Goal: Task Accomplishment & Management: Manage account settings

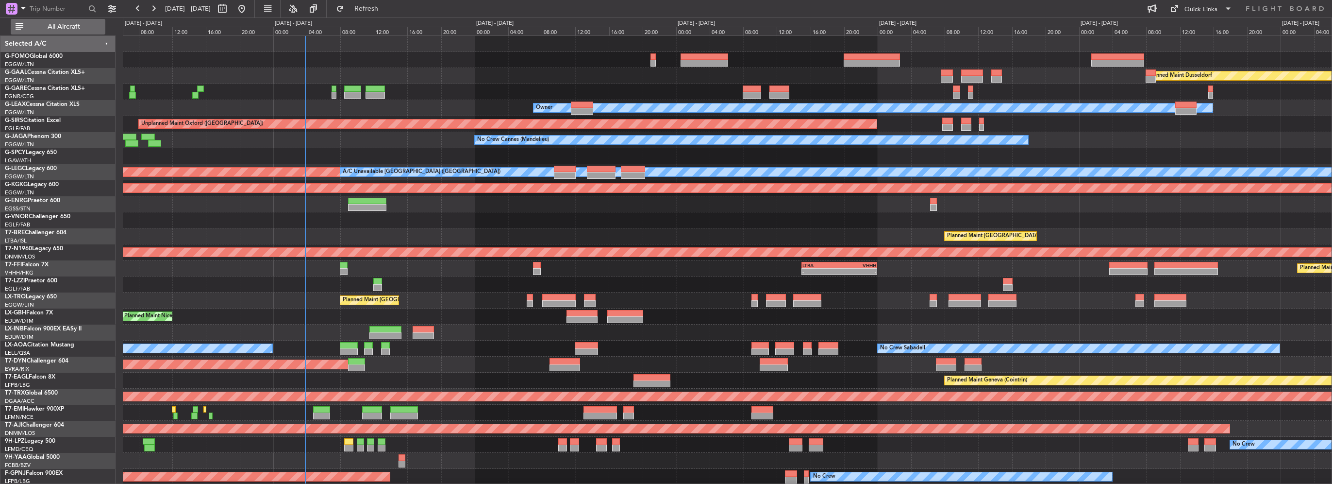
click at [92, 30] on span "All Aircraft" at bounding box center [63, 26] width 77 height 7
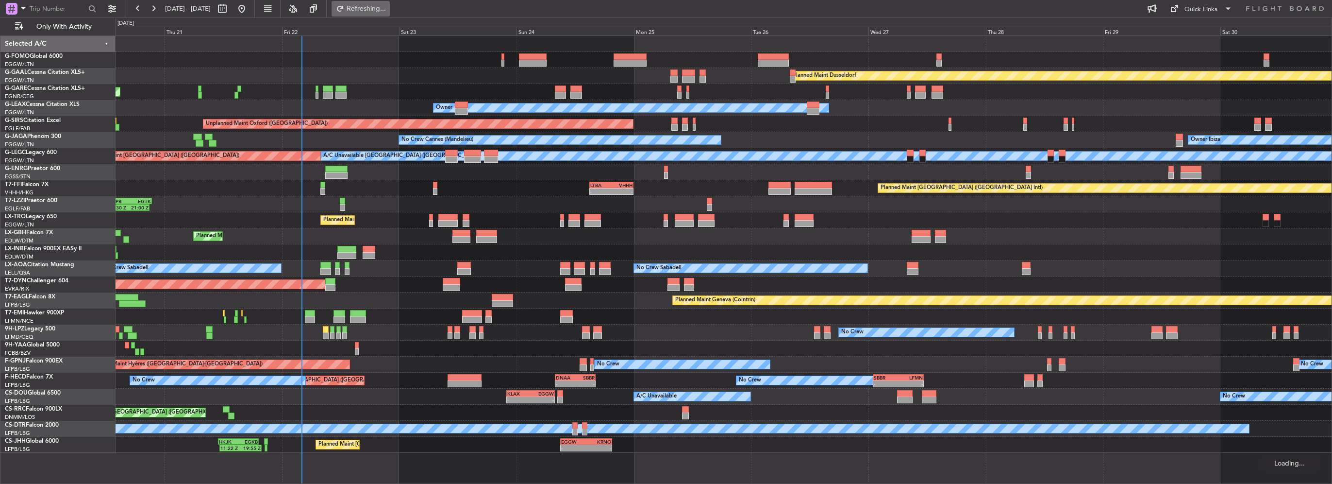
click at [390, 5] on button "Refreshing..." at bounding box center [361, 9] width 58 height 16
click at [387, 6] on span "Refreshing..." at bounding box center [366, 8] width 41 height 7
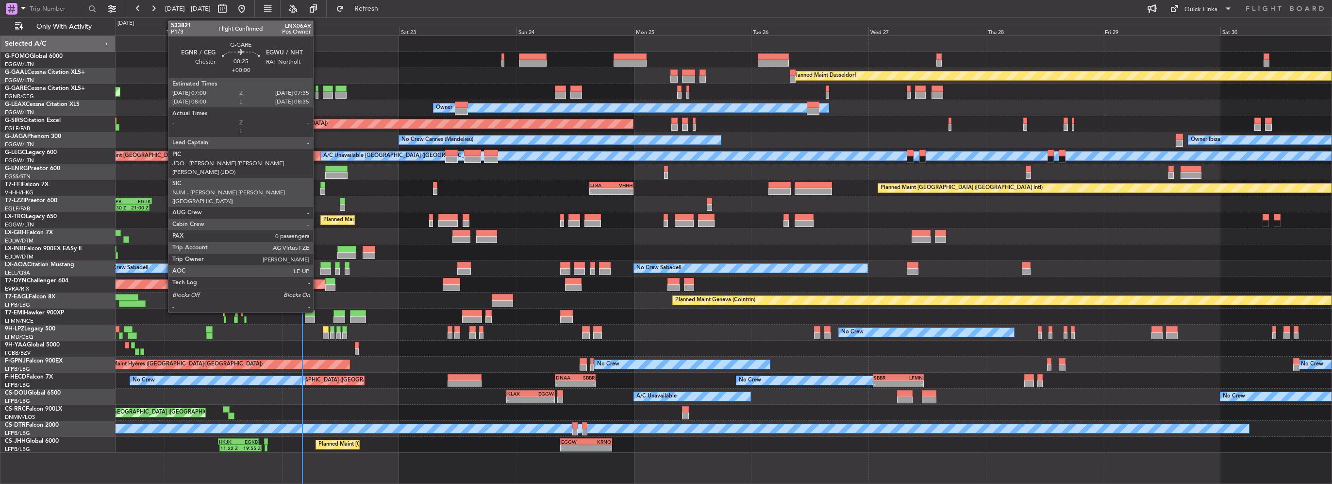
click at [317, 89] on div at bounding box center [317, 88] width 3 height 7
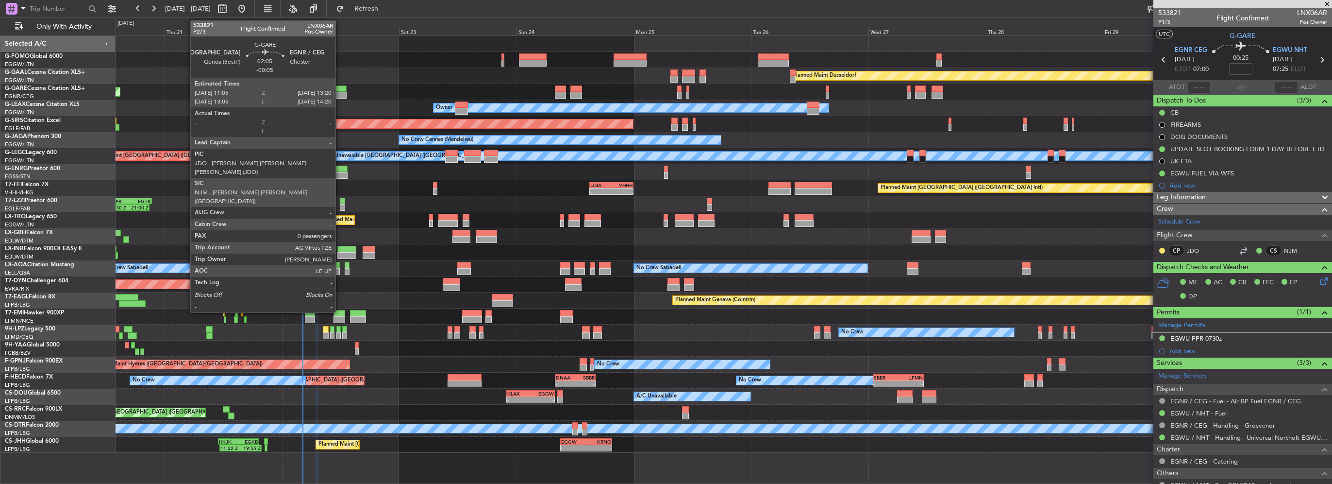
click at [340, 90] on div at bounding box center [340, 88] width 11 height 7
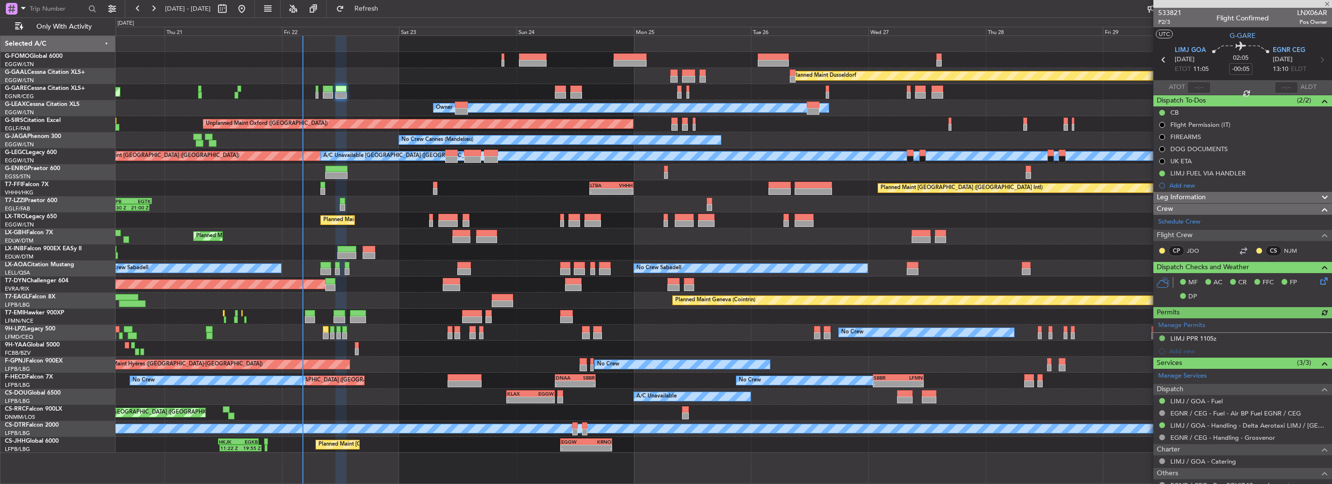
click at [1276, 198] on div "Leg Information" at bounding box center [1242, 197] width 179 height 11
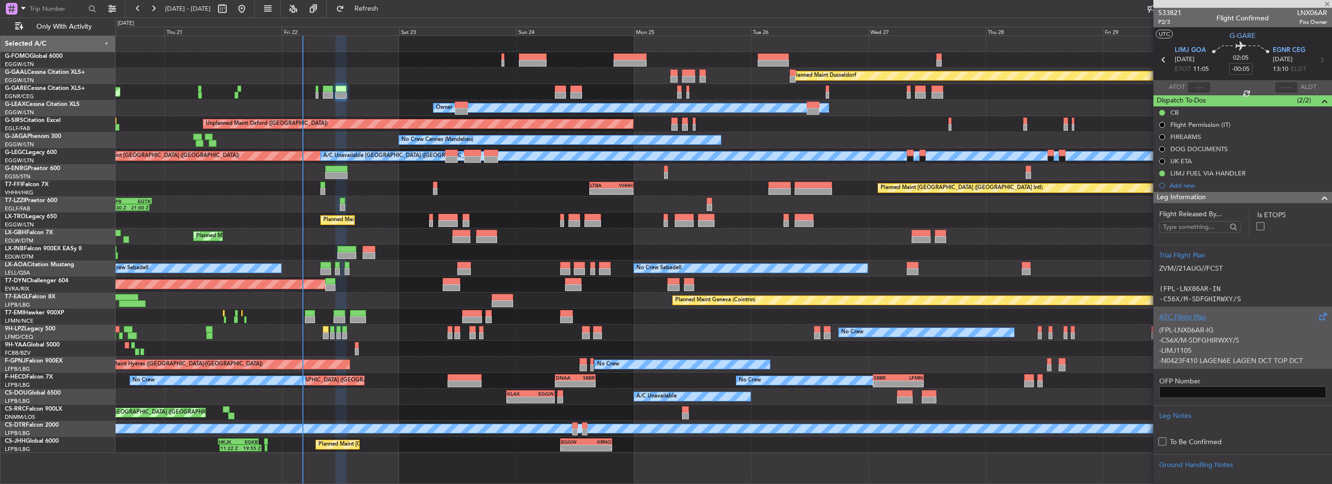
click at [1221, 315] on div "ATC Flight Plan" at bounding box center [1242, 317] width 167 height 10
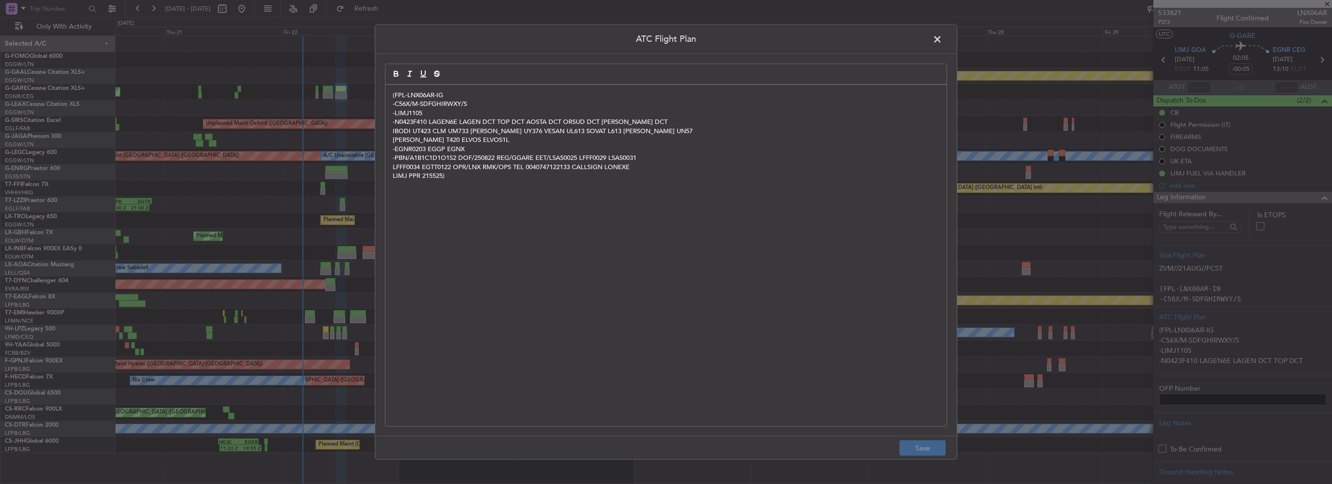
click at [942, 39] on span at bounding box center [942, 41] width 0 height 19
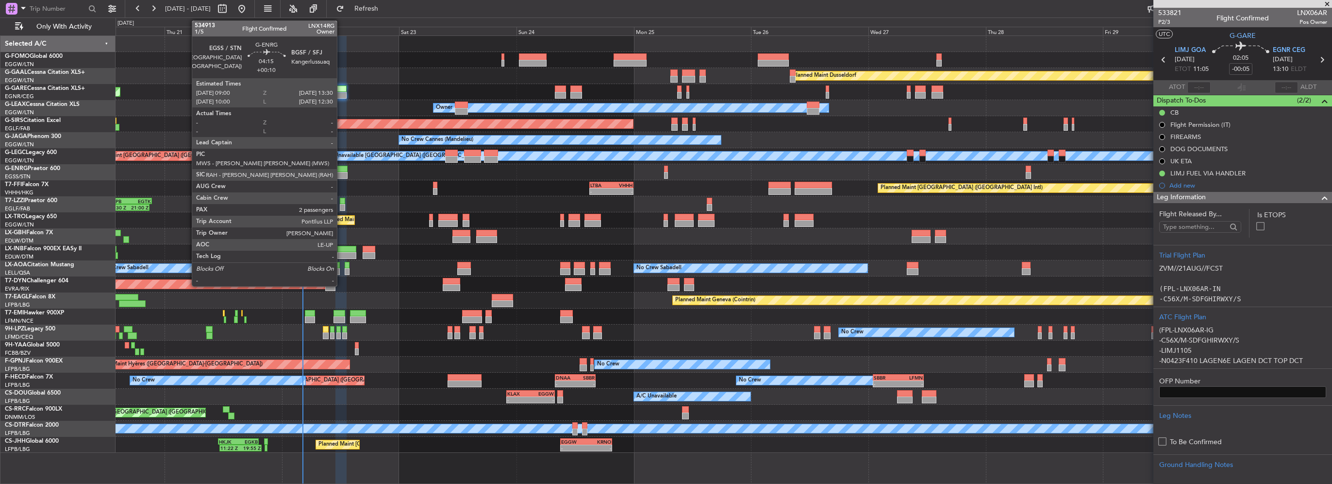
click at [341, 172] on div at bounding box center [336, 175] width 22 height 7
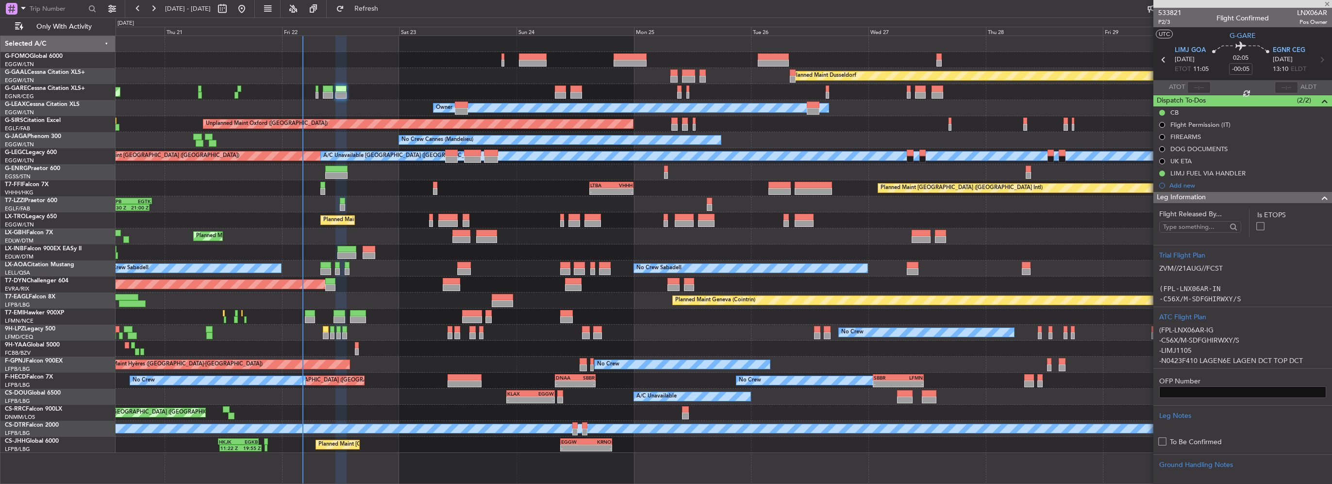
type input "+00:10"
type input "2"
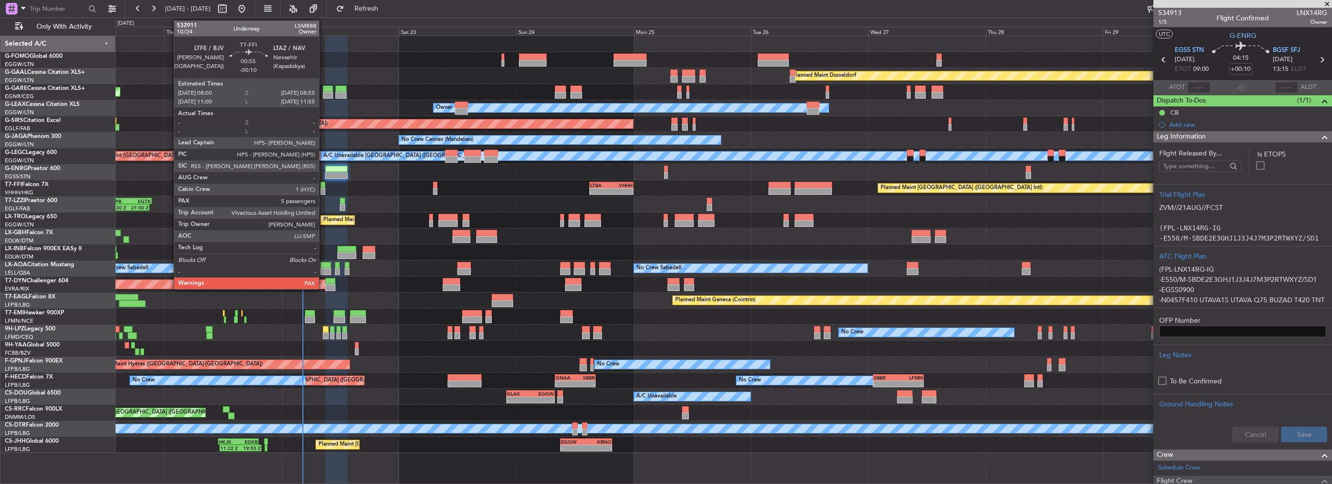
click at [323, 186] on div at bounding box center [322, 185] width 5 height 7
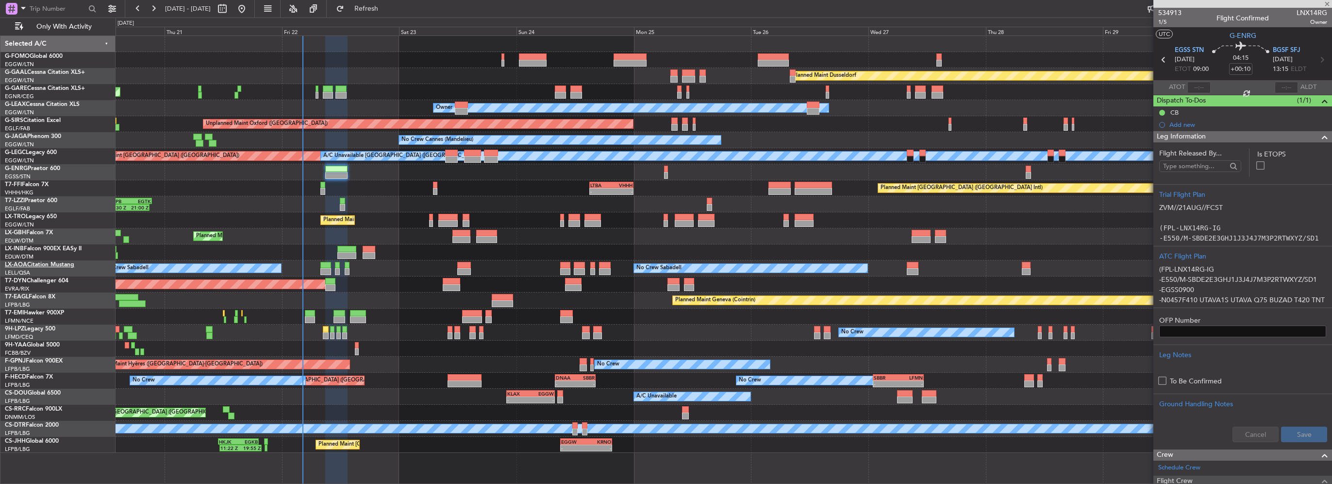
type input "-00:10"
type input "5"
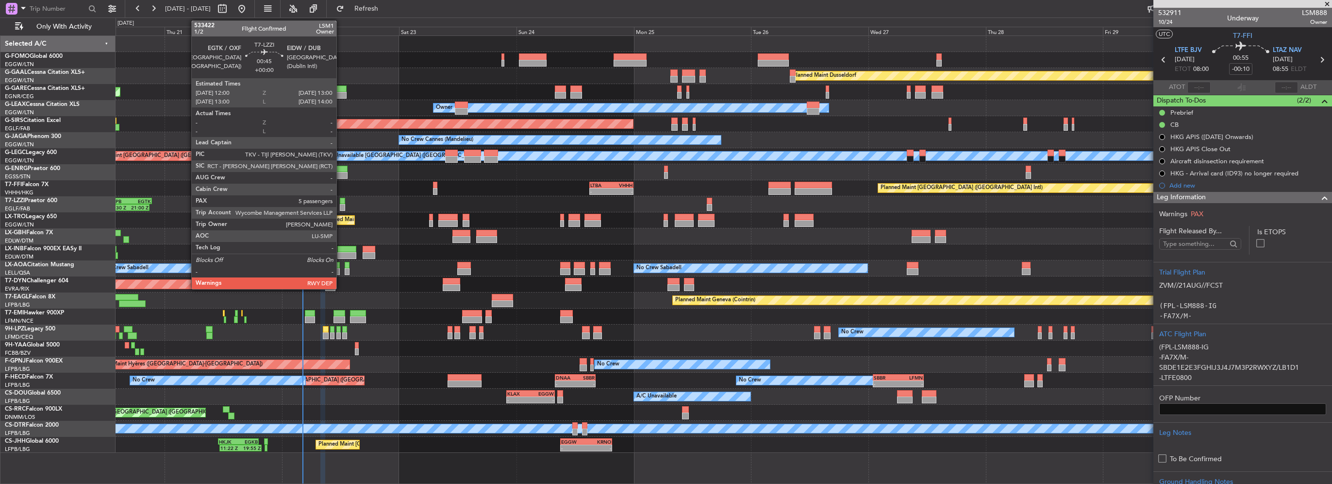
click at [341, 203] on div at bounding box center [342, 201] width 5 height 7
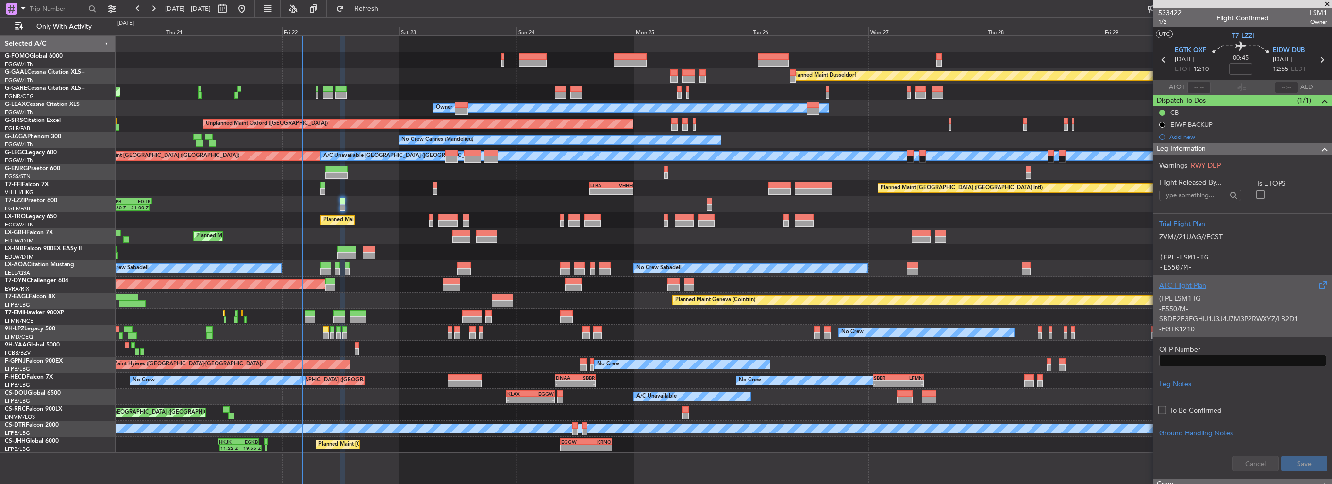
click at [1219, 296] on div "(FPL-LSM1-IG -E550/M-SBDE2E3FGHIJ1J3J4J7M3P2RWXYZ/LB2D1 -EGTK1210 -N0458F240 CO…" at bounding box center [1242, 310] width 167 height 41
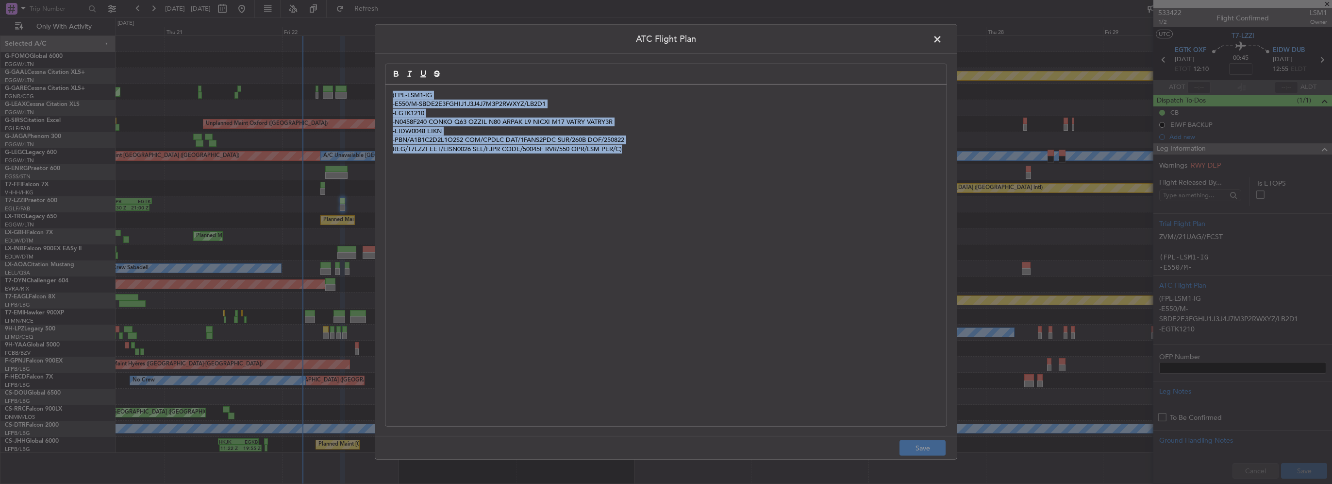
drag, startPoint x: 785, startPoint y: 172, endPoint x: 290, endPoint y: 83, distance: 502.6
click at [290, 83] on div "ATC Flight Plan (FPL-LSM1-IG -E550/M-SBDE2E3FGHIJ1J3J4J7M3P2RWXYZ/LB2D1 -EGTK12…" at bounding box center [666, 242] width 1332 height 484
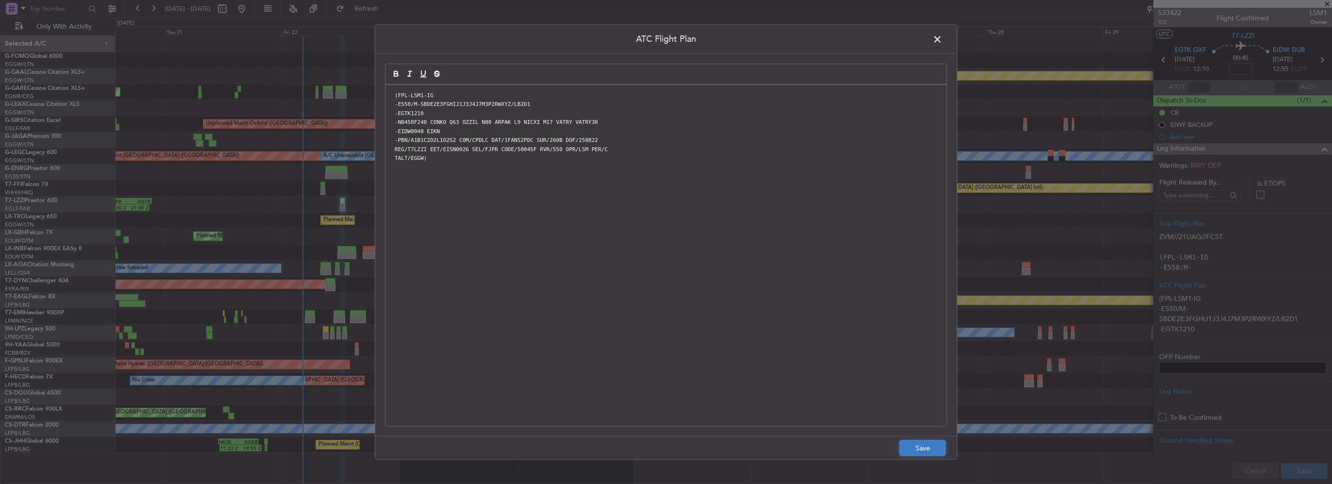
click at [925, 447] on button "Save" at bounding box center [923, 448] width 46 height 16
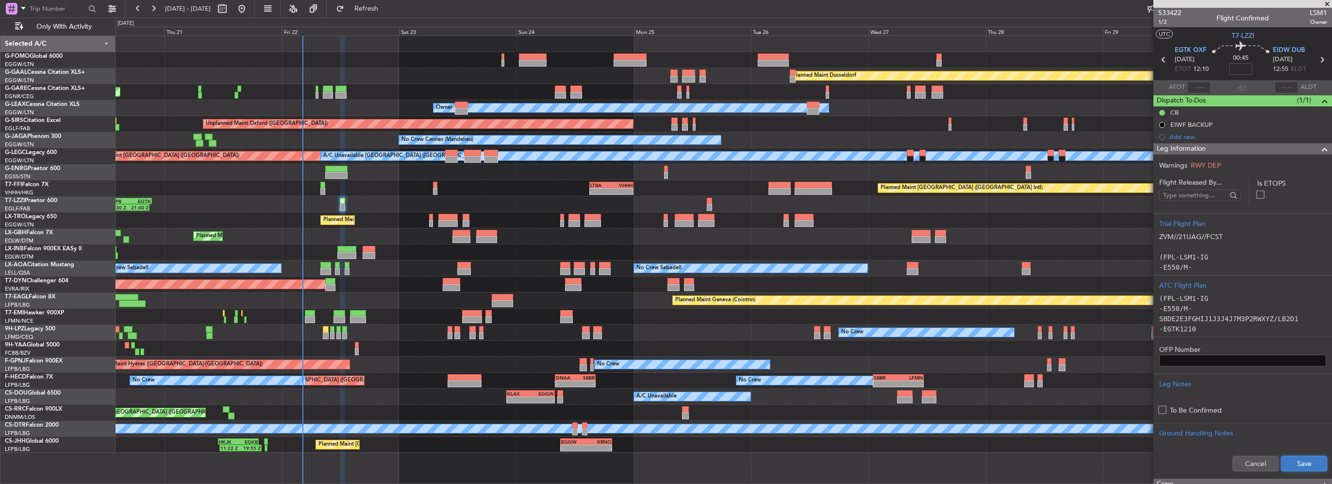
click at [1301, 460] on button "Save" at bounding box center [1304, 463] width 46 height 16
click at [1319, 147] on span at bounding box center [1325, 149] width 12 height 12
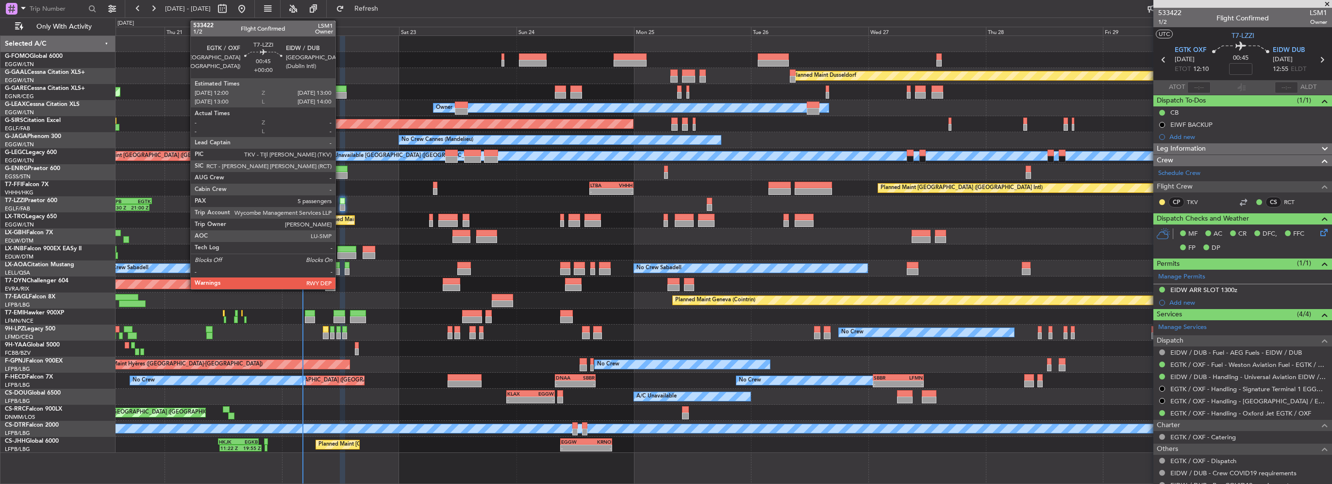
click at [340, 208] on div at bounding box center [342, 207] width 5 height 7
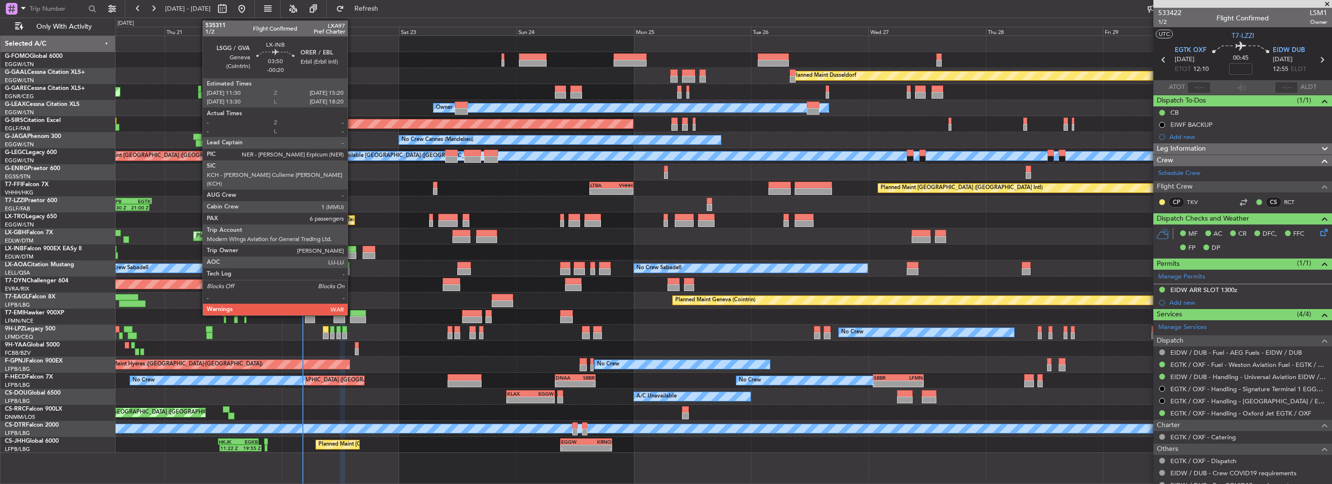
click at [352, 253] on div at bounding box center [346, 255] width 19 height 7
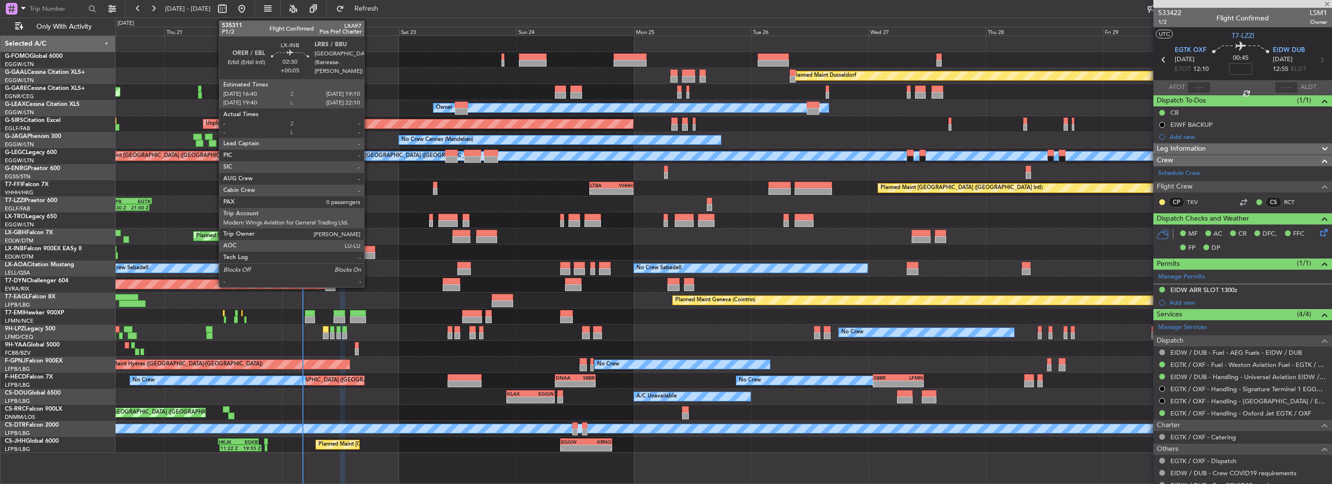
type input "-00:20"
type input "6"
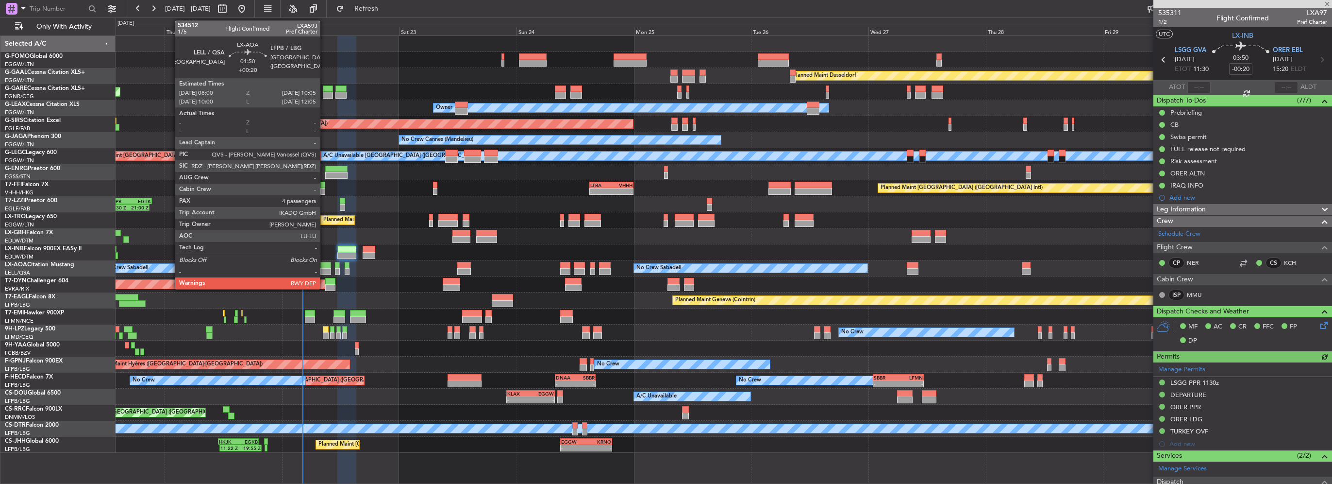
click at [324, 271] on div at bounding box center [325, 271] width 10 height 7
type input "+00:20"
type input "4"
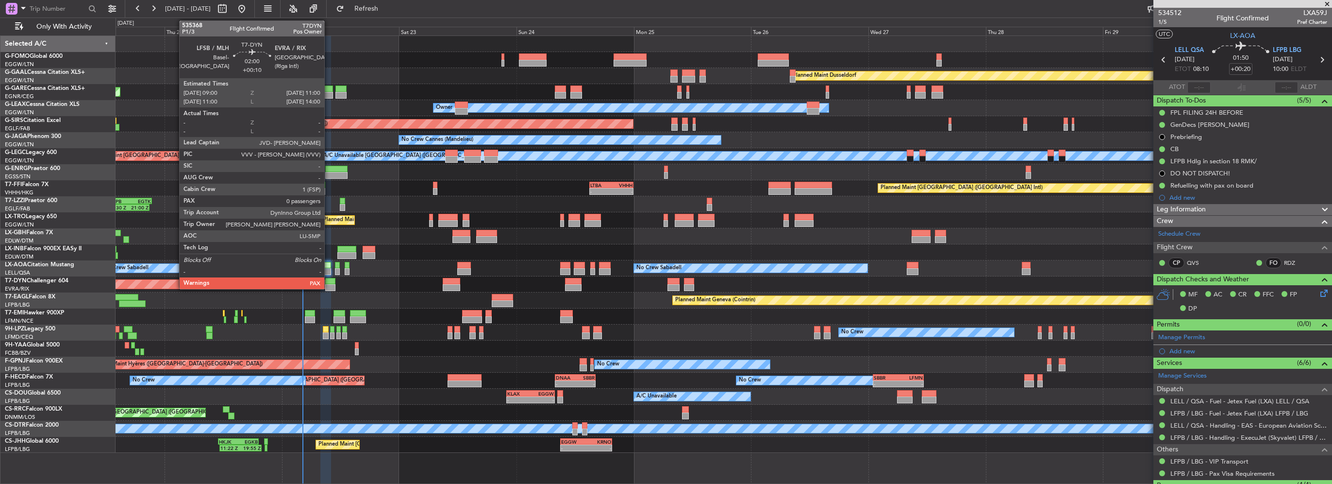
click at [329, 282] on div at bounding box center [330, 281] width 10 height 7
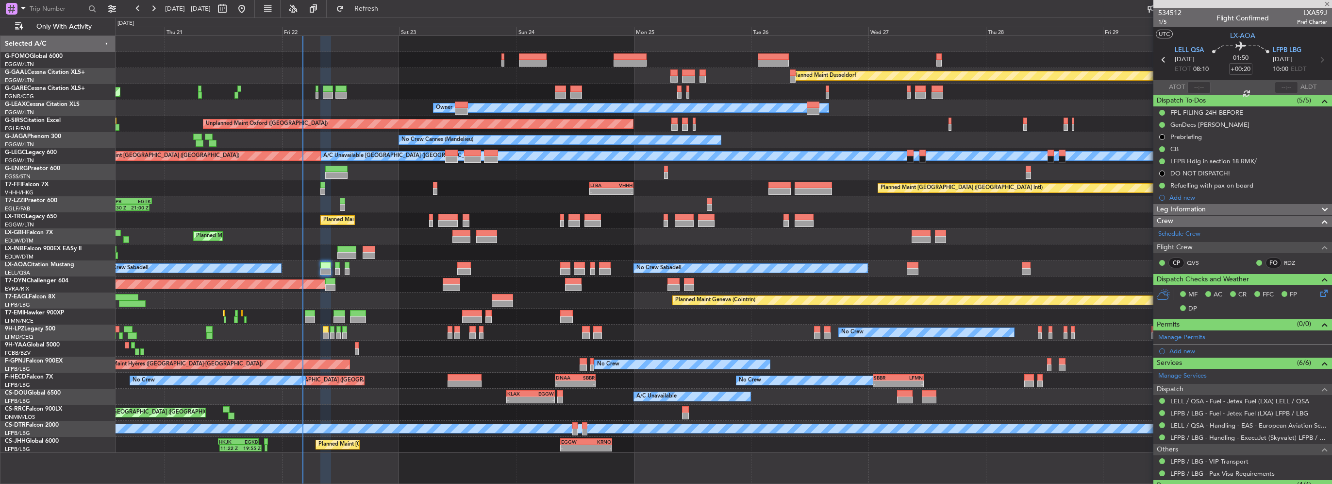
type input "+00:10"
type input "0"
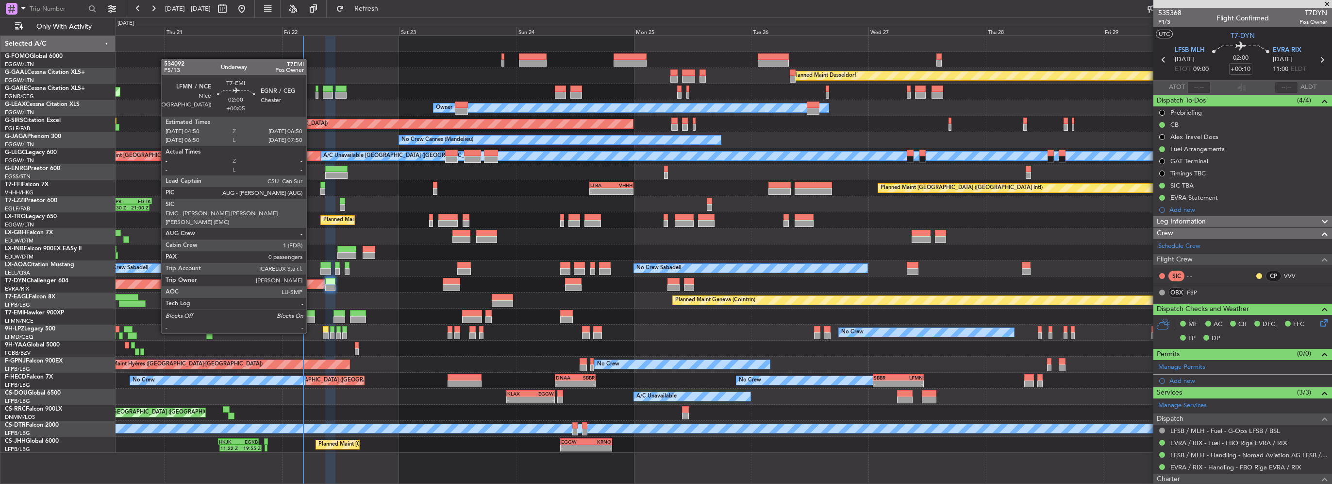
click at [311, 315] on div at bounding box center [310, 313] width 10 height 7
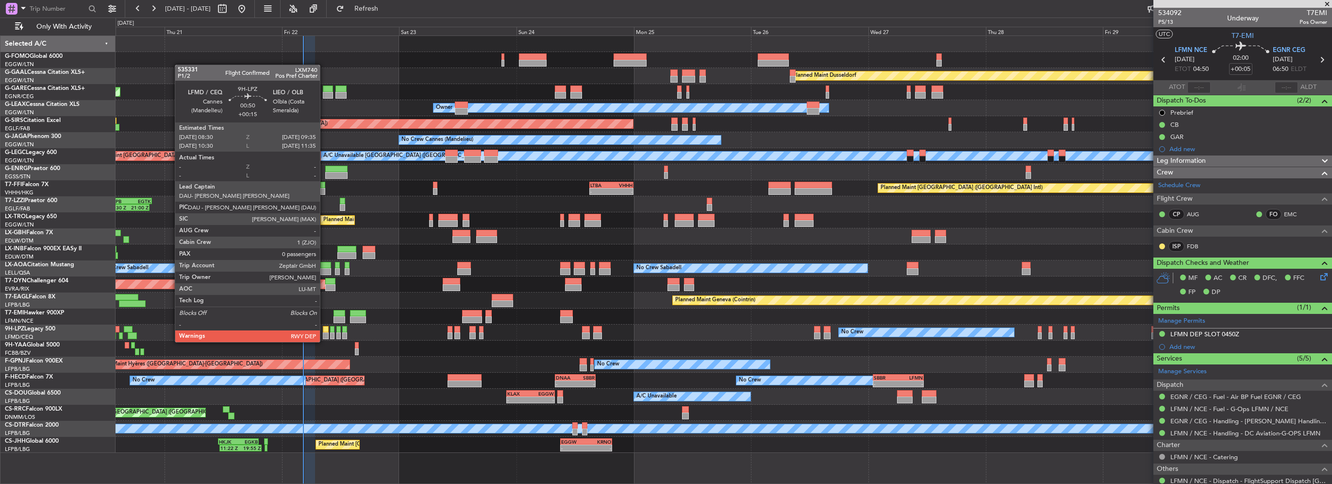
click at [324, 332] on div at bounding box center [325, 335] width 5 height 7
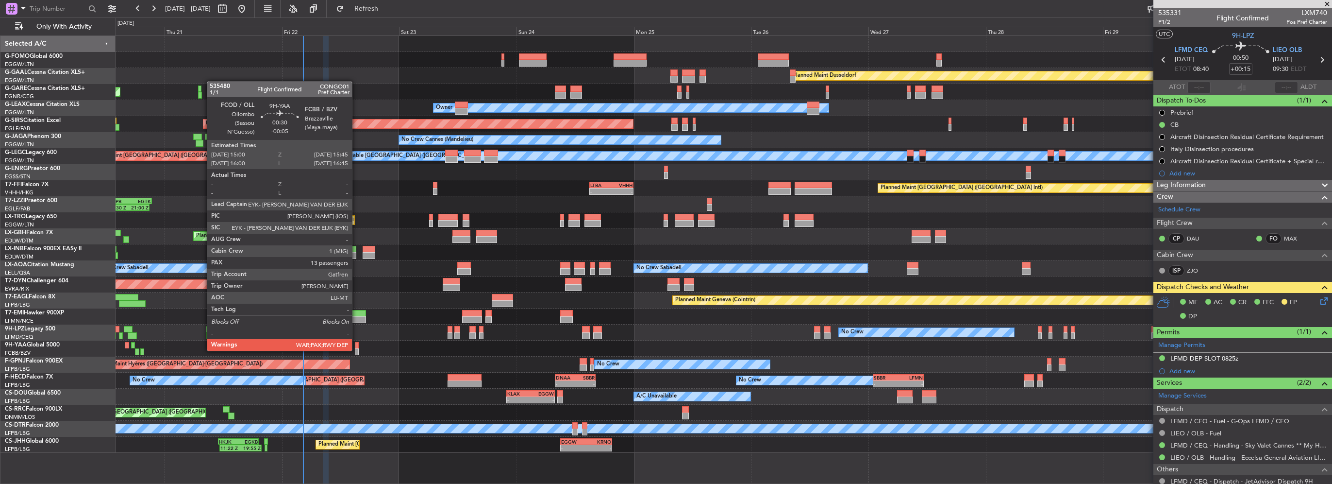
click at [356, 350] on div at bounding box center [357, 351] width 4 height 7
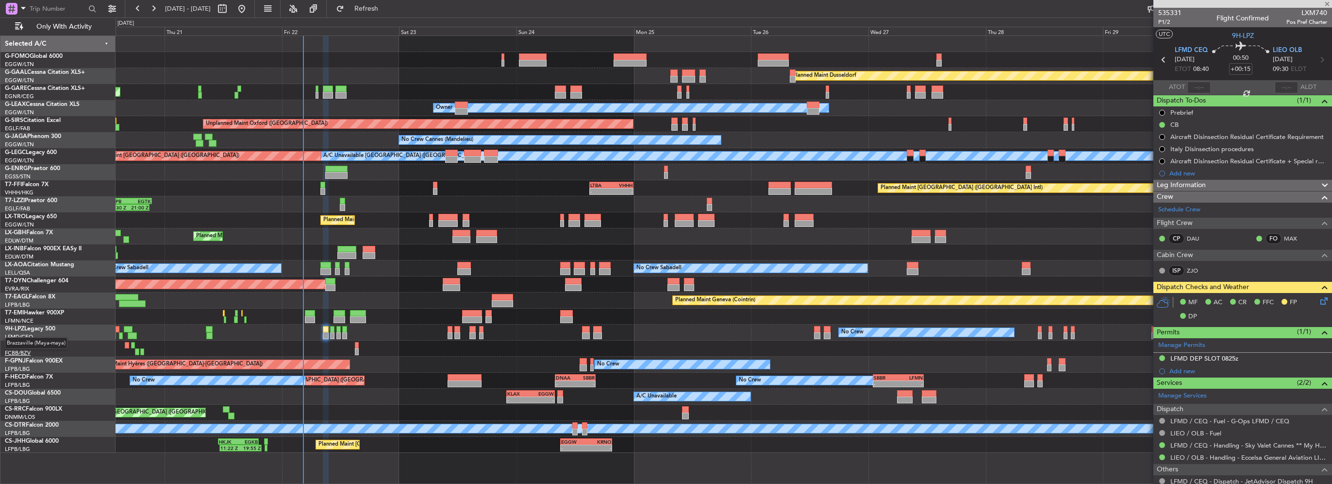
type input "-00:05"
type input "13"
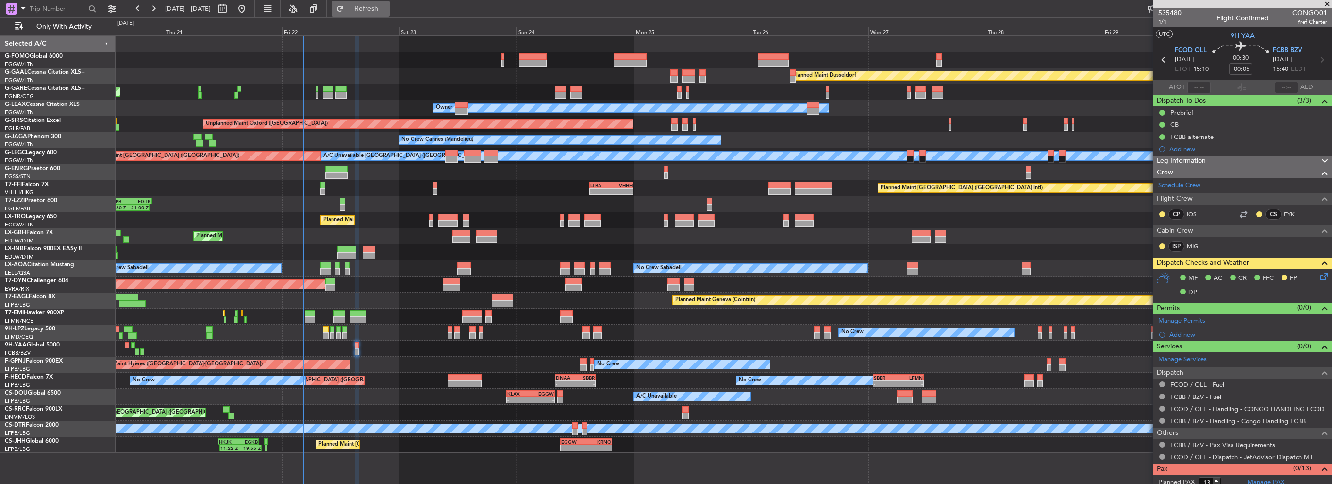
click at [390, 15] on button "Refresh" at bounding box center [361, 9] width 58 height 16
click at [387, 12] on span "Refresh" at bounding box center [366, 8] width 41 height 7
click at [83, 267] on div "Planned Maint Dusseldorf Unplanned Maint Chester Owner Owner Unplanned Maint Ox…" at bounding box center [666, 250] width 1332 height 466
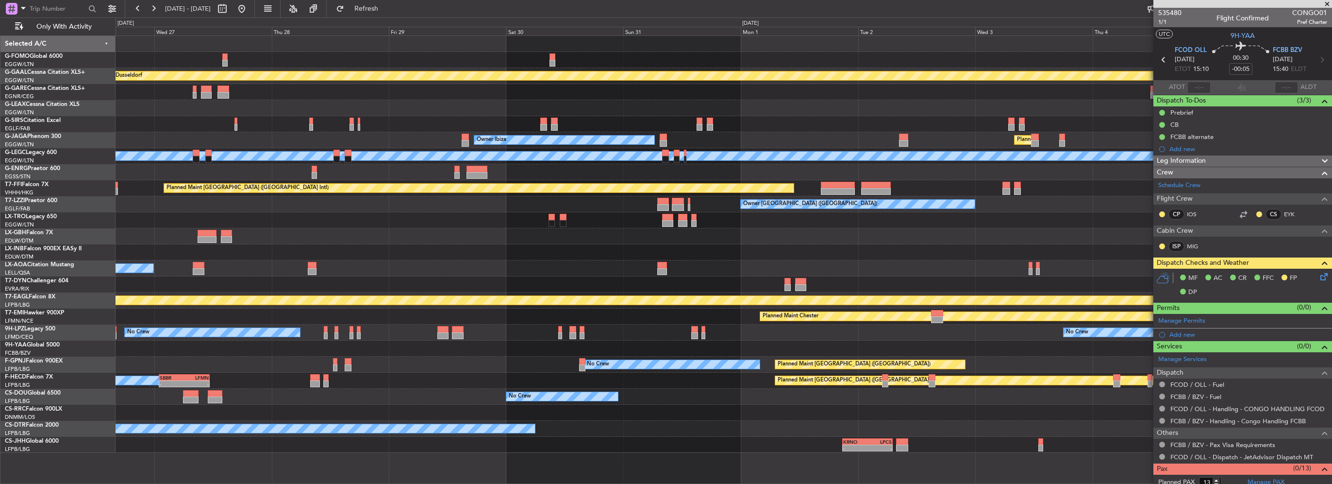
click at [0, 258] on html "20 Aug 2025 - 30 Aug 2025 Refresh Quick Links Only With Activity Planned Maint …" at bounding box center [666, 242] width 1332 height 484
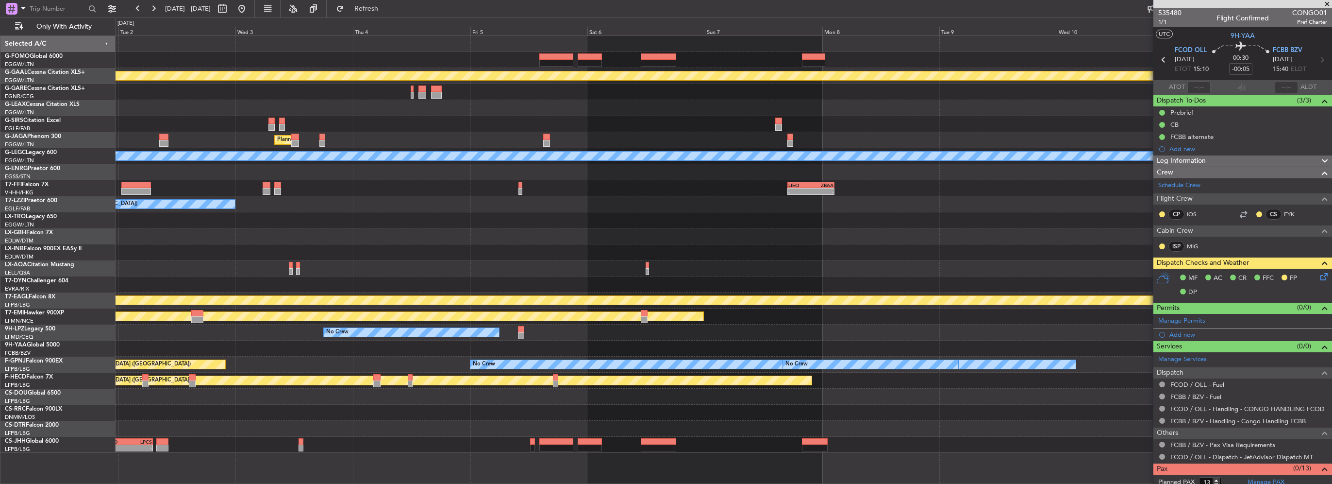
click at [513, 257] on div at bounding box center [724, 252] width 1216 height 16
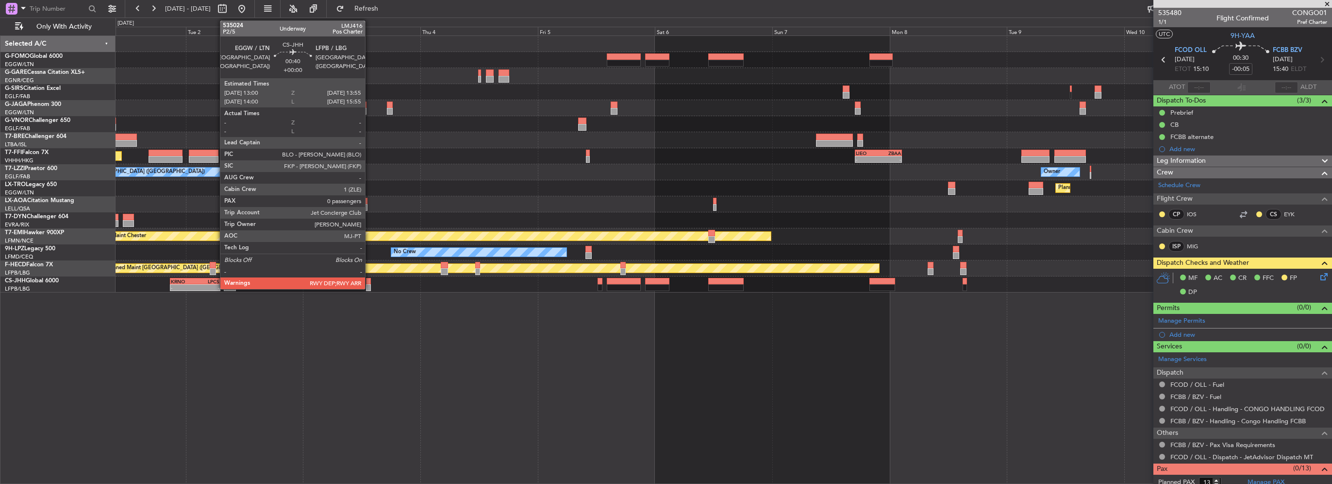
click at [369, 282] on div at bounding box center [368, 281] width 5 height 7
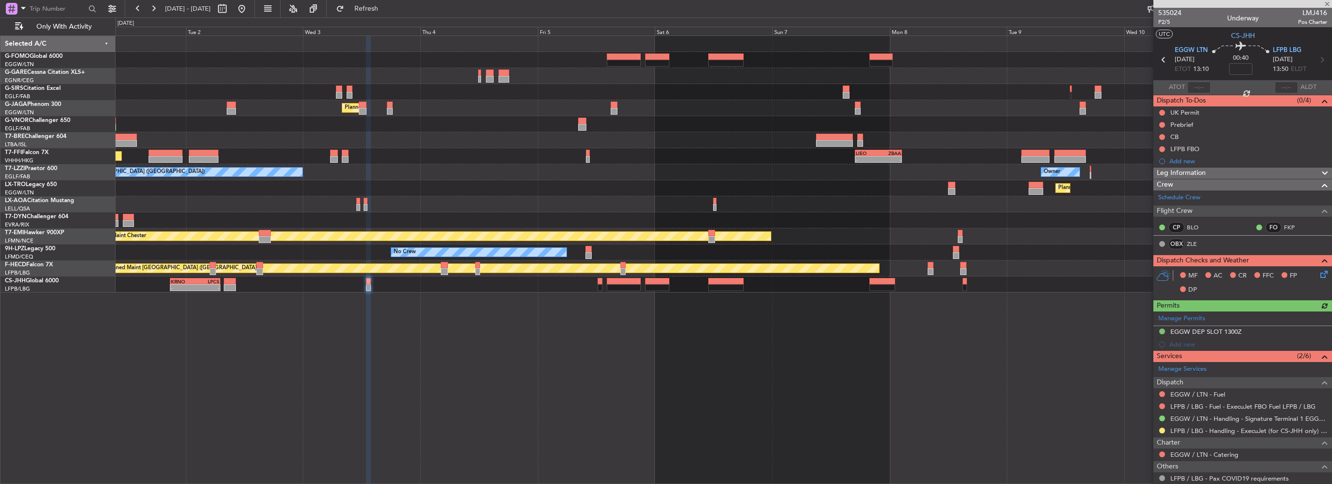
click at [1163, 430] on mat-tooltip-component "Not Requested" at bounding box center [1162, 437] width 55 height 26
click at [1161, 427] on button at bounding box center [1162, 430] width 6 height 6
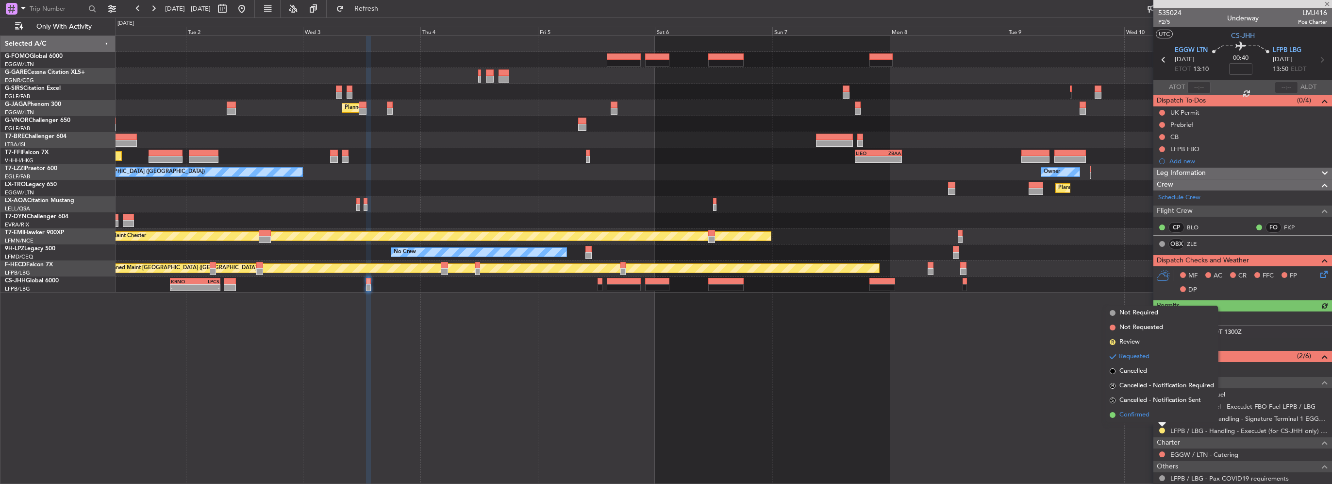
click at [1147, 414] on span "Confirmed" at bounding box center [1134, 415] width 30 height 10
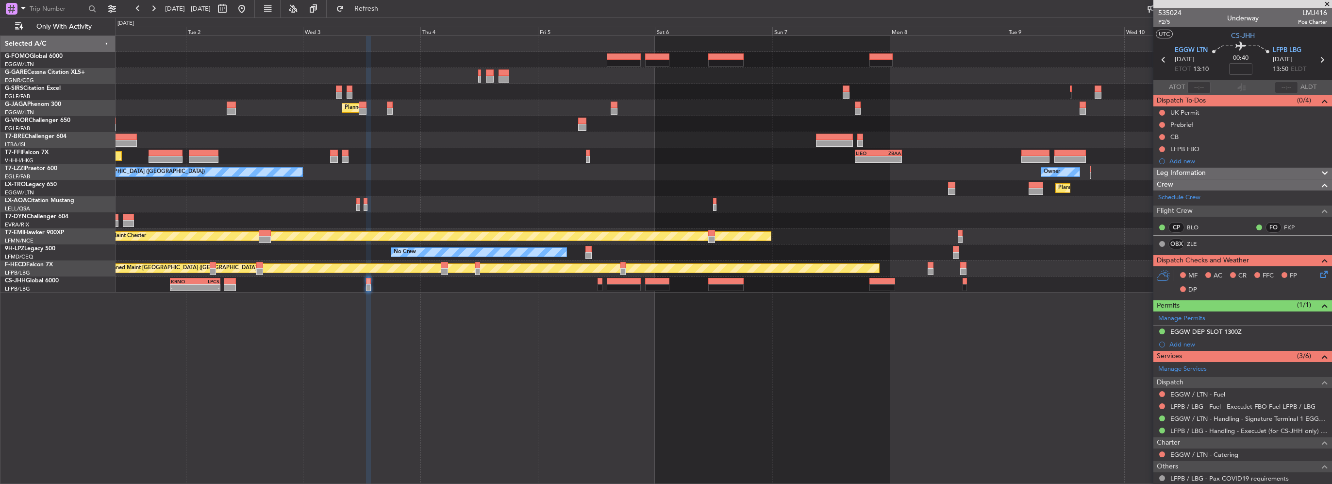
click at [0, 218] on html "01 Sep 2025 - 11 Sep 2025 Refresh Quick Links Only With Activity Planned Maint …" at bounding box center [666, 242] width 1332 height 484
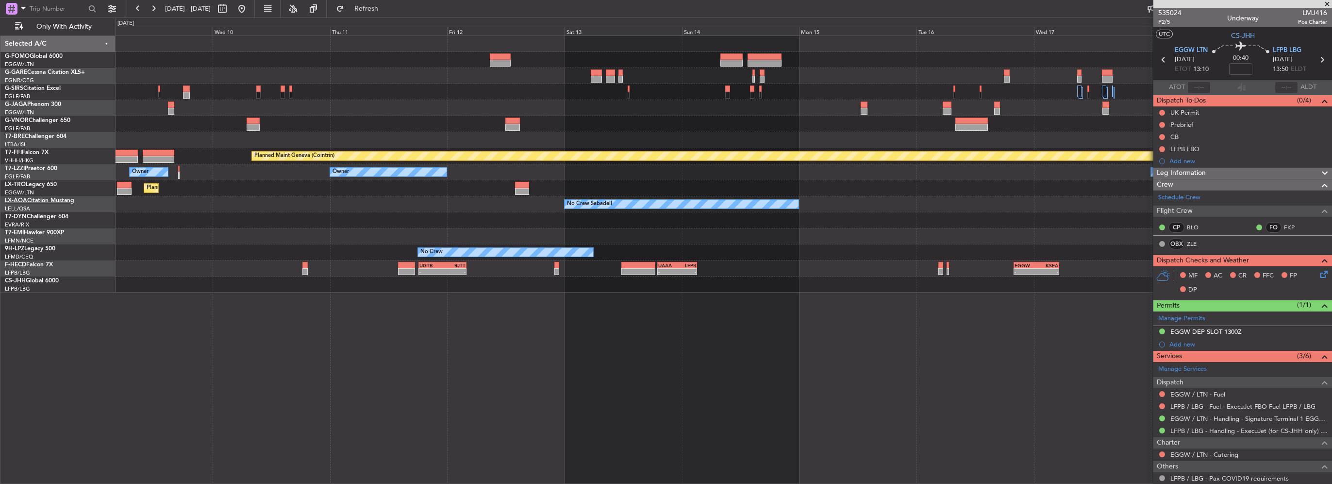
click at [45, 216] on div "Planned Maint Geneva (Cointrin) LIEO 17:00 Z ZBAA 02:35 Z - - Owner Owner Owner…" at bounding box center [666, 250] width 1332 height 466
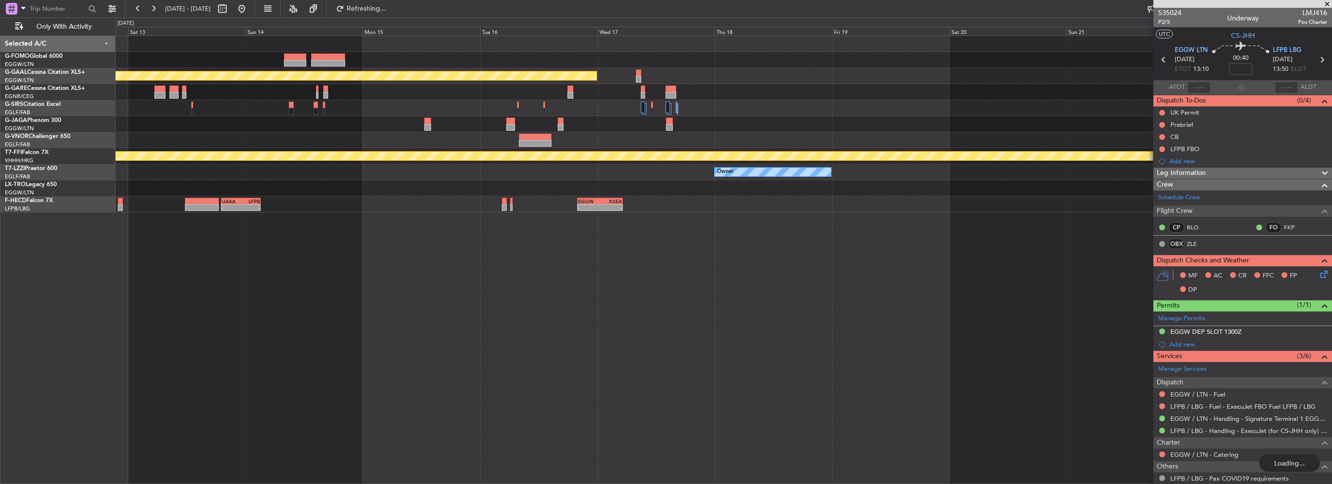
click at [497, 192] on div "Planned Maint Dusseldorf Planned Maint Geneva (Cointrin) Owner Owner - - UAAA 1…" at bounding box center [724, 259] width 1217 height 448
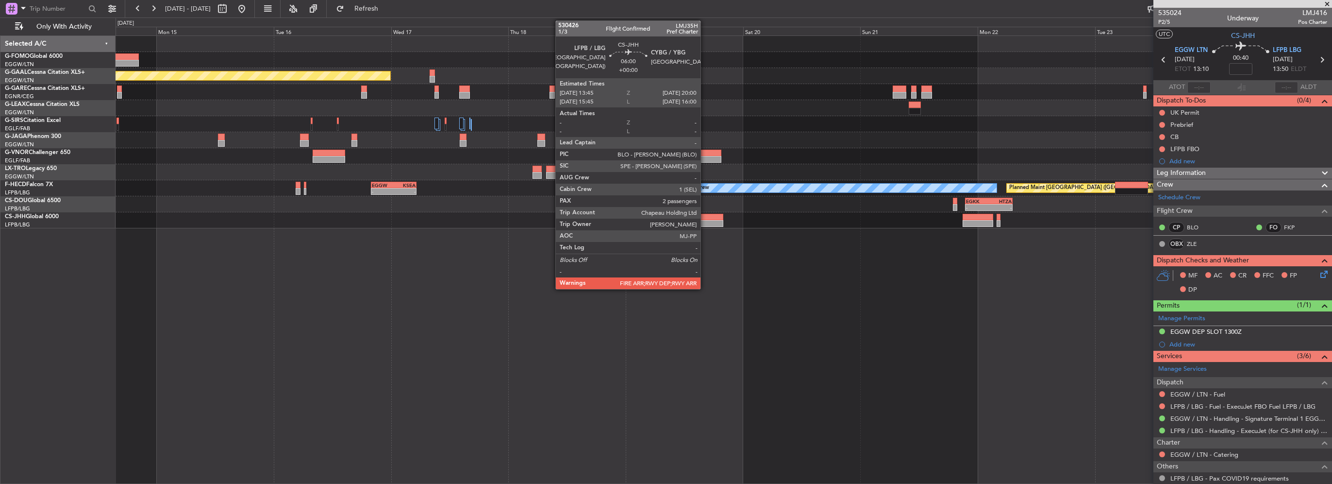
click at [705, 217] on div at bounding box center [707, 217] width 31 height 7
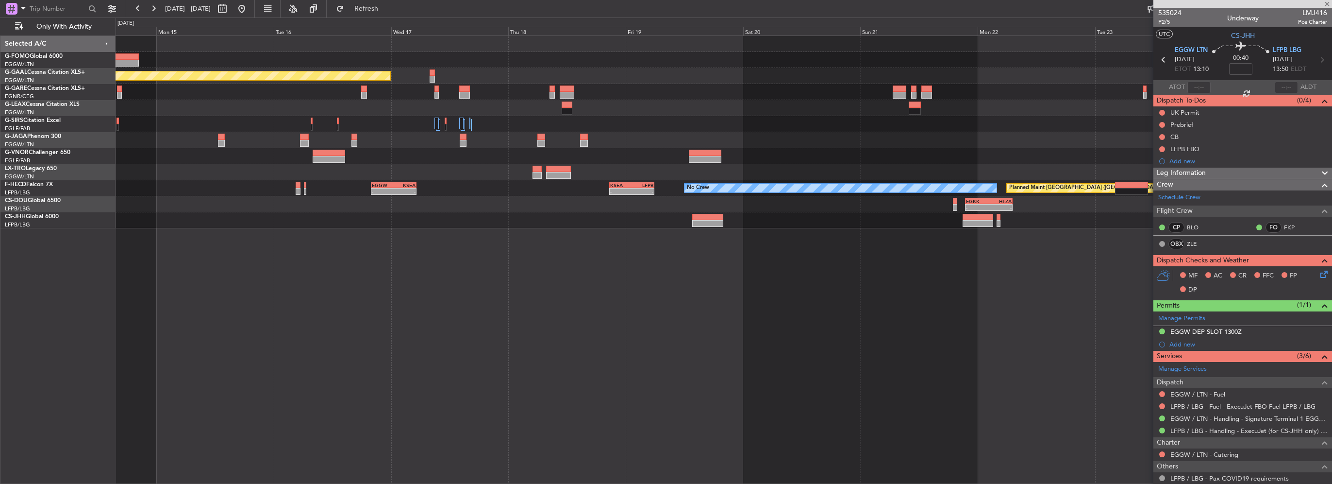
type input "2"
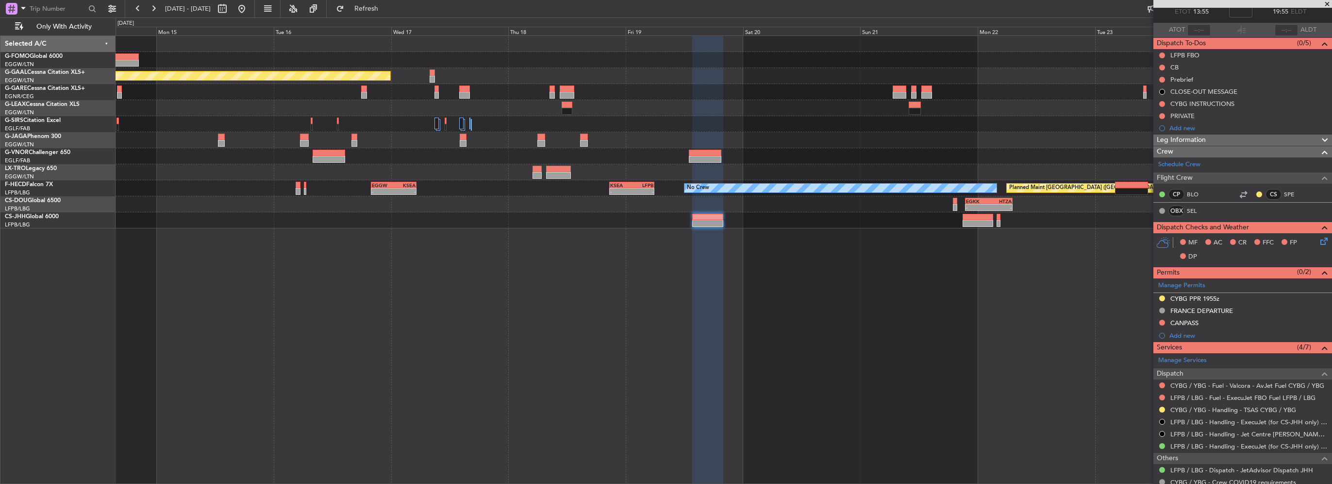
scroll to position [97, 0]
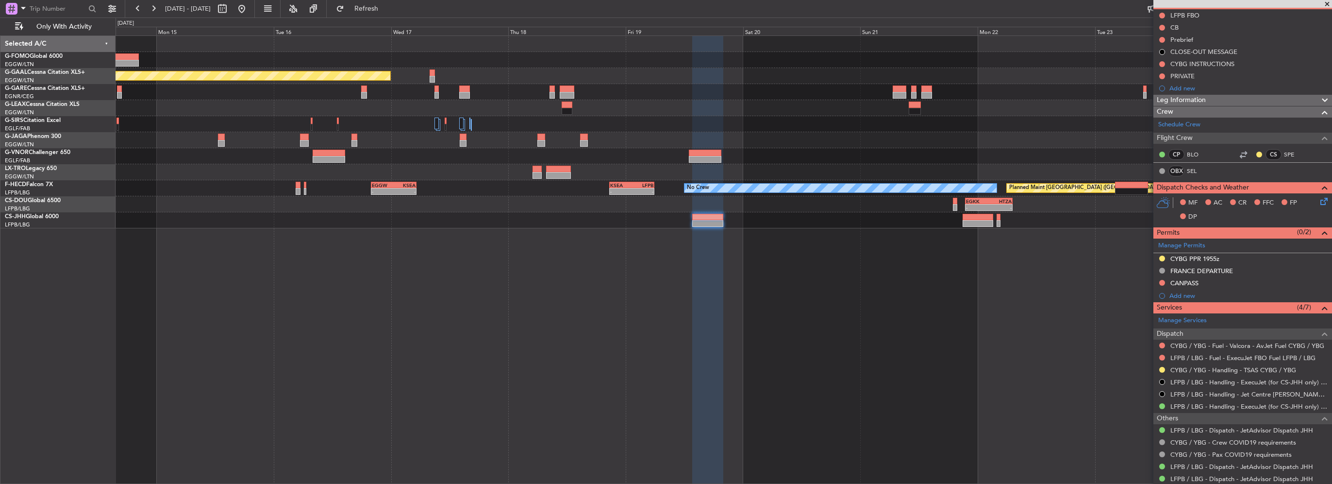
click at [847, 171] on div "Planned Maint Dusseldorf Planned Maint Paris (Le Bourget) No Crew - - EGGW 20:0…" at bounding box center [724, 132] width 1216 height 192
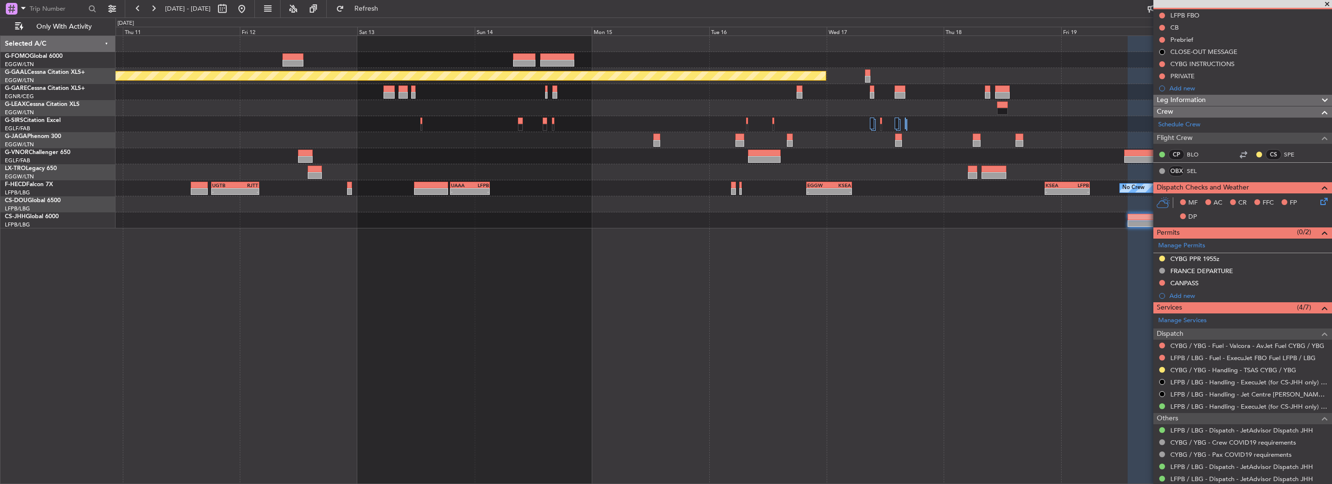
click at [634, 187] on div "Planned Maint Dusseldorf Planned Maint Dusseldorf No Crew - - EGGW 20:00 Z KSEA…" at bounding box center [724, 132] width 1216 height 192
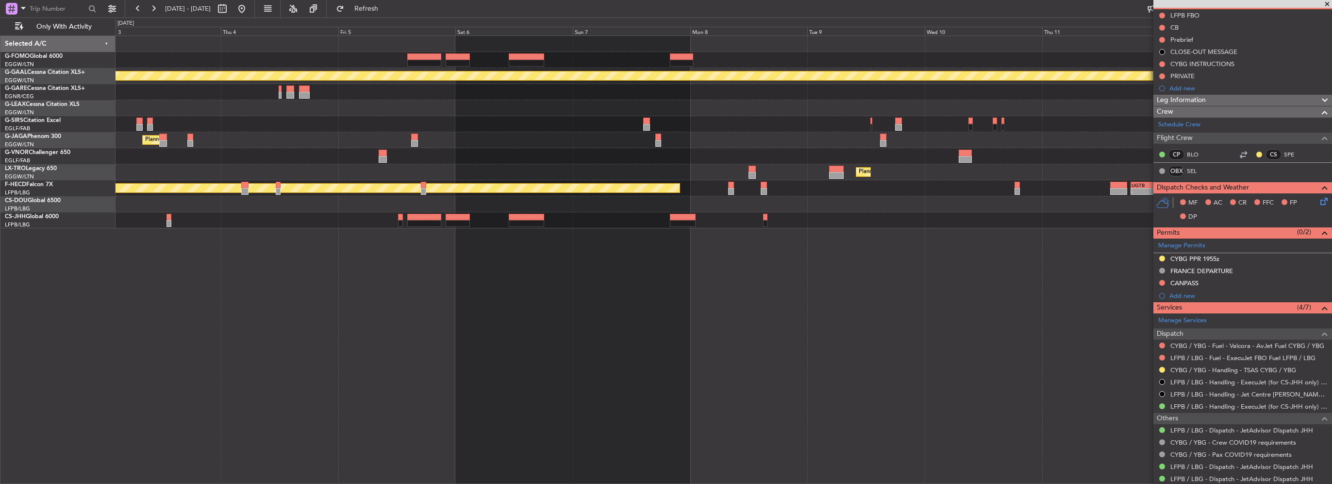
click at [716, 201] on div "Planned Maint Dusseldorf Planned Maint London (Luton) Planned Maint Dusseldorf …" at bounding box center [724, 132] width 1216 height 192
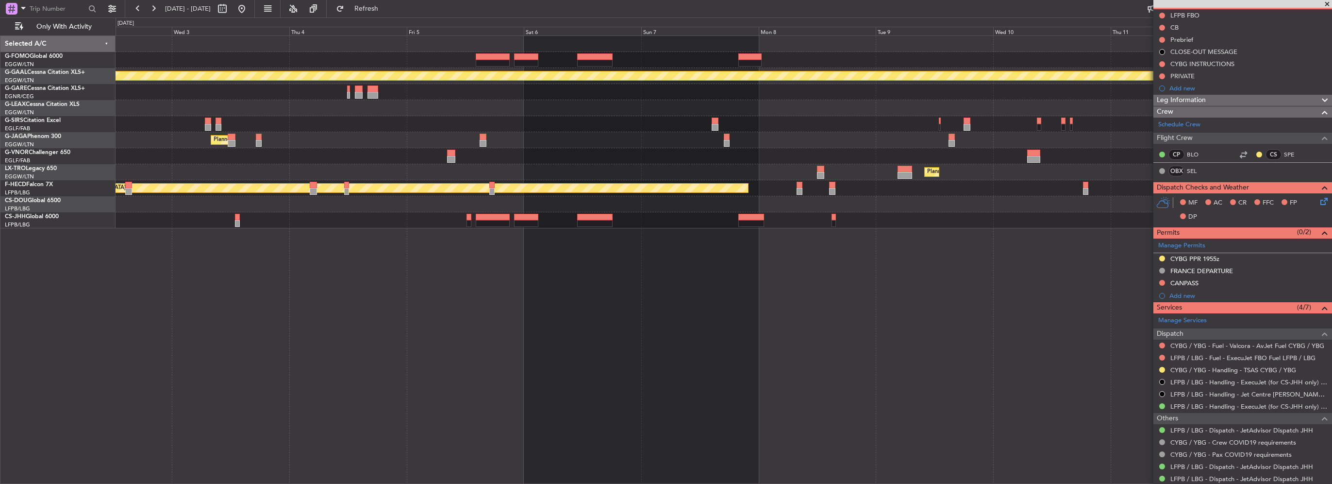
click at [723, 183] on div "Planned Maint Dusseldorf Planned Maint London (Luton) Owner Ibiza Planned Maint…" at bounding box center [724, 132] width 1216 height 192
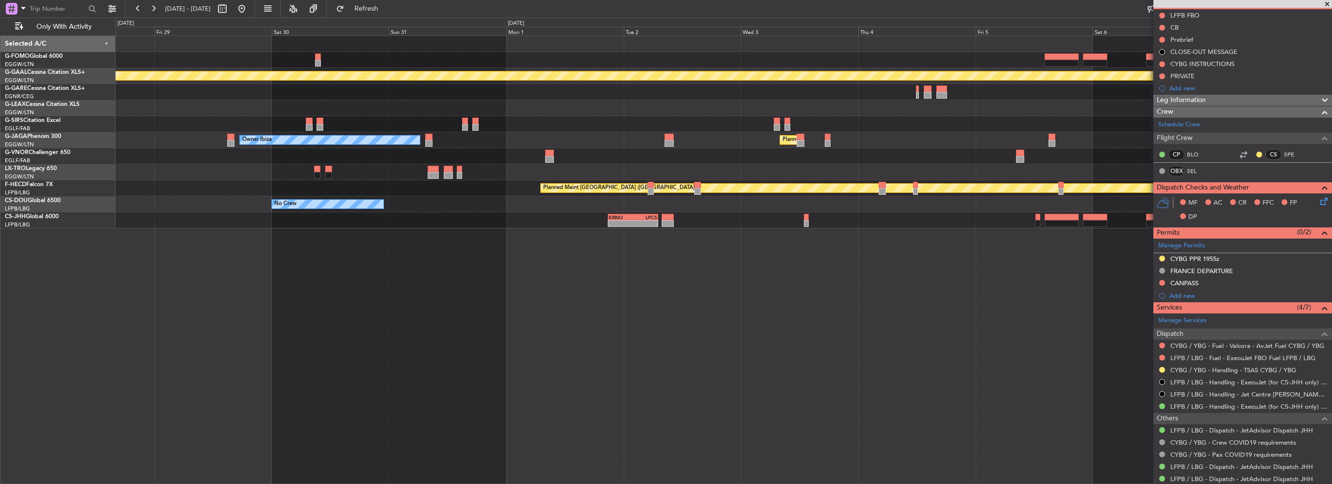
click at [871, 188] on div "Planned Maint Dusseldorf Owner Planned Maint London (Luton) Owner Ibiza Planned…" at bounding box center [724, 132] width 1216 height 192
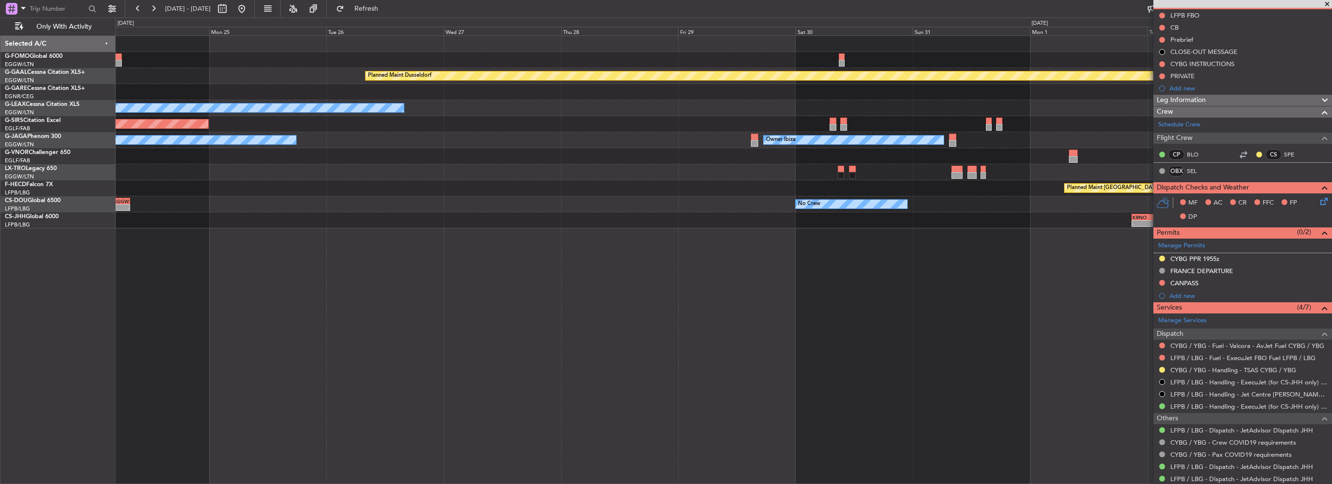
click at [836, 159] on div at bounding box center [724, 156] width 1216 height 16
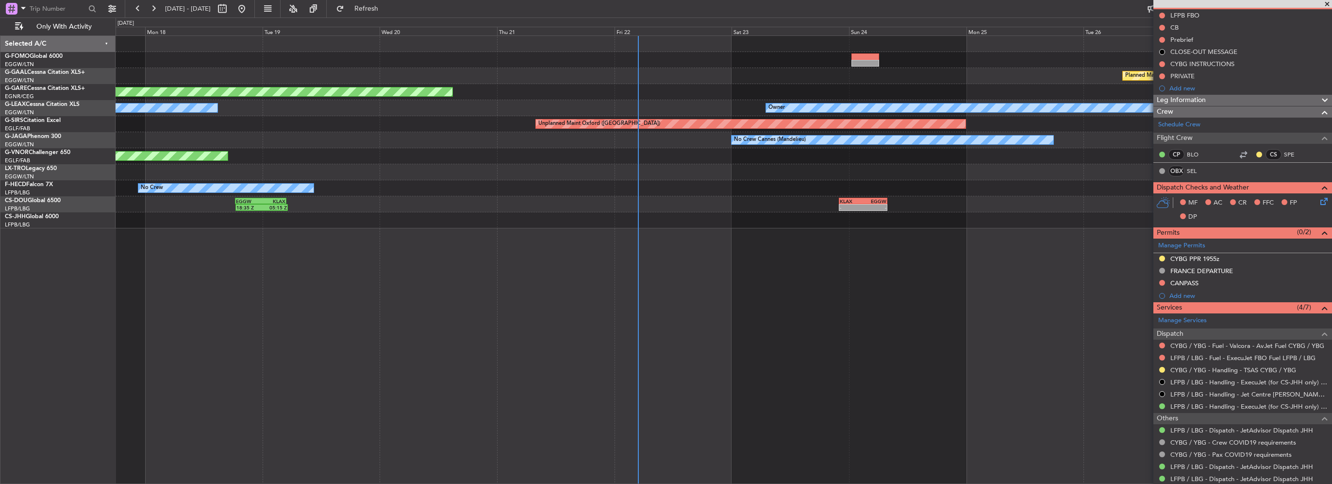
click at [839, 158] on div "Planned Maint Windsor Locks (Bradley Intl) Planned Maint Dusseldorf Unplanned M…" at bounding box center [724, 132] width 1216 height 192
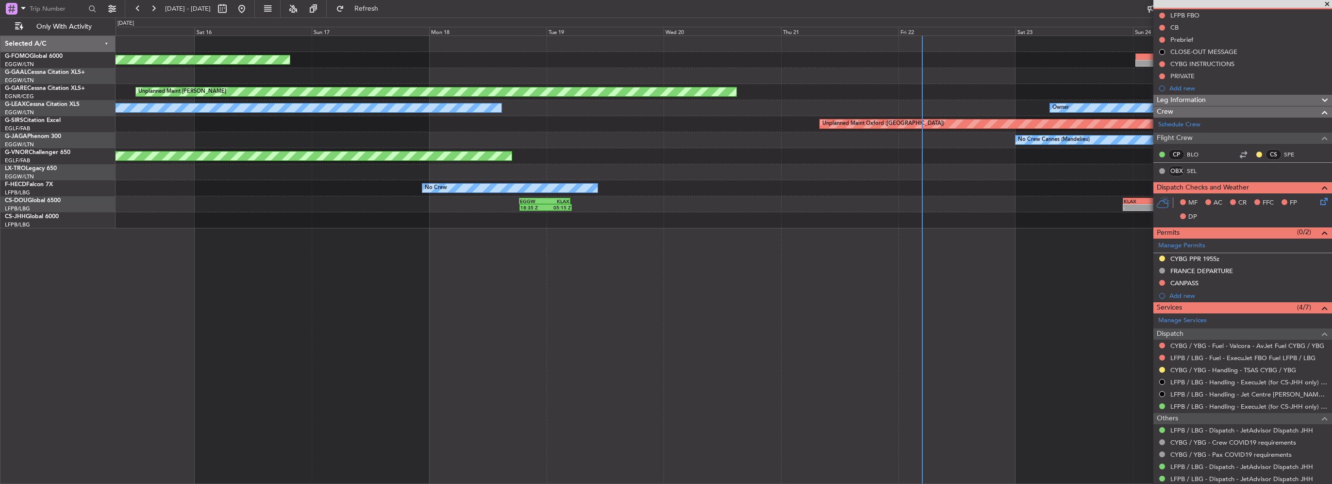
click at [35, 147] on div "Planned Maint Windsor Locks (Bradley Intl) Planned Maint Dusseldorf Unplanned M…" at bounding box center [666, 250] width 1332 height 466
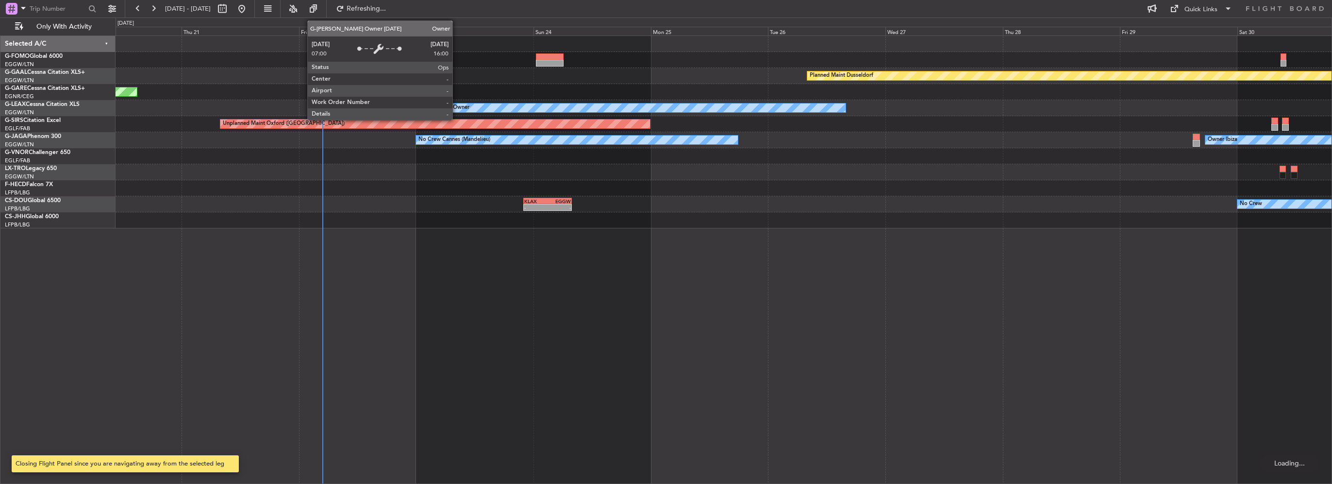
scroll to position [0, 0]
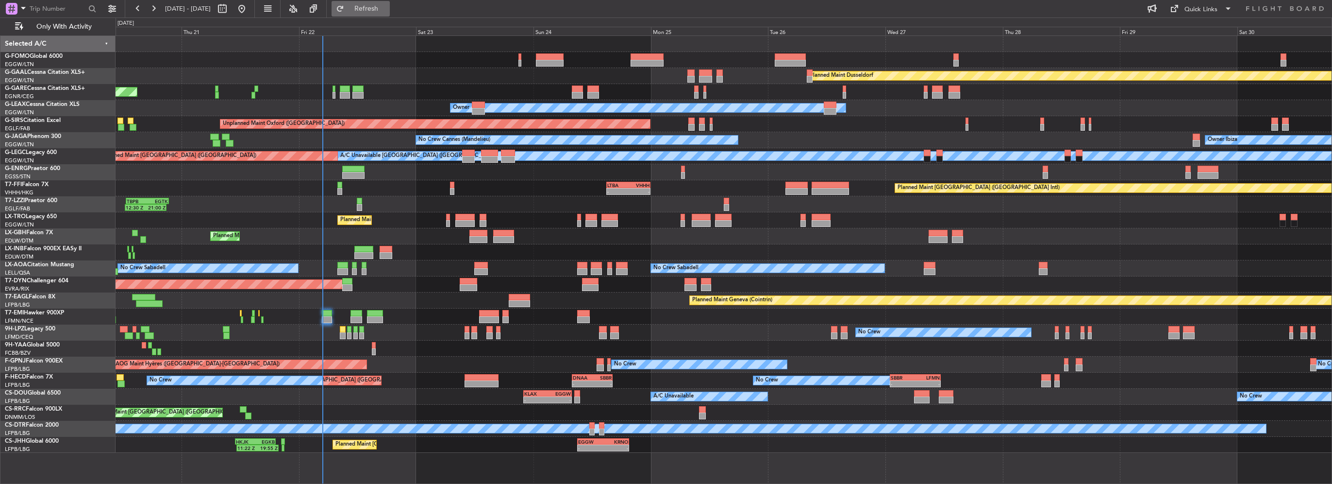
click at [387, 7] on span "Refresh" at bounding box center [366, 8] width 41 height 7
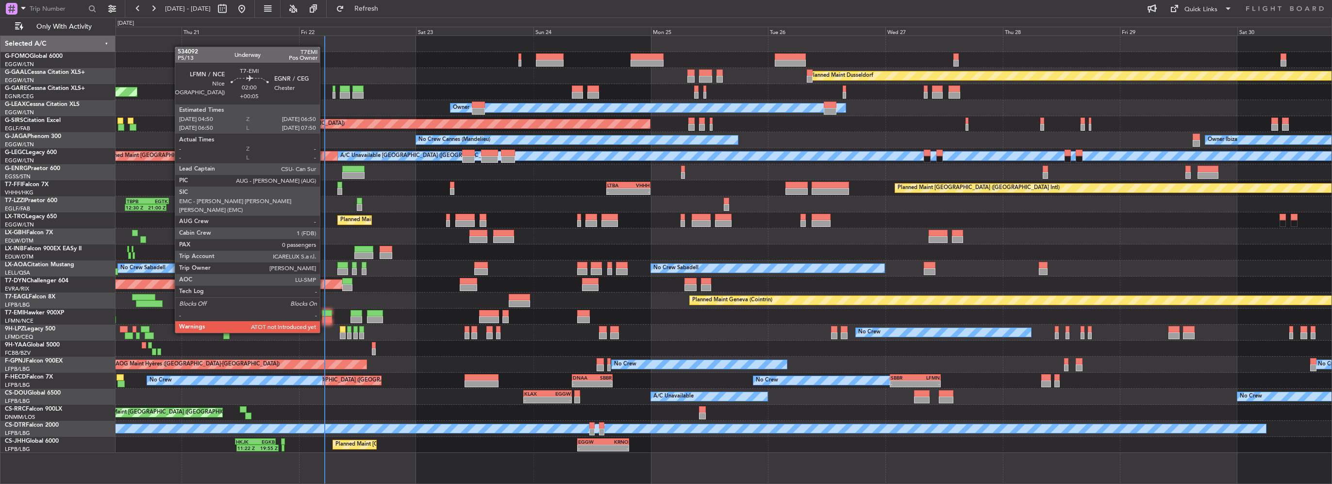
click at [324, 314] on div at bounding box center [327, 313] width 10 height 7
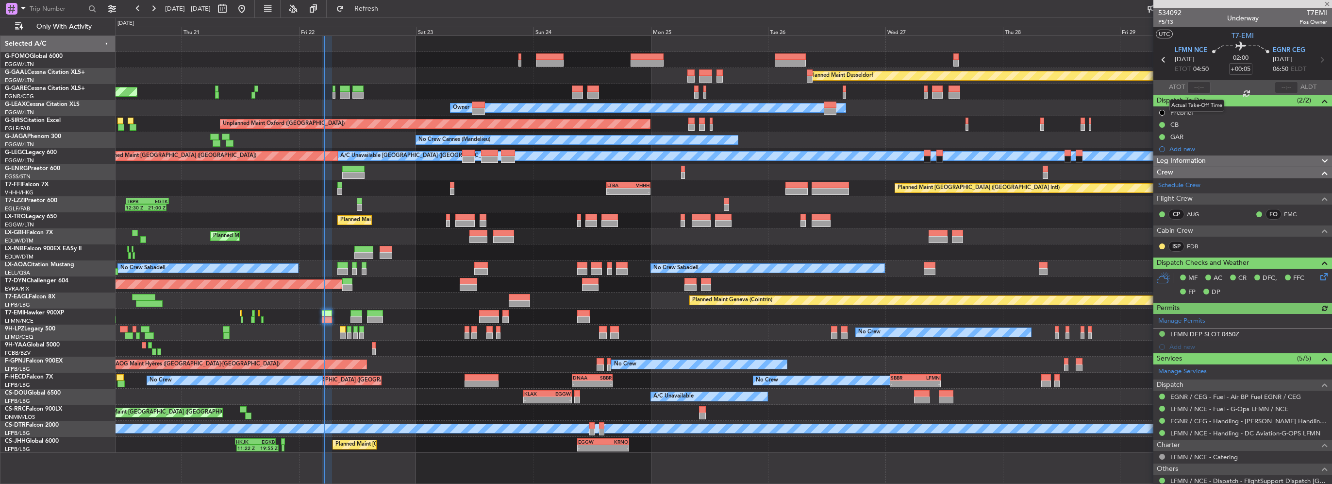
click at [1195, 86] on div at bounding box center [1198, 88] width 23 height 12
click at [1196, 87] on input "text" at bounding box center [1198, 88] width 23 height 12
type input "05:09"
click at [387, 12] on span "Refresh" at bounding box center [366, 8] width 41 height 7
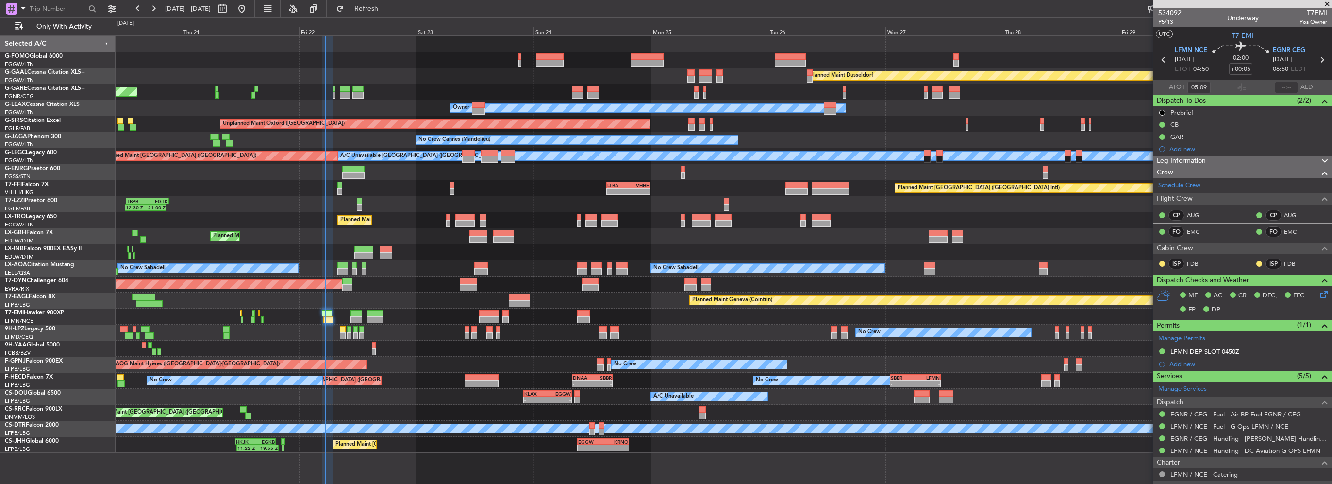
click at [342, 310] on div "Planned Maint Dusseldorf Unplanned Maint Chester Owner Owner Unplanned Maint Ox…" at bounding box center [724, 244] width 1216 height 417
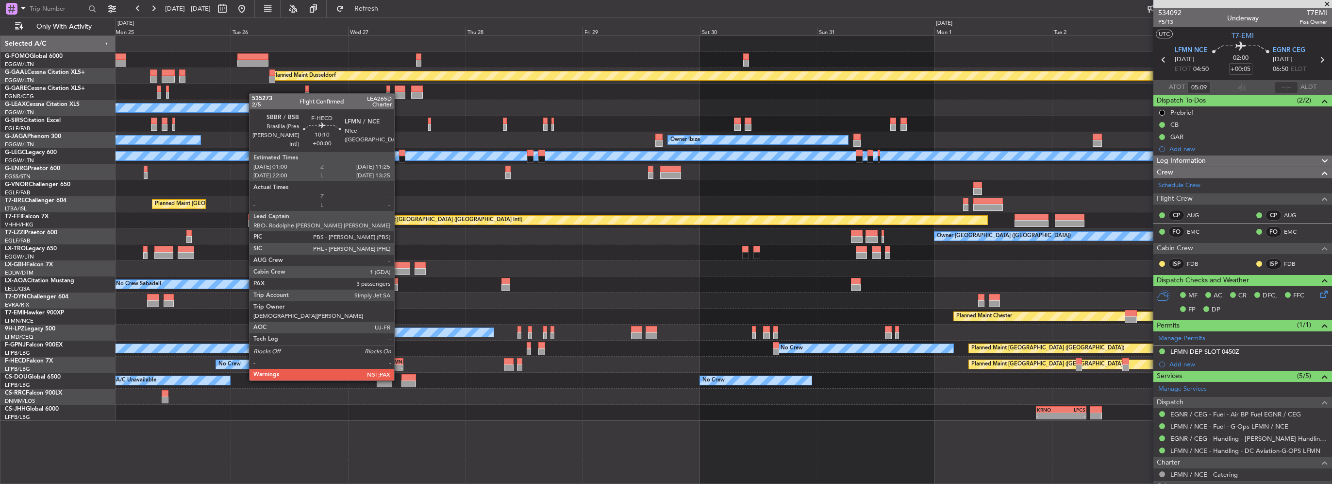
click at [399, 362] on div "LFMN" at bounding box center [390, 361] width 25 height 6
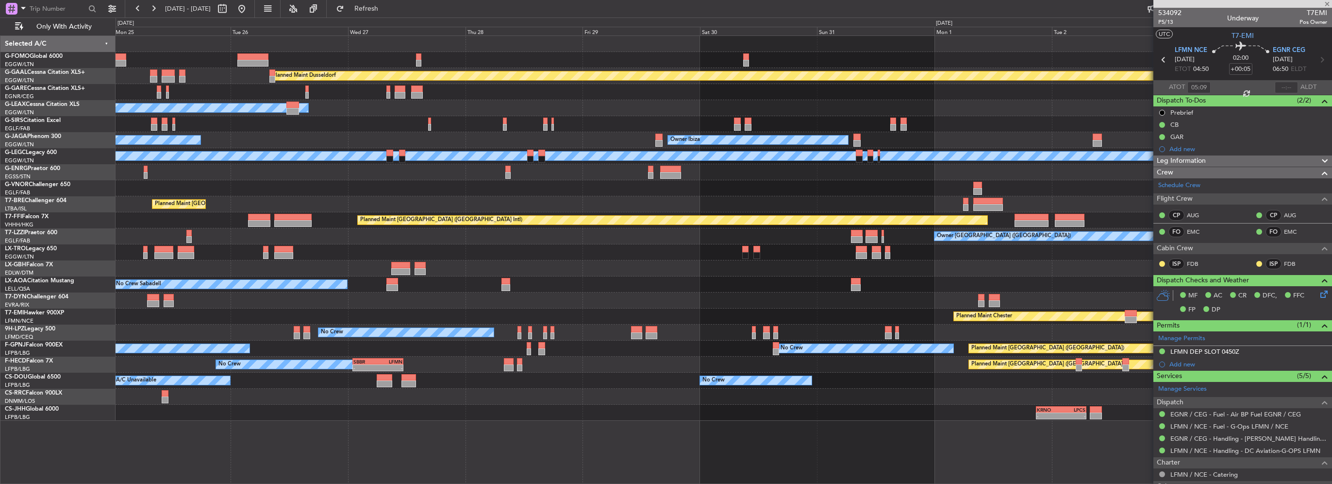
type input "3"
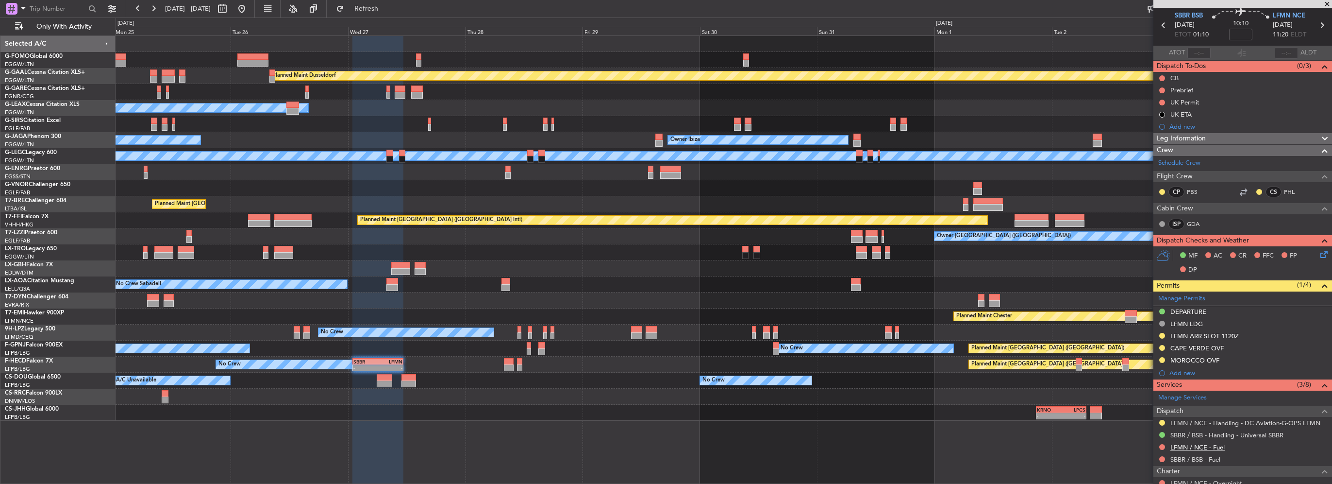
scroll to position [49, 0]
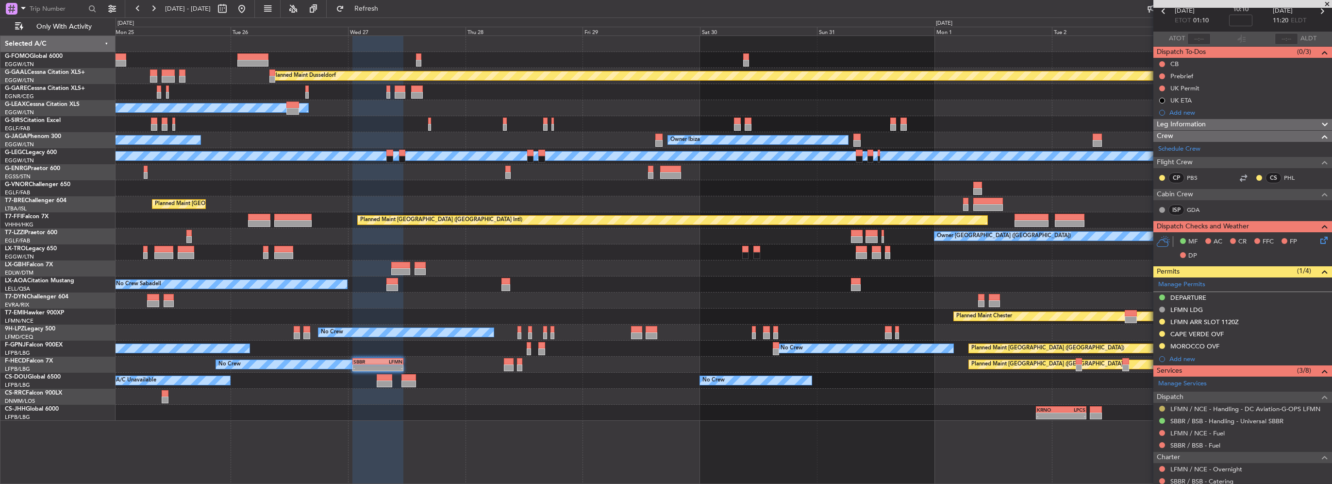
click at [1161, 406] on button at bounding box center [1162, 408] width 6 height 6
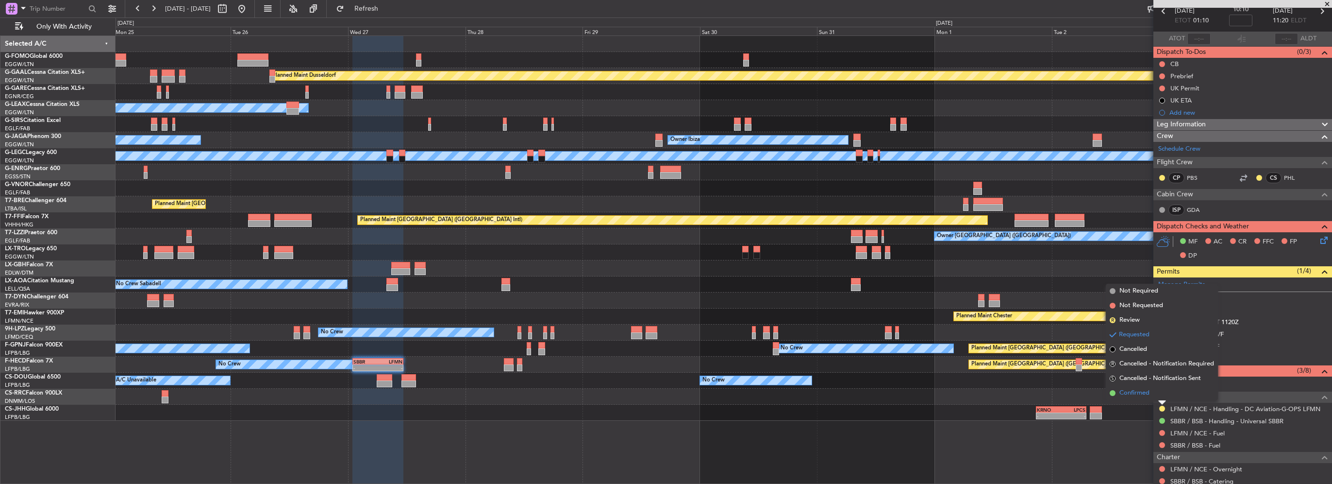
click at [1146, 395] on span "Confirmed" at bounding box center [1134, 393] width 30 height 10
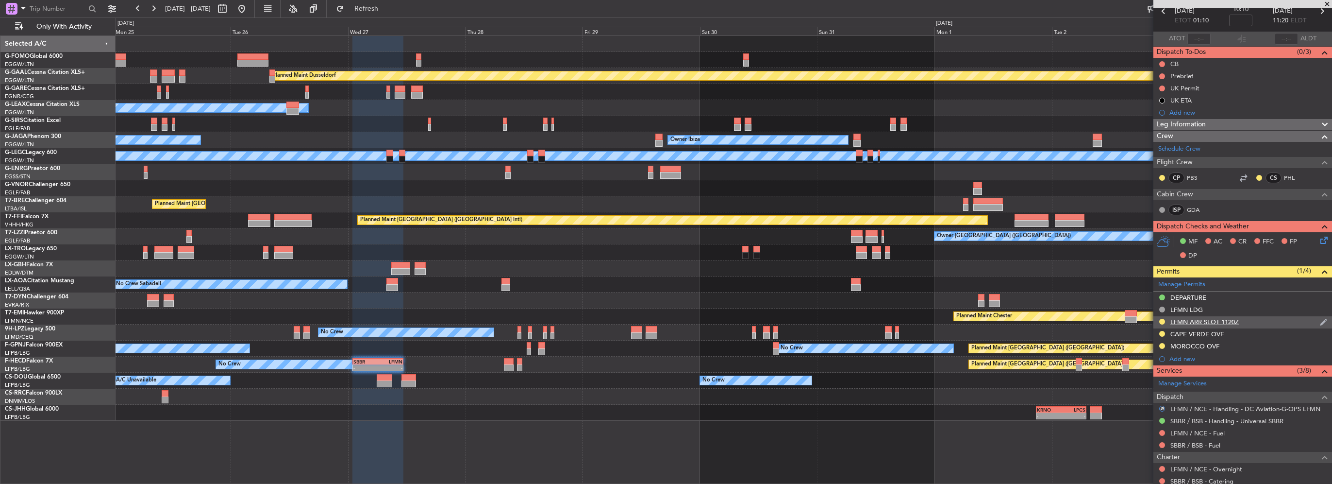
click at [1234, 322] on div "LFMN ARR SLOT 1120Z" at bounding box center [1204, 321] width 68 height 8
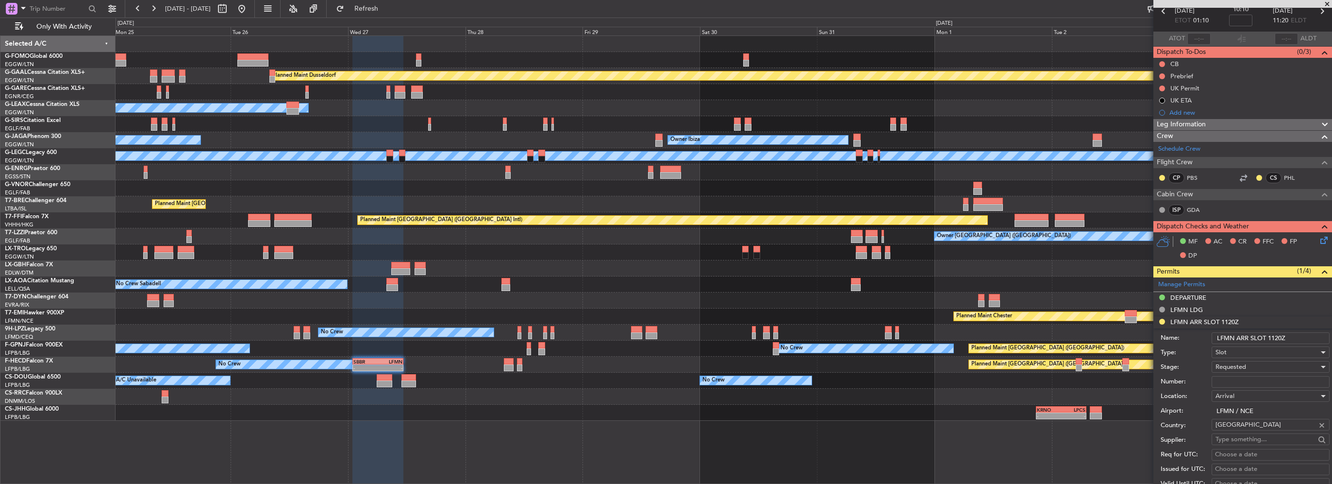
click at [1247, 380] on input "Number:" at bounding box center [1271, 382] width 118 height 12
paste input "LFMNA000079016"
type input "LFMNA000079016"
click at [1243, 366] on span "Requested" at bounding box center [1231, 366] width 31 height 9
click at [1250, 441] on span "Received OK" at bounding box center [1267, 443] width 102 height 15
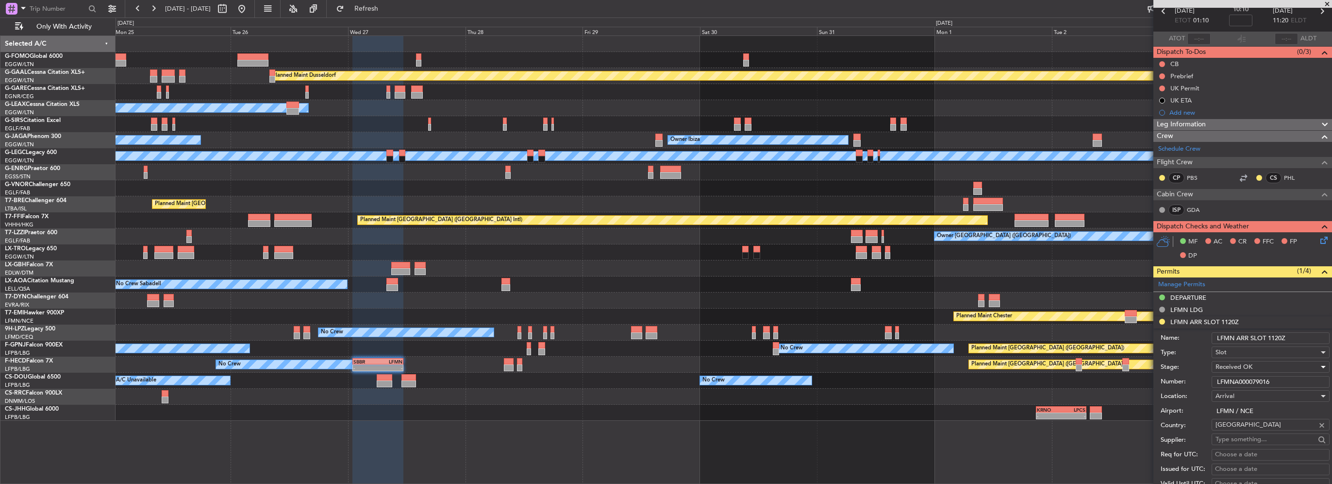
click at [1282, 336] on input "LFMN ARR SLOT 1120Z" at bounding box center [1271, 338] width 118 height 12
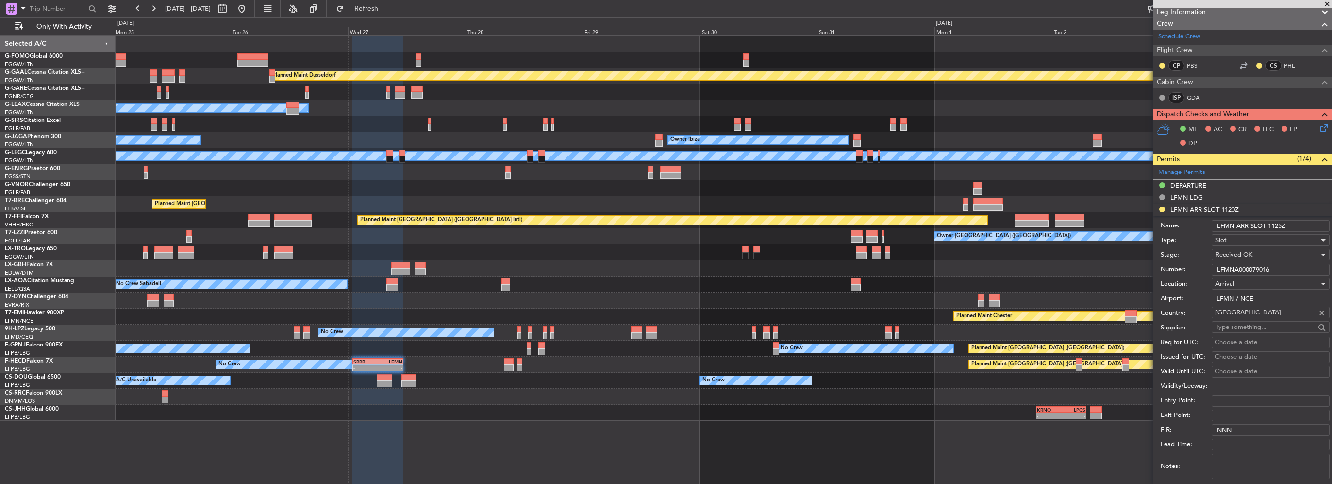
scroll to position [194, 0]
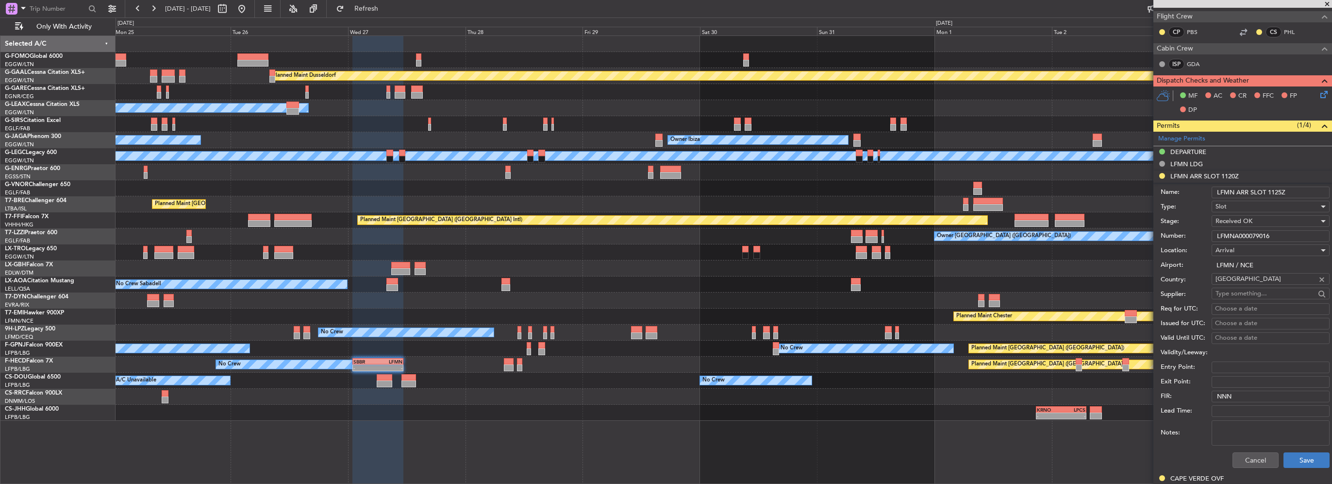
type input "LFMN ARR SLOT 1125Z"
click at [1309, 455] on button "Save" at bounding box center [1307, 460] width 46 height 16
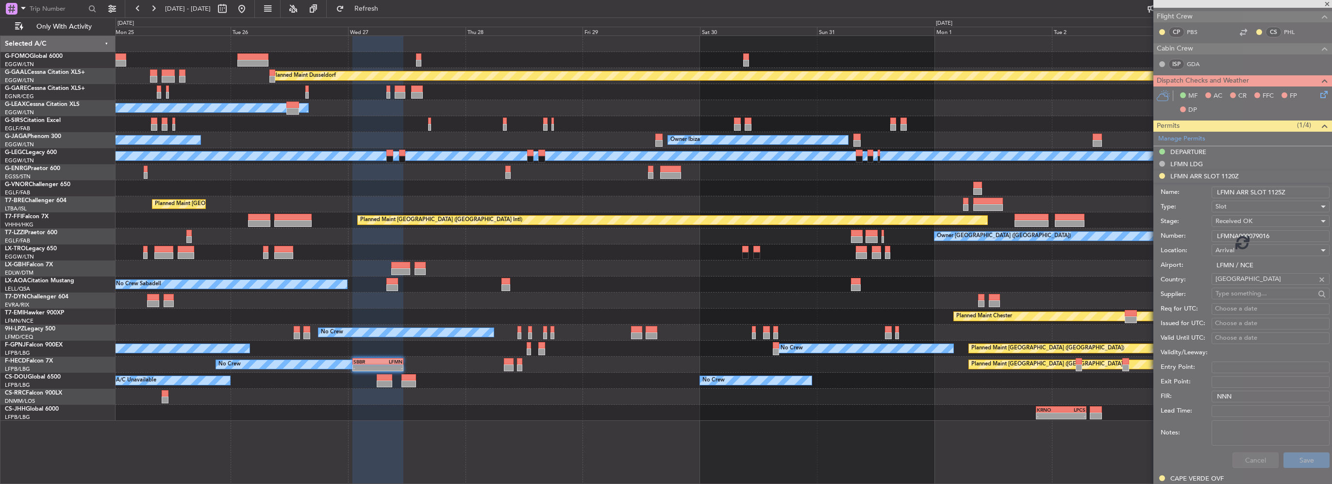
scroll to position [191, 0]
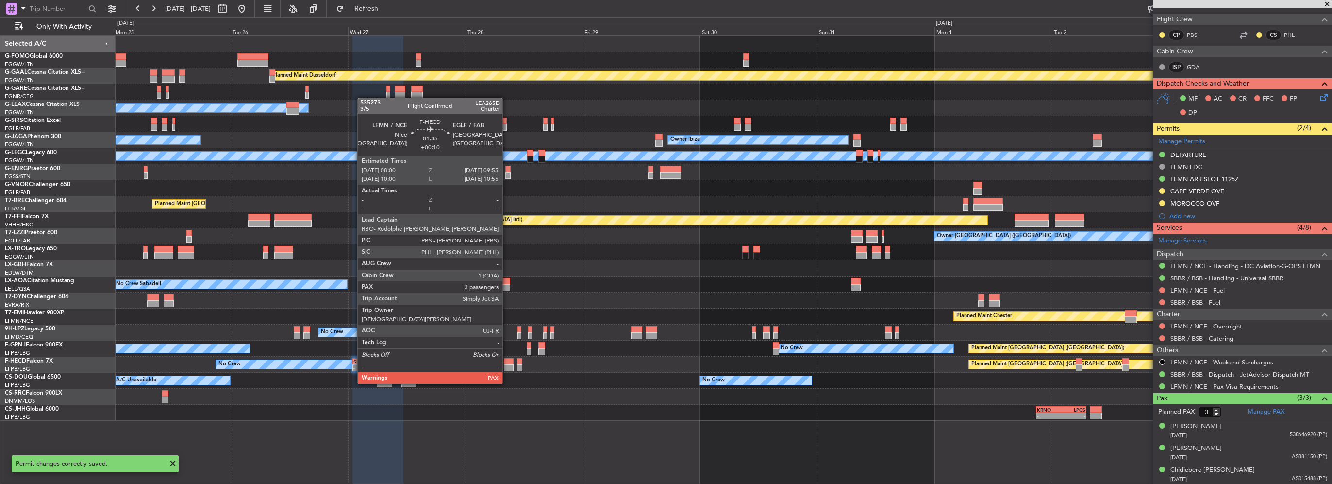
click at [507, 365] on div at bounding box center [509, 367] width 10 height 7
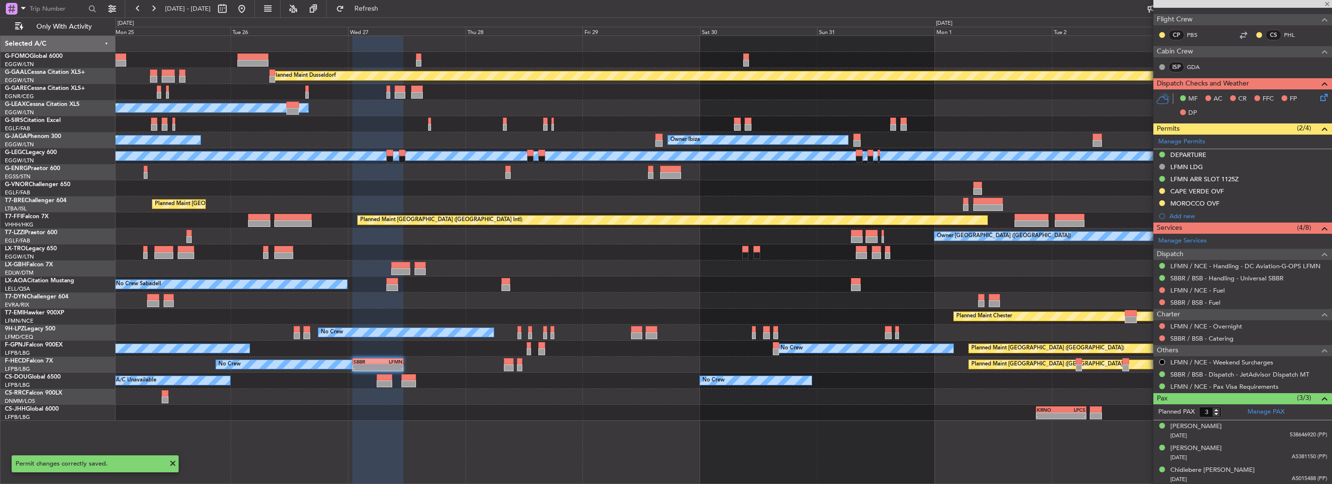
type input "+00:10"
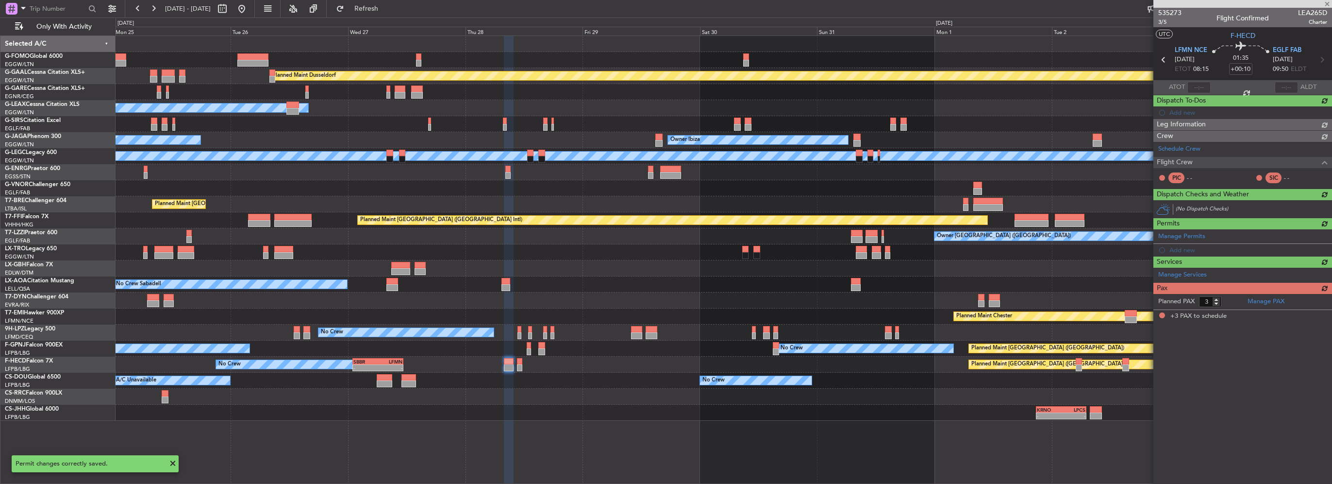
scroll to position [0, 0]
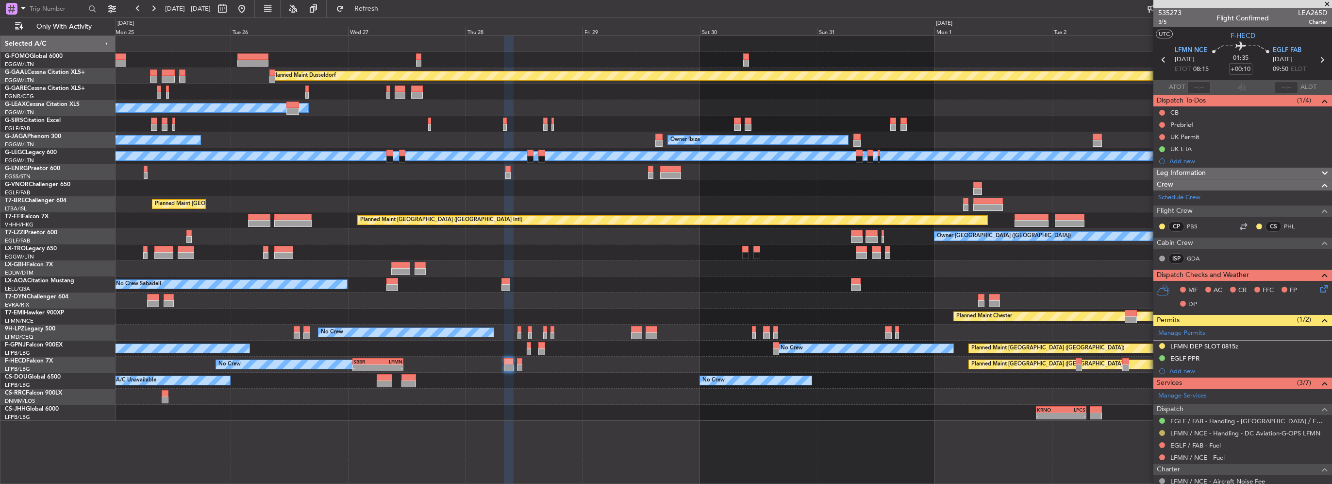
click at [1163, 432] on button at bounding box center [1162, 433] width 6 height 6
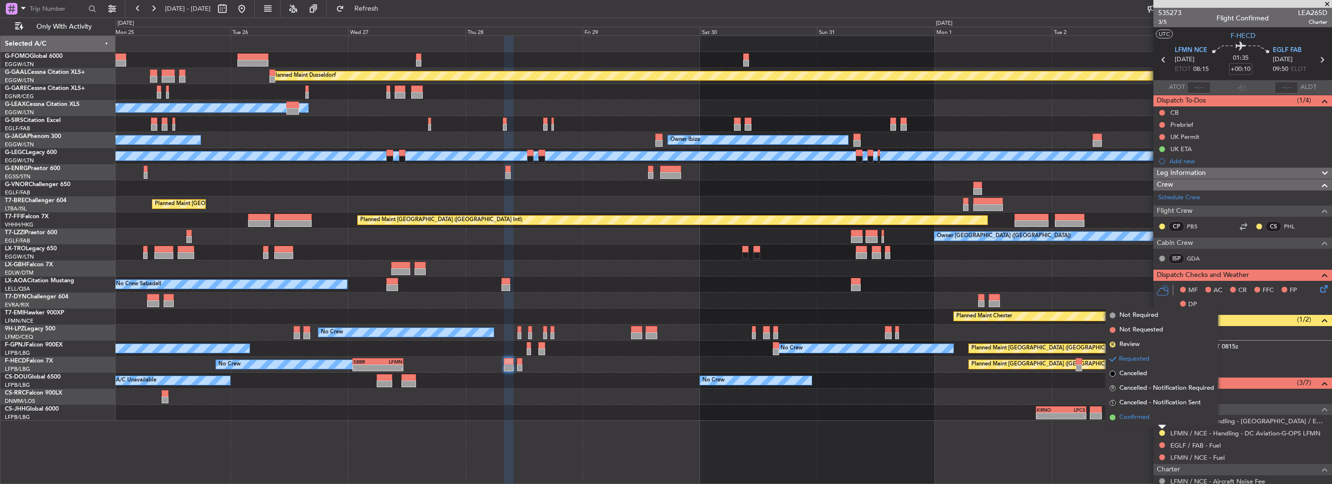
click at [1143, 417] on span "Confirmed" at bounding box center [1134, 417] width 30 height 10
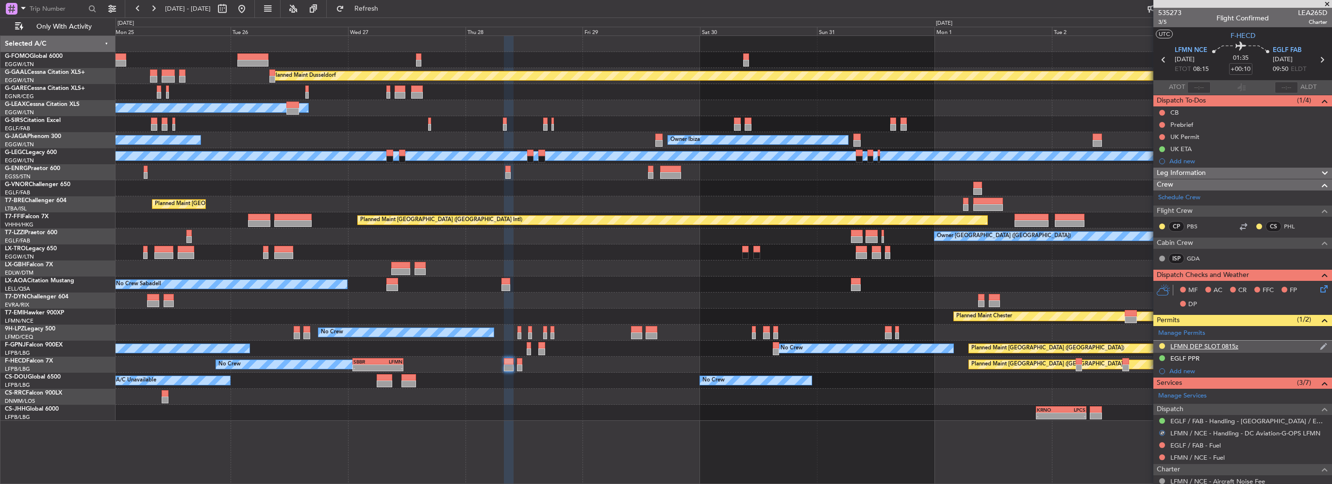
click at [1252, 346] on div "LFMN DEP SLOT 0815z" at bounding box center [1242, 346] width 179 height 12
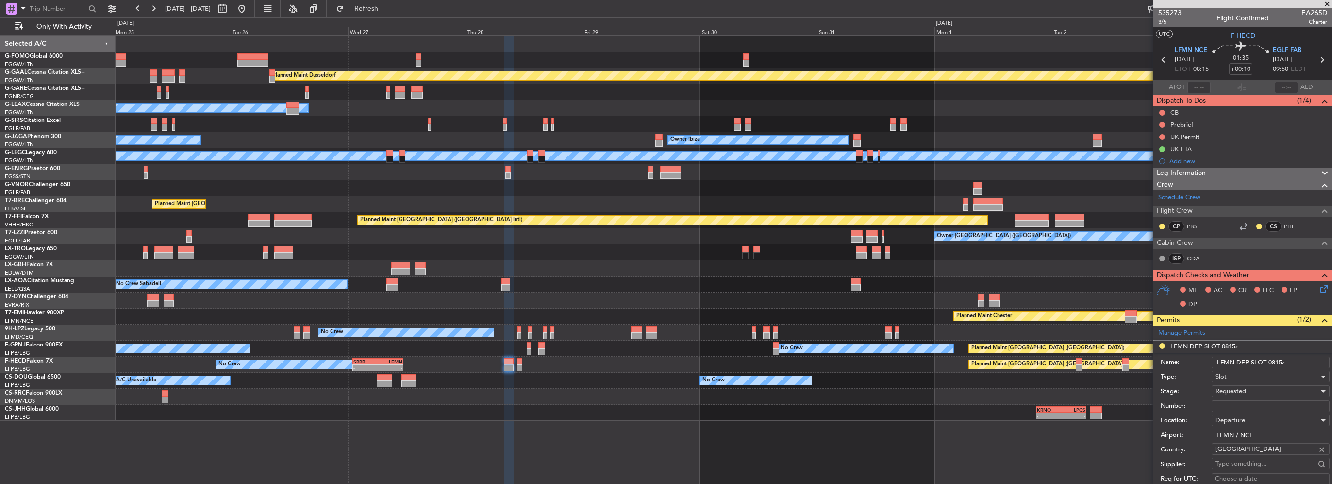
drag, startPoint x: 1280, startPoint y: 361, endPoint x: 1272, endPoint y: 361, distance: 7.8
click at [1272, 361] on input "LFMN DEP SLOT 0815z" at bounding box center [1271, 362] width 118 height 12
type input "LFMN DEP SLOT 0745z"
click at [1236, 406] on input "Number:" at bounding box center [1271, 406] width 118 height 12
paste input "LFMND000079017"
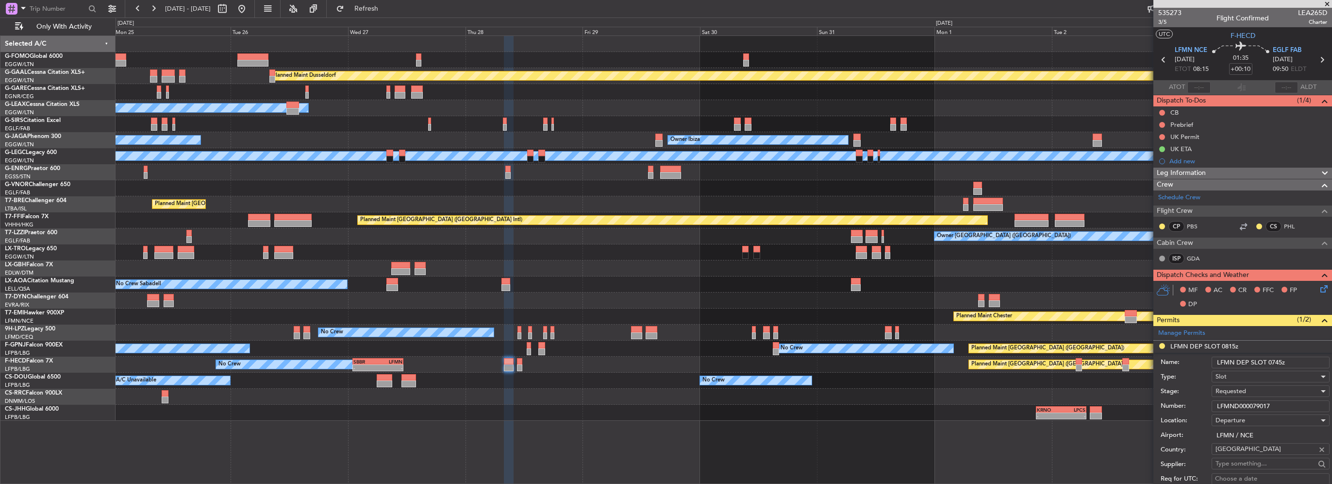
type input "LFMND000079017"
click at [1177, 423] on label "Location:" at bounding box center [1186, 421] width 51 height 10
click at [1259, 388] on div "Requested" at bounding box center [1267, 391] width 103 height 15
click at [1258, 469] on span "Received OK" at bounding box center [1267, 468] width 102 height 15
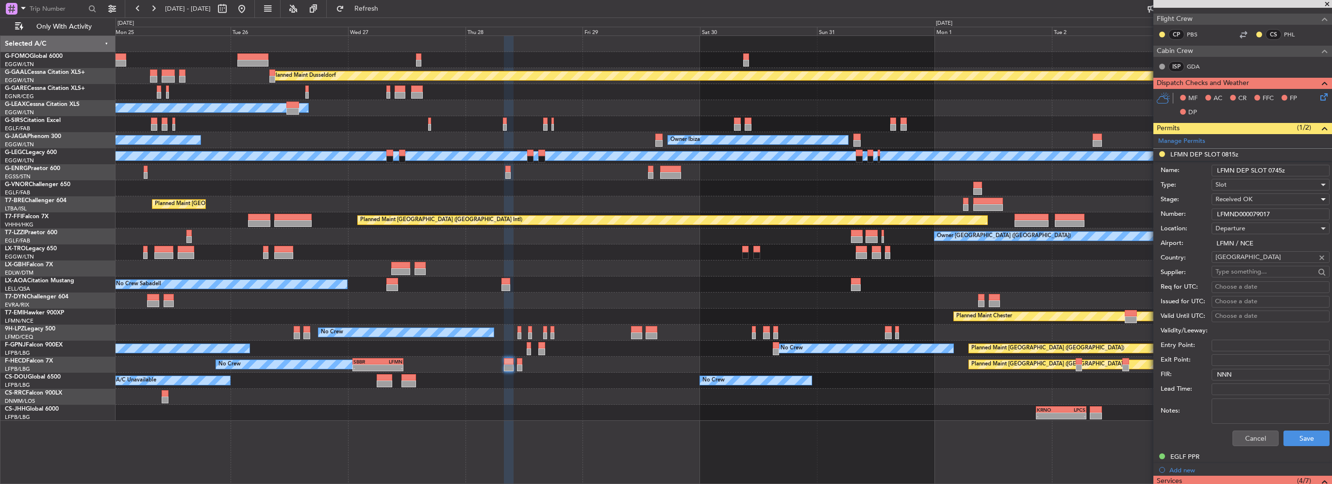
scroll to position [194, 0]
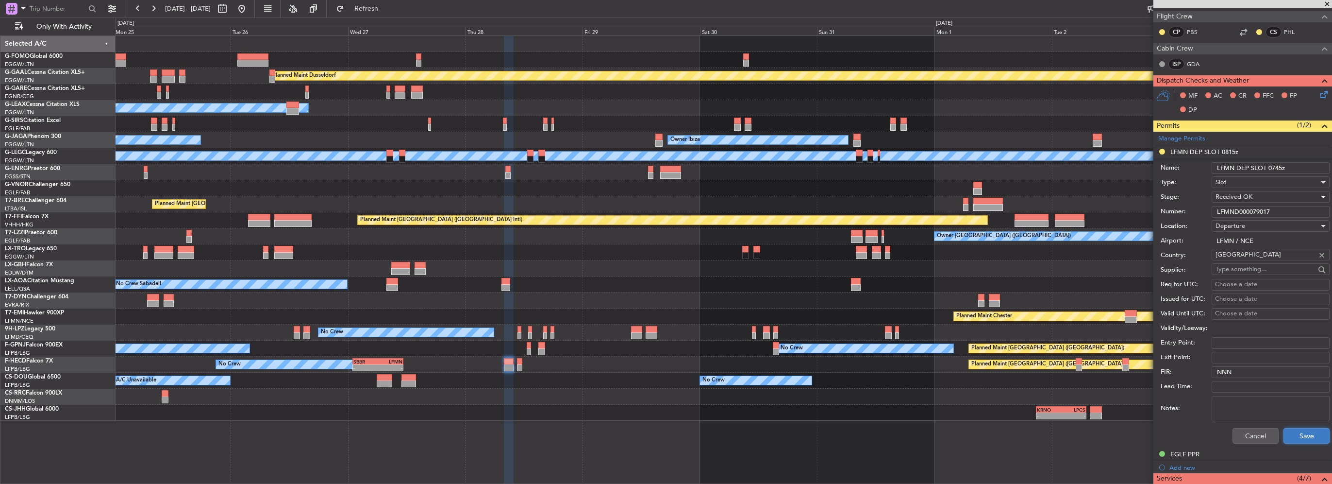
click at [1301, 432] on button "Save" at bounding box center [1307, 436] width 46 height 16
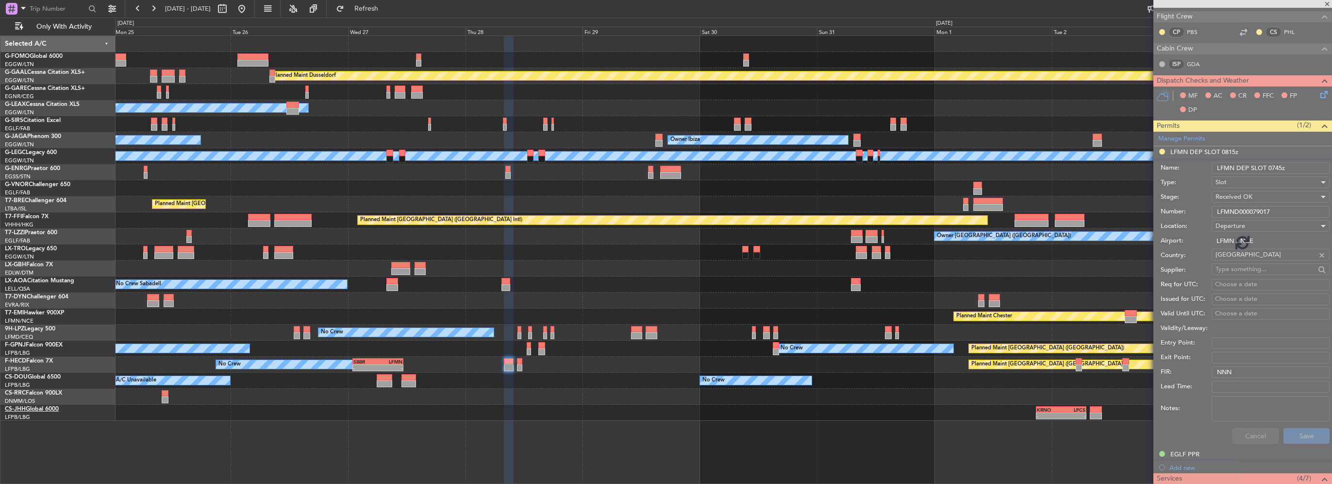
scroll to position [167, 0]
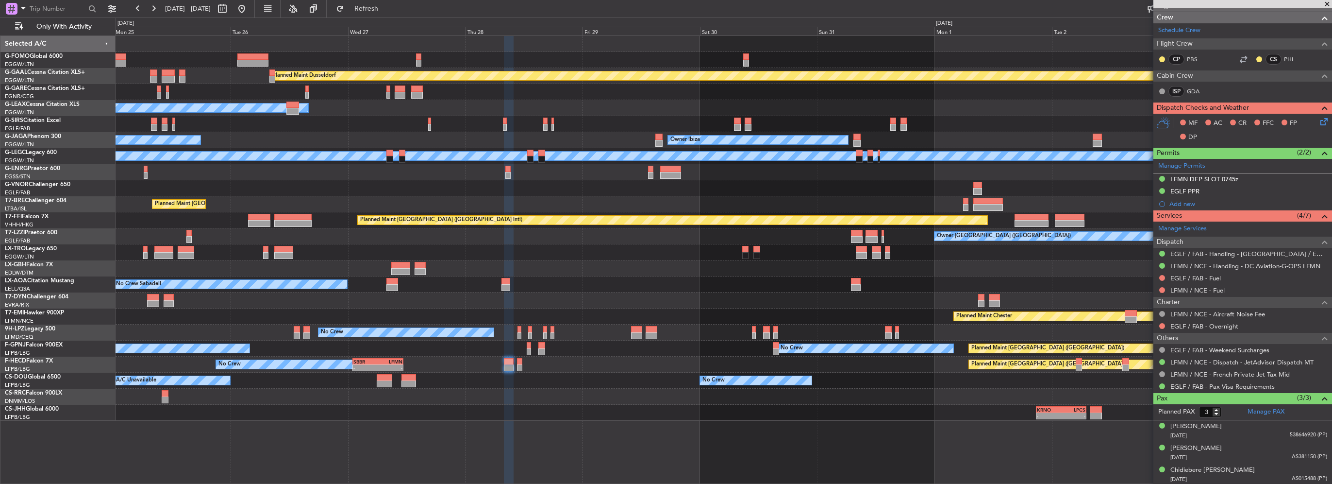
click at [658, 249] on div "Planned Maint Dusseldorf Owner Unplanned Maint Oxford (Kidlington) Planned Main…" at bounding box center [724, 228] width 1216 height 384
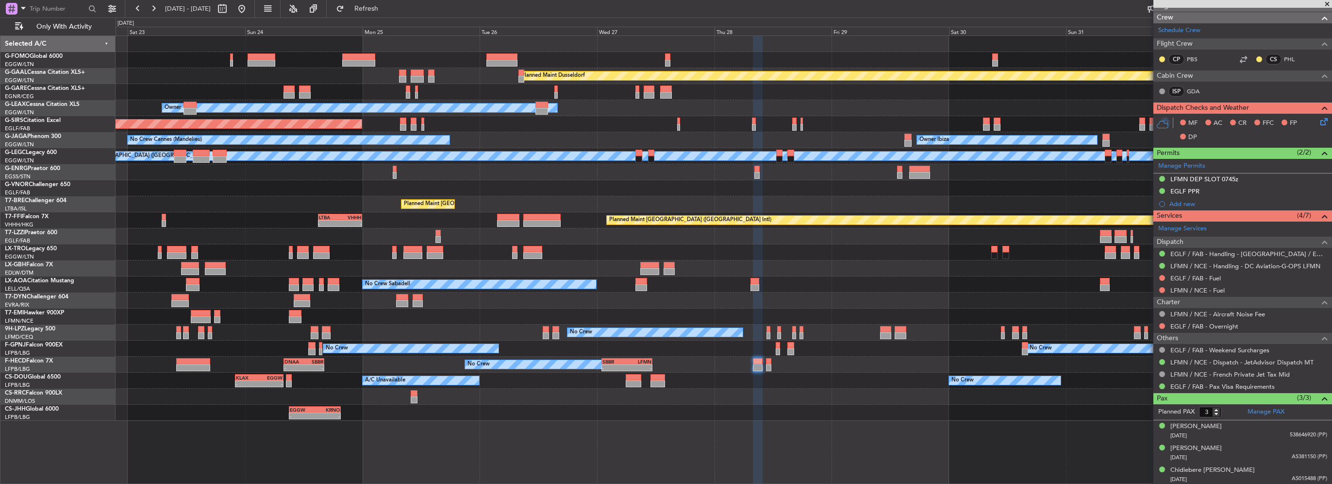
click at [563, 246] on div "Planned Maint Dusseldorf Unplanned Maint Chester Owner Unplanned Maint Oxford (…" at bounding box center [724, 228] width 1216 height 384
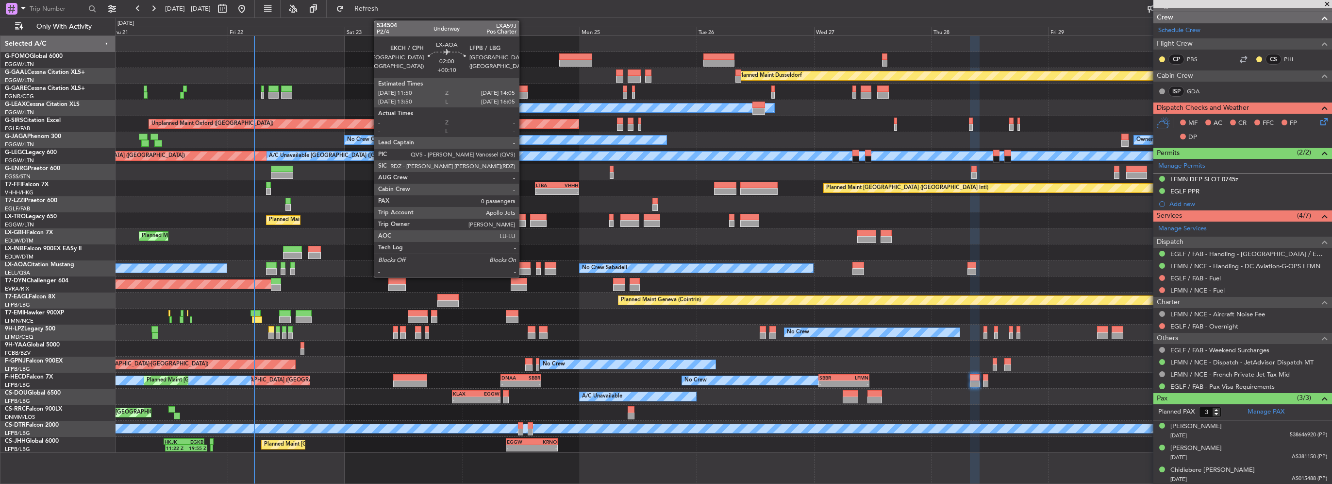
click at [523, 269] on div at bounding box center [524, 271] width 11 height 7
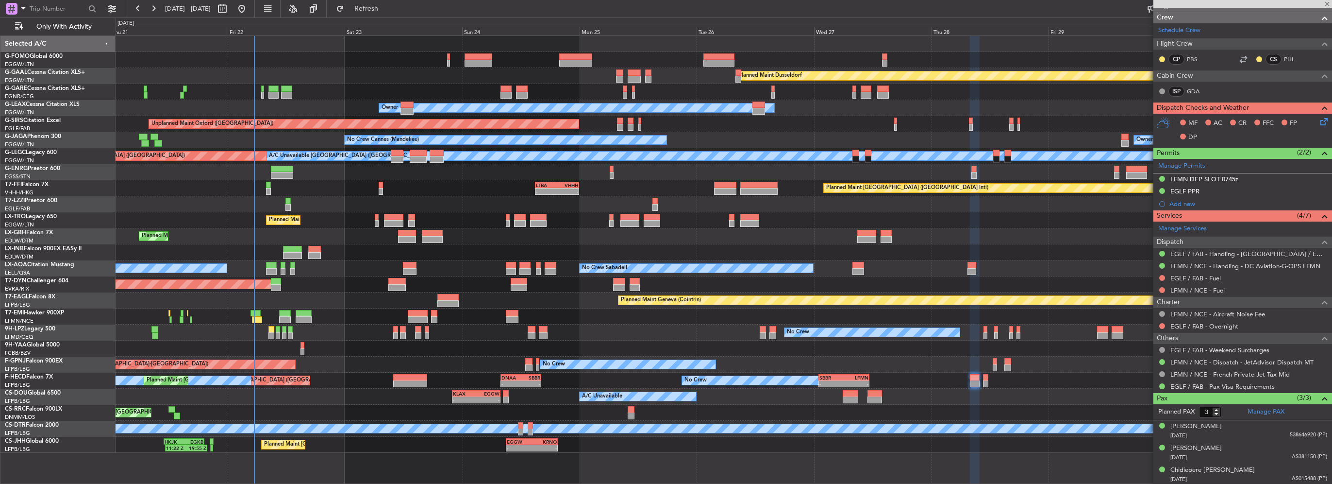
type input "0"
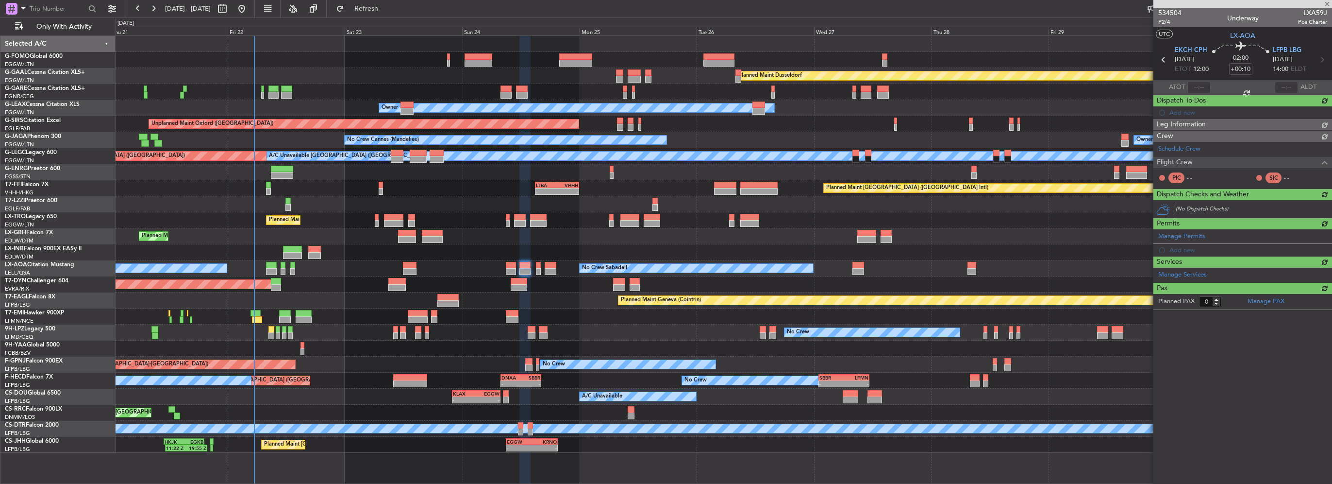
scroll to position [0, 0]
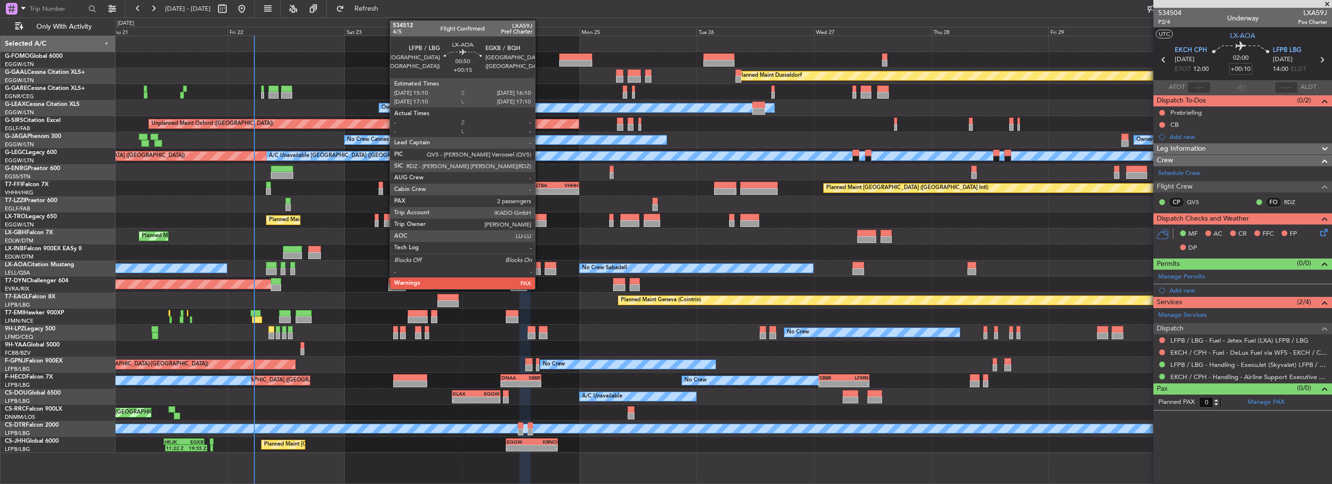
click at [539, 270] on div at bounding box center [538, 271] width 5 height 7
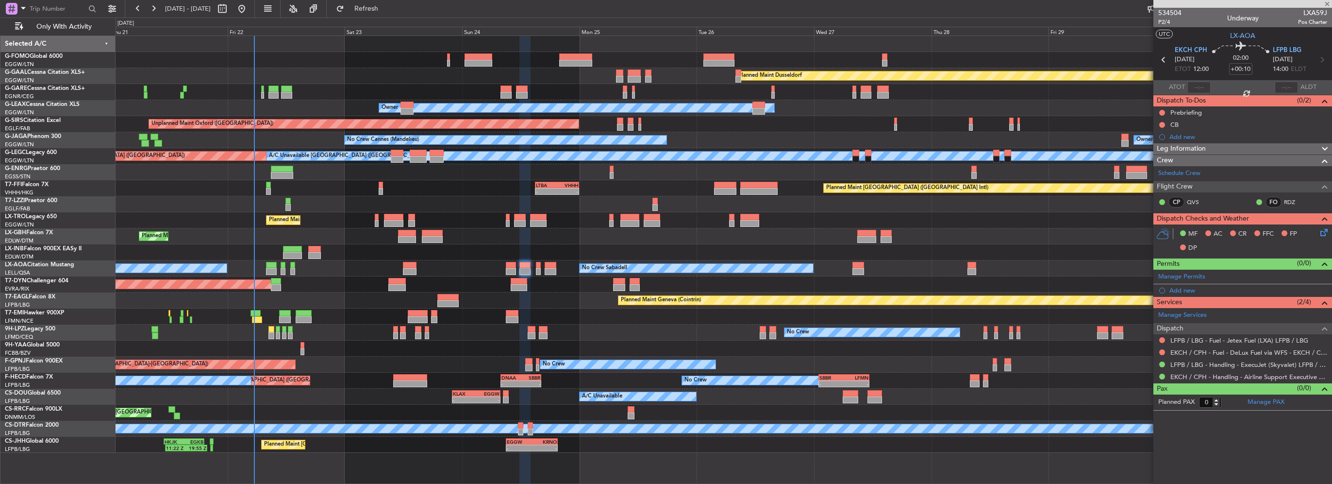
type input "+00:15"
type input "2"
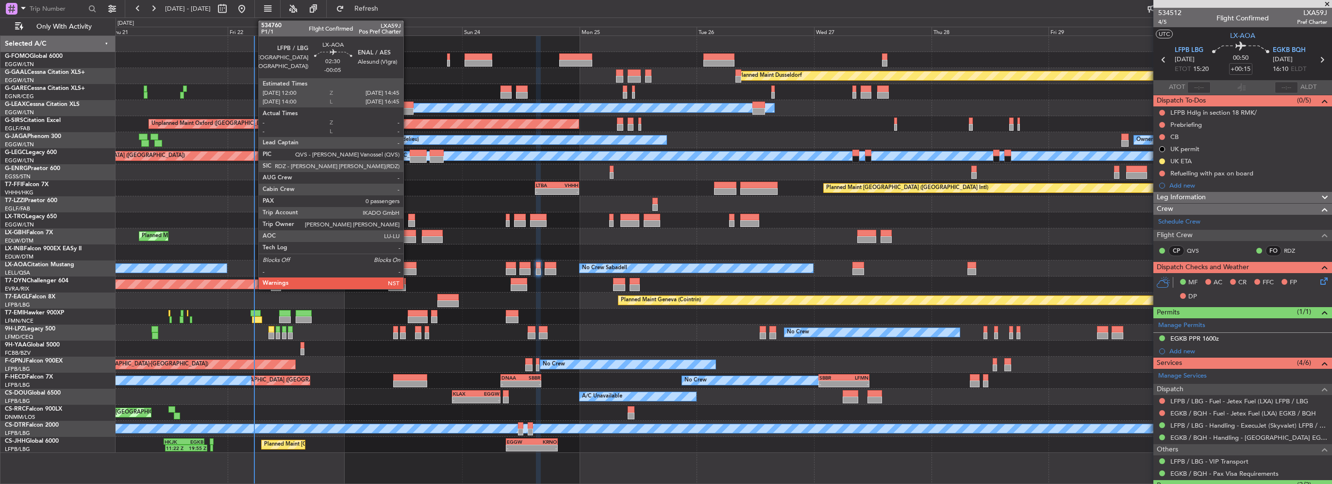
click at [408, 266] on div at bounding box center [410, 265] width 14 height 7
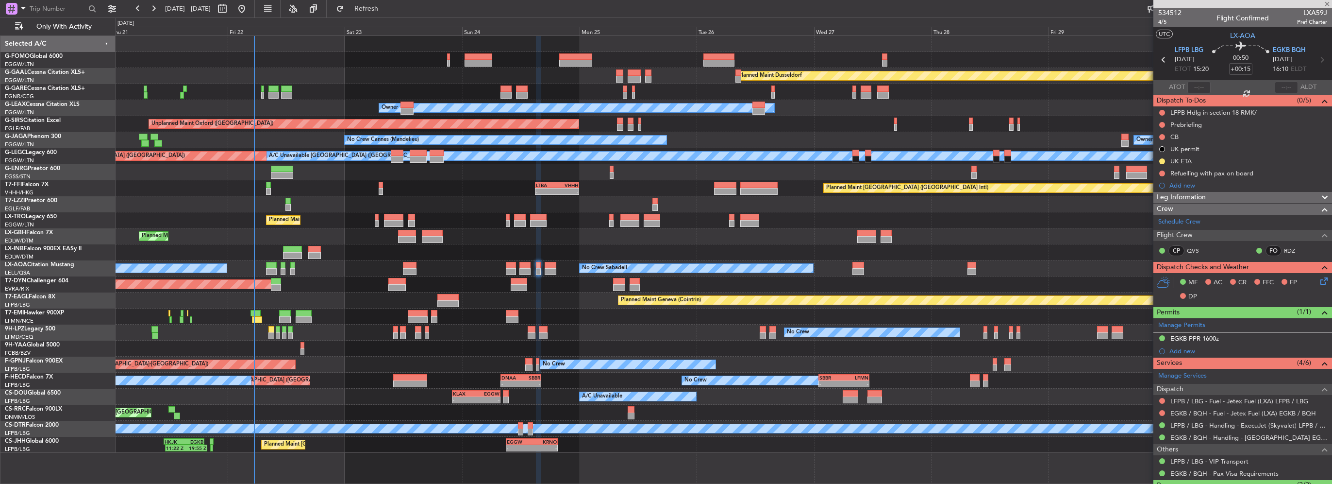
type input "-00:05"
type input "0"
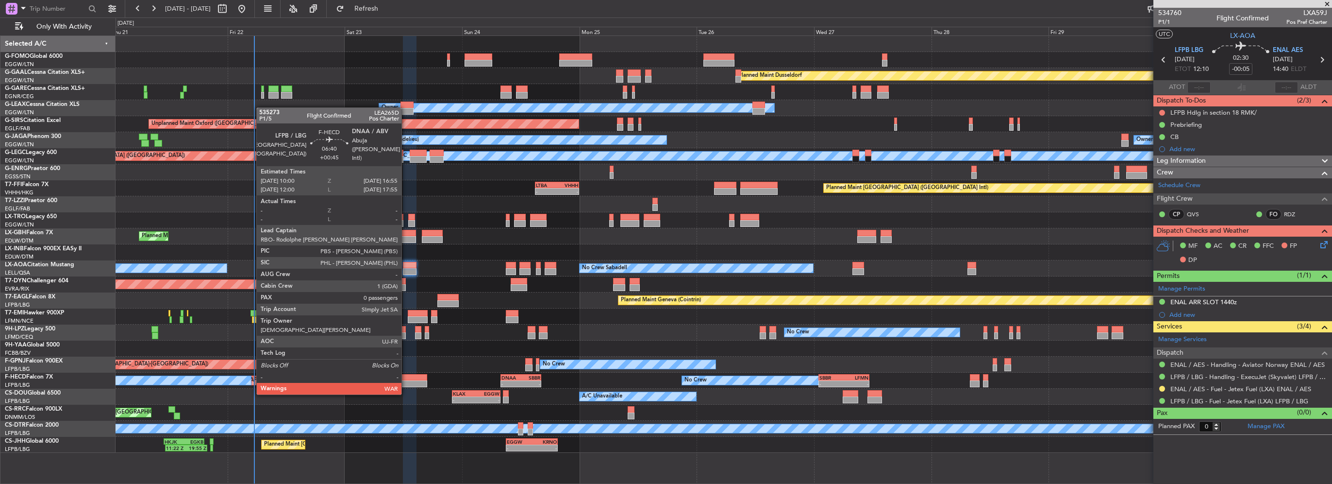
click at [406, 375] on div at bounding box center [410, 377] width 34 height 7
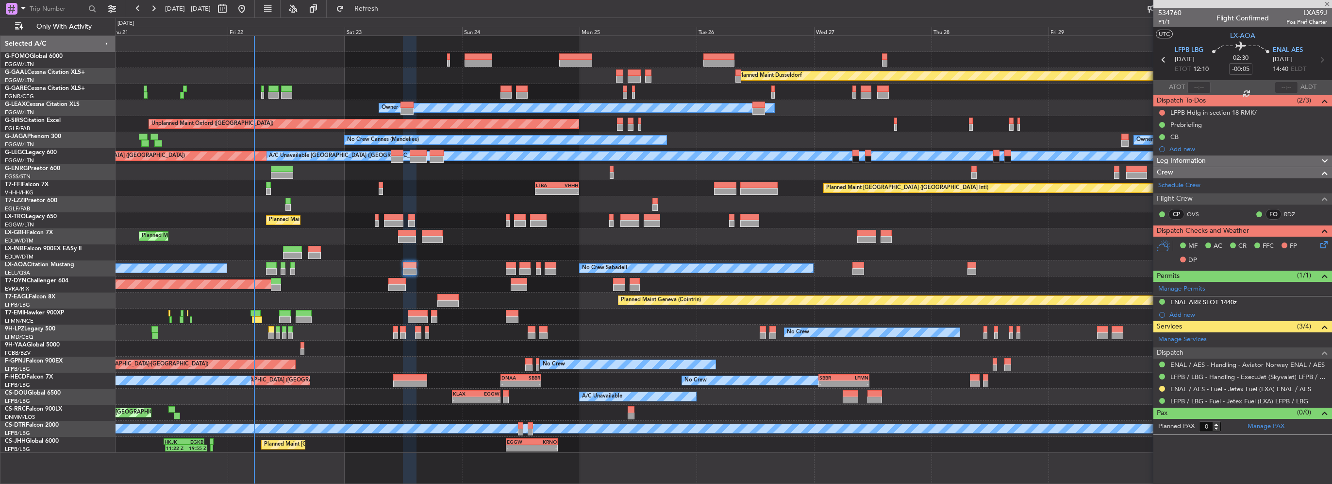
type input "+00:45"
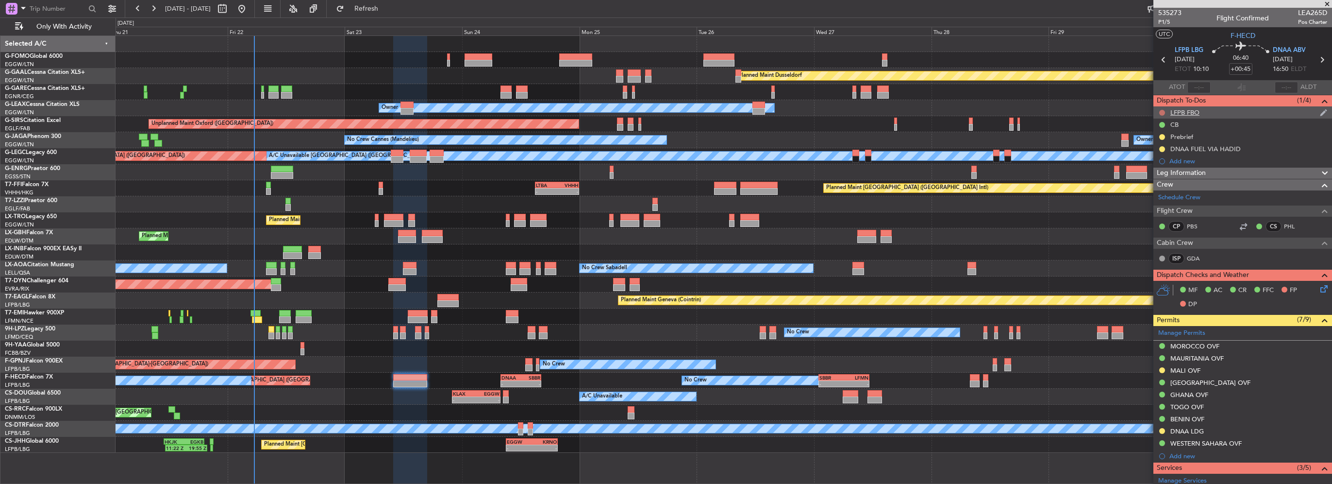
click at [1161, 113] on button at bounding box center [1162, 113] width 6 height 6
click at [1158, 172] on span "Cancelled" at bounding box center [1165, 170] width 28 height 10
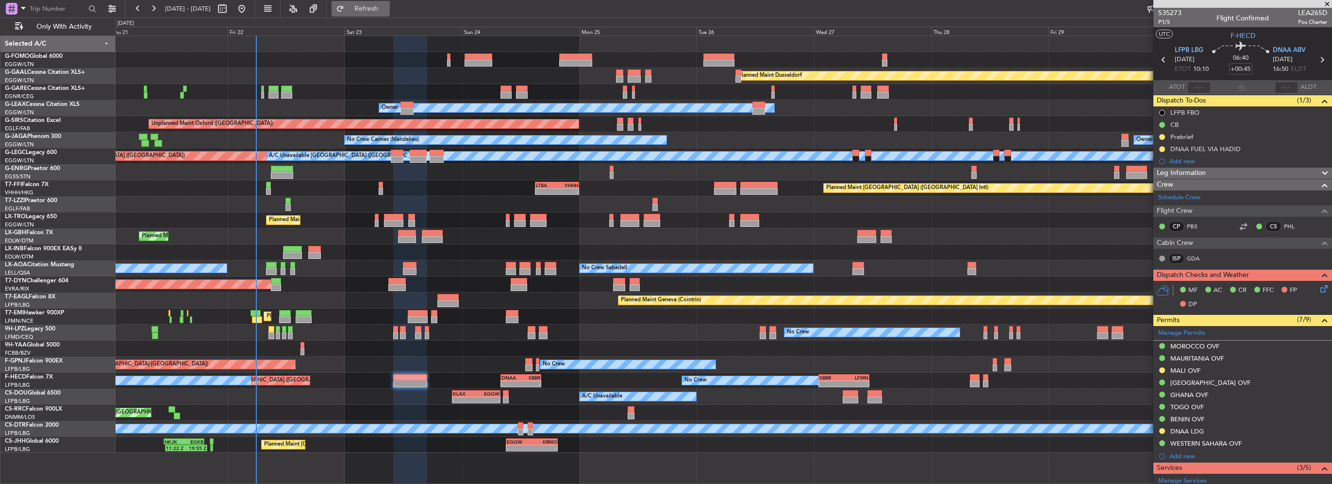
click at [381, 13] on button "Refresh" at bounding box center [361, 9] width 58 height 16
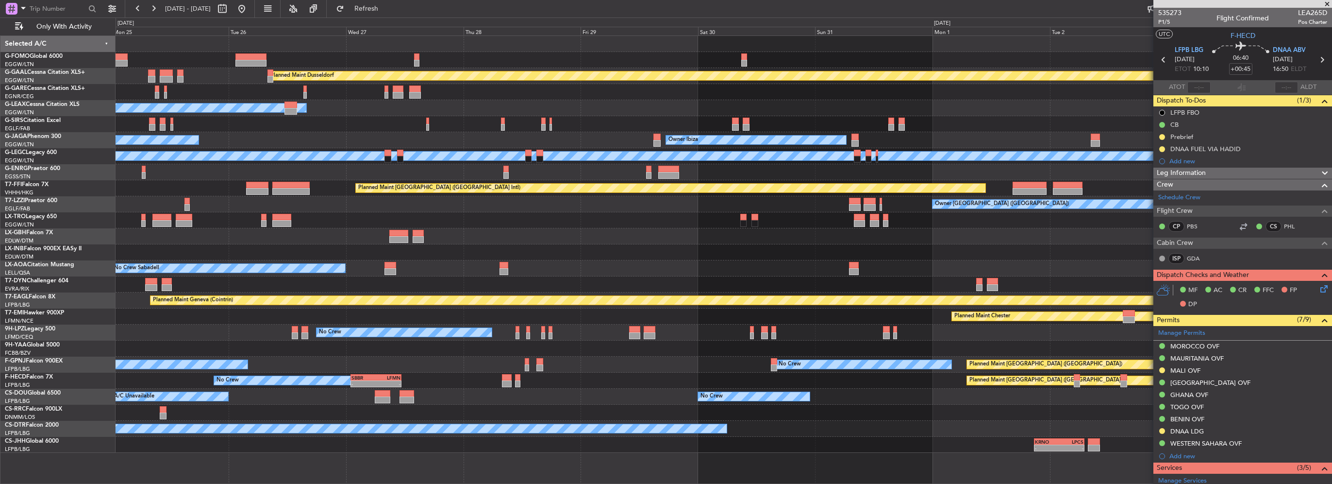
click at [311, 326] on div "No Crew No Crew" at bounding box center [724, 332] width 1216 height 16
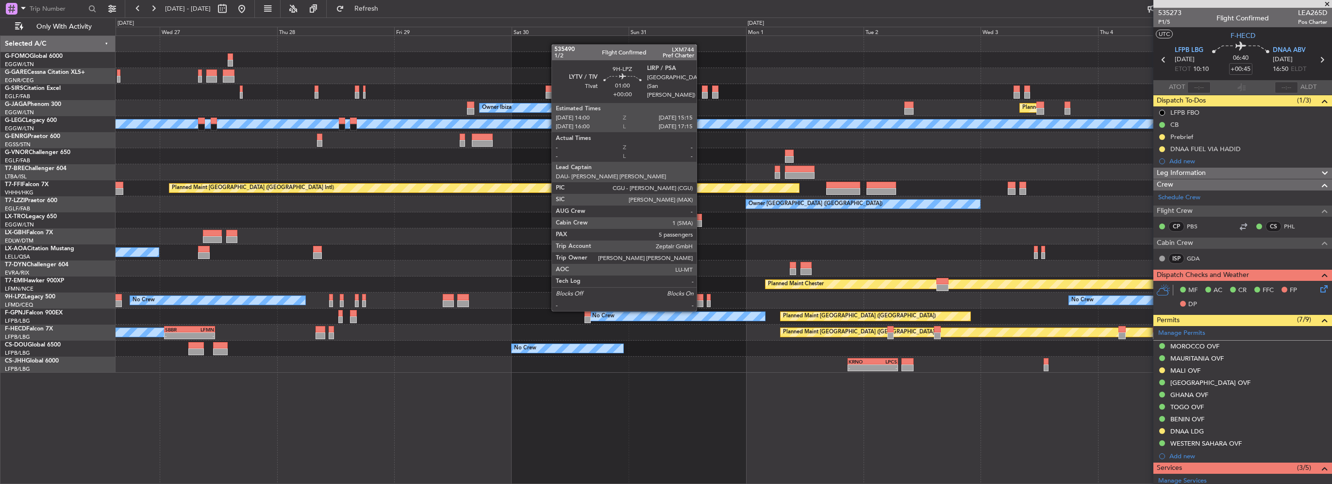
click at [701, 300] on div at bounding box center [700, 303] width 6 height 7
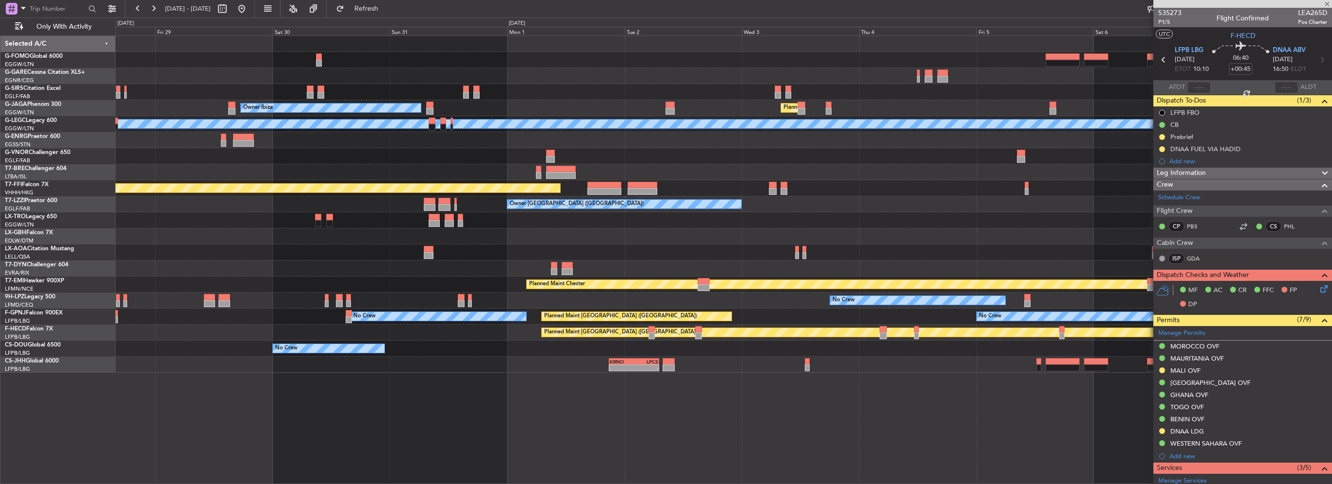
click at [493, 260] on div "Owner Ibiza Planned Maint London (Luton) A/C Unavailable London (Luton) Planned…" at bounding box center [724, 204] width 1216 height 336
type input "5"
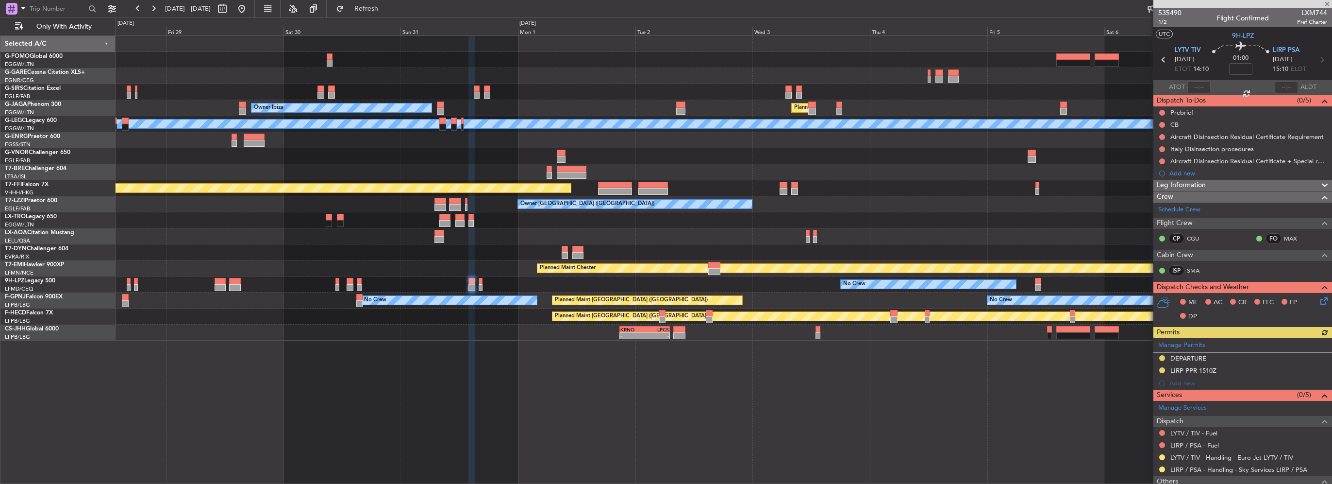
click at [419, 254] on div at bounding box center [724, 252] width 1216 height 16
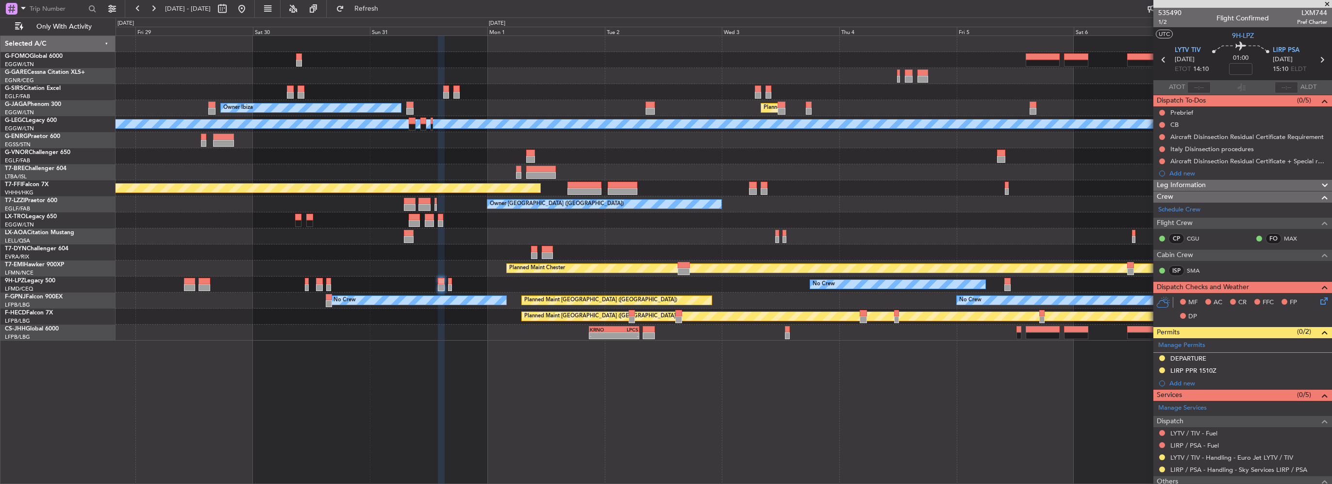
drag, startPoint x: 1185, startPoint y: 372, endPoint x: 1237, endPoint y: 370, distance: 52.9
click at [1185, 372] on div "LIRP PPR 1510Z" at bounding box center [1193, 370] width 46 height 8
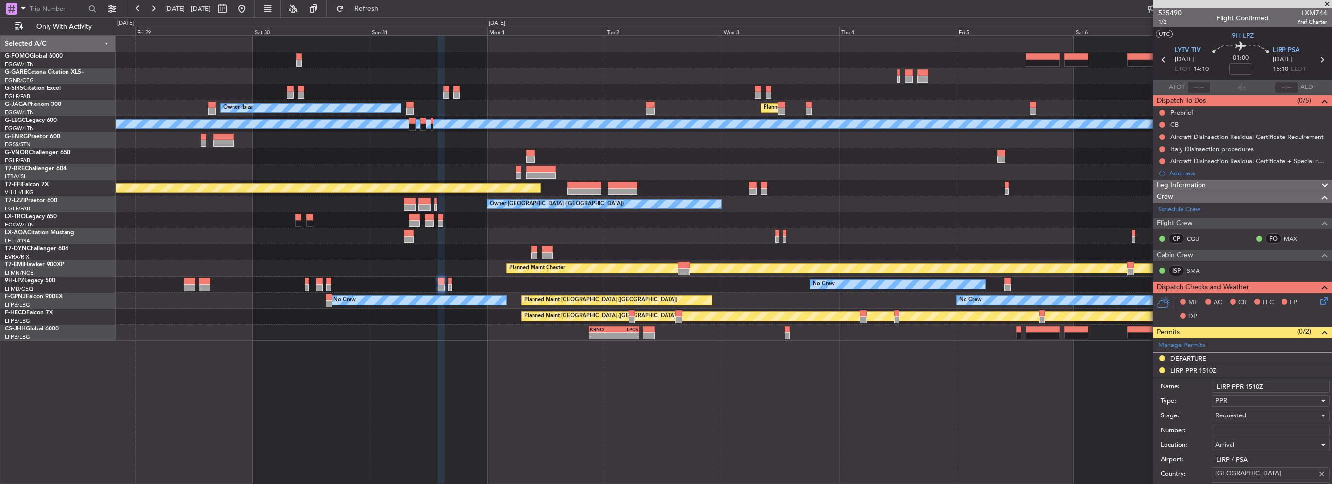
click at [1256, 385] on input "LIRP PPR 1510Z" at bounding box center [1271, 387] width 118 height 12
type input "LIRP PPR 1515Z"
click at [1235, 428] on input "Number:" at bounding box center [1271, 430] width 118 height 12
paste input "PPR 7491"
type input "PPR 7491"
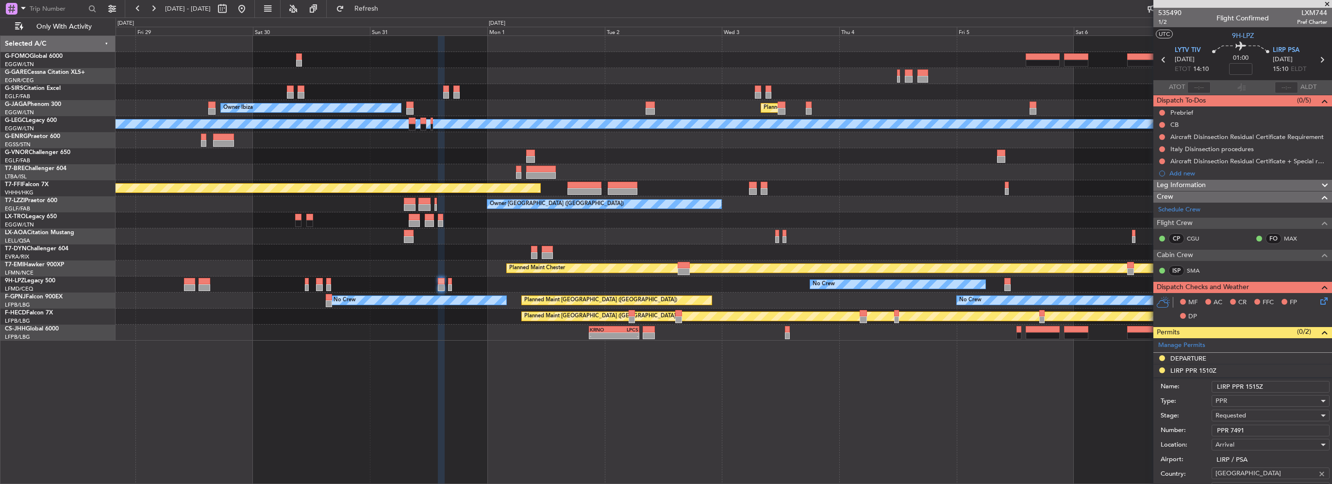
click at [1235, 415] on span "Requested" at bounding box center [1231, 415] width 31 height 9
click at [1249, 475] on span "Requested" at bounding box center [1267, 477] width 102 height 15
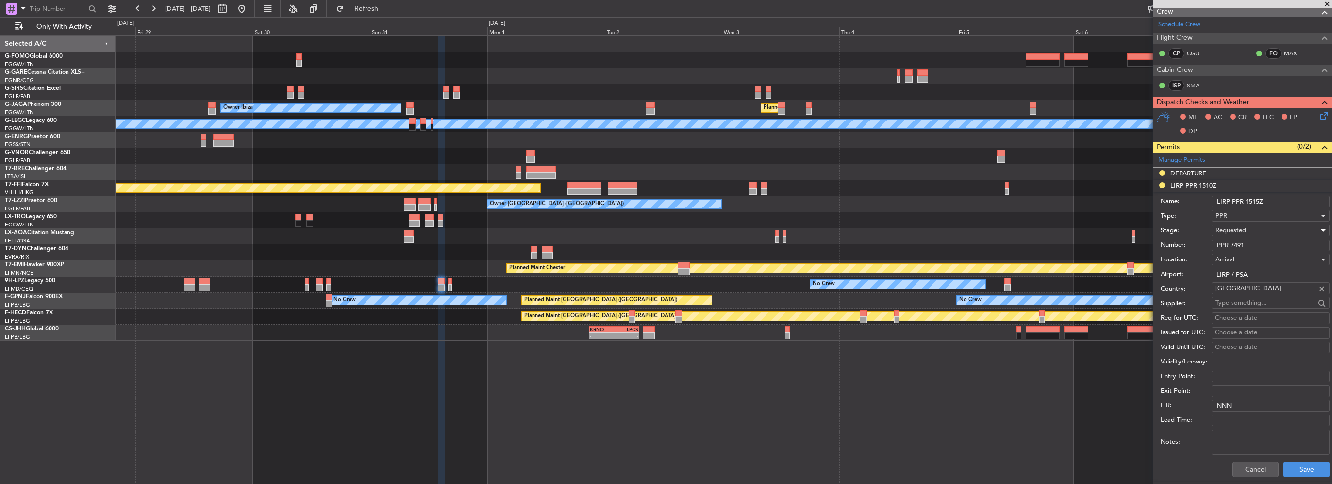
scroll to position [194, 0]
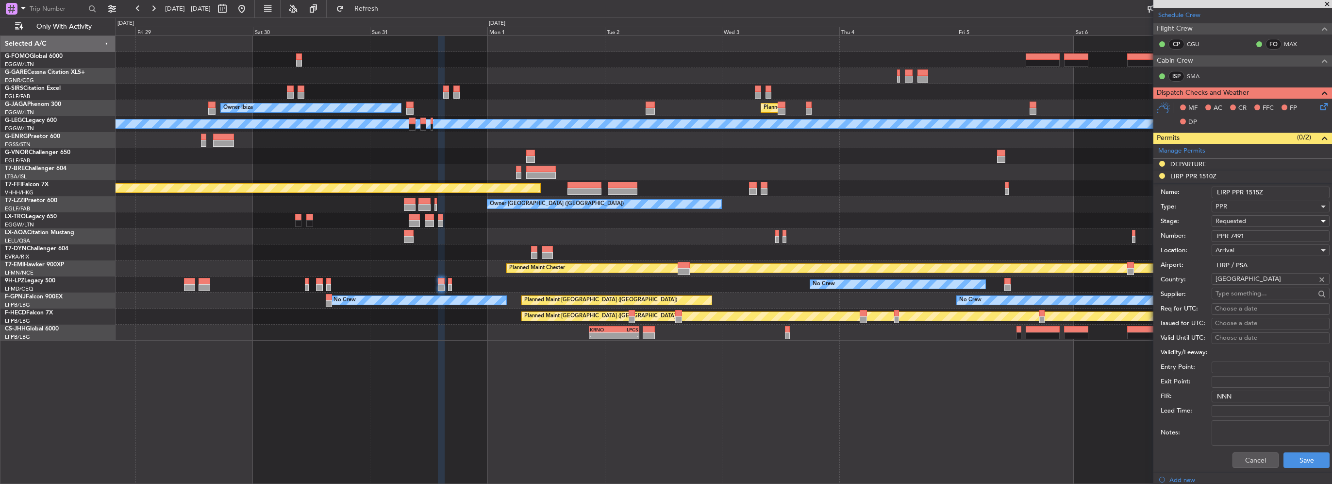
click at [1247, 219] on div "Requested" at bounding box center [1267, 221] width 103 height 15
click at [1241, 294] on span "Received OK" at bounding box center [1267, 294] width 102 height 15
click at [1299, 461] on button "Save" at bounding box center [1307, 460] width 46 height 16
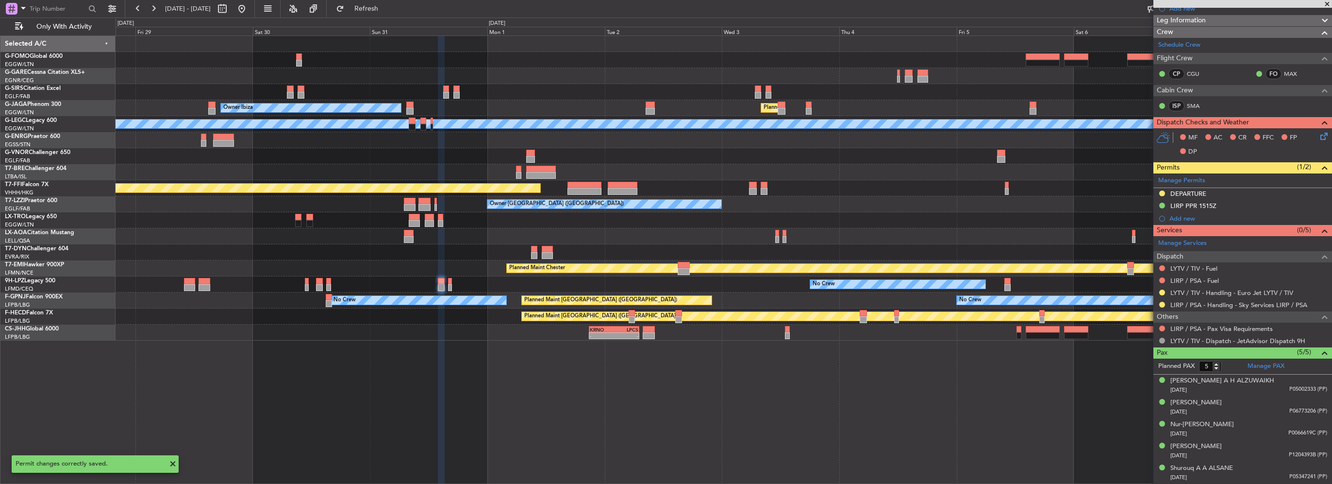
scroll to position [163, 0]
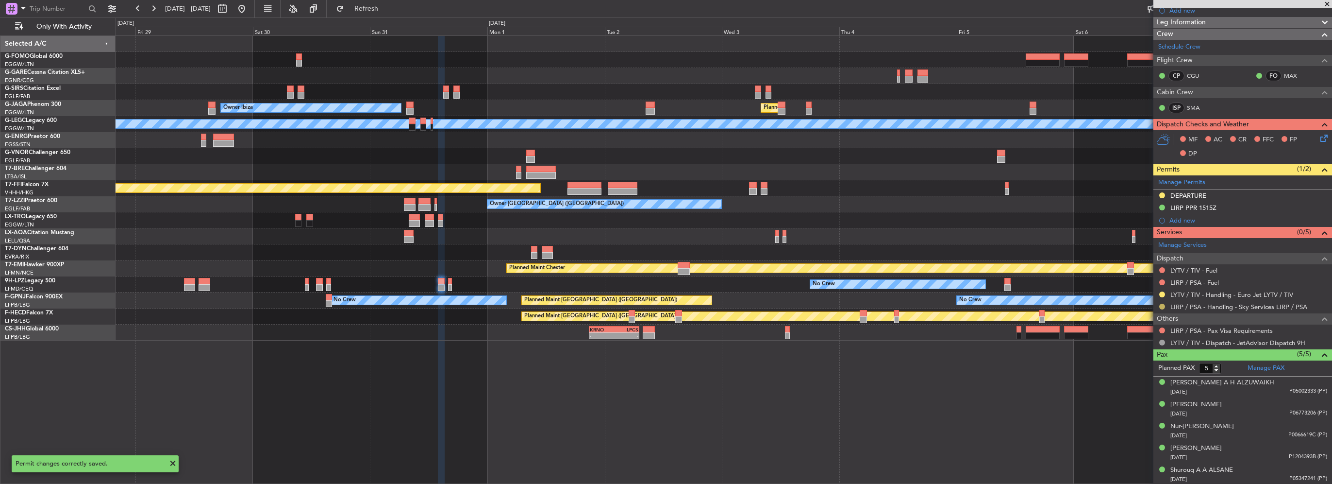
click at [1161, 307] on button at bounding box center [1162, 306] width 6 height 6
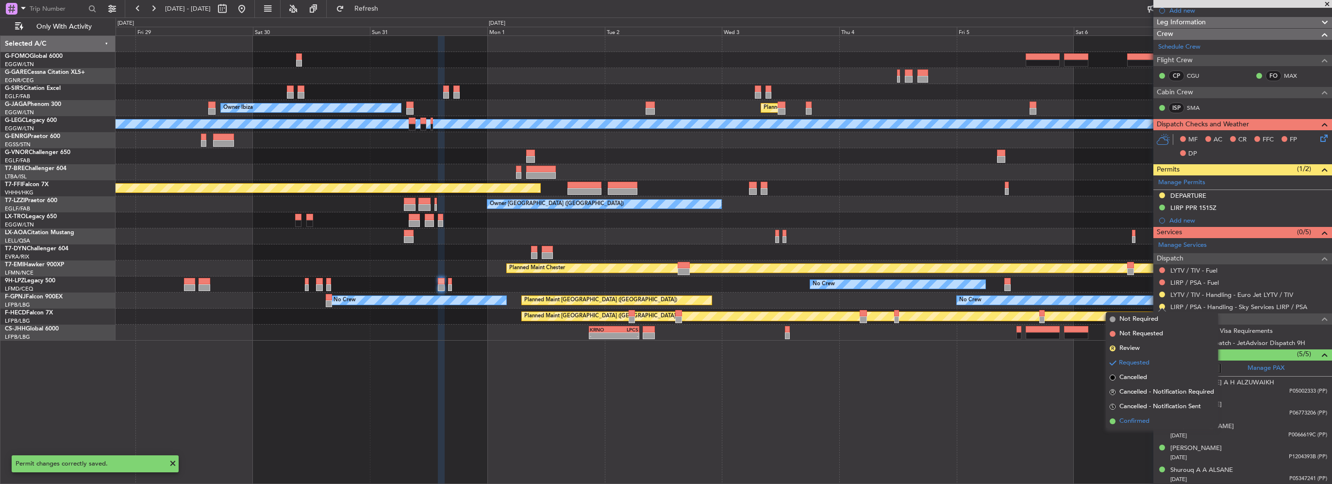
click at [1140, 422] on span "Confirmed" at bounding box center [1134, 421] width 30 height 10
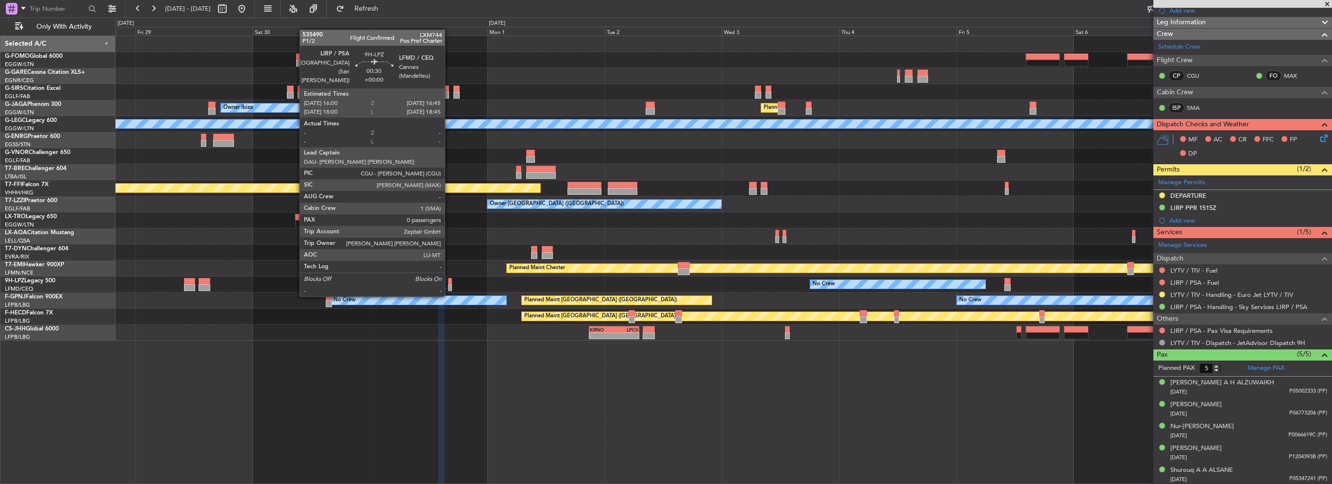
click at [449, 285] on div at bounding box center [450, 287] width 4 height 7
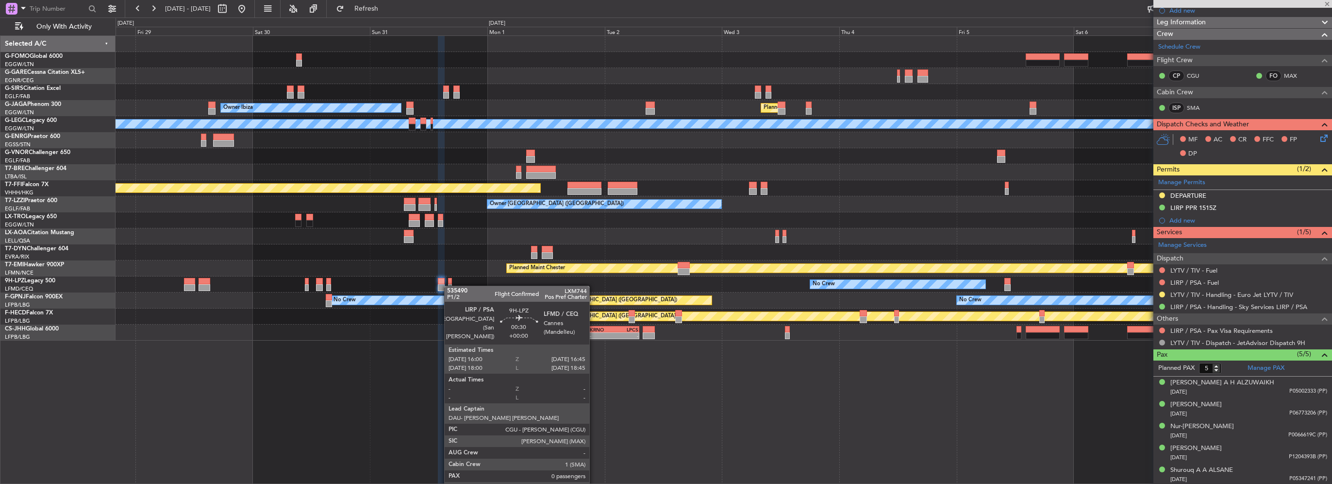
type input "0"
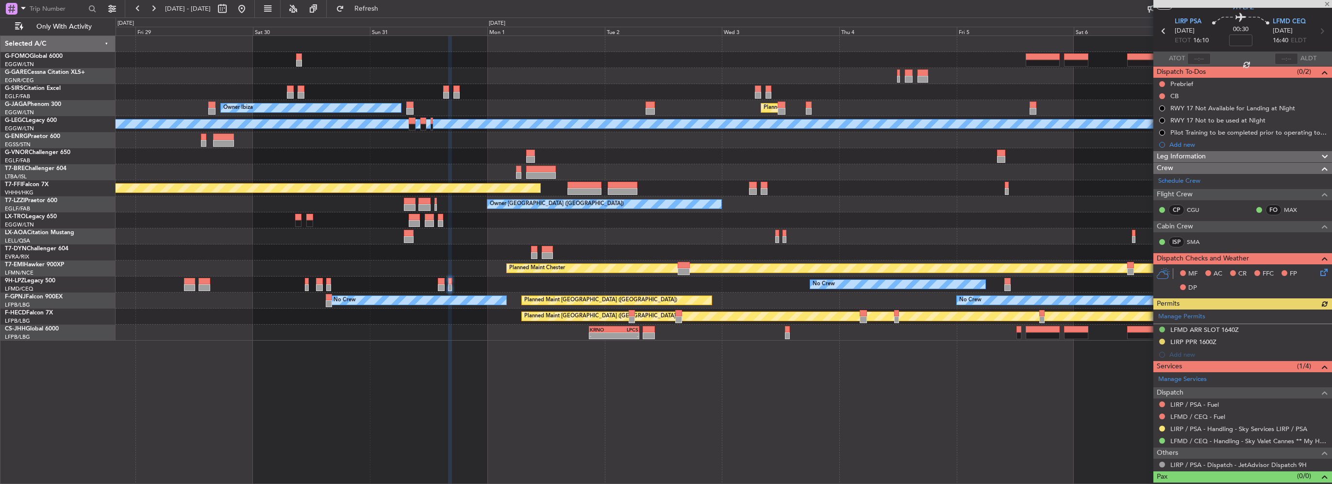
scroll to position [41, 0]
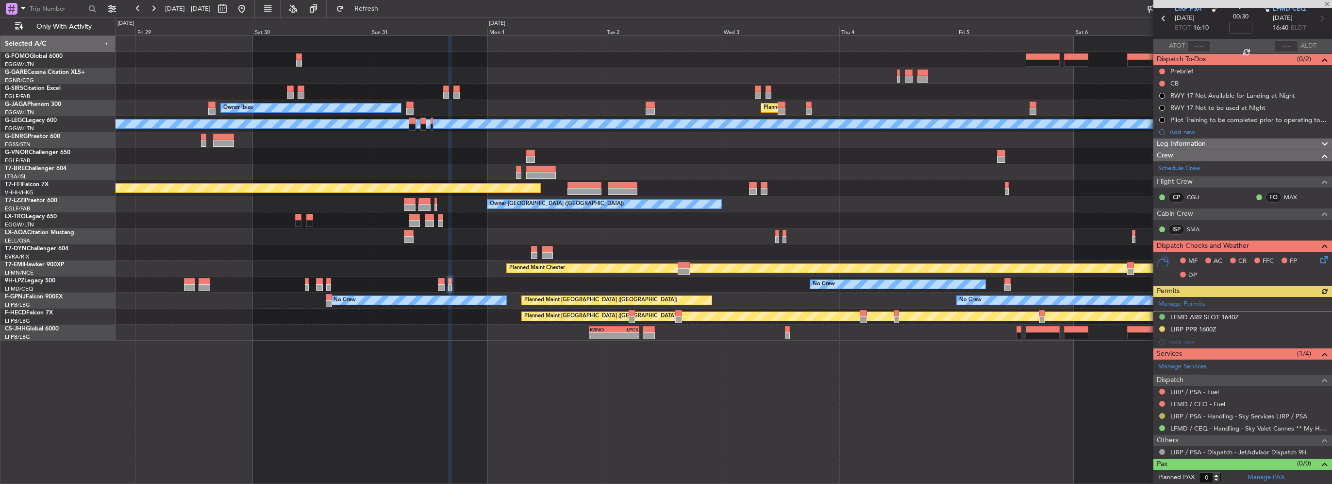
click at [1160, 415] on button at bounding box center [1162, 416] width 6 height 6
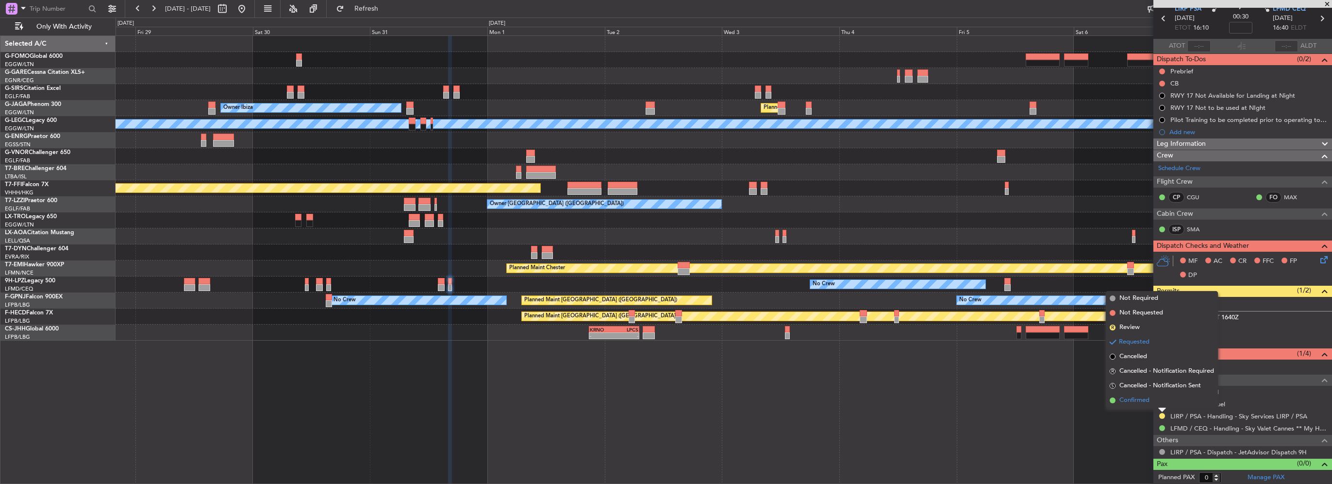
click at [1146, 398] on span "Confirmed" at bounding box center [1134, 400] width 30 height 10
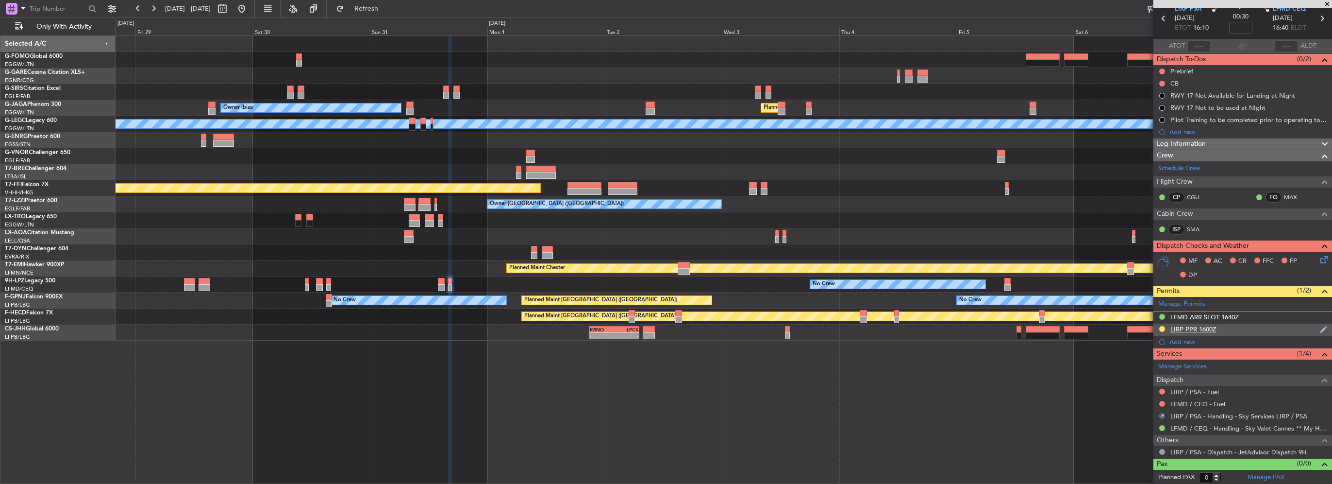
click at [1217, 330] on div "LIRP PPR 1600Z" at bounding box center [1242, 329] width 179 height 12
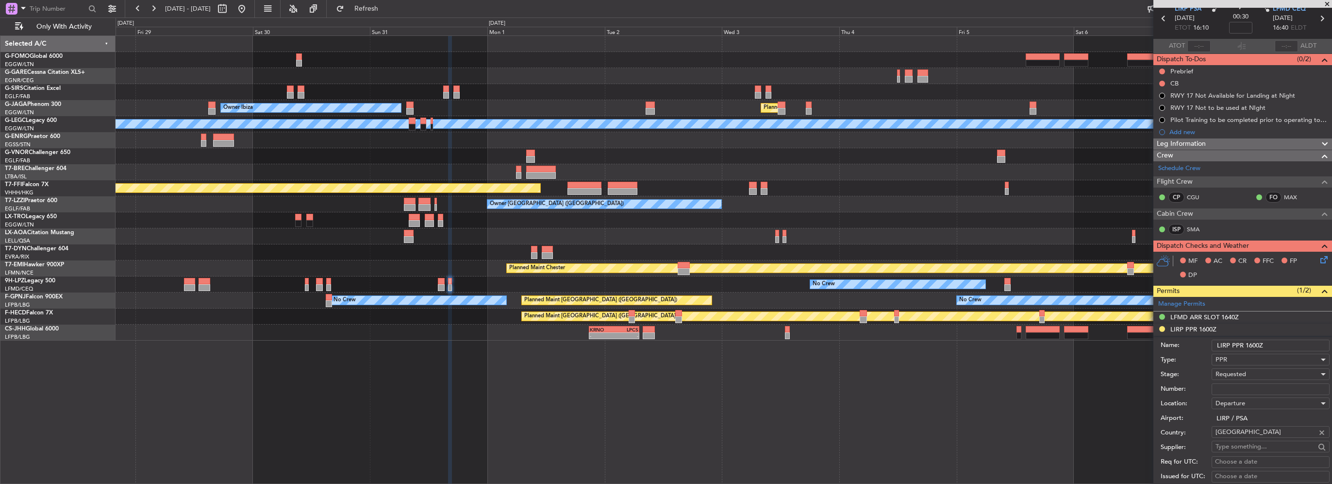
click at [1245, 388] on input "Number:" at bounding box center [1271, 389] width 118 height 12
paste input "PPR 7491"
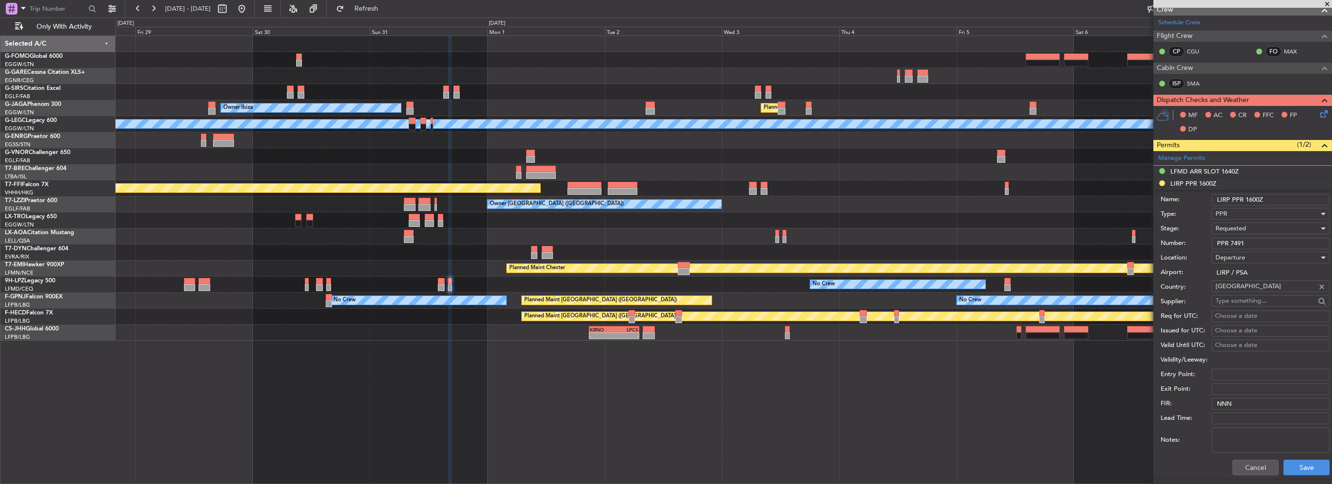
type input "PPR 7491"
click at [1241, 226] on span "Requested" at bounding box center [1231, 228] width 31 height 9
click at [1250, 302] on span "Received OK" at bounding box center [1267, 301] width 102 height 15
click at [1315, 467] on button "Save" at bounding box center [1307, 467] width 46 height 16
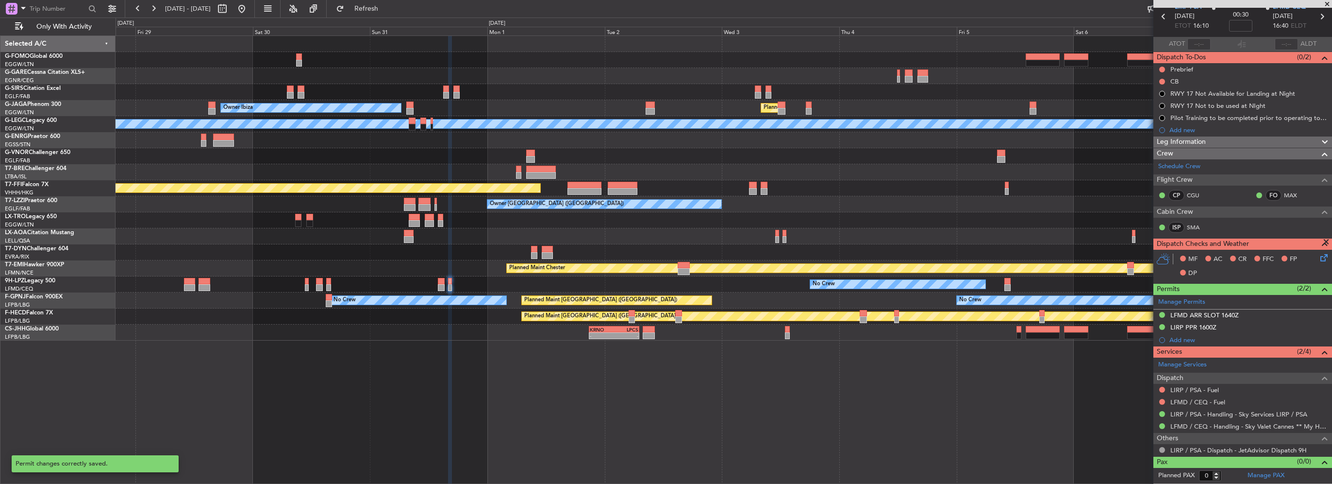
scroll to position [41, 0]
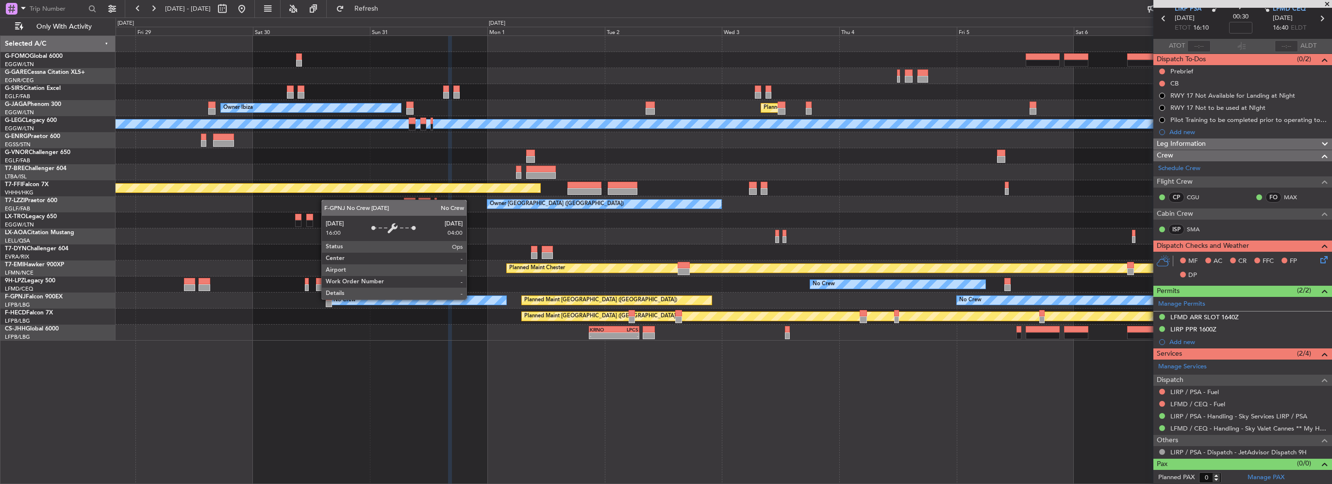
click at [1148, 270] on div "Owner Ibiza Planned Maint London (Luton) A/C Unavailable London (Luton) Planned…" at bounding box center [724, 188] width 1216 height 304
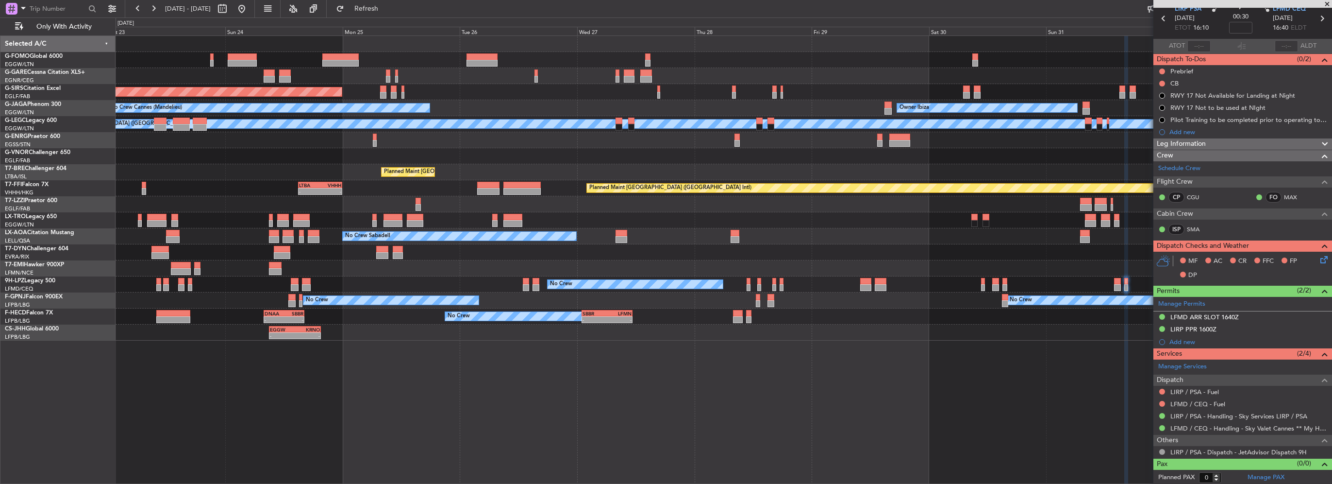
click at [823, 292] on div "Unplanned Maint Chester Unplanned Maint Oxford (Kidlington) Owner Ibiza No Crew…" at bounding box center [724, 188] width 1216 height 304
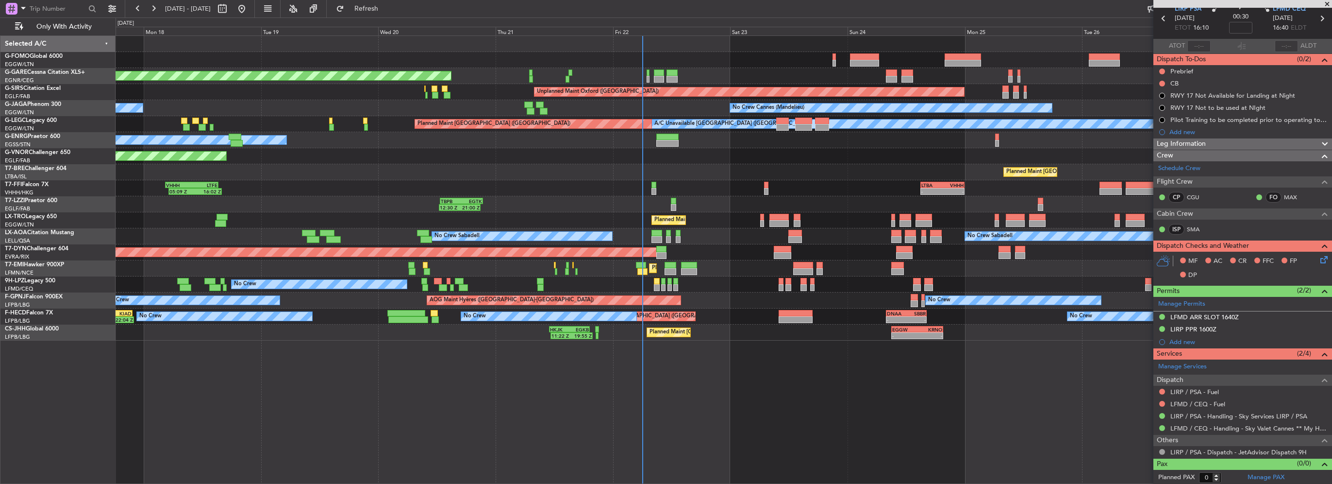
click at [173, 341] on div "Planned Maint Windsor Locks (Bradley Intl) Unplanned Maint Chester Unplanned Ma…" at bounding box center [724, 259] width 1217 height 448
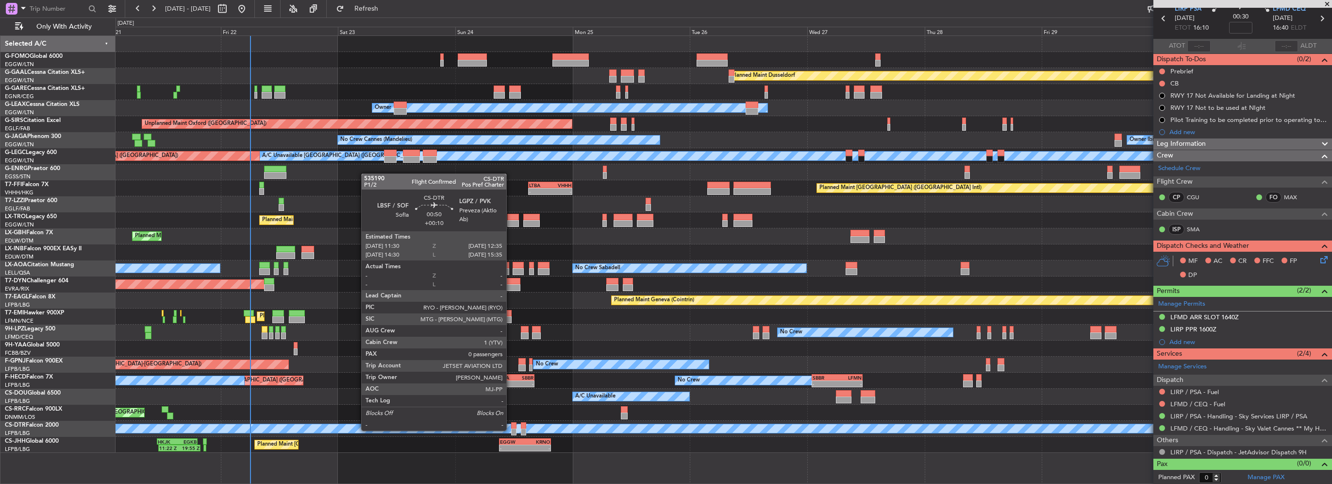
click at [511, 429] on div at bounding box center [513, 431] width 5 height 7
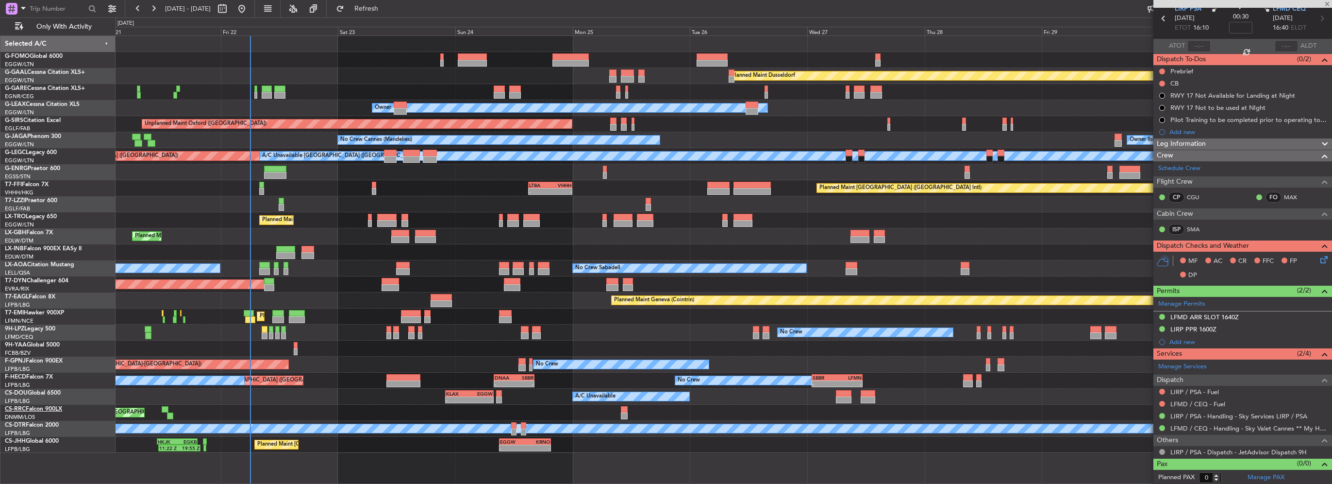
type input "+00:10"
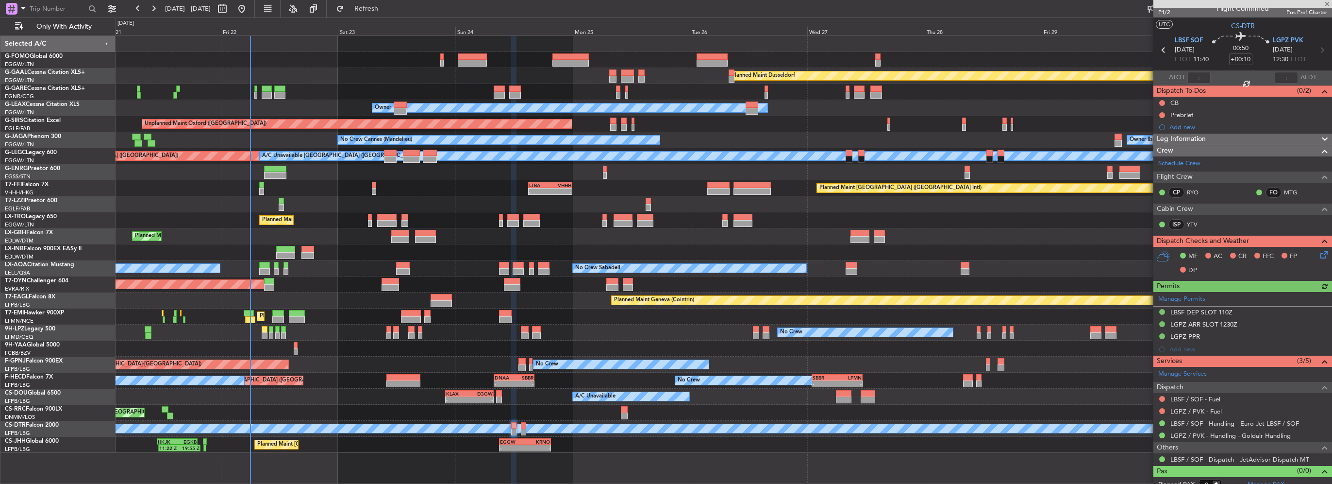
scroll to position [17, 0]
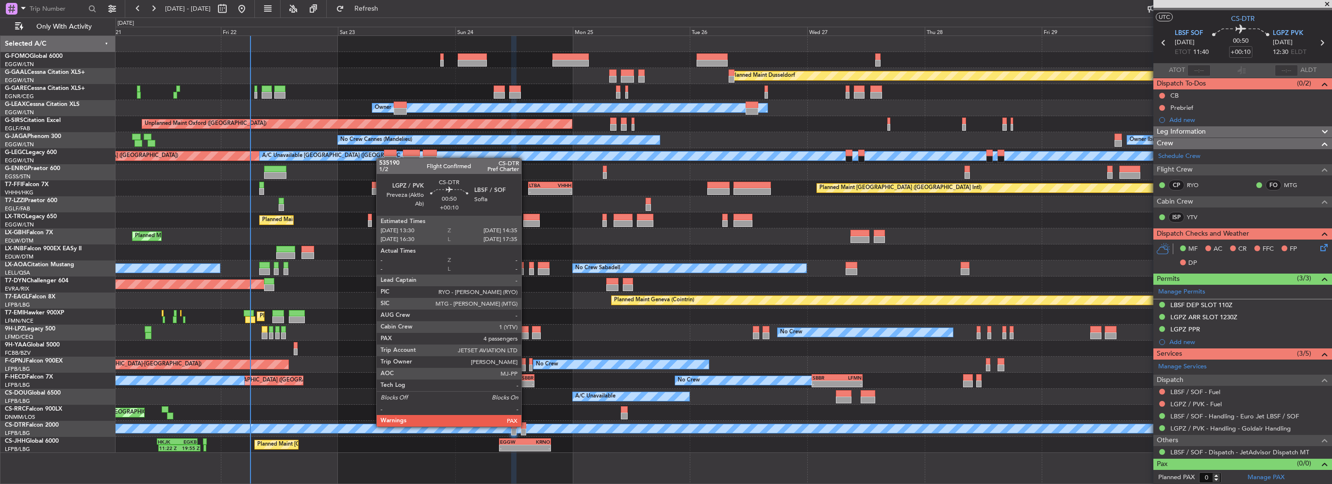
click at [526, 425] on div at bounding box center [523, 425] width 5 height 7
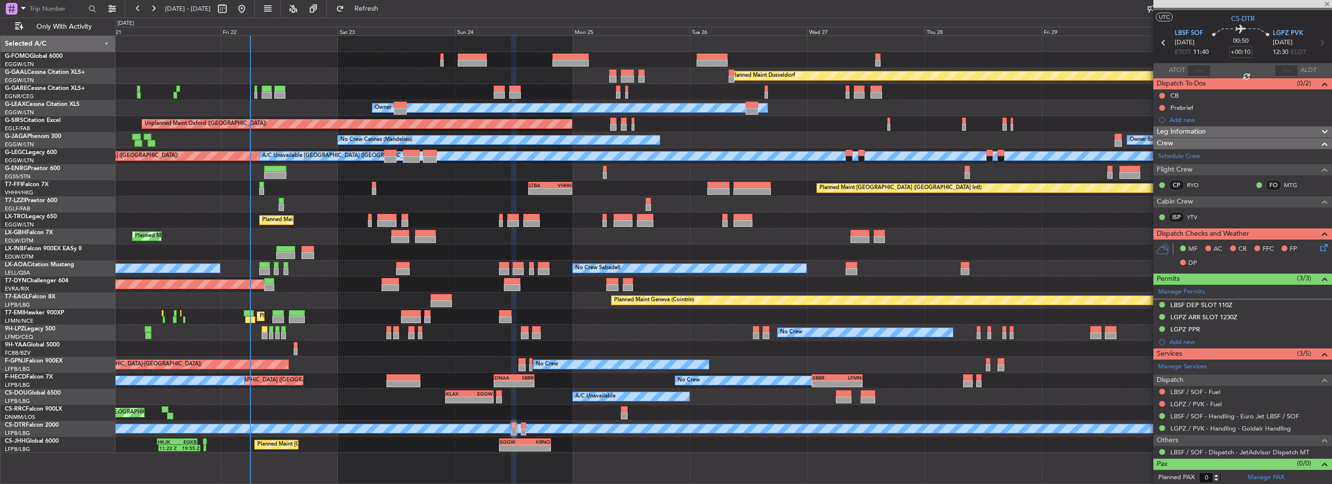
type input "4"
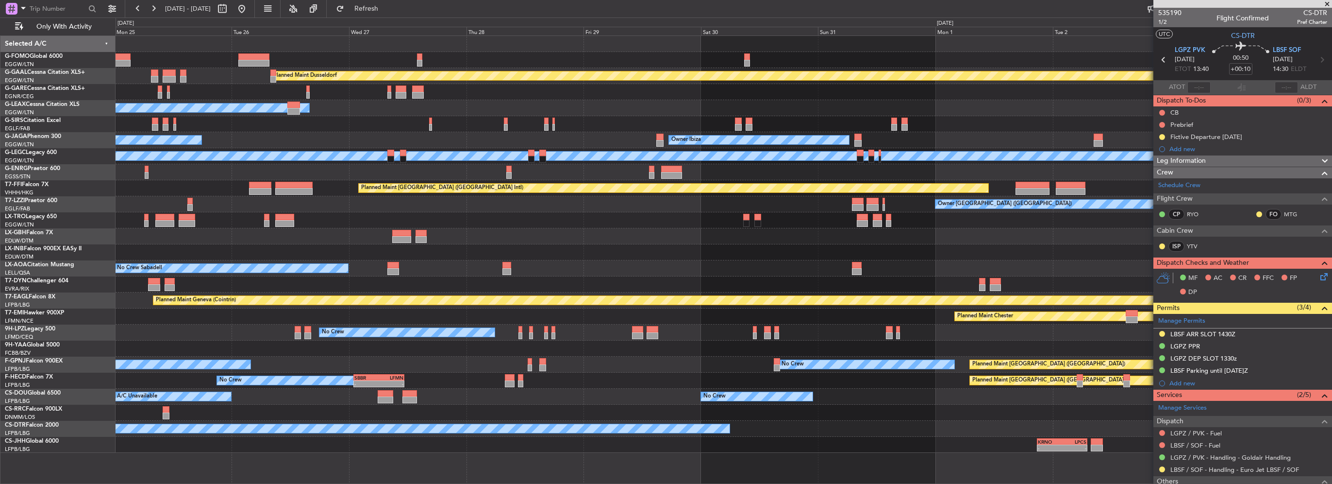
click at [263, 319] on div "Planned Maint Dusseldorf Owner Unplanned Maint Oxford (Kidlington) Owner Ibiza …" at bounding box center [724, 244] width 1216 height 417
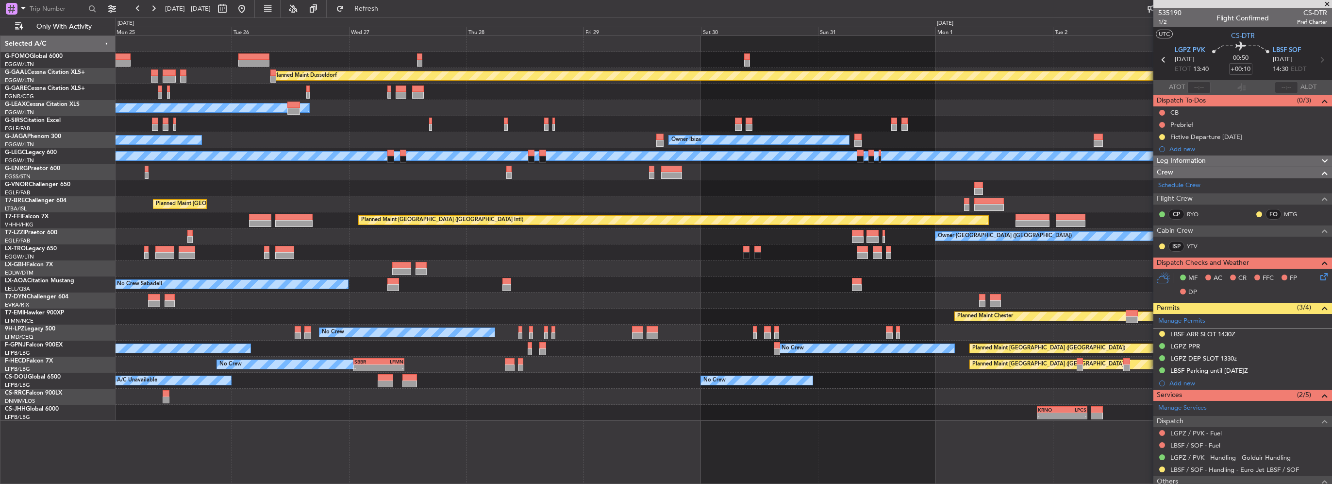
click at [578, 352] on div "No Crew No Crew Planned Maint Paris (Le Bourget) No Crew AOG Maint Hyères (Toul…" at bounding box center [724, 348] width 1216 height 16
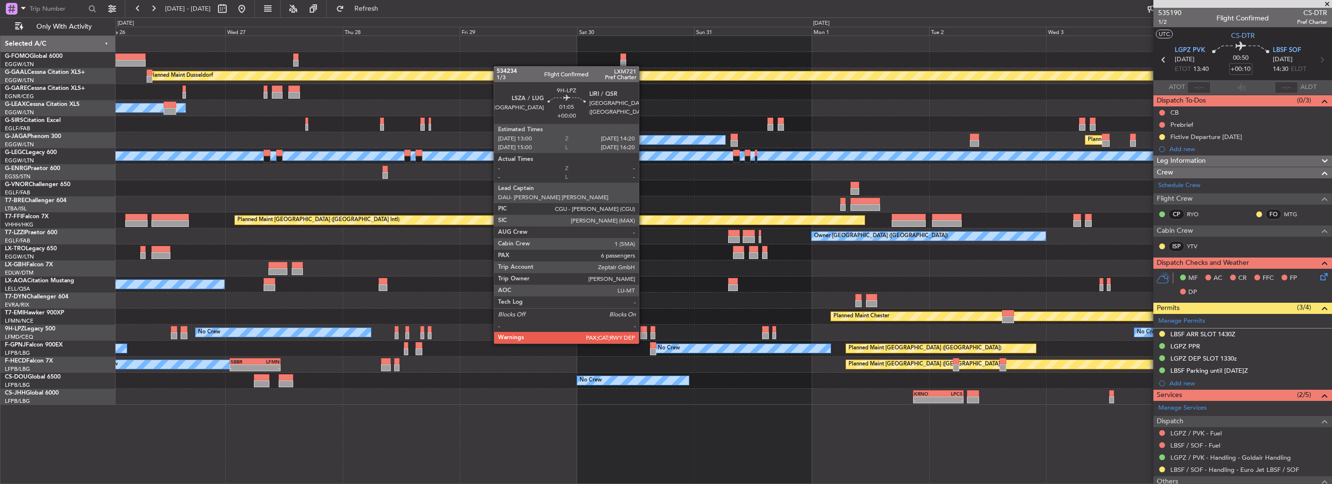
click at [643, 334] on div at bounding box center [643, 335] width 7 height 7
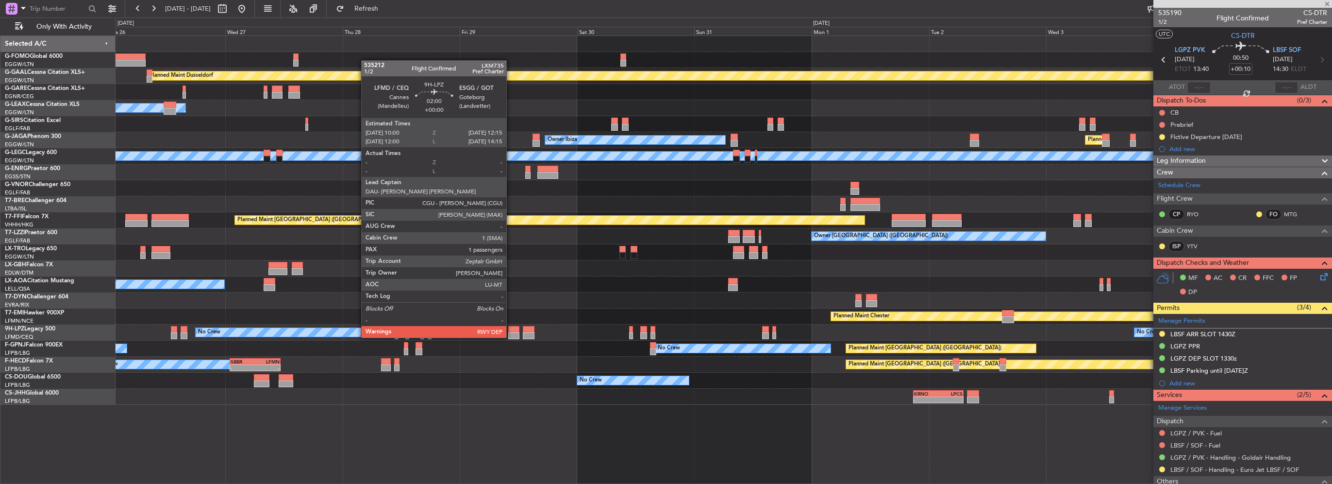
type input "6"
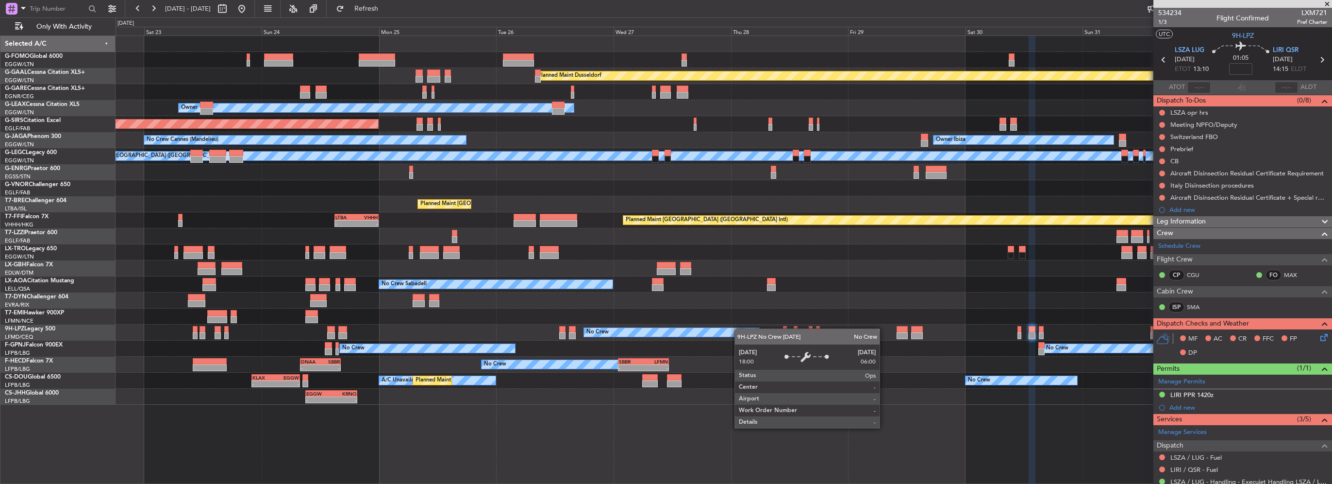
click at [739, 328] on div "Planned Maint Dusseldorf Unplanned Maint Chester Owner Unplanned Maint Oxford (…" at bounding box center [724, 220] width 1216 height 368
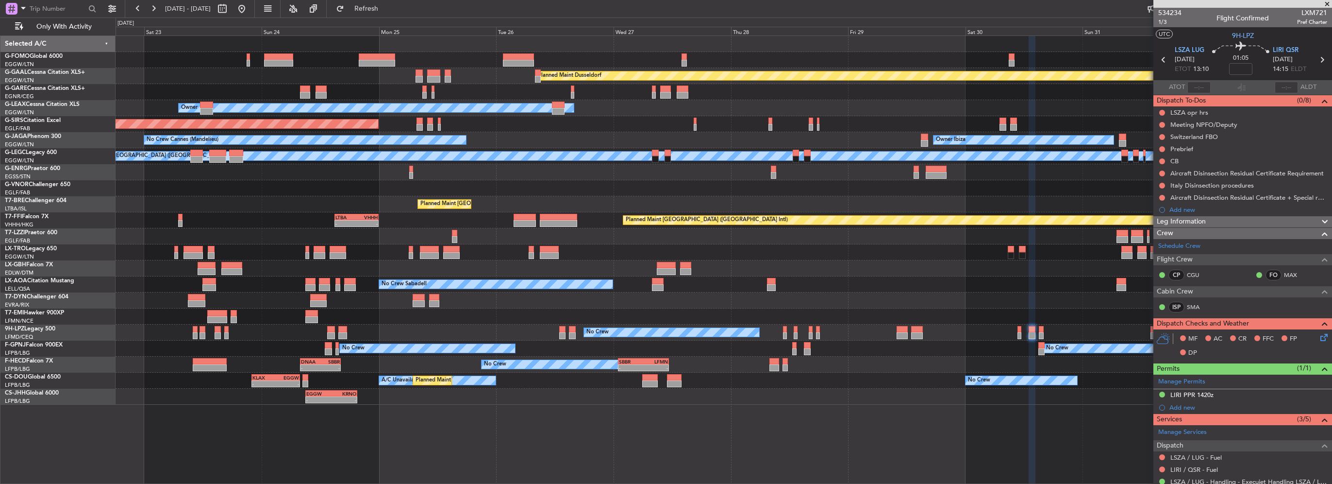
click at [920, 360] on div "Planned Maint Dusseldorf Unplanned Maint Chester Owner Unplanned Maint Oxford (…" at bounding box center [724, 220] width 1216 height 368
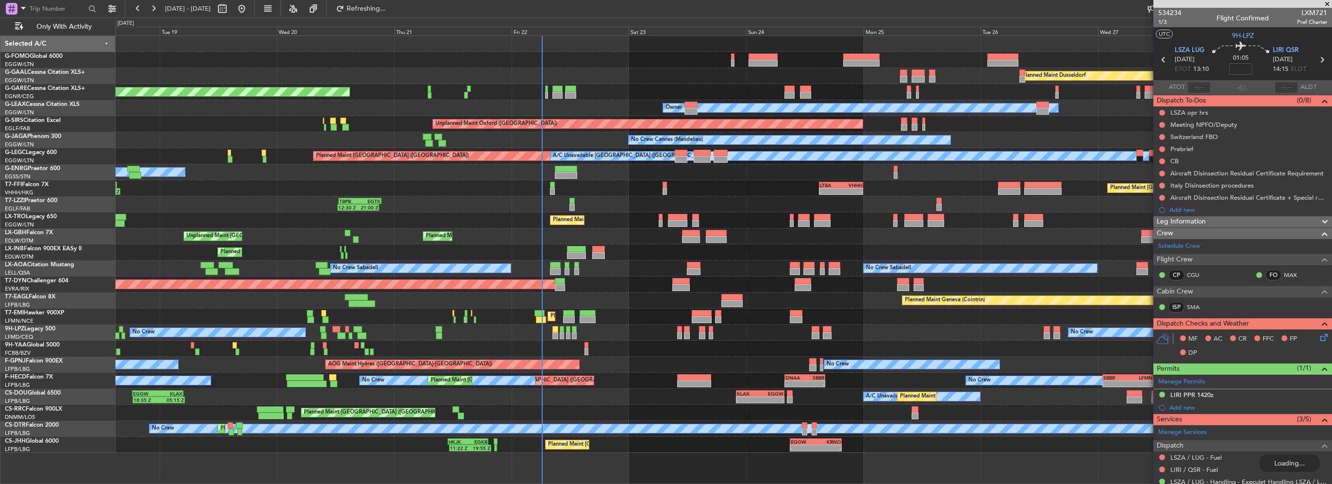
click at [583, 442] on div "EGGW 09:00 Z KRNO 19:40 Z - - Planned Maint London (Luton) 11:22 Z 19:55 Z HKJK…" at bounding box center [724, 444] width 1216 height 16
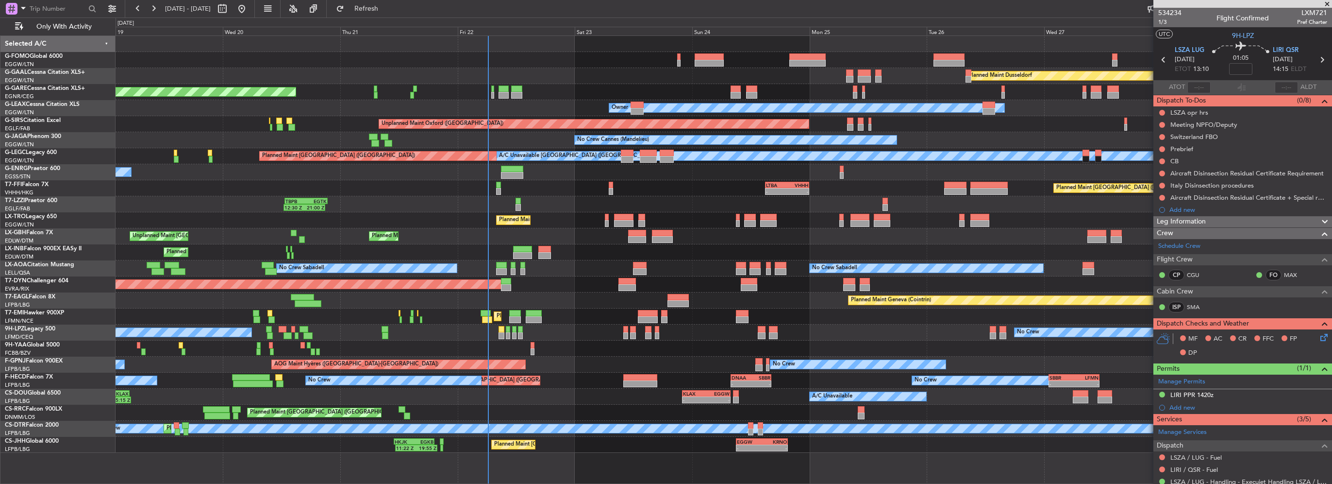
click at [542, 323] on div "Planned Maint Windsor Locks (Bradley Intl) Planned Maint Dusseldorf Unplanned M…" at bounding box center [724, 244] width 1216 height 417
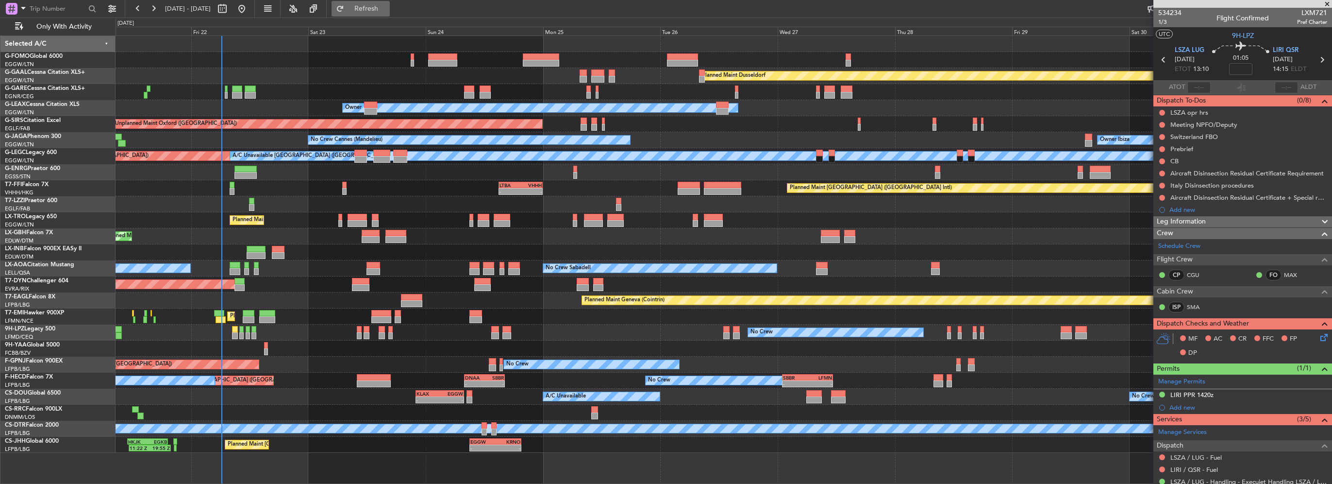
click at [387, 10] on span "Refresh" at bounding box center [366, 8] width 41 height 7
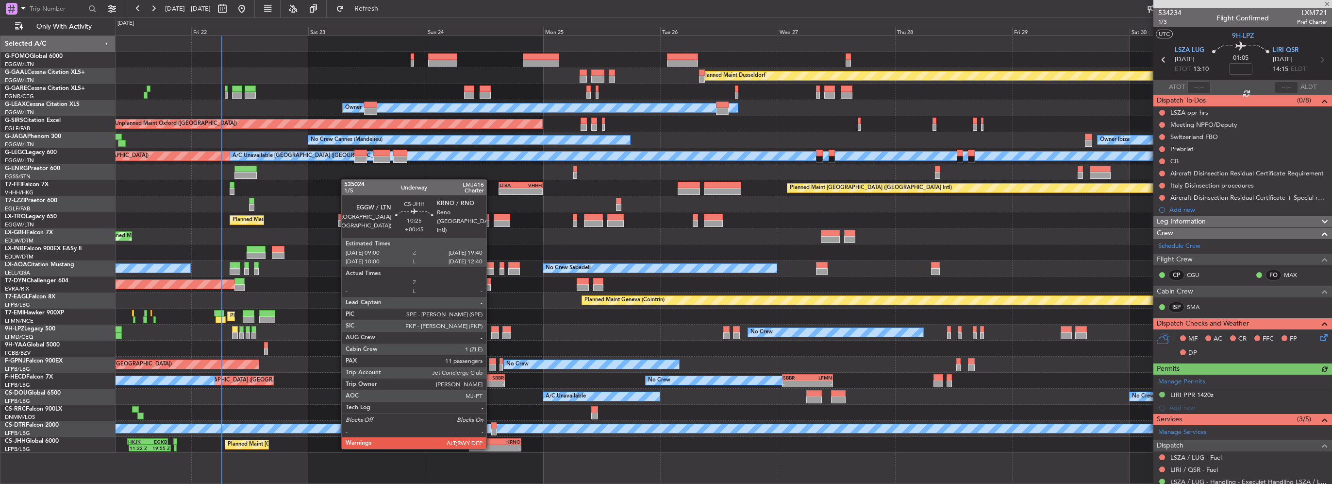
click at [491, 448] on div "-" at bounding box center [482, 448] width 25 height 6
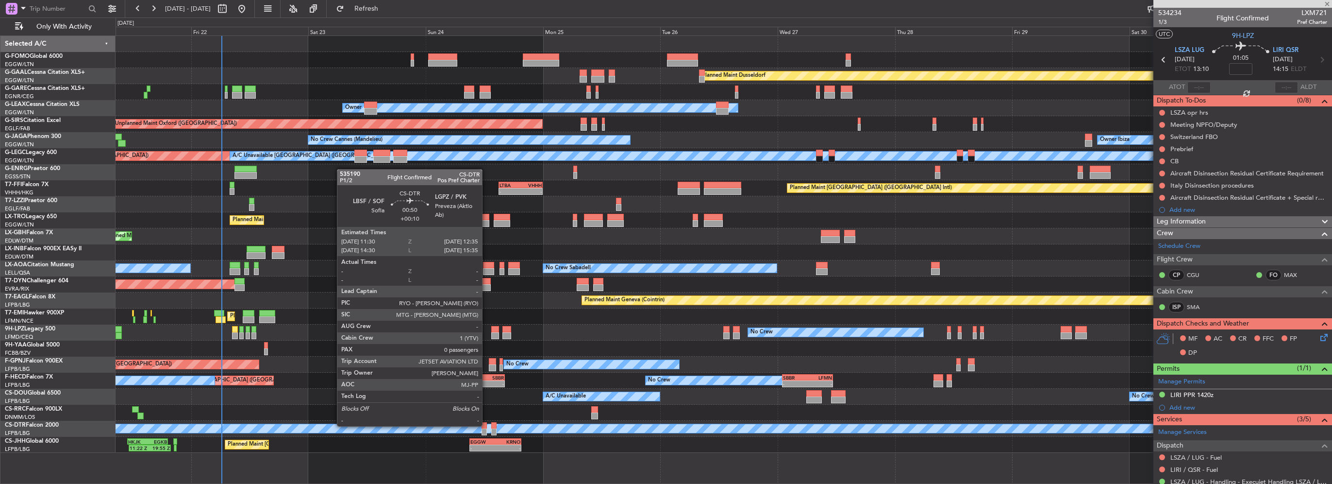
type input "+00:45"
type input "11"
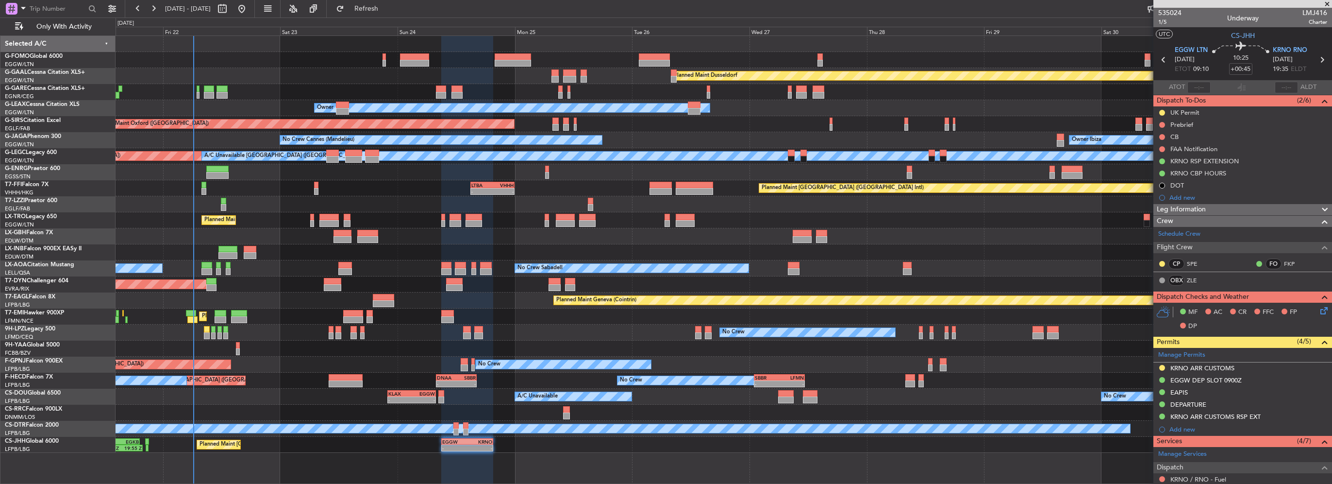
click at [326, 300] on div "Planned Maint Geneva (Cointrin)" at bounding box center [724, 300] width 1216 height 16
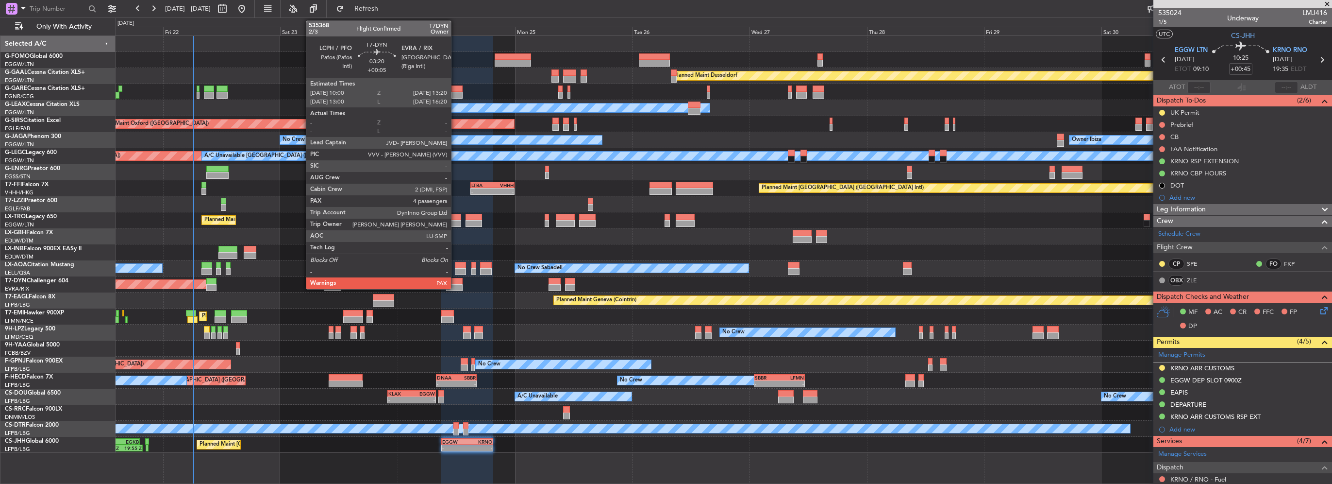
click at [455, 288] on div at bounding box center [454, 287] width 17 height 7
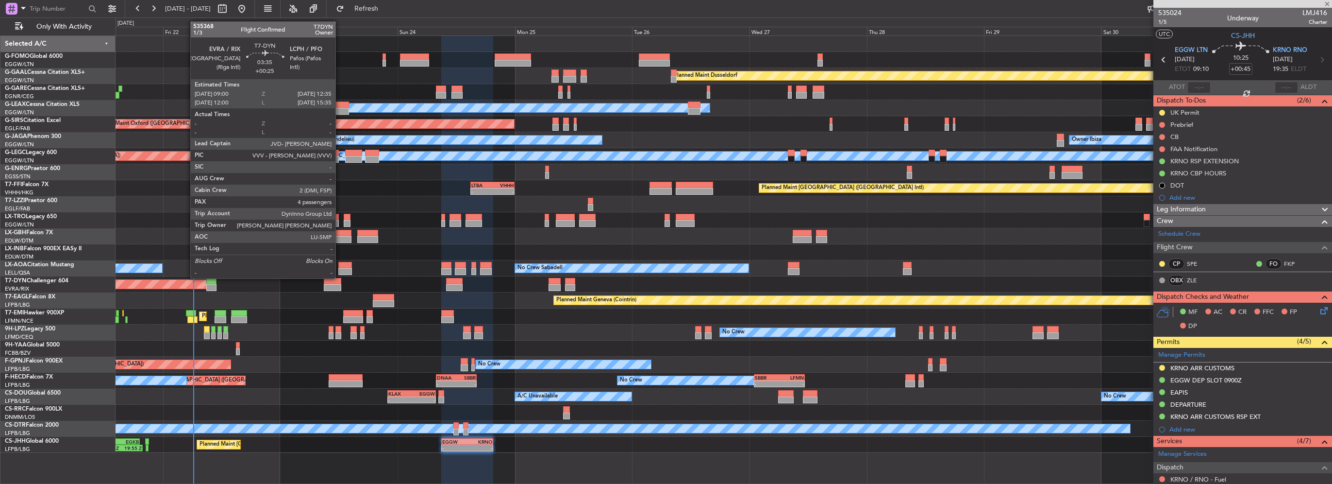
type input "+00:05"
type input "4"
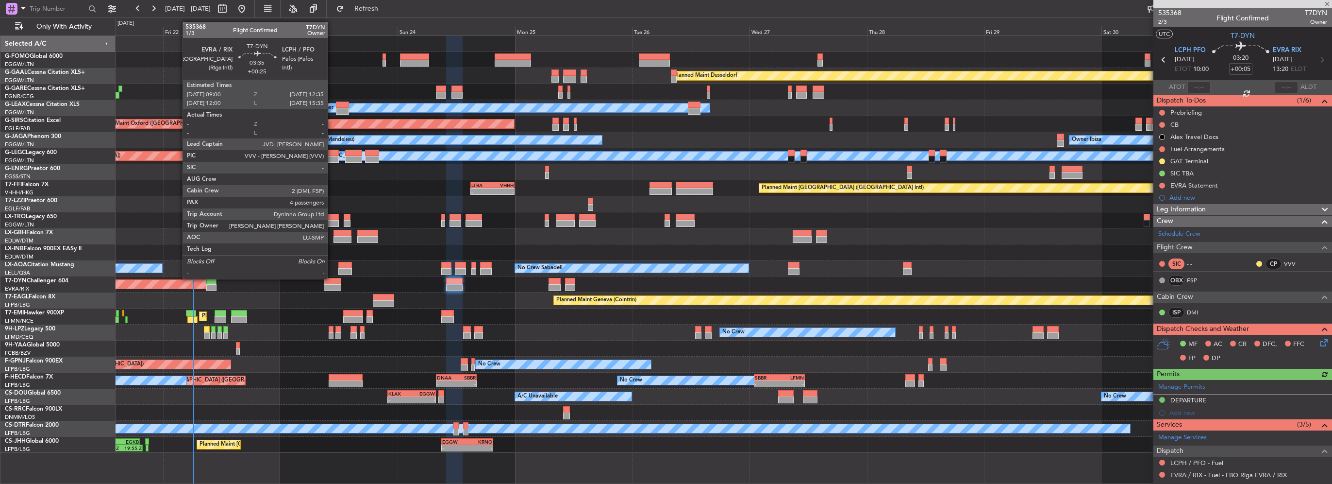
click at [332, 286] on div at bounding box center [333, 287] width 18 height 7
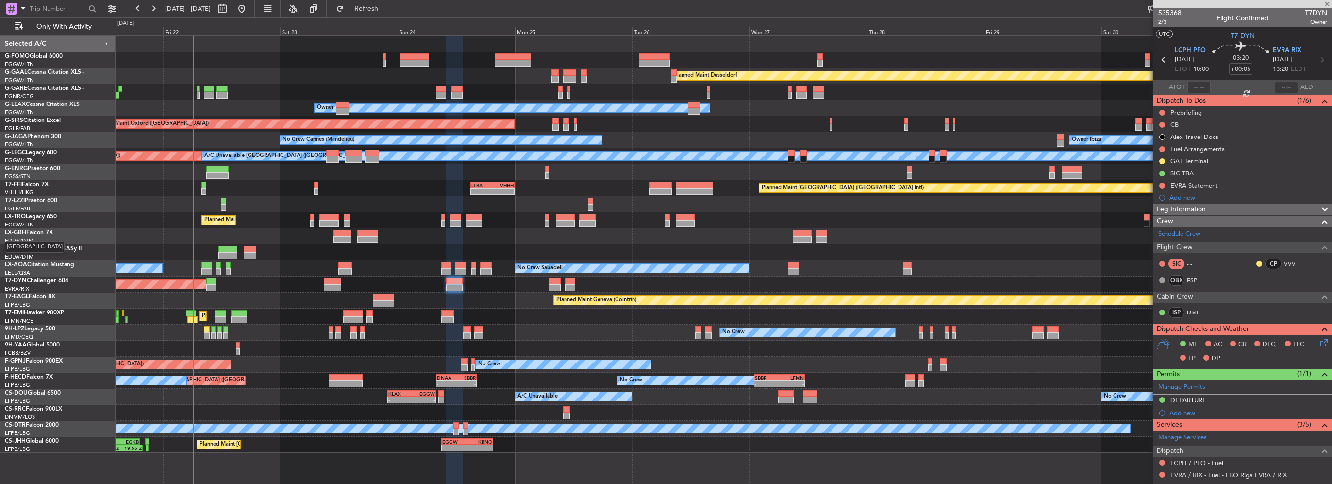
type input "+00:25"
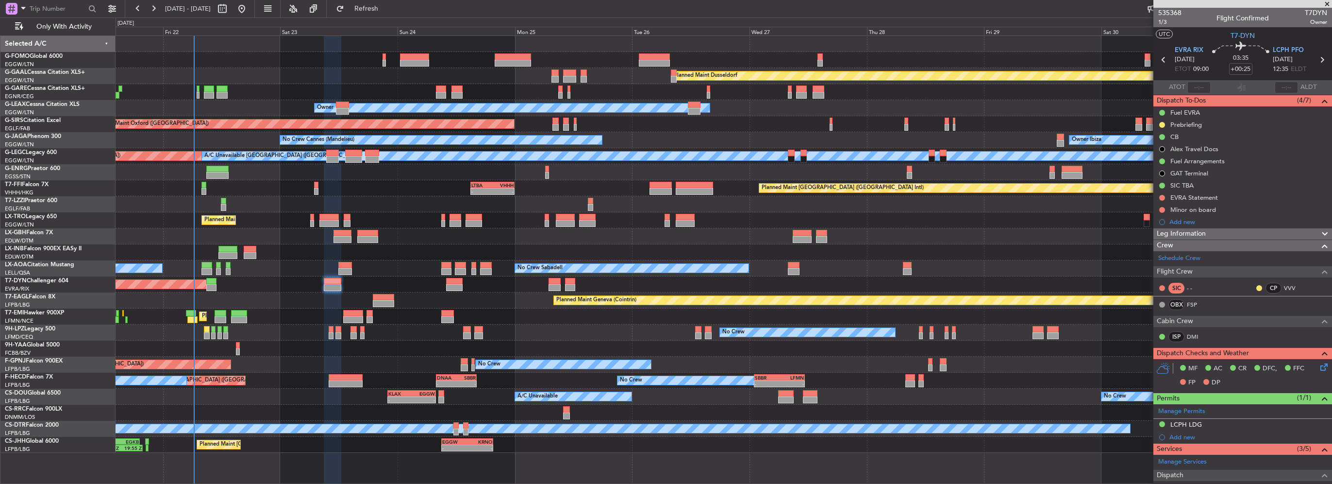
click at [1225, 235] on div "Leg Information" at bounding box center [1242, 233] width 179 height 11
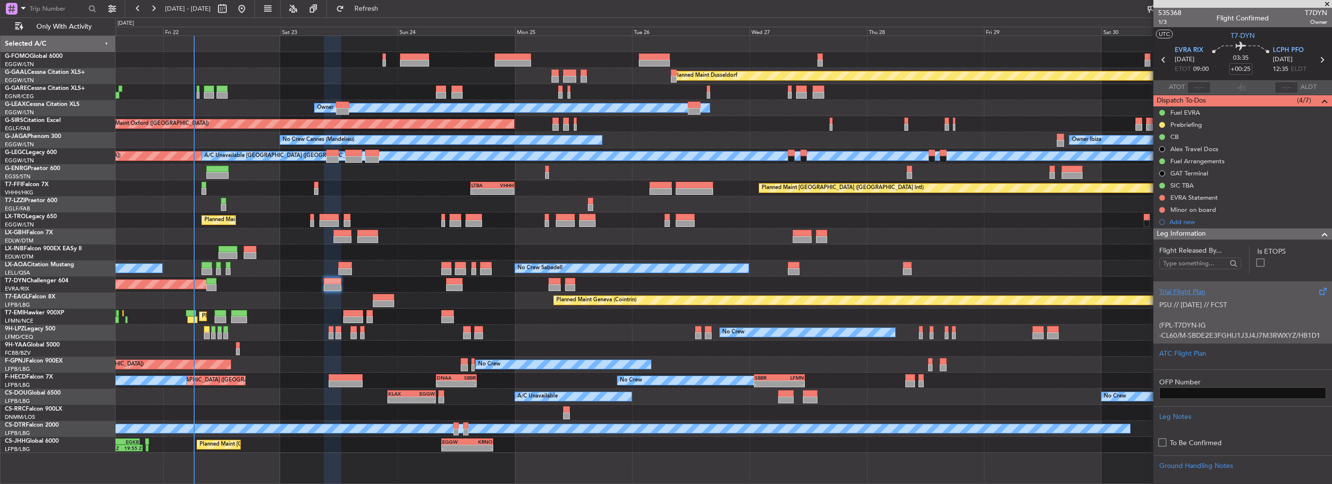
click at [1210, 300] on p "PSU // [DATE] // FCST" at bounding box center [1242, 305] width 167 height 10
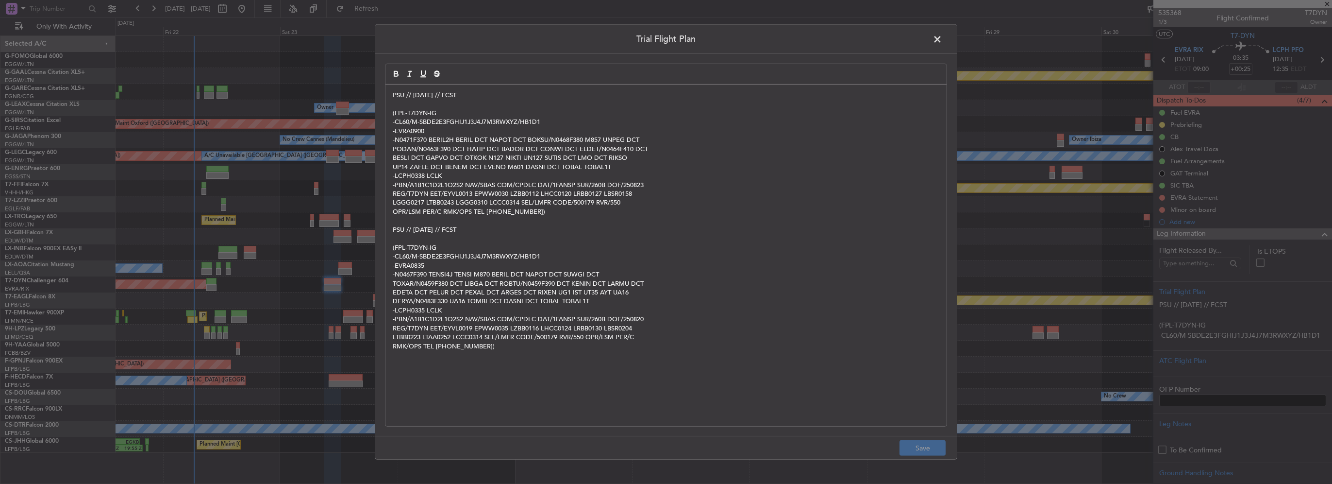
click at [388, 94] on div "PSU // 21AUG // FCST (FPL-T7DYN-IG -CL60/M-SBDE2E3FGHIJ1J3J4J7M3RWXYZ/HB1D1 -EV…" at bounding box center [665, 255] width 561 height 341
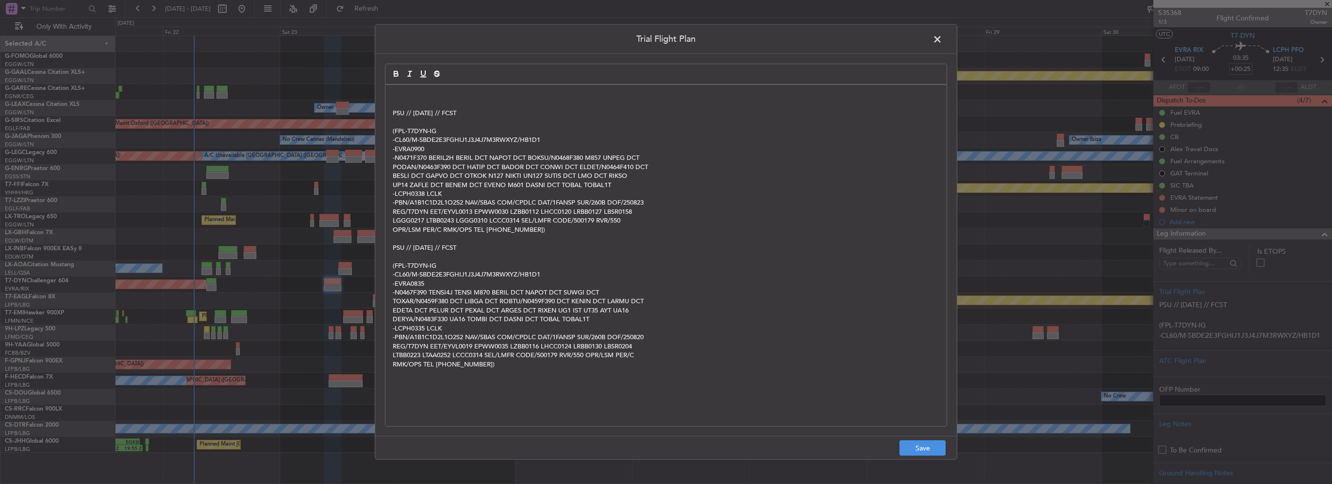
click at [393, 94] on p at bounding box center [666, 95] width 547 height 9
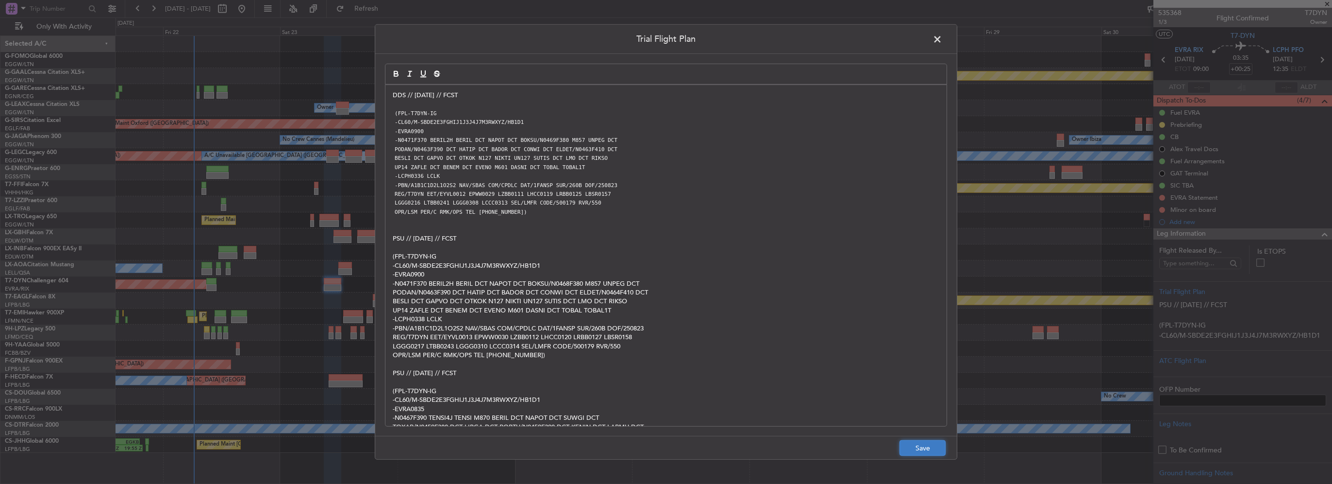
click at [918, 450] on button "Save" at bounding box center [923, 448] width 46 height 16
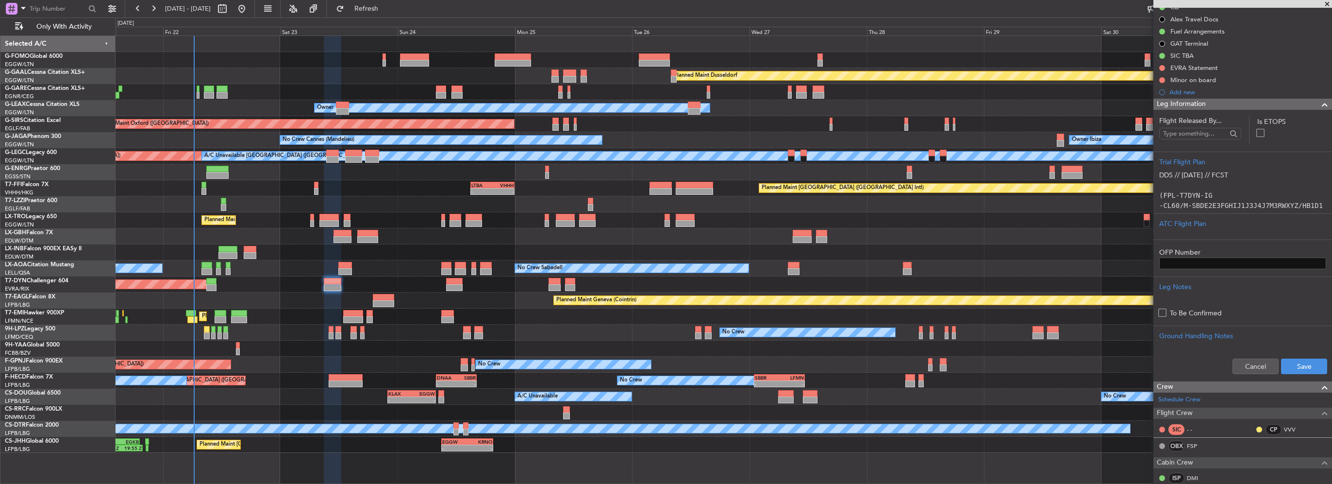
scroll to position [146, 0]
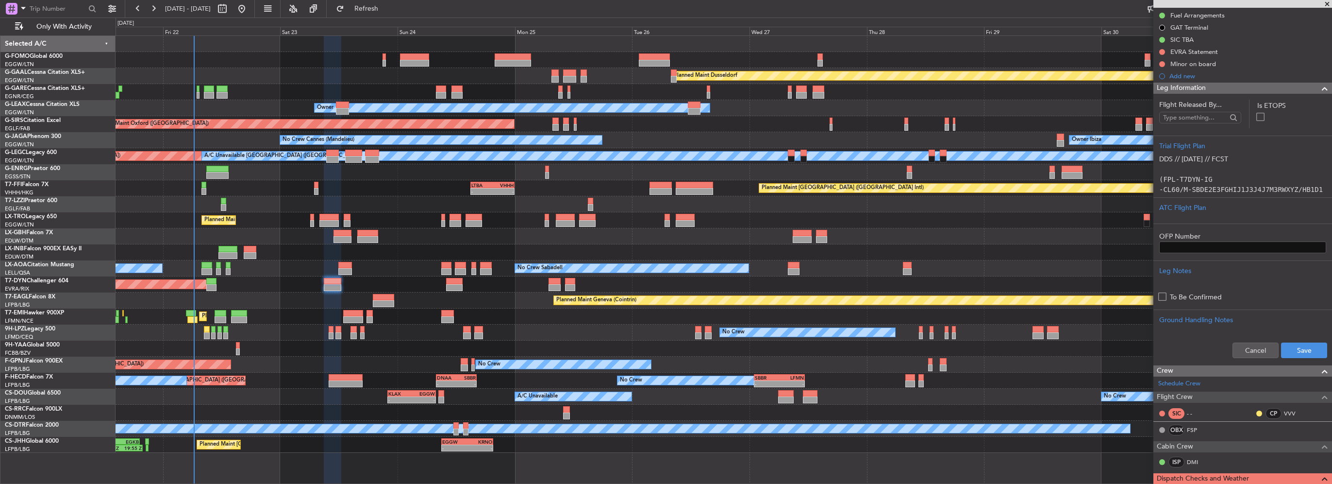
click at [1299, 357] on div "Cancel Save" at bounding box center [1242, 349] width 179 height 29
click at [1302, 353] on button "Save" at bounding box center [1304, 350] width 46 height 16
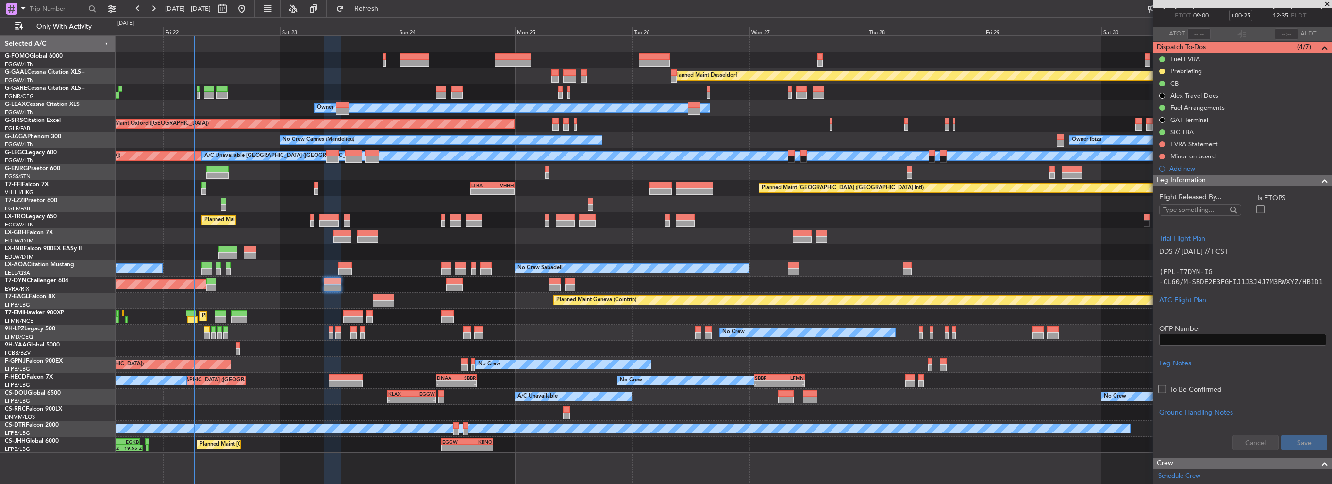
scroll to position [0, 0]
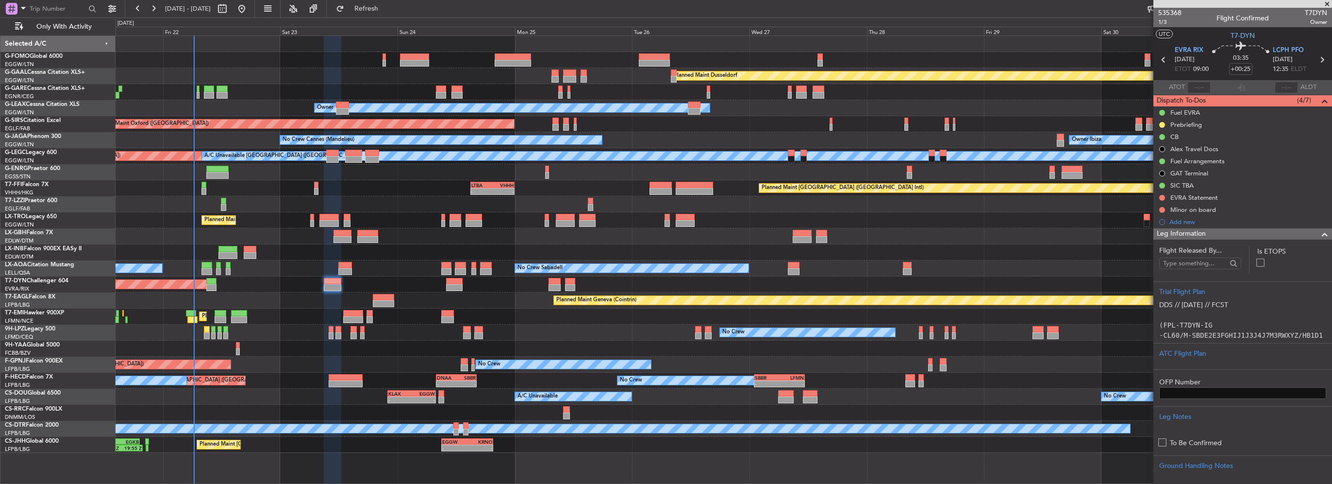
click at [1319, 233] on span at bounding box center [1325, 234] width 12 height 12
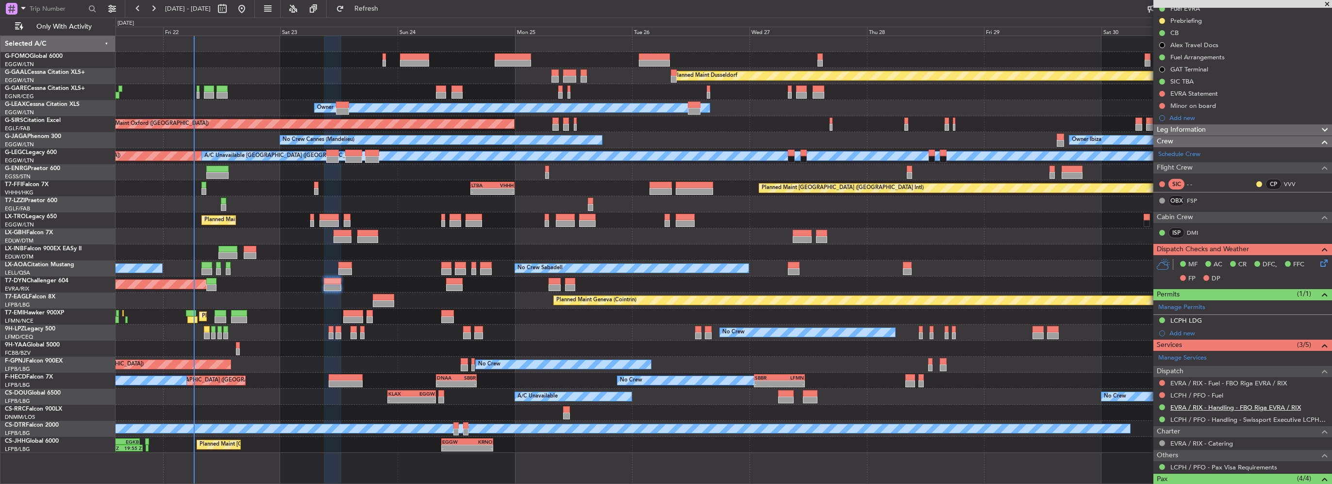
scroll to position [60, 0]
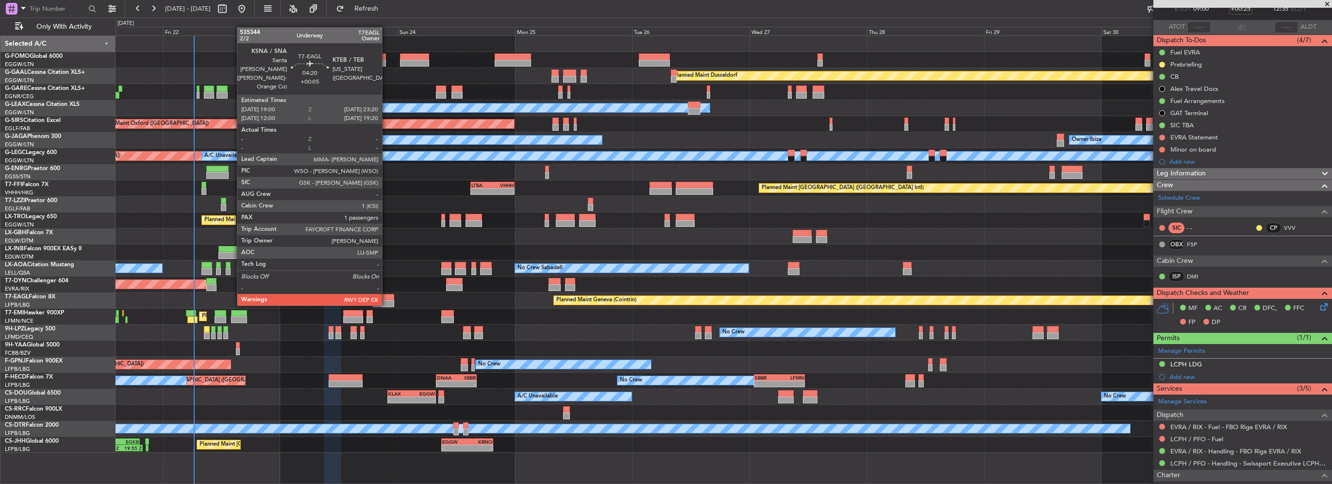
click at [386, 296] on div at bounding box center [383, 297] width 21 height 7
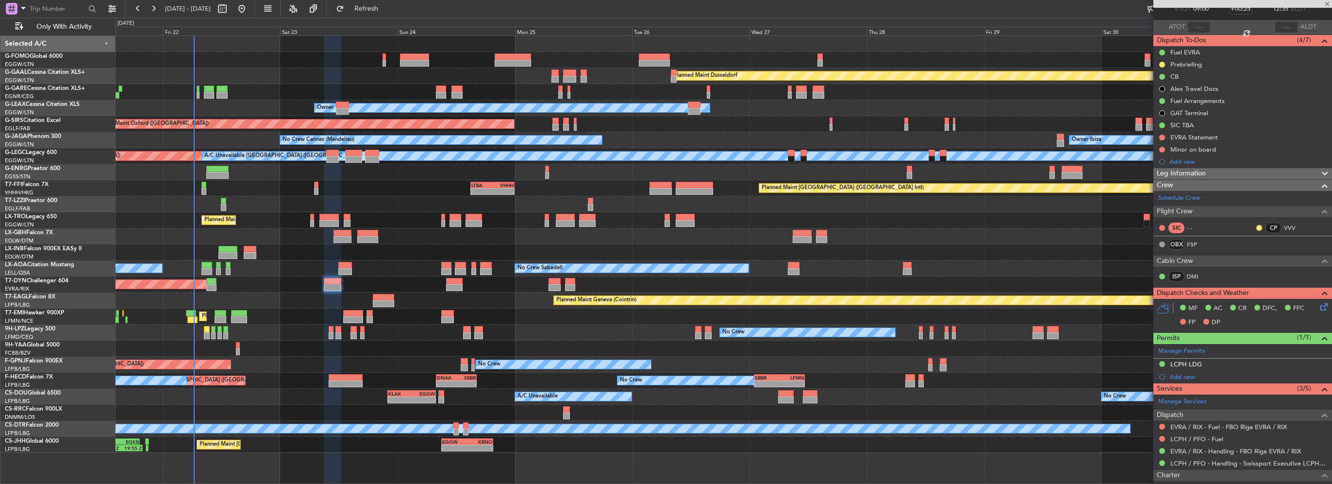
type input "+00:05"
type input "1"
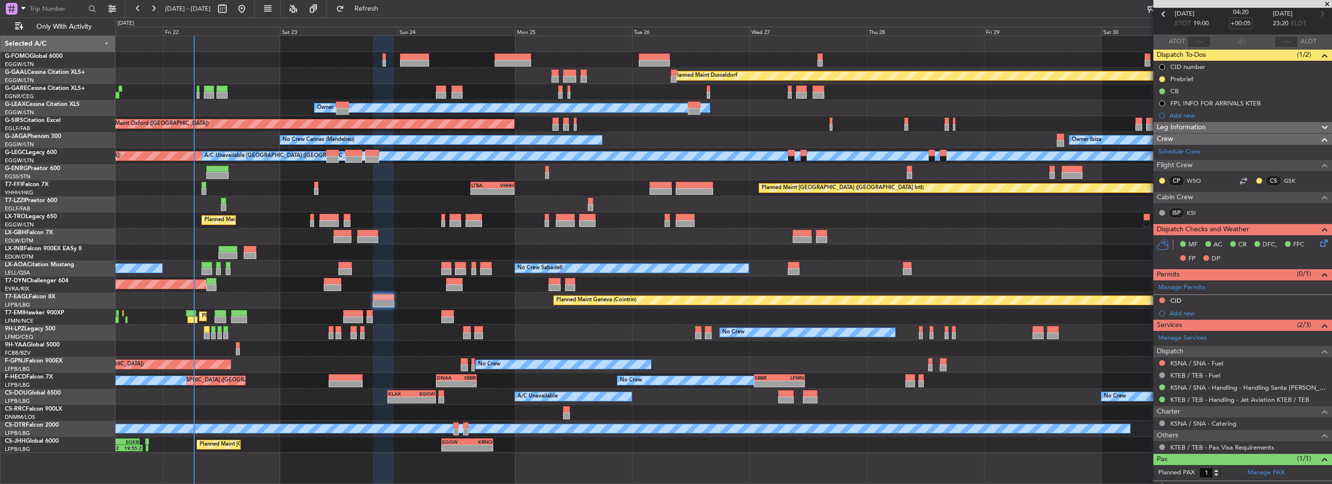
scroll to position [62, 0]
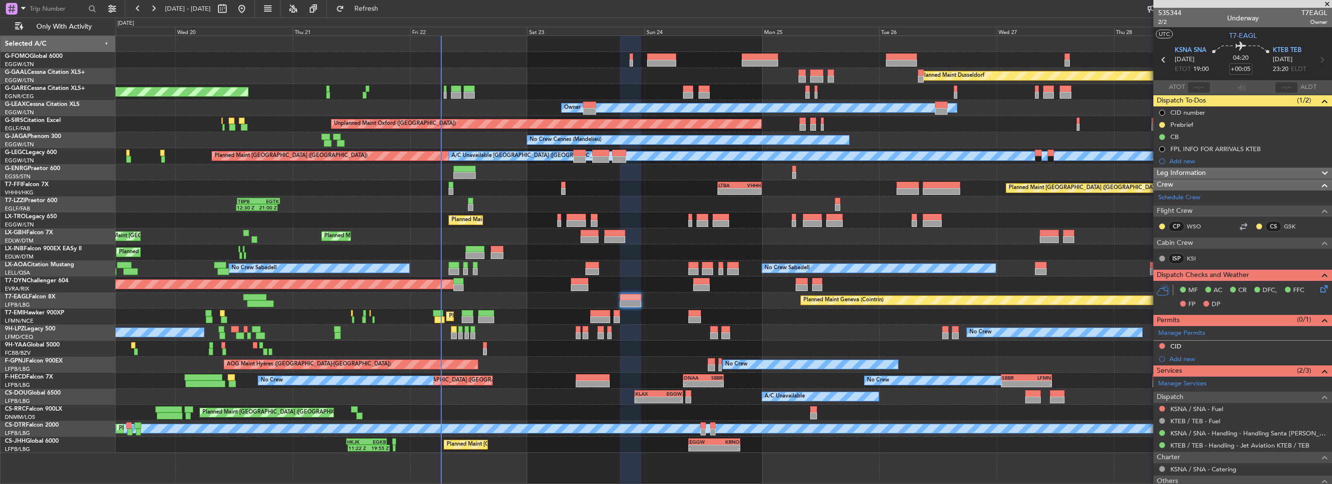
scroll to position [62, 0]
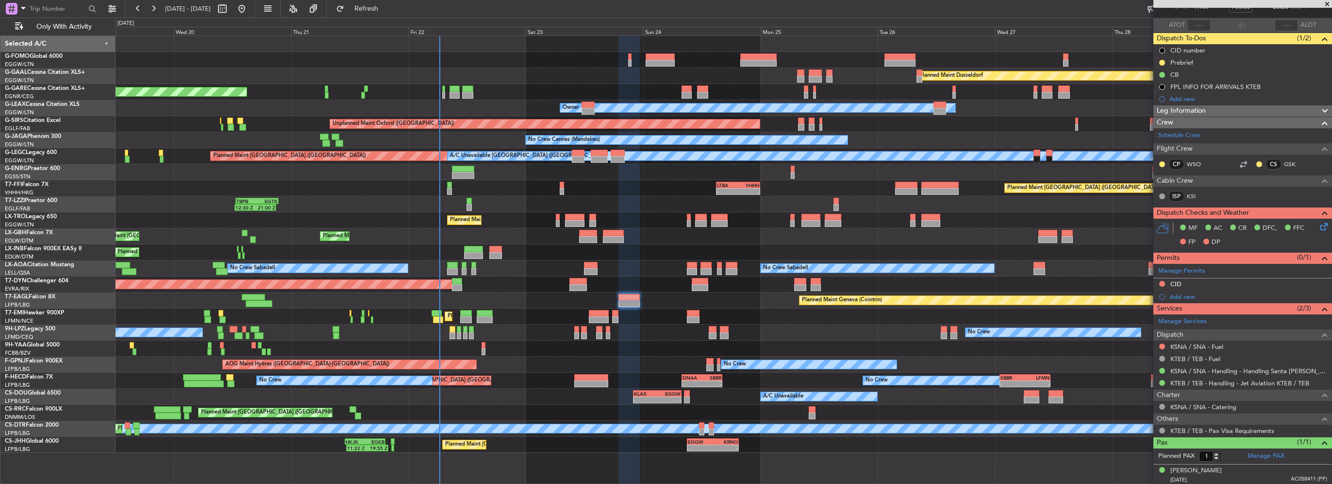
click at [536, 290] on div "Planned Maint [GEOGRAPHIC_DATA]-[GEOGRAPHIC_DATA]" at bounding box center [724, 284] width 1216 height 16
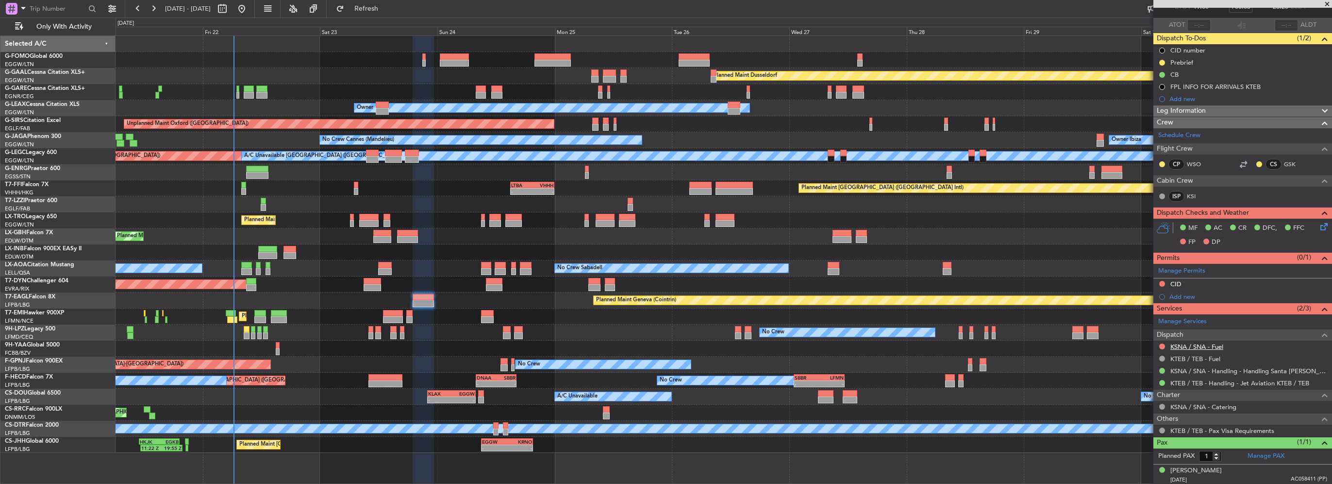
click at [1213, 344] on link "KSNA / SNA - Fuel" at bounding box center [1196, 346] width 53 height 8
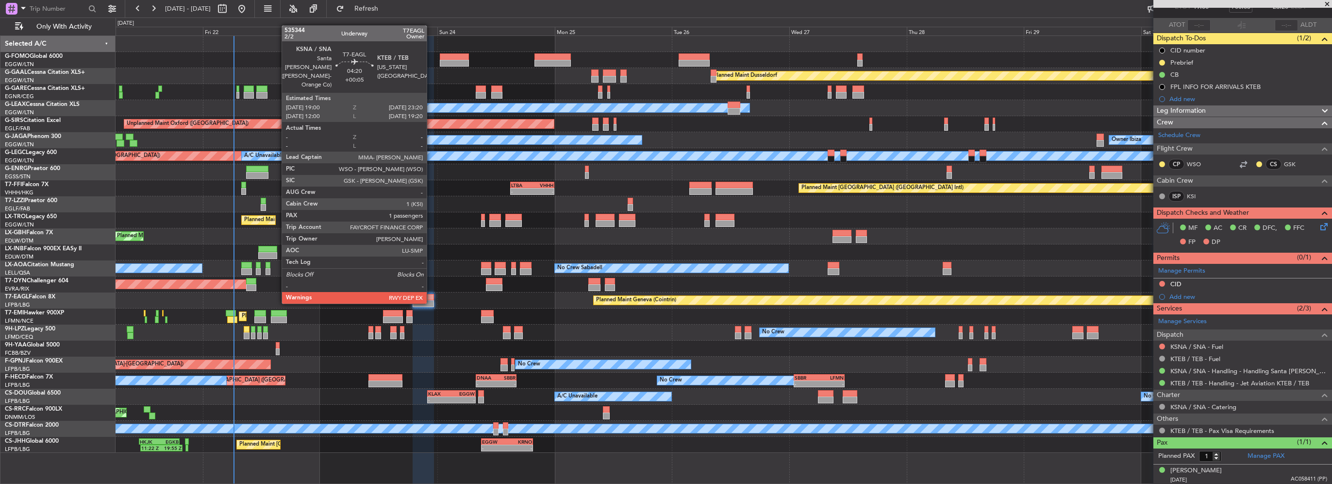
click at [431, 294] on div at bounding box center [423, 297] width 21 height 7
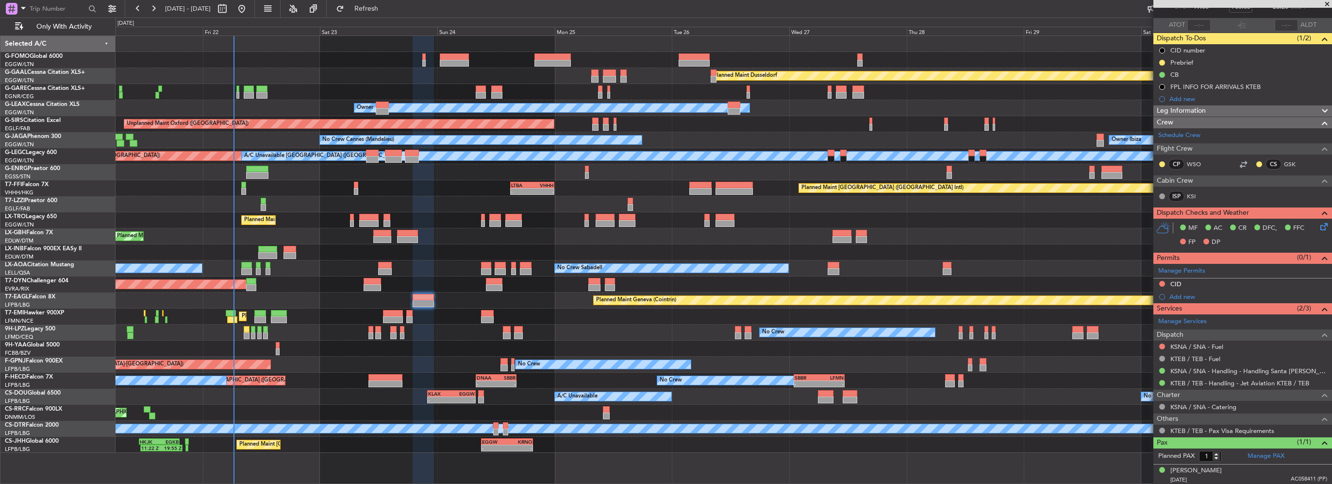
click at [1159, 342] on div at bounding box center [1162, 346] width 8 height 8
click at [1160, 345] on button at bounding box center [1162, 346] width 6 height 6
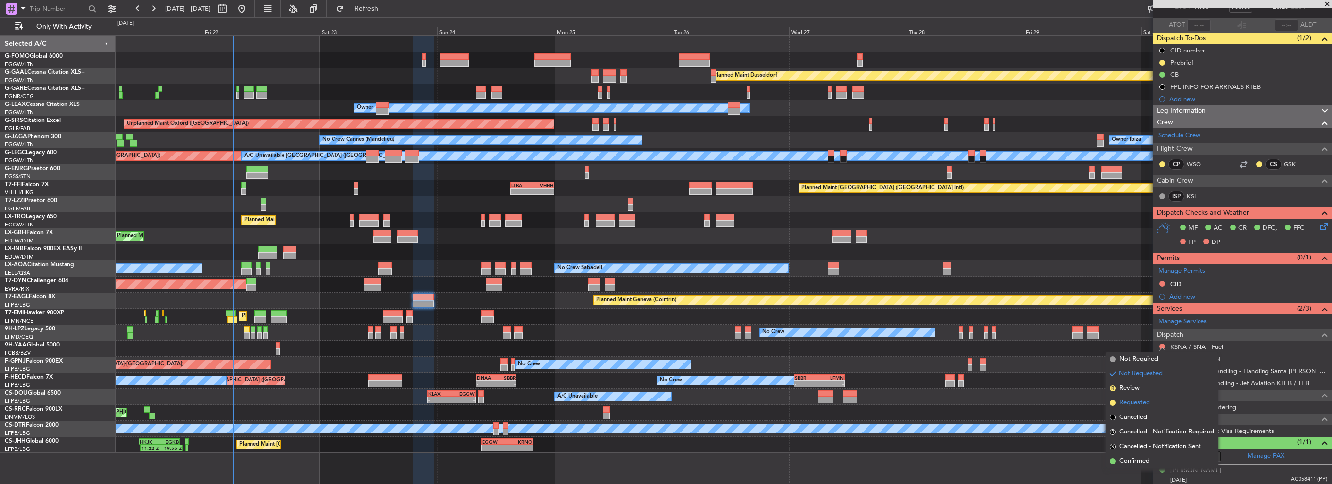
click at [1140, 404] on span "Requested" at bounding box center [1134, 403] width 31 height 10
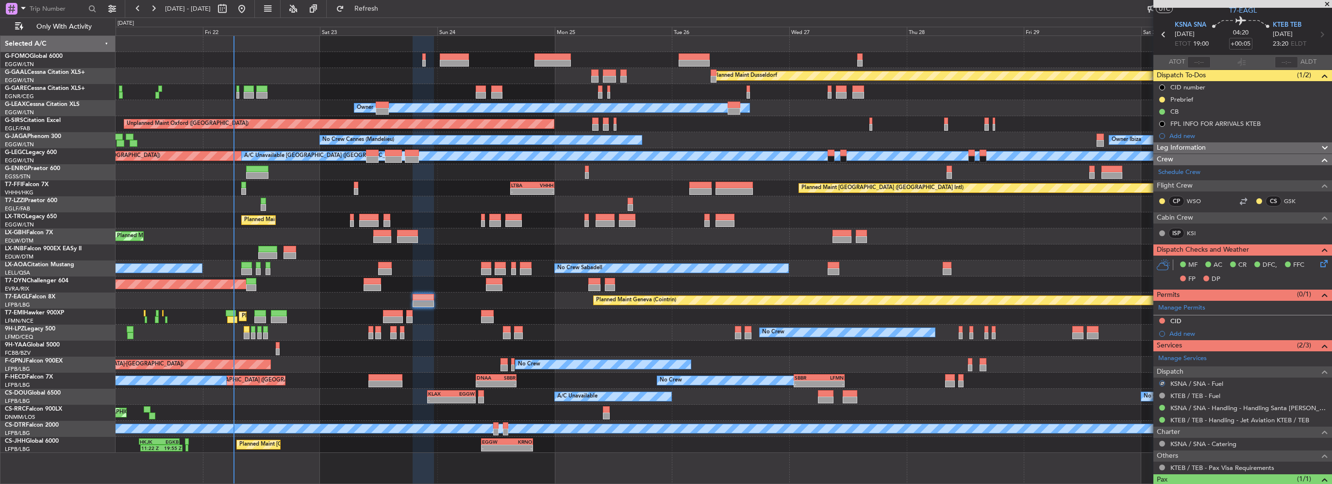
scroll to position [0, 0]
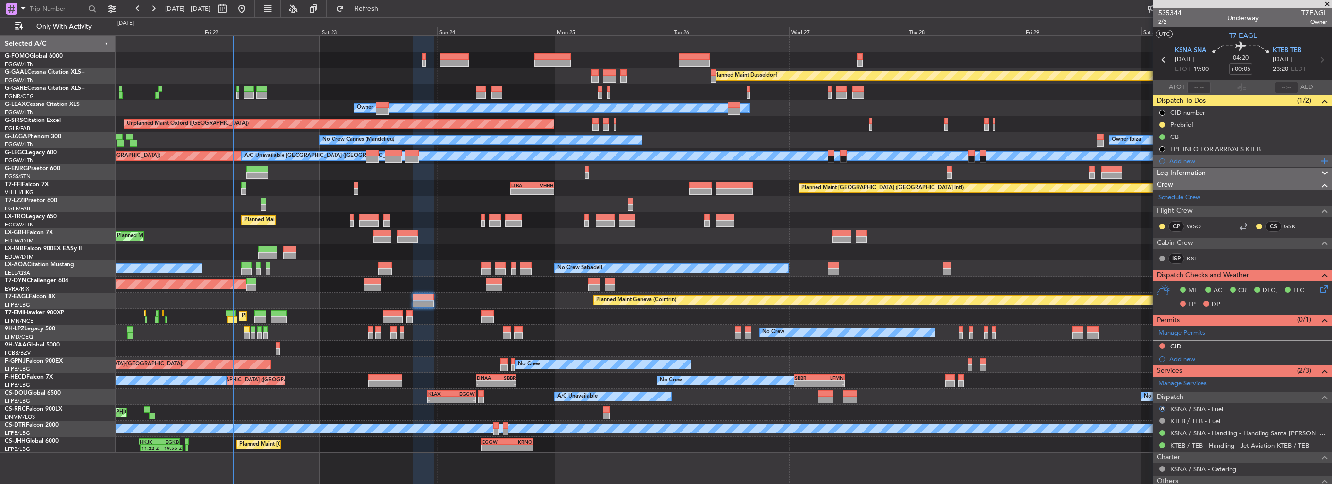
click at [1200, 162] on div "Add new" at bounding box center [1243, 161] width 149 height 8
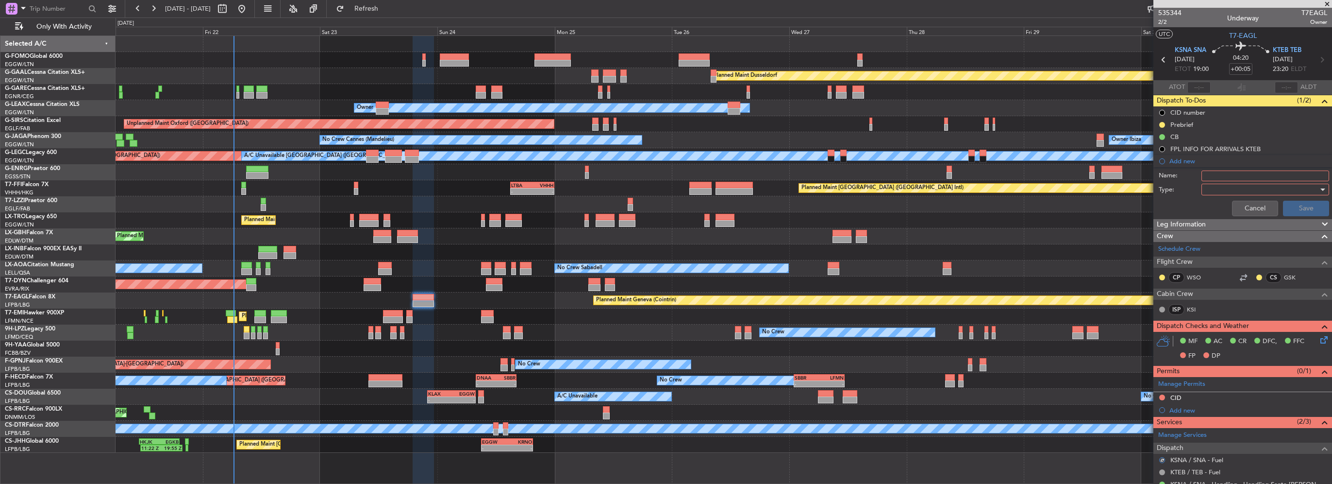
click at [1236, 179] on input "Name:" at bounding box center [1266, 175] width 128 height 11
type input "KSNA FUEL VIA HANDLER"
click at [1233, 186] on div at bounding box center [1261, 189] width 113 height 15
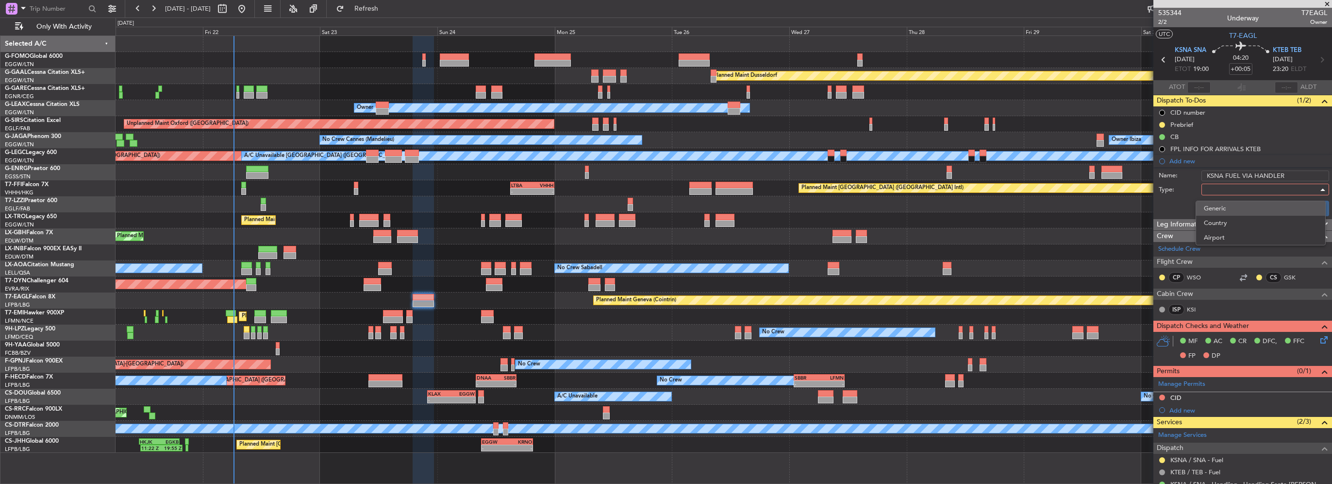
click at [1234, 206] on span "Generic" at bounding box center [1261, 208] width 114 height 15
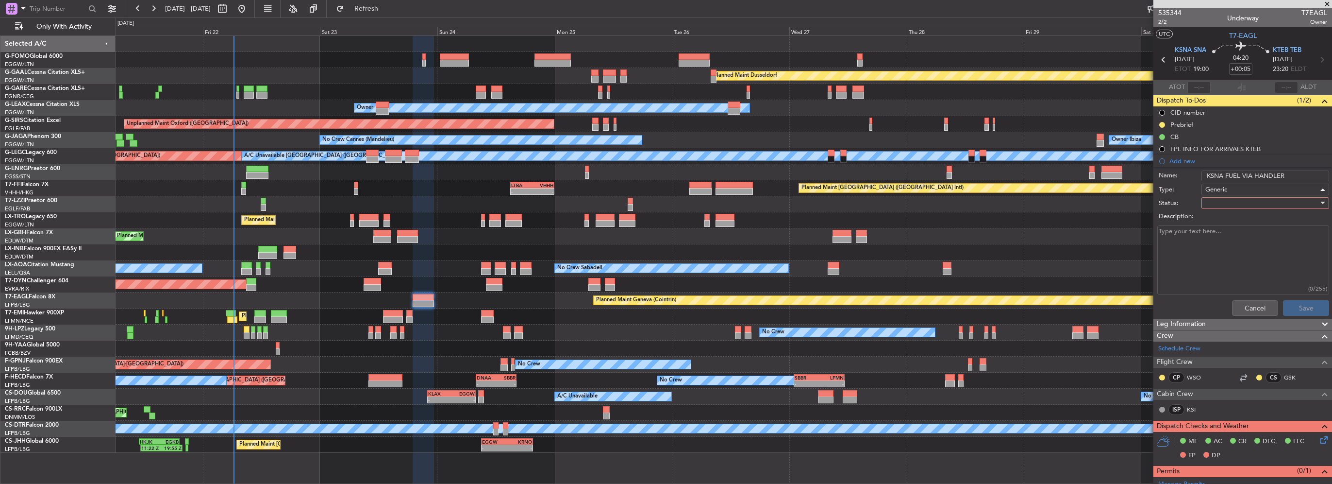
click at [1229, 198] on div at bounding box center [1261, 203] width 113 height 15
click at [1227, 239] on span "In Progress" at bounding box center [1261, 236] width 114 height 15
click at [1297, 305] on button "Save" at bounding box center [1306, 308] width 46 height 16
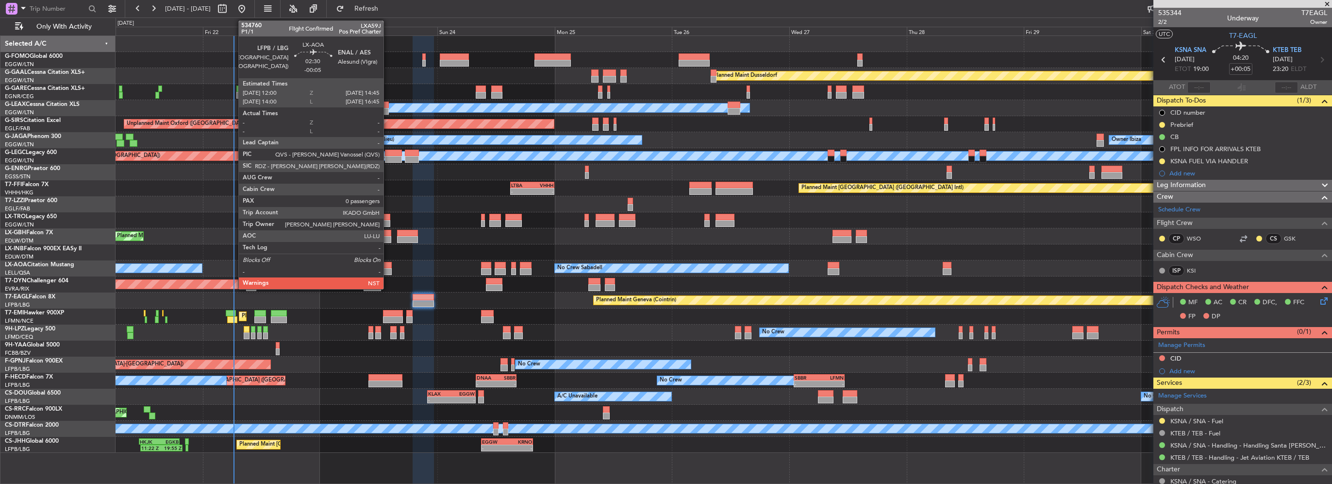
click at [388, 270] on div at bounding box center [385, 271] width 14 height 7
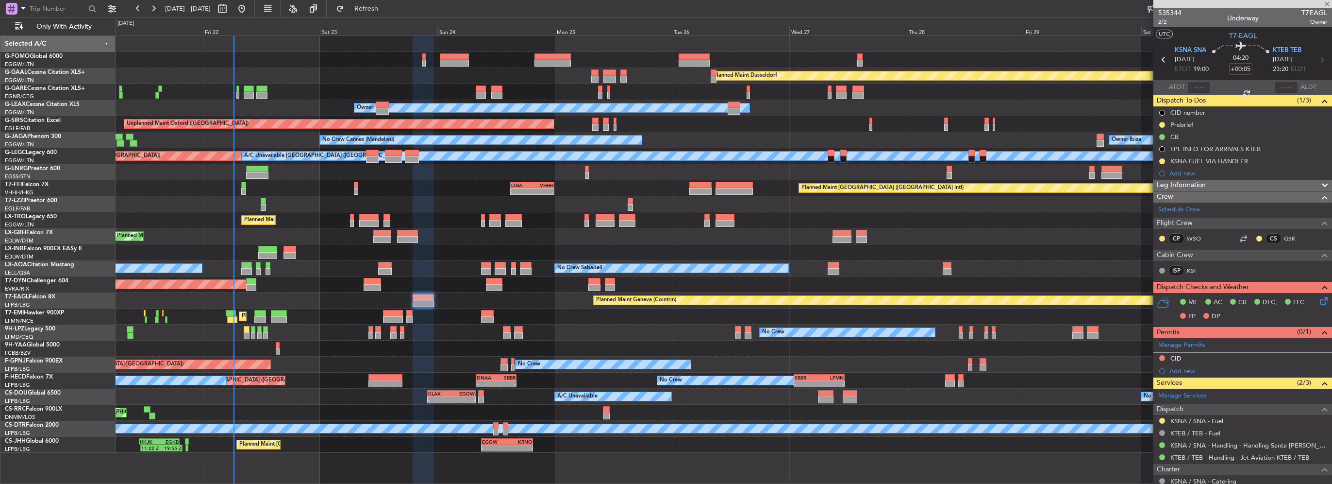
type input "-00:05"
type input "0"
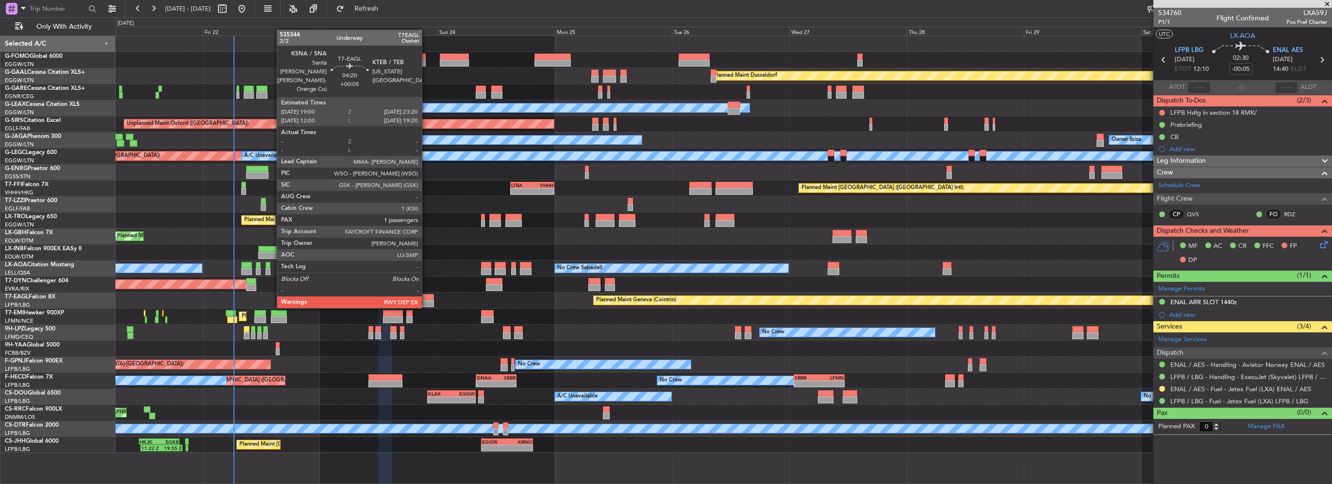
click at [426, 298] on div at bounding box center [423, 297] width 21 height 7
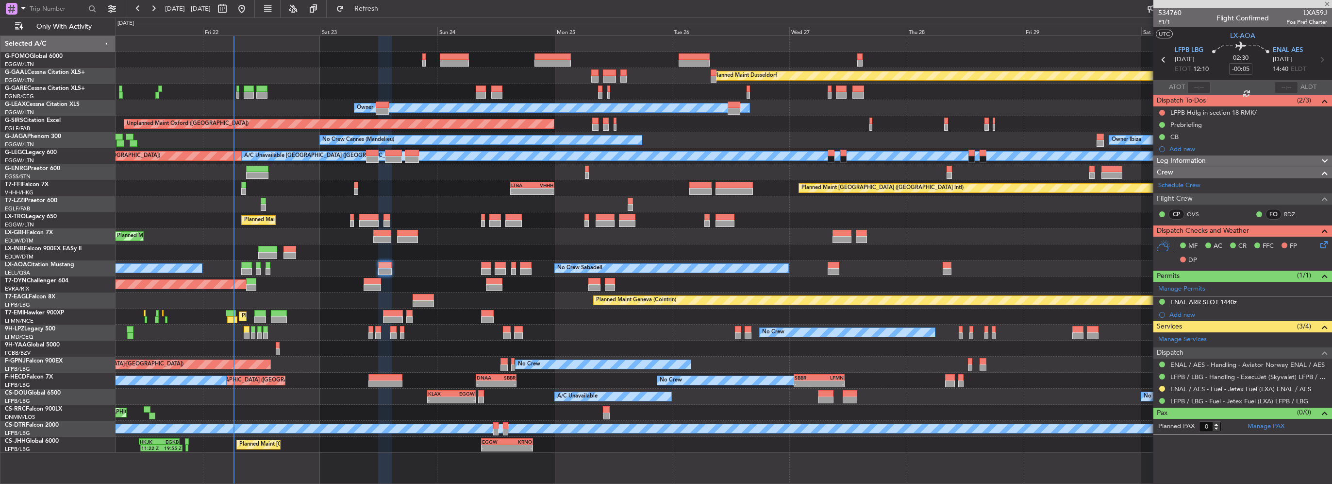
type input "+00:05"
type input "1"
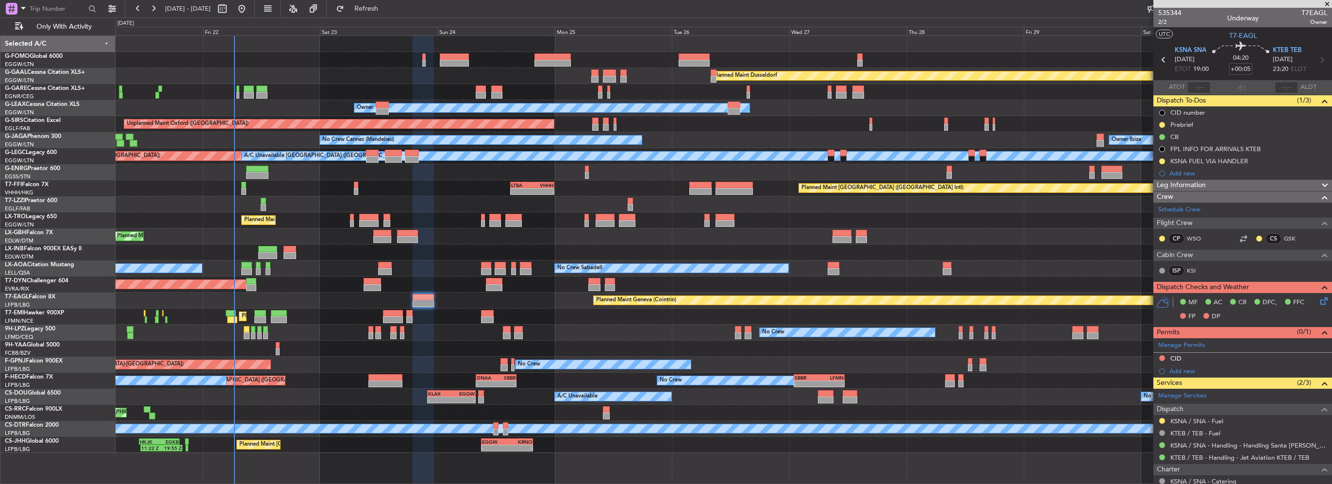
click at [1192, 184] on span "Leg Information" at bounding box center [1181, 185] width 49 height 11
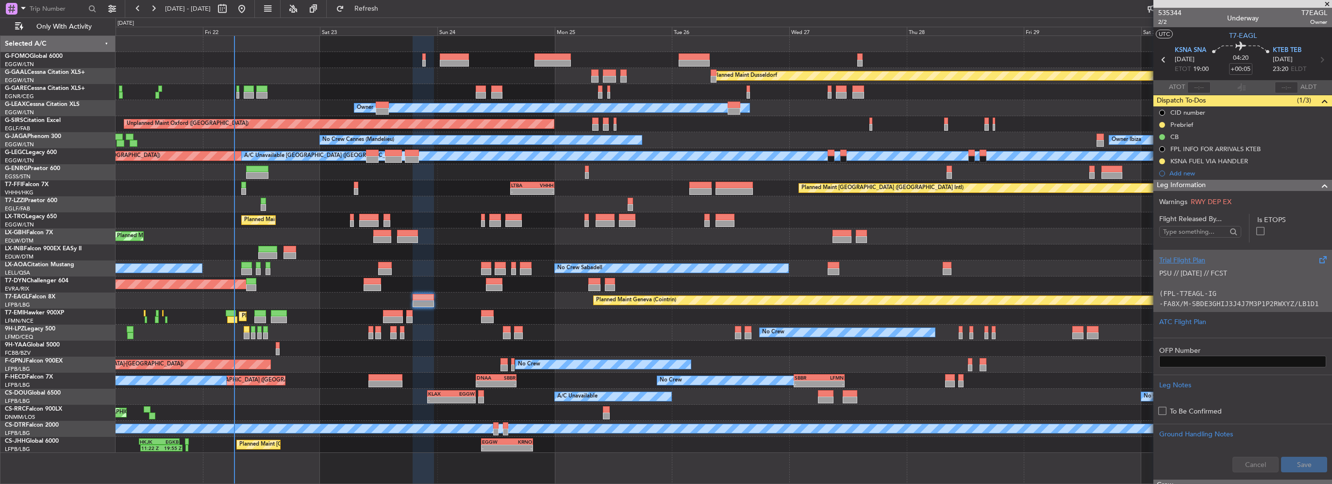
click at [1200, 265] on div "PSU // 21AUG // FCST (FPL-T7EAGL-IG -FA8X/M-SBDE3GHIJ3J4J7M3P1P2RWXYZ/LB1D1 -KS…" at bounding box center [1242, 285] width 167 height 41
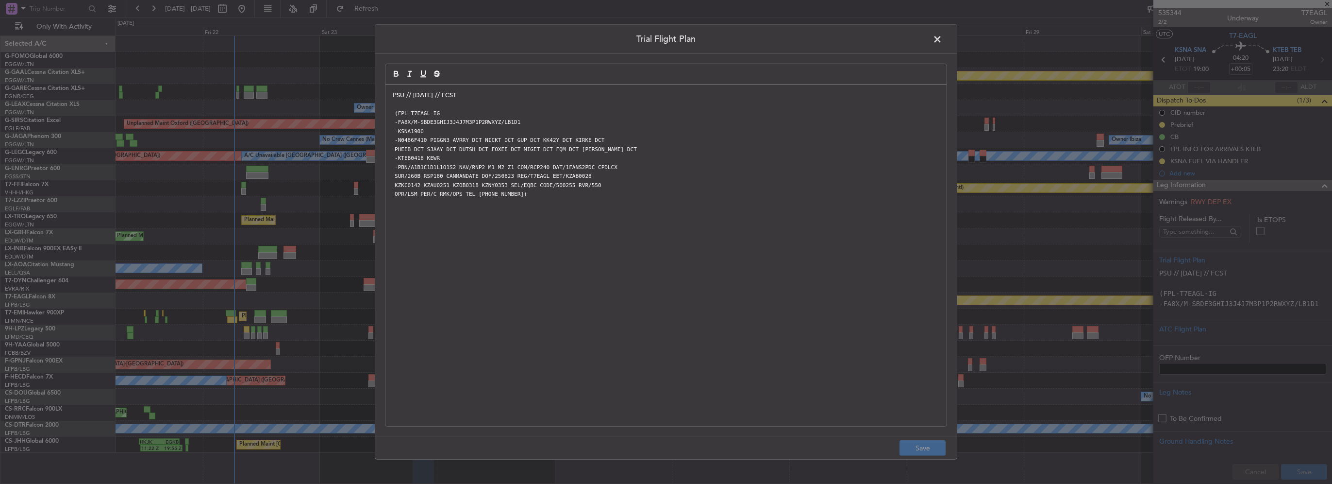
click at [393, 94] on p "PSU // [DATE] // FCST" at bounding box center [666, 95] width 547 height 9
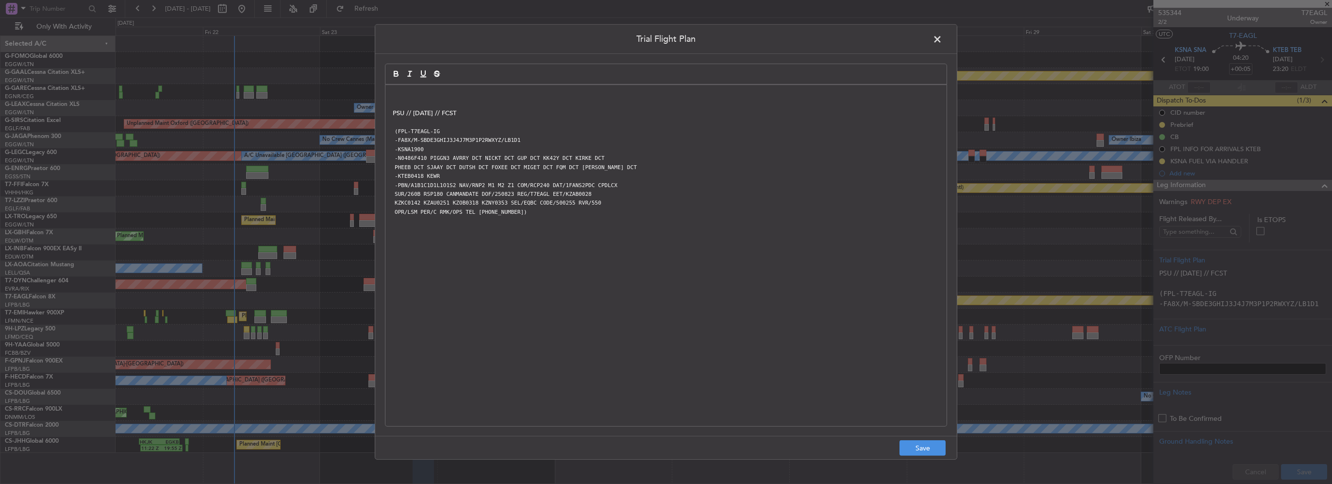
click at [393, 94] on p at bounding box center [666, 95] width 547 height 9
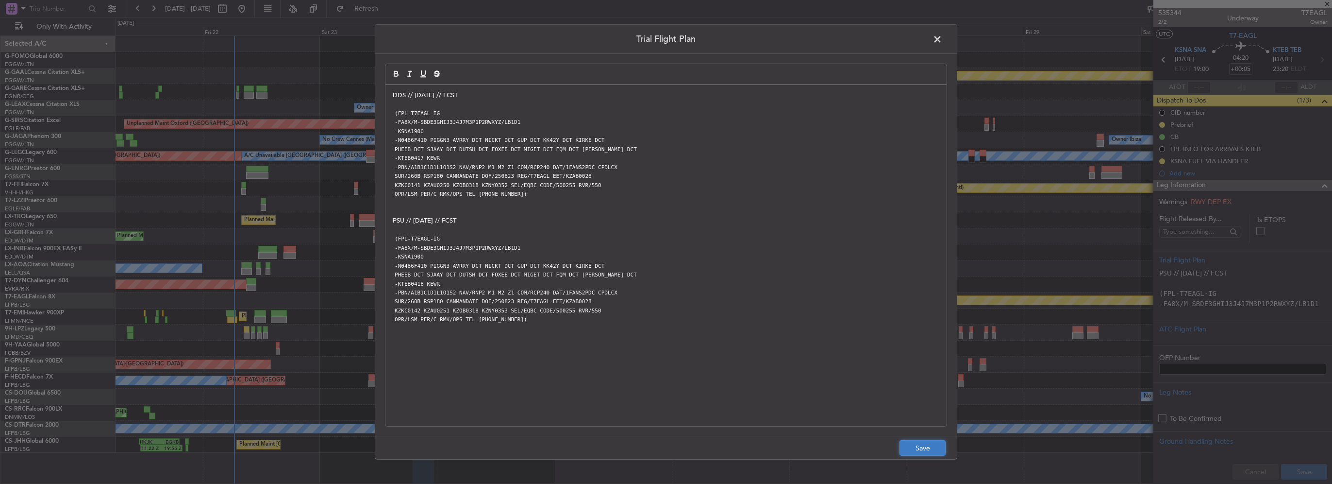
click at [920, 445] on button "Save" at bounding box center [923, 448] width 46 height 16
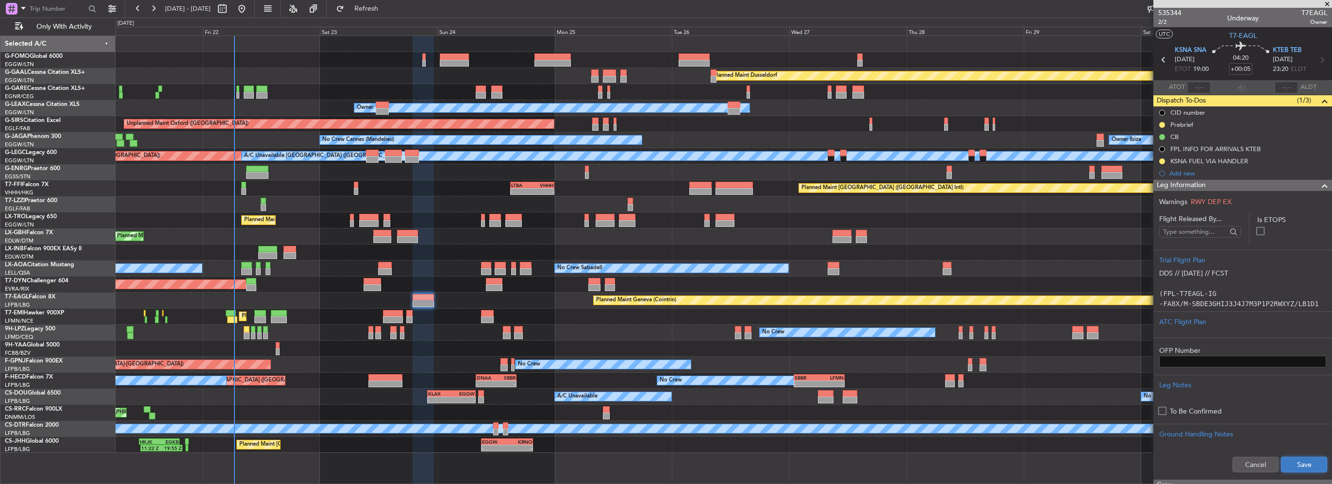
click at [1292, 465] on button "Save" at bounding box center [1304, 464] width 46 height 16
click at [1319, 184] on span at bounding box center [1325, 186] width 12 height 12
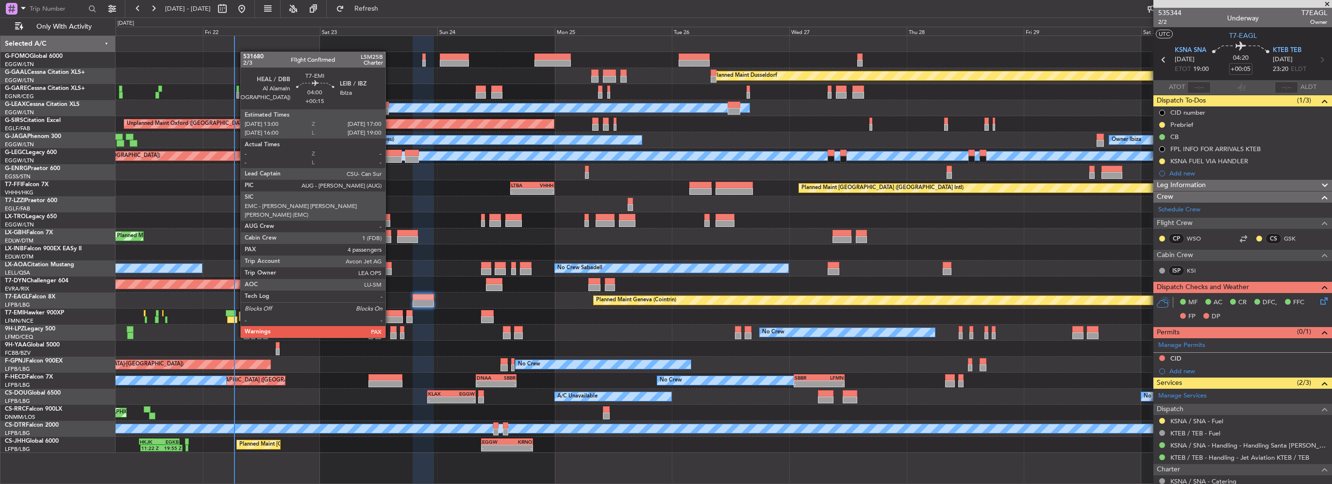
click at [390, 319] on div at bounding box center [393, 319] width 20 height 7
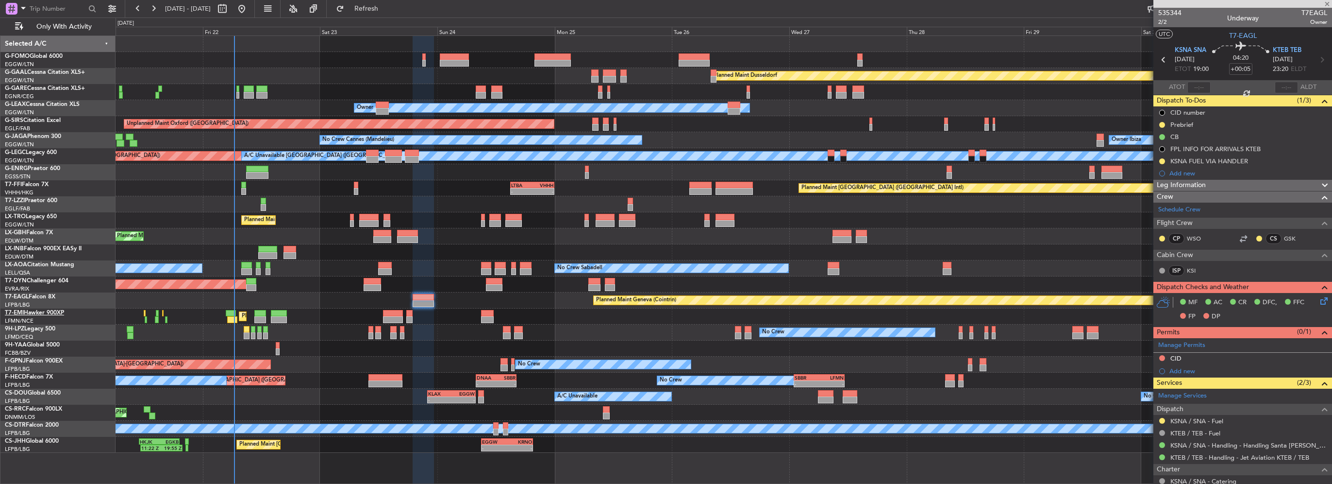
type input "+00:15"
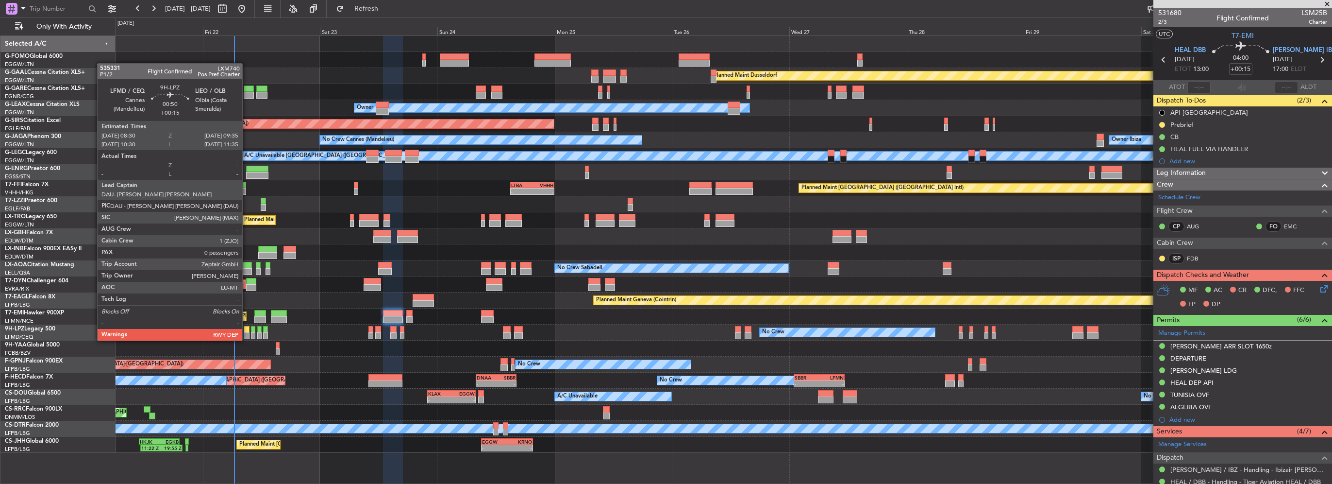
click at [247, 331] on div at bounding box center [246, 329] width 5 height 7
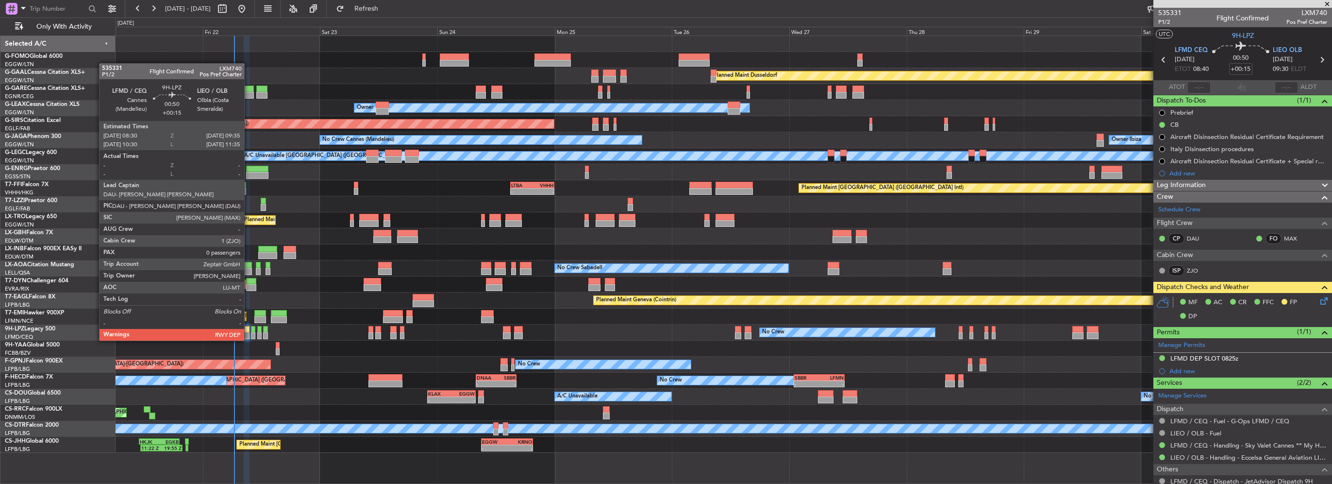
click at [246, 331] on div at bounding box center [246, 329] width 5 height 7
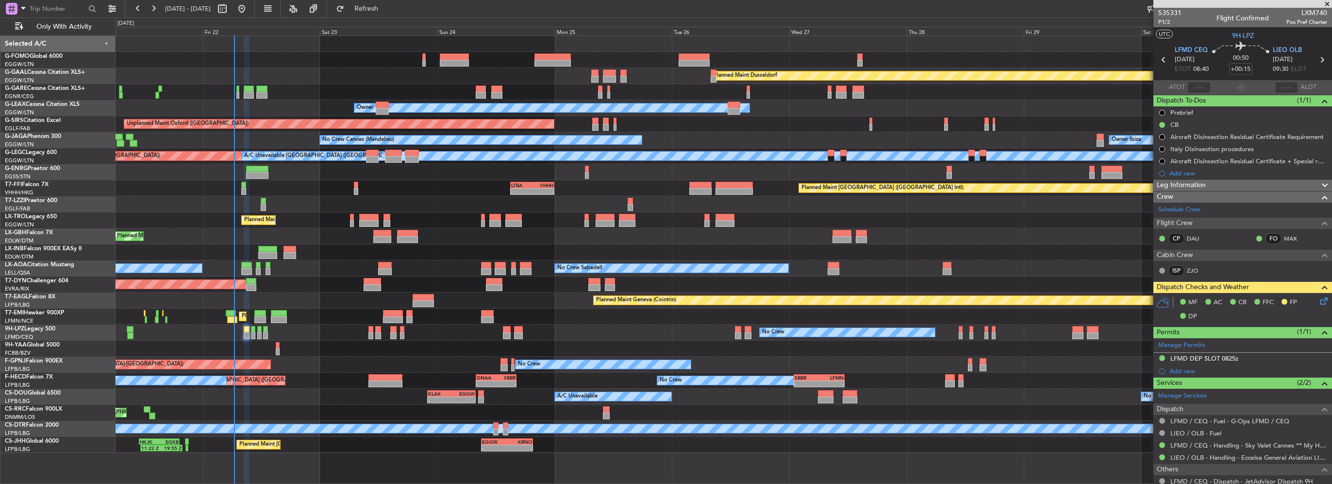
click at [1319, 299] on icon at bounding box center [1323, 299] width 8 height 8
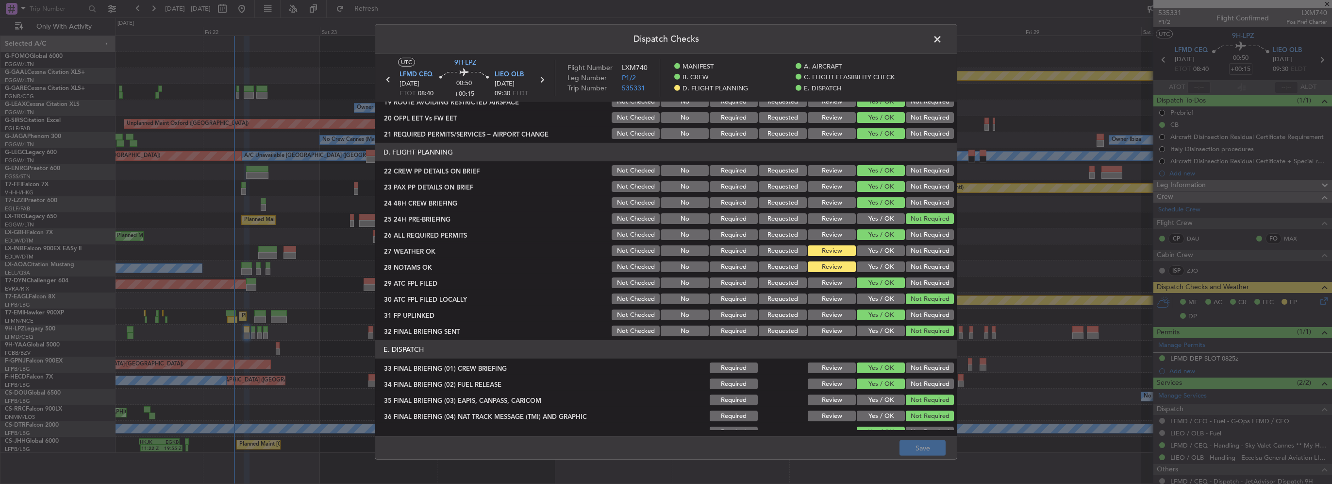
scroll to position [388, 0]
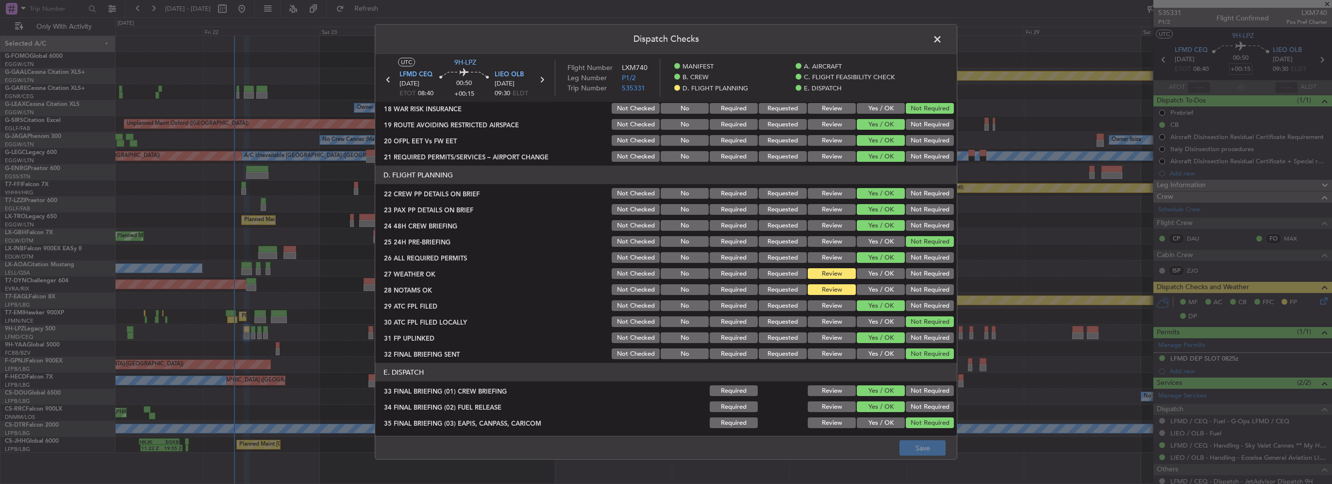
click at [882, 267] on div "Yes / OK" at bounding box center [879, 274] width 49 height 14
click at [884, 276] on button "Yes / OK" at bounding box center [881, 273] width 48 height 11
click at [884, 294] on button "Yes / OK" at bounding box center [881, 289] width 48 height 11
click at [927, 451] on button "Save" at bounding box center [923, 448] width 46 height 16
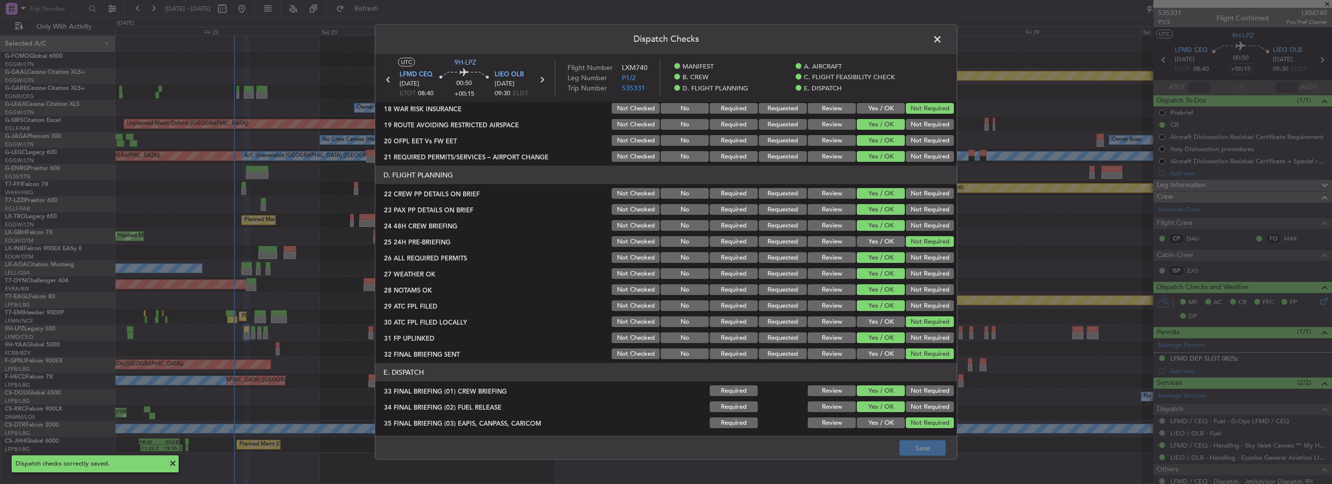
click at [942, 37] on span at bounding box center [942, 41] width 0 height 19
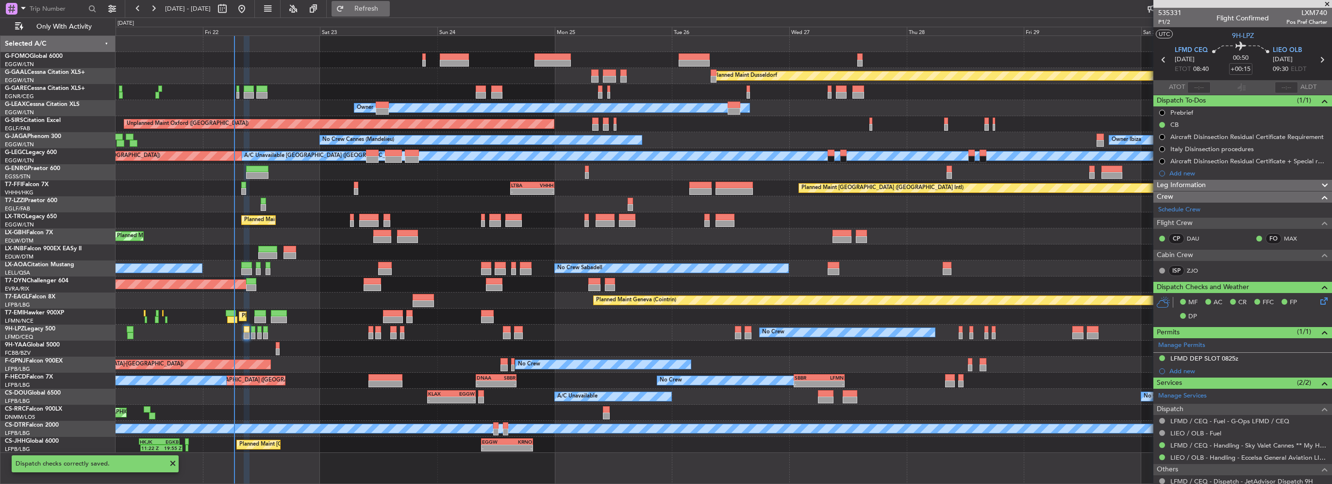
click at [387, 8] on span "Refresh" at bounding box center [366, 8] width 41 height 7
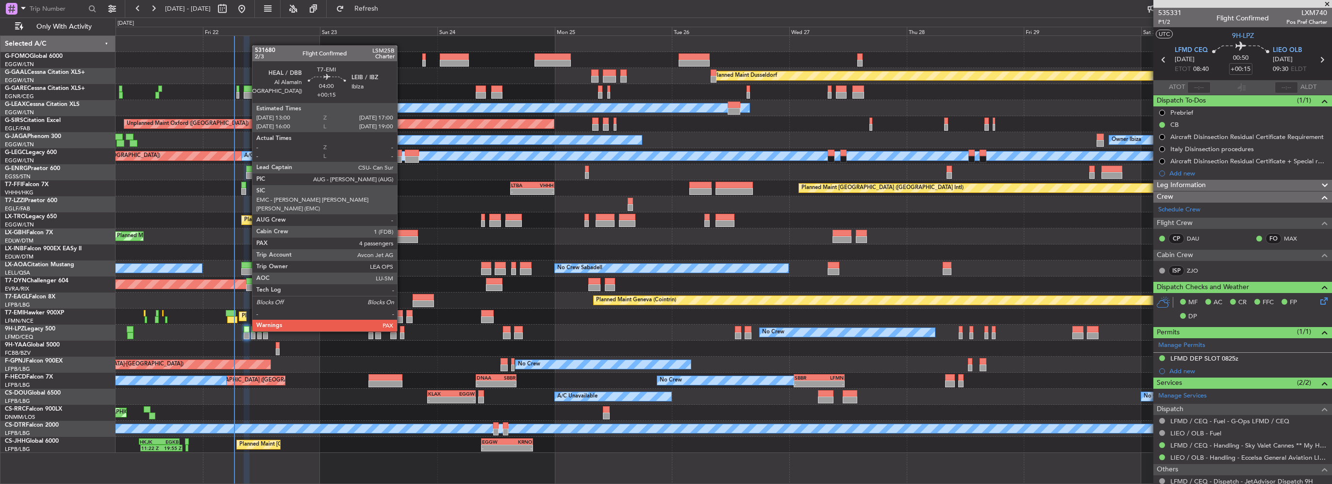
click at [401, 313] on div at bounding box center [393, 313] width 20 height 7
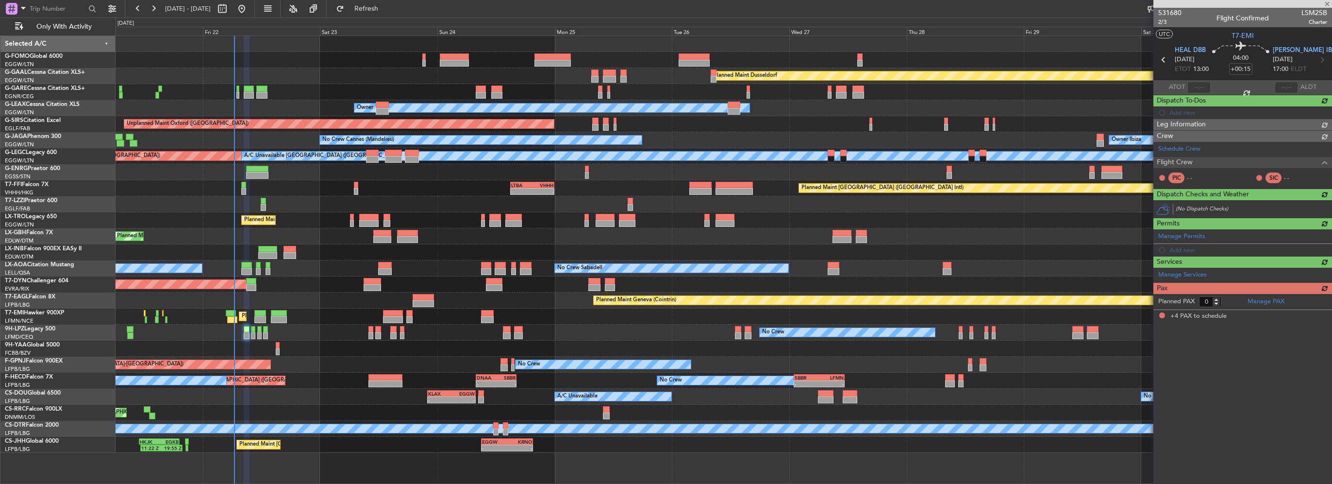
type input "4"
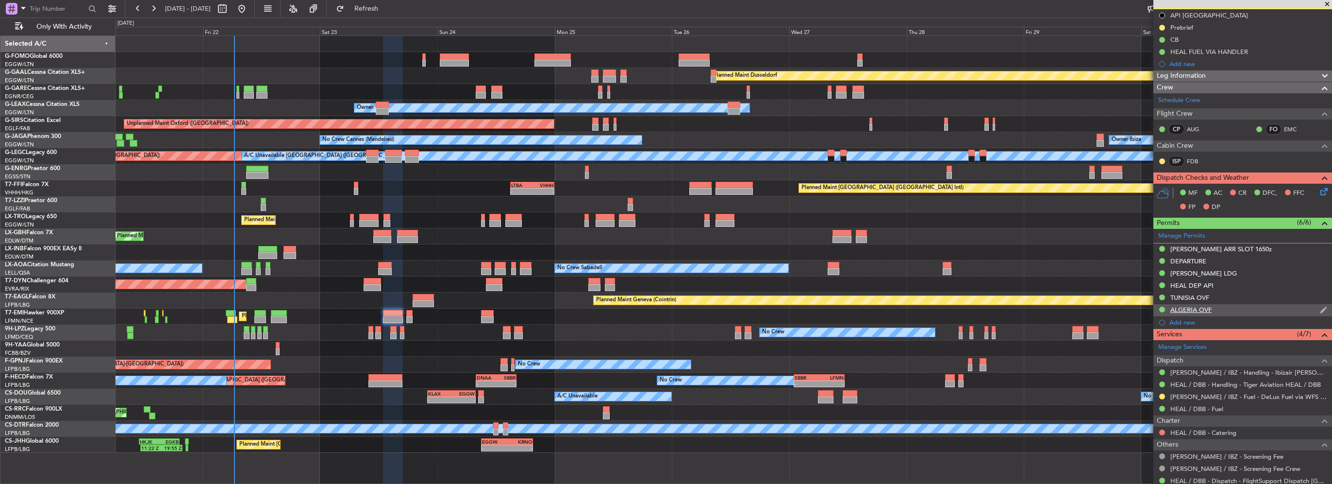
scroll to position [225, 0]
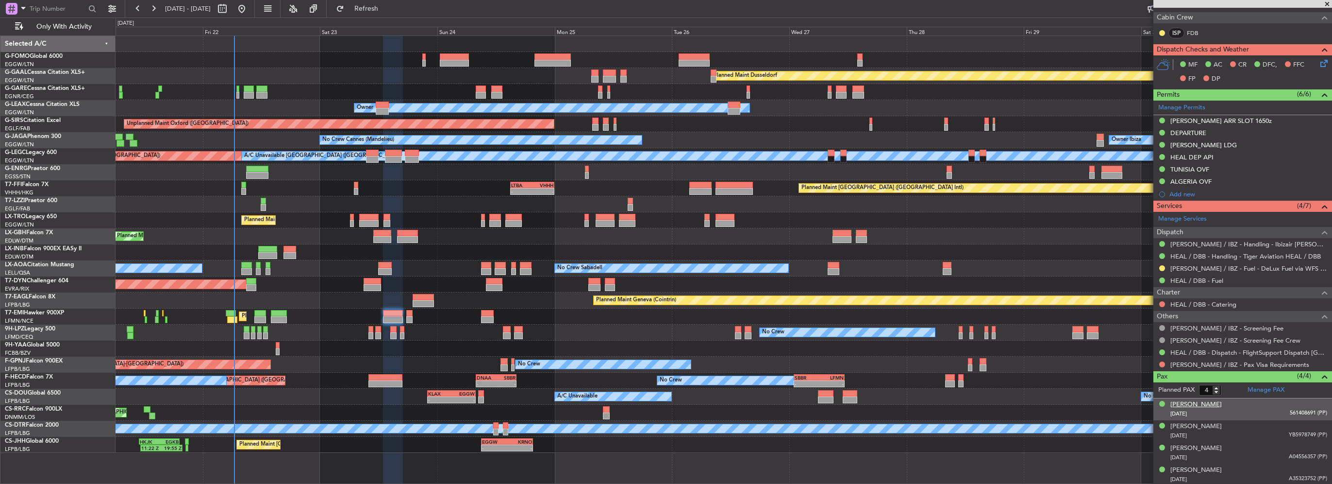
click at [1210, 404] on div "[PERSON_NAME]" at bounding box center [1195, 405] width 51 height 10
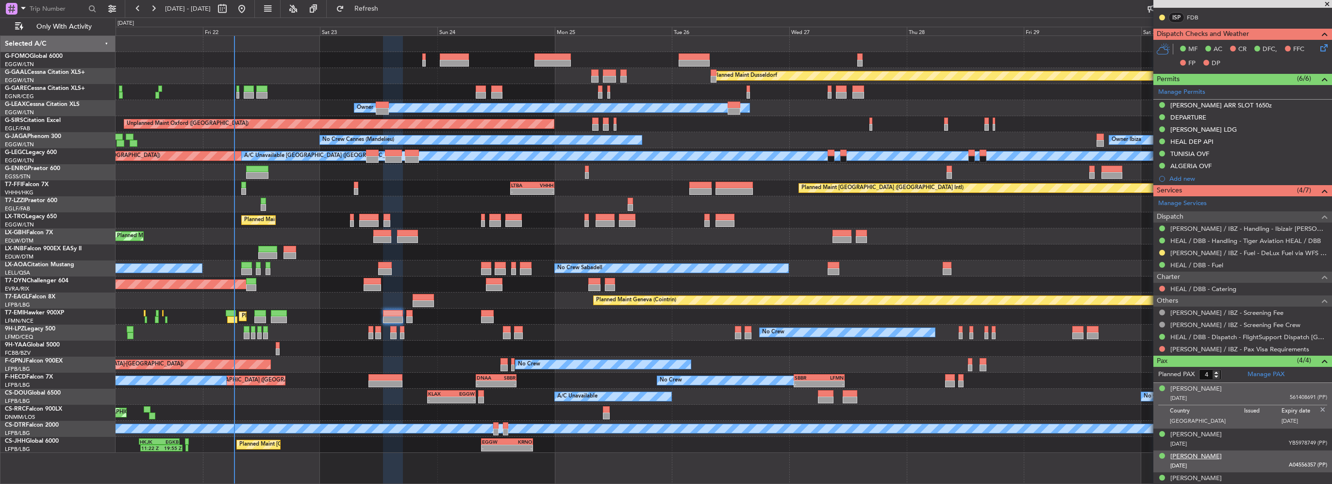
scroll to position [249, 0]
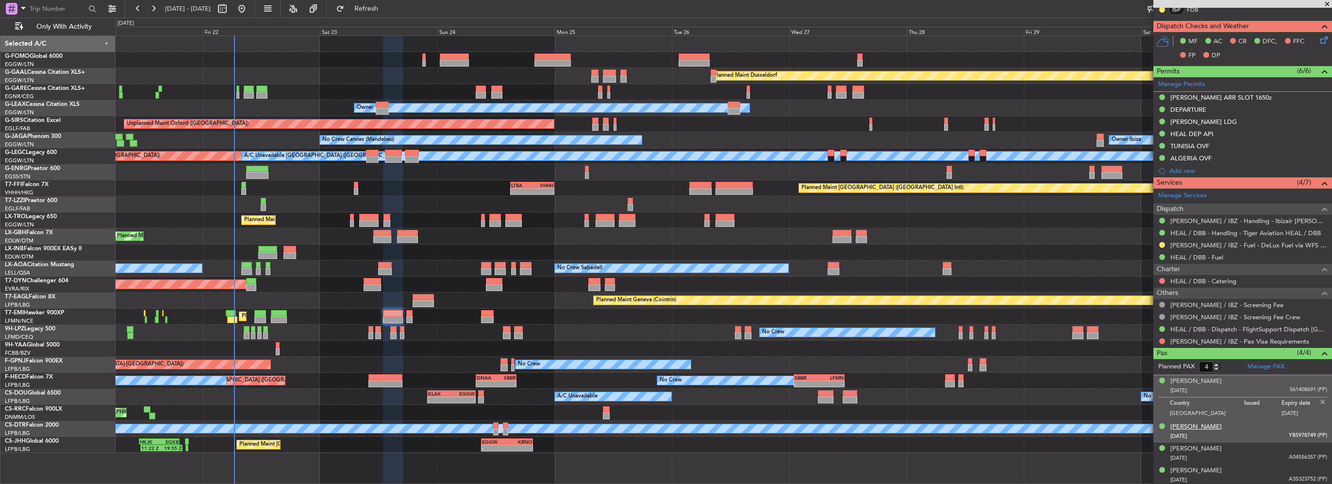
click at [1192, 425] on div "[PERSON_NAME]" at bounding box center [1195, 427] width 51 height 10
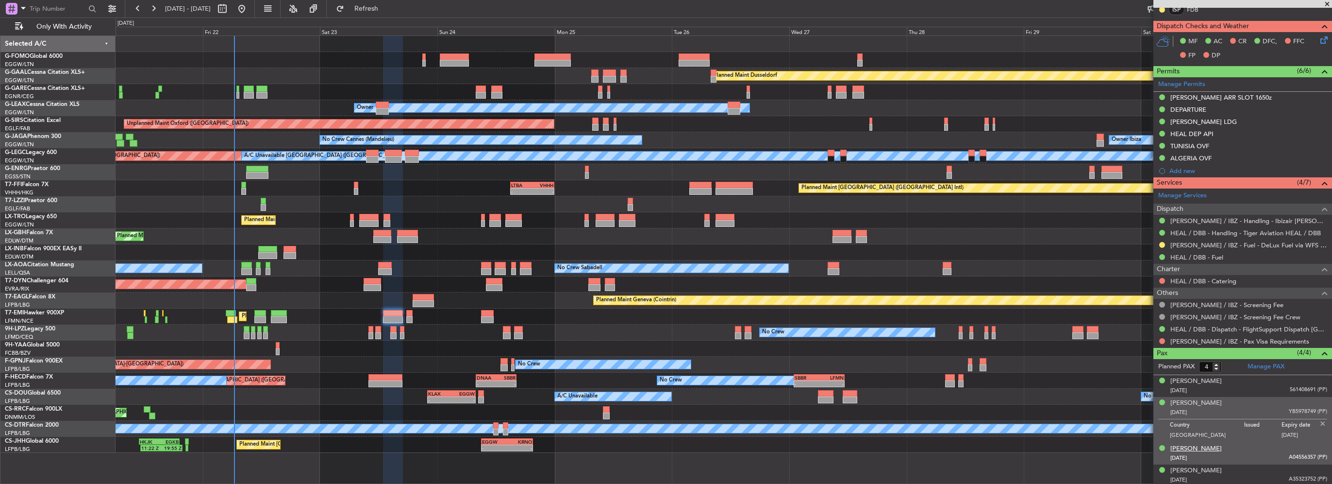
click at [1195, 448] on div "[PERSON_NAME]" at bounding box center [1195, 449] width 51 height 10
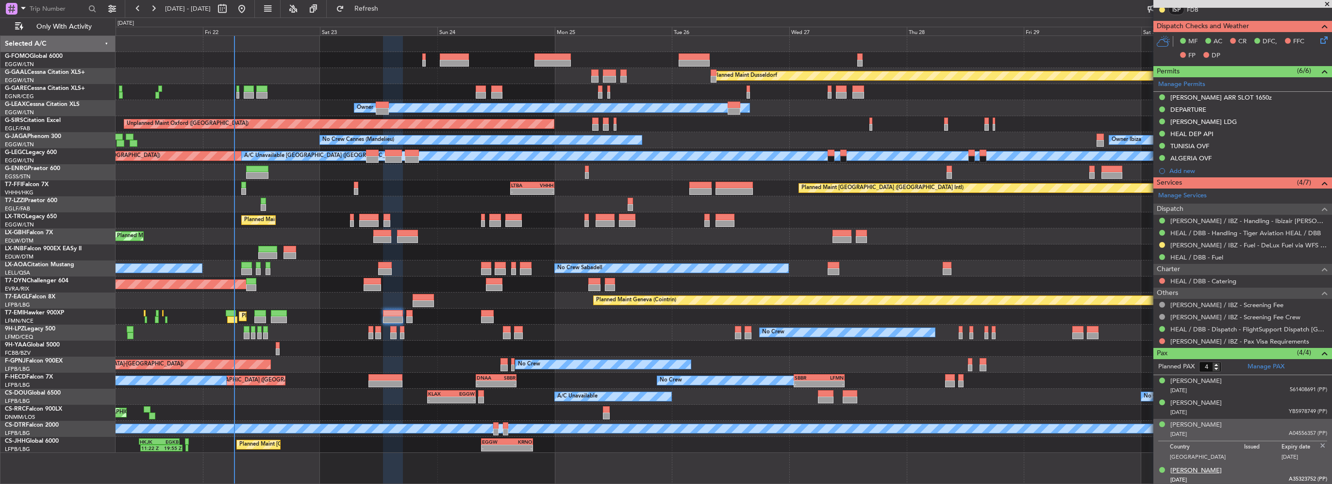
click at [1207, 467] on div "[PERSON_NAME]" at bounding box center [1195, 471] width 51 height 10
click at [1319, 463] on img at bounding box center [1323, 467] width 9 height 9
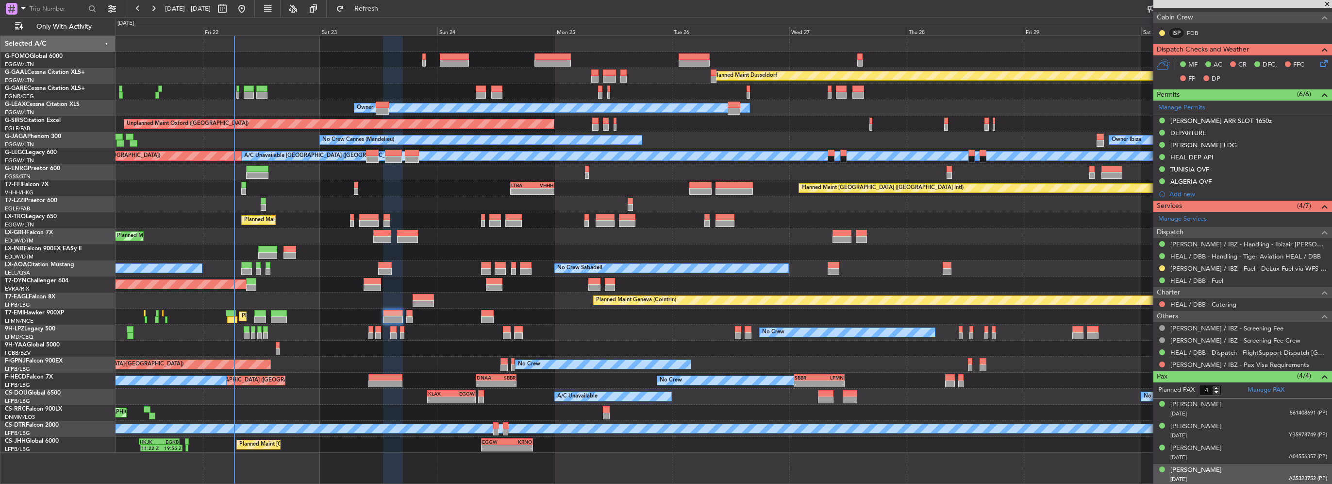
scroll to position [0, 0]
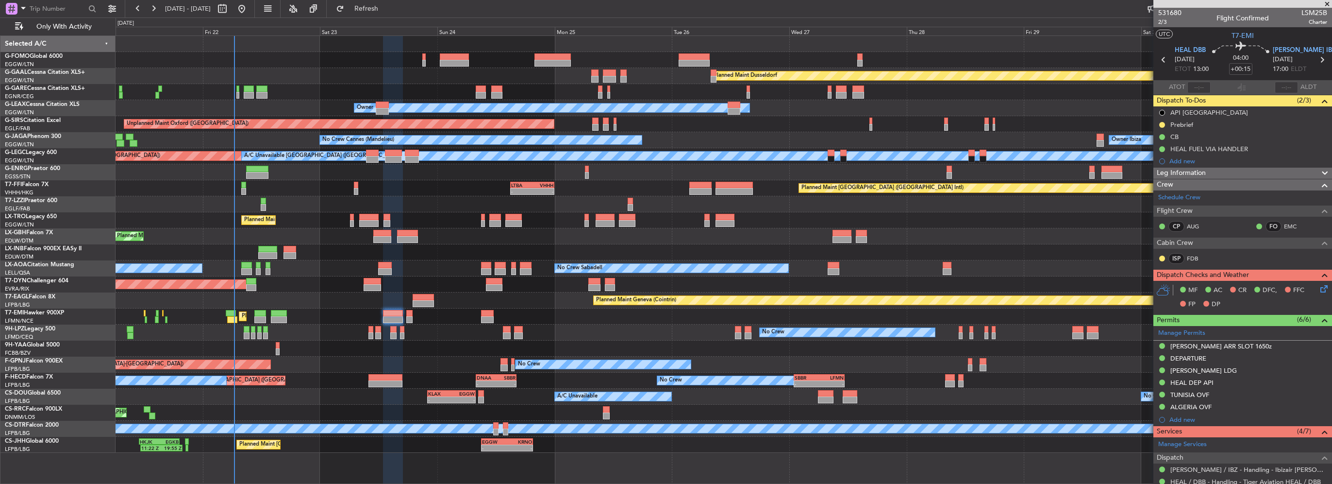
click at [1204, 168] on span "Leg Information" at bounding box center [1181, 172] width 49 height 11
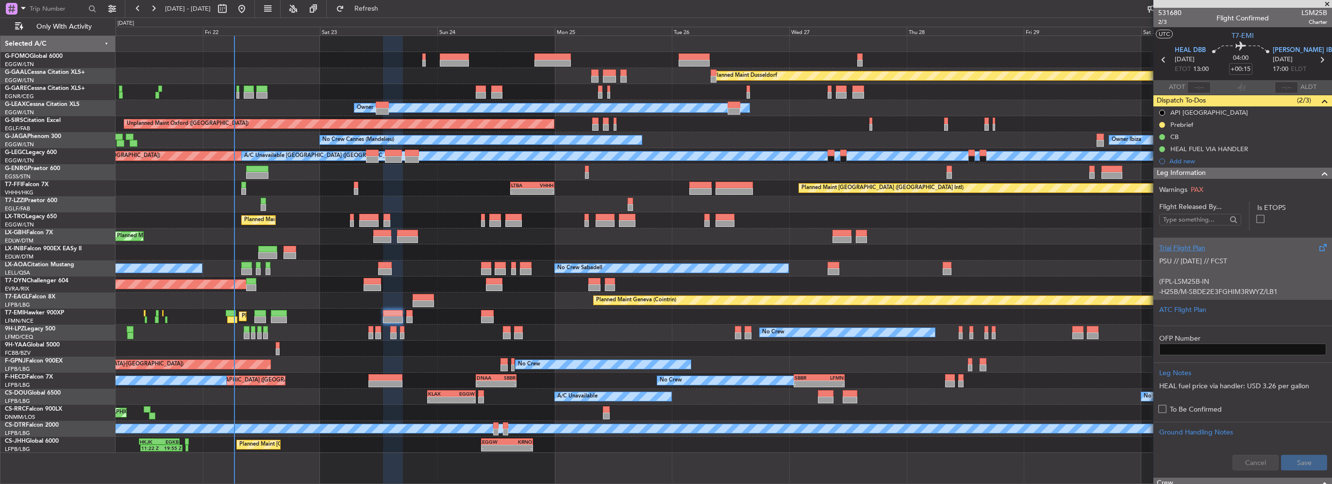
click at [1198, 253] on div "PSU // 21AUG // FCST (FPL-LSM25B-IN -H25B/M-SBDE2E3FGHIM3RWYZ/LB1 -HEAL1300 -N0…" at bounding box center [1242, 273] width 167 height 41
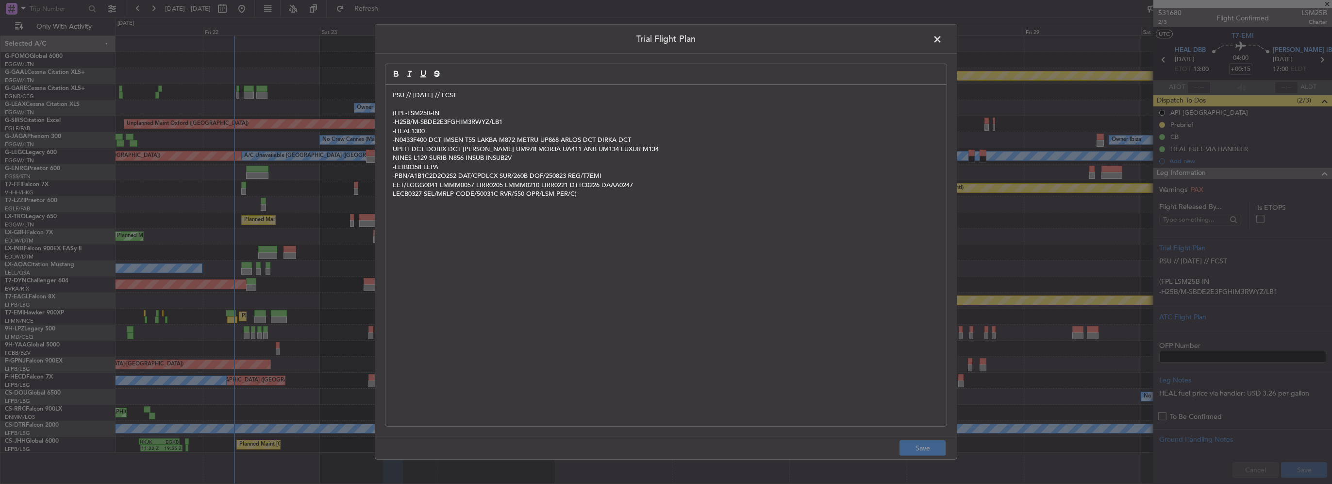
click at [391, 95] on div "PSU // 21AUG // FCST (FPL-LSM25B-IN -H25B/M-SBDE2E3FGHIM3RWYZ/LB1 -HEAL1300 -N0…" at bounding box center [665, 255] width 561 height 341
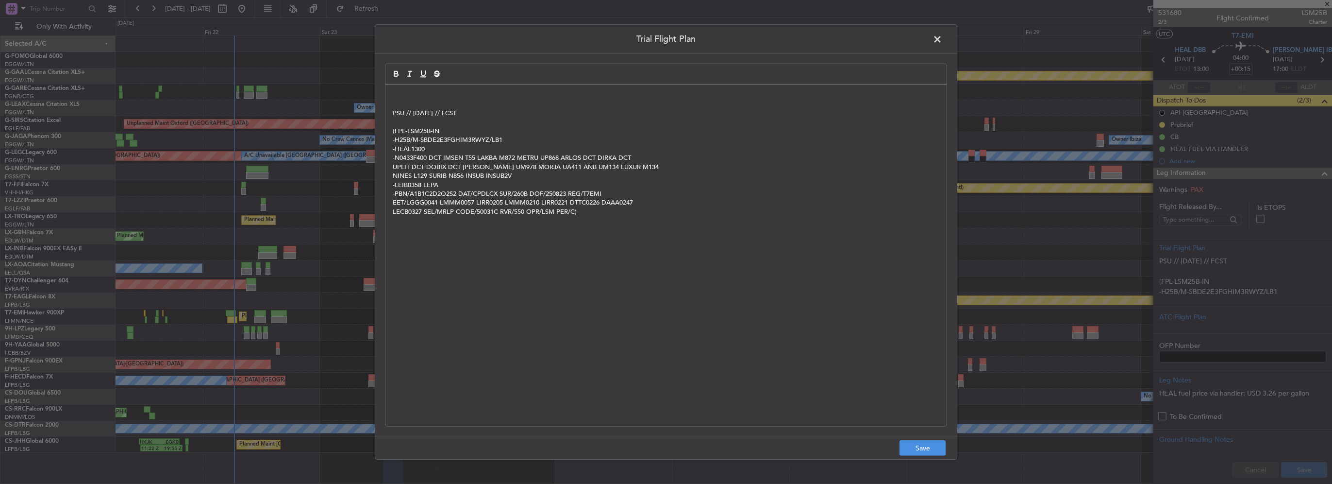
click at [391, 95] on div "PSU // 21AUG // FCST (FPL-LSM25B-IN -H25B/M-SBDE2E3FGHIM3RWYZ/LB1 -HEAL1300 -N0…" at bounding box center [665, 255] width 561 height 341
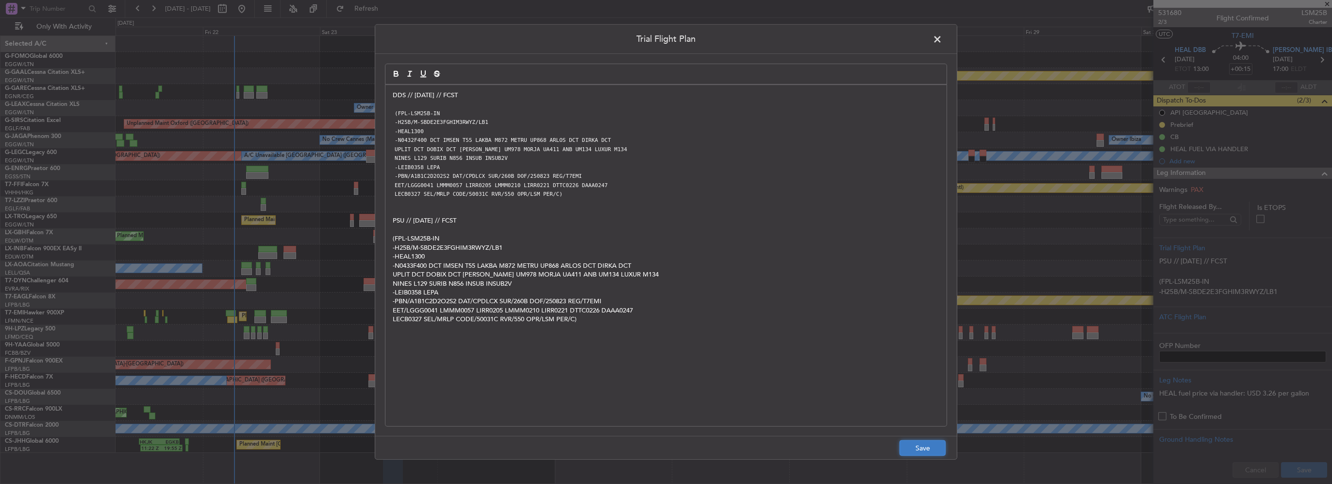
click at [917, 448] on button "Save" at bounding box center [923, 448] width 46 height 16
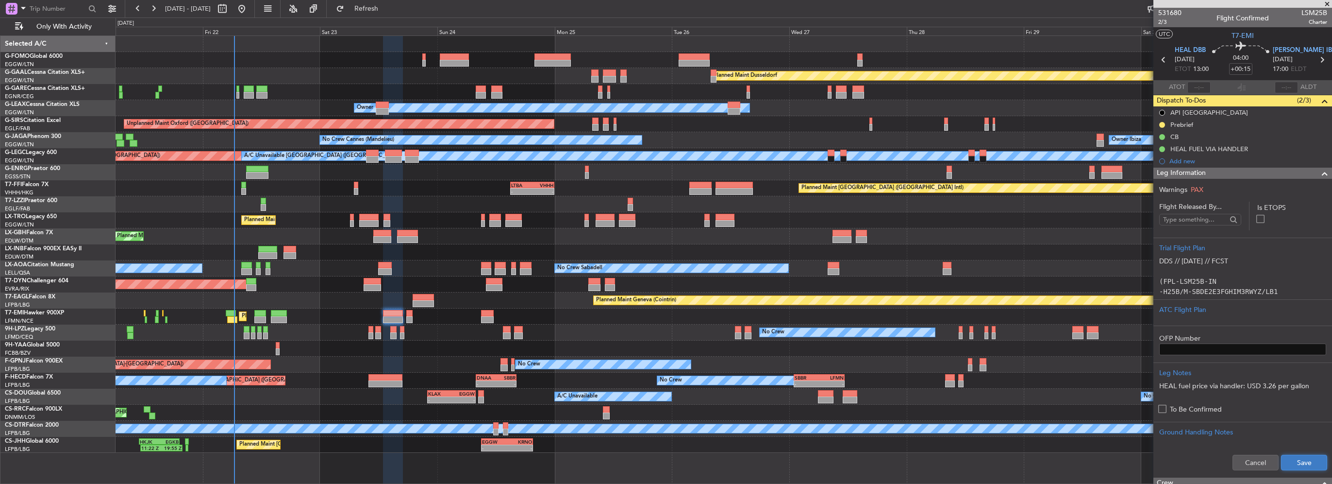
click at [1287, 458] on button "Save" at bounding box center [1304, 462] width 46 height 16
click at [1319, 169] on span at bounding box center [1325, 173] width 12 height 12
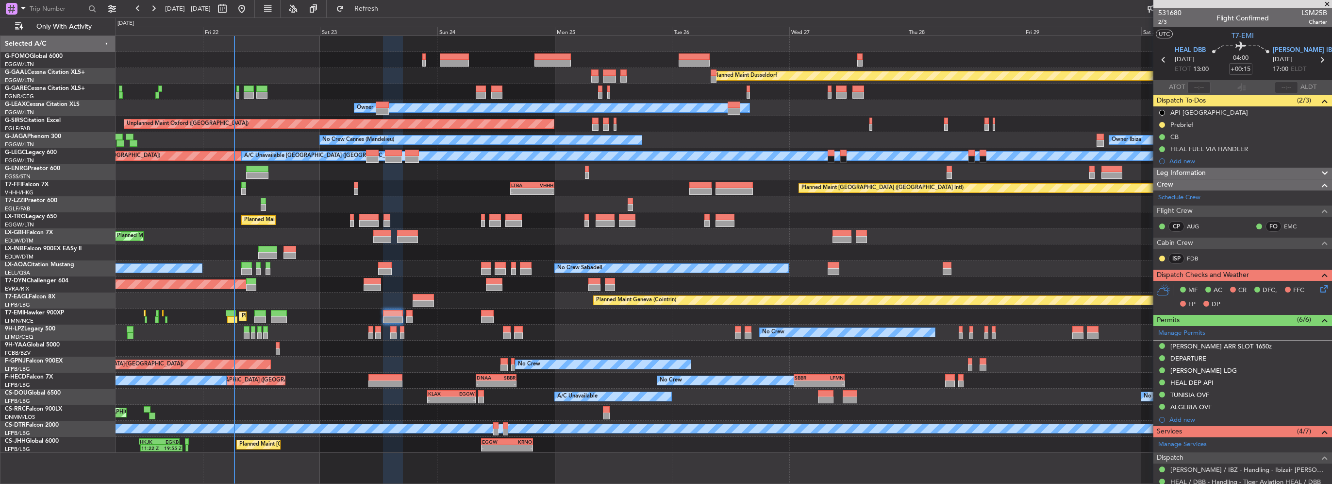
click at [1319, 289] on icon at bounding box center [1323, 287] width 8 height 8
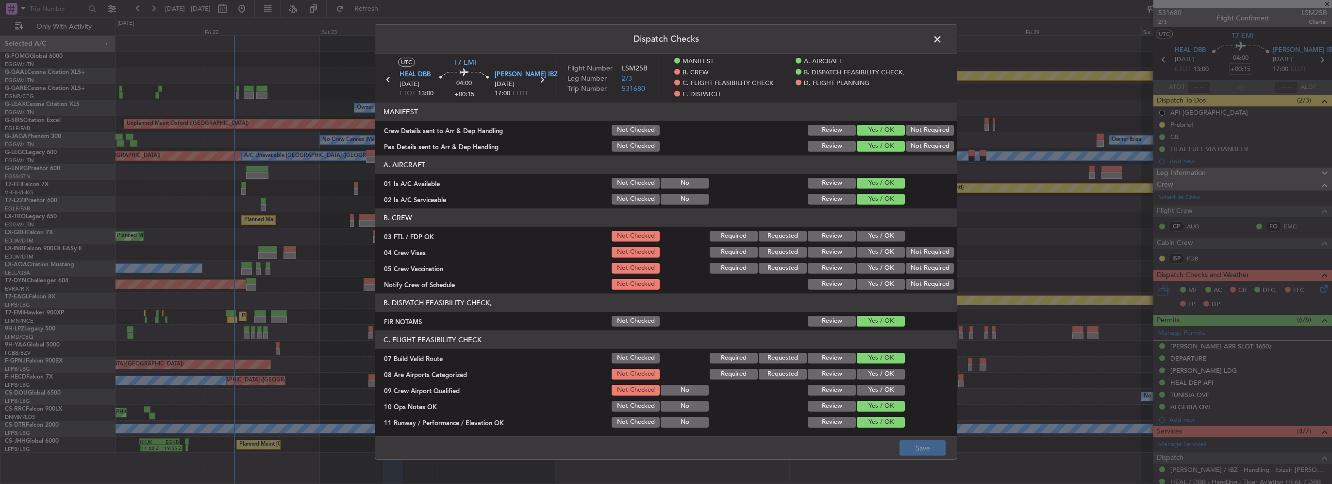
scroll to position [97, 0]
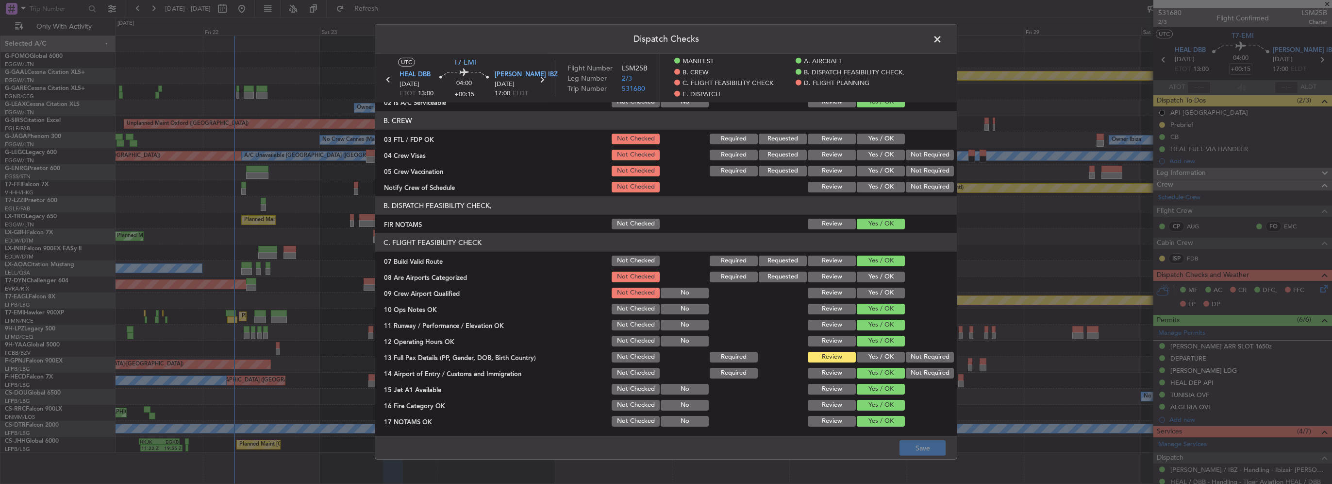
click at [880, 276] on button "Yes / OK" at bounding box center [881, 276] width 48 height 11
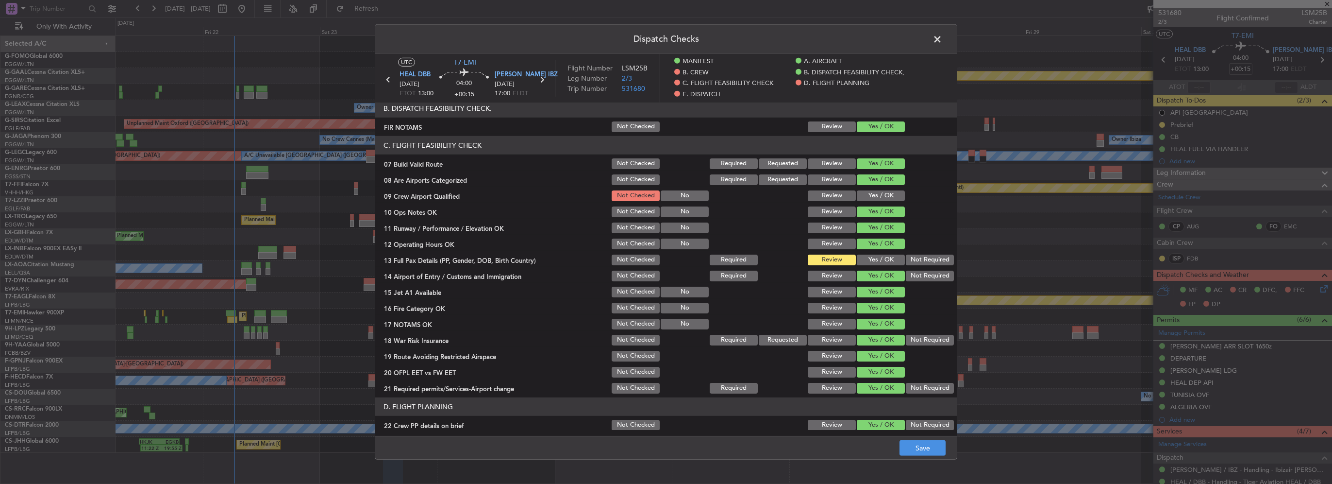
click at [881, 256] on button "Yes / OK" at bounding box center [881, 259] width 48 height 11
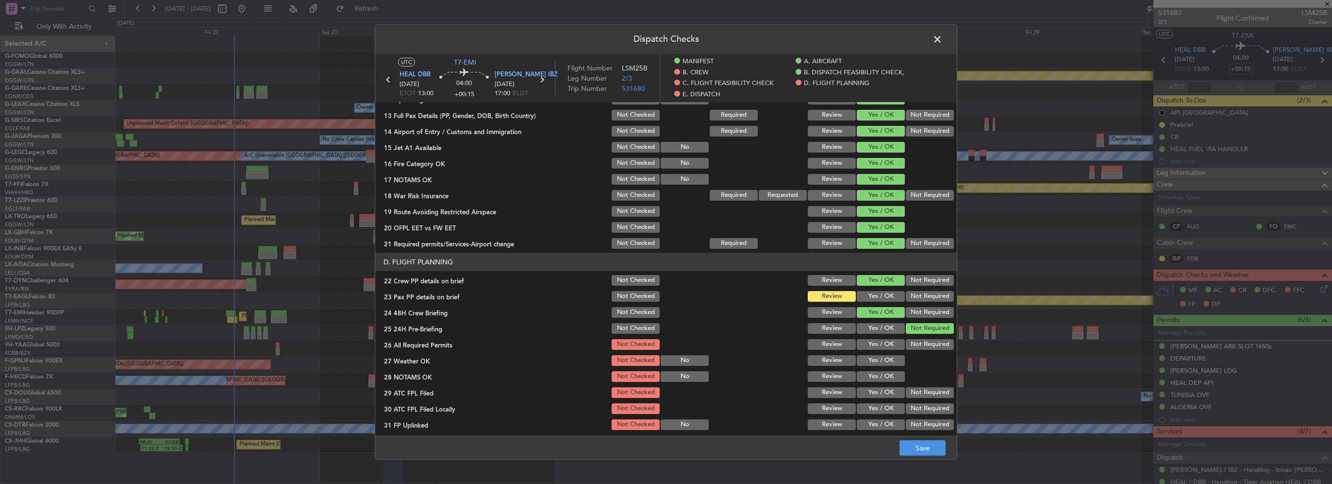
scroll to position [340, 0]
click at [876, 299] on button "Yes / OK" at bounding box center [881, 295] width 48 height 11
click at [925, 451] on button "Save" at bounding box center [923, 448] width 46 height 16
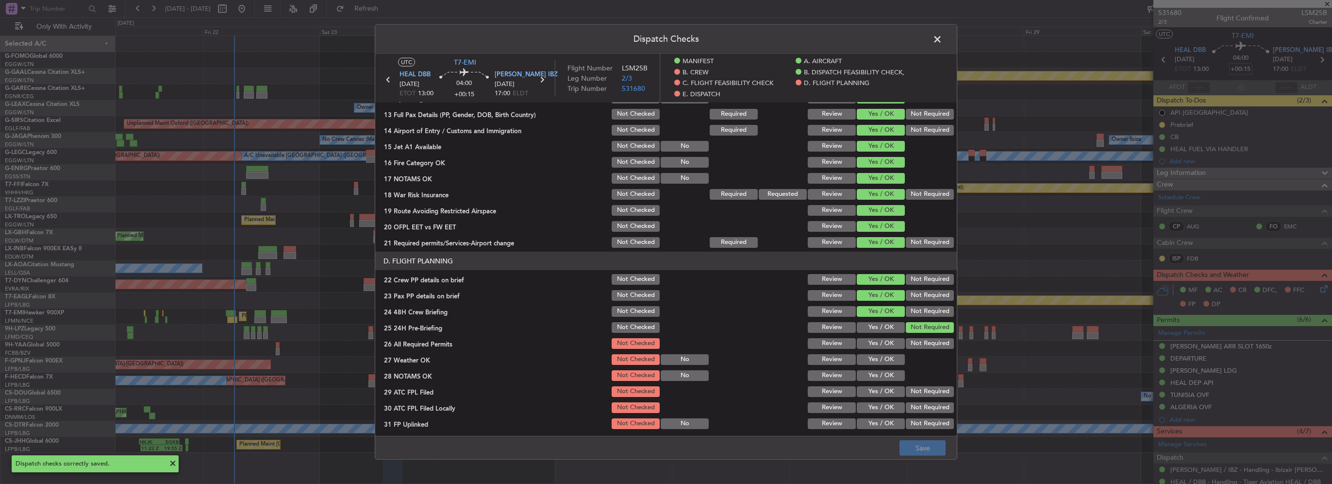
click at [942, 36] on span at bounding box center [942, 41] width 0 height 19
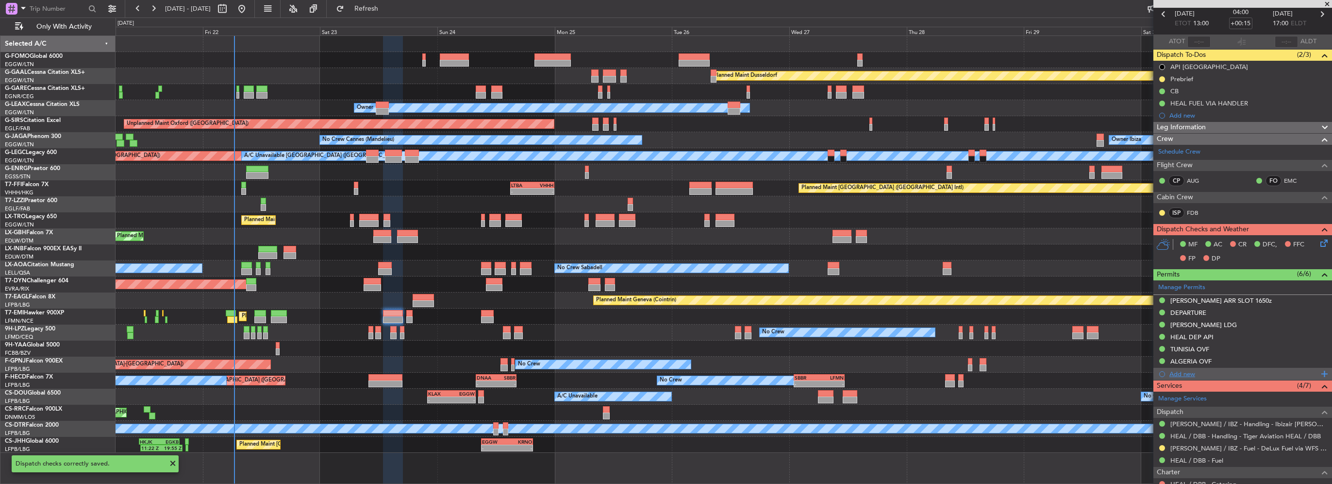
scroll to position [0, 0]
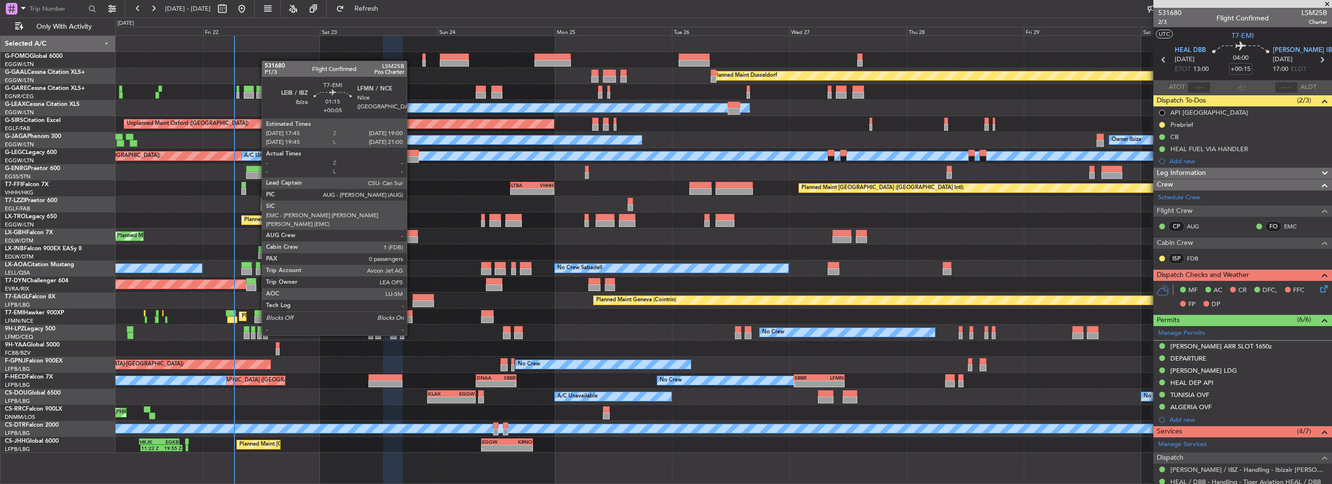
click at [411, 317] on div at bounding box center [409, 319] width 6 height 7
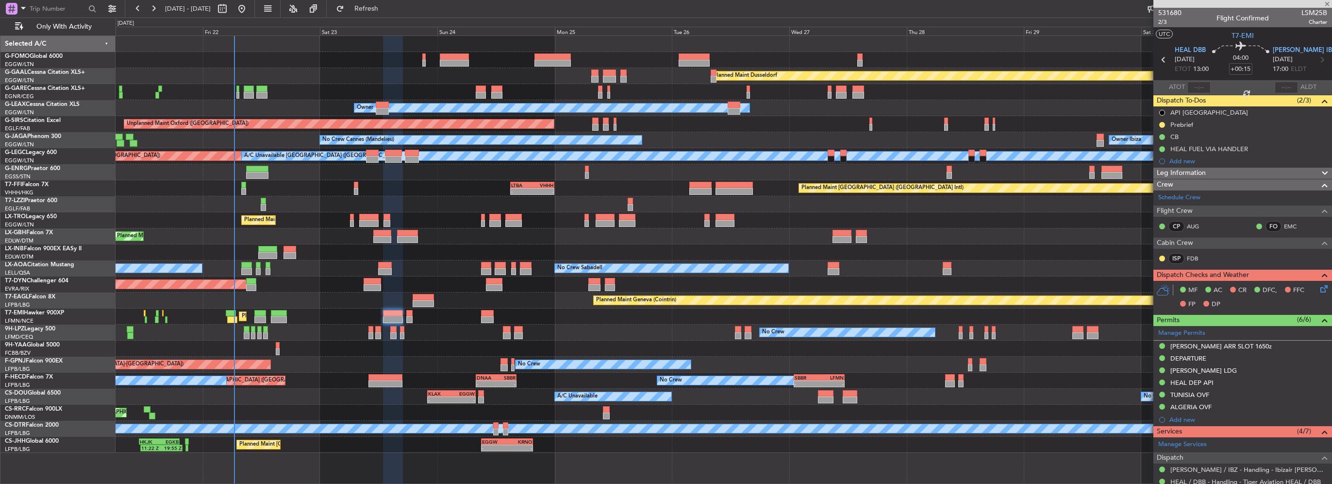
type input "+00:05"
type input "0"
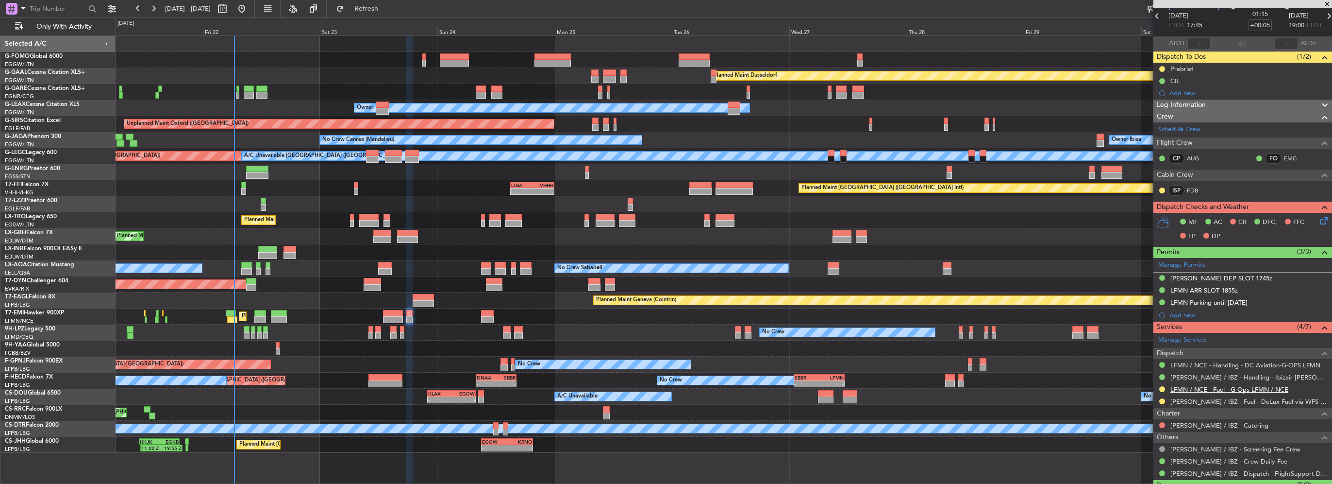
scroll to position [65, 0]
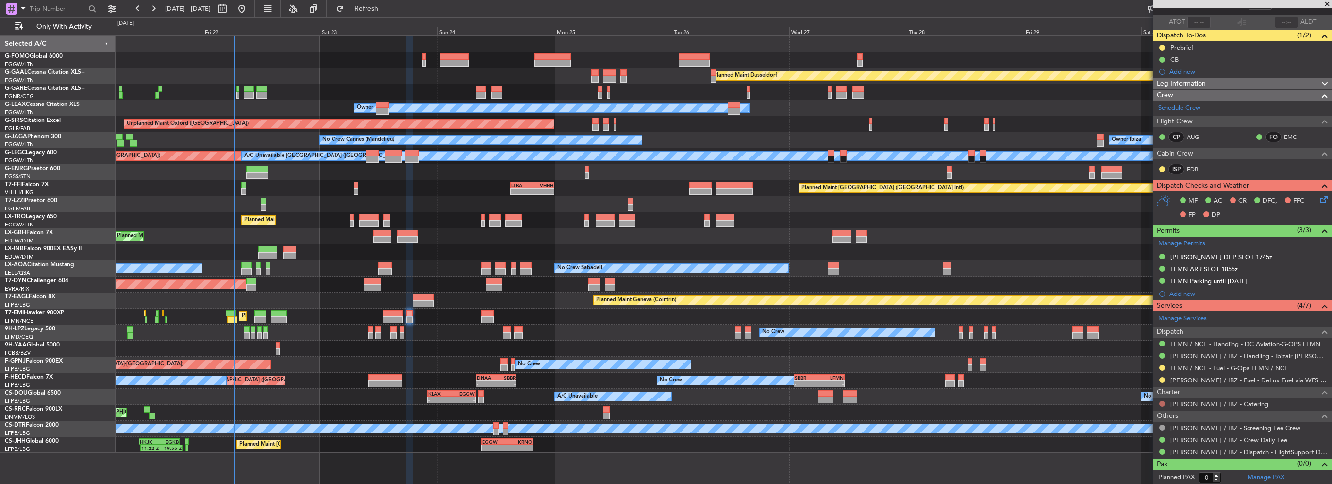
click at [1161, 401] on button at bounding box center [1162, 404] width 6 height 6
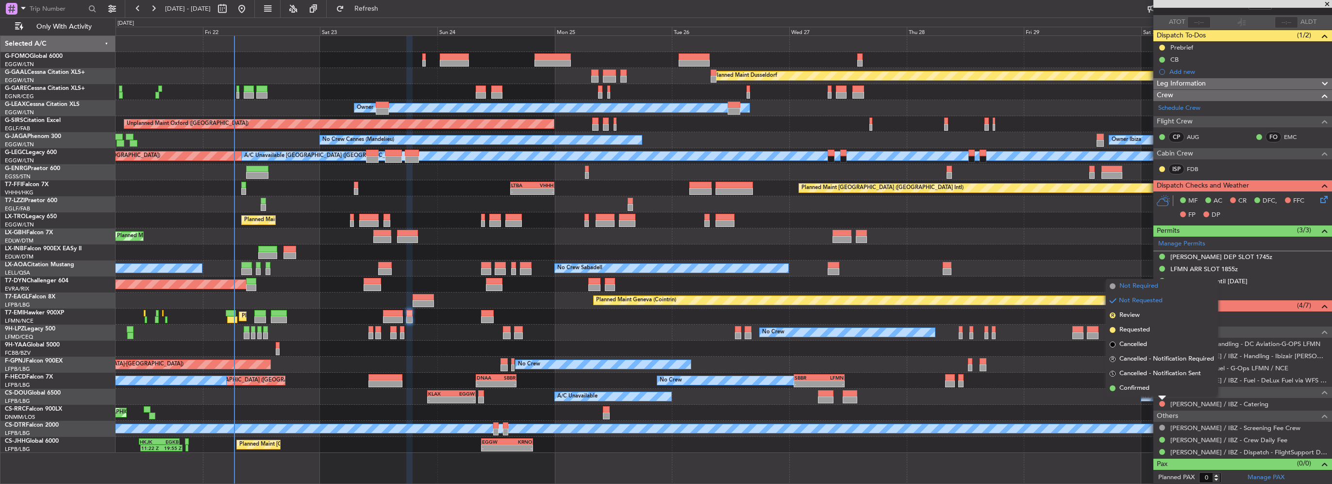
click at [1142, 287] on span "Not Required" at bounding box center [1138, 286] width 39 height 10
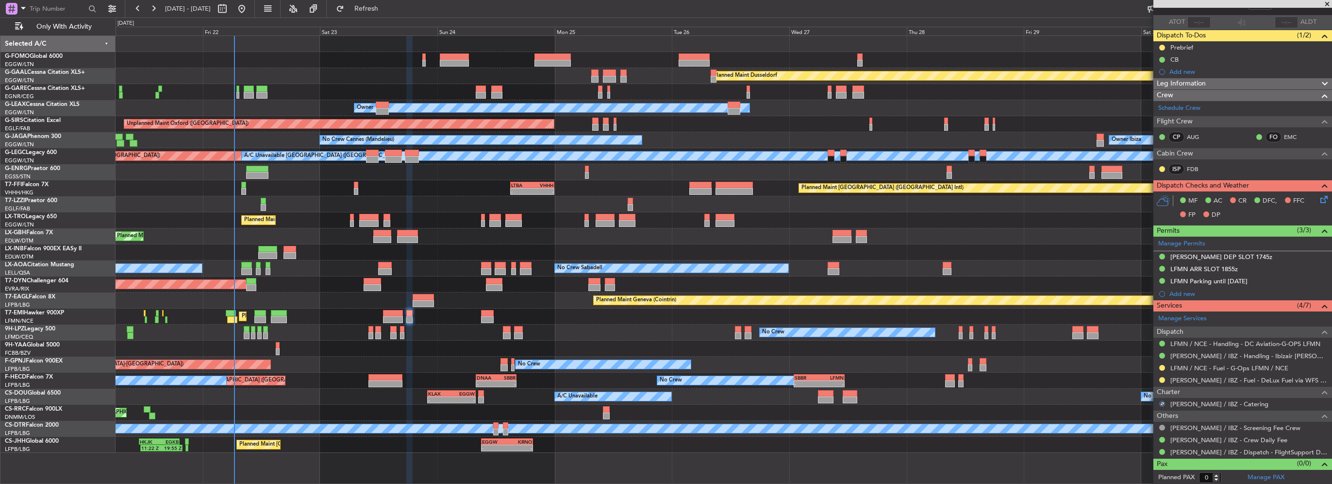
scroll to position [0, 0]
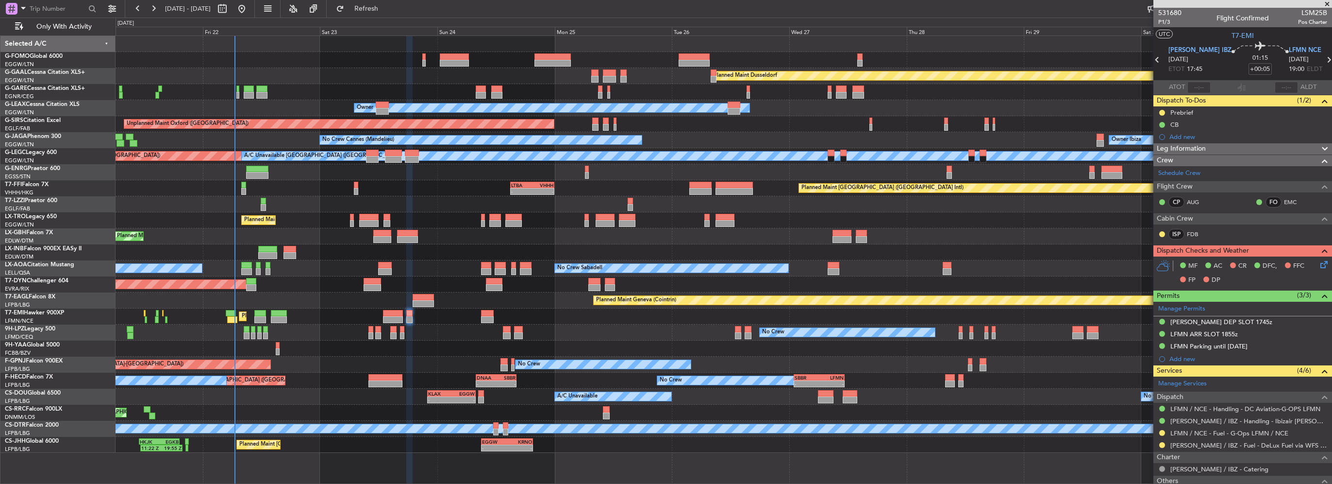
click at [1220, 148] on div "Leg Information" at bounding box center [1242, 148] width 179 height 11
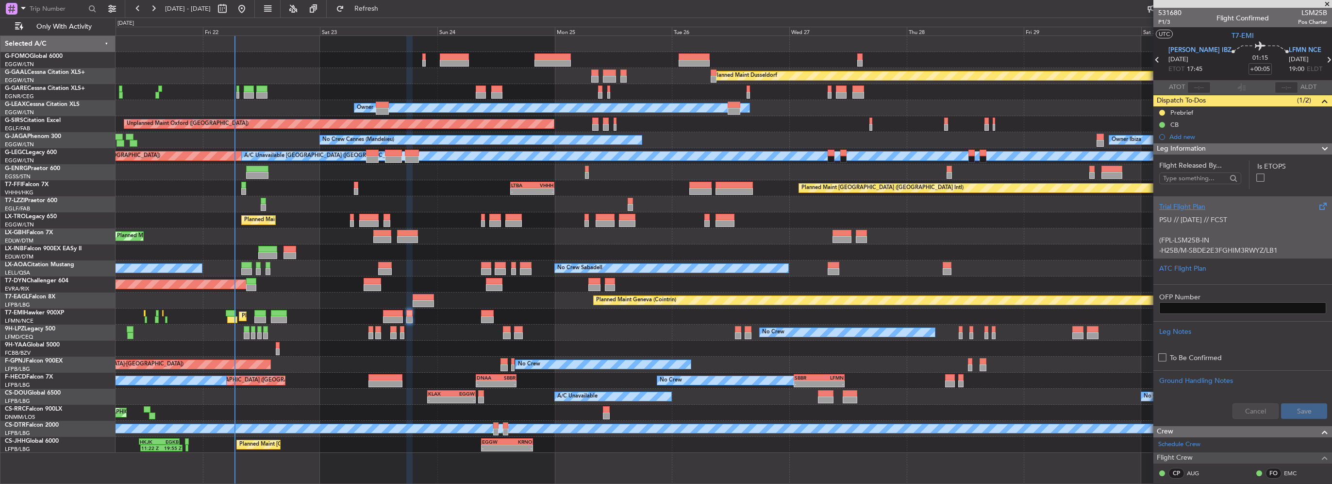
click at [1205, 208] on div "Trial Flight Plan" at bounding box center [1242, 206] width 167 height 10
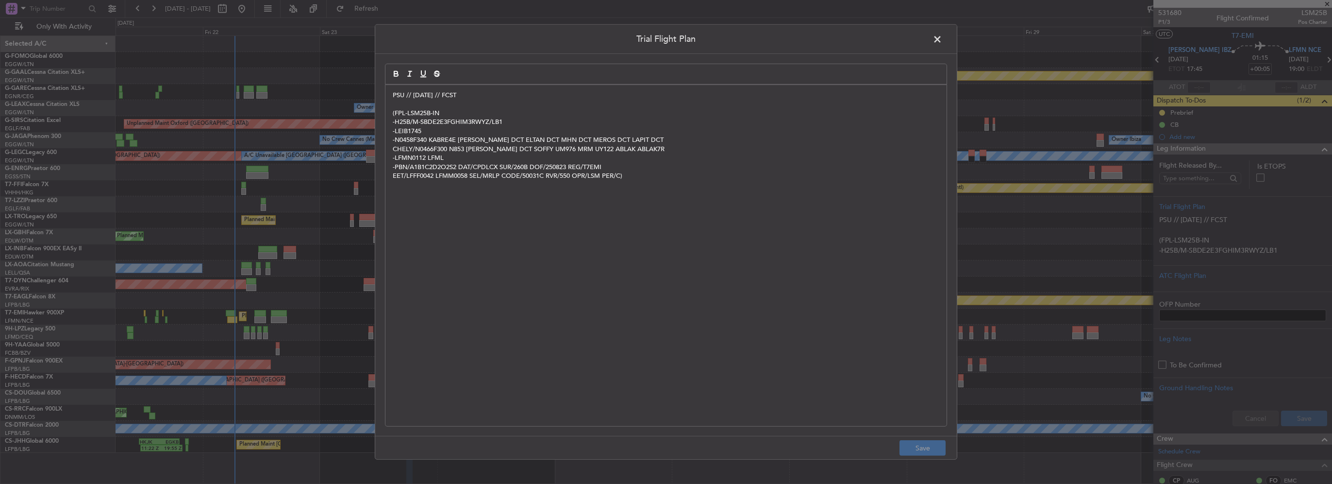
click at [391, 95] on div "PSU // 21AUG // FCST (FPL-LSM25B-IN -H25B/M-SBDE2E3FGHIM3RWYZ/LB1 -LEIB1745 -N0…" at bounding box center [665, 255] width 561 height 341
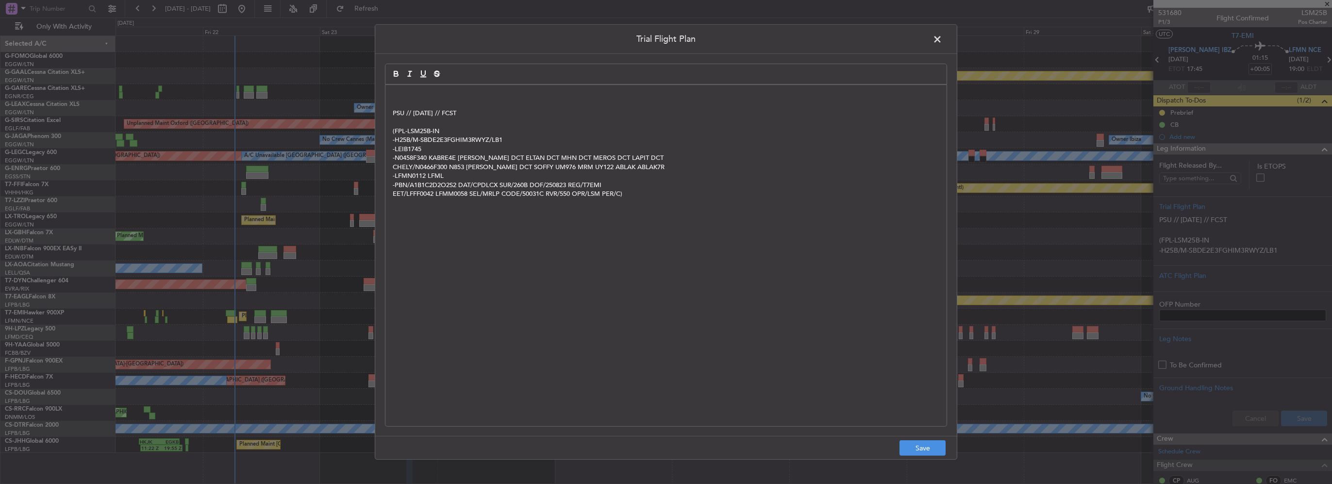
click at [393, 93] on p at bounding box center [666, 95] width 547 height 9
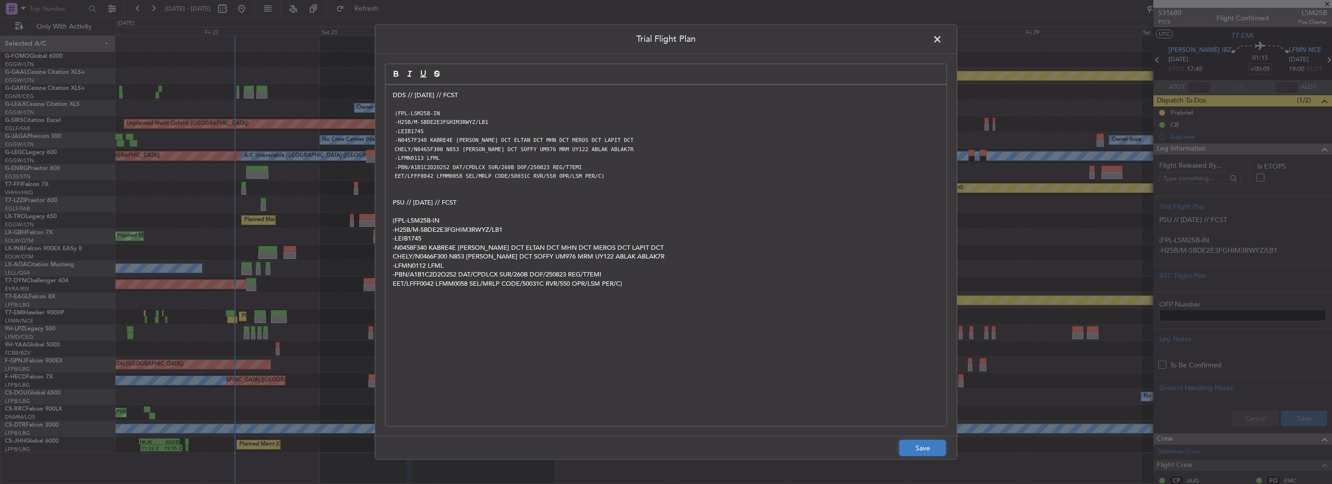
click at [915, 443] on button "Save" at bounding box center [923, 448] width 46 height 16
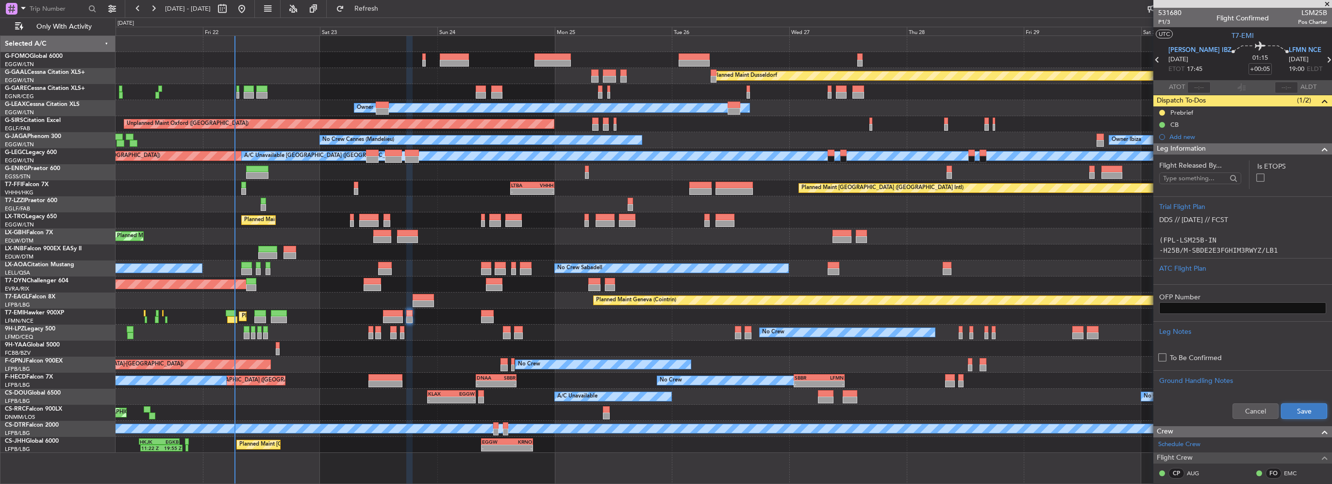
click at [1304, 411] on button "Save" at bounding box center [1304, 411] width 46 height 16
click at [1319, 148] on span at bounding box center [1325, 149] width 12 height 12
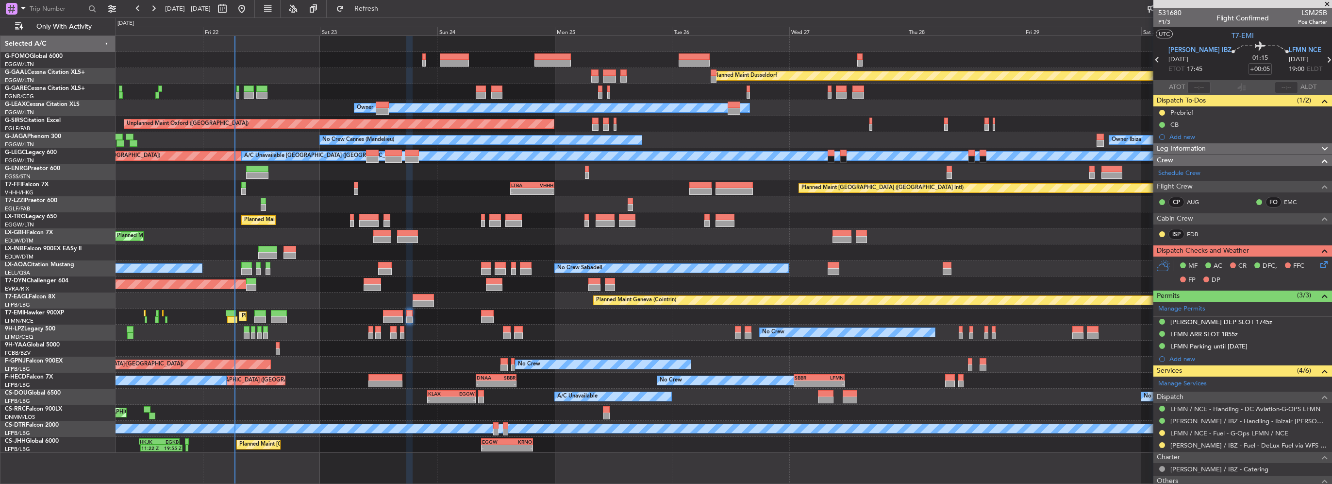
click at [1319, 266] on icon at bounding box center [1323, 263] width 8 height 8
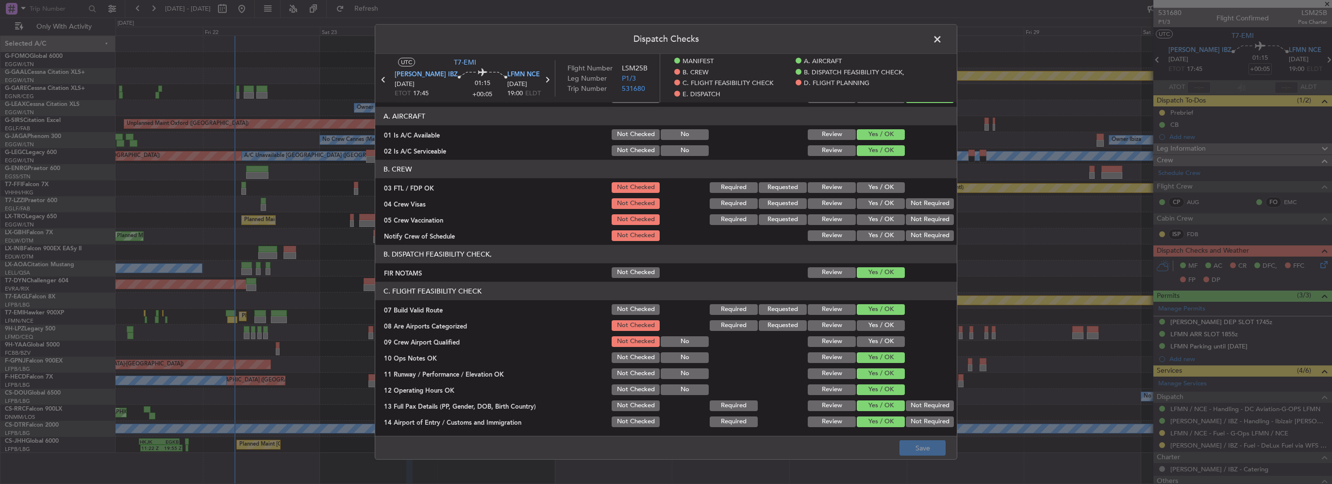
click at [878, 320] on button "Yes / OK" at bounding box center [881, 325] width 48 height 11
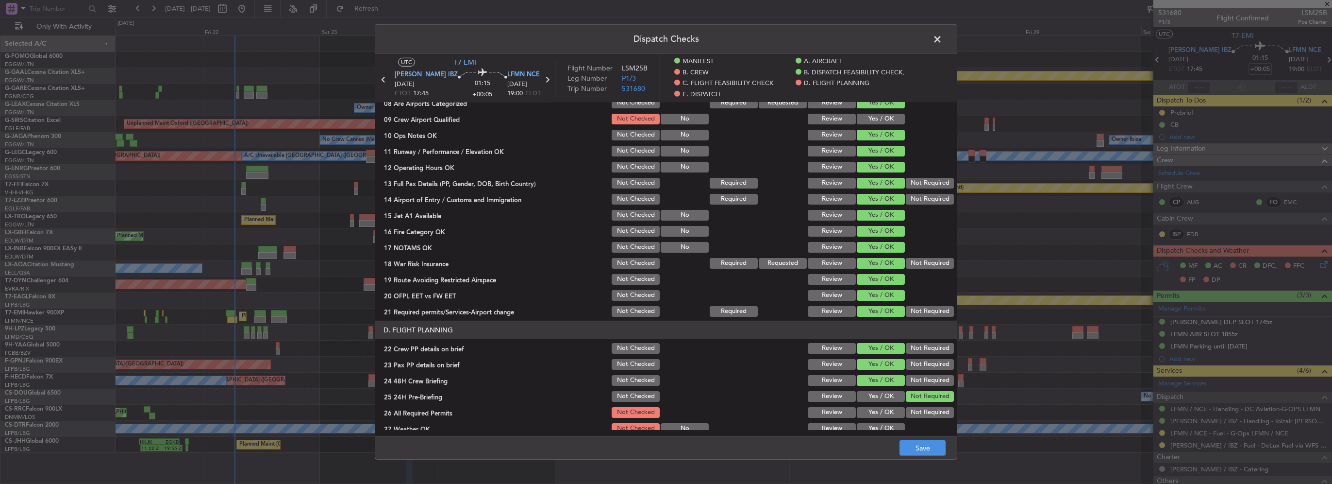
scroll to position [291, 0]
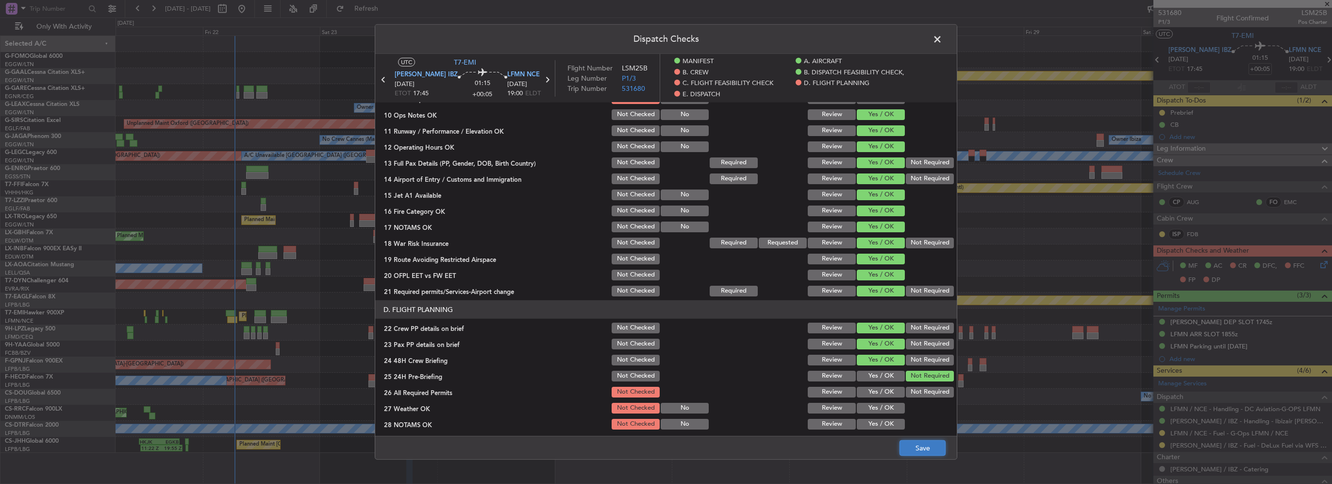
click at [928, 446] on button "Save" at bounding box center [923, 448] width 46 height 16
click at [942, 35] on span at bounding box center [942, 41] width 0 height 19
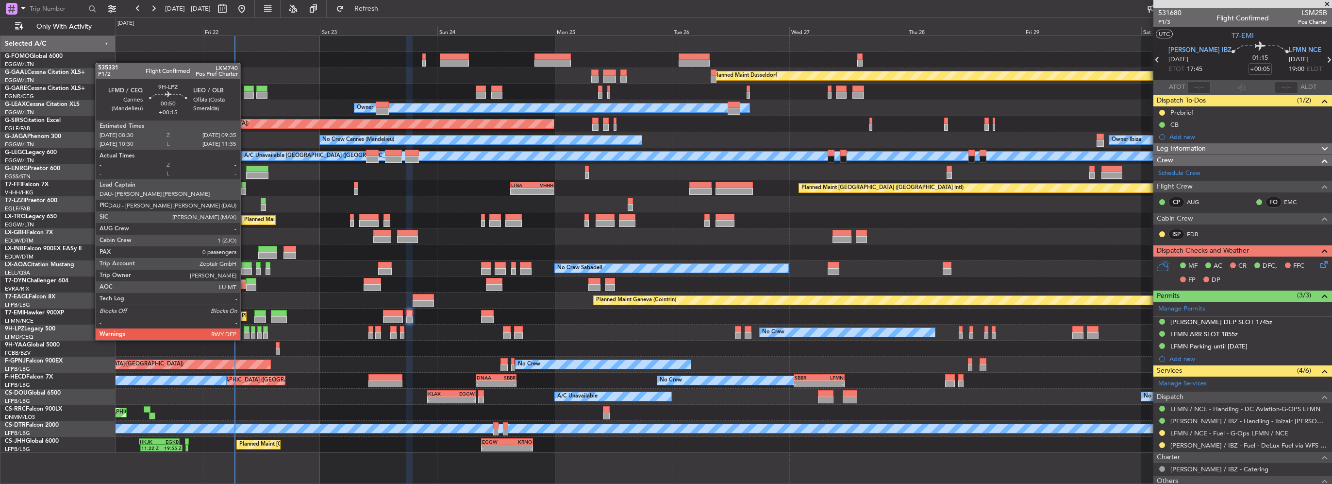
click at [245, 330] on div at bounding box center [246, 329] width 5 height 7
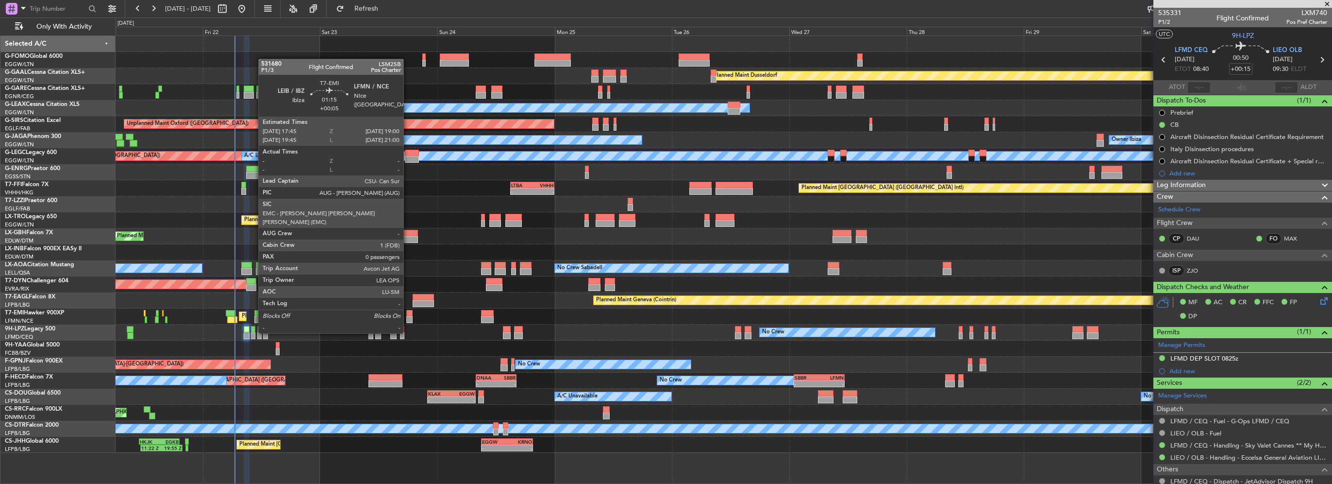
click at [408, 315] on div at bounding box center [409, 313] width 6 height 7
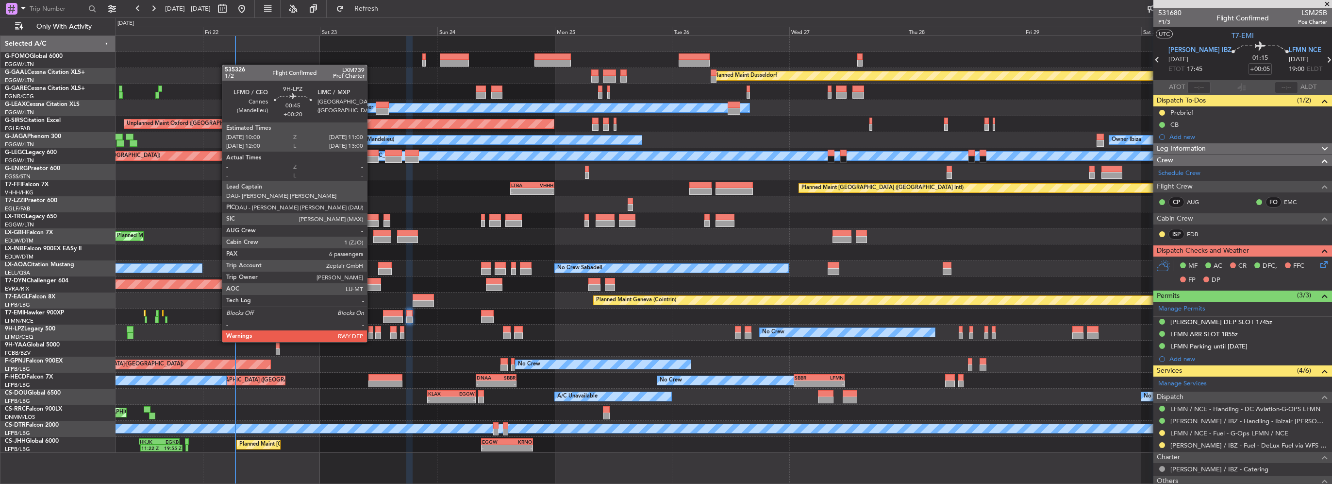
click at [370, 332] on div at bounding box center [370, 335] width 5 height 7
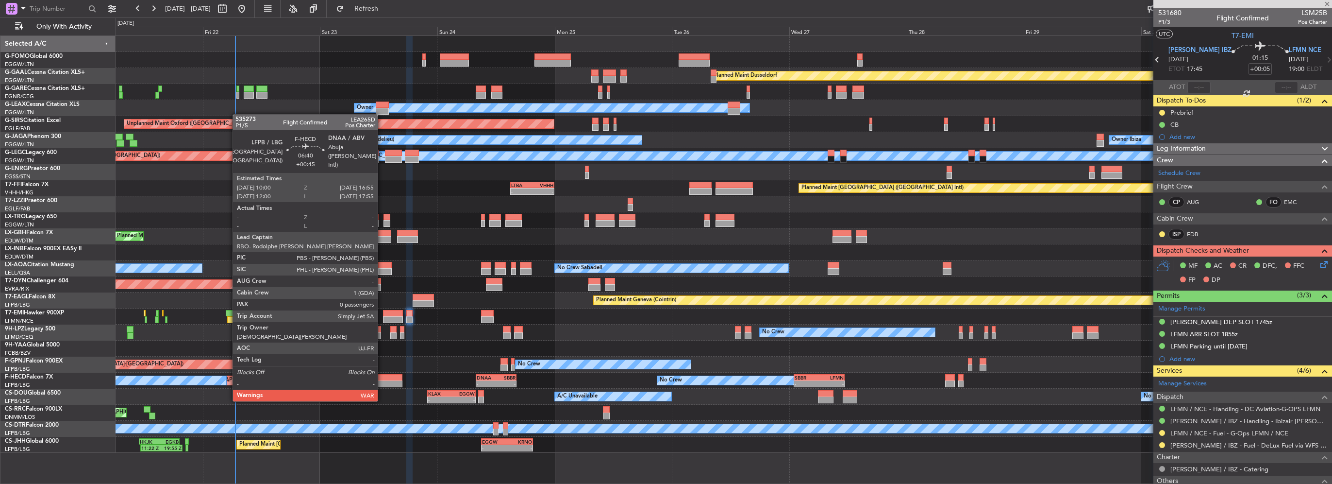
type input "+00:20"
type input "6"
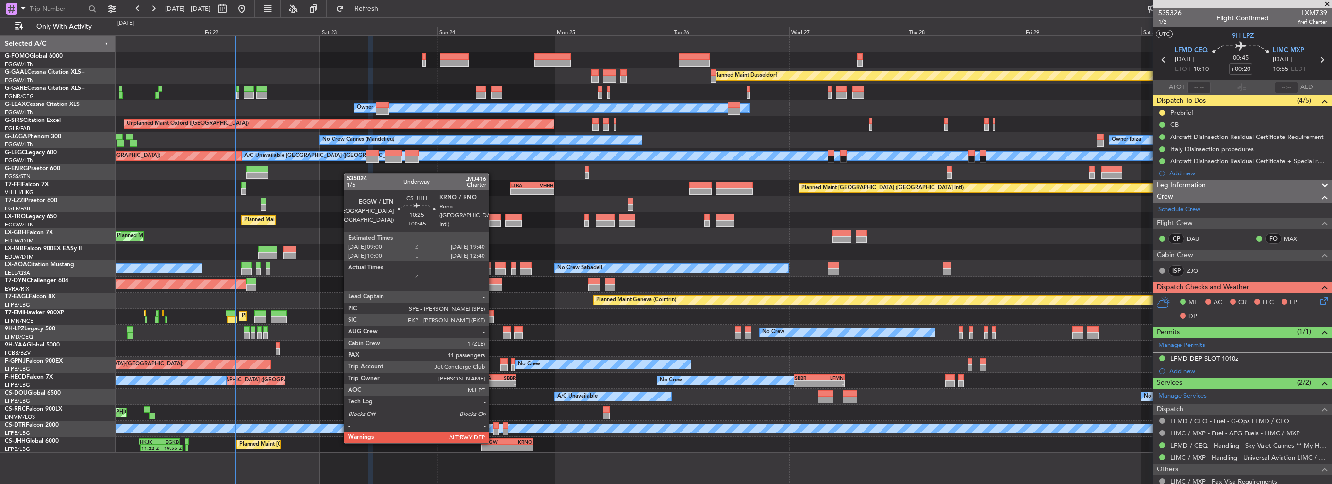
click at [493, 442] on div "EGGW" at bounding box center [494, 441] width 25 height 6
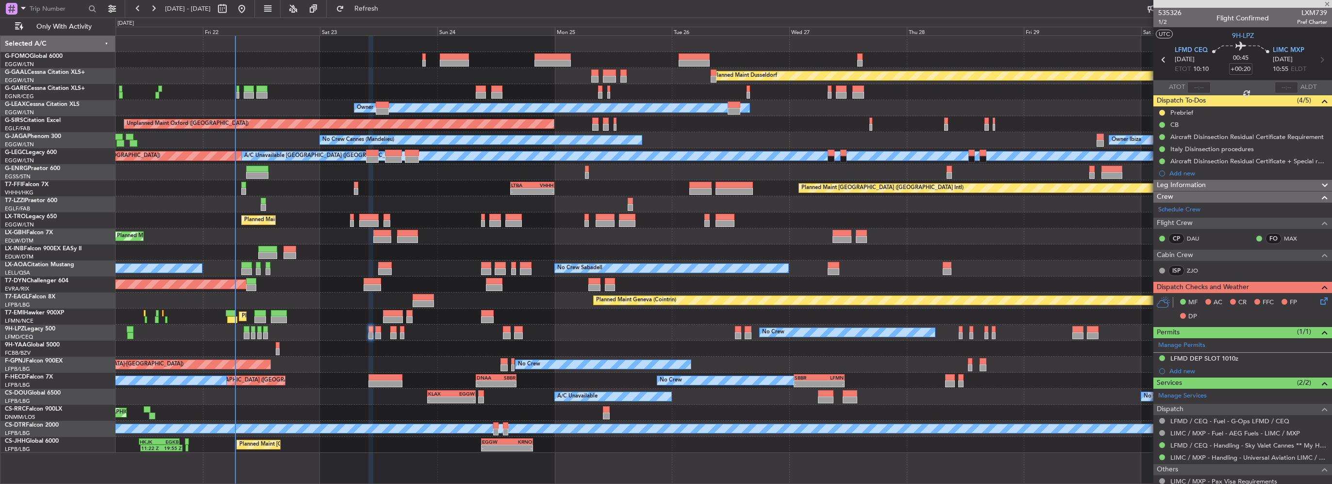
type input "+00:45"
type input "11"
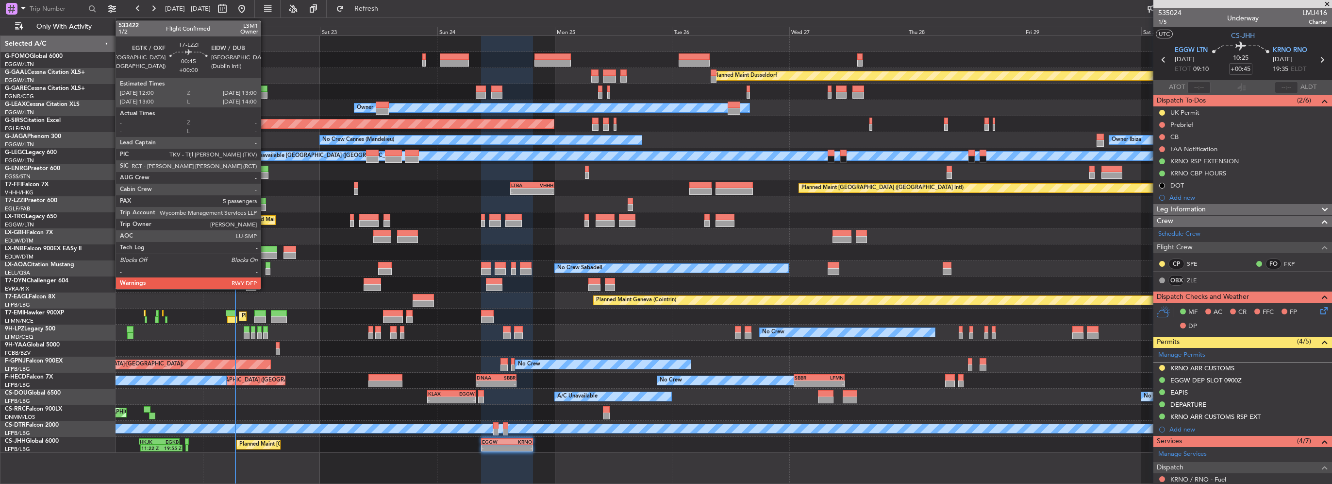
click at [265, 204] on div at bounding box center [263, 207] width 5 height 7
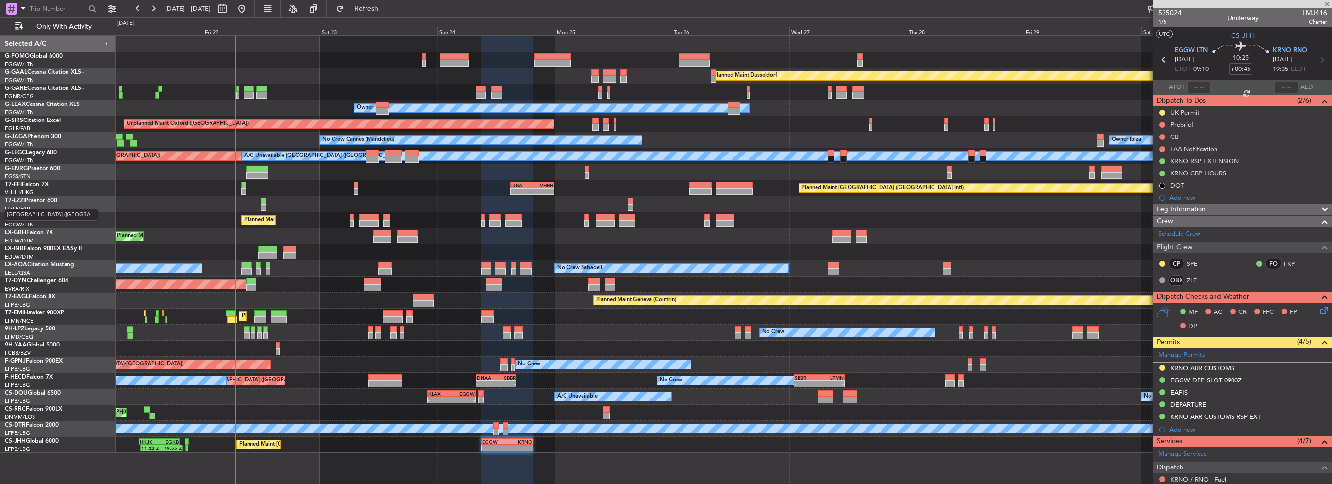
type input "5"
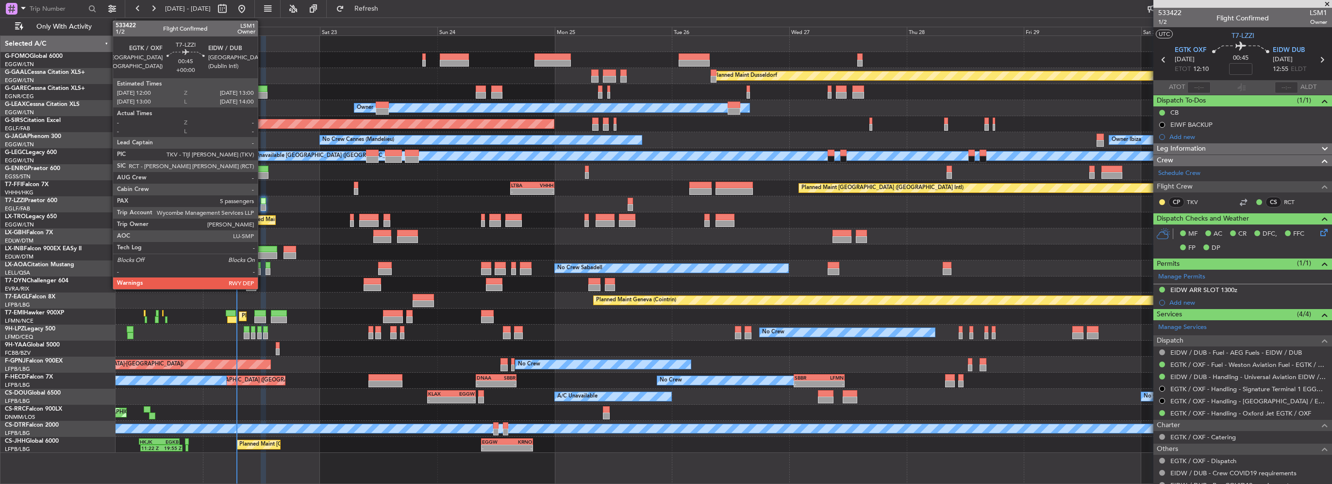
click at [262, 206] on div at bounding box center [263, 207] width 5 height 7
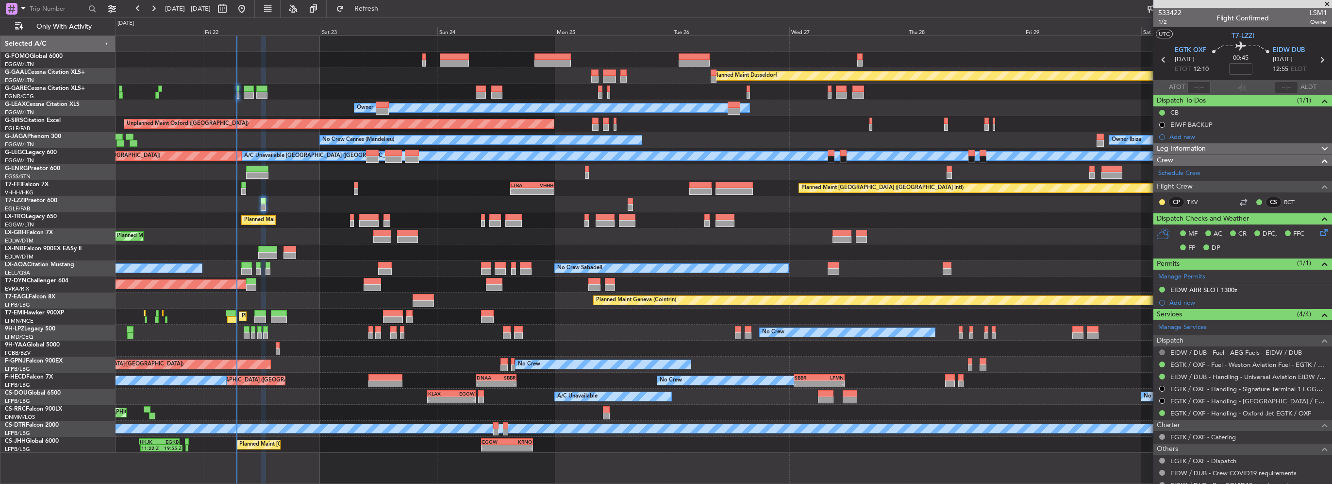
click at [1161, 349] on button at bounding box center [1162, 352] width 6 height 6
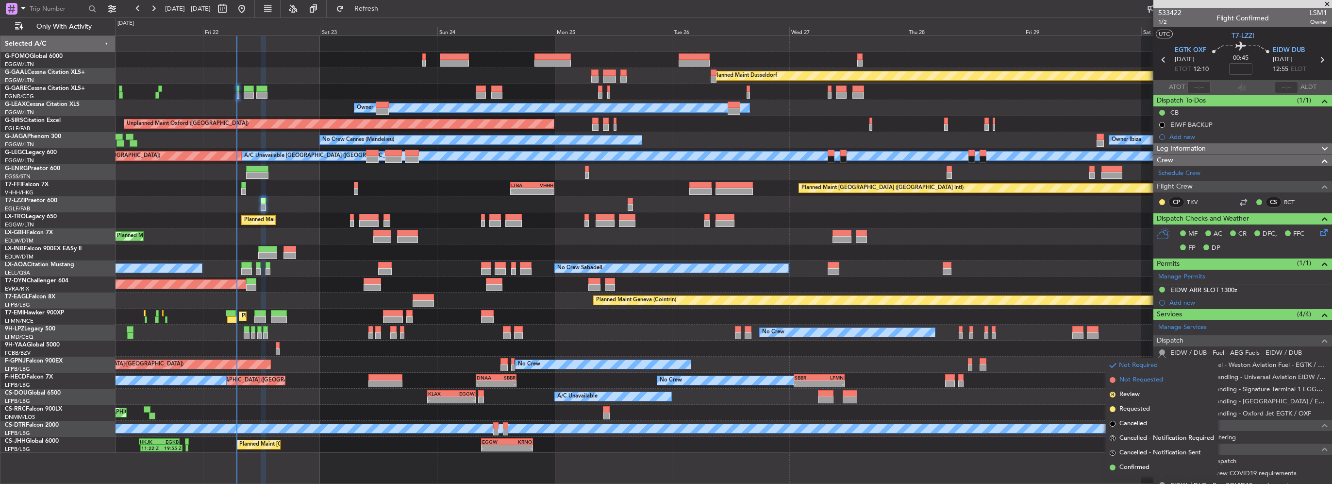
click at [1136, 381] on span "Not Requested" at bounding box center [1141, 380] width 44 height 10
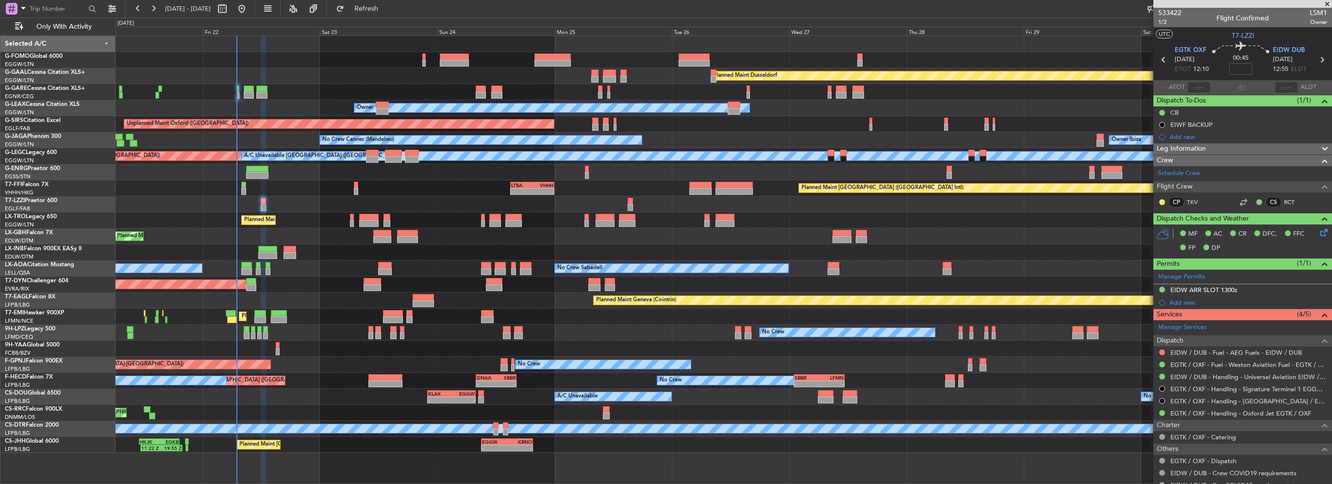
drag, startPoint x: 1216, startPoint y: 352, endPoint x: 1227, endPoint y: 357, distance: 12.8
click at [1227, 357] on mat-tooltip-component "EIDW / DUB - Fuel - AEG Fuels - EIDW / DUB" at bounding box center [1235, 368] width 127 height 26
click at [1239, 353] on link "EIDW / DUB - Fuel - AEG Fuels - EIDW / DUB" at bounding box center [1236, 352] width 132 height 8
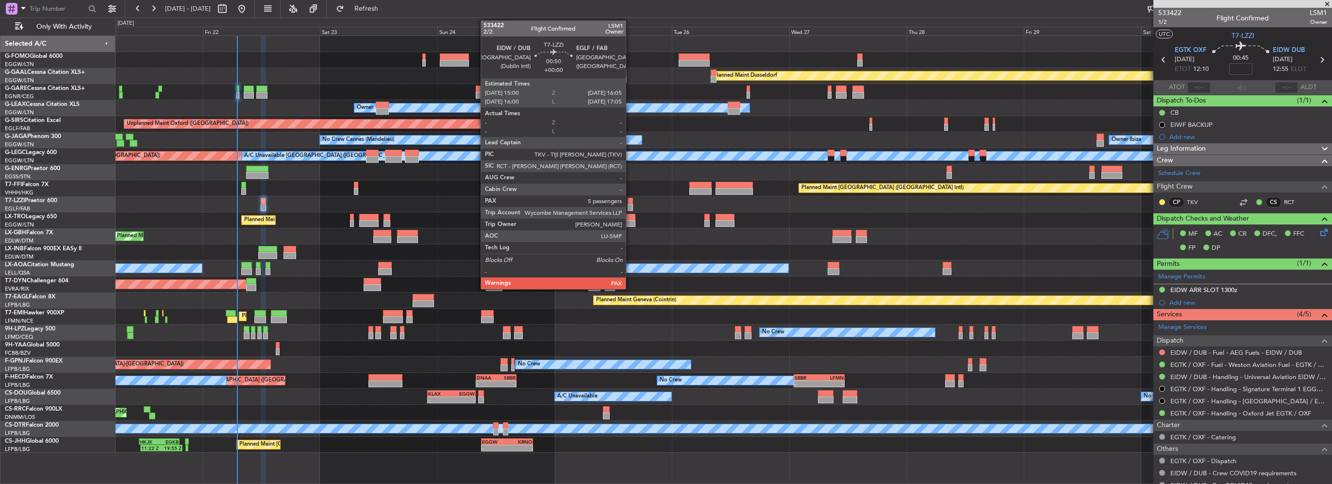
click at [629, 200] on div at bounding box center [630, 201] width 5 height 7
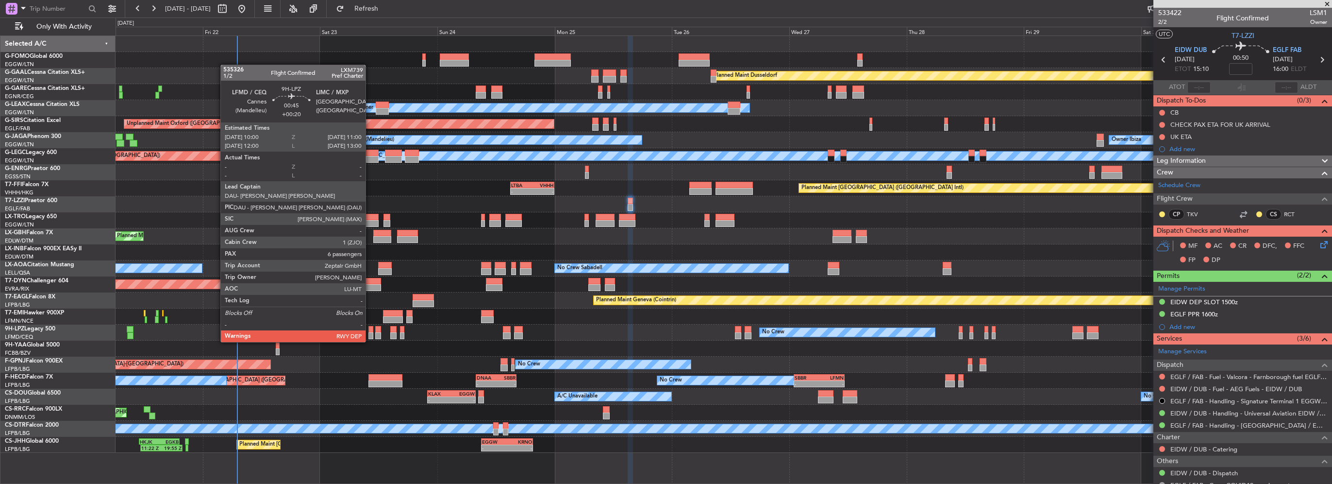
click at [370, 332] on div at bounding box center [370, 335] width 5 height 7
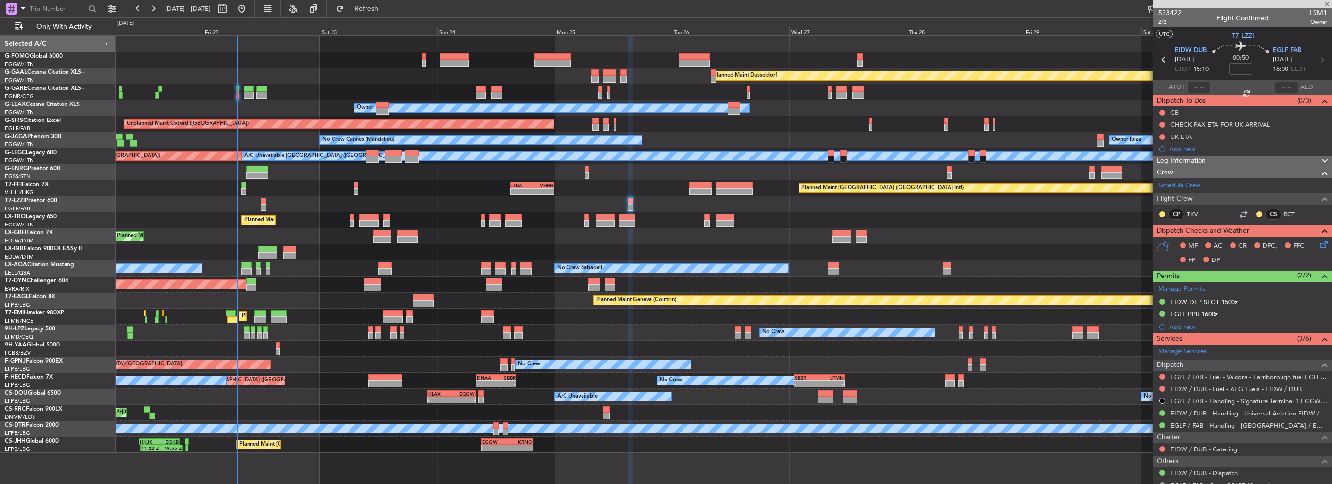
type input "+00:20"
type input "6"
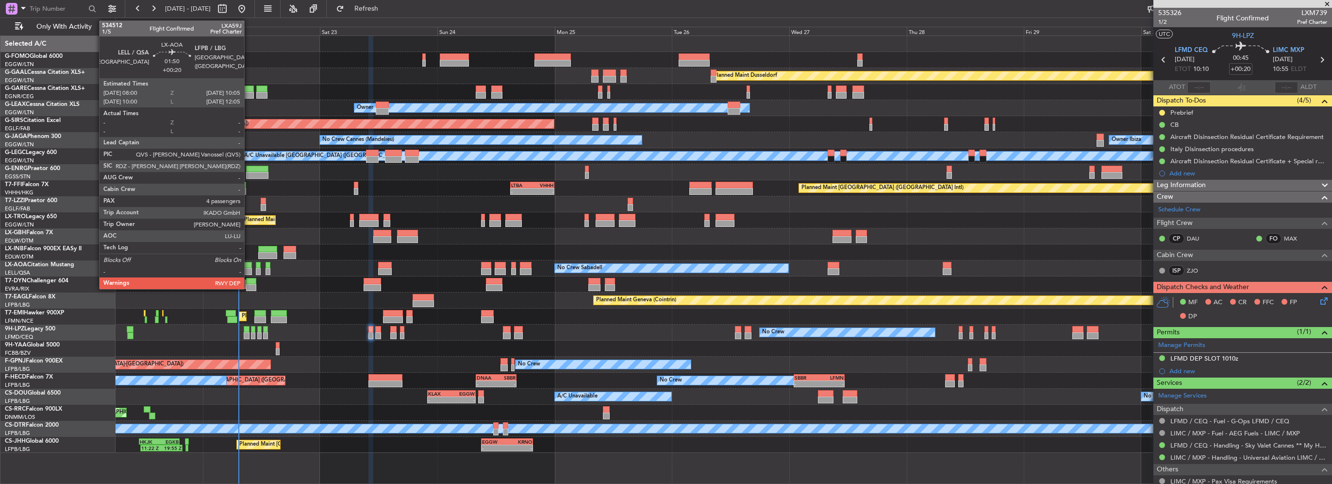
click at [249, 265] on div at bounding box center [246, 265] width 10 height 7
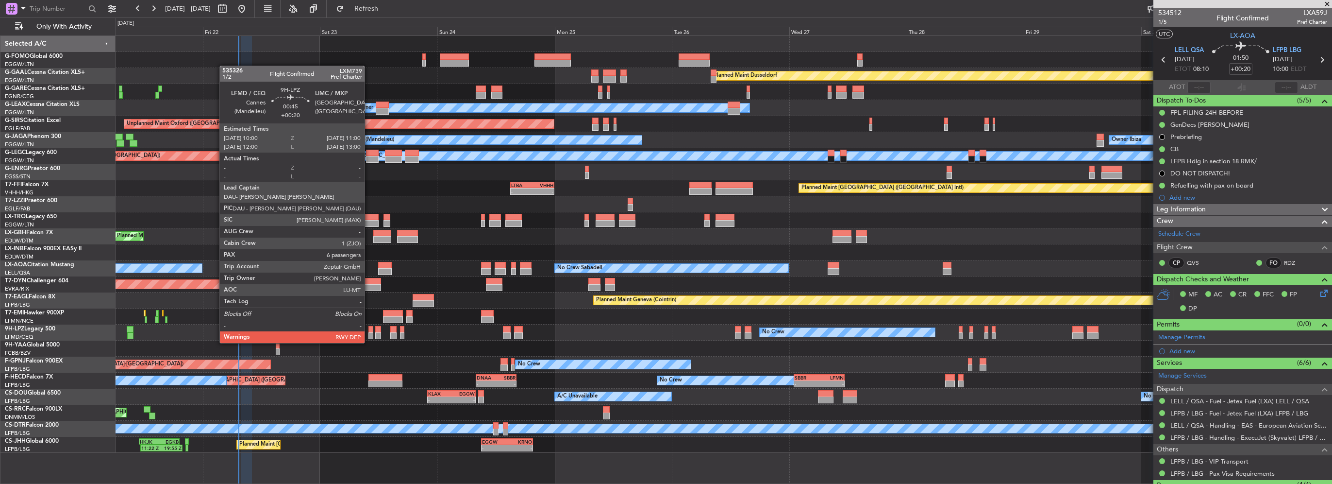
click at [371, 332] on div at bounding box center [370, 335] width 5 height 7
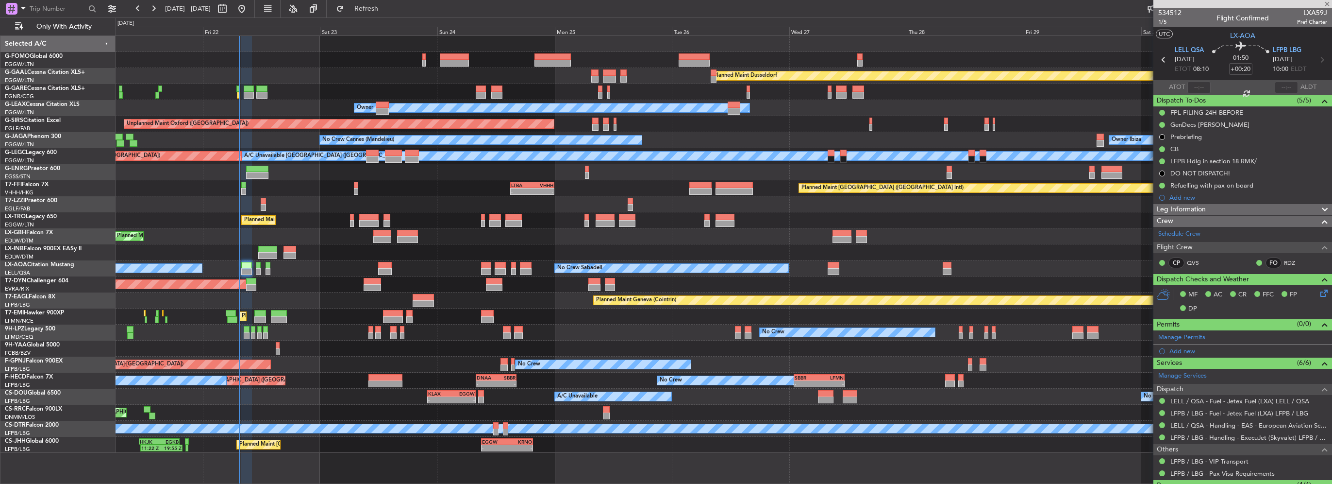
type input "6"
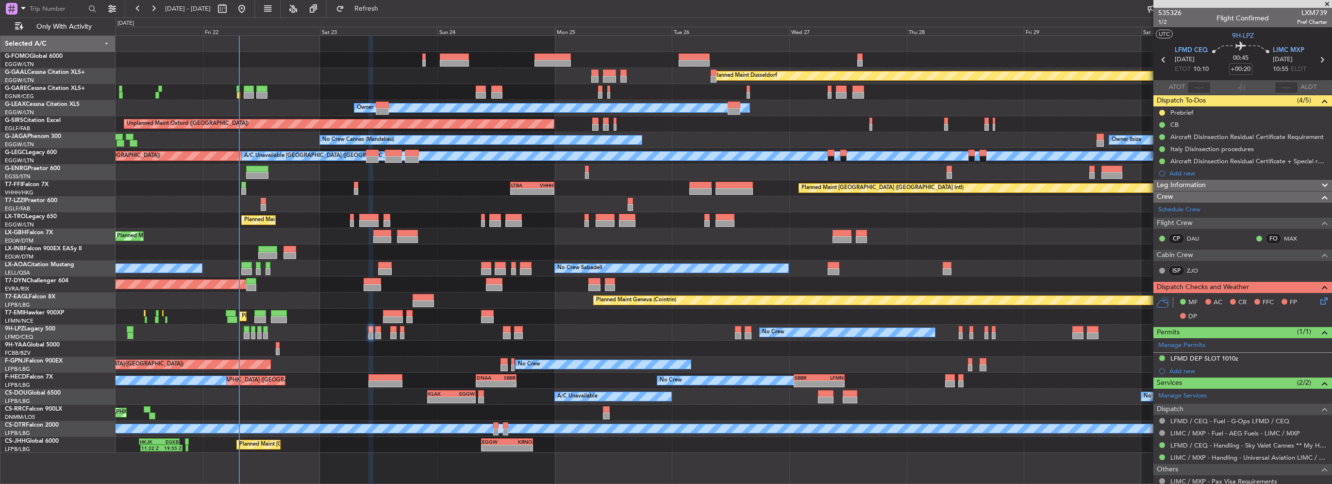
click at [1322, 180] on span at bounding box center [1325, 186] width 12 height 12
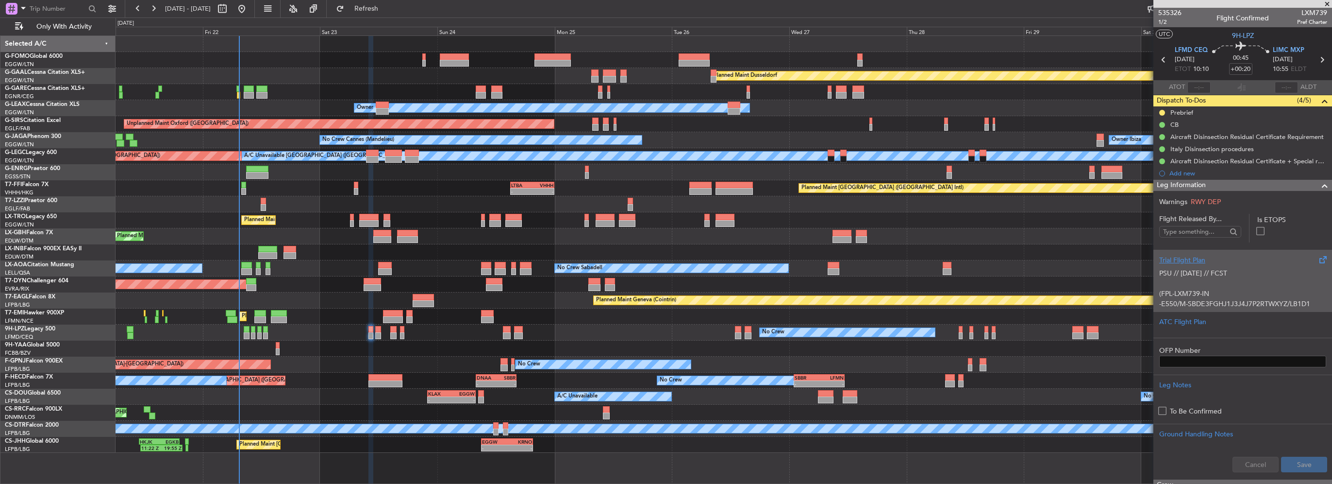
click at [1210, 261] on div "Trial Flight Plan" at bounding box center [1242, 260] width 167 height 10
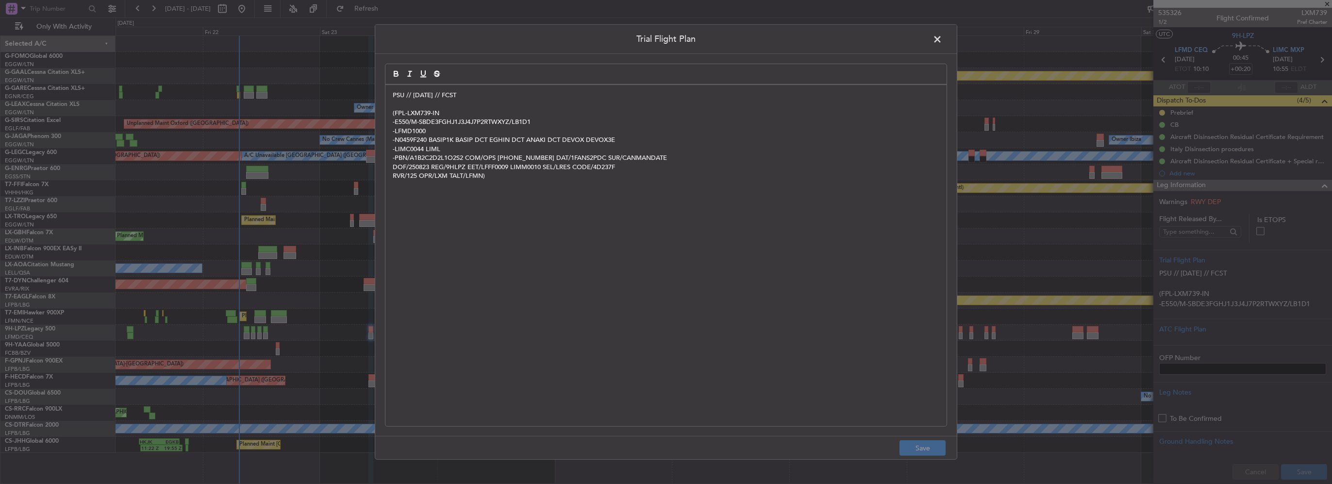
click at [391, 92] on div "PSU // [DATE] // FCST (FPL-LXM739-IN -E550/M-SBDE3FGHJ1J3J4J7P2RTWXYZ/LB1D1 -LF…" at bounding box center [665, 255] width 561 height 341
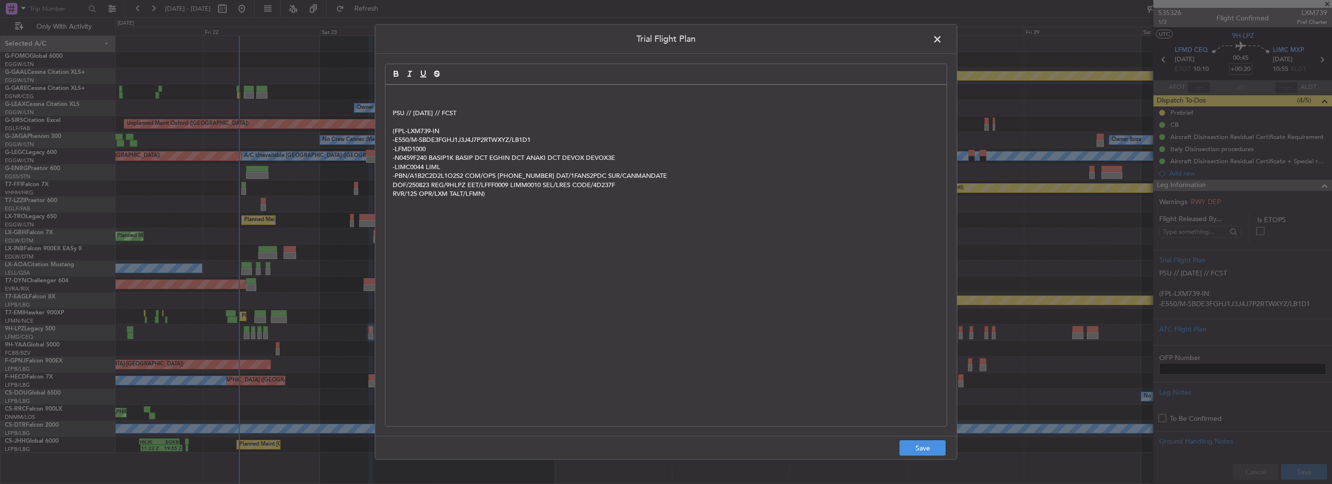
click at [391, 92] on div "PSU // [DATE] // FCST (FPL-LXM739-IN -E550/M-SBDE3FGHJ1J3J4J7P2RTWXYZ/LB1D1 -LF…" at bounding box center [665, 255] width 561 height 341
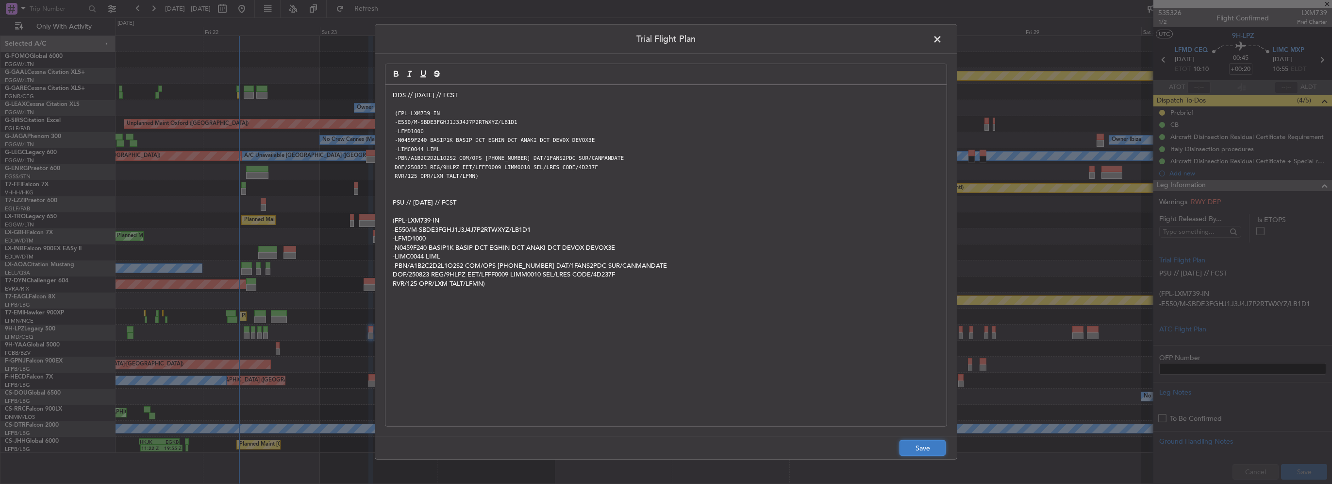
click at [930, 442] on button "Save" at bounding box center [923, 448] width 46 height 16
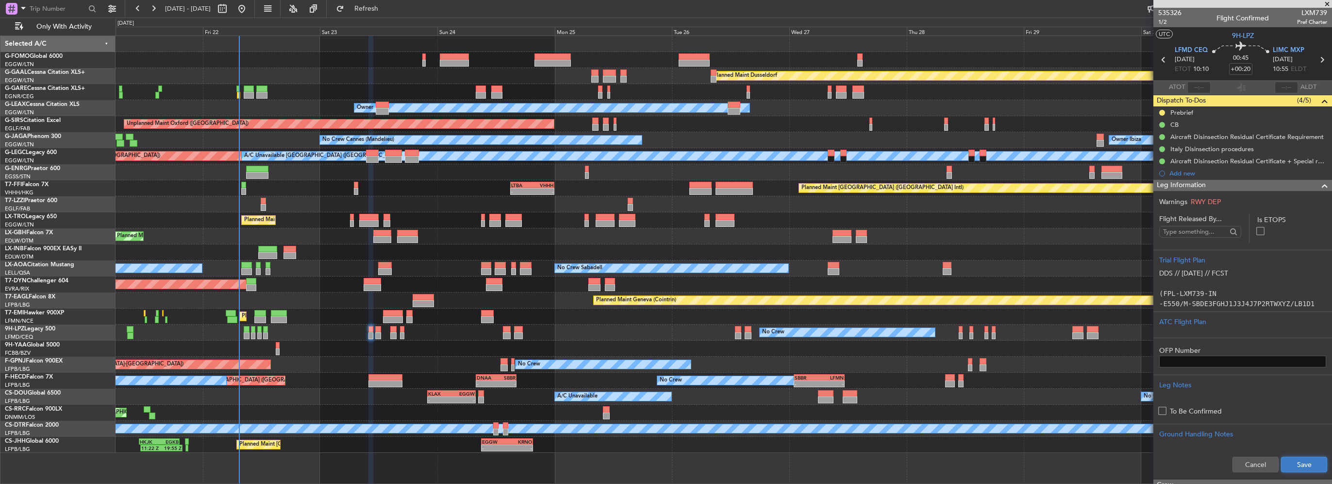
click at [1303, 467] on button "Save" at bounding box center [1304, 464] width 46 height 16
click at [1319, 184] on span at bounding box center [1325, 186] width 12 height 12
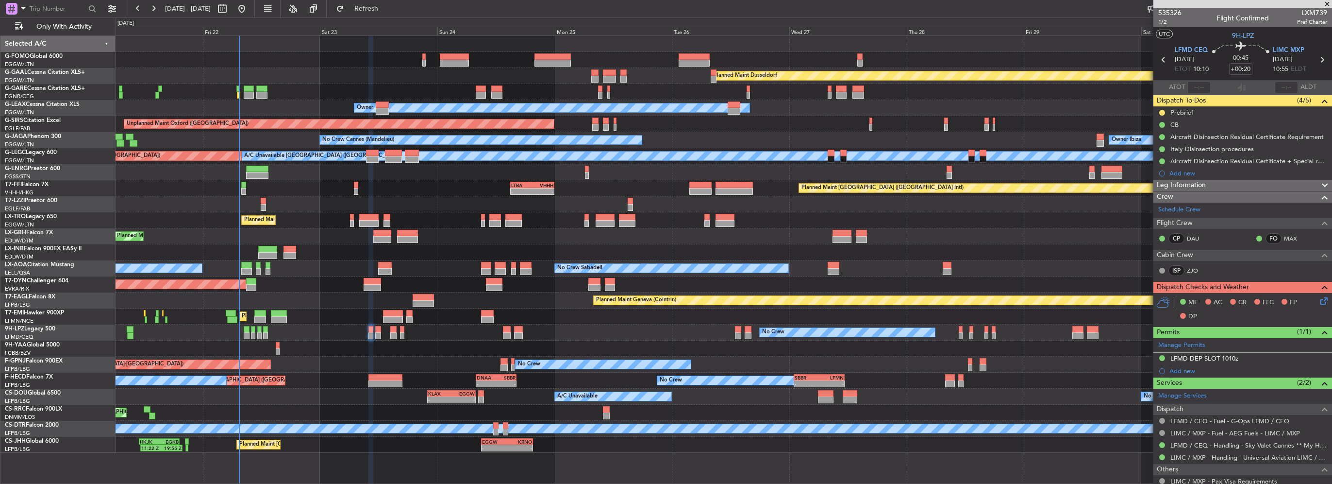
click at [1319, 301] on icon at bounding box center [1323, 299] width 8 height 8
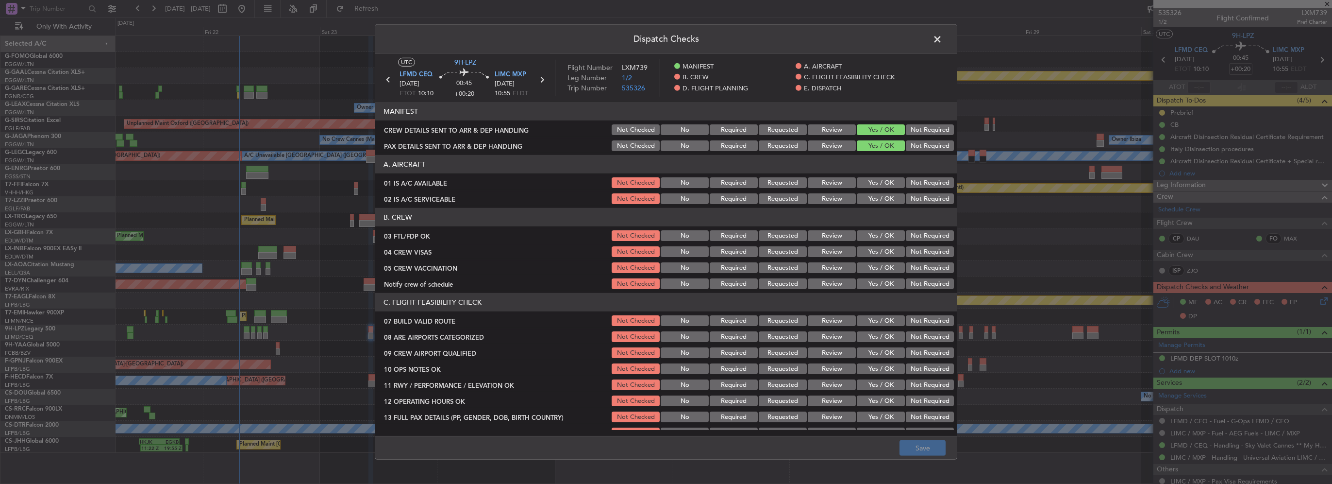
click at [868, 177] on div "Yes / OK" at bounding box center [879, 183] width 49 height 14
click at [874, 199] on button "Yes / OK" at bounding box center [881, 198] width 48 height 11
click at [879, 185] on button "Yes / OK" at bounding box center [881, 182] width 48 height 11
click at [882, 231] on button "Yes / OK" at bounding box center [881, 235] width 48 height 11
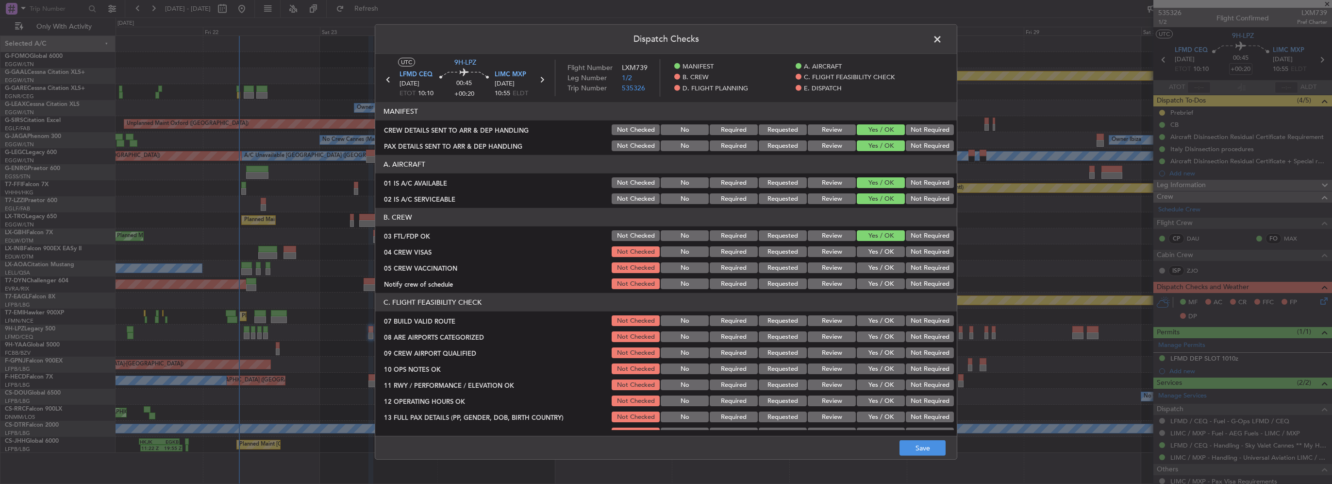
click at [922, 250] on button "Not Required" at bounding box center [930, 251] width 48 height 11
click at [921, 259] on section "B. CREW 03 FTL/FDP OK Not Checked No Required Requested Review Yes / OK Not Req…" at bounding box center [666, 249] width 582 height 83
click at [921, 264] on button "Not Required" at bounding box center [930, 267] width 48 height 11
click at [889, 278] on button "Yes / OK" at bounding box center [881, 283] width 48 height 11
click at [879, 329] on section "C. FLIGHT FEASIBILITY CHECK 07 BUILD VALID ROUTE Not Checked No Required Reques…" at bounding box center [666, 422] width 582 height 259
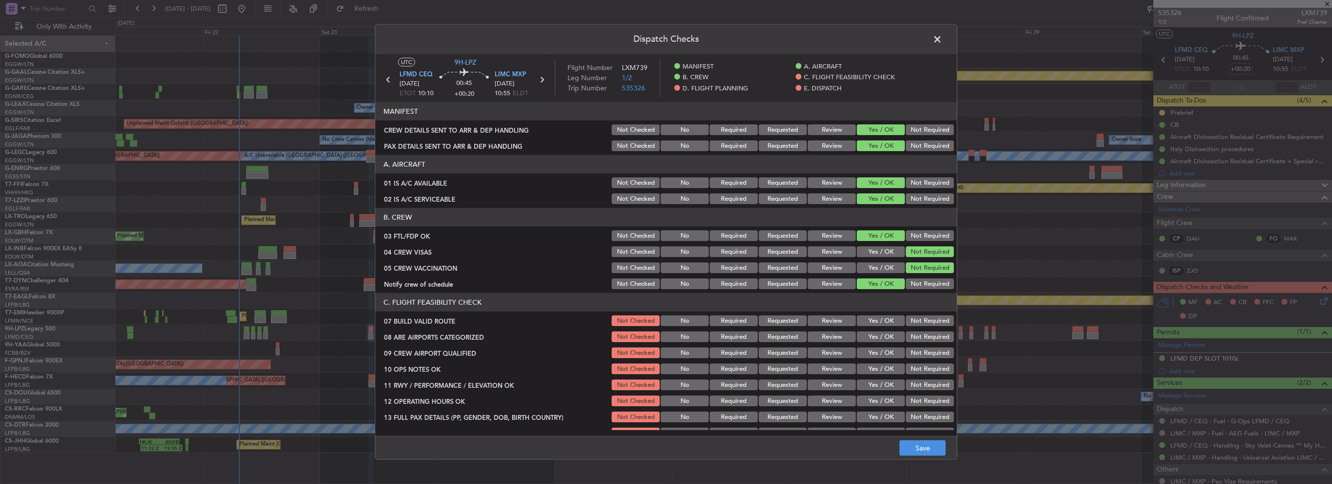
click at [880, 322] on button "Yes / OK" at bounding box center [881, 320] width 48 height 11
click at [885, 338] on button "Yes / OK" at bounding box center [881, 336] width 48 height 11
click at [889, 351] on button "Yes / OK" at bounding box center [881, 352] width 48 height 11
click at [928, 368] on button "Not Required" at bounding box center [930, 368] width 48 height 11
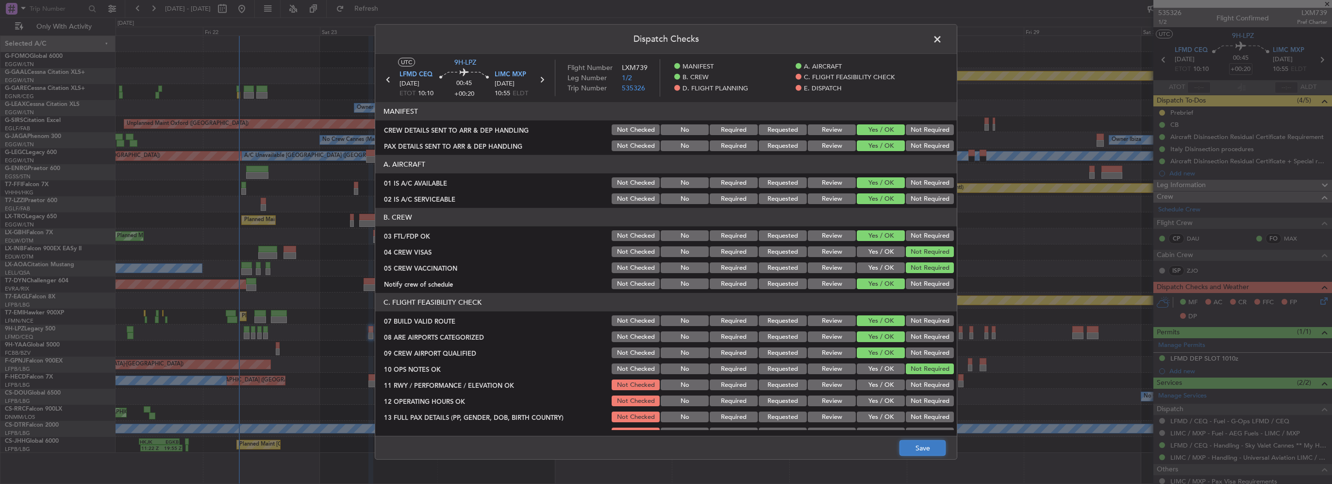
click at [935, 450] on button "Save" at bounding box center [923, 448] width 46 height 16
click at [942, 39] on span at bounding box center [942, 41] width 0 height 19
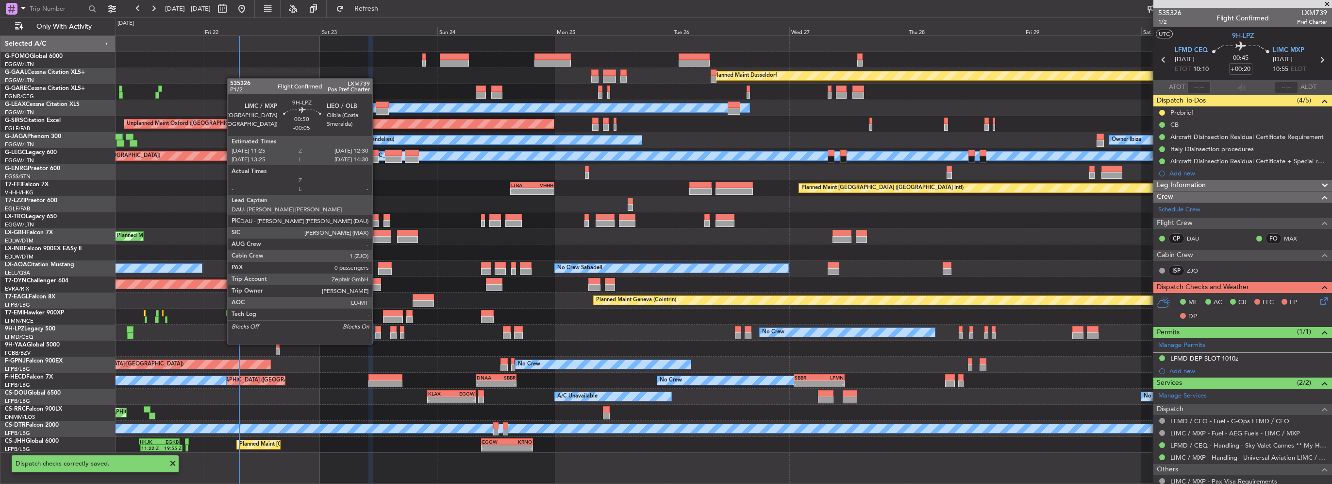
click at [377, 334] on div at bounding box center [377, 335] width 5 height 7
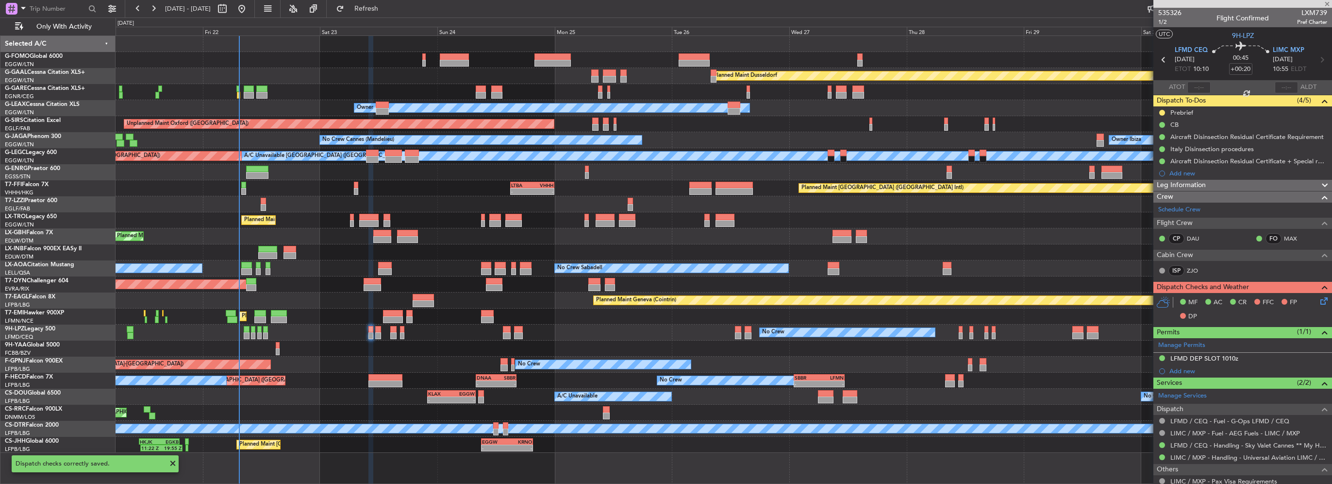
type input "-00:05"
type input "0"
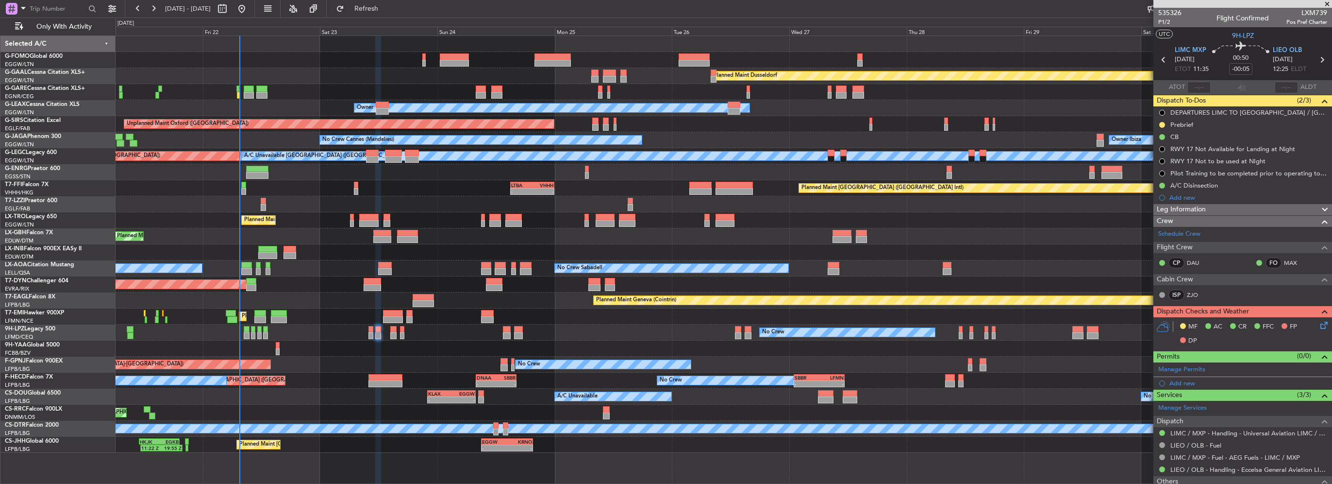
click at [1200, 208] on span "Leg Information" at bounding box center [1181, 209] width 49 height 11
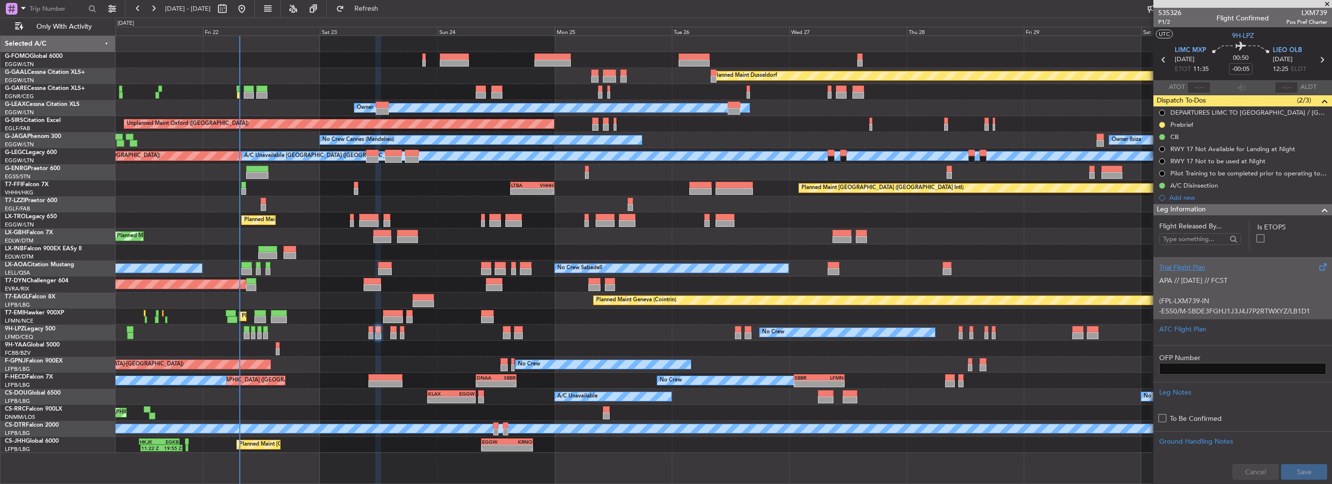
click at [1202, 265] on div "Trial Flight Plan" at bounding box center [1242, 267] width 167 height 10
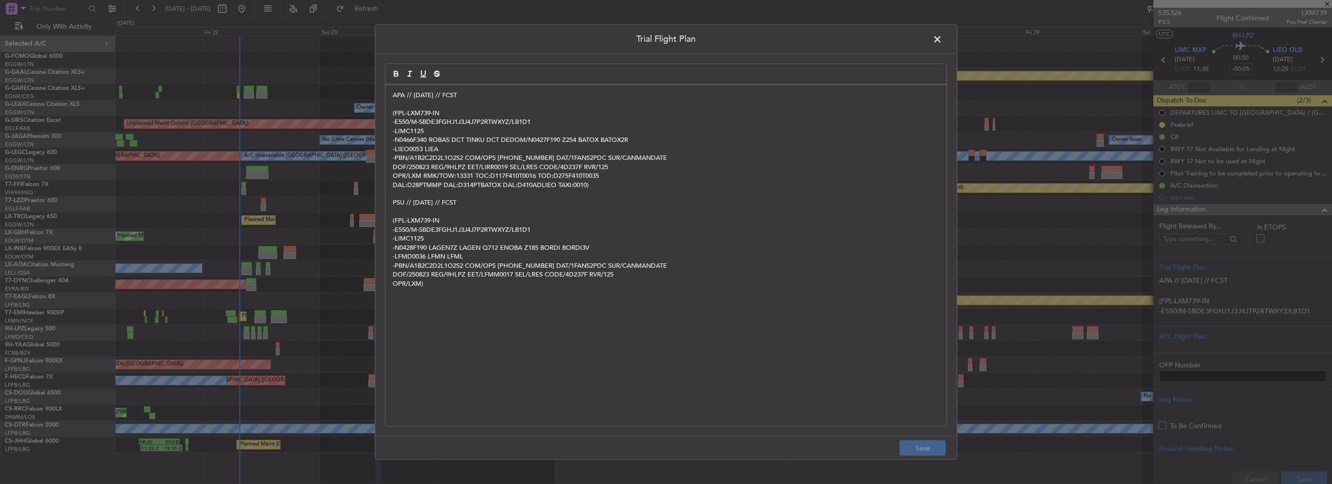
click at [392, 93] on div "APA // 21AUG // FCST (FPL-LXM739-IN -E550/M-SBDE3FGHJ1J3J4J7P2RTWXYZ/LB1D1 -LIM…" at bounding box center [665, 255] width 561 height 341
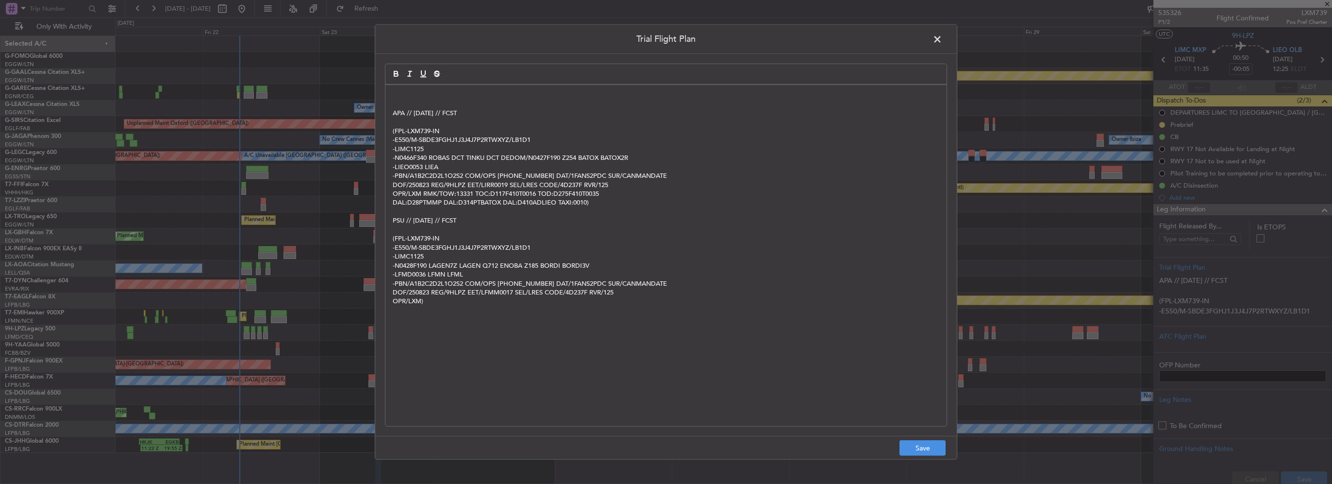
click at [392, 94] on div "APA // 21AUG // FCST (FPL-LXM739-IN -E550/M-SBDE3FGHJ1J3J4J7P2RTWXYZ/LB1D1 -LIM…" at bounding box center [665, 255] width 561 height 341
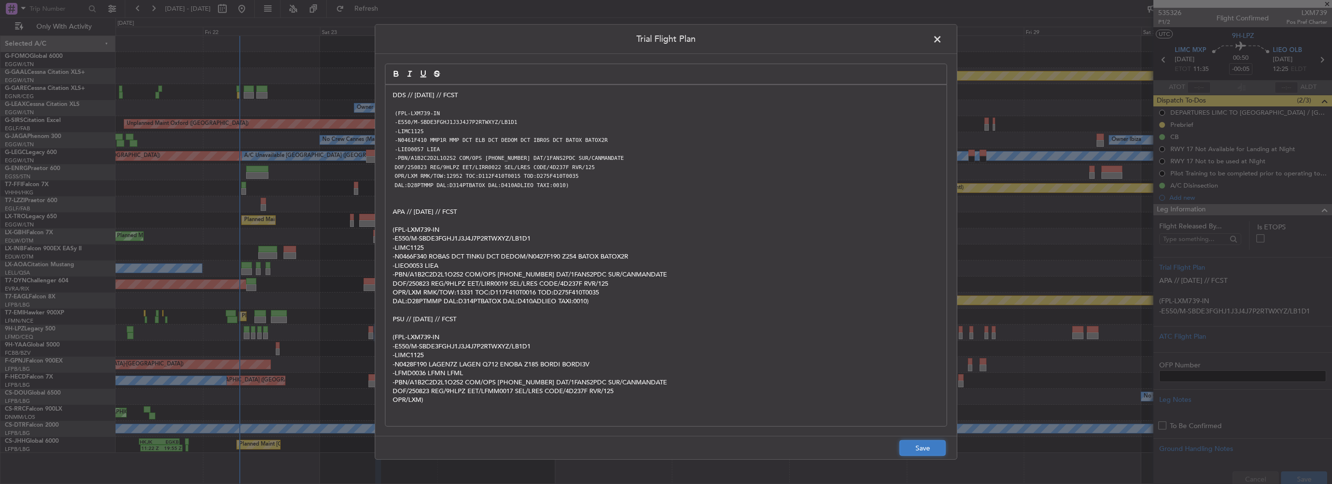
click at [920, 452] on button "Save" at bounding box center [923, 448] width 46 height 16
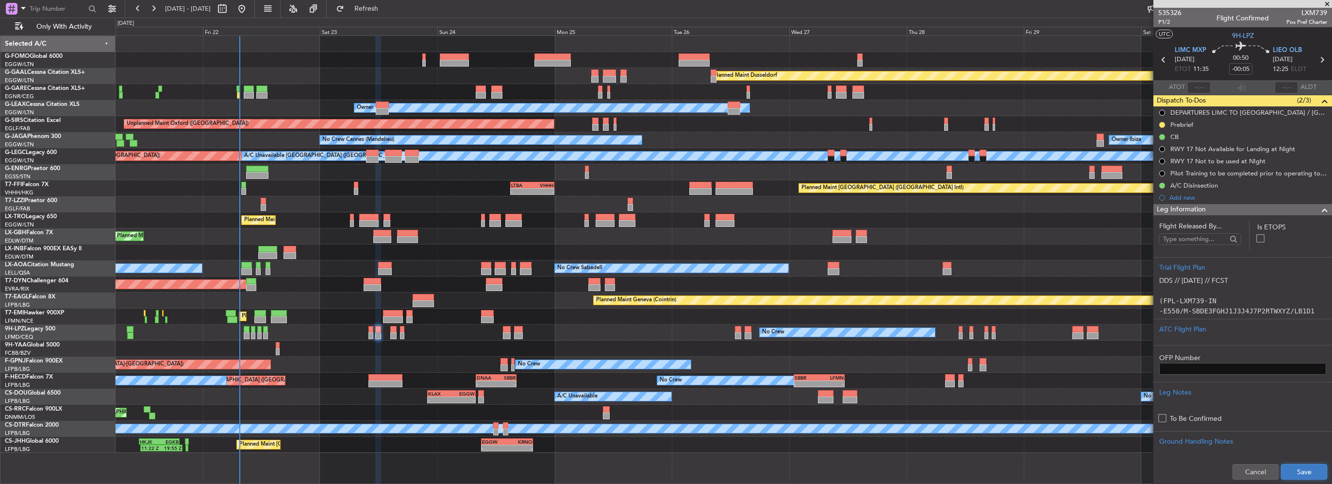
click at [1290, 469] on button "Save" at bounding box center [1304, 472] width 46 height 16
click at [1244, 68] on input "-00:05" at bounding box center [1240, 69] width 23 height 12
type input "+00:05"
click at [1319, 210] on span at bounding box center [1325, 210] width 12 height 12
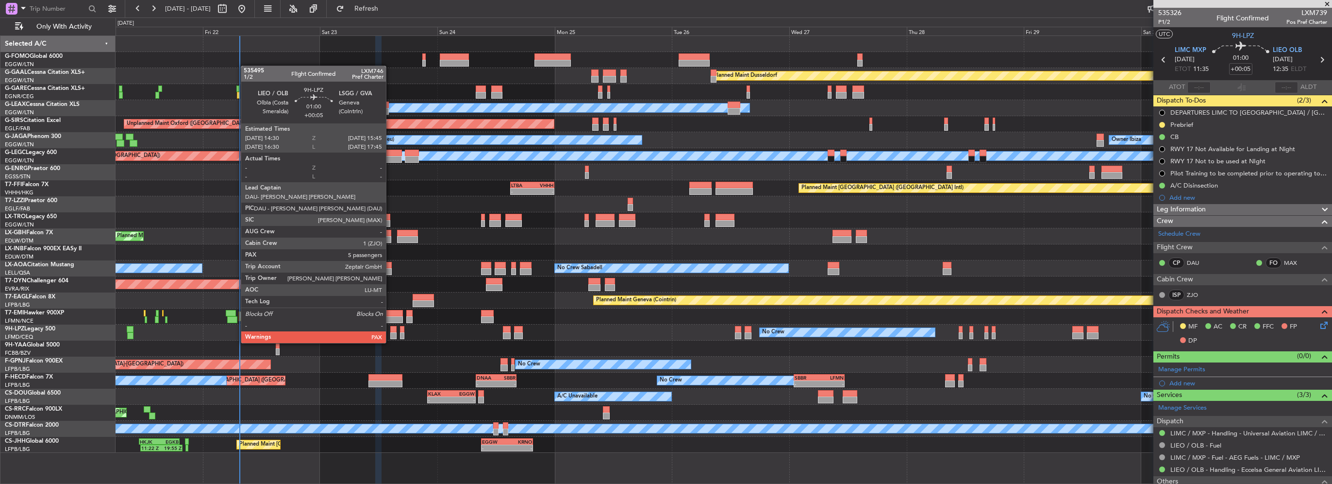
click at [390, 333] on div at bounding box center [393, 335] width 6 height 7
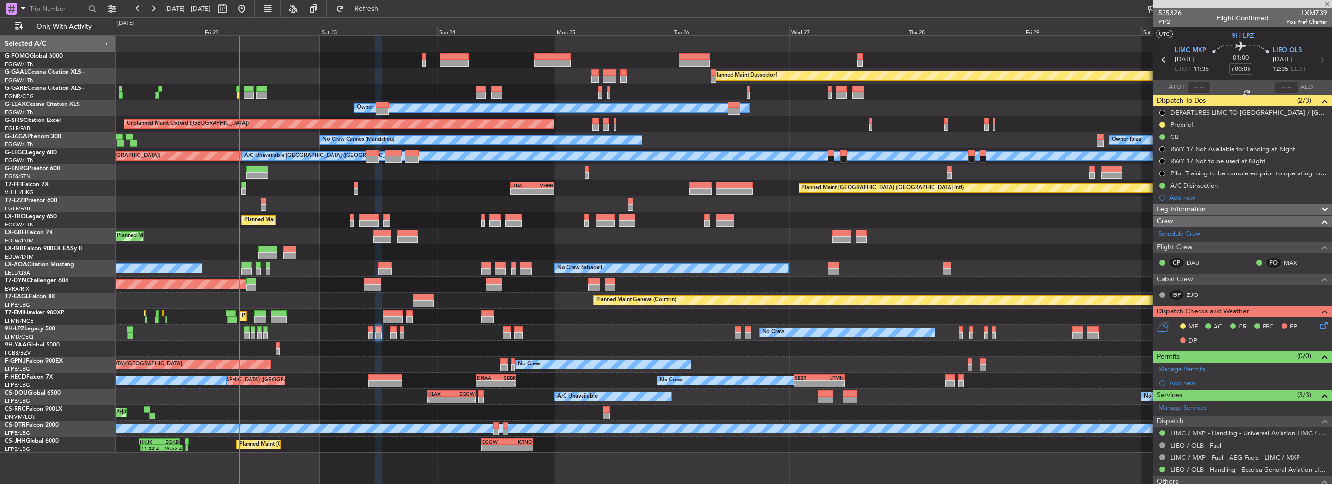
type input "6"
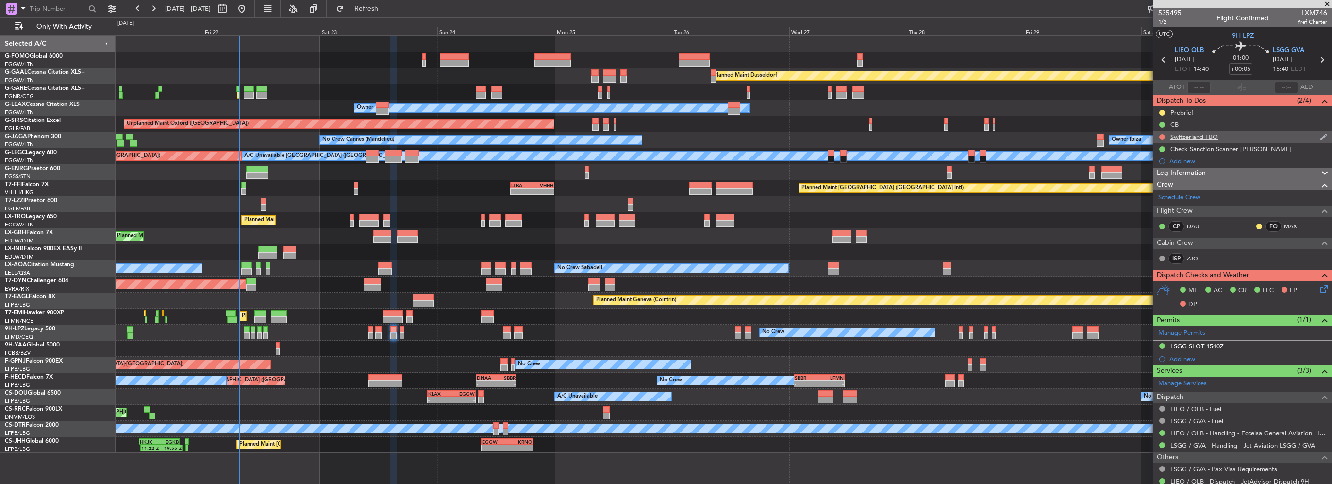
click at [1181, 135] on div "Switzerland FBO" at bounding box center [1194, 137] width 48 height 8
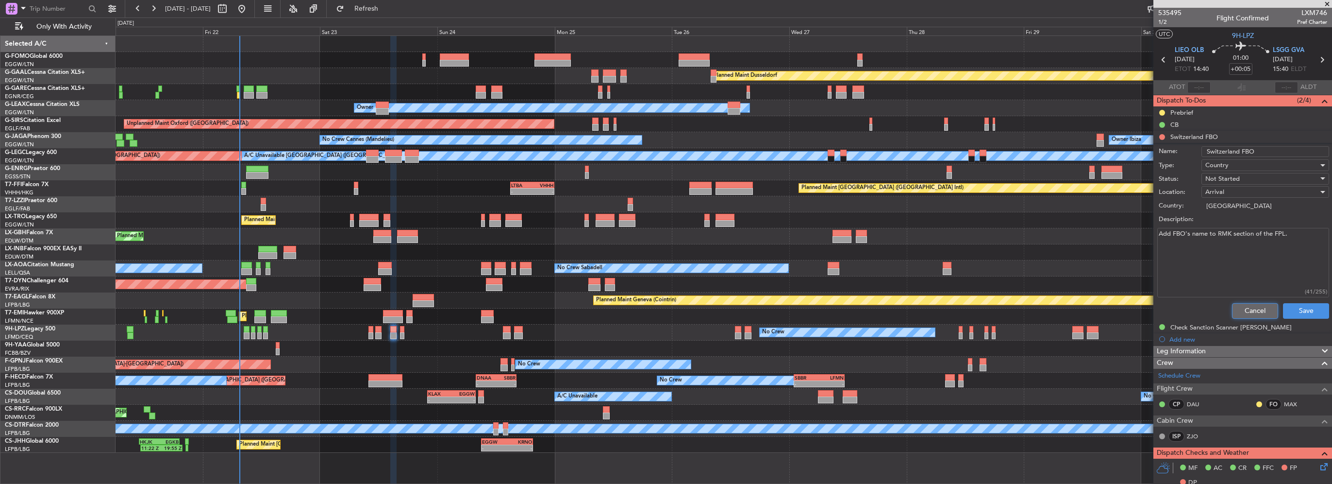
click at [1252, 303] on button "Cancel" at bounding box center [1255, 311] width 46 height 16
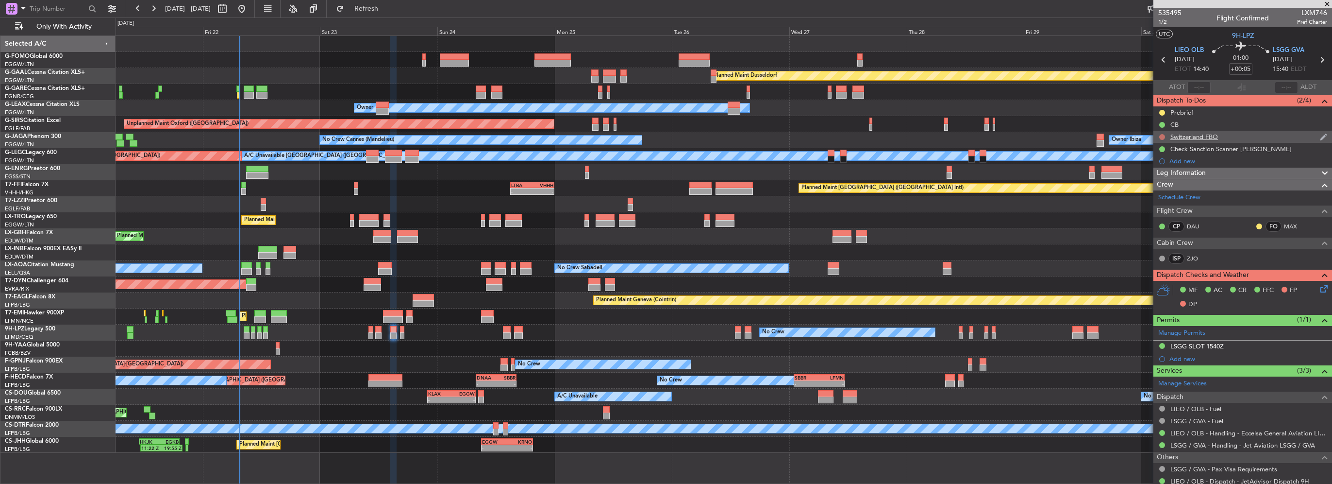
click at [1162, 136] on button at bounding box center [1162, 137] width 6 height 6
click at [1157, 180] on span "Completed" at bounding box center [1167, 180] width 32 height 10
click at [1253, 171] on div "Leg Information" at bounding box center [1242, 172] width 179 height 11
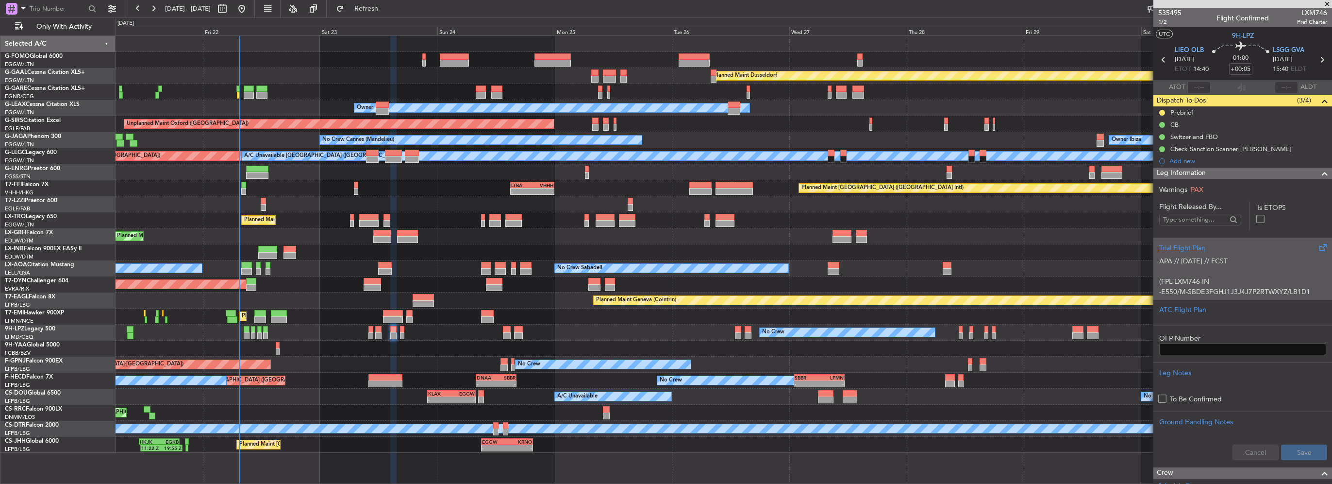
click at [1179, 240] on div "Trial Flight Plan APA // 21AUG // FCST (FPL-LXM746-IN -E550/M-SBDE3FGHJ1J3J4J7P…" at bounding box center [1242, 268] width 179 height 62
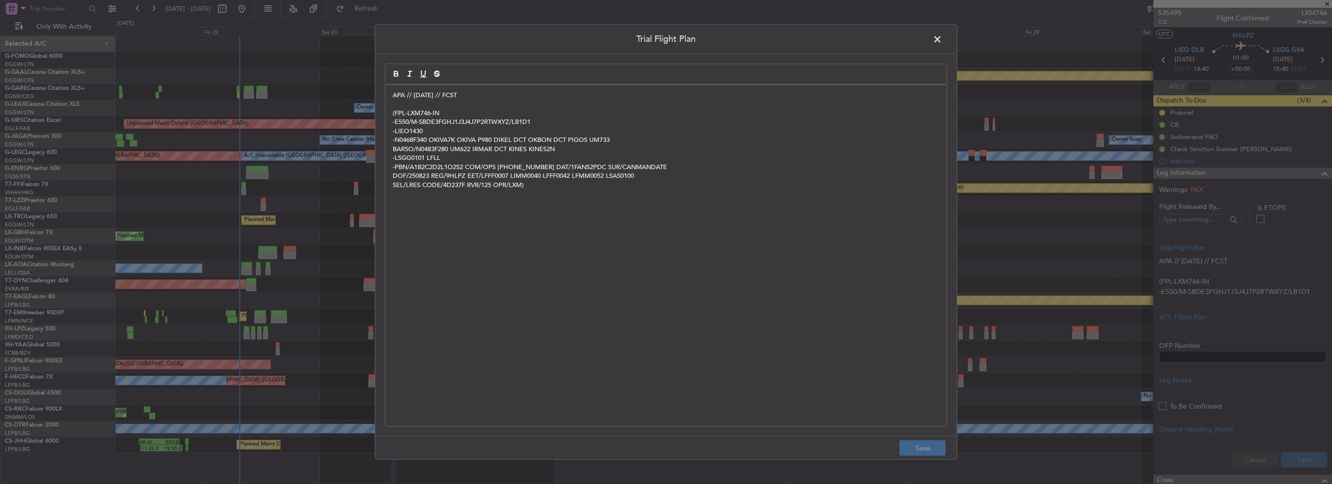
click at [391, 97] on div "APA // 21AUG // FCST (FPL-LXM746-IN -E550/M-SBDE3FGHJ1J3J4J7P2RTWXYZ/LB1D1 -LIE…" at bounding box center [665, 255] width 561 height 341
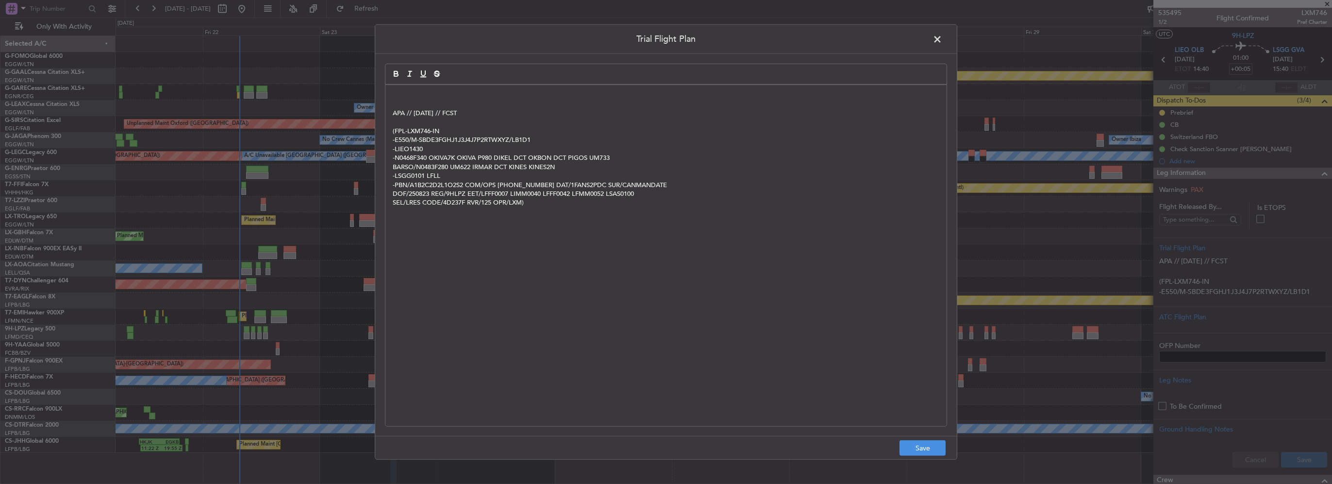
click at [391, 97] on div "APA // 21AUG // FCST (FPL-LXM746-IN -E550/M-SBDE3FGHJ1J3J4J7P2RTWXYZ/LB1D1 -LIE…" at bounding box center [665, 255] width 561 height 341
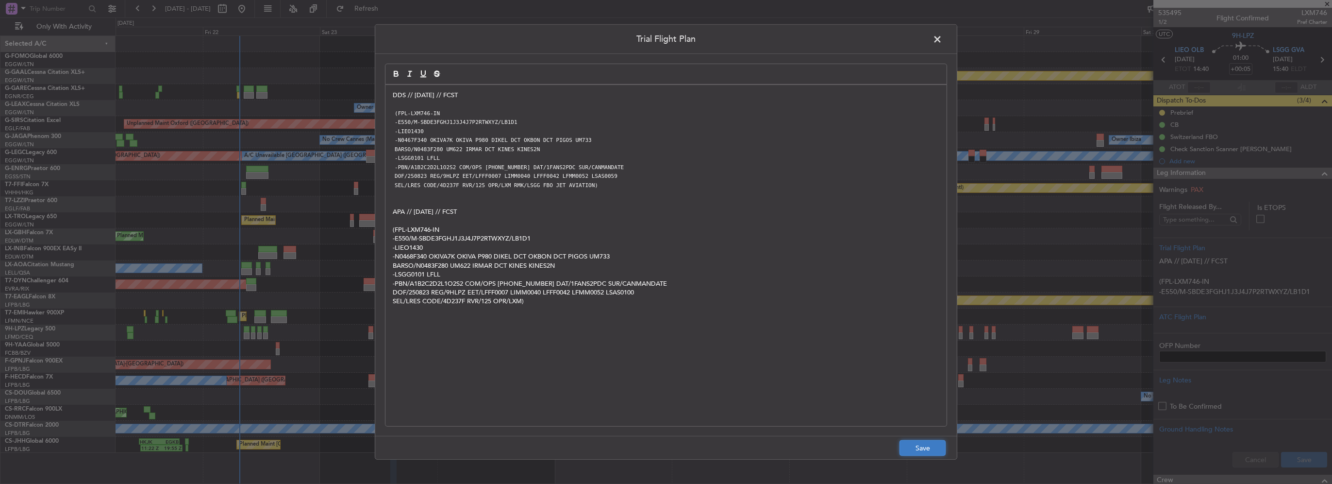
click at [933, 447] on button "Save" at bounding box center [923, 448] width 46 height 16
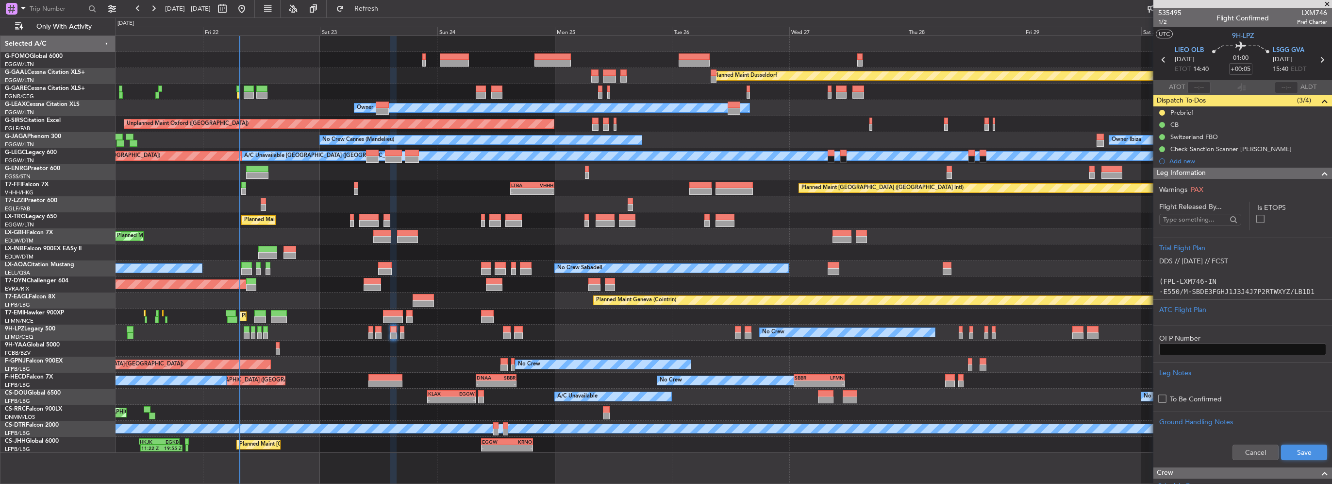
click at [1295, 454] on button "Save" at bounding box center [1304, 452] width 46 height 16
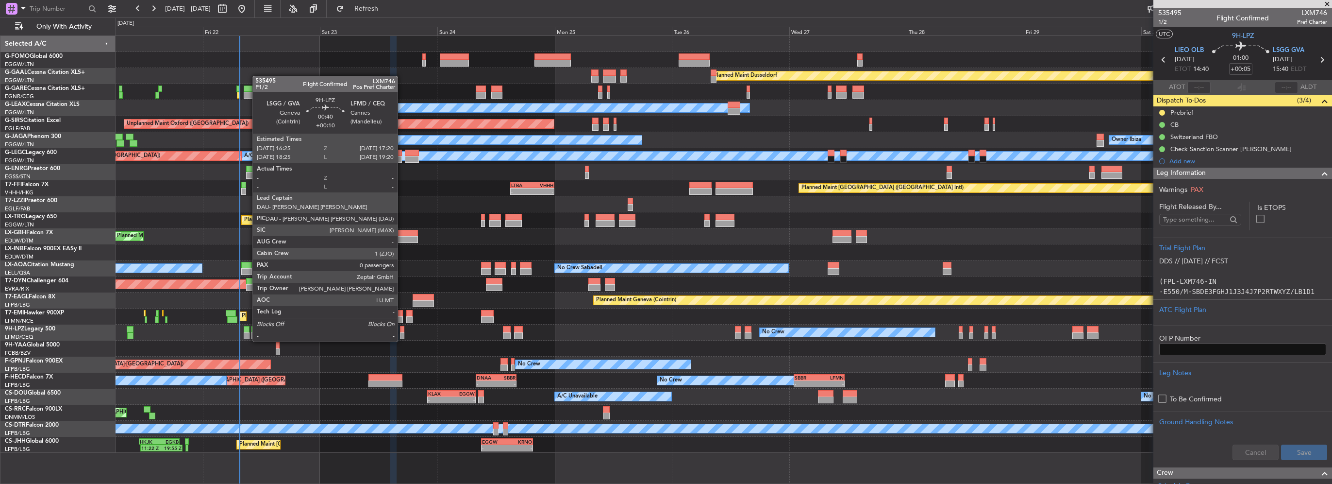
click at [402, 332] on div at bounding box center [402, 335] width 5 height 7
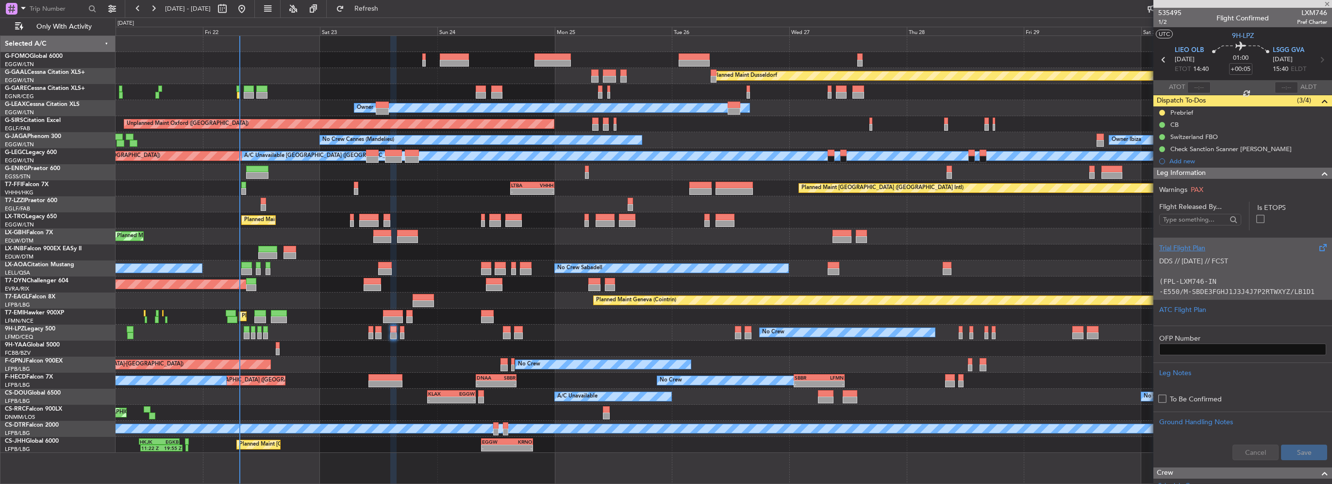
scroll to position [97, 0]
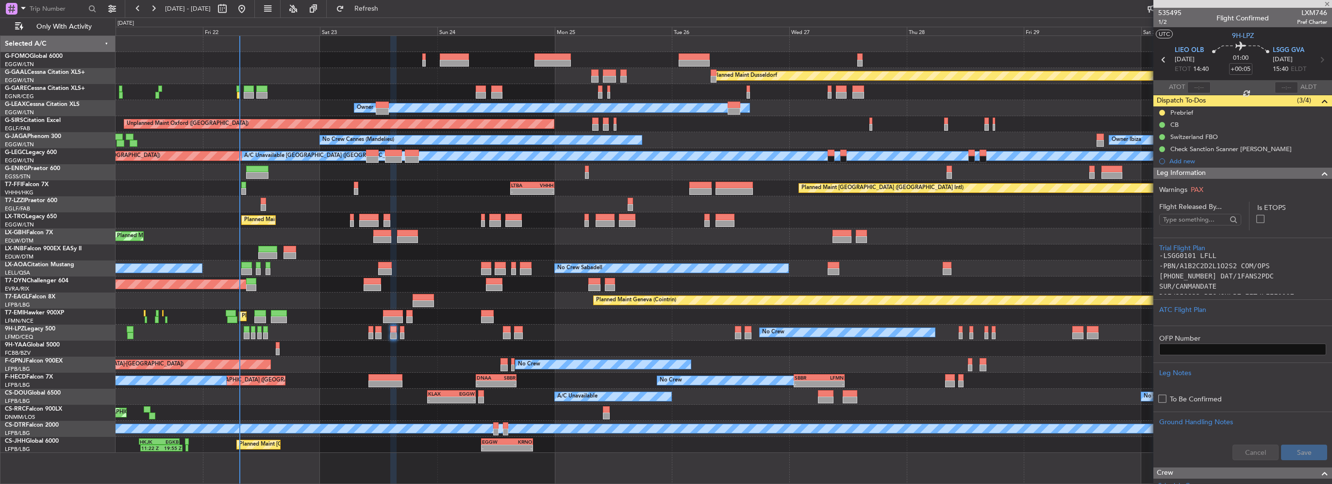
type input "+00:10"
type input "0"
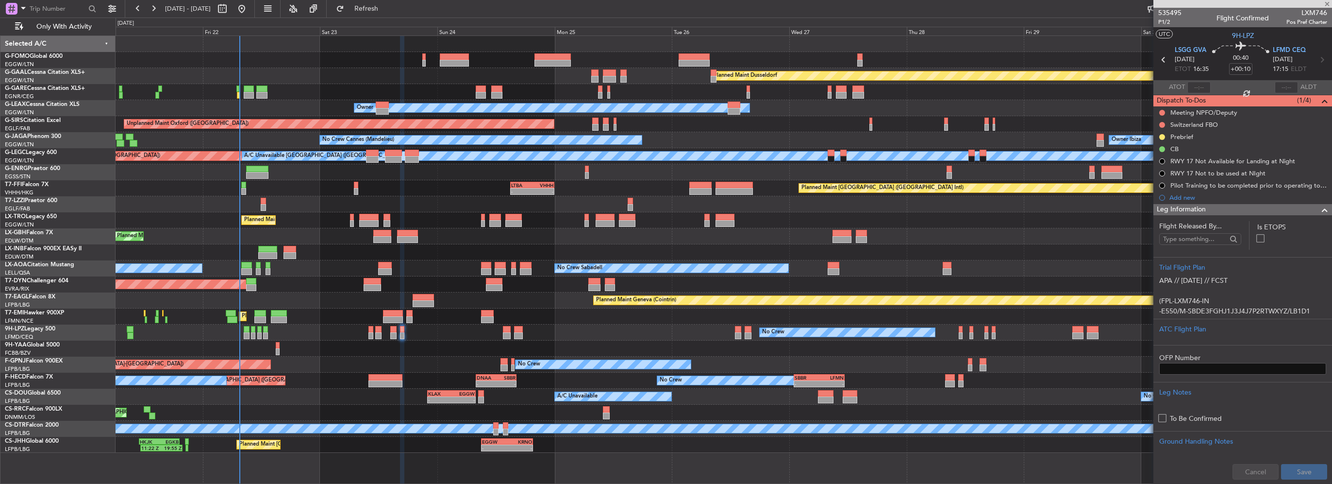
click at [1319, 209] on span at bounding box center [1325, 210] width 12 height 12
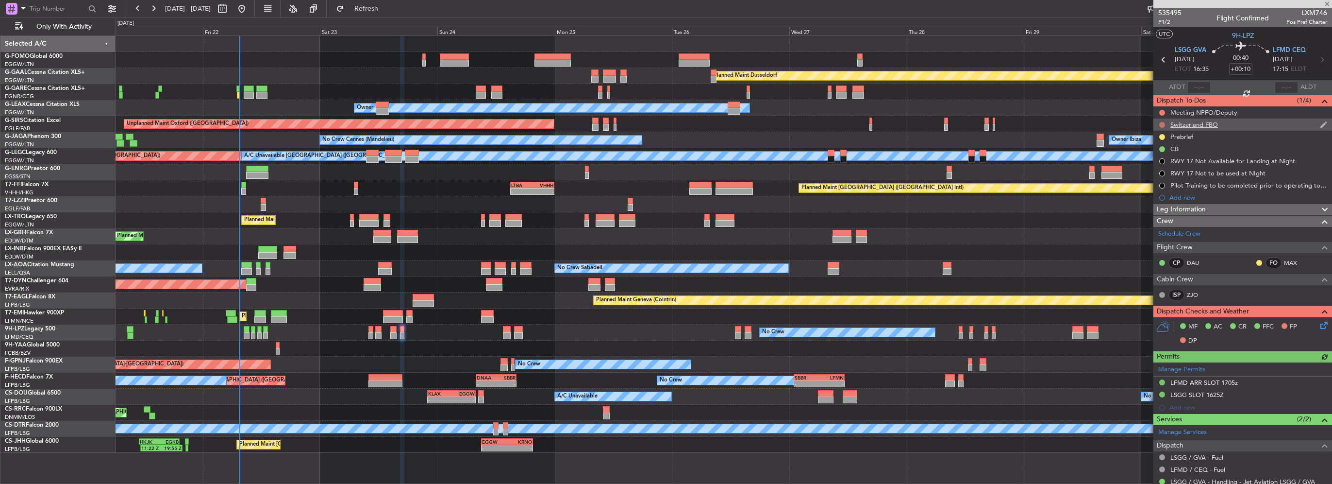
click at [1159, 125] on button at bounding box center [1162, 125] width 6 height 6
click at [1165, 180] on span "Cancelled" at bounding box center [1165, 182] width 28 height 10
click at [1210, 115] on div "Meeting NPFO/Deputy" at bounding box center [1203, 112] width 67 height 8
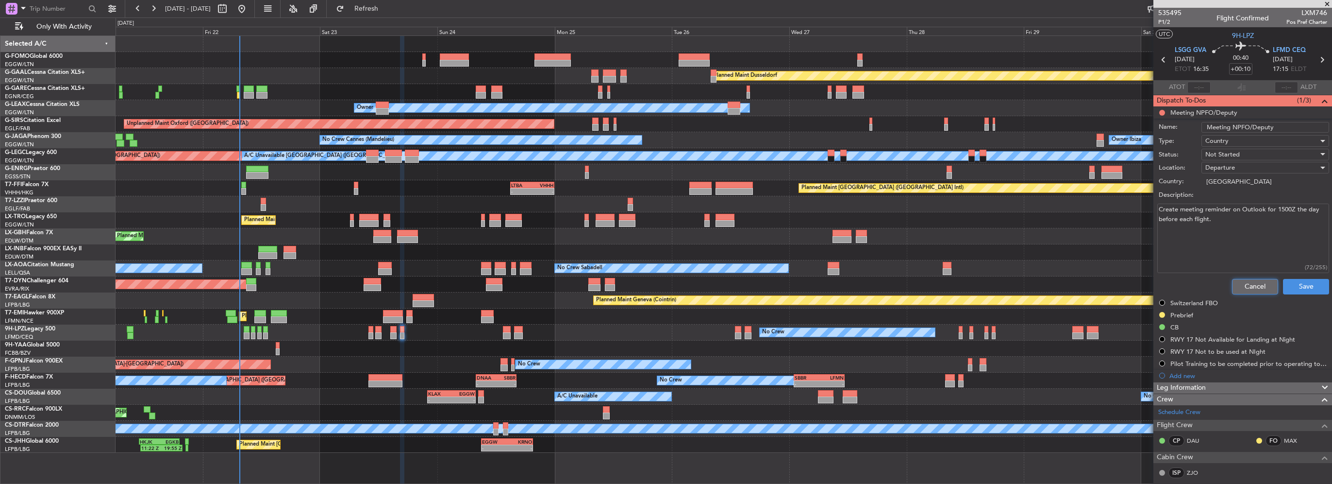
click at [1247, 292] on button "Cancel" at bounding box center [1255, 287] width 46 height 16
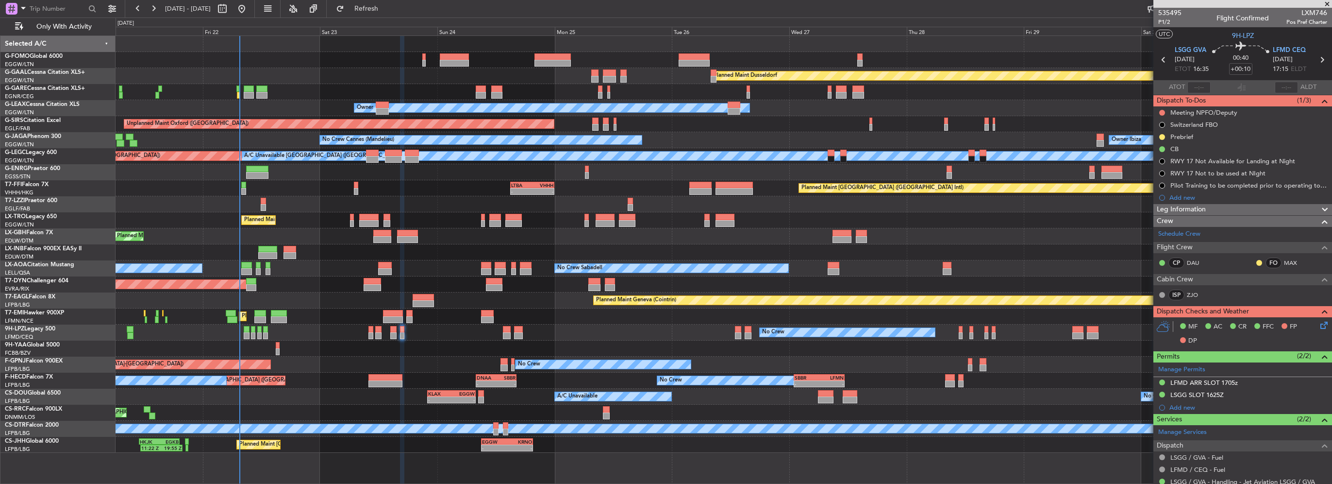
click at [1205, 208] on span "Leg Information" at bounding box center [1181, 209] width 49 height 11
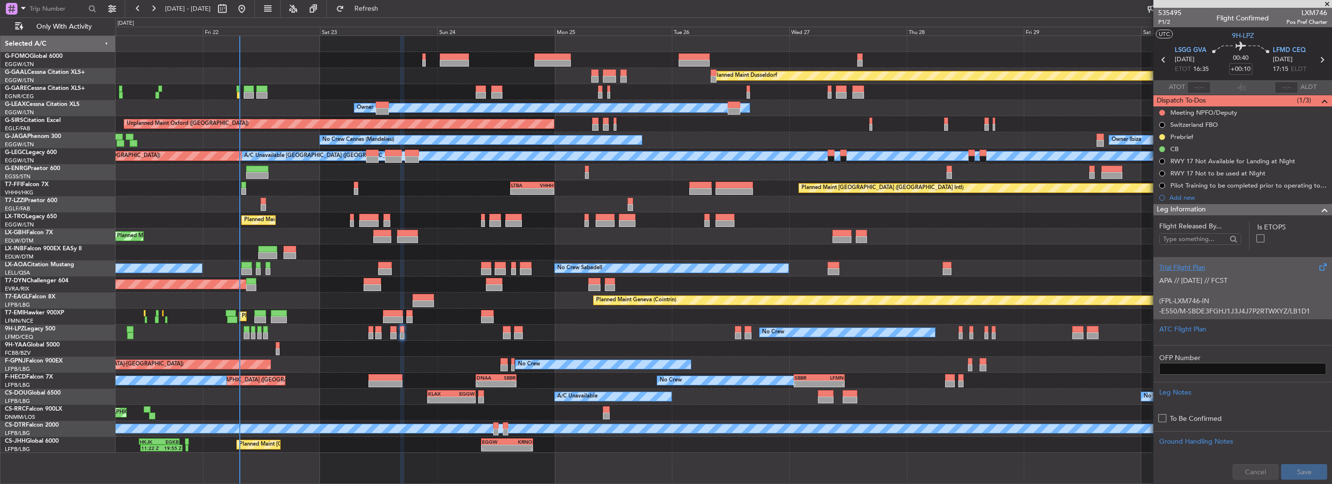
click at [1204, 272] on div "APA // 21AUG // FCST (FPL-LXM746-IN -E550/M-SBDE3FGHJ1J3J4J7P2RTWXYZ/LB1D1 -LSG…" at bounding box center [1242, 292] width 167 height 41
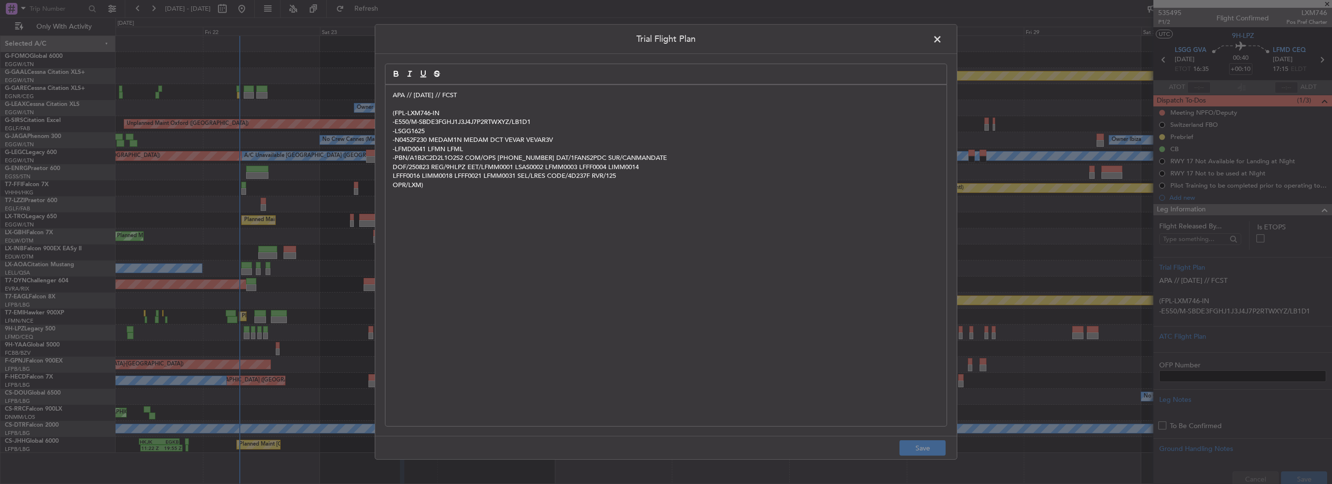
click at [392, 93] on div "APA // 21AUG // FCST (FPL-LXM746-IN -E550/M-SBDE3FGHJ1J3J4J7P2RTWXYZ/LB1D1 -LSG…" at bounding box center [665, 255] width 561 height 341
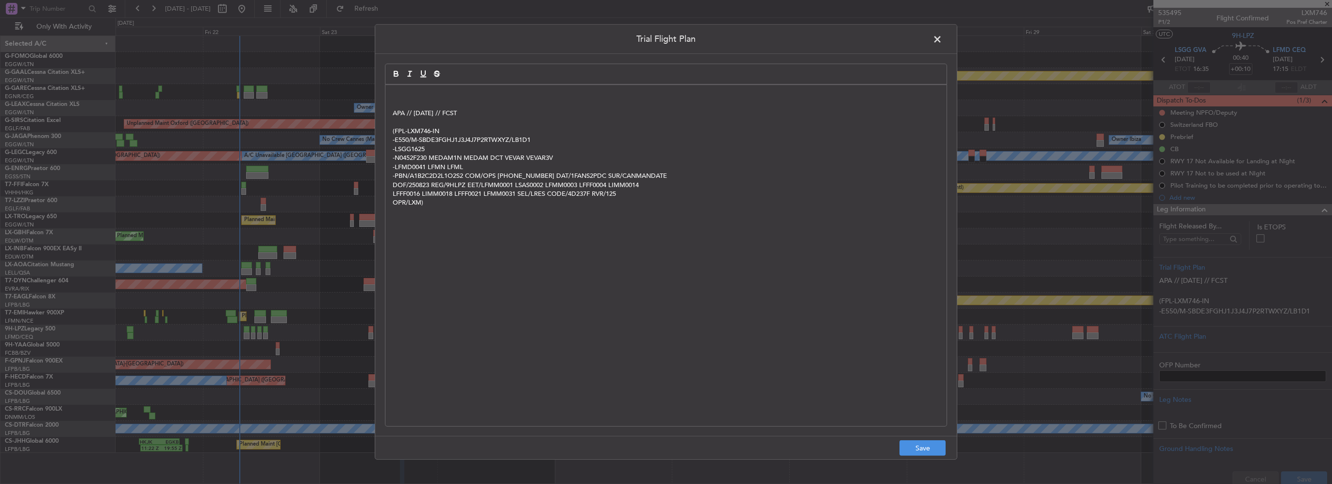
click at [393, 95] on p at bounding box center [666, 95] width 547 height 9
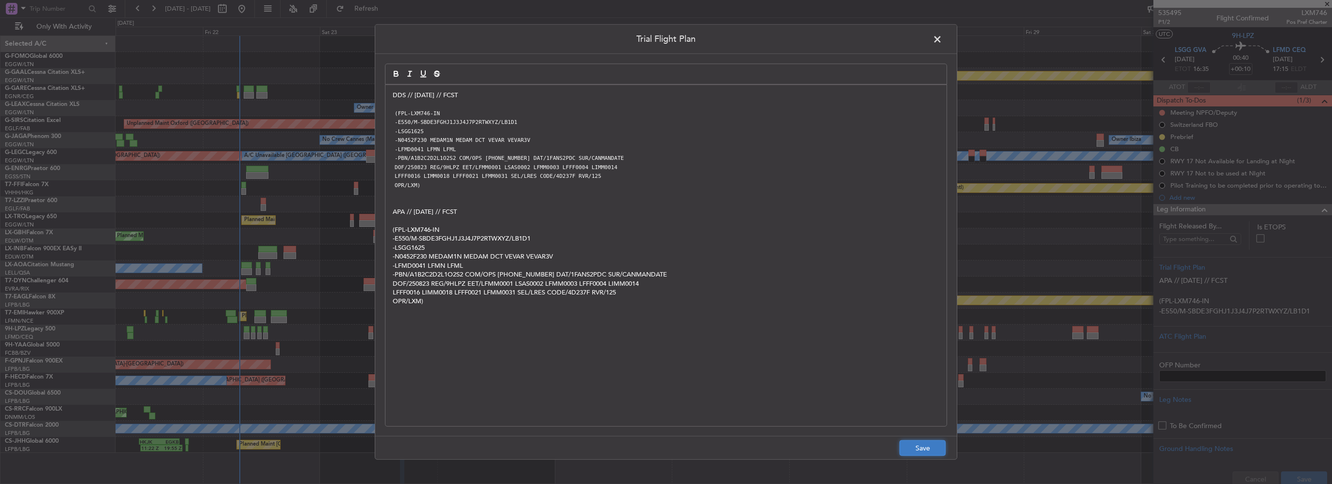
click at [927, 447] on button "Save" at bounding box center [923, 448] width 46 height 16
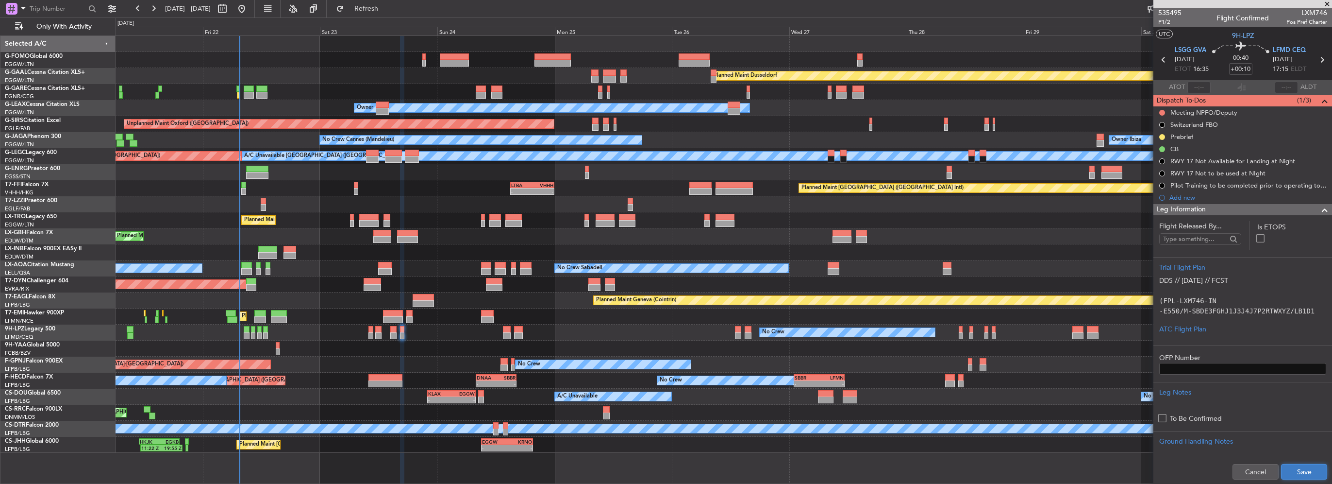
click at [1285, 466] on button "Save" at bounding box center [1304, 472] width 46 height 16
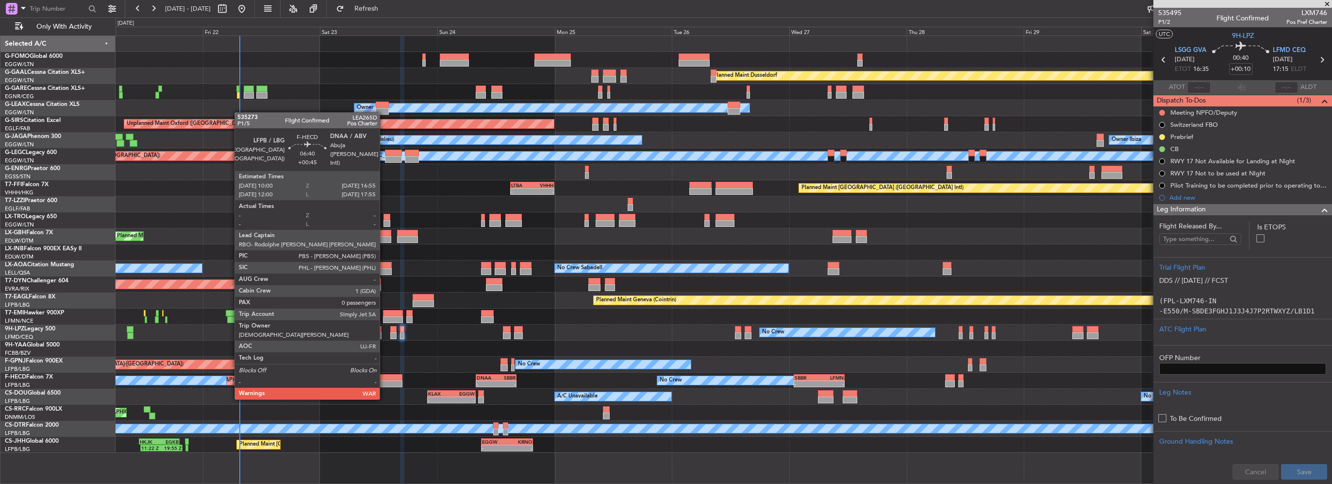
click at [384, 380] on div at bounding box center [385, 383] width 34 height 7
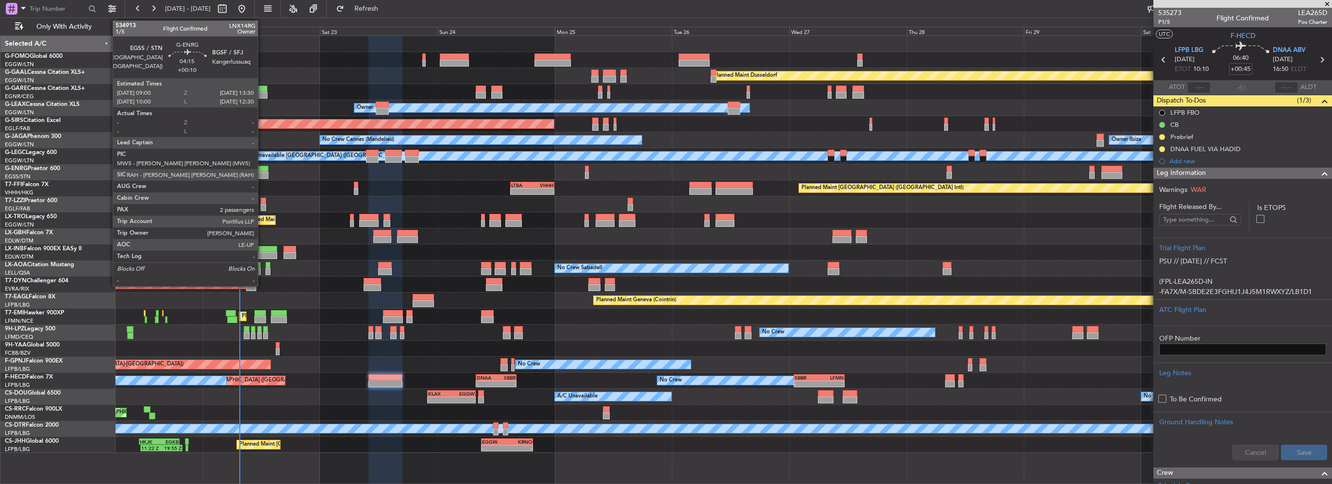
click at [262, 174] on div at bounding box center [257, 175] width 22 height 7
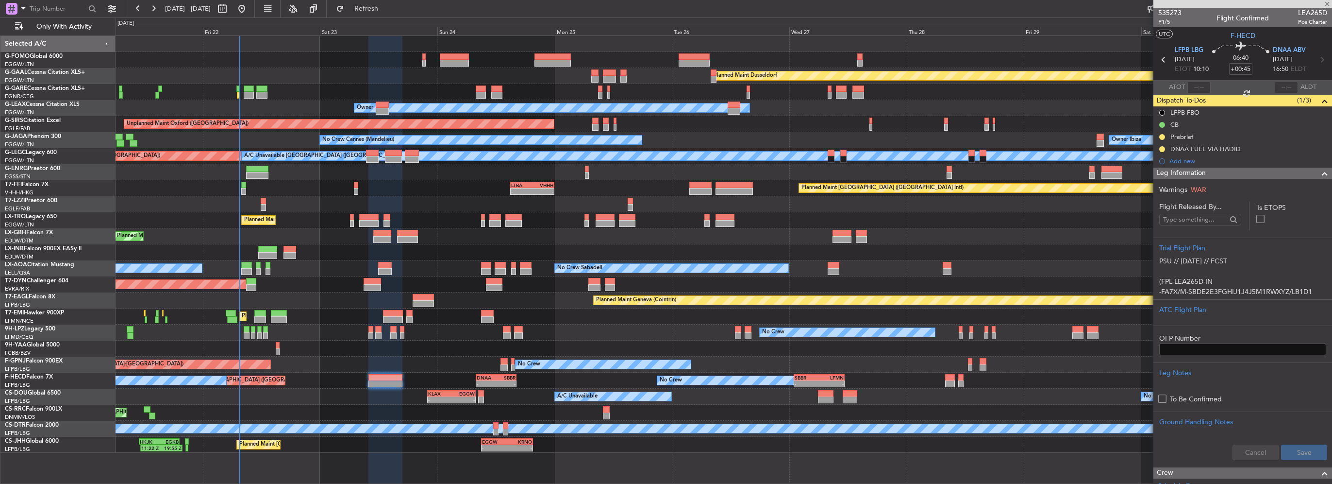
type input "+00:10"
type input "2"
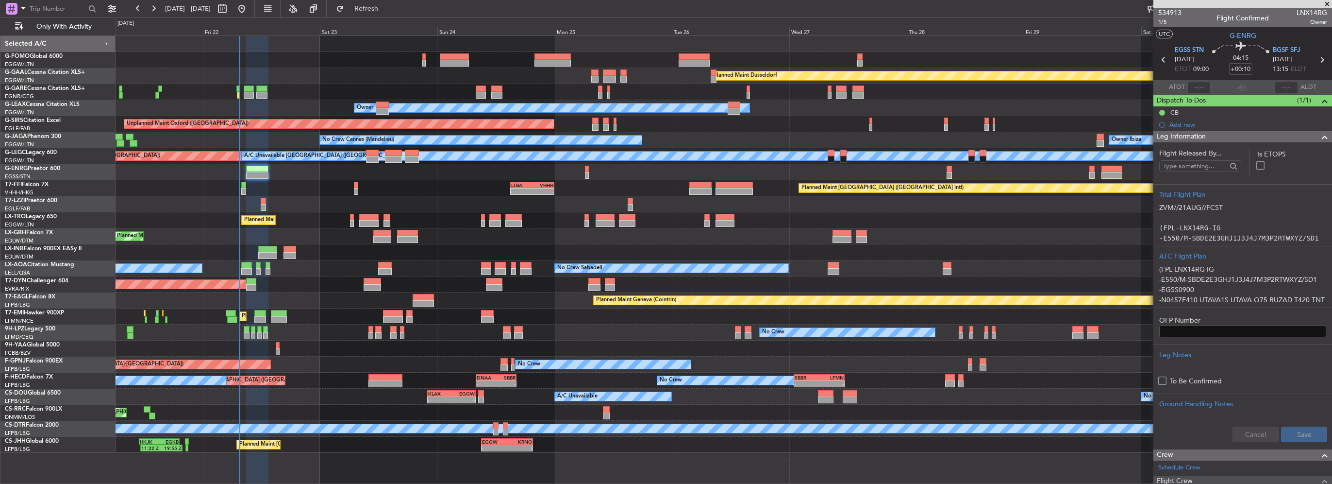
click at [1230, 139] on div "Leg Information" at bounding box center [1242, 136] width 179 height 11
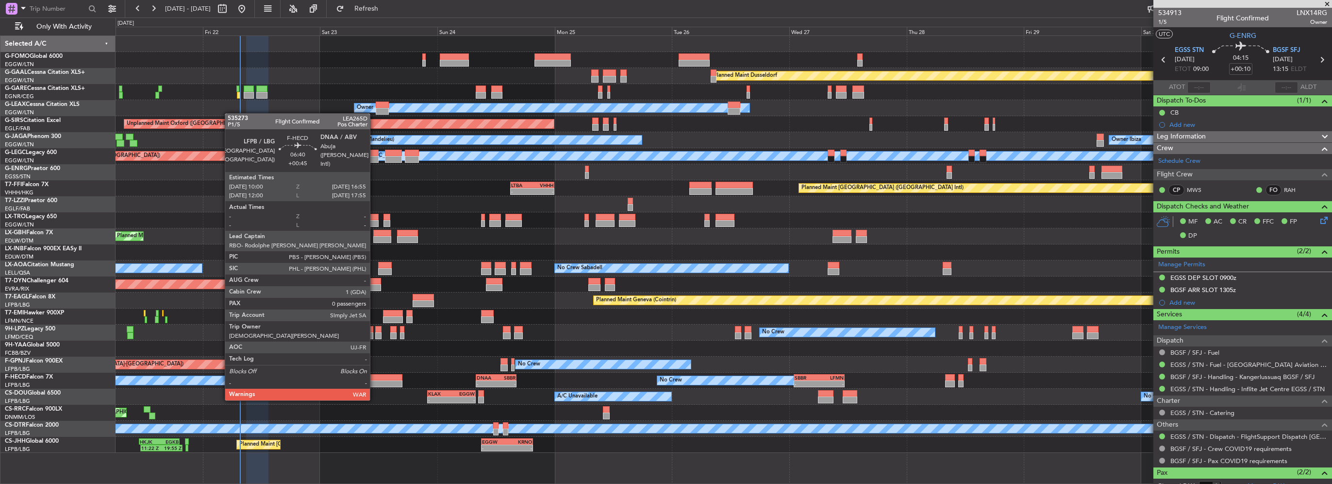
click at [374, 381] on div at bounding box center [385, 383] width 34 height 7
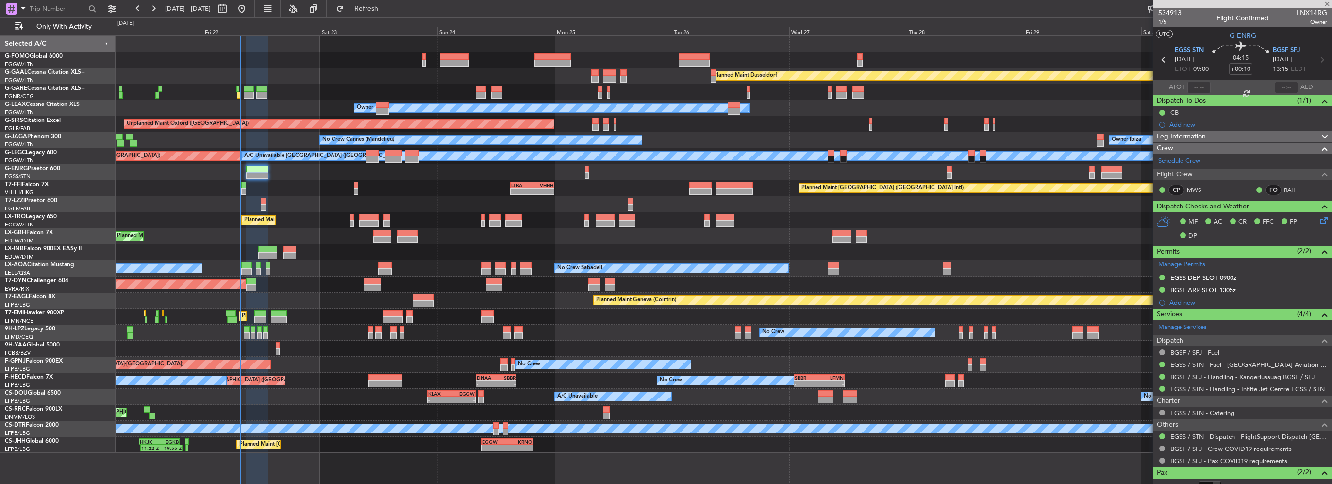
type input "+00:45"
type input "0"
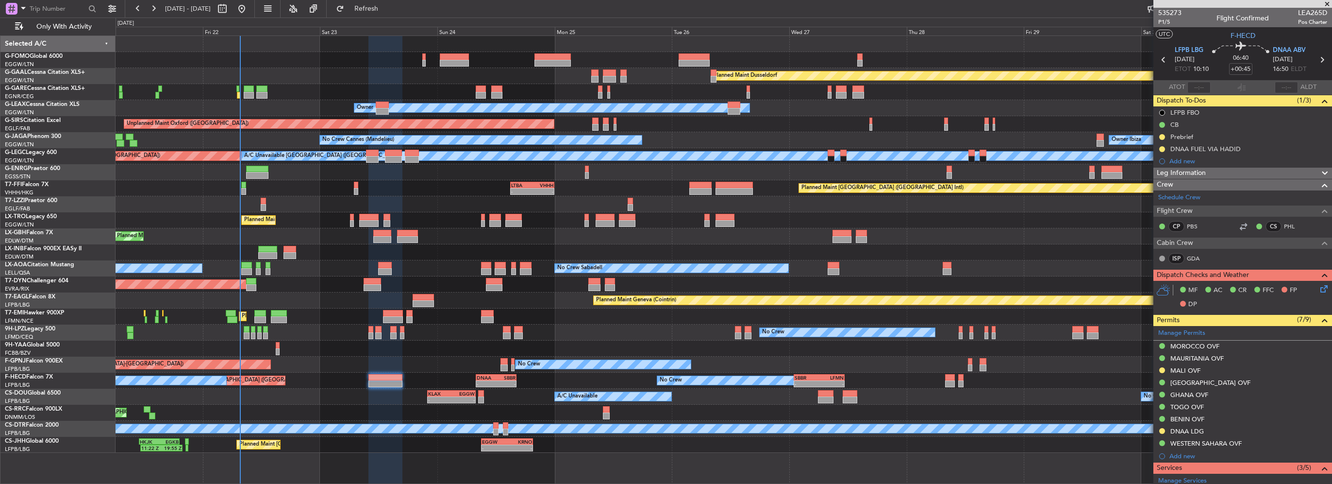
click at [1206, 170] on span "Leg Information" at bounding box center [1181, 172] width 49 height 11
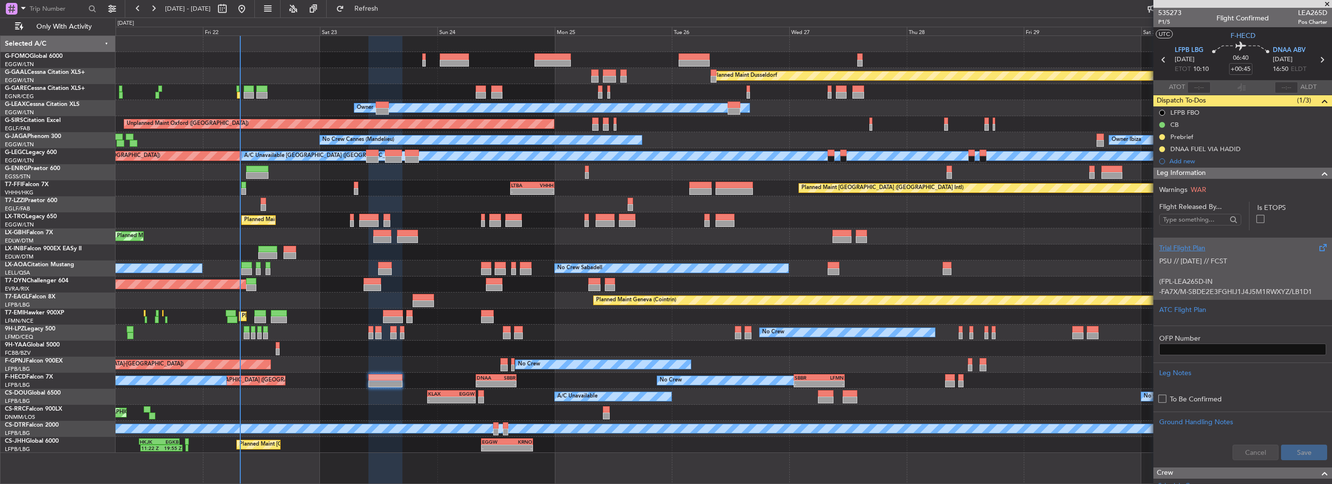
click at [1187, 249] on div "Trial Flight Plan" at bounding box center [1242, 248] width 167 height 10
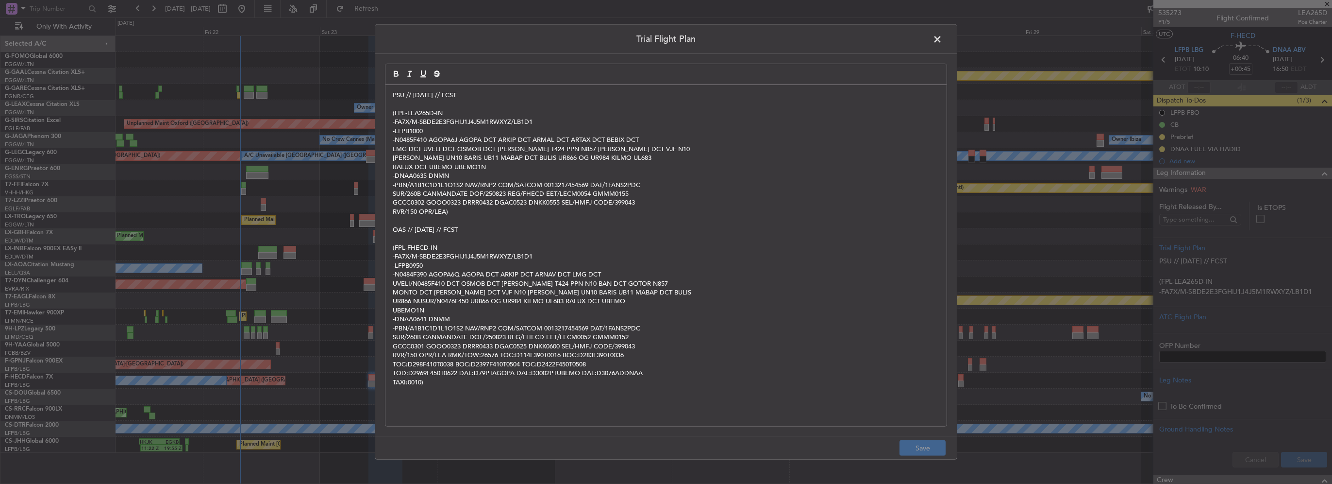
click at [393, 93] on p "PSU // [DATE] // FCST" at bounding box center [666, 95] width 547 height 9
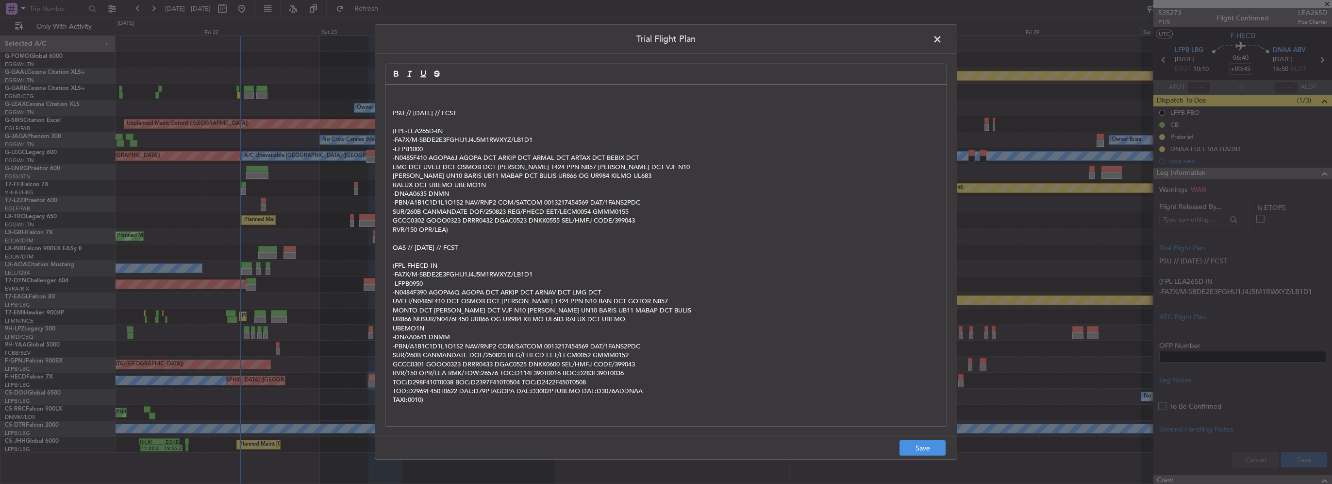
click at [393, 93] on p at bounding box center [666, 95] width 547 height 9
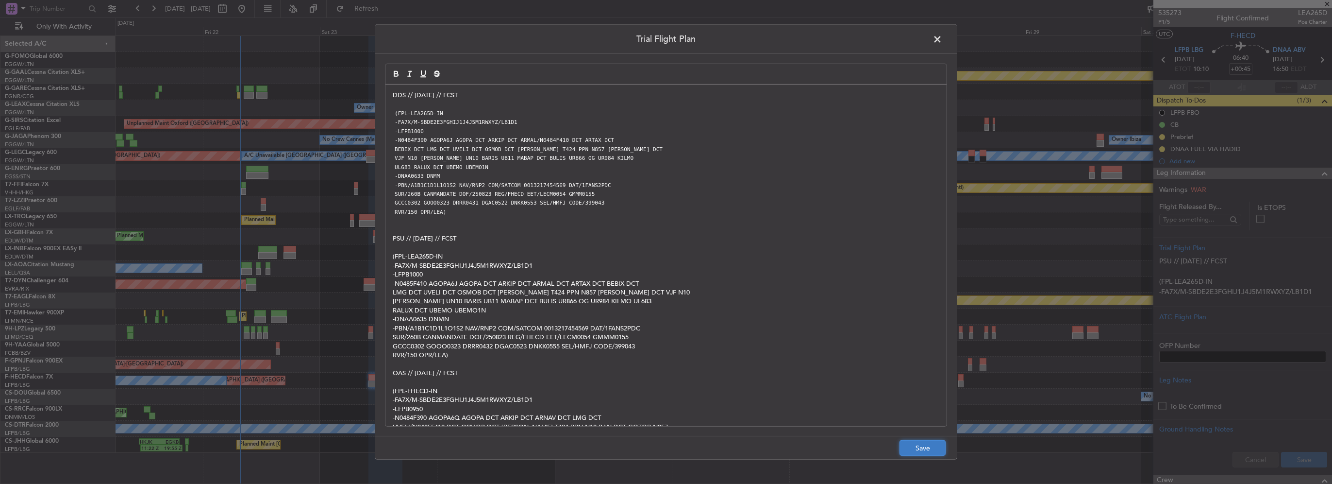
click at [926, 451] on button "Save" at bounding box center [923, 448] width 46 height 16
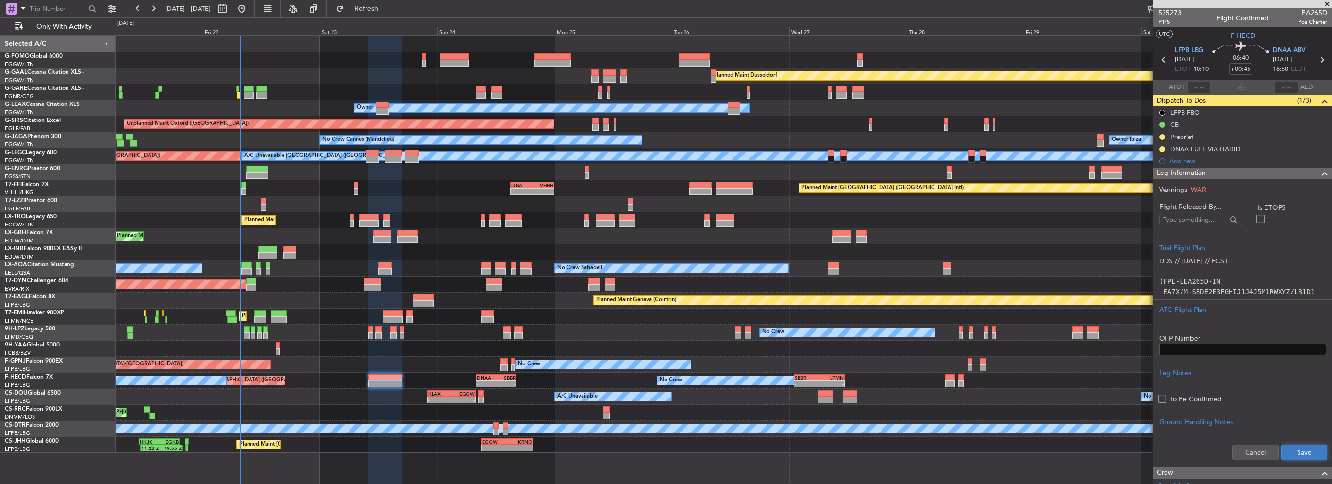
click at [1306, 453] on button "Save" at bounding box center [1304, 452] width 46 height 16
click at [1320, 171] on span at bounding box center [1325, 173] width 12 height 12
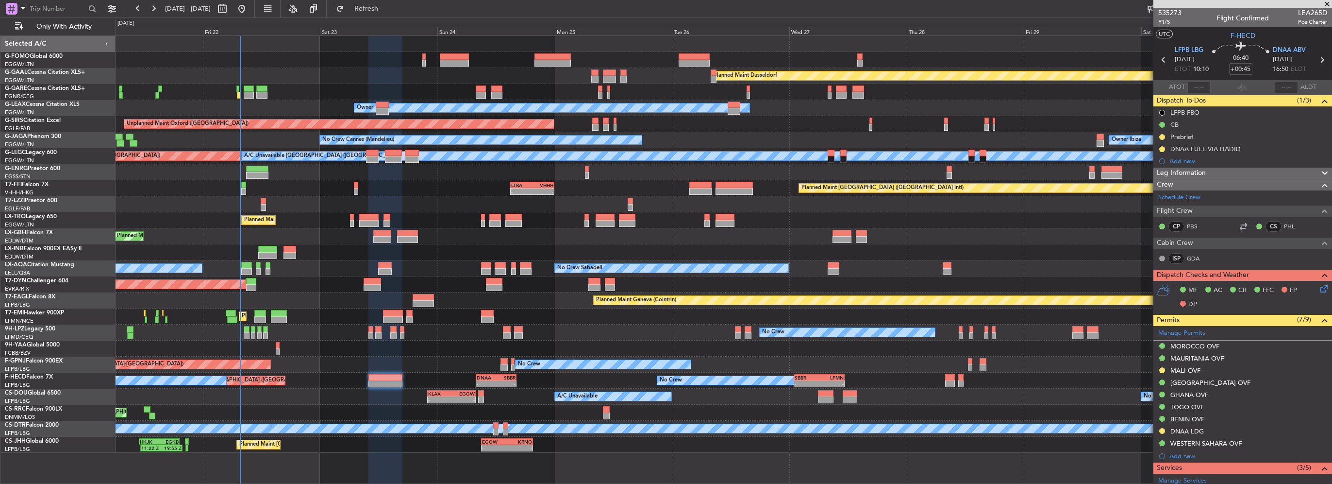
click at [1245, 66] on mat-tooltip-component "Flight Time" at bounding box center [1238, 76] width 45 height 26
click at [1245, 67] on mat-tooltip-component "Flight Time" at bounding box center [1238, 76] width 45 height 26
click at [1244, 69] on input "+00:45" at bounding box center [1240, 69] width 23 height 12
click at [1247, 68] on input "+00:45" at bounding box center [1240, 69] width 23 height 12
type input "+00:40"
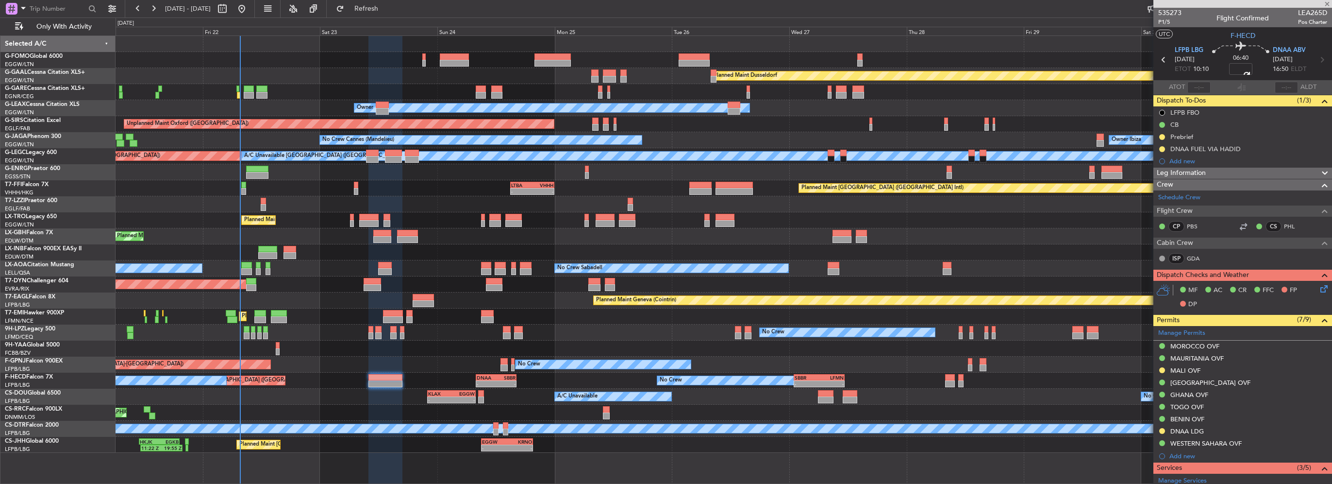
click at [1319, 285] on icon at bounding box center [1323, 287] width 8 height 8
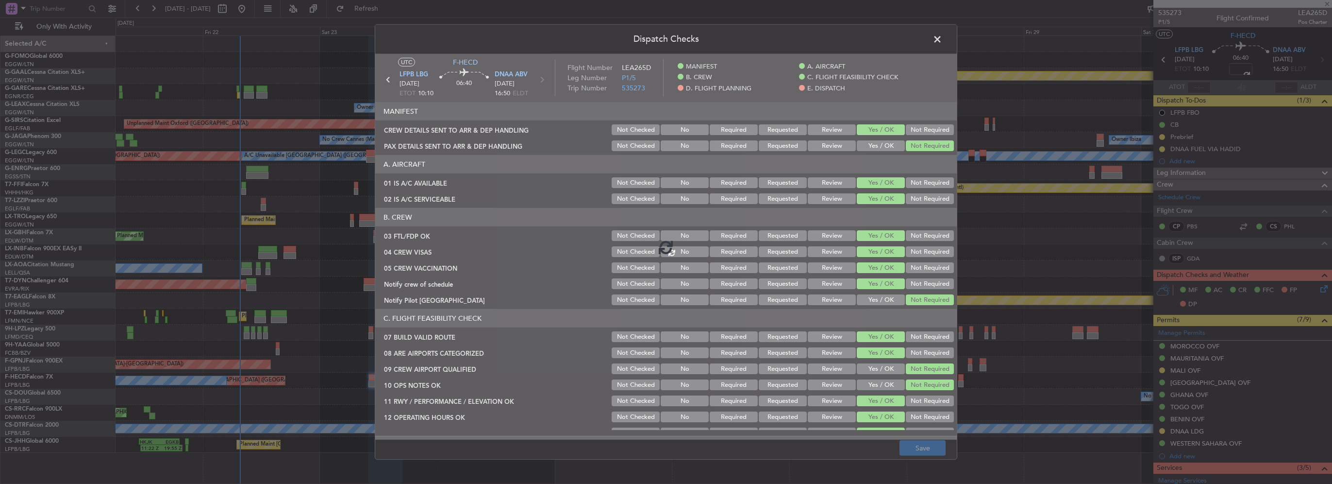
type input "+00:40"
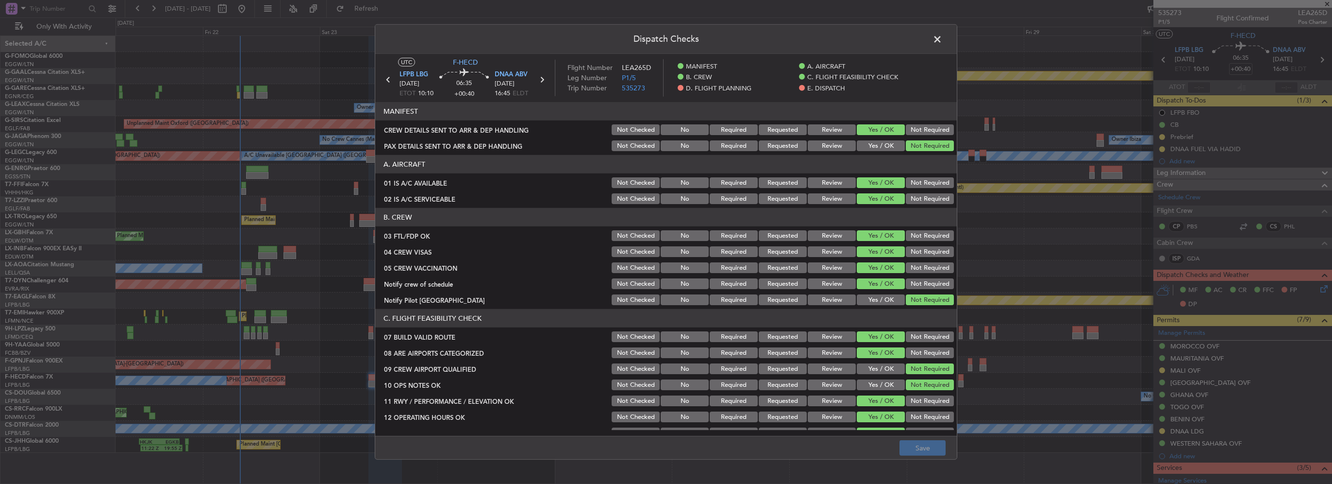
click at [942, 38] on span at bounding box center [942, 41] width 0 height 19
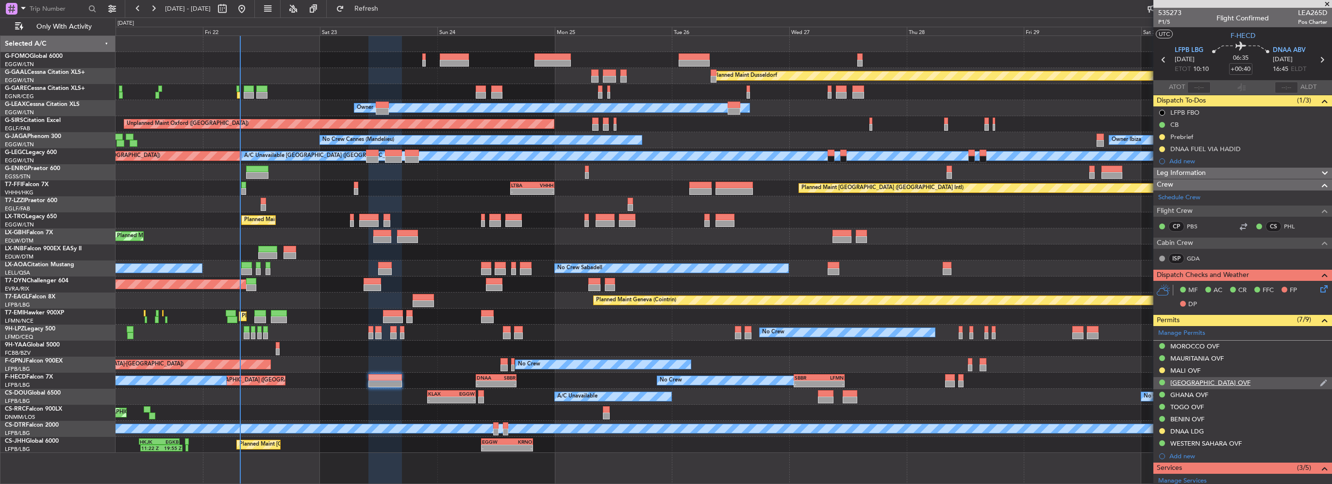
scroll to position [174, 0]
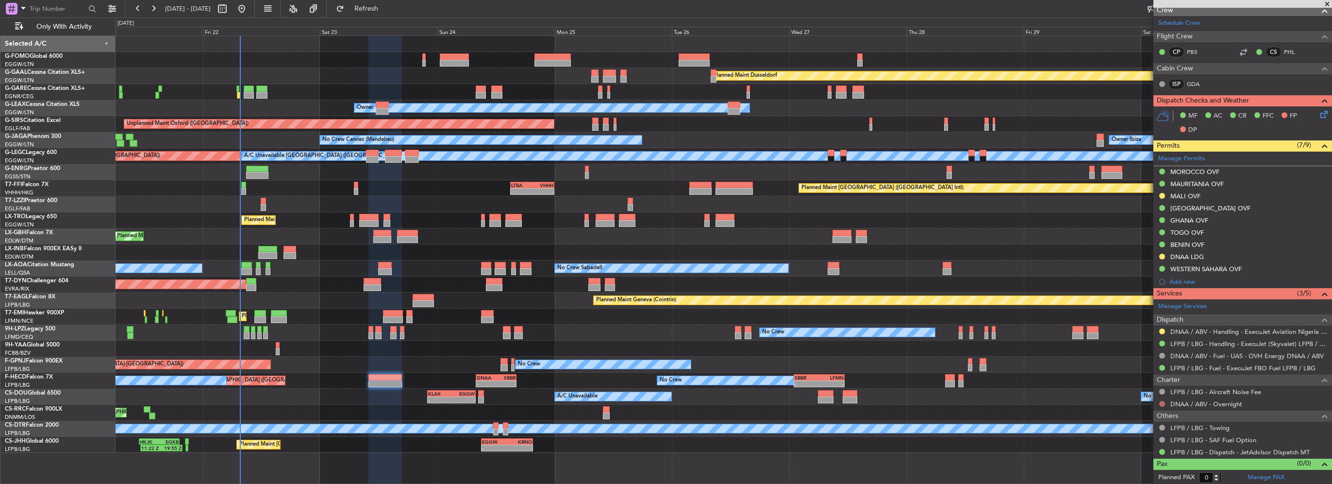
click at [1160, 401] on button at bounding box center [1162, 404] width 6 height 6
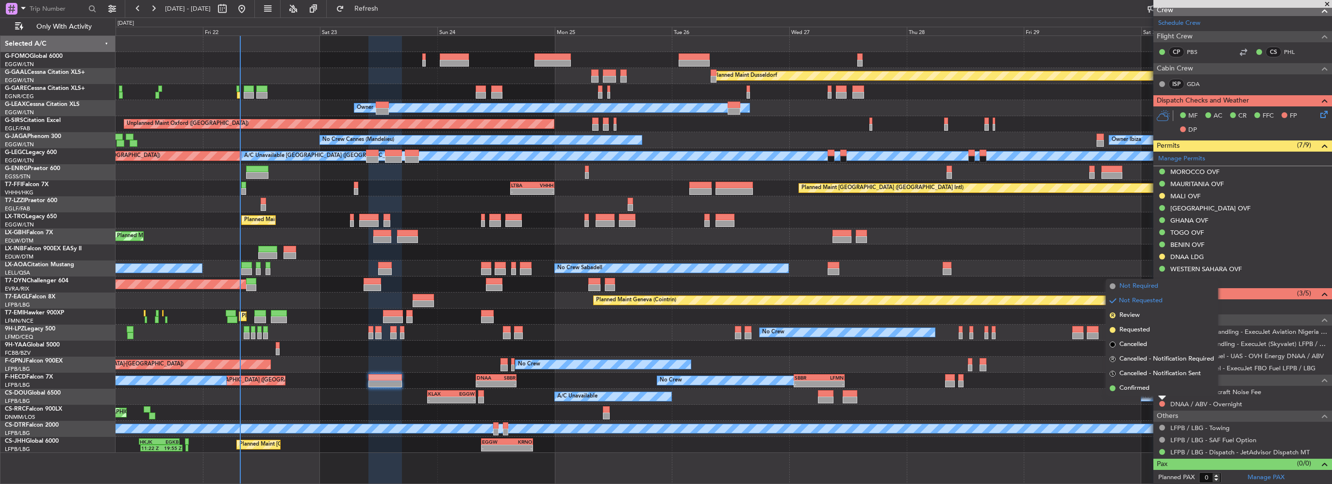
click at [1144, 287] on span "Not Required" at bounding box center [1138, 286] width 39 height 10
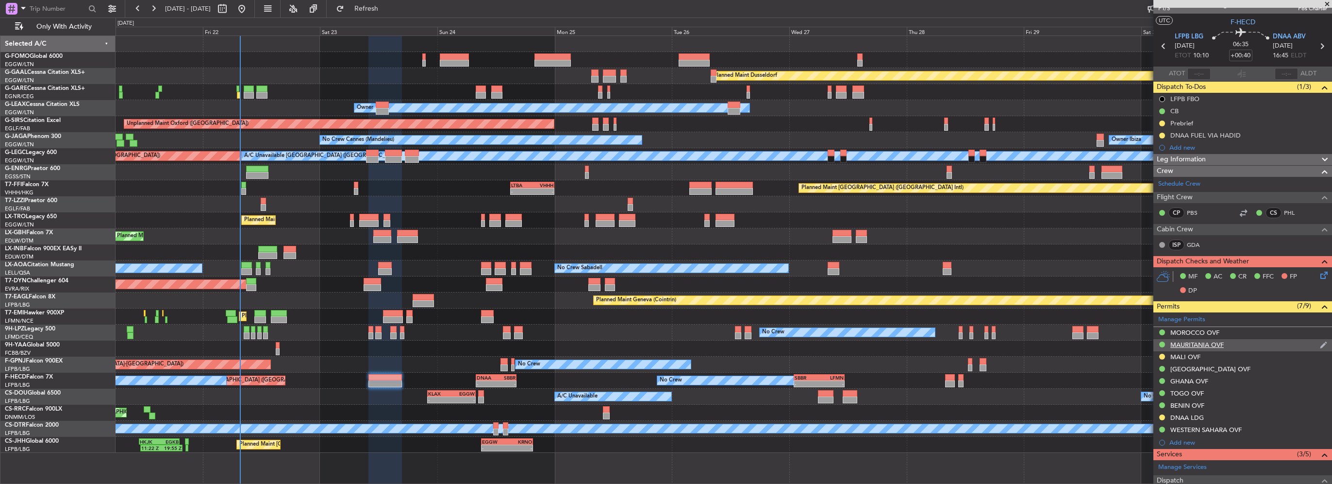
scroll to position [0, 0]
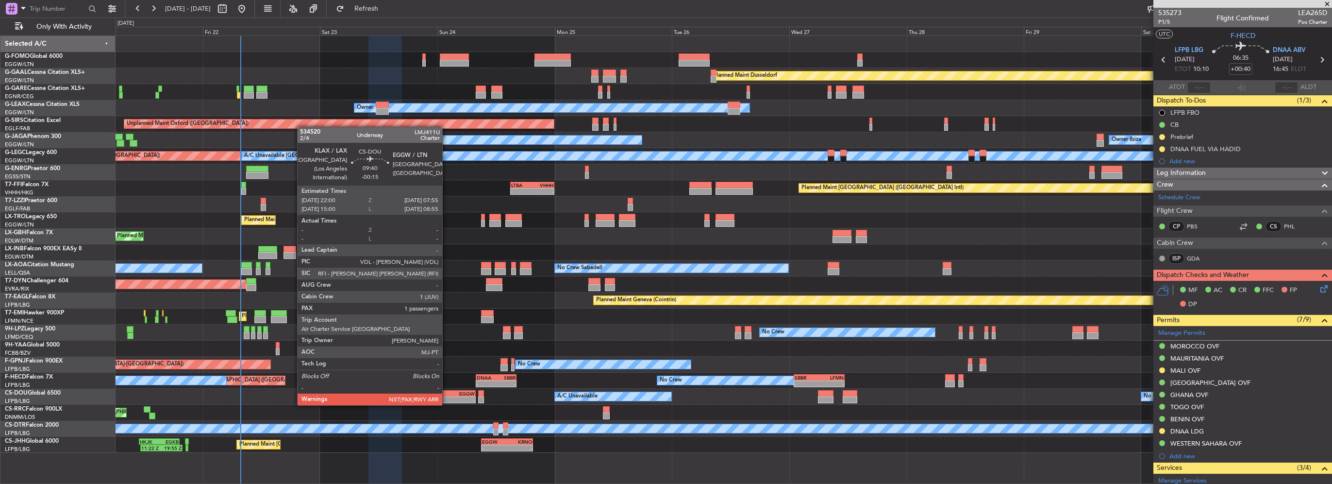
click at [447, 396] on div "22:00 Z" at bounding box center [439, 399] width 23 height 6
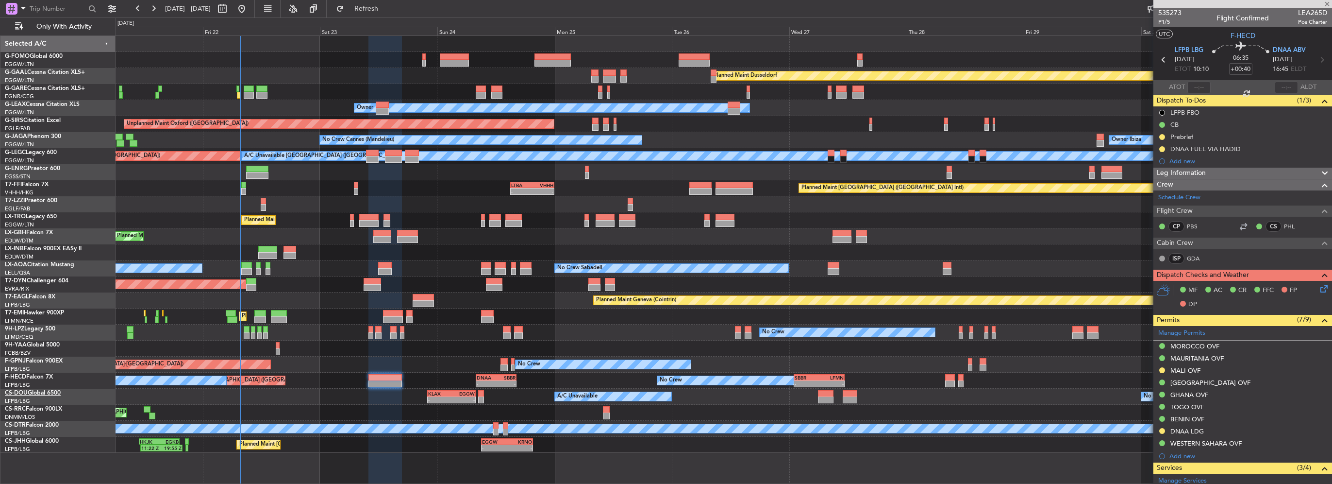
type input "-00:15"
type input "3"
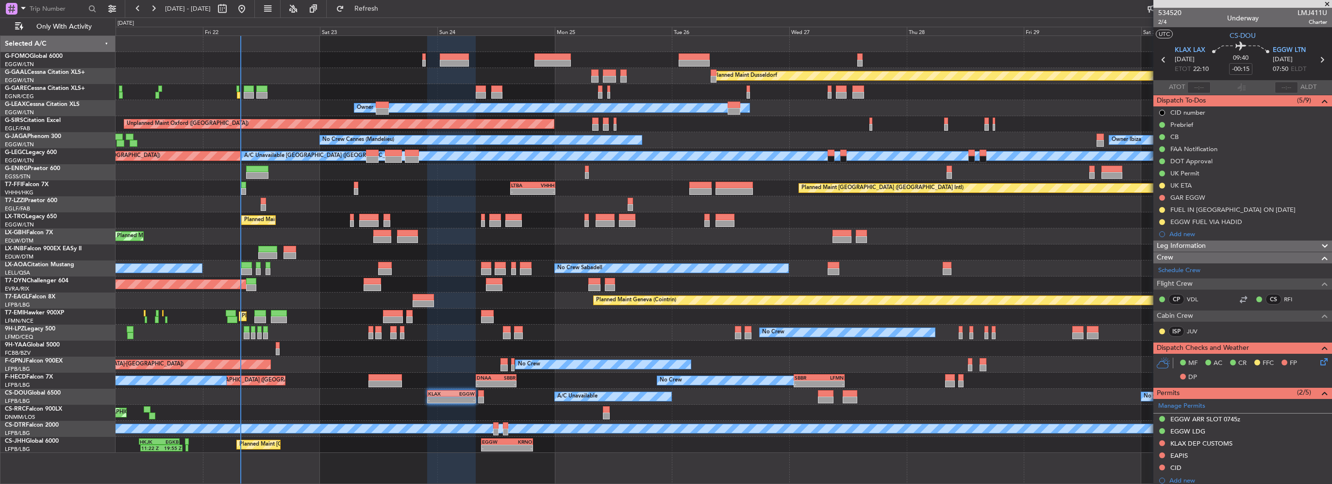
drag, startPoint x: 1245, startPoint y: 247, endPoint x: 1208, endPoint y: 250, distance: 37.5
click at [1245, 247] on div "Leg Information" at bounding box center [1242, 245] width 179 height 11
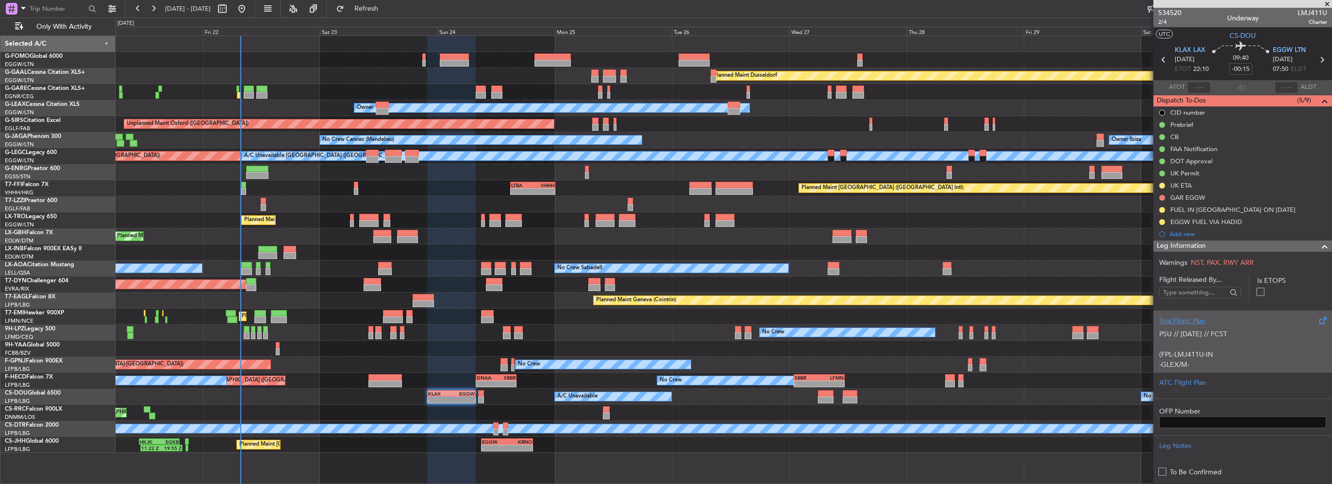
click at [1221, 341] on p at bounding box center [1242, 344] width 167 height 10
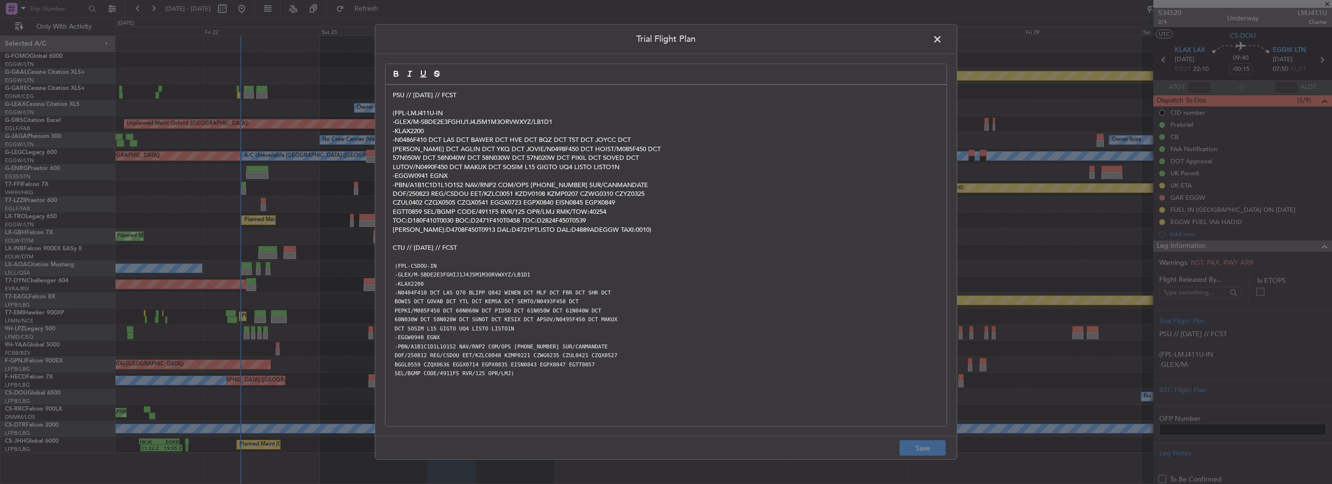
click at [387, 93] on div "PSU // 21AUG // FCST (FPL-LMJ411U-IN -GLEX/M-SBDE2E3FGHIJ1J4J5M1M3ORVWXYZ/LB1D1…" at bounding box center [665, 255] width 561 height 341
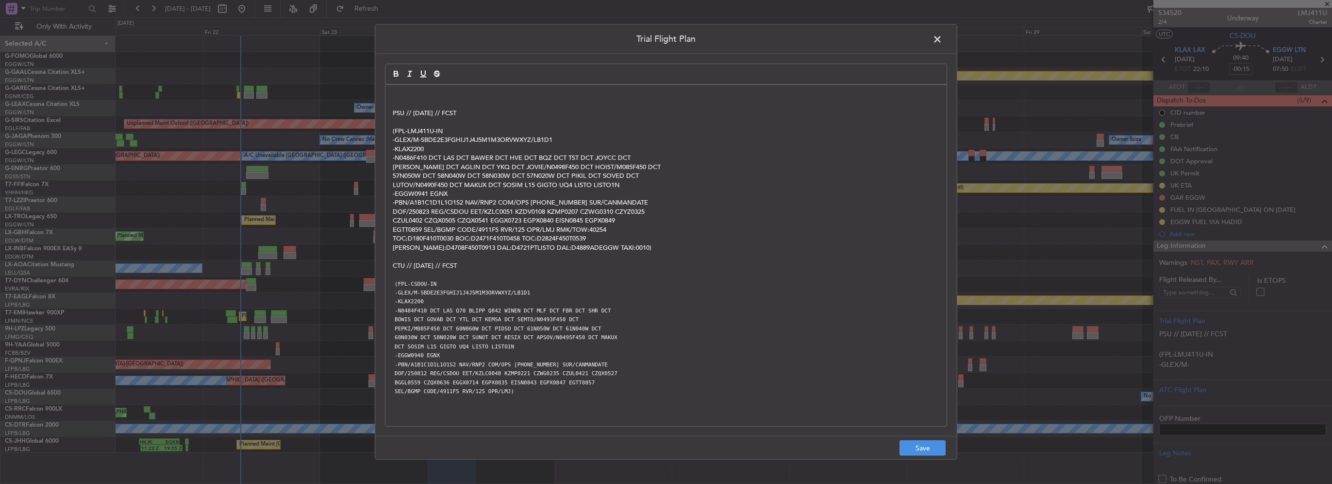
click at [387, 93] on div "PSU // 21AUG // FCST (FPL-LMJ411U-IN -GLEX/M-SBDE2E3FGHIJ1J4J5M1M3ORVWXYZ/LB1D1…" at bounding box center [665, 255] width 561 height 341
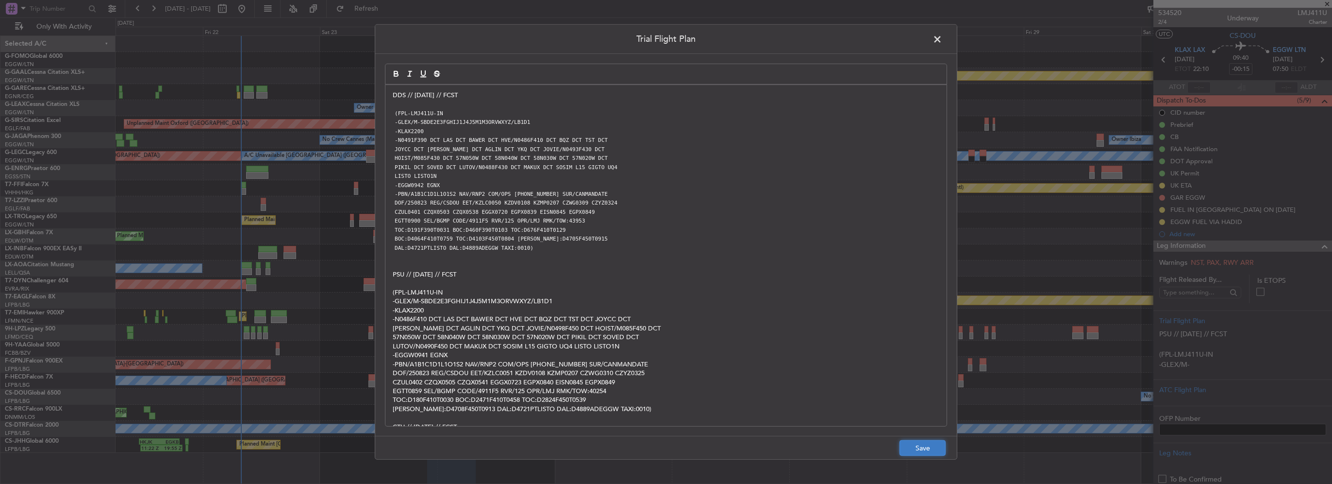
click at [927, 445] on button "Save" at bounding box center [923, 448] width 46 height 16
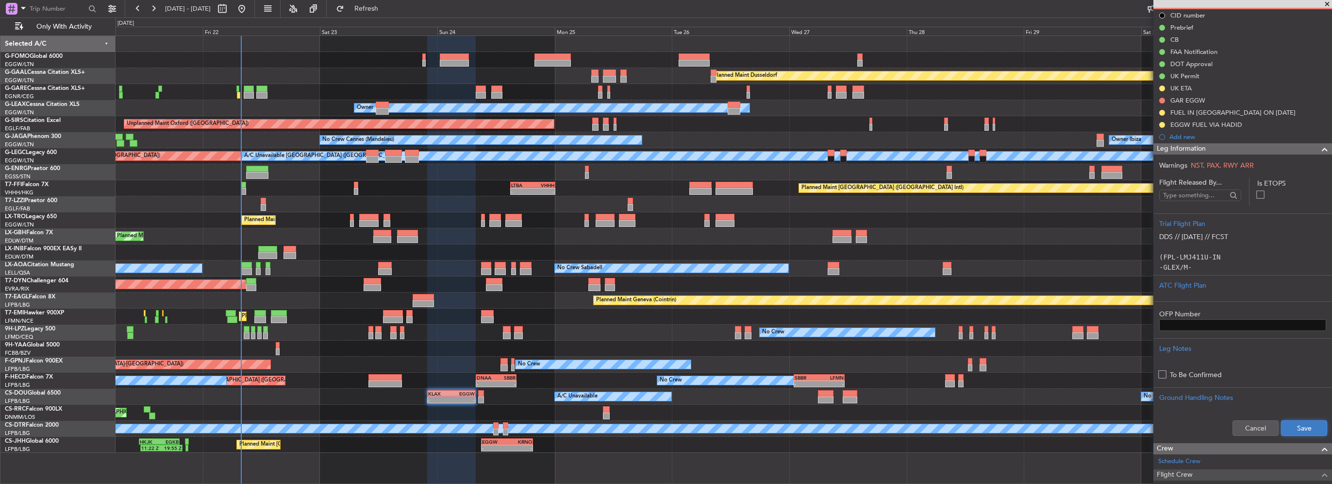
click at [1302, 431] on button "Save" at bounding box center [1304, 428] width 46 height 16
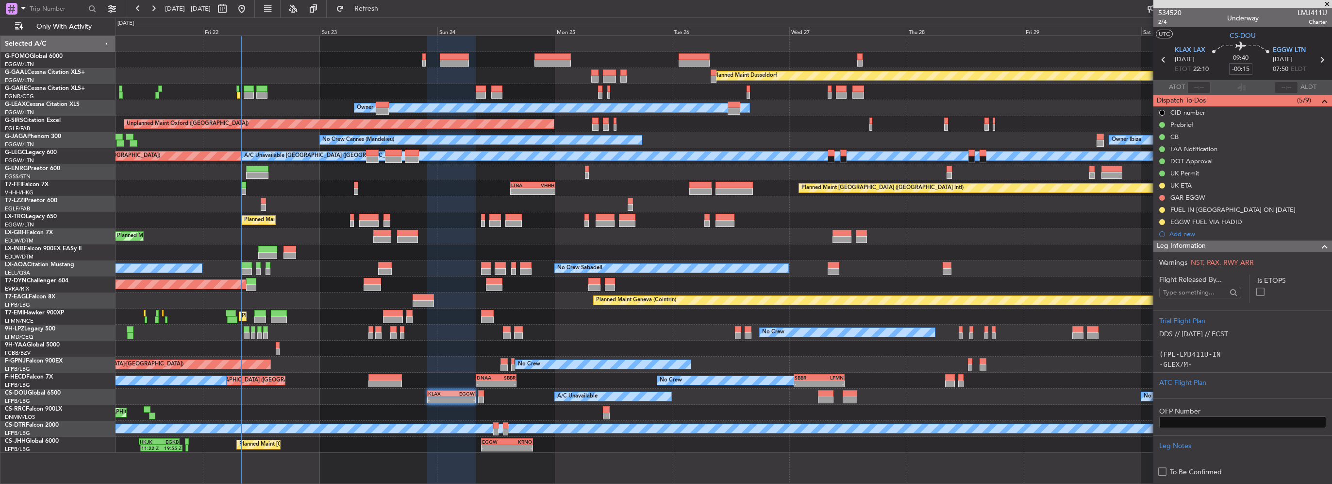
click at [1248, 68] on input "-00:15" at bounding box center [1240, 69] width 23 height 12
click at [1259, 37] on section "UTC CS-DOU" at bounding box center [1242, 34] width 179 height 15
click at [1319, 247] on span at bounding box center [1325, 246] width 12 height 12
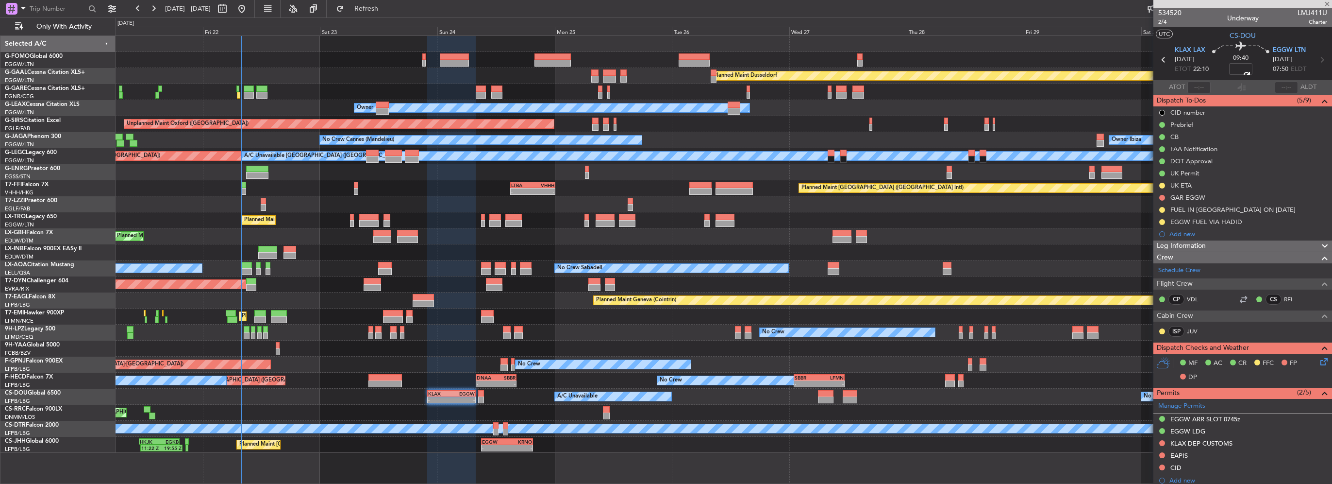
click at [1319, 245] on span at bounding box center [1325, 246] width 12 height 12
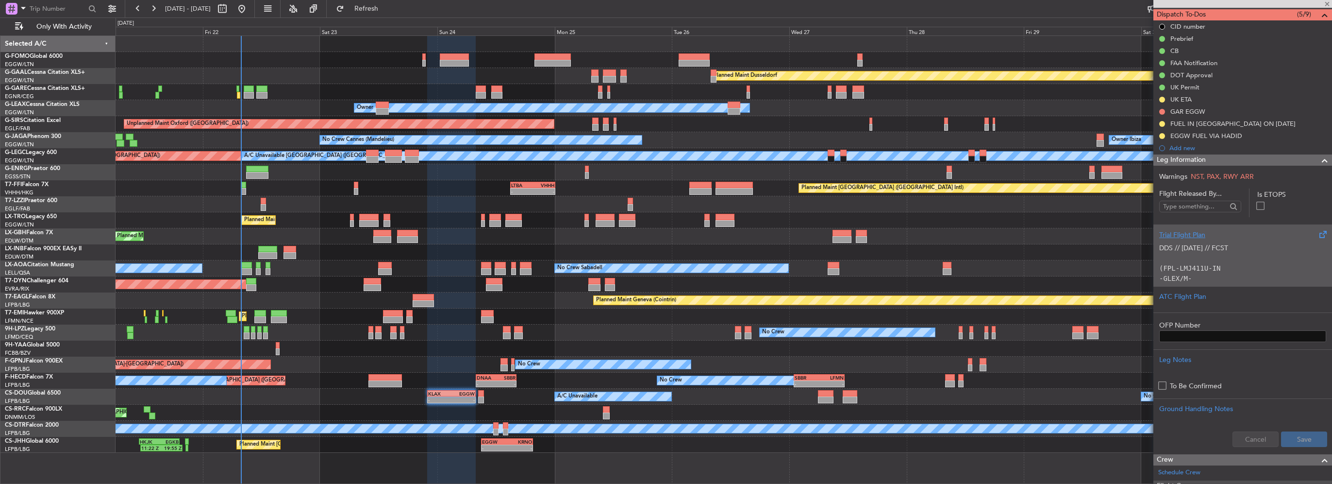
scroll to position [97, 0]
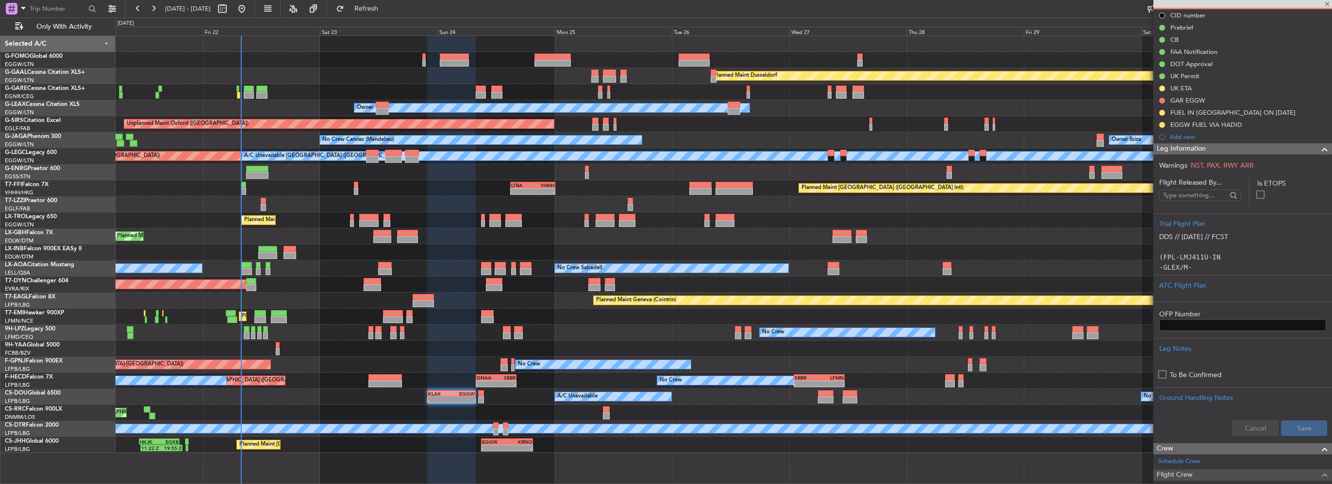
click at [1311, 150] on div at bounding box center [1320, 149] width 19 height 12
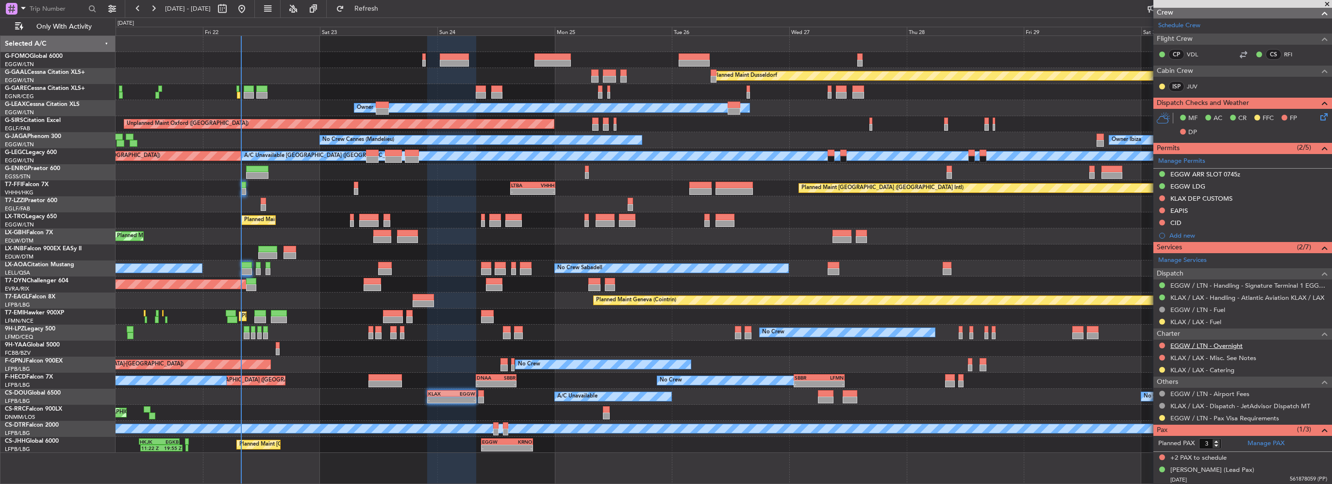
scroll to position [196, 0]
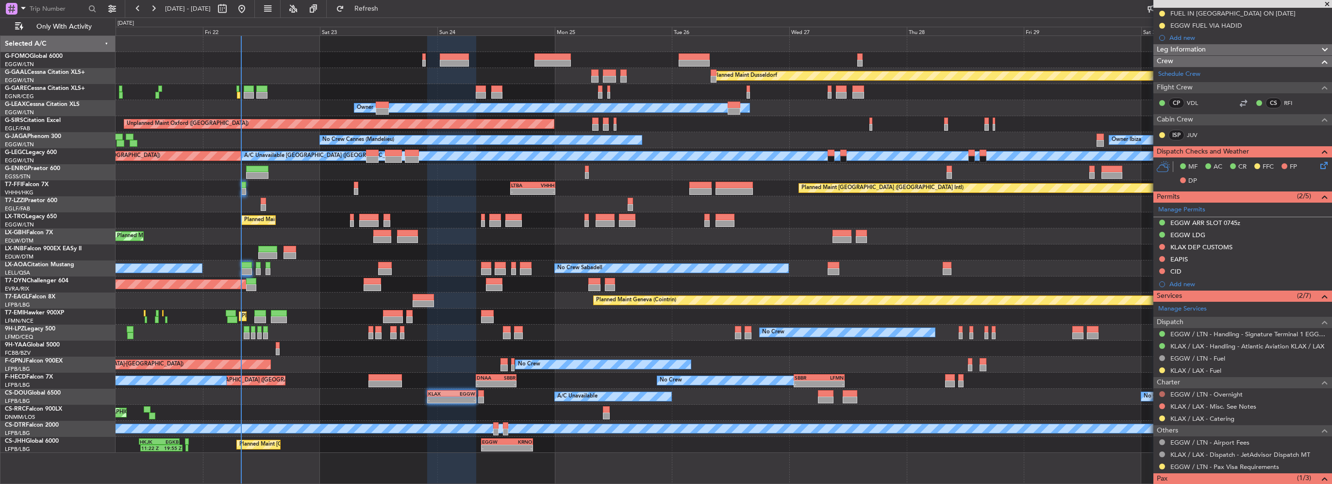
click at [1163, 393] on button at bounding box center [1162, 394] width 6 height 6
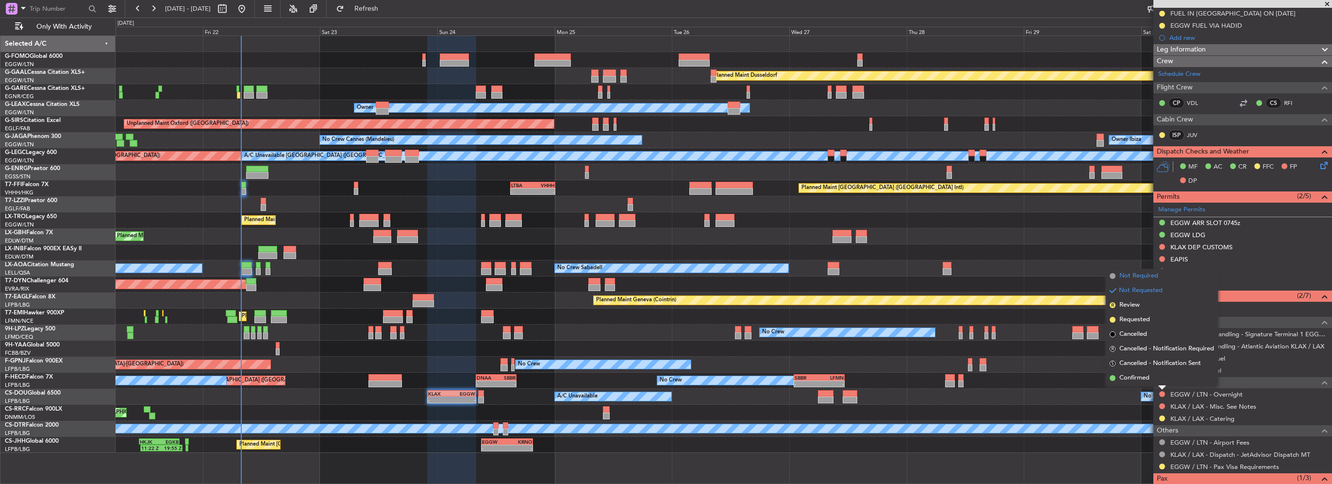
click at [1148, 281] on li "Not Required" at bounding box center [1162, 275] width 112 height 15
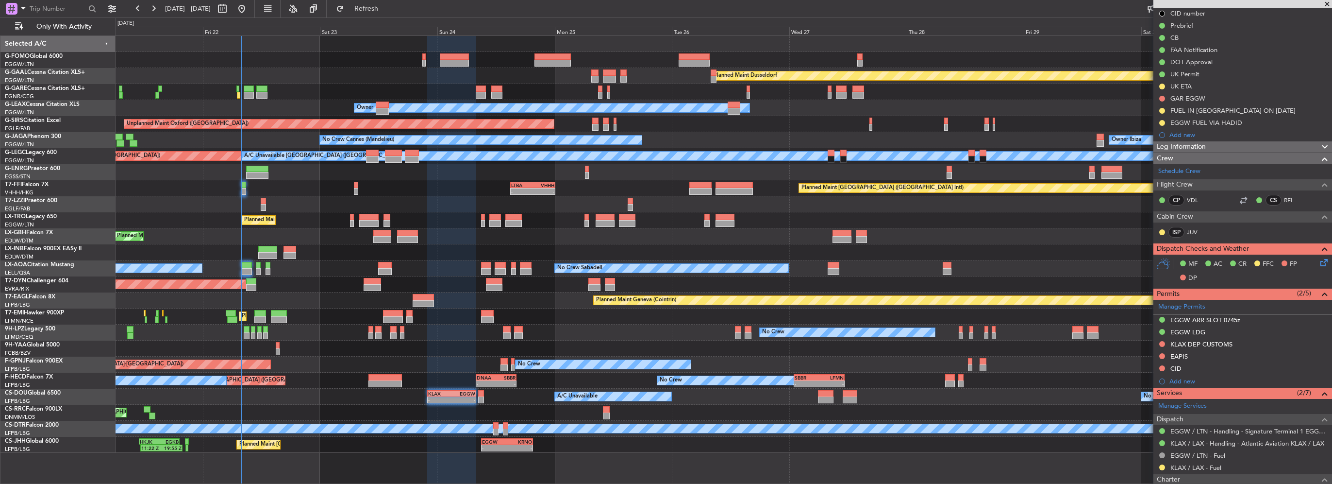
scroll to position [0, 0]
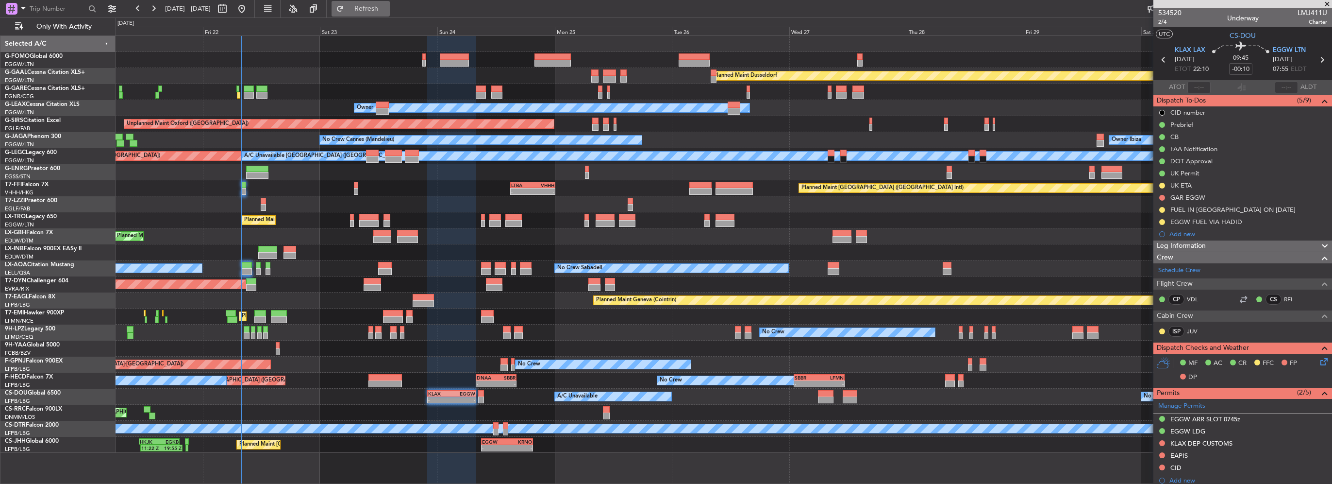
click at [387, 10] on span "Refresh" at bounding box center [366, 8] width 41 height 7
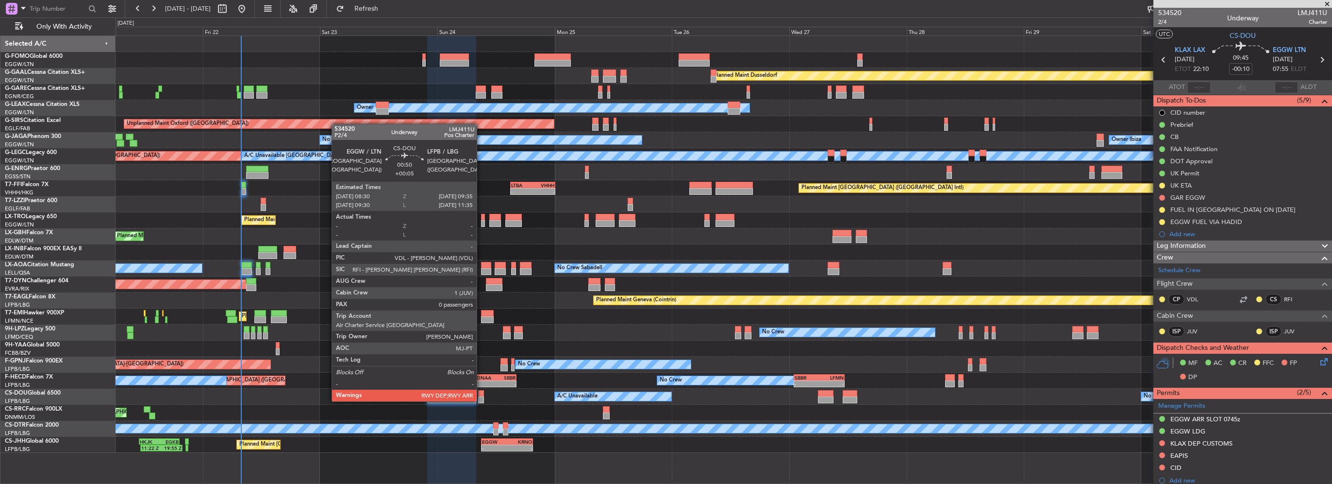
click at [481, 391] on div at bounding box center [480, 393] width 5 height 7
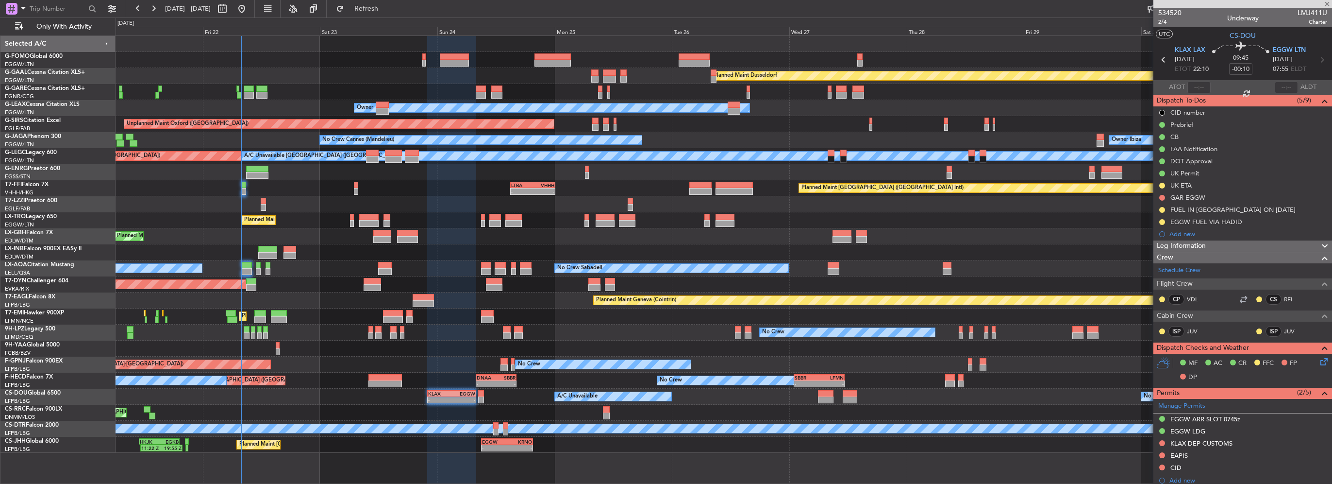
type input "+00:05"
type input "0"
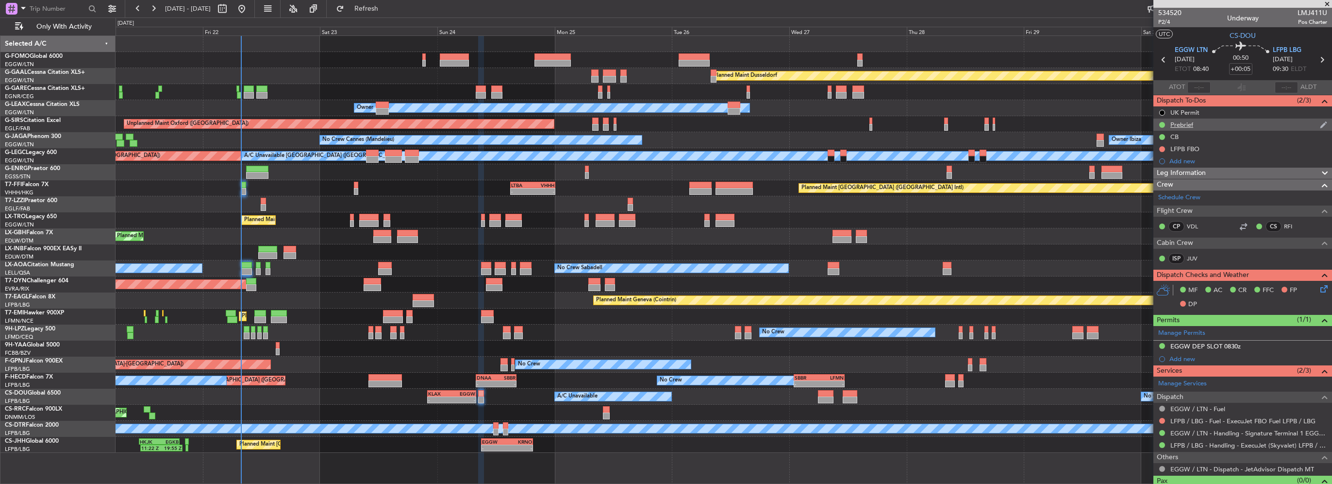
click at [1197, 127] on div "Prebrief" at bounding box center [1242, 124] width 179 height 12
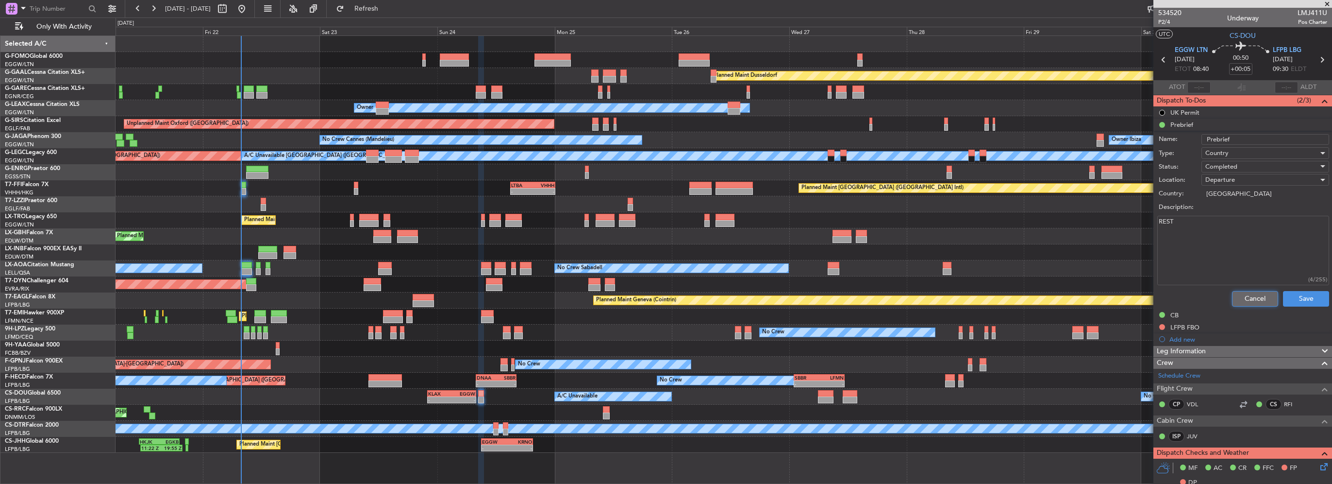
click at [1243, 291] on button "Cancel" at bounding box center [1255, 299] width 46 height 16
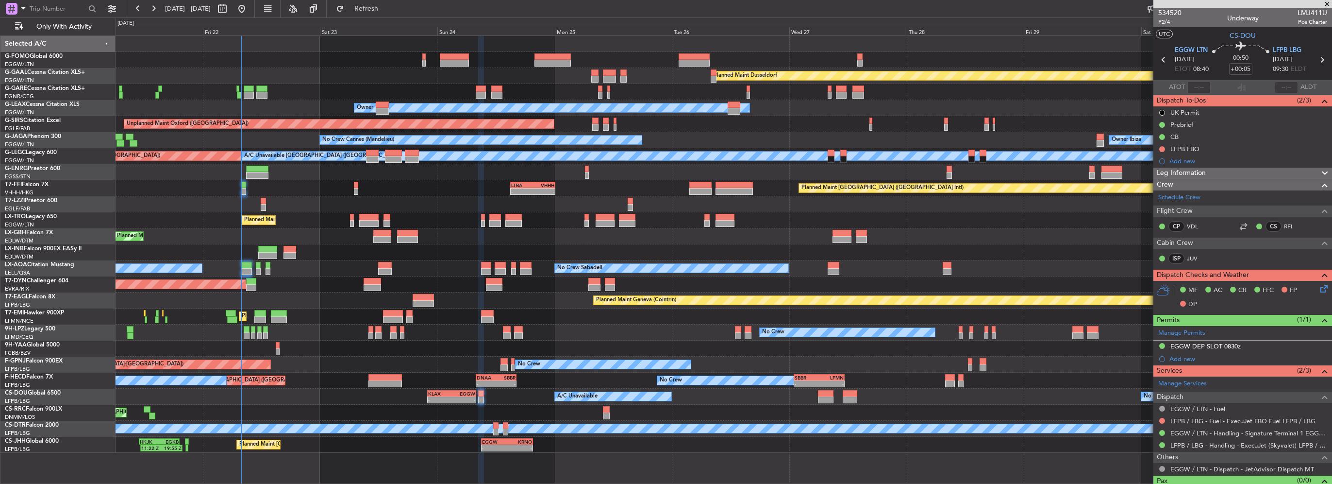
click at [1203, 175] on span "Leg Information" at bounding box center [1181, 172] width 49 height 11
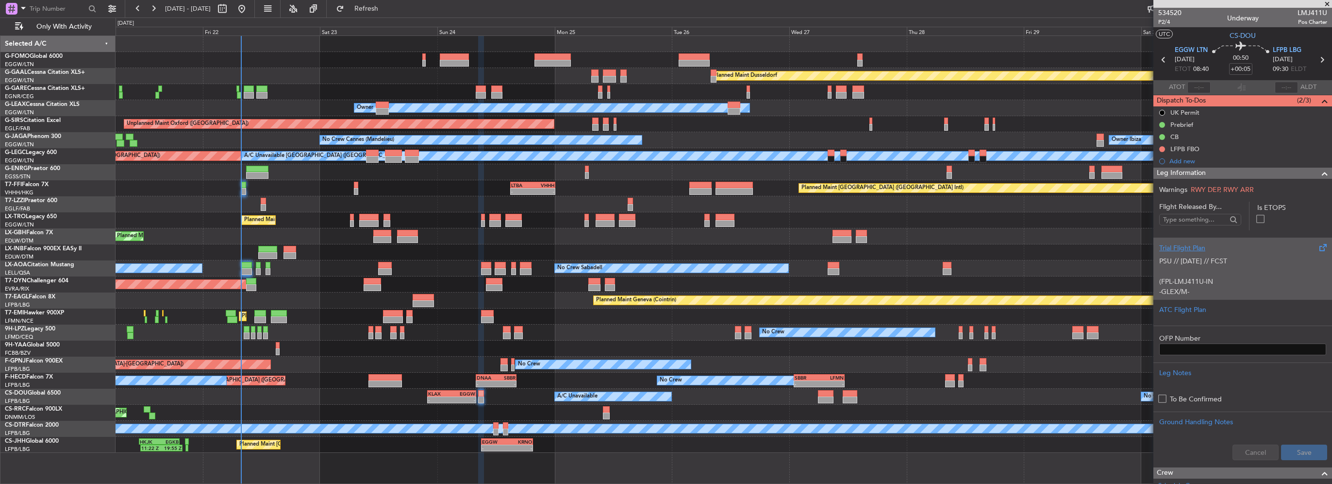
click at [1198, 250] on div "Trial Flight Plan" at bounding box center [1242, 248] width 167 height 10
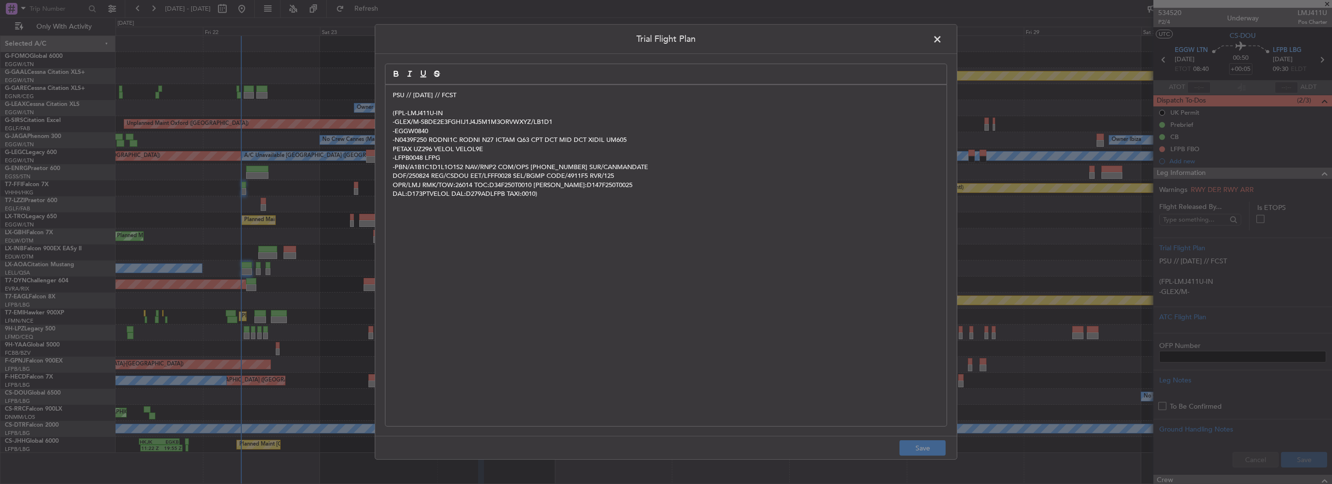
click at [388, 93] on div "PSU // 21AUG // FCST (FPL-LMJ411U-IN -GLEX/M-SBDE2E3FGHIJ1J4J5M1M3ORVWXYZ/LB1D1…" at bounding box center [665, 255] width 561 height 341
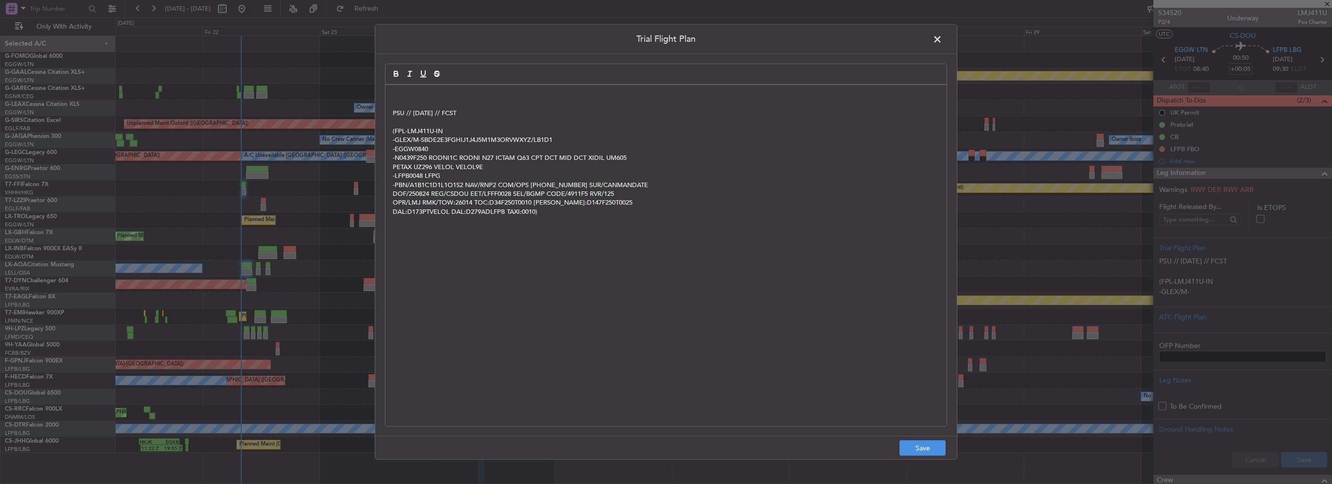
click at [389, 93] on div "PSU // 21AUG // FCST (FPL-LMJ411U-IN -GLEX/M-SBDE2E3FGHIJ1J4J5M1M3ORVWXYZ/LB1D1…" at bounding box center [665, 255] width 561 height 341
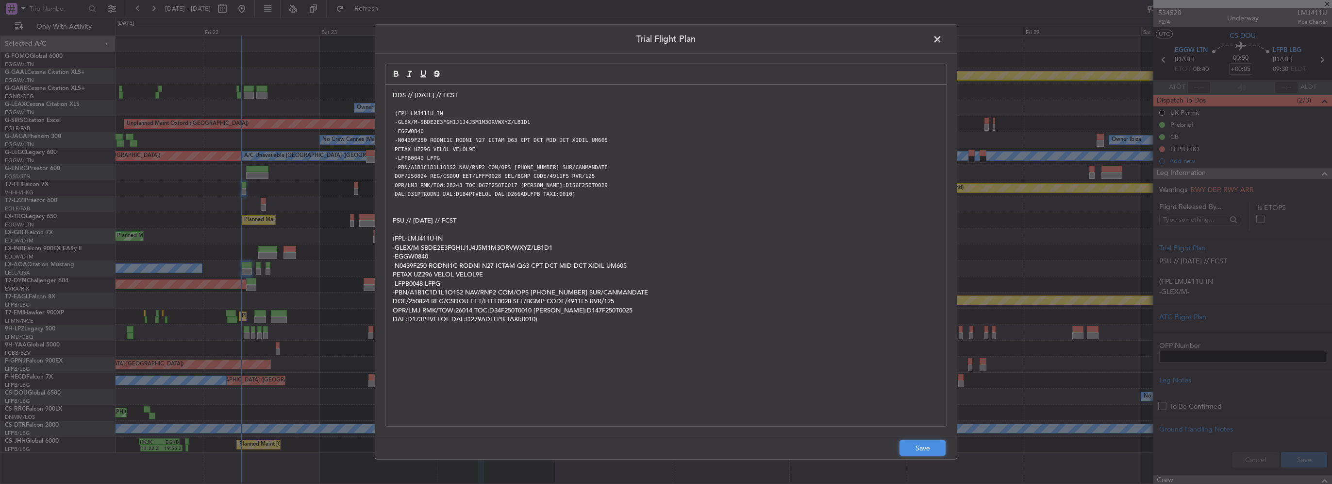
click at [919, 447] on button "Save" at bounding box center [923, 448] width 46 height 16
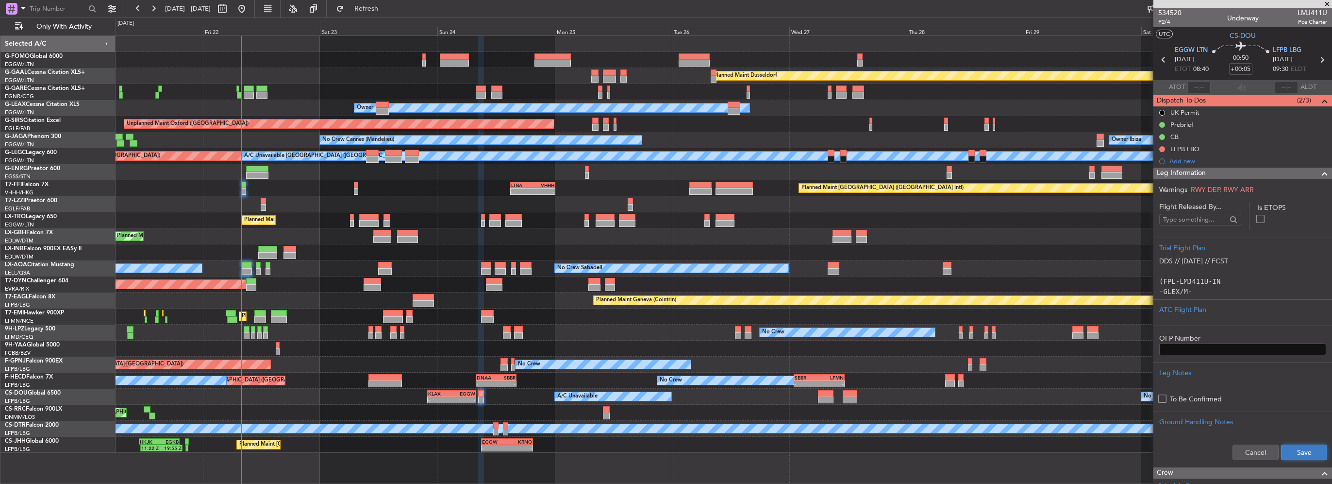
click at [1316, 458] on button "Save" at bounding box center [1304, 452] width 46 height 16
click at [1319, 173] on span at bounding box center [1325, 173] width 12 height 12
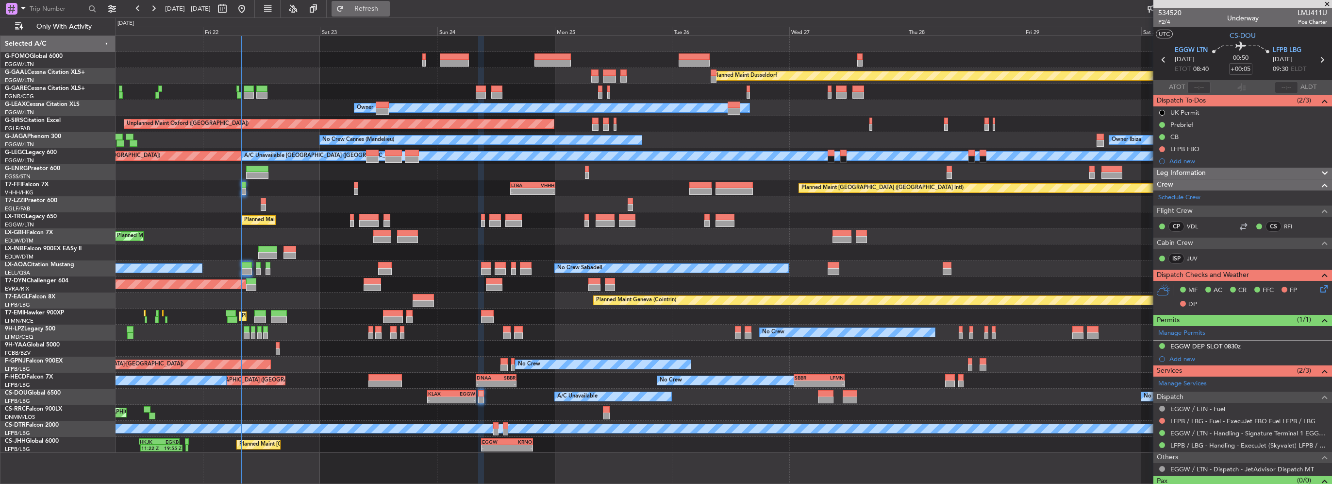
click at [387, 10] on span "Refresh" at bounding box center [366, 8] width 41 height 7
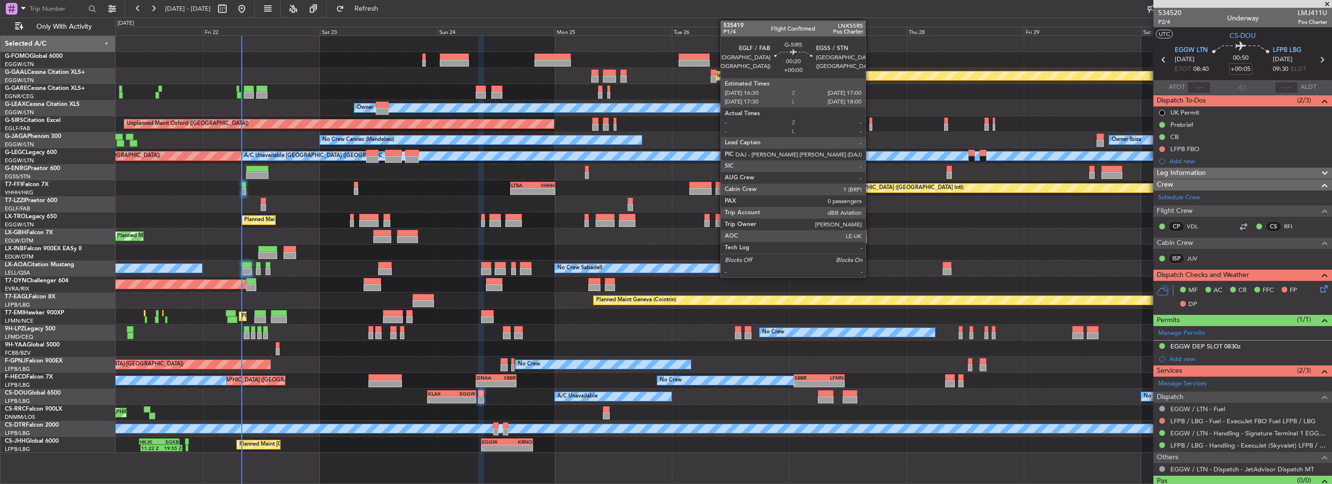
click at [870, 123] on div at bounding box center [870, 120] width 3 height 7
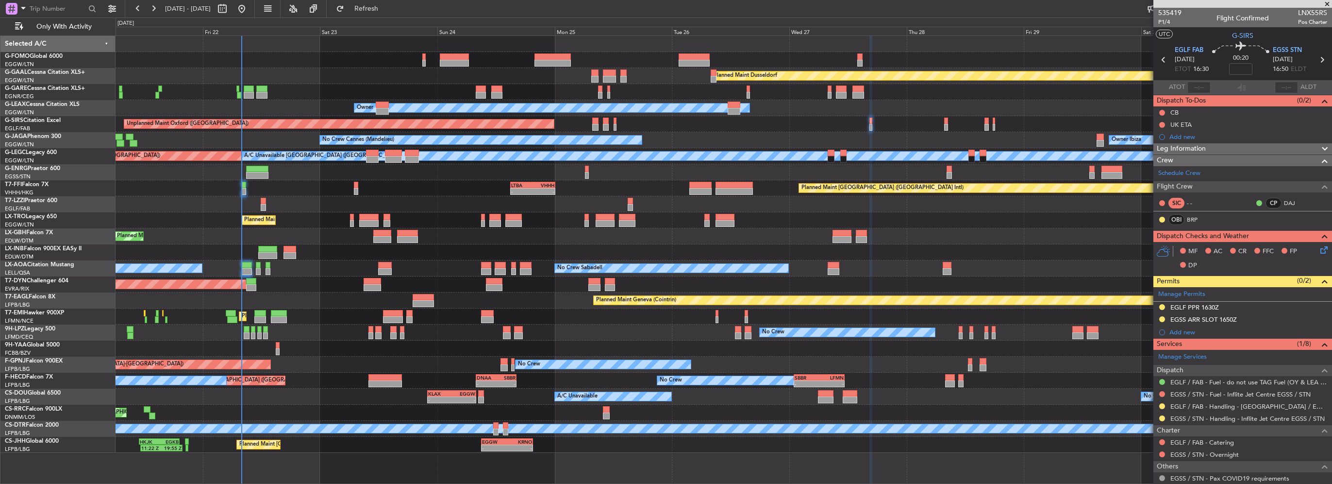
drag, startPoint x: 1161, startPoint y: 305, endPoint x: 1165, endPoint y: 308, distance: 5.2
click at [1161, 305] on button at bounding box center [1162, 307] width 6 height 6
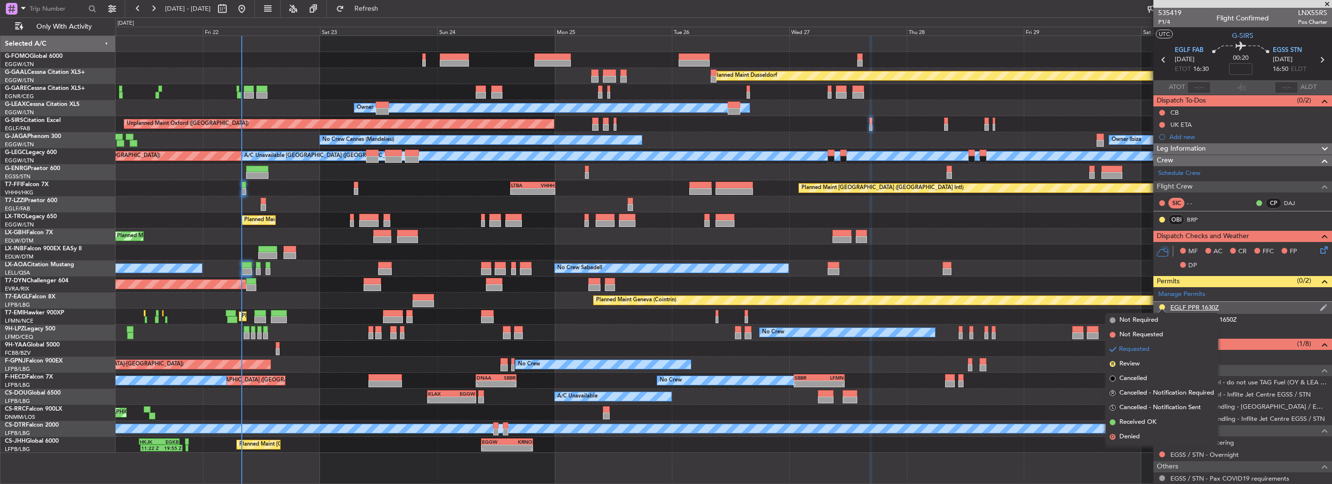
click at [1227, 307] on div "EGLF PPR 1630Z" at bounding box center [1242, 307] width 179 height 12
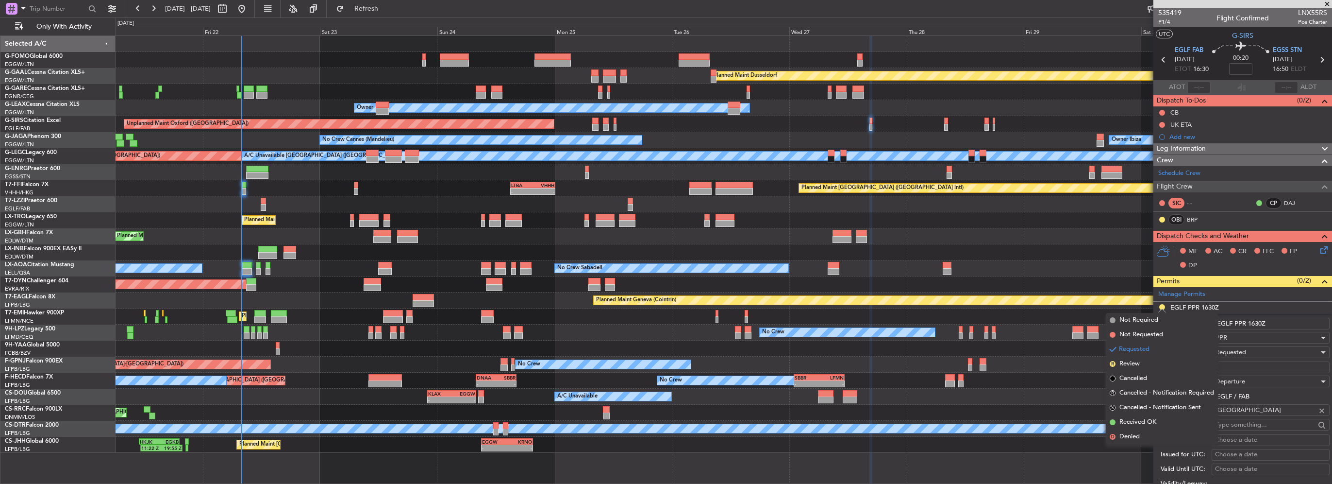
click at [1247, 361] on input "Number:" at bounding box center [1271, 367] width 118 height 12
paste input "371524"
type input "371524"
click at [1243, 354] on span "Requested" at bounding box center [1231, 352] width 31 height 9
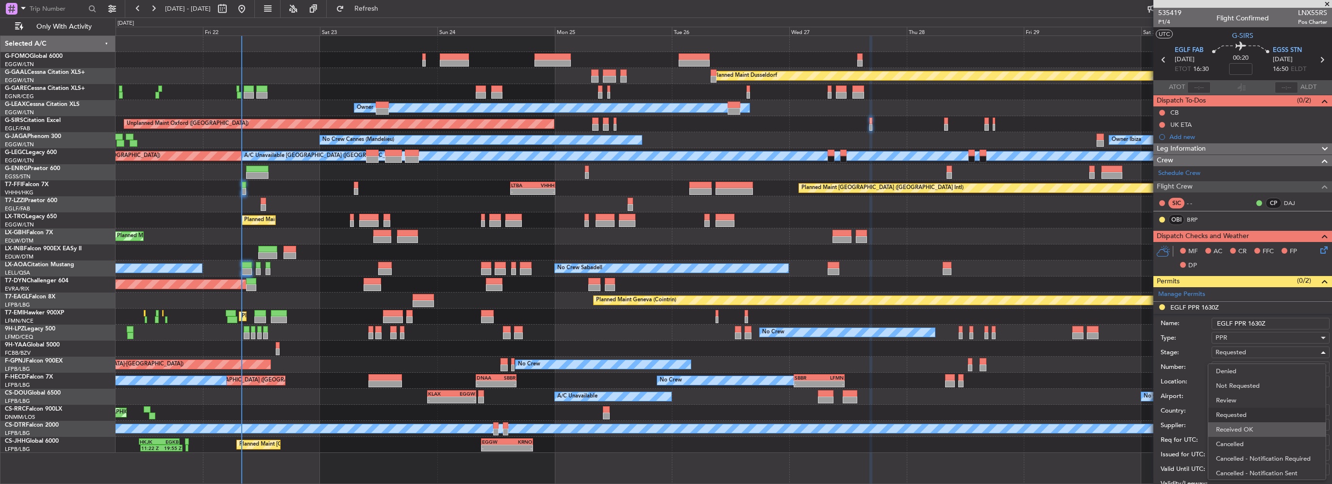
scroll to position [4, 0]
click at [1256, 422] on span "Received OK" at bounding box center [1267, 425] width 102 height 15
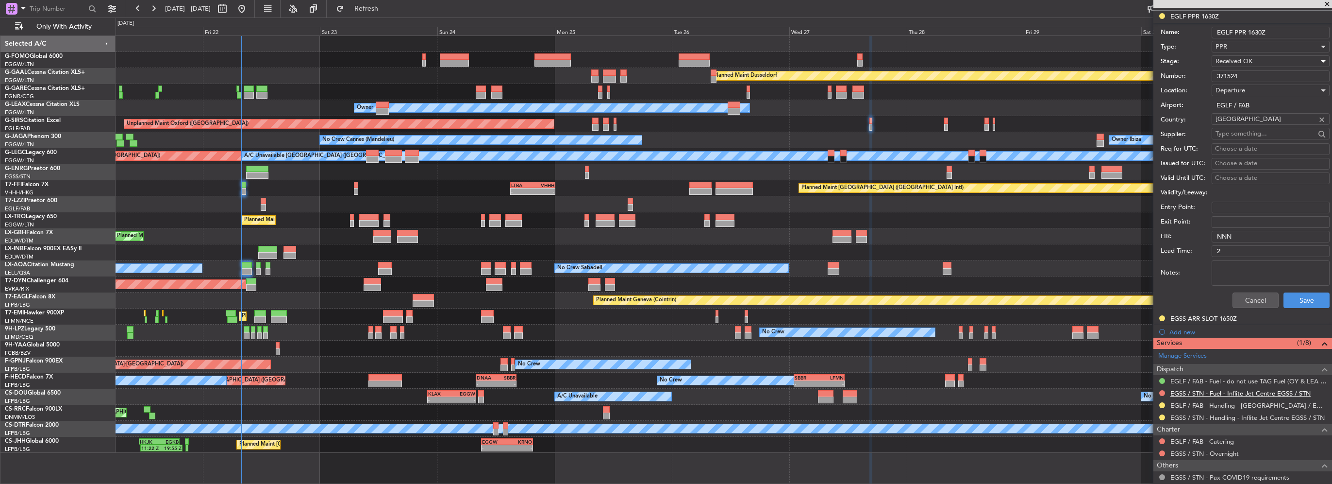
scroll to position [291, 0]
click at [1307, 302] on button "Save" at bounding box center [1307, 300] width 46 height 16
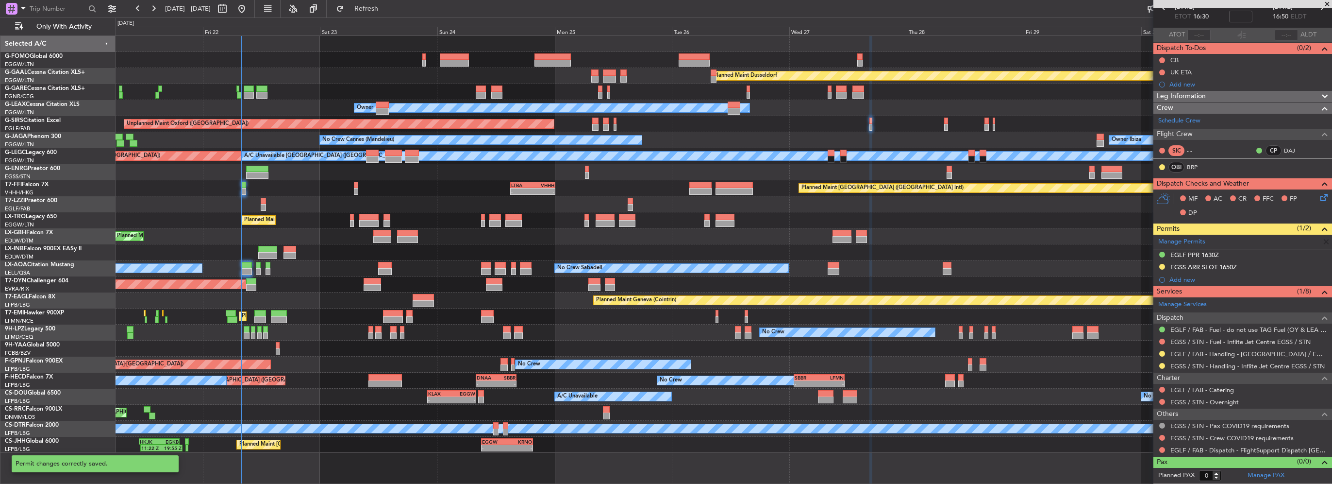
scroll to position [50, 0]
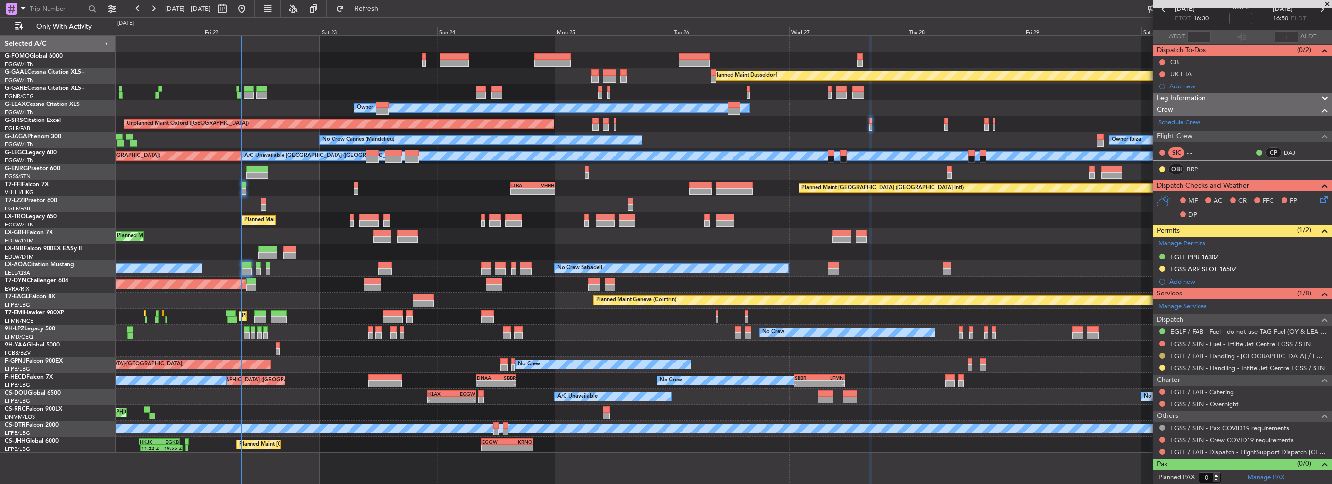
click at [1160, 355] on button at bounding box center [1162, 355] width 6 height 6
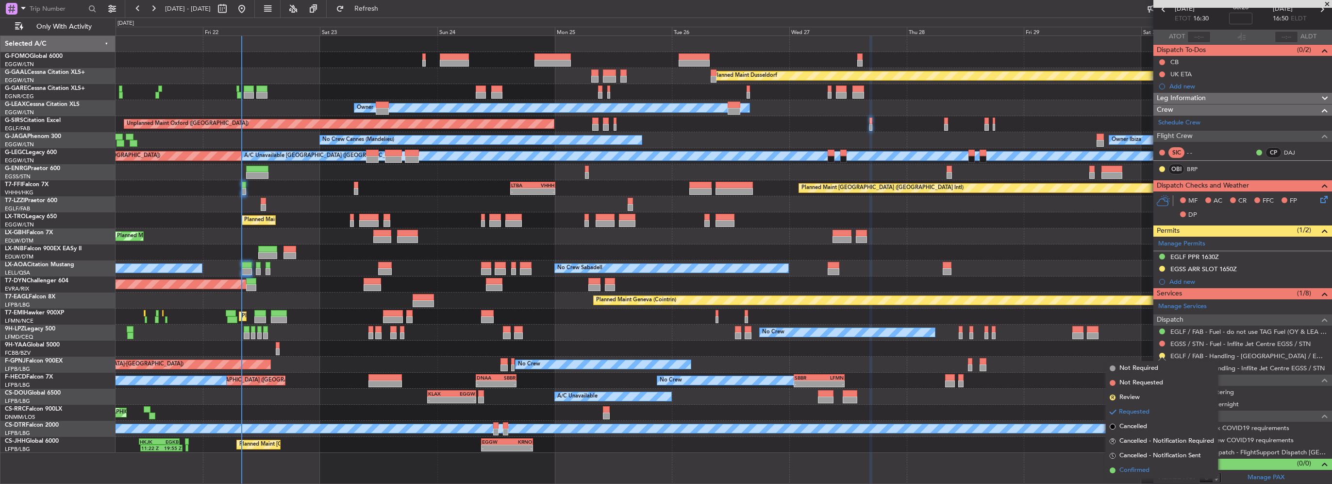
click at [1146, 467] on span "Confirmed" at bounding box center [1134, 470] width 30 height 10
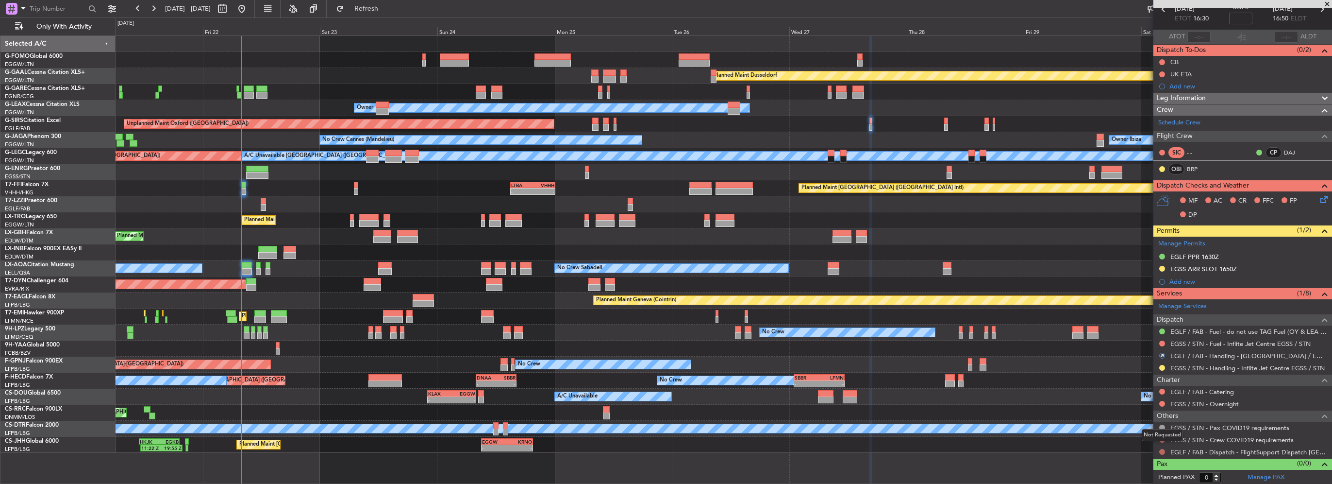
click at [1162, 451] on button at bounding box center [1162, 452] width 6 height 6
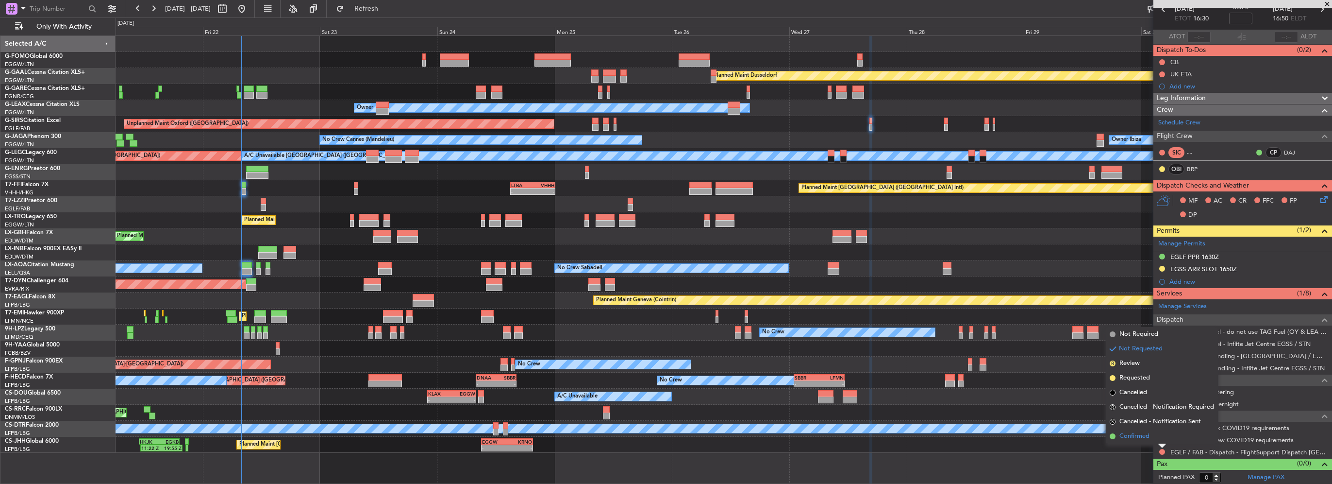
click at [1148, 435] on span "Confirmed" at bounding box center [1134, 436] width 30 height 10
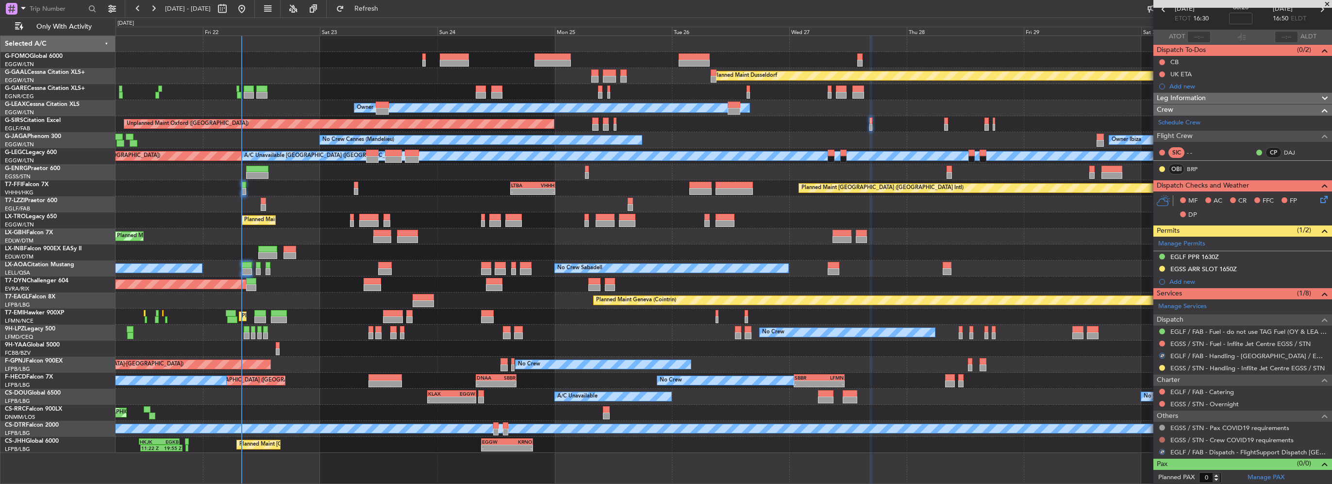
click at [1160, 437] on button at bounding box center [1162, 439] width 6 height 6
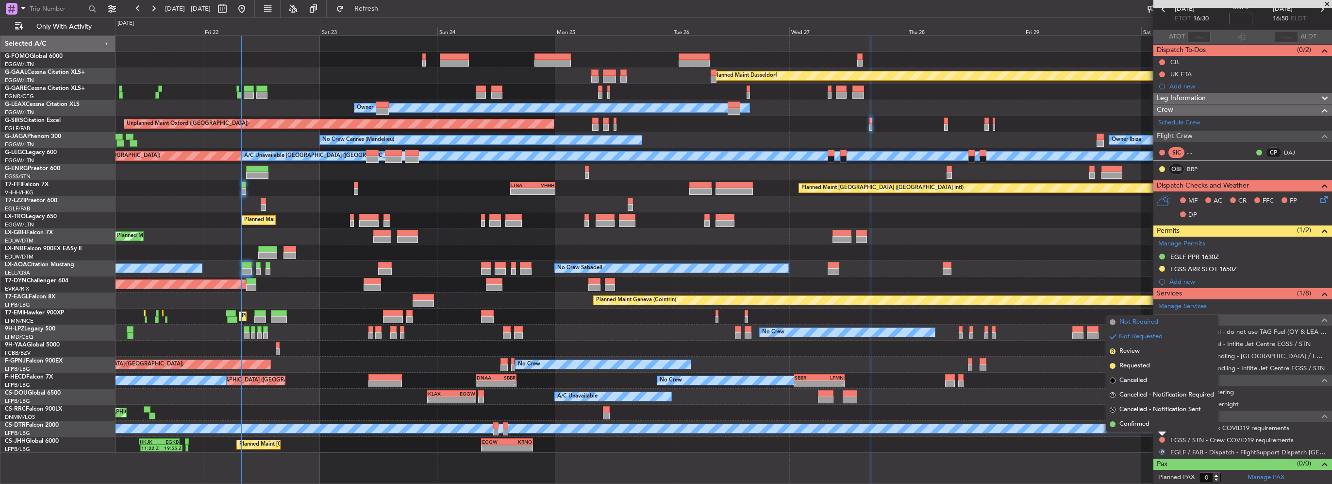
click at [1145, 326] on li "Not Required" at bounding box center [1162, 322] width 112 height 15
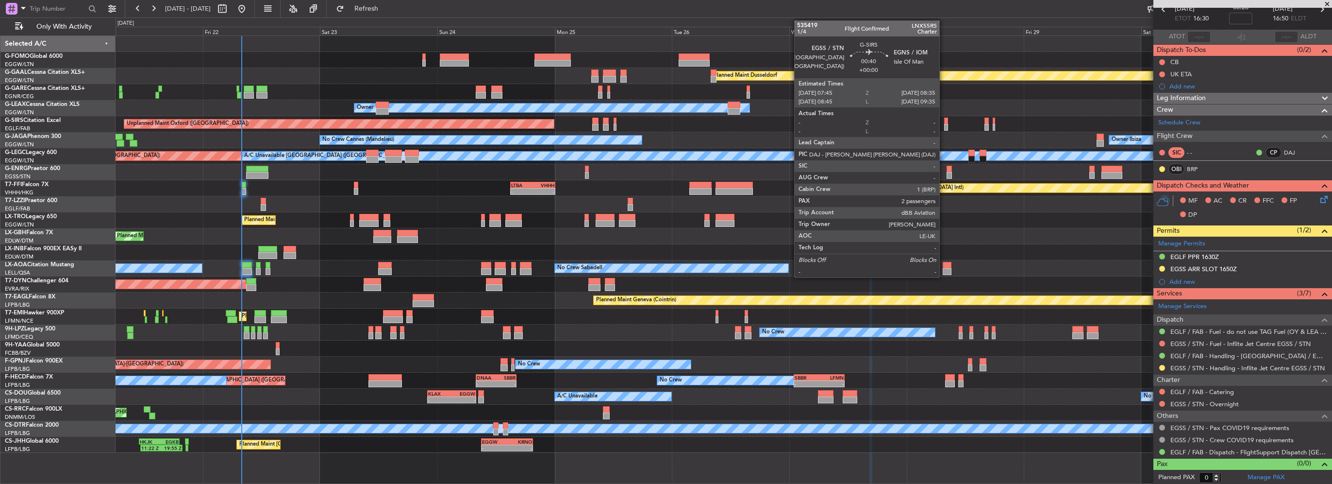
click at [944, 127] on div at bounding box center [946, 127] width 4 height 7
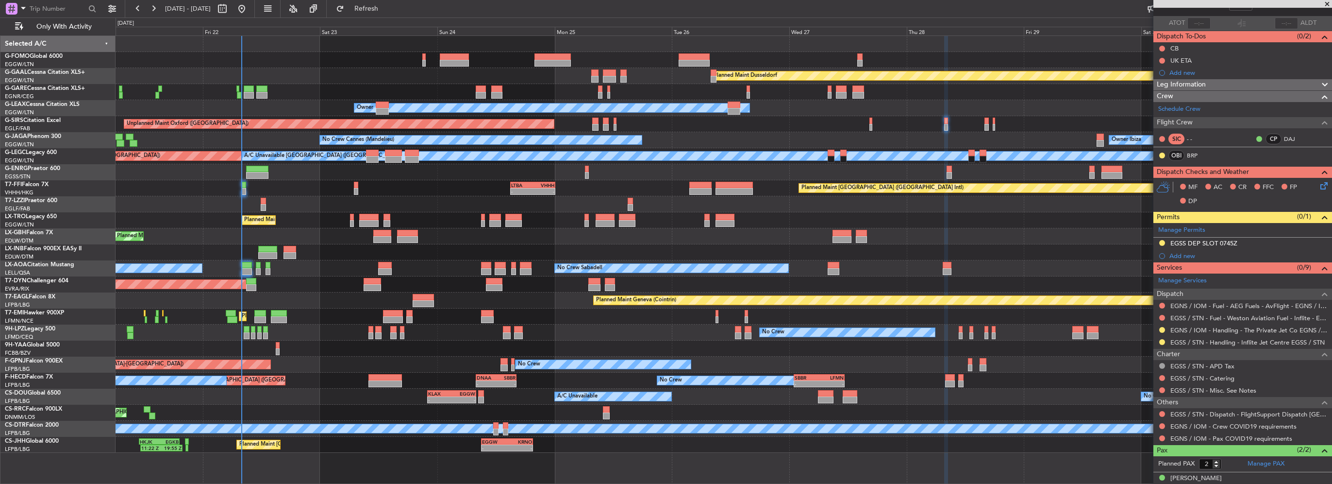
scroll to position [94, 0]
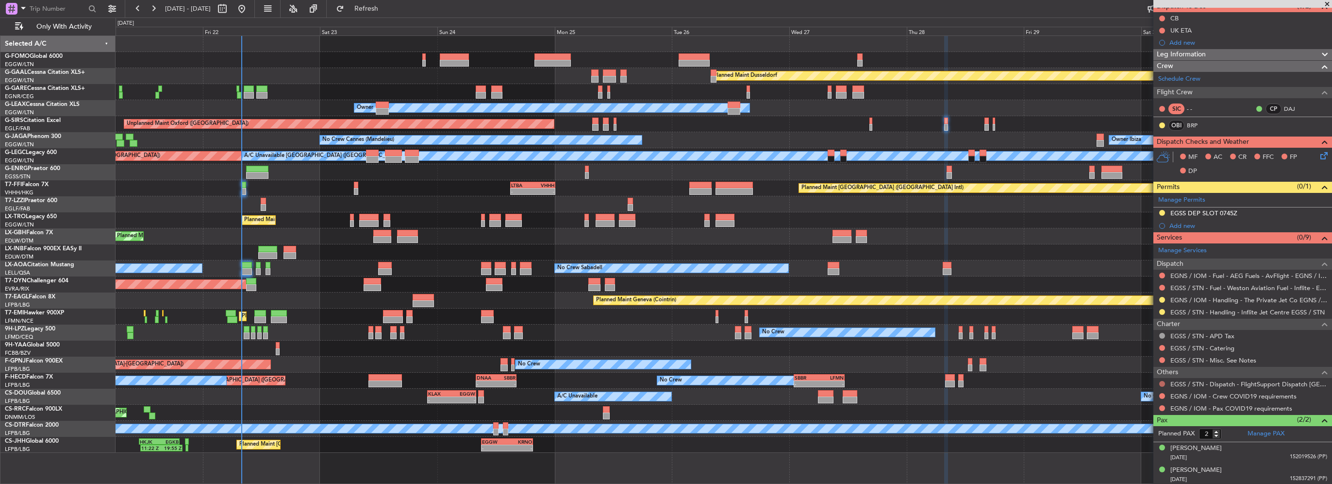
click at [1163, 381] on button at bounding box center [1162, 384] width 6 height 6
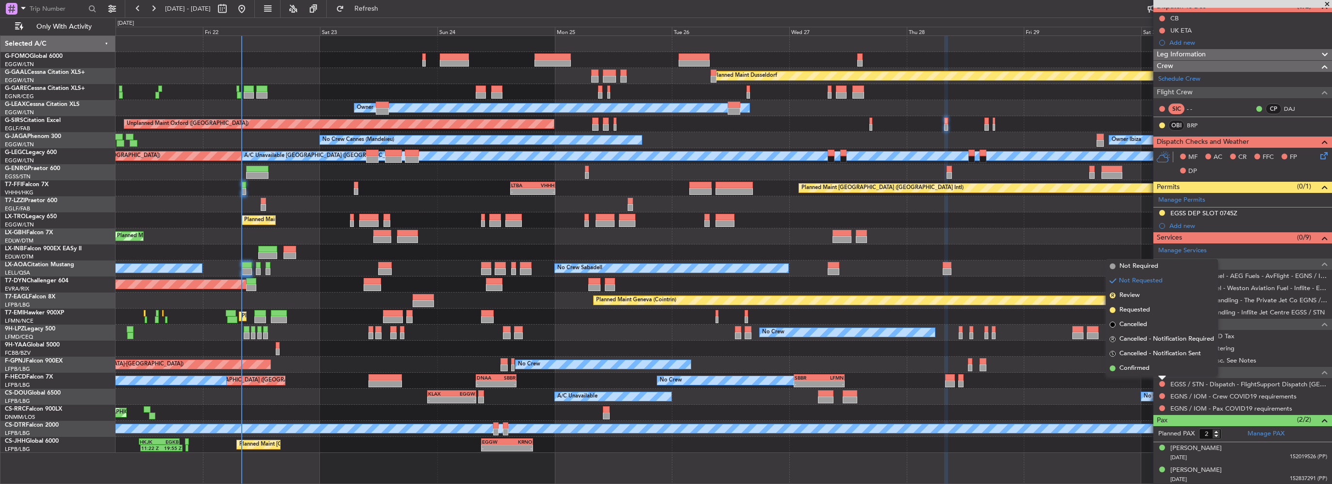
click at [1146, 366] on span "Confirmed" at bounding box center [1134, 368] width 30 height 10
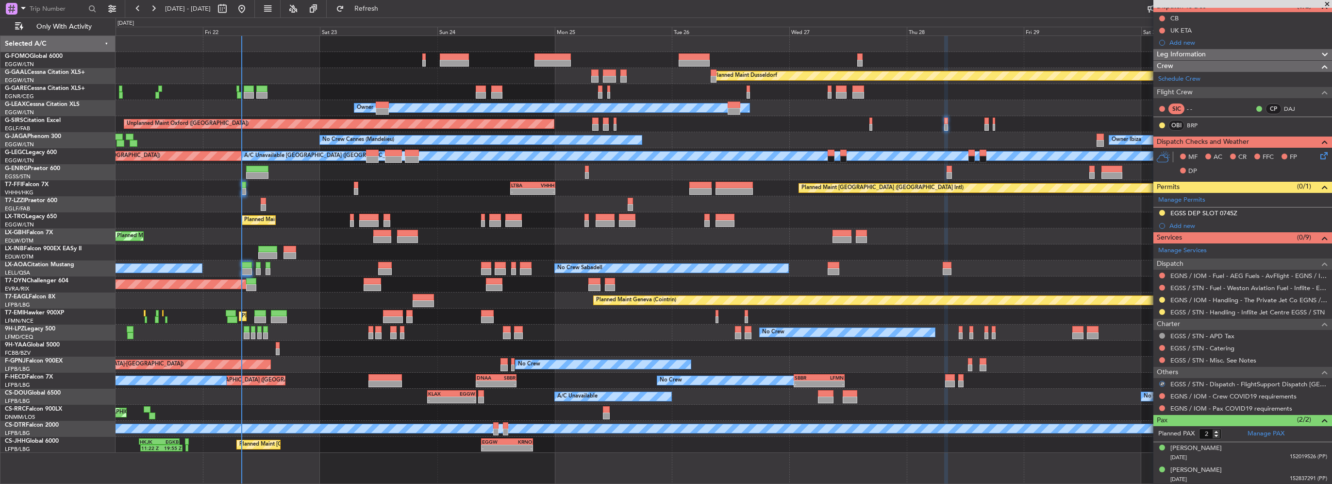
click at [1159, 392] on div at bounding box center [1162, 396] width 8 height 8
click at [1163, 393] on button at bounding box center [1162, 396] width 6 height 6
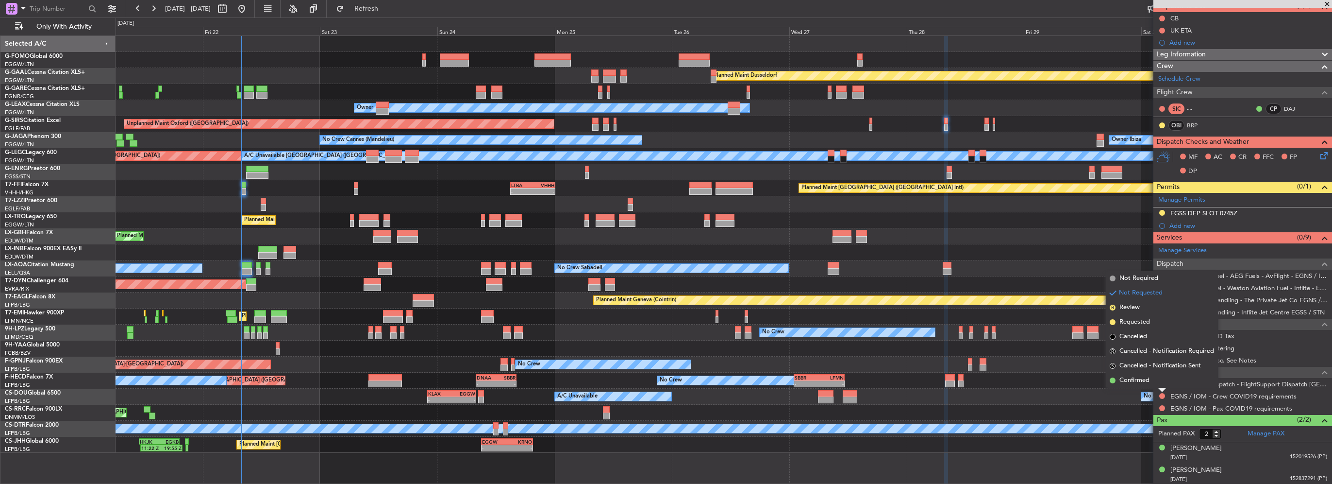
click at [1151, 285] on li "Not Requested" at bounding box center [1162, 292] width 112 height 15
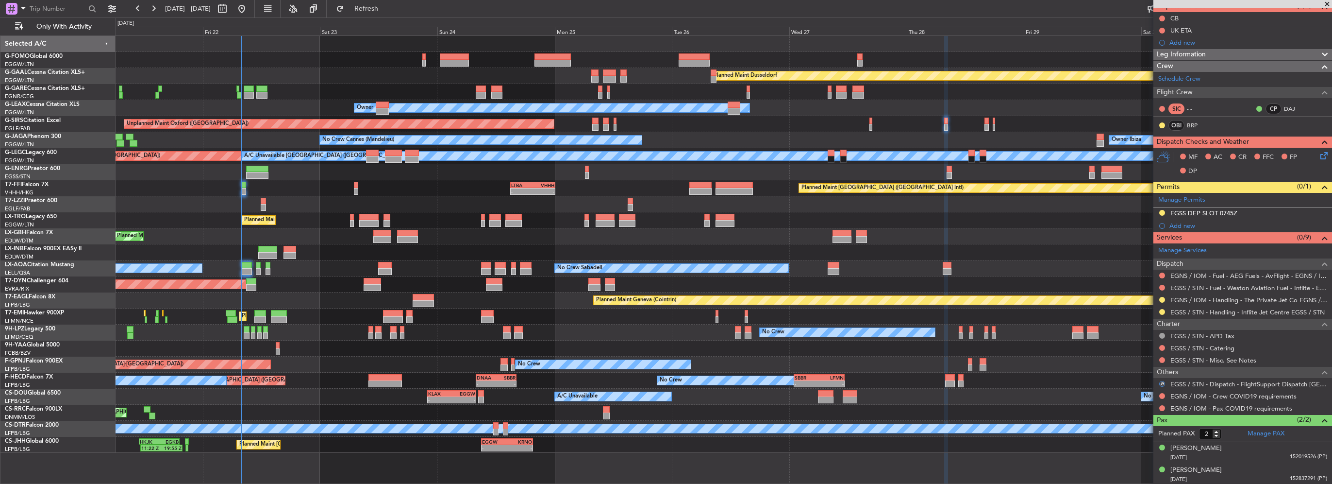
click at [1151, 285] on div "Planned Maint [GEOGRAPHIC_DATA]-[GEOGRAPHIC_DATA]" at bounding box center [724, 284] width 1216 height 16
click at [1164, 405] on button at bounding box center [1162, 408] width 6 height 6
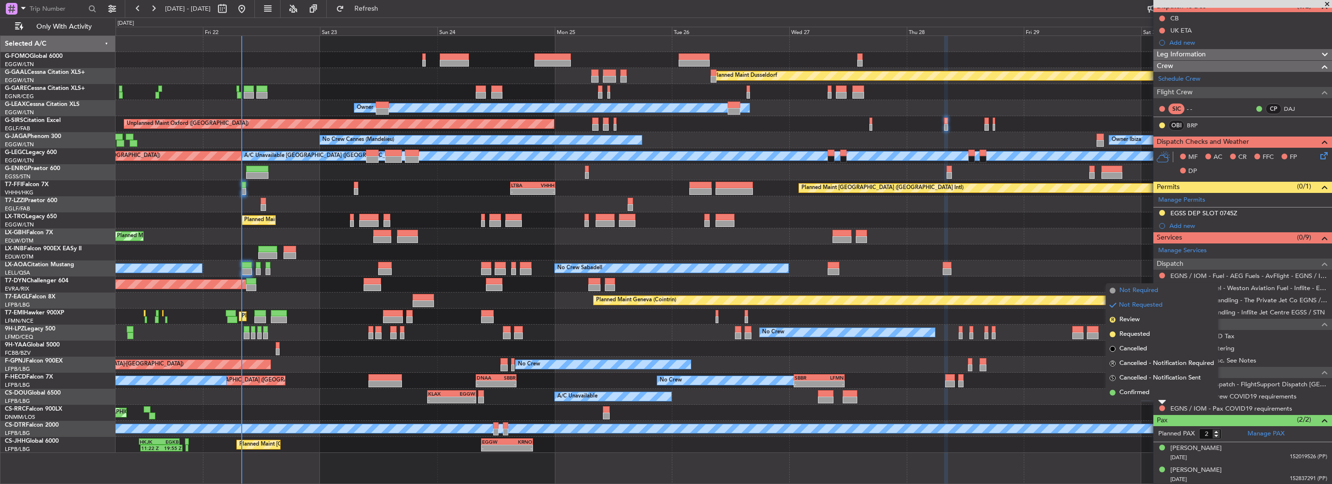
click at [1142, 295] on li "Not Required" at bounding box center [1162, 290] width 112 height 15
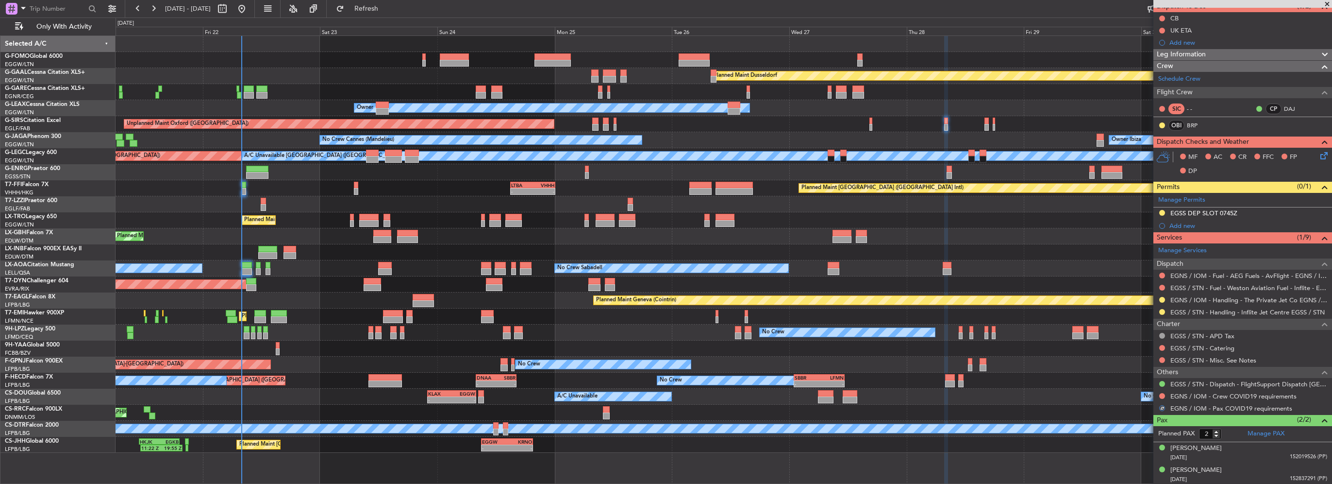
click at [1159, 392] on nimbus-traffic-light at bounding box center [1162, 396] width 8 height 8
click at [1159, 392] on div at bounding box center [1162, 396] width 8 height 8
click at [1161, 392] on div at bounding box center [1162, 396] width 8 height 8
click at [1161, 394] on button at bounding box center [1162, 396] width 6 height 6
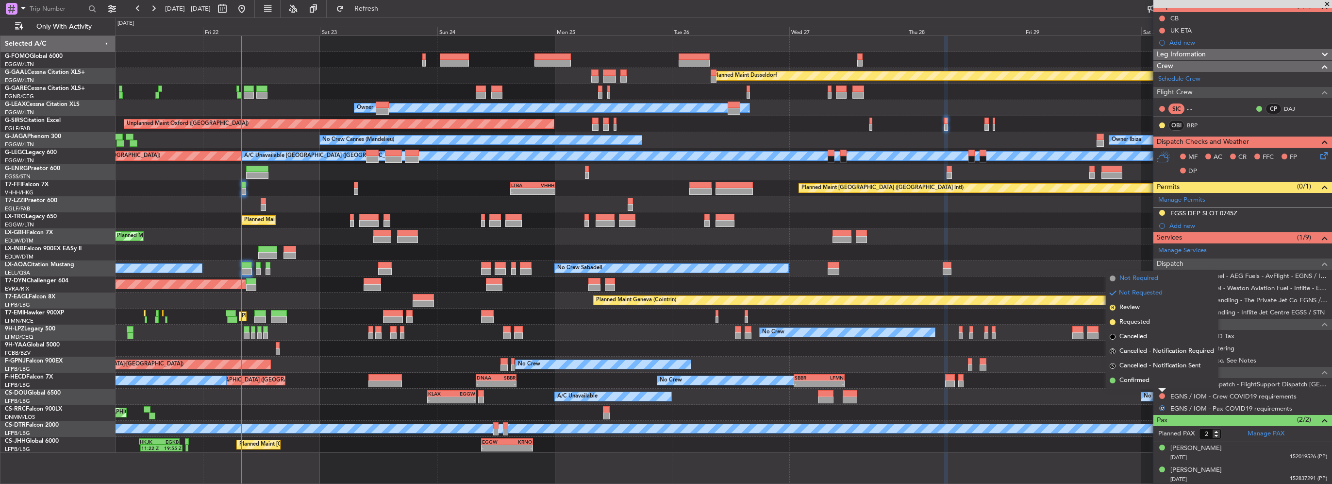
click at [1146, 284] on li "Not Required" at bounding box center [1162, 278] width 112 height 15
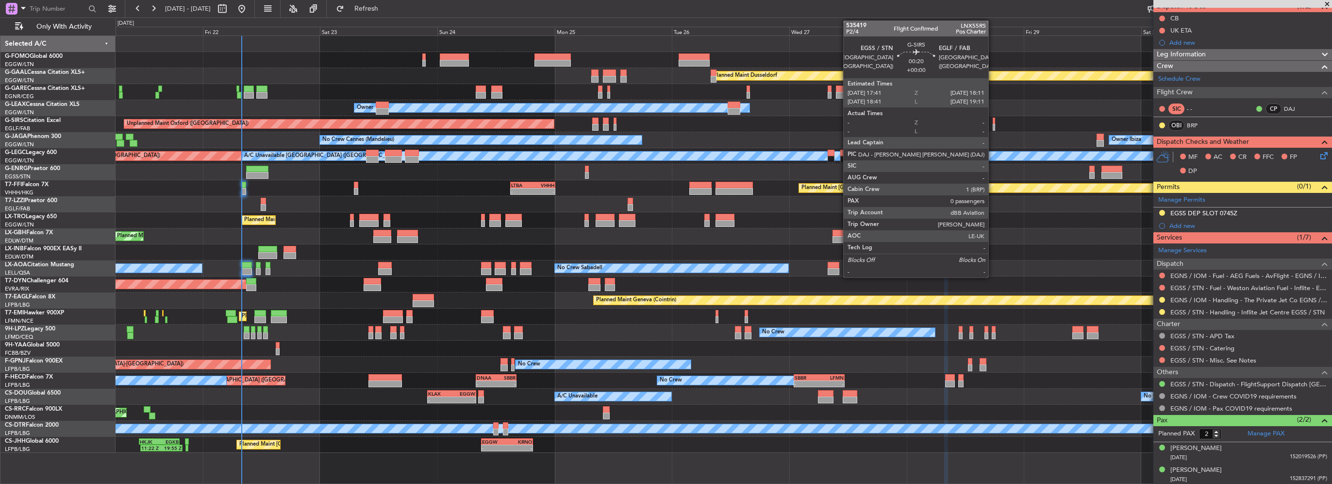
click at [993, 125] on div at bounding box center [994, 127] width 3 height 7
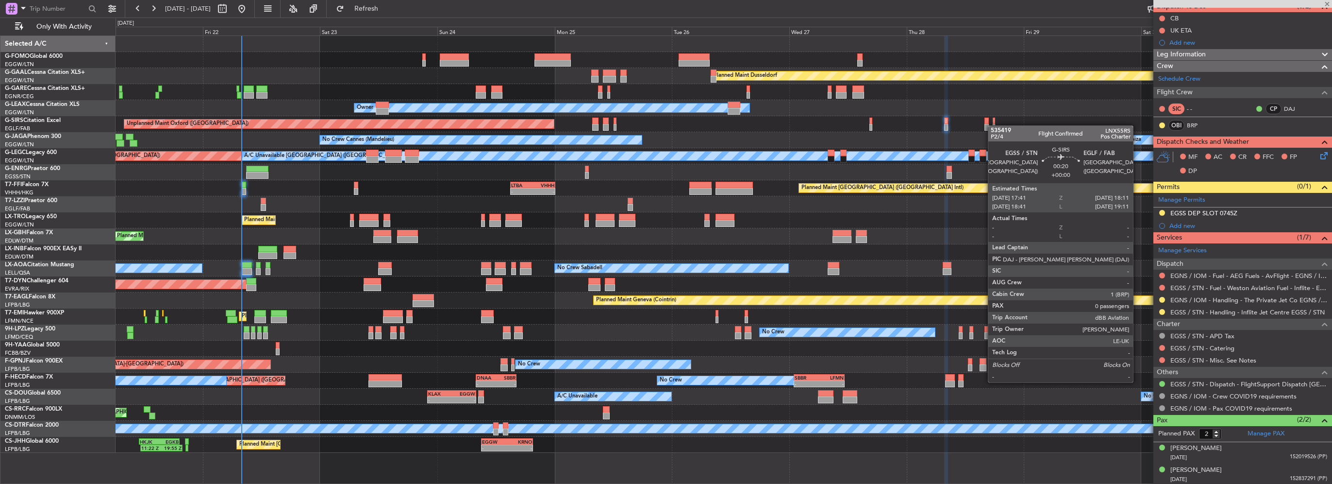
type input "0"
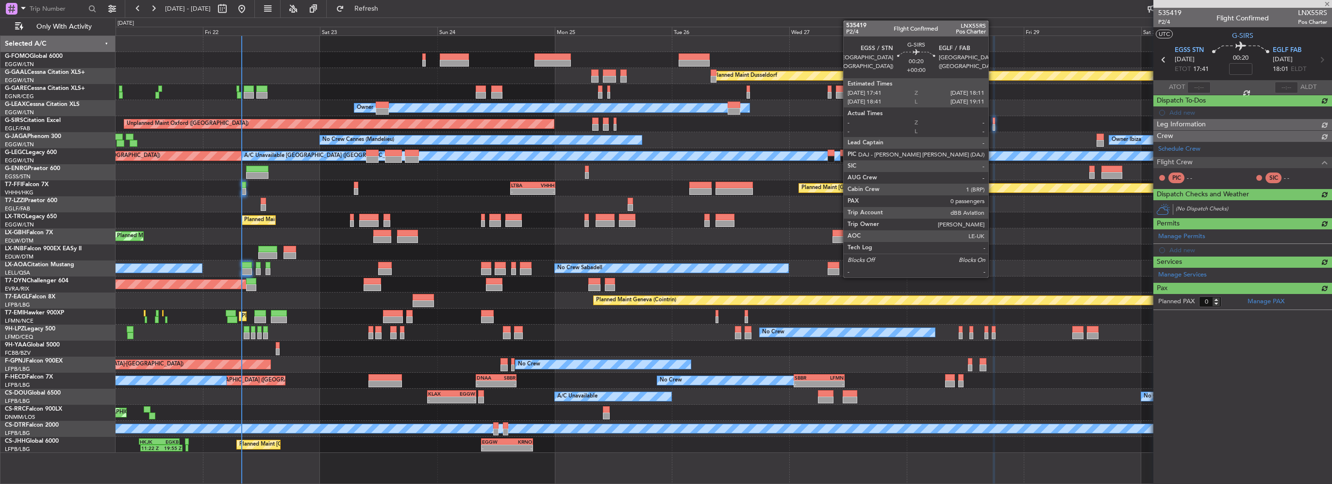
scroll to position [0, 0]
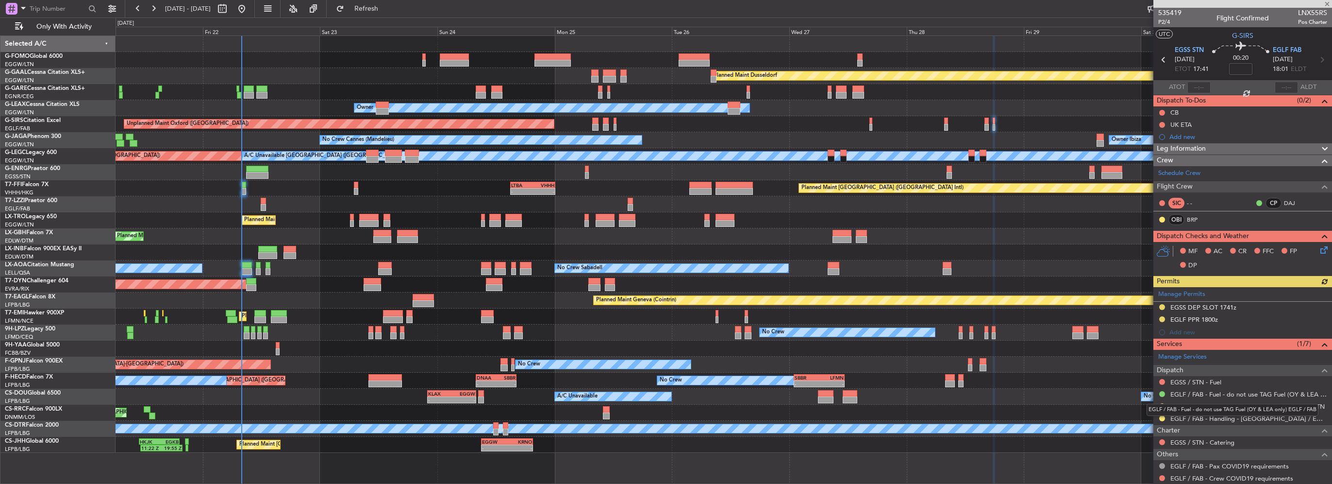
click at [1161, 418] on mat-tooltip-component "EGLF / FAB - Fuel - do not use TAG Fuel (OY & LEA only) EGLF / FAB" at bounding box center [1232, 410] width 185 height 26
click at [1161, 417] on button at bounding box center [1162, 418] width 6 height 6
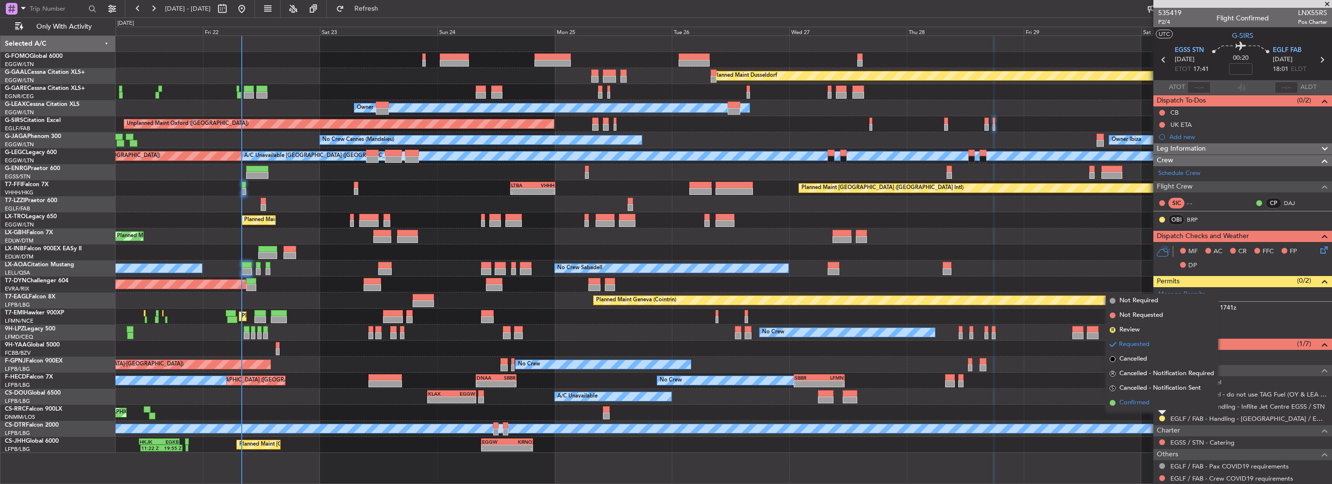
click at [1145, 401] on span "Confirmed" at bounding box center [1134, 403] width 30 height 10
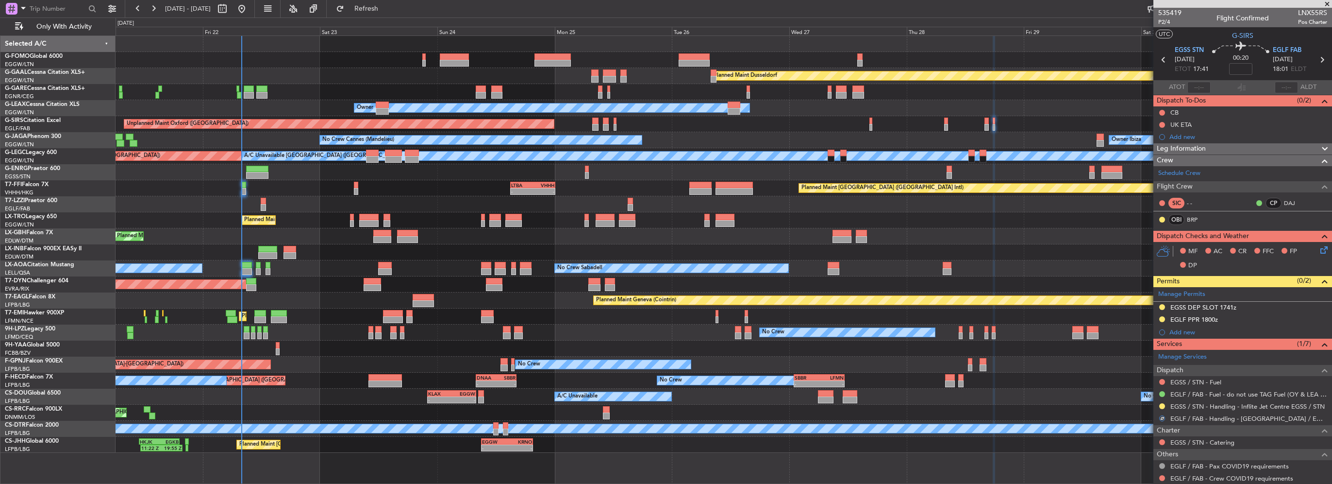
click at [1213, 319] on div "EGLF PPR 1800z" at bounding box center [1194, 319] width 48 height 8
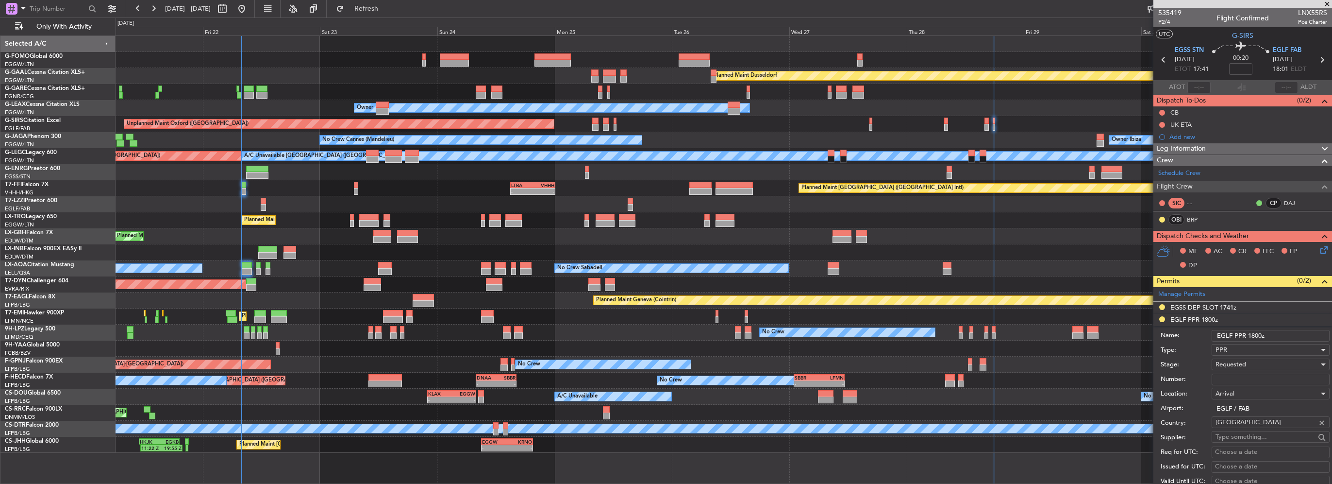
drag, startPoint x: 1213, startPoint y: 320, endPoint x: 1243, endPoint y: 378, distance: 65.3
paste input "371525"
type input "371525"
click at [1242, 365] on span "Requested" at bounding box center [1231, 364] width 31 height 9
click at [1265, 443] on span "Received OK" at bounding box center [1267, 441] width 102 height 15
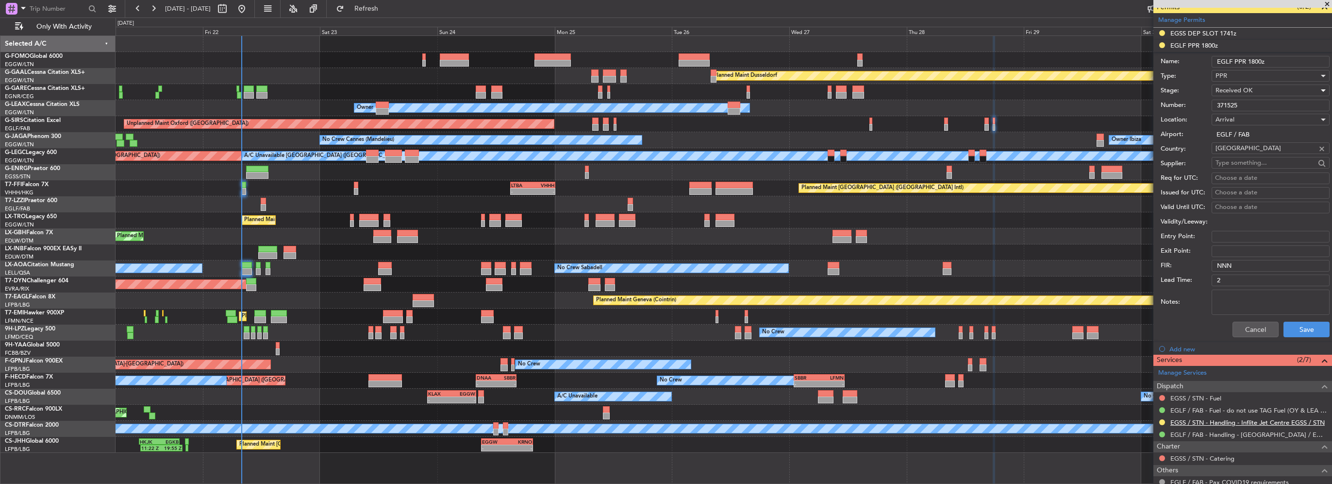
scroll to position [291, 0]
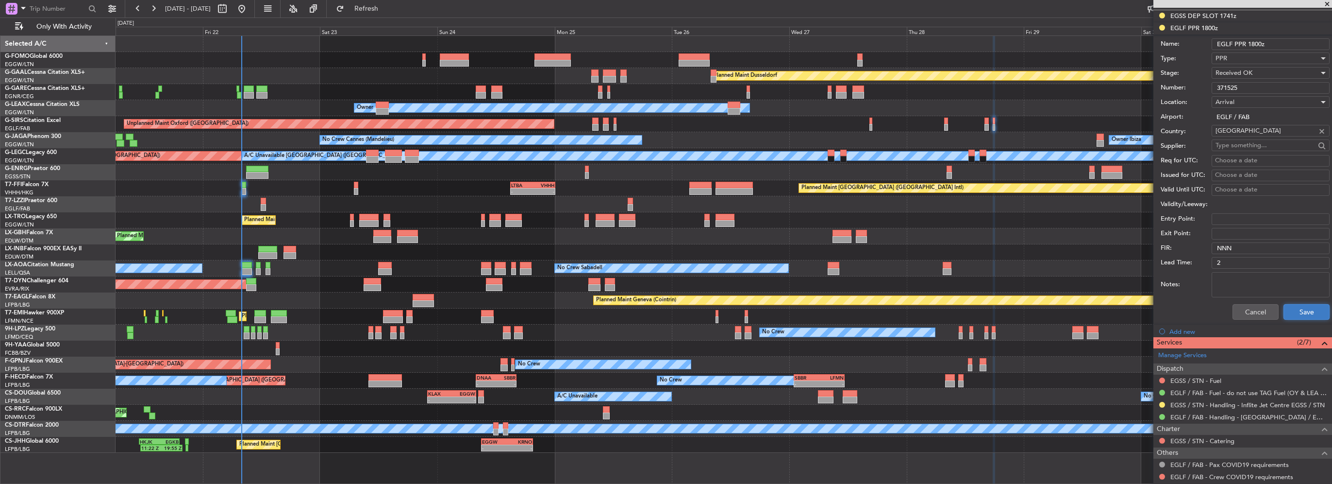
click at [1300, 304] on button "Save" at bounding box center [1307, 312] width 46 height 16
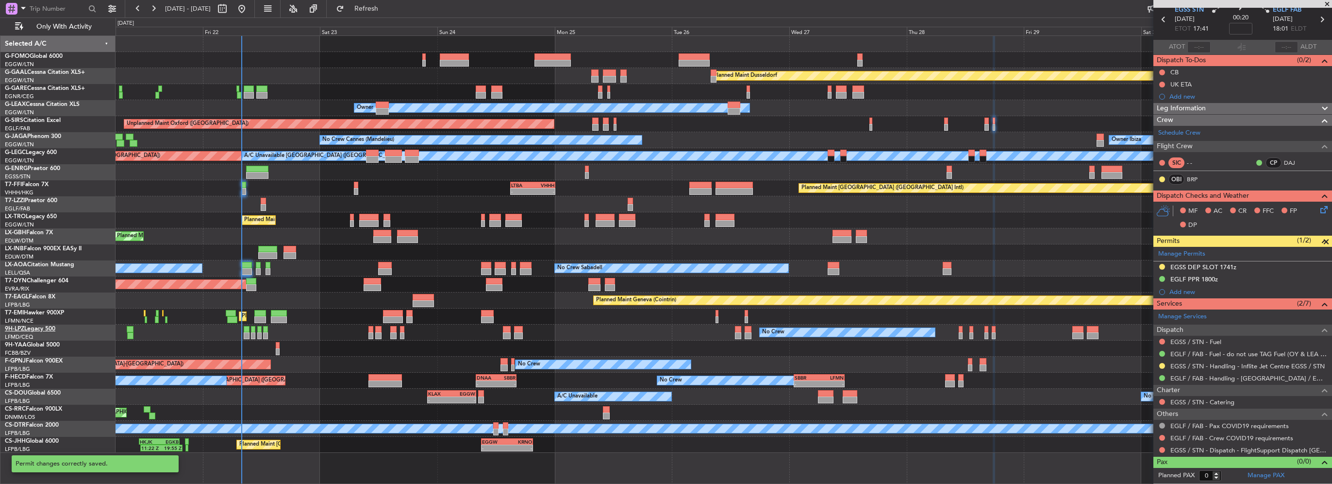
scroll to position [38, 0]
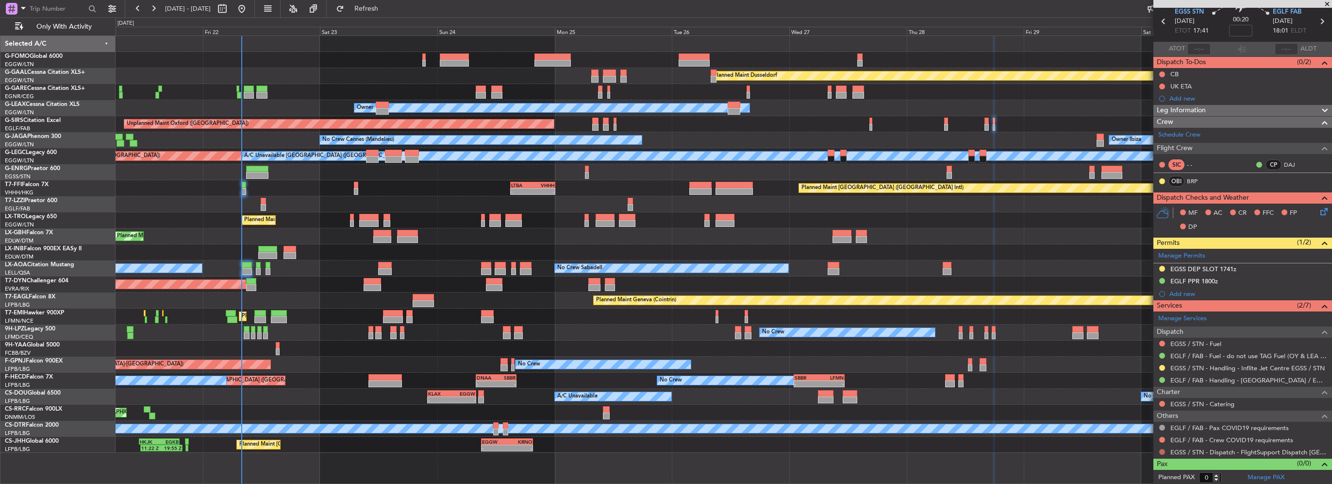
click at [1161, 450] on button at bounding box center [1162, 452] width 6 height 6
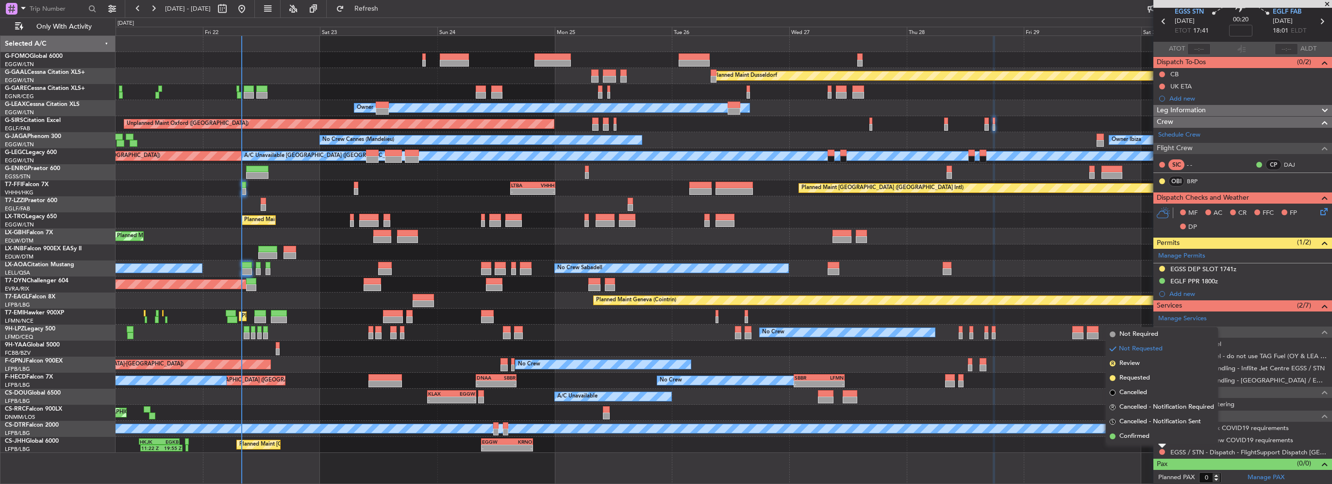
click at [1148, 436] on div "Not Requested" at bounding box center [1162, 434] width 41 height 12
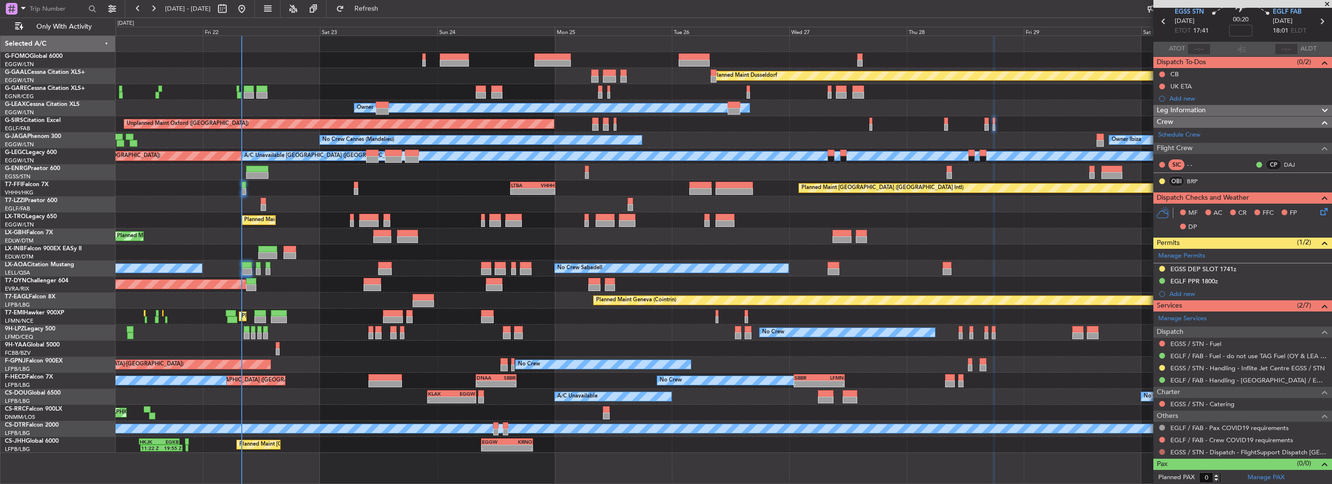
click at [1159, 449] on button at bounding box center [1162, 452] width 6 height 6
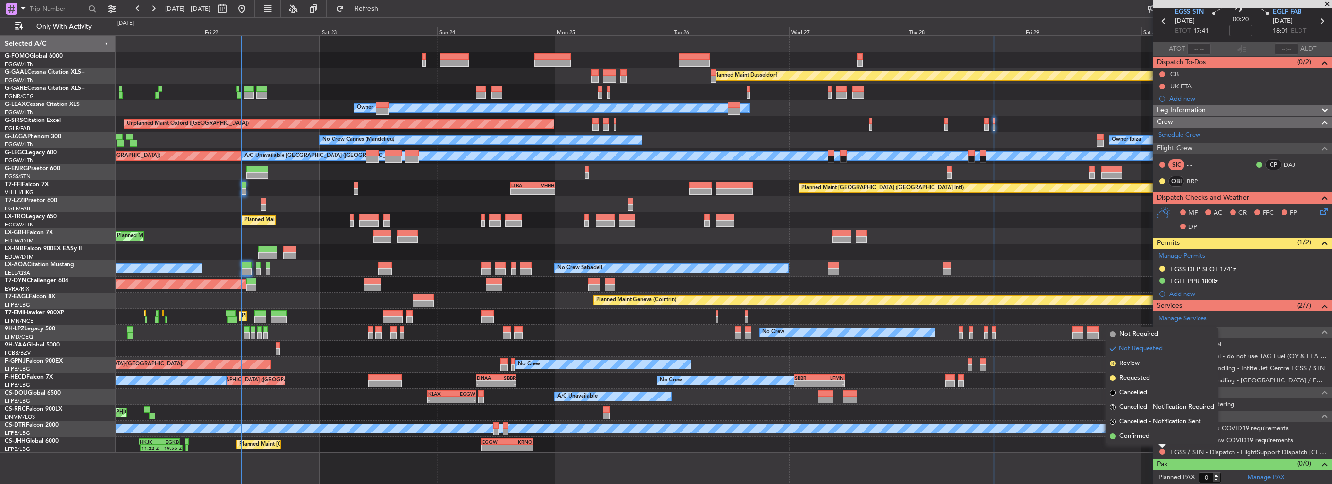
click at [1137, 435] on span "Confirmed" at bounding box center [1134, 436] width 30 height 10
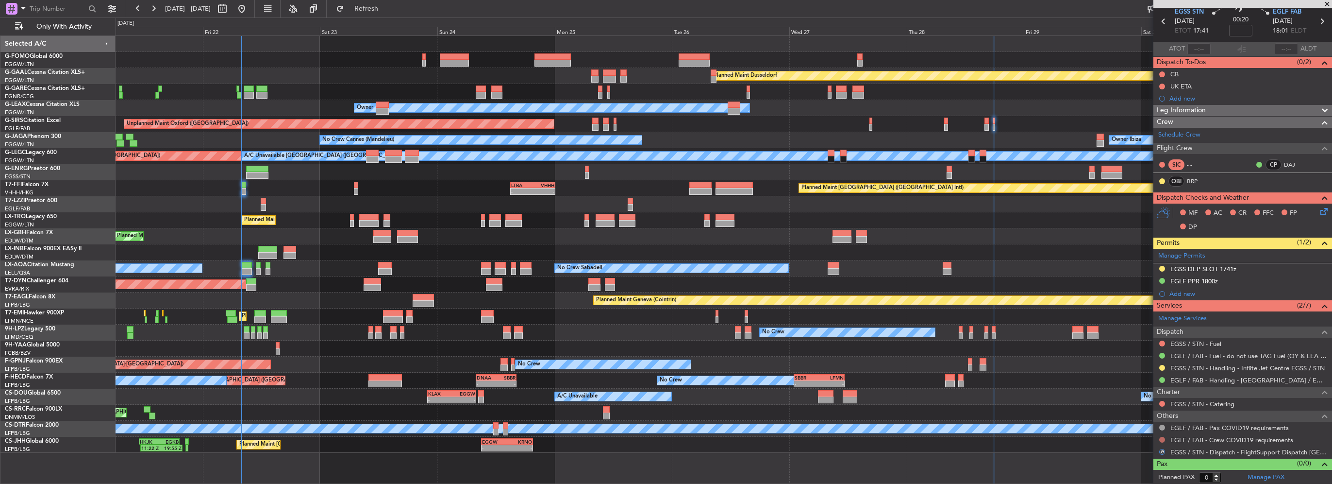
click at [1160, 438] on button at bounding box center [1162, 439] width 6 height 6
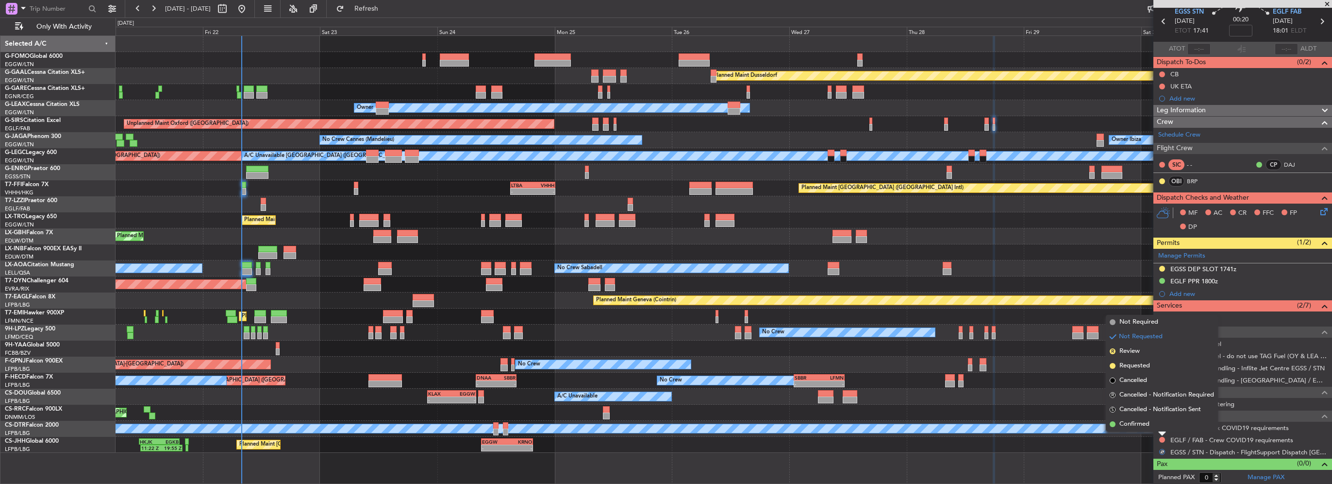
drag, startPoint x: 1142, startPoint y: 321, endPoint x: 476, endPoint y: 361, distance: 667.7
click at [1141, 323] on span "Not Required" at bounding box center [1138, 322] width 39 height 10
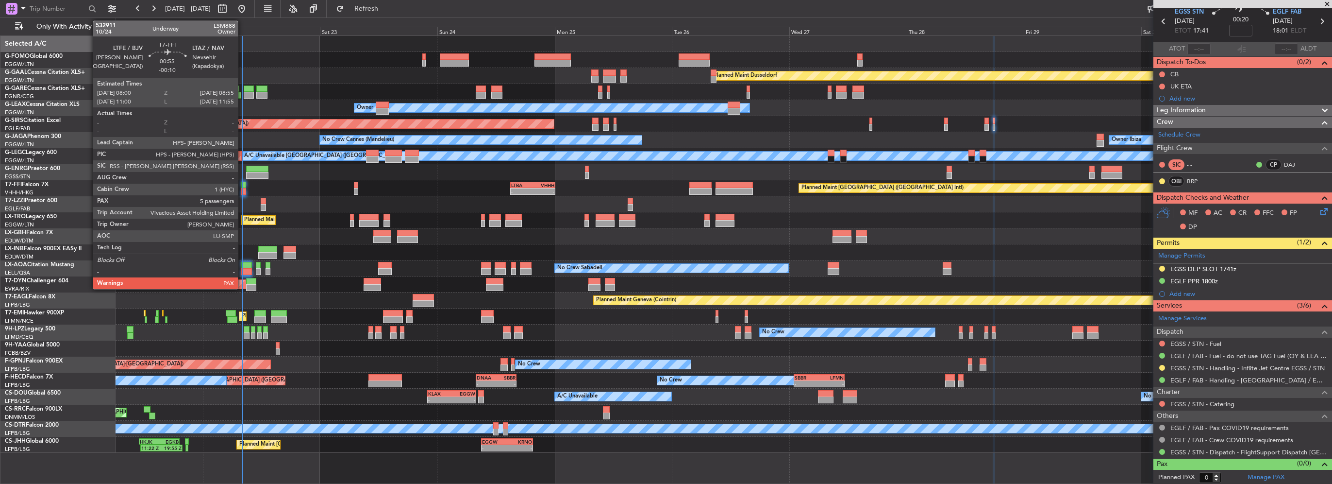
click at [242, 190] on div at bounding box center [243, 191] width 5 height 7
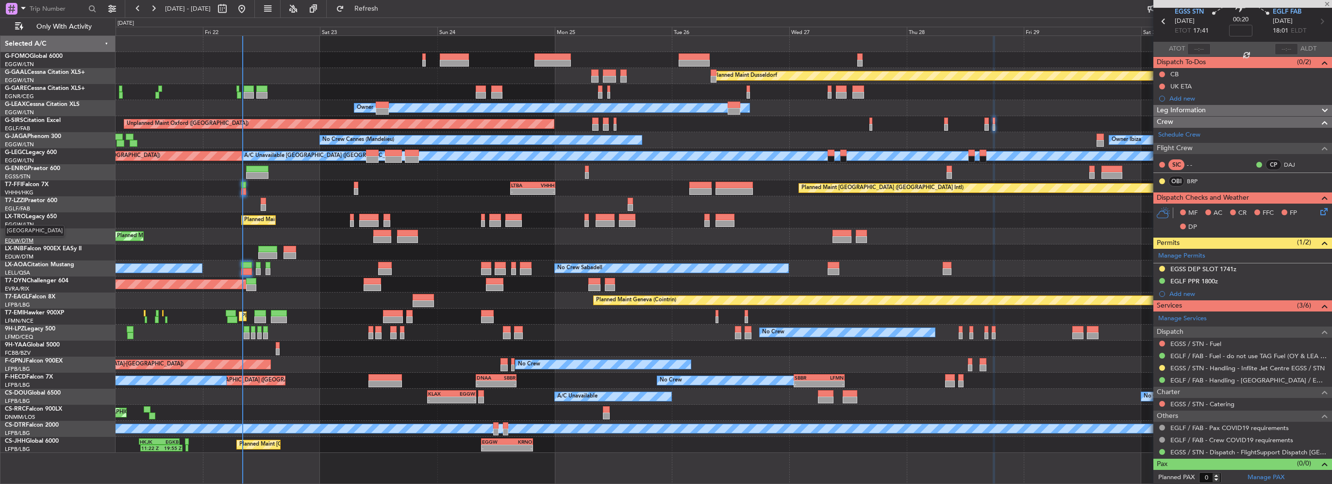
type input "-00:10"
type input "5"
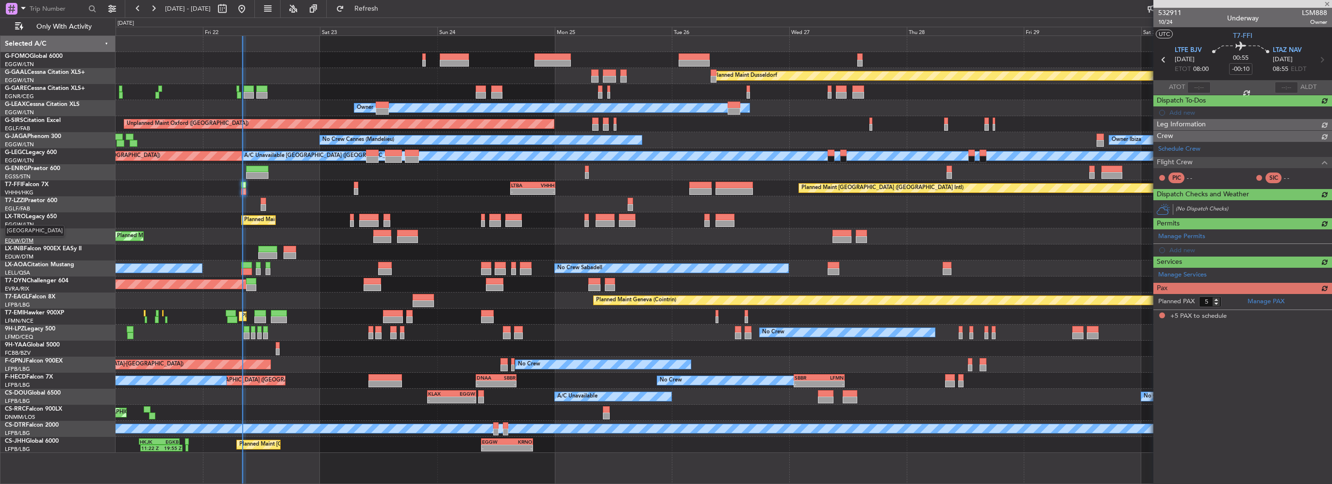
scroll to position [0, 0]
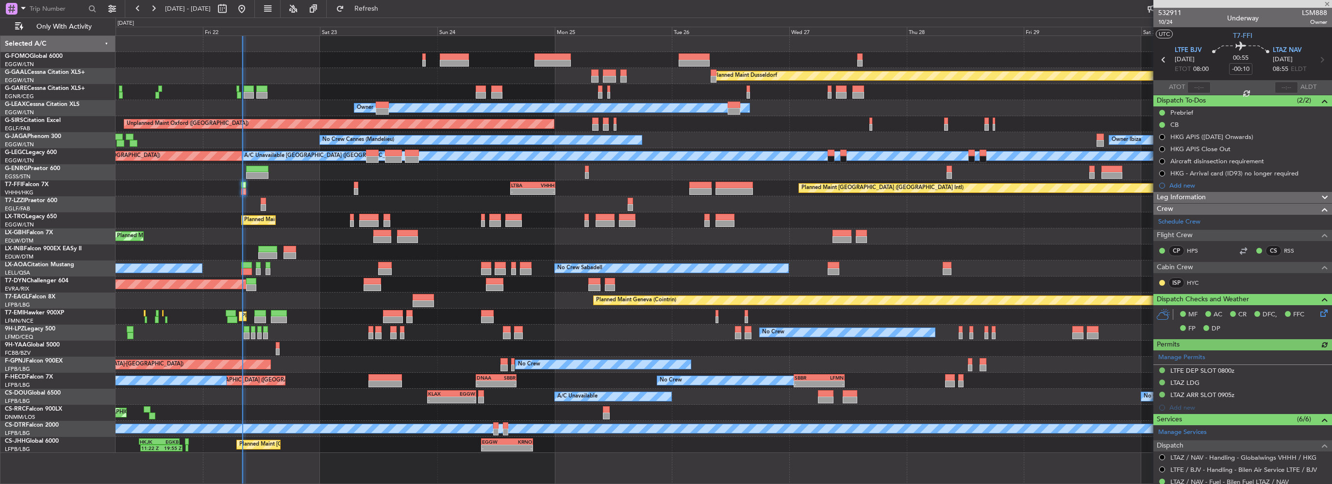
click at [1188, 80] on section "ATOT ALDT" at bounding box center [1242, 87] width 179 height 15
click at [1204, 88] on div at bounding box center [1198, 88] width 23 height 12
click at [1195, 86] on input "text" at bounding box center [1198, 88] width 23 height 12
type input "08:05"
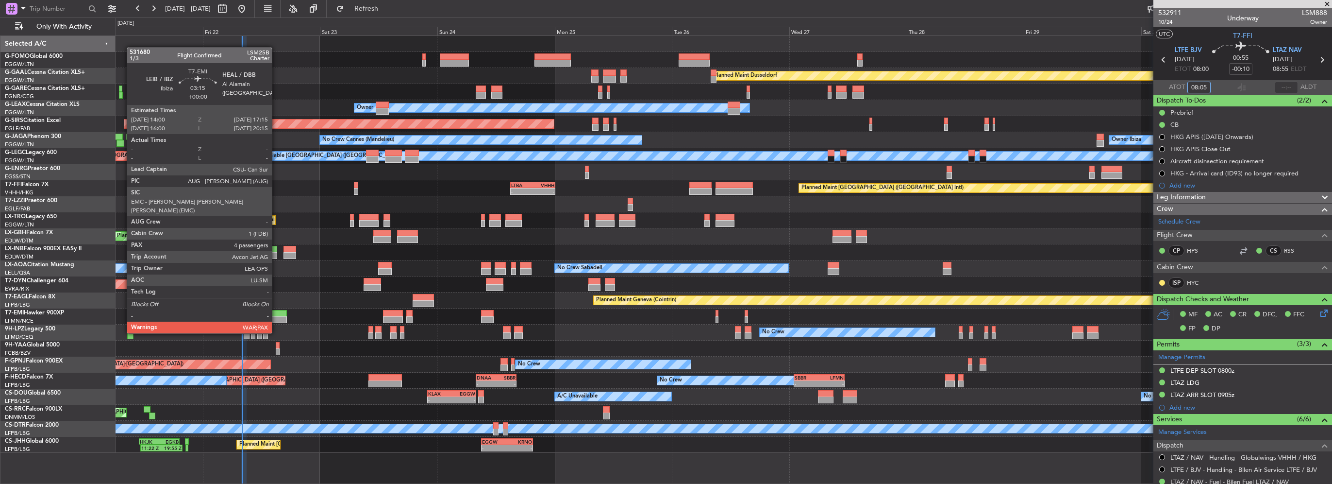
click at [276, 315] on div at bounding box center [279, 313] width 16 height 7
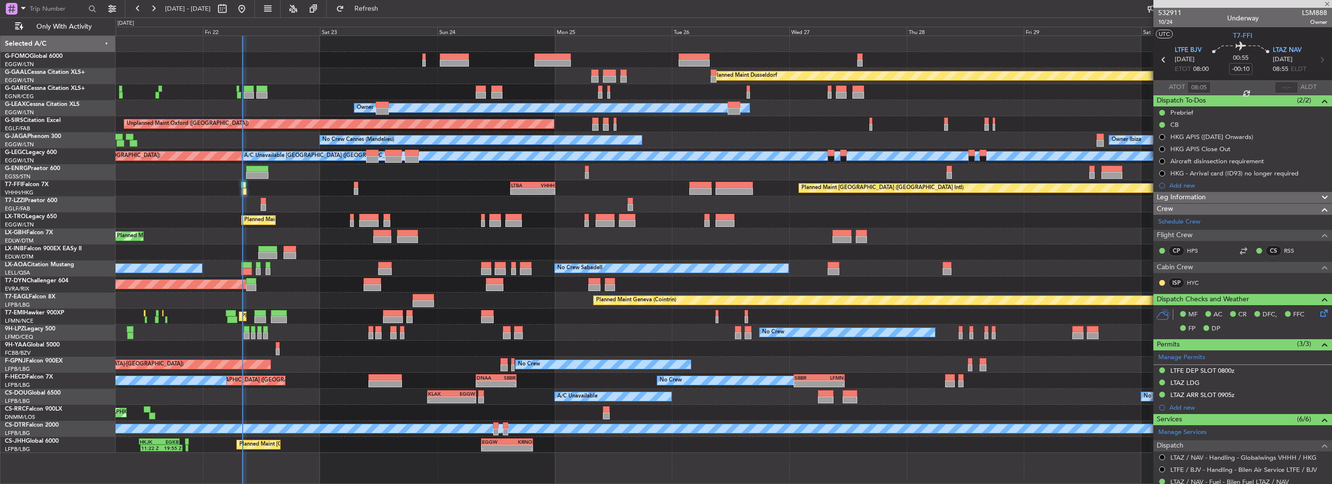
type input "4"
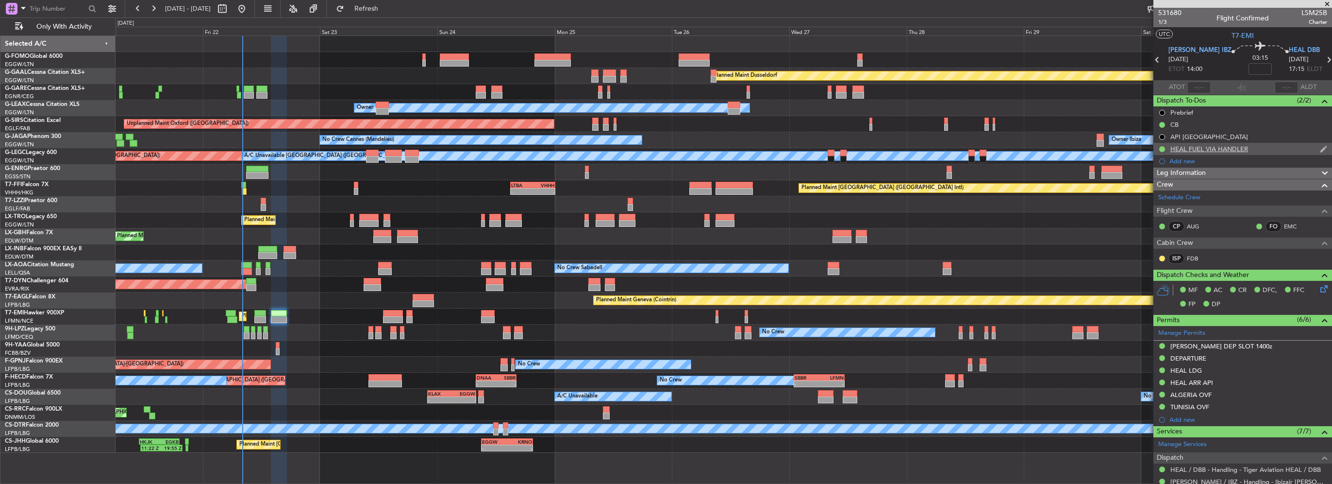
click at [1252, 151] on div "HEAL FUEL VIA HANDLER" at bounding box center [1242, 149] width 179 height 12
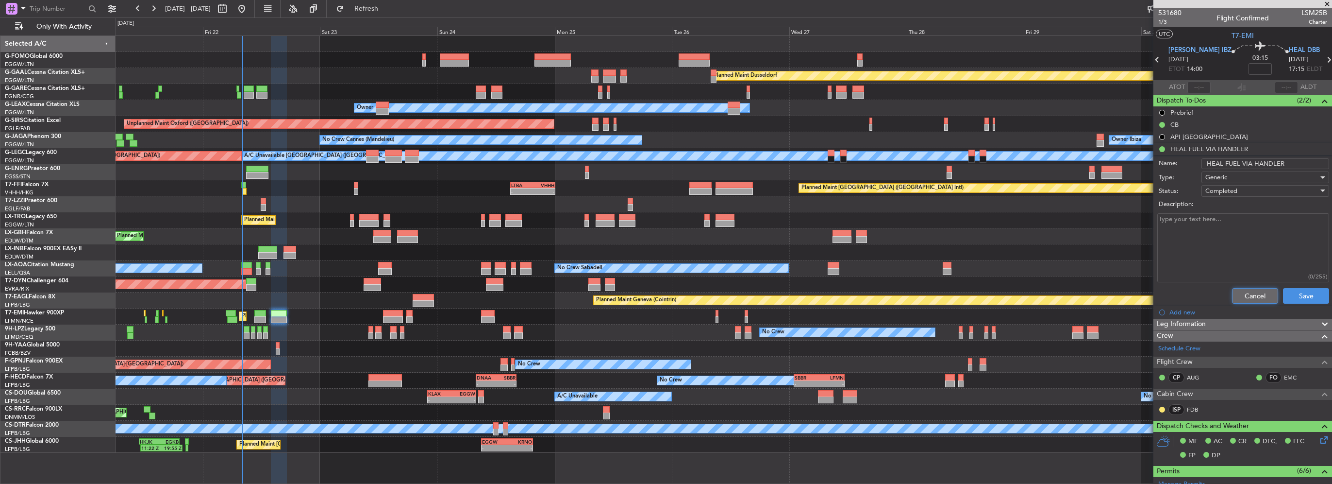
click at [1252, 298] on button "Cancel" at bounding box center [1255, 296] width 46 height 16
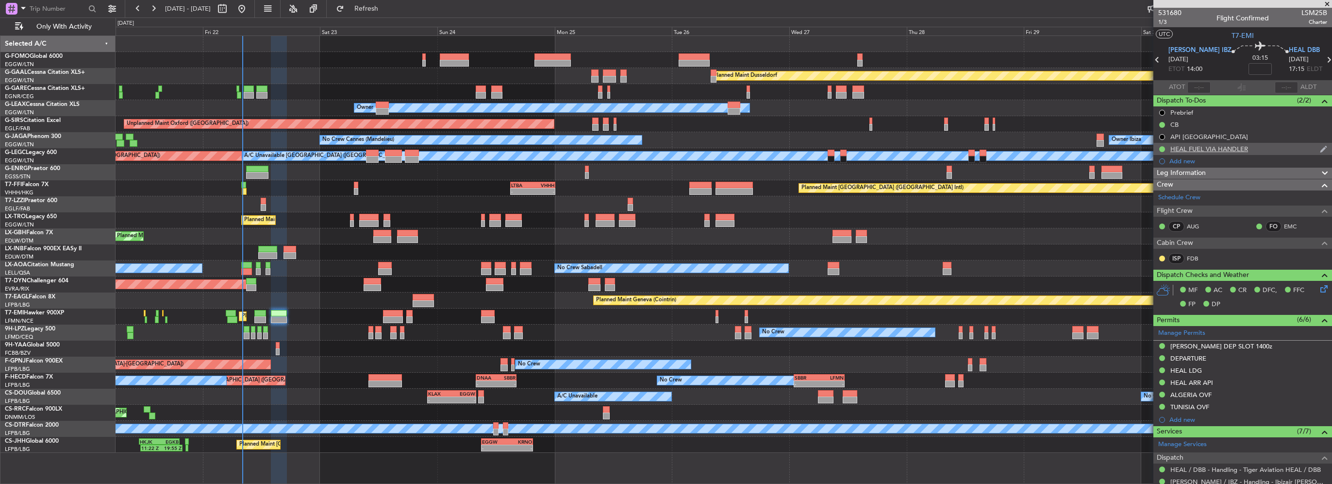
click at [1272, 151] on div "HEAL FUEL VIA HANDLER" at bounding box center [1242, 149] width 179 height 12
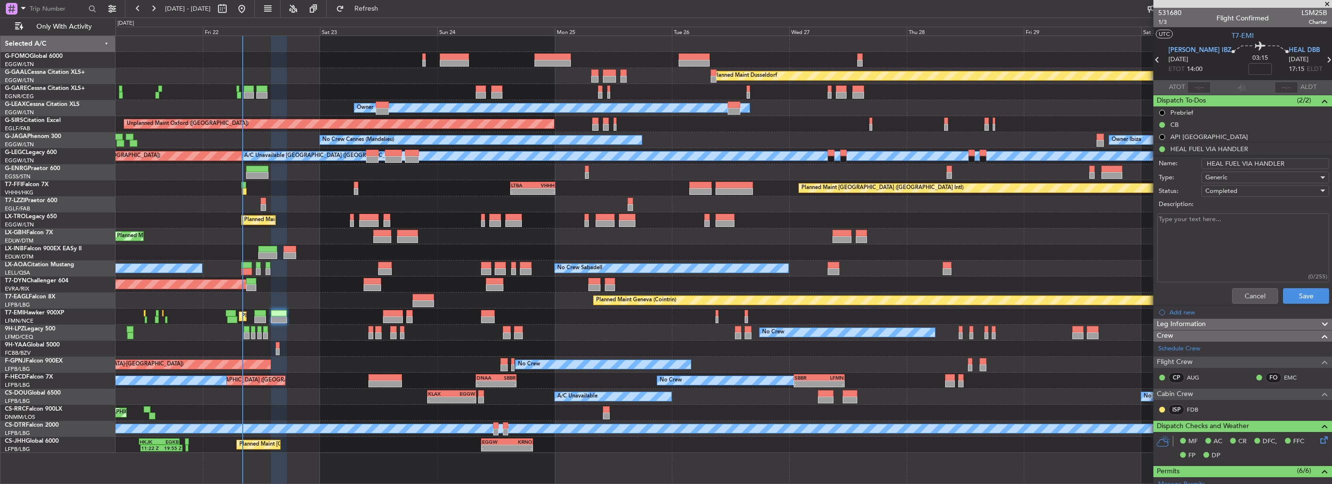
drag, startPoint x: 1239, startPoint y: 163, endPoint x: 1276, endPoint y: 164, distance: 36.9
click at [1309, 165] on input "HEAL FUEL VIA HANDLER" at bounding box center [1266, 163] width 128 height 11
click at [1276, 164] on input "HEAL FUEL VIA HANDLER" at bounding box center [1266, 163] width 128 height 11
drag, startPoint x: 1250, startPoint y: 162, endPoint x: 1334, endPoint y: 167, distance: 84.2
click at [1332, 167] on html "[DATE] - [DATE] Refresh Quick Links Only With Activity Planned [GEOGRAPHIC_DATA…" at bounding box center [666, 242] width 1332 height 484
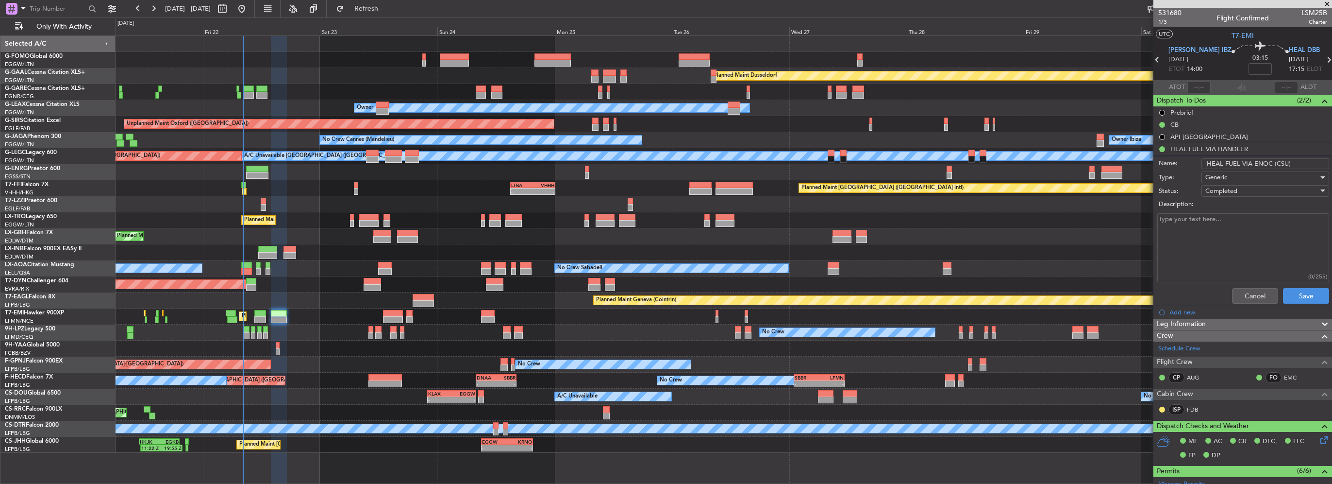
drag, startPoint x: 1285, startPoint y: 163, endPoint x: 1273, endPoint y: 163, distance: 11.2
click at [1273, 163] on input "HEAL FUEL VIA ENOC (CSU)" at bounding box center [1266, 163] width 128 height 11
drag, startPoint x: 1300, startPoint y: 165, endPoint x: 969, endPoint y: 162, distance: 330.6
click at [986, 161] on fb-app "[DATE] - [DATE] Refresh Quick Links Only With Activity Planned [GEOGRAPHIC_DATA…" at bounding box center [666, 245] width 1332 height 476
type input "HEAL FUEL VIA ENOC (AUG)"
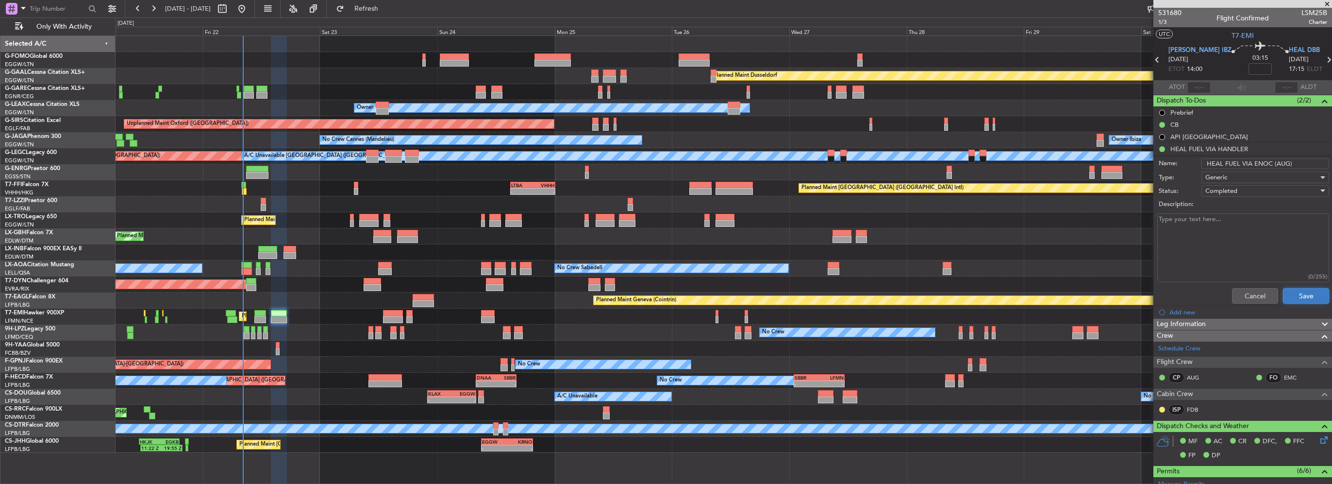
click at [1290, 291] on button "Save" at bounding box center [1306, 296] width 46 height 16
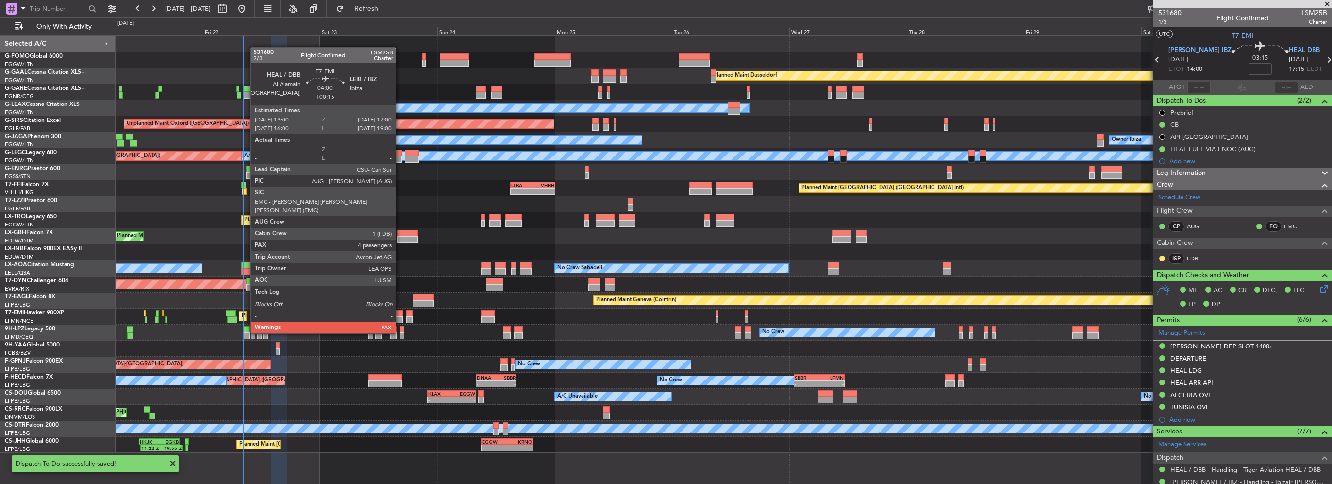
click at [400, 314] on div at bounding box center [393, 313] width 20 height 7
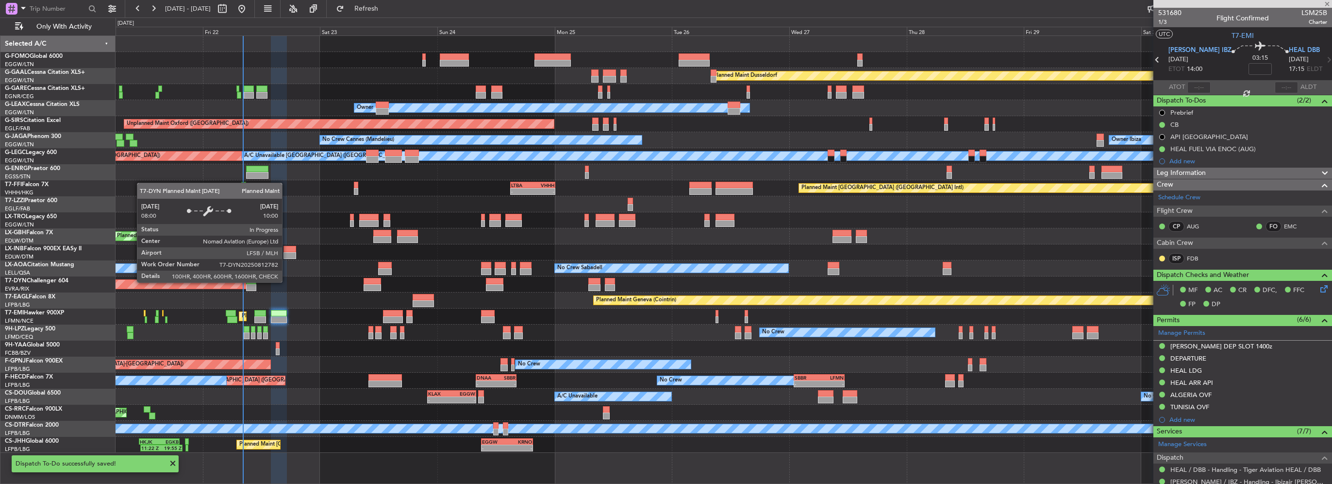
type input "+00:15"
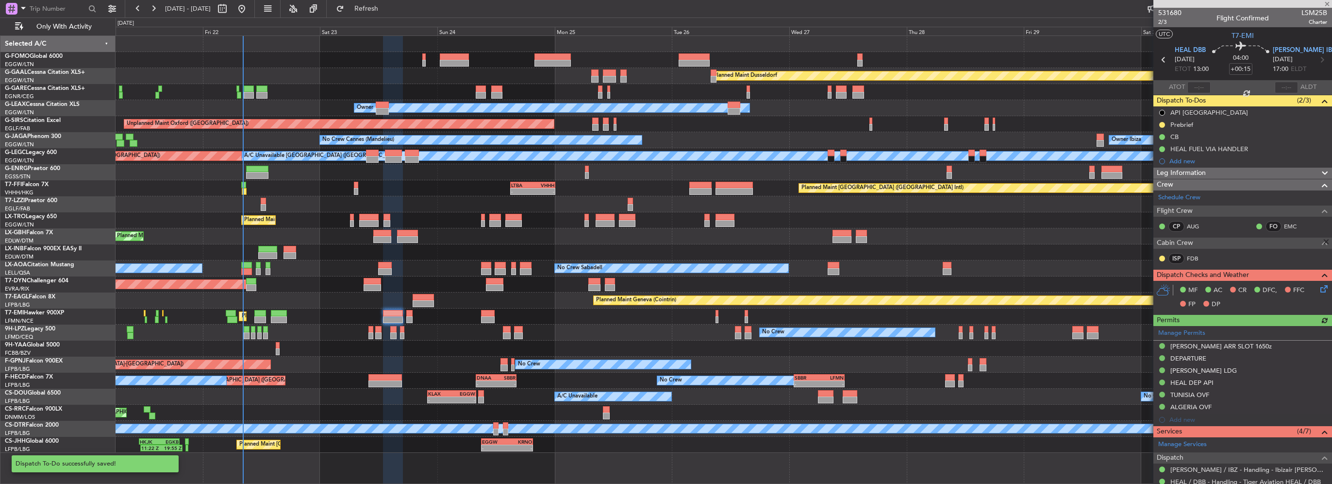
drag, startPoint x: 1238, startPoint y: 150, endPoint x: 1247, endPoint y: 155, distance: 9.8
click at [1238, 150] on div "HEAL FUEL VIA HANDLER" at bounding box center [1209, 149] width 78 height 8
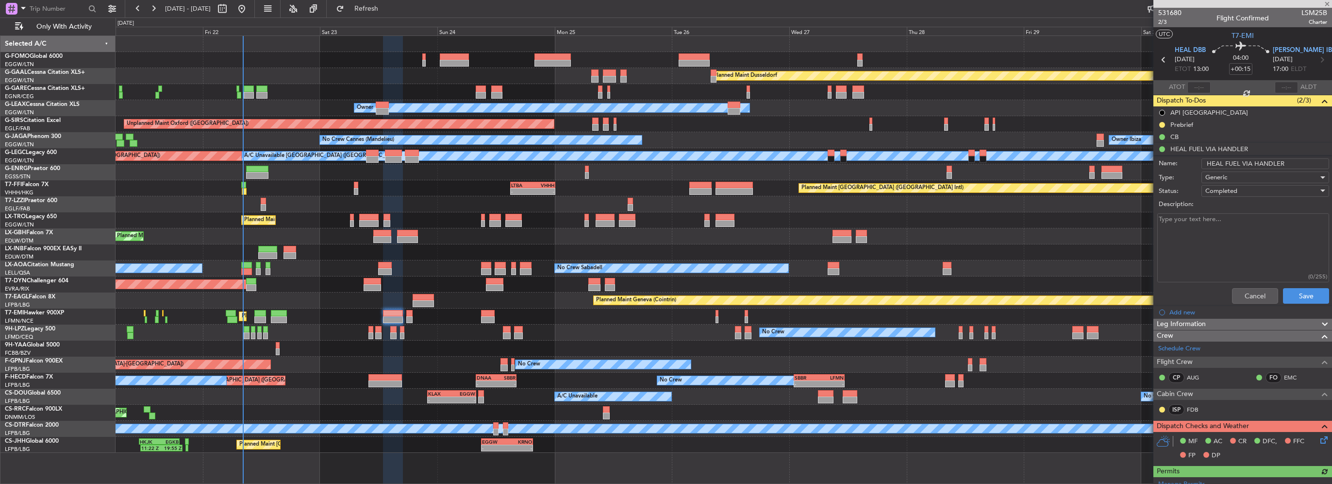
drag, startPoint x: 1303, startPoint y: 166, endPoint x: 1087, endPoint y: 167, distance: 215.5
click at [1111, 167] on fb-app "21 Aug 2025 - 31 Aug 2025 Refresh Quick Links Only With Activity Planned Maint …" at bounding box center [666, 245] width 1332 height 476
paste input "ENOC (AUG)"
type input "HEAL FUEL VIA ENOC (AUG)"
click at [1305, 299] on button "Save" at bounding box center [1306, 296] width 46 height 16
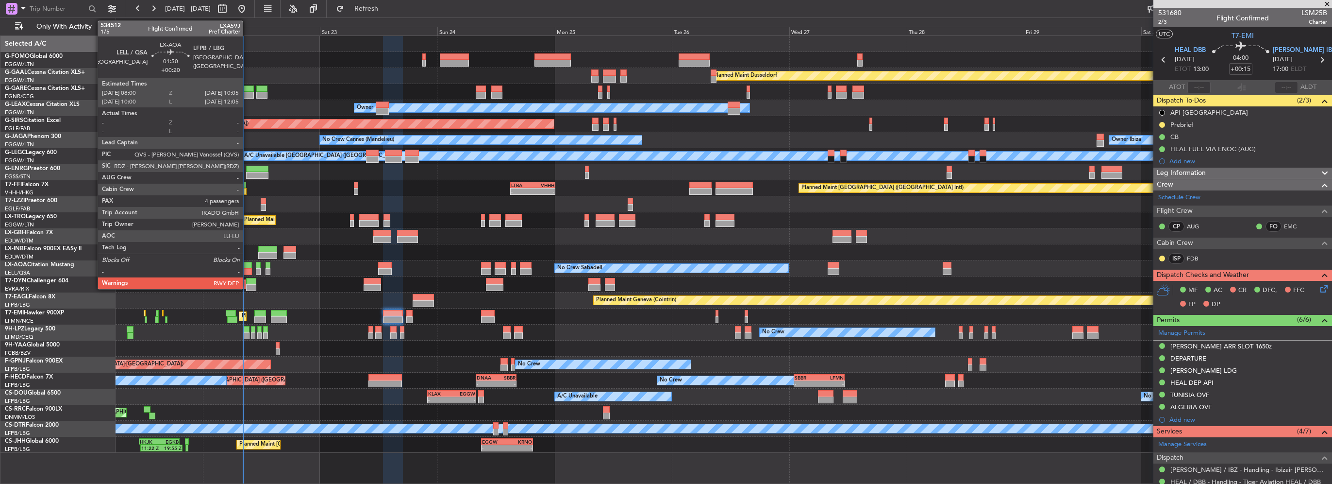
click at [247, 268] on div at bounding box center [246, 271] width 10 height 7
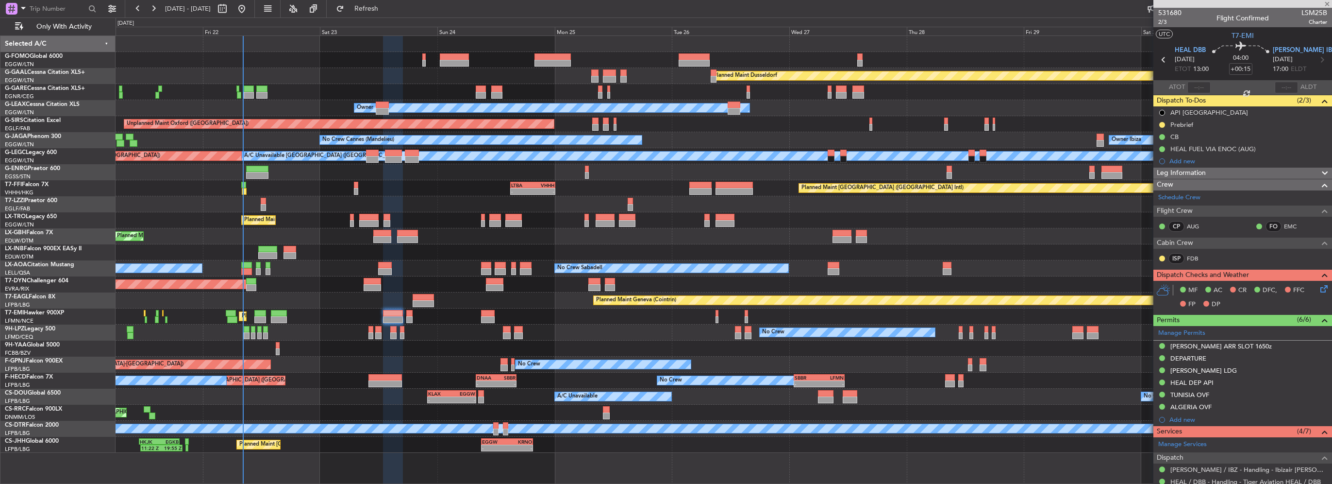
type input "+00:20"
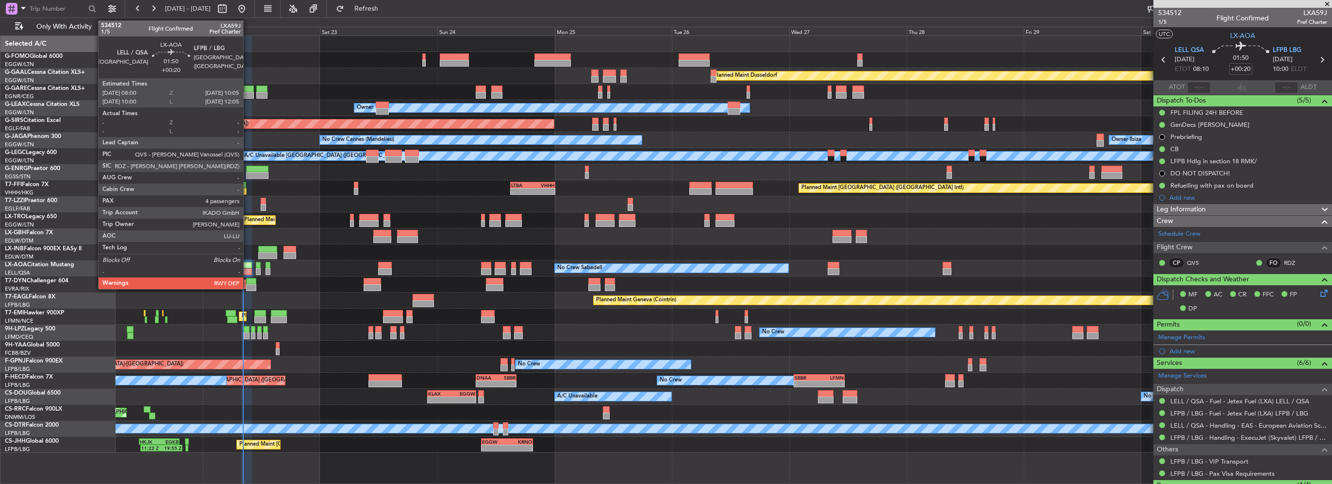
click at [247, 267] on div at bounding box center [246, 265] width 10 height 7
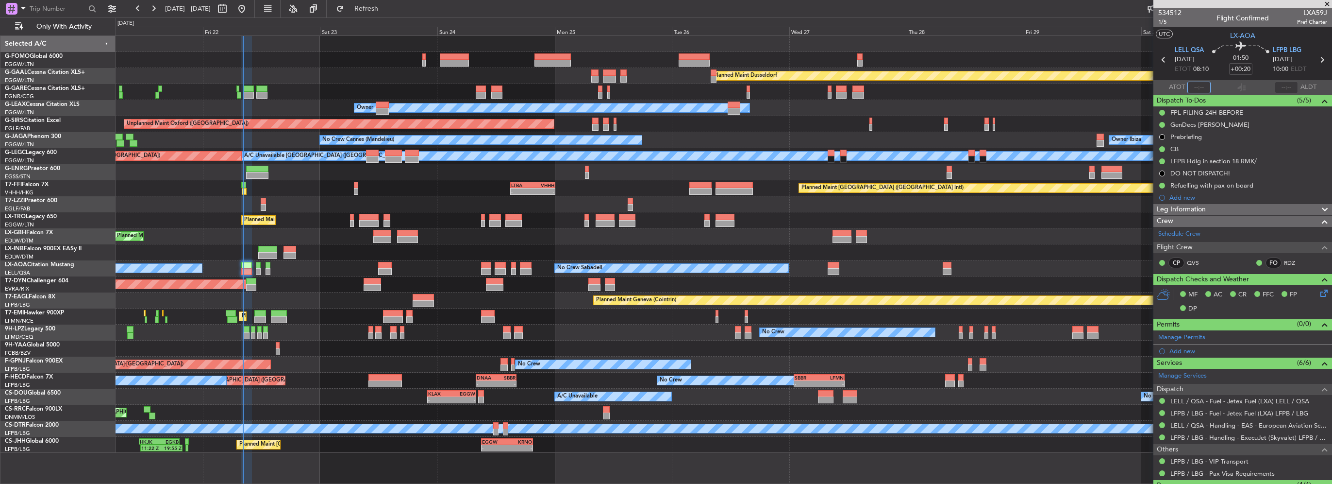
click at [1198, 88] on input "text" at bounding box center [1198, 88] width 23 height 12
type input "08:06"
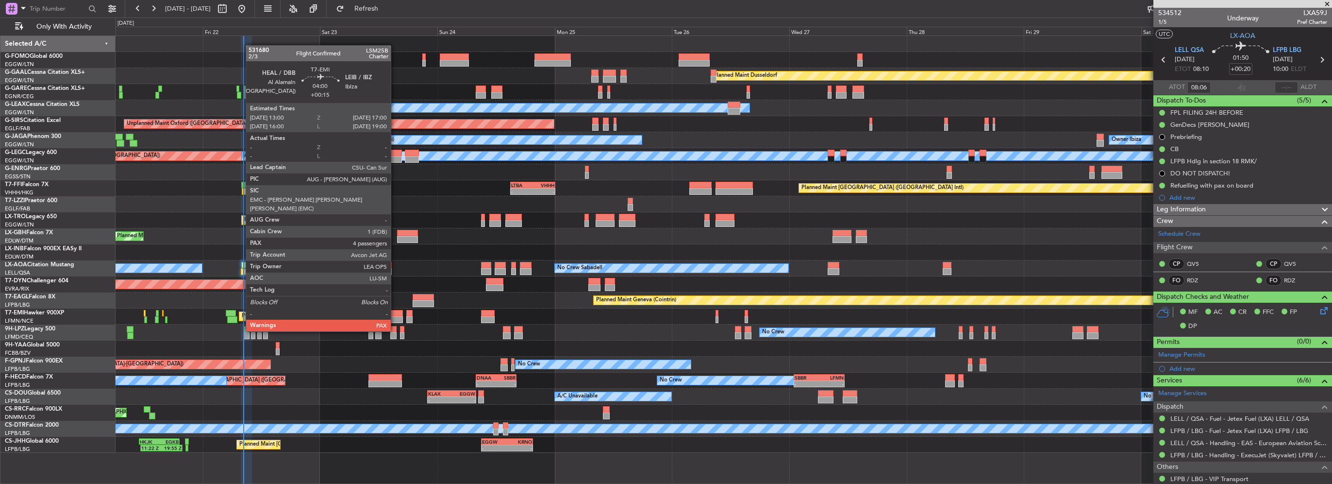
click at [395, 313] on div at bounding box center [393, 313] width 20 height 7
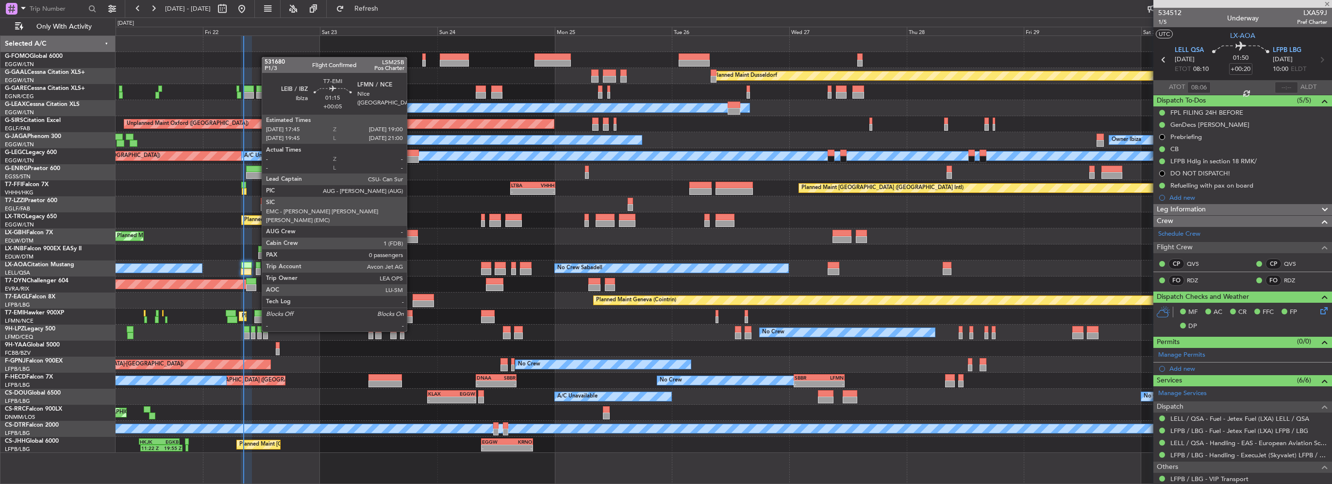
click at [411, 313] on div at bounding box center [409, 313] width 6 height 7
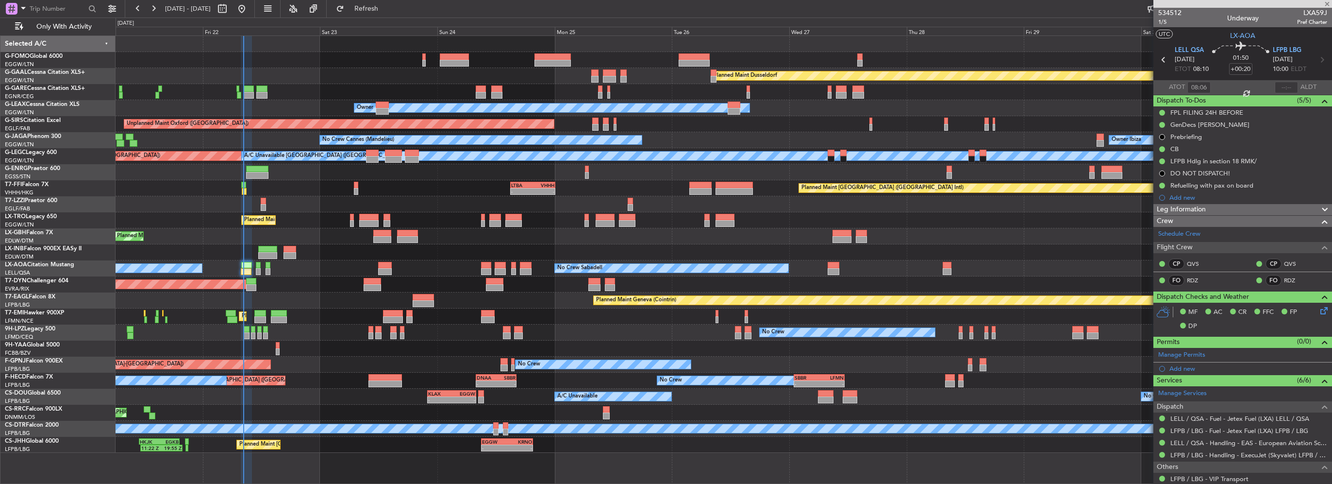
type input "+00:05"
type input "0"
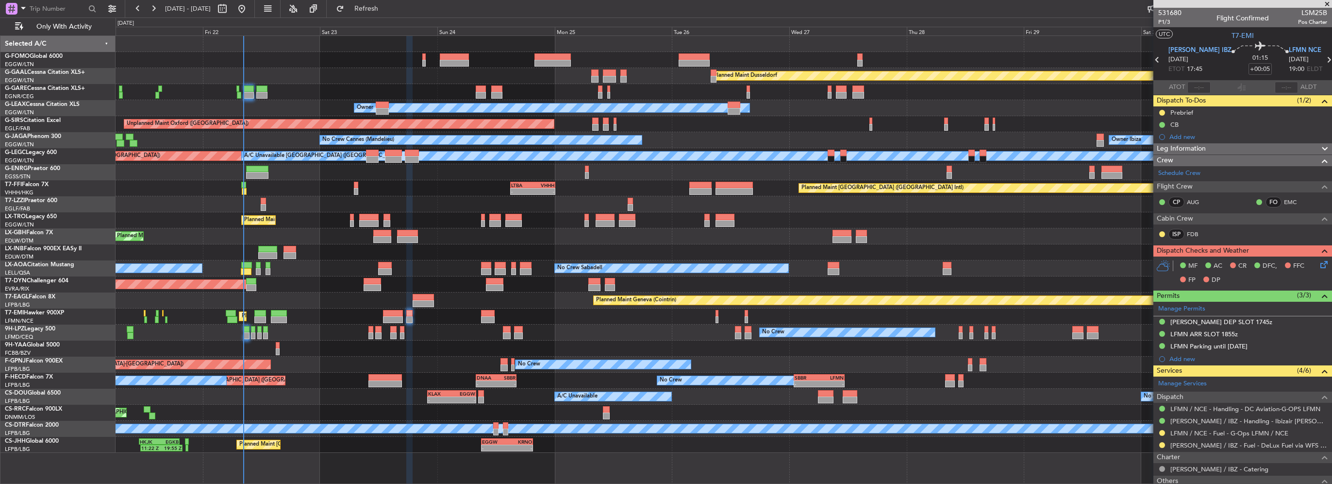
drag, startPoint x: 1163, startPoint y: 431, endPoint x: 1155, endPoint y: 428, distance: 8.3
click at [1163, 431] on button at bounding box center [1162, 433] width 6 height 6
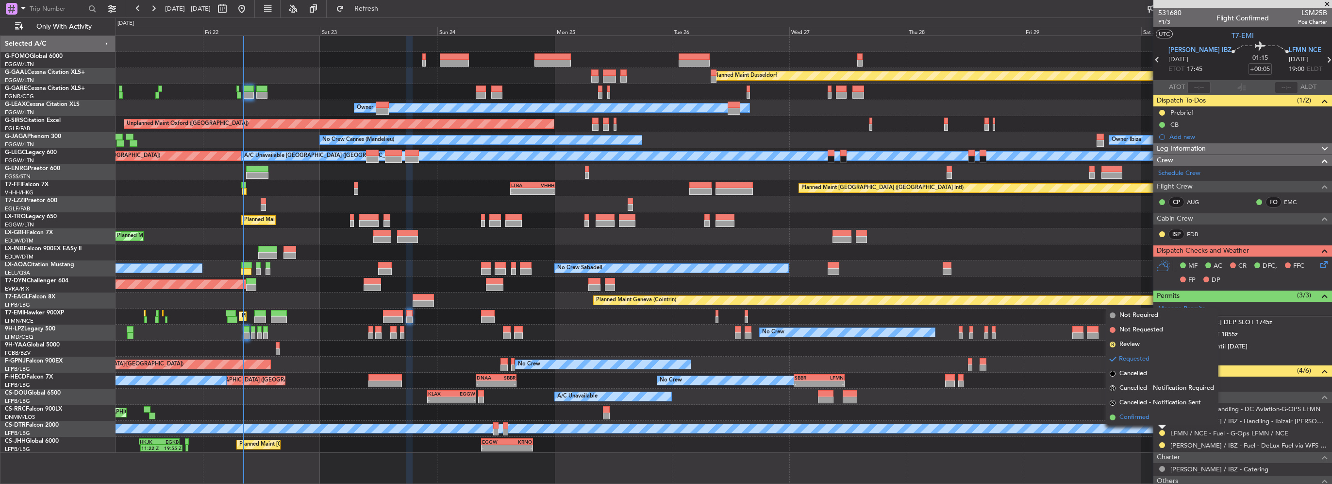
click at [1120, 416] on span "Confirmed" at bounding box center [1134, 417] width 30 height 10
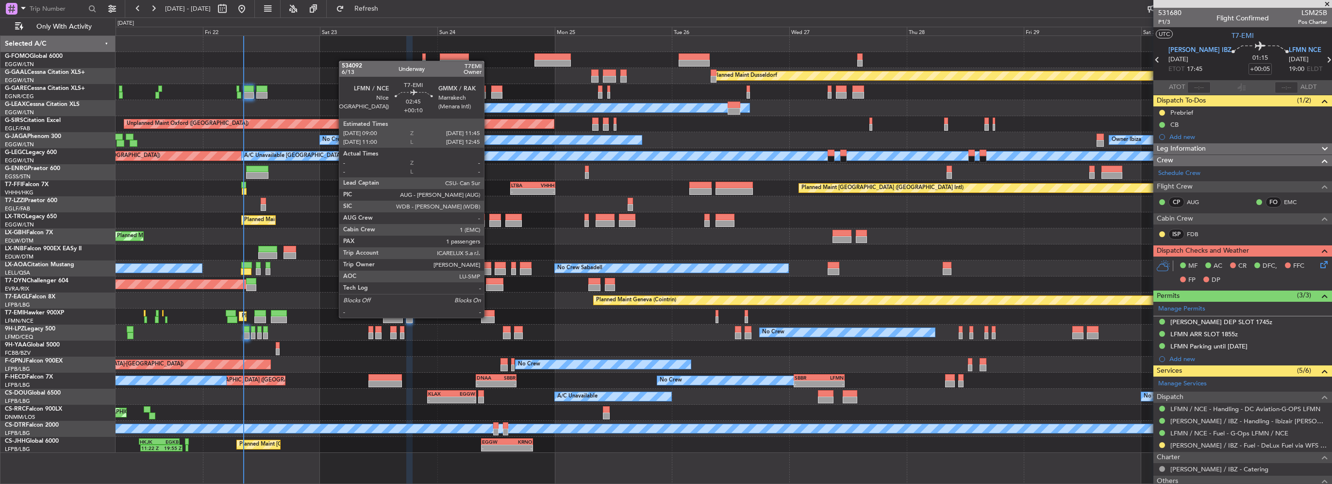
click at [488, 317] on div at bounding box center [488, 319] width 14 height 7
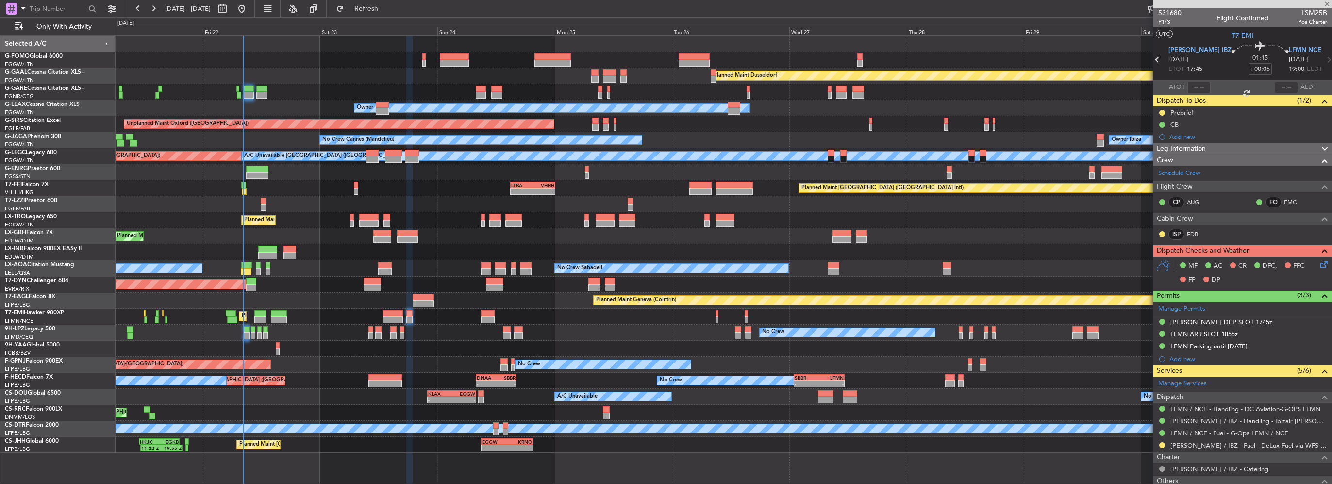
type input "+00:10"
type input "1"
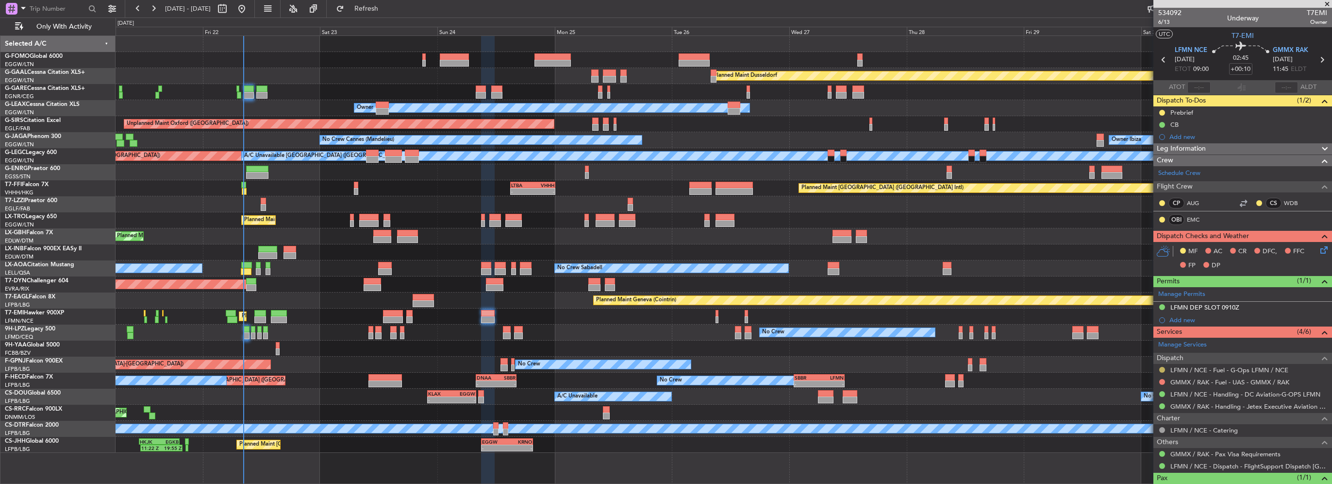
click at [1163, 367] on button at bounding box center [1162, 370] width 6 height 6
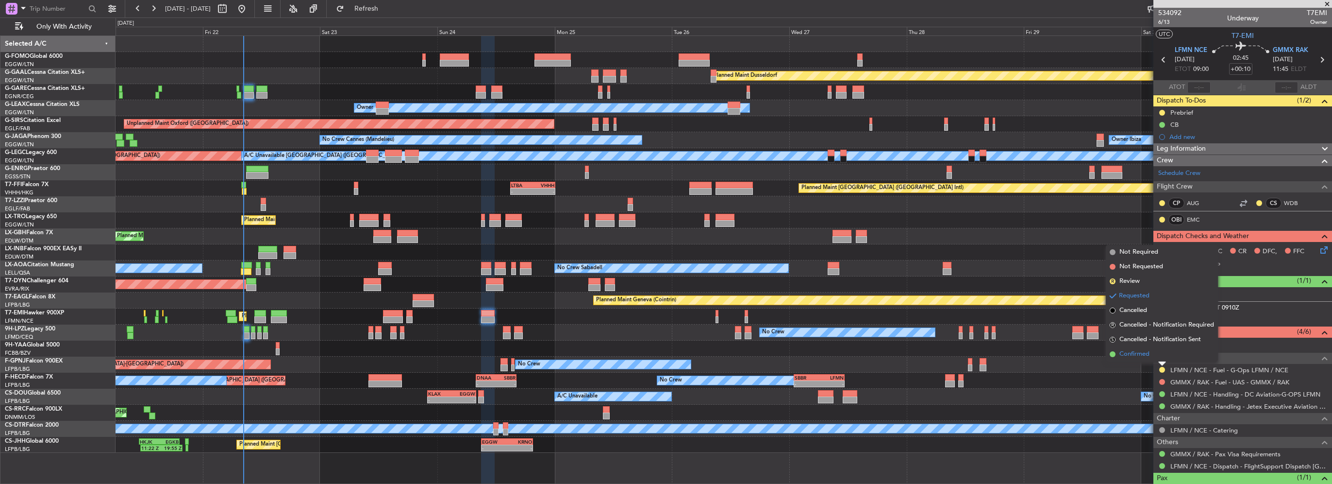
click at [1150, 353] on span "Confirmed" at bounding box center [1134, 354] width 30 height 10
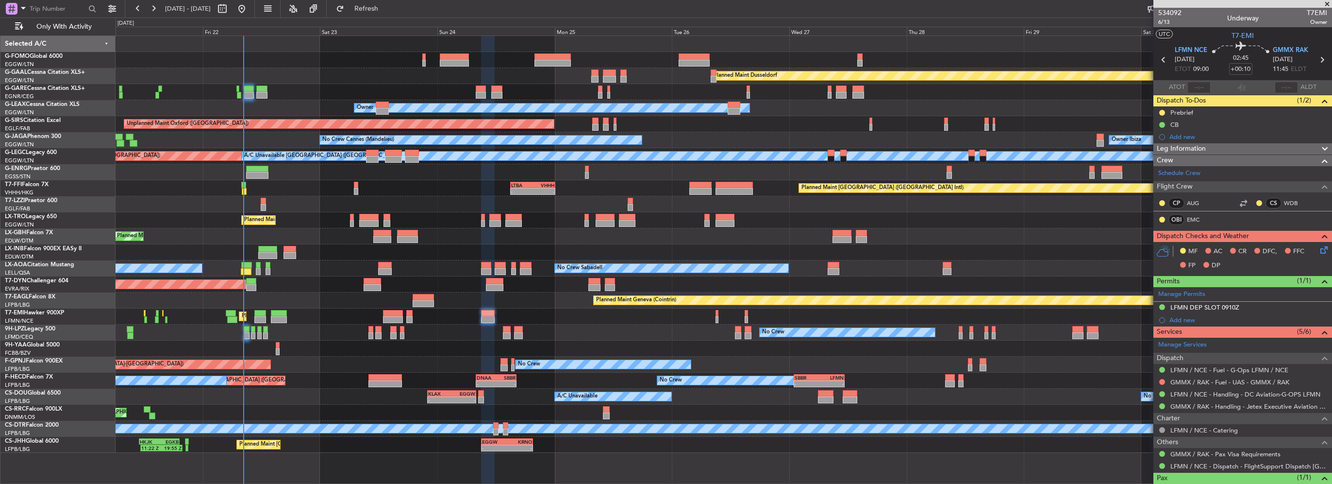
click at [216, 198] on div "TBPB 12:40 Z EGTK 21:30 Z 12:30 Z 21:00 Z Owner London (Farnborough)" at bounding box center [724, 204] width 1216 height 16
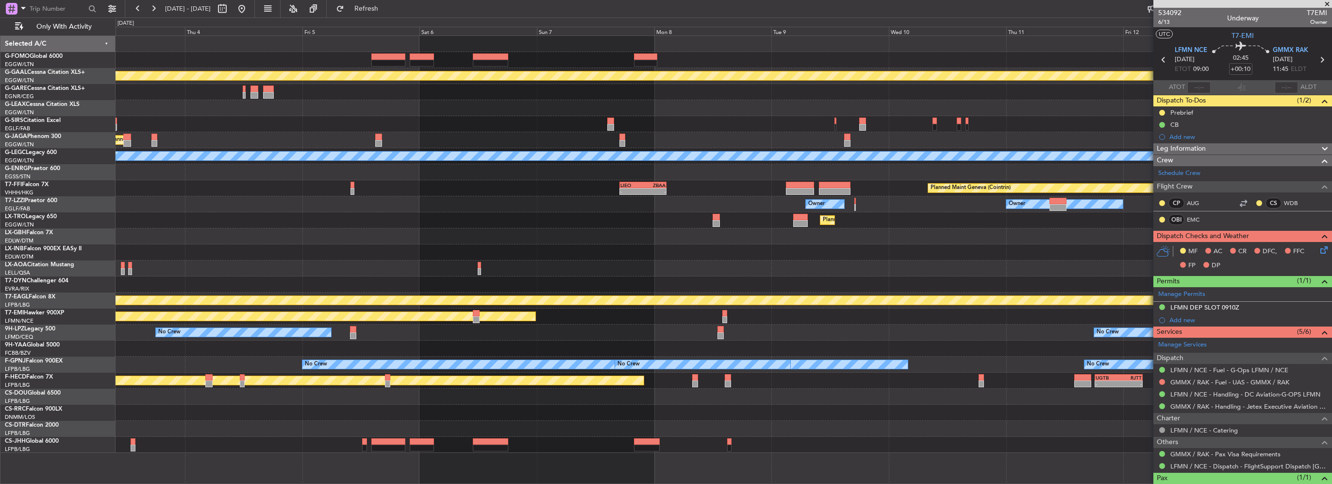
click at [146, 174] on div "Planned Maint Dusseldorf Planned Maint London (Luton) A/C Unavailable London (L…" at bounding box center [724, 244] width 1216 height 417
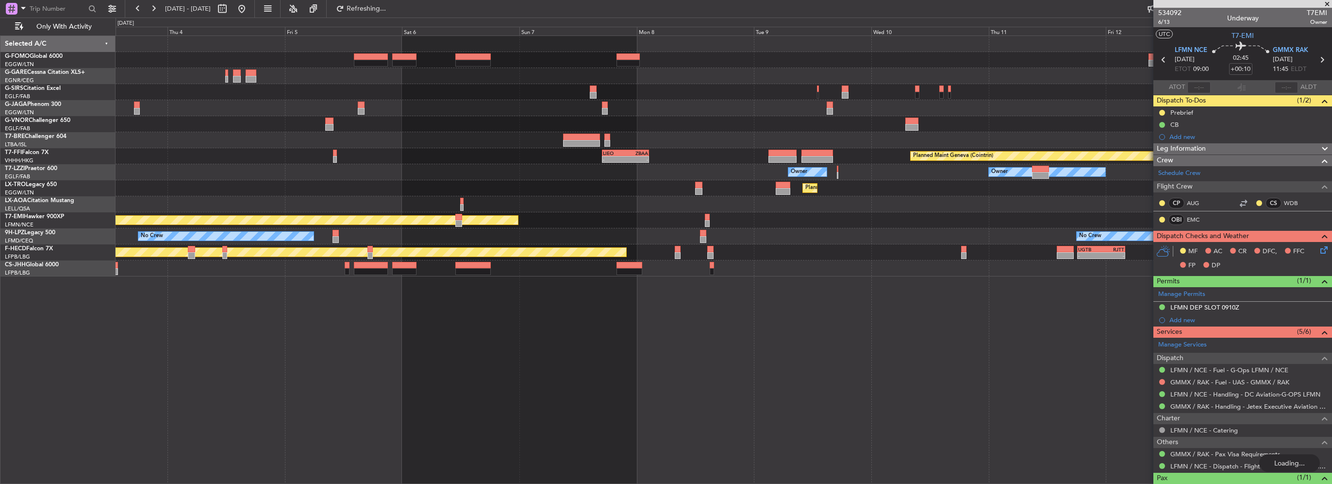
click at [29, 175] on div "Planned Maint London (Luton) Planned Maint Geneva (Cointrin) - - LIEO 17:00 Z Z…" at bounding box center [666, 250] width 1332 height 466
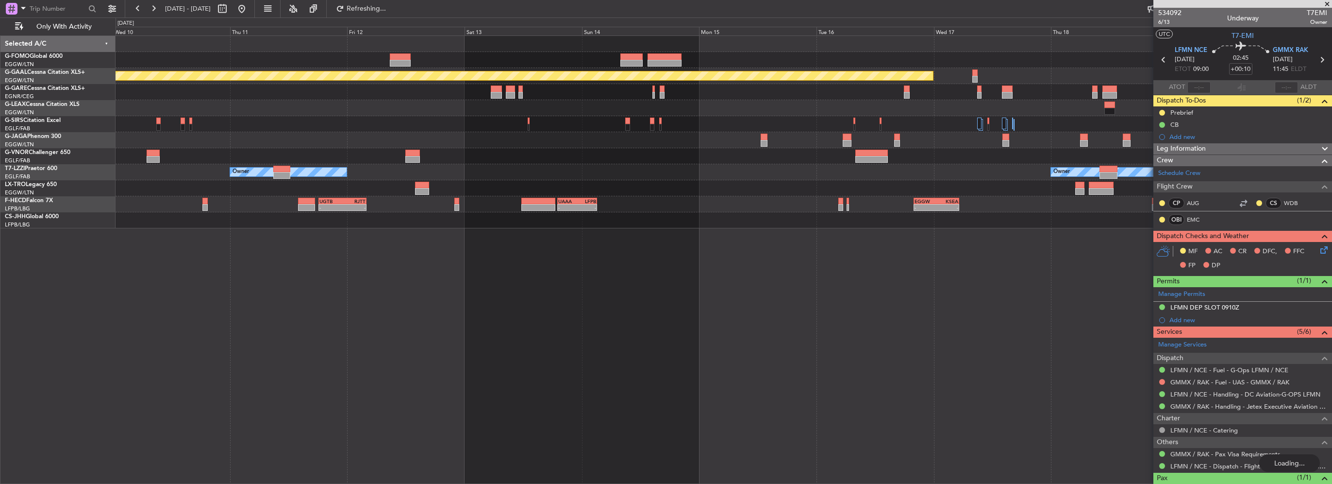
click at [261, 173] on div "Owner Owner Owner" at bounding box center [724, 172] width 1216 height 16
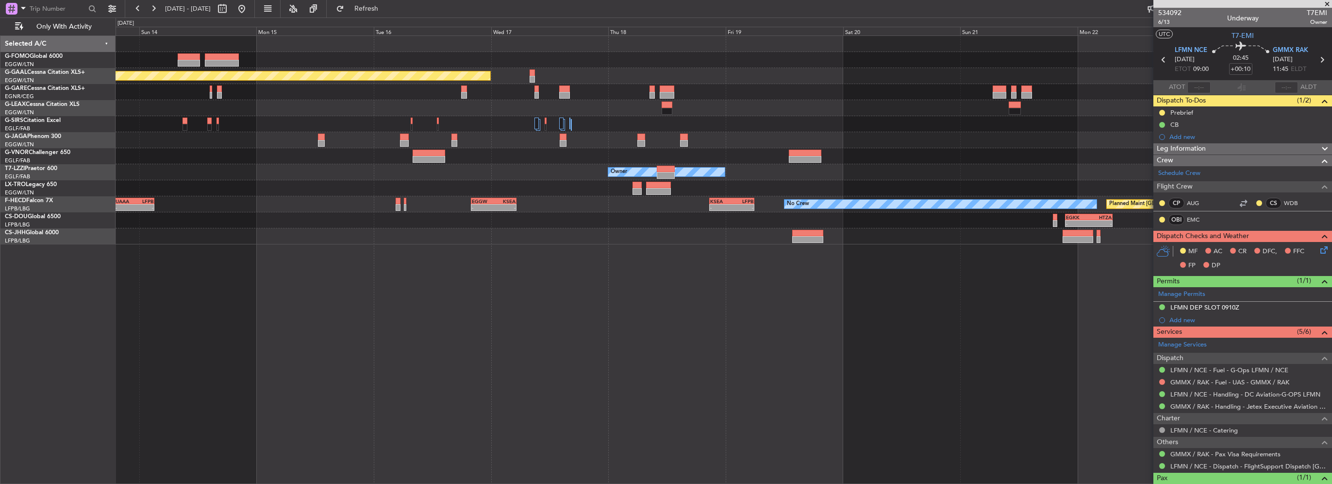
click at [625, 235] on div "EDDM 15:00 Z KTEB 23:05 Z" at bounding box center [724, 236] width 1216 height 16
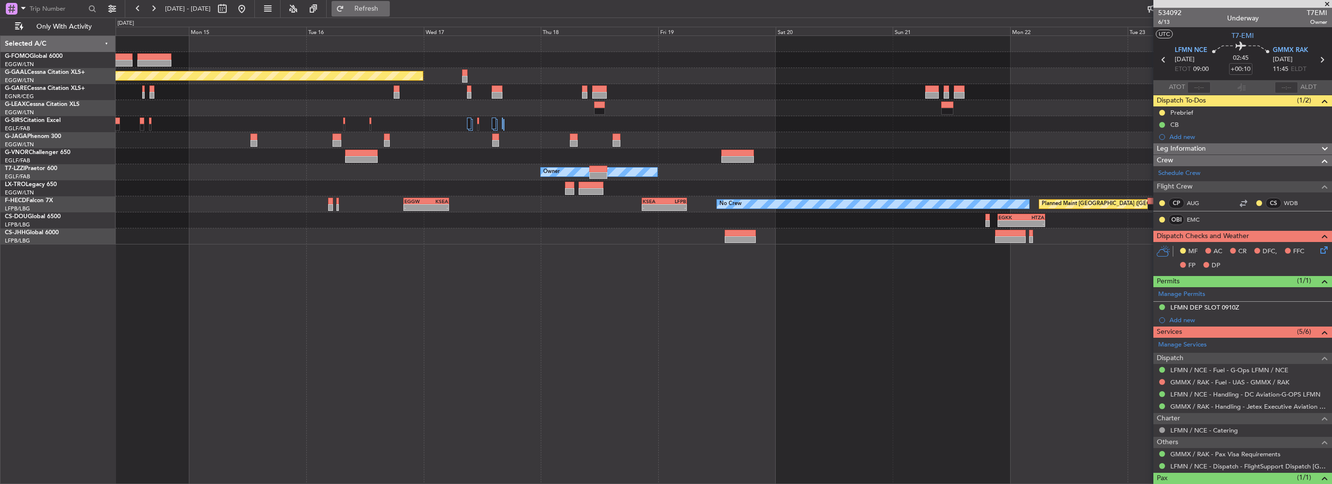
click at [387, 8] on span "Refresh" at bounding box center [366, 8] width 41 height 7
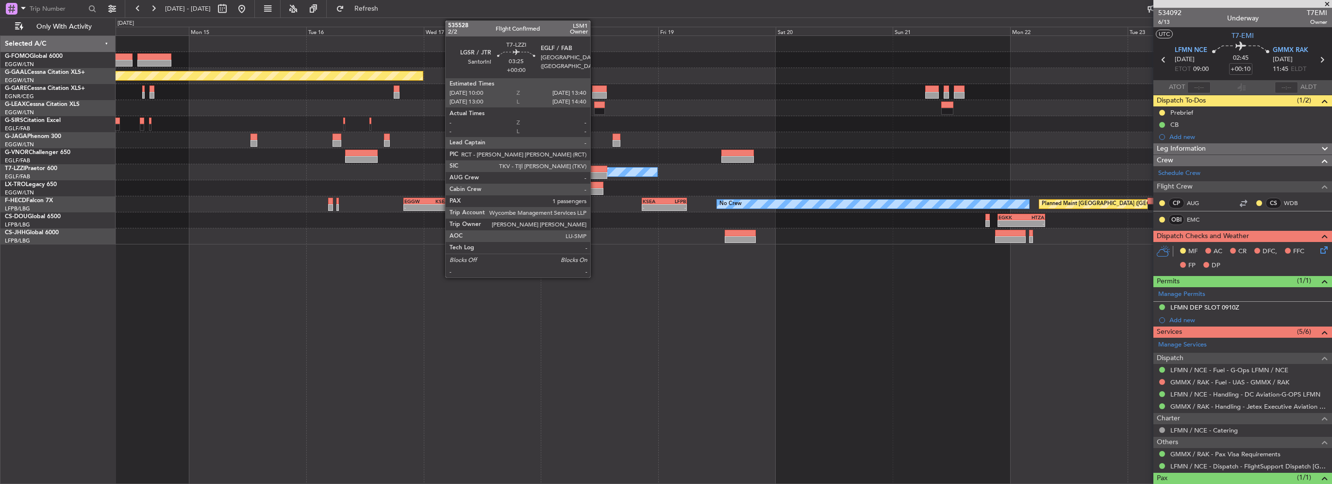
click at [595, 173] on div at bounding box center [598, 175] width 18 height 7
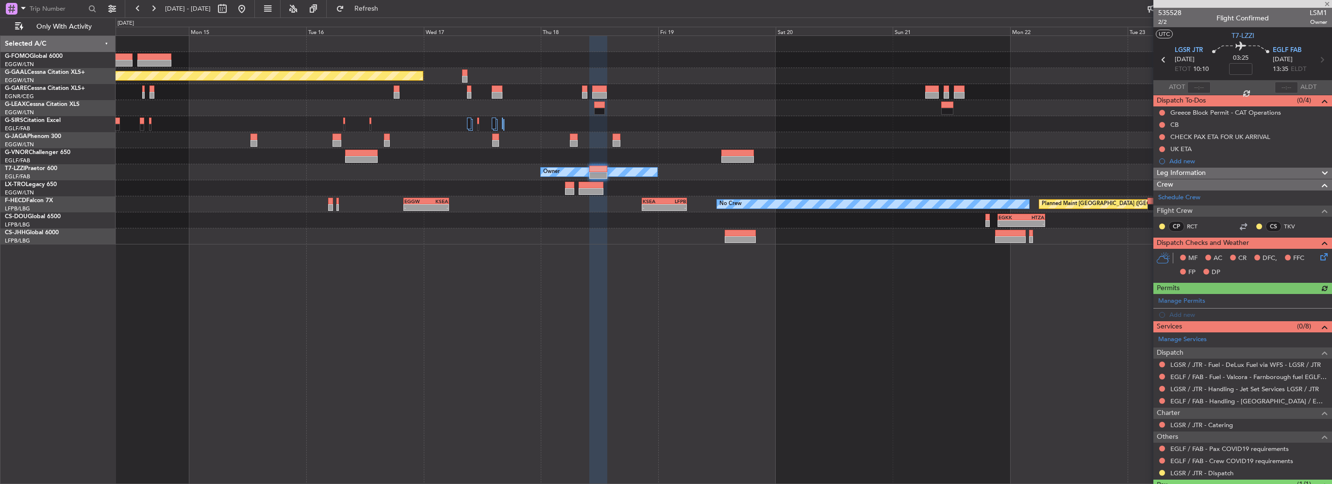
click at [969, 173] on div "Owner Owner" at bounding box center [724, 172] width 1216 height 16
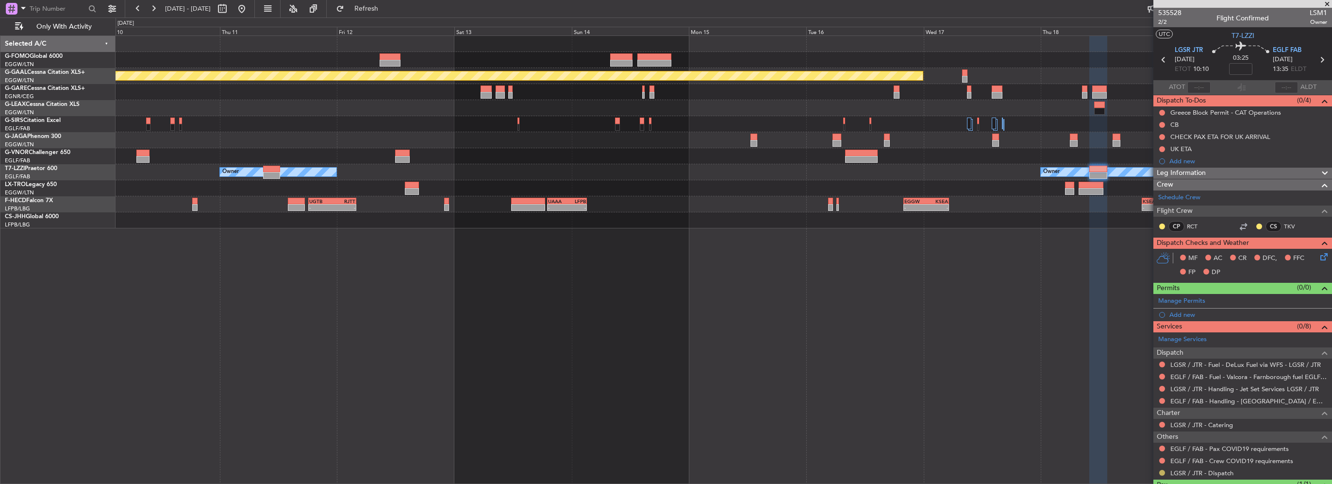
click at [1161, 472] on button at bounding box center [1162, 472] width 6 height 6
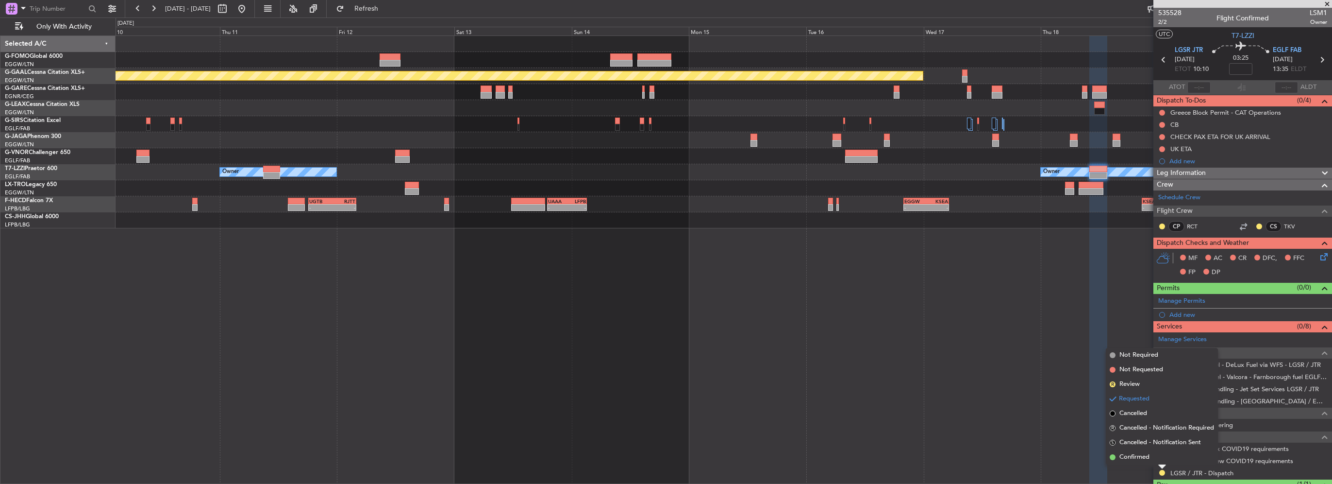
click at [1153, 456] on div "Requested" at bounding box center [1162, 456] width 30 height 12
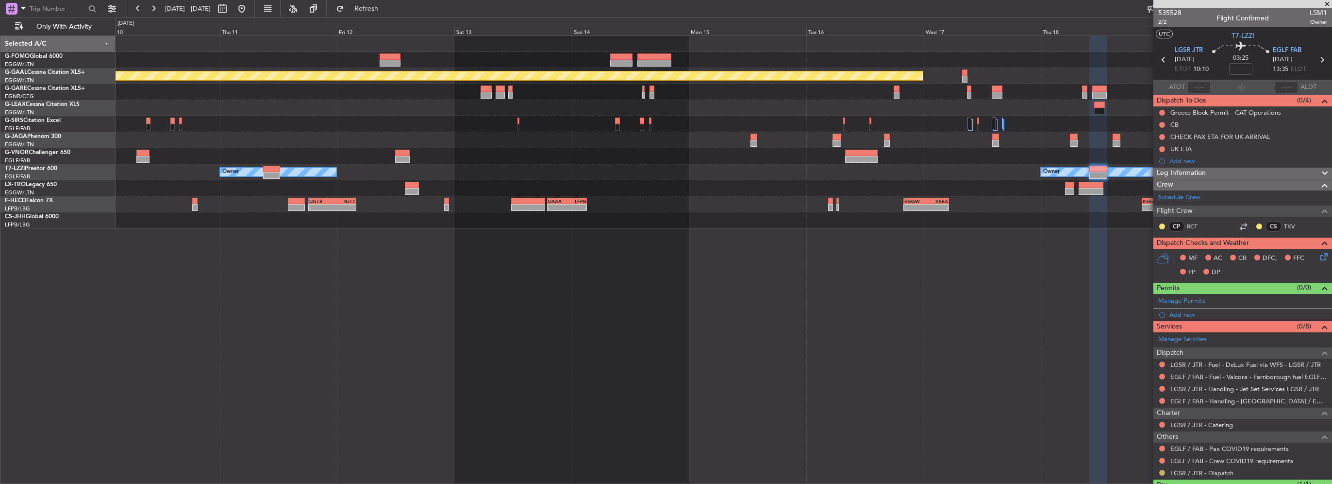
click at [1159, 470] on button at bounding box center [1162, 472] width 6 height 6
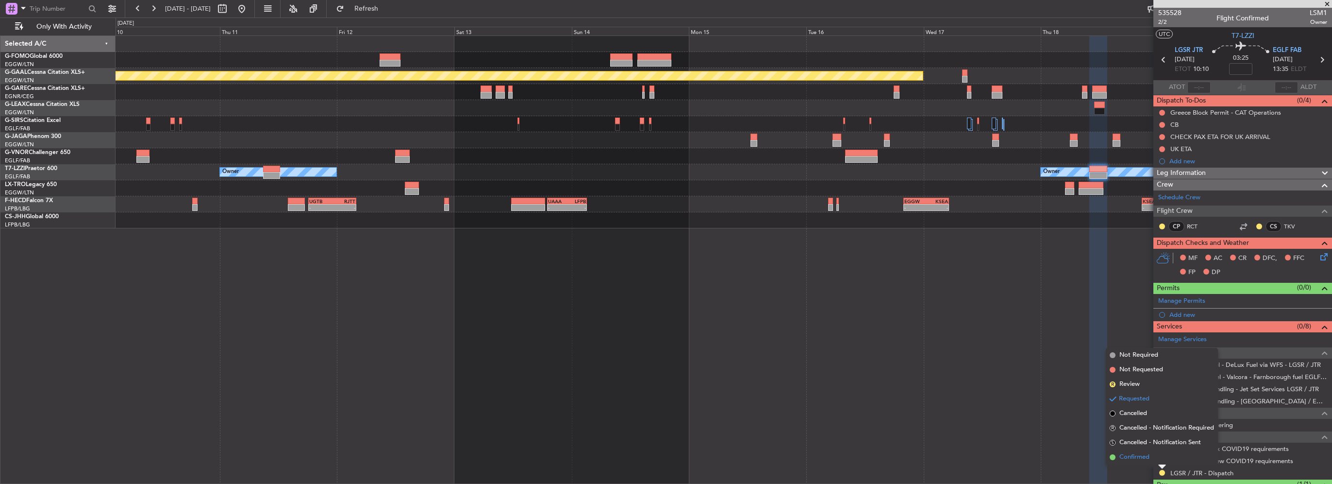
click at [1136, 458] on span "Confirmed" at bounding box center [1134, 457] width 30 height 10
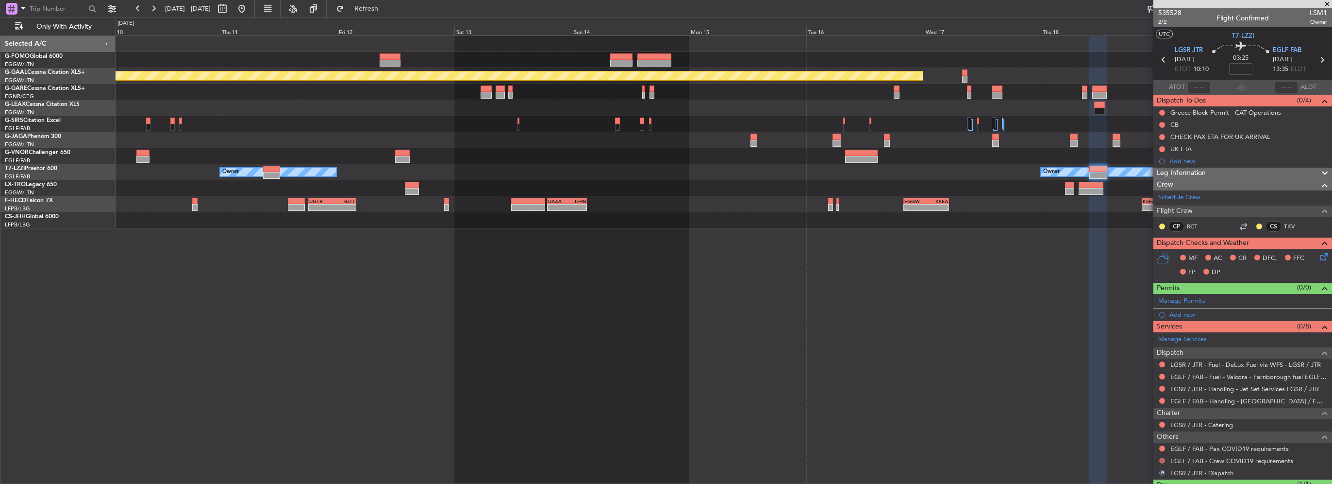
click at [1160, 457] on button at bounding box center [1162, 460] width 6 height 6
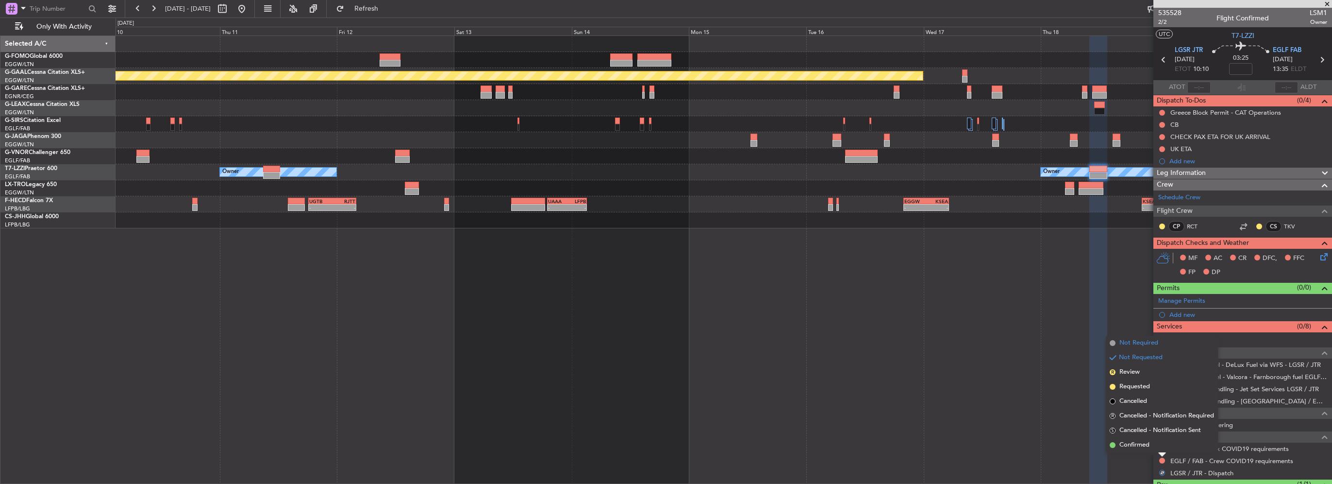
click at [1115, 340] on li "Not Required" at bounding box center [1162, 342] width 112 height 15
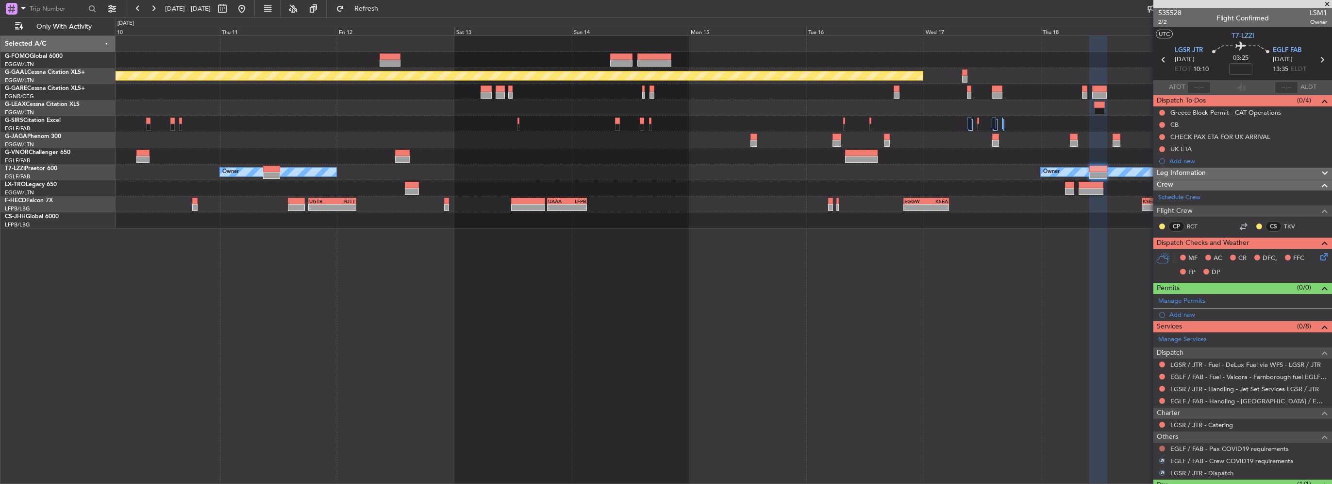
click at [1161, 446] on button at bounding box center [1162, 448] width 6 height 6
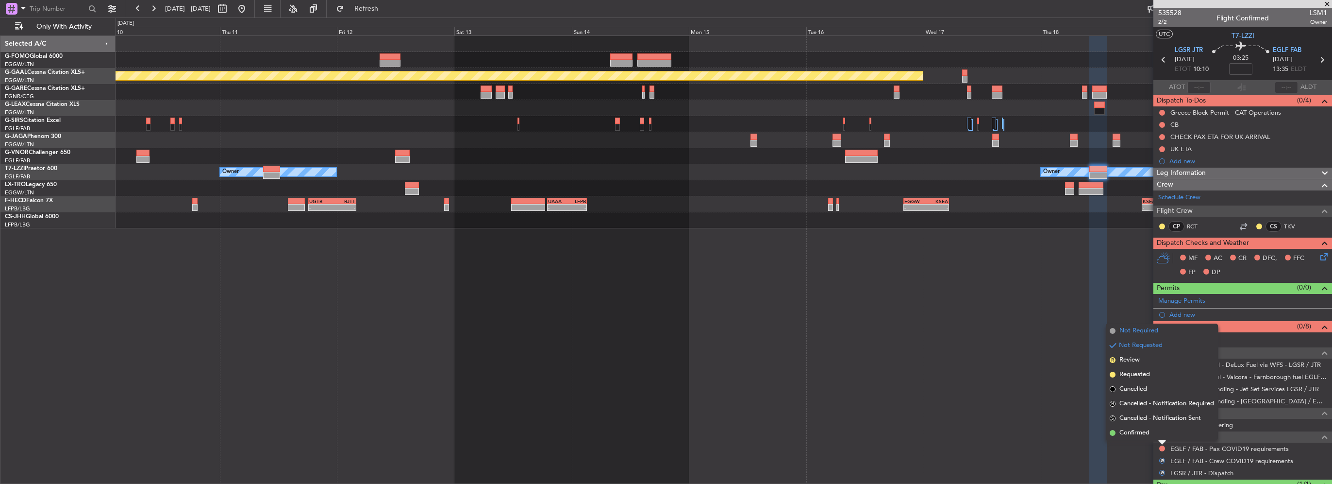
click at [1133, 331] on span "Not Required" at bounding box center [1138, 331] width 39 height 10
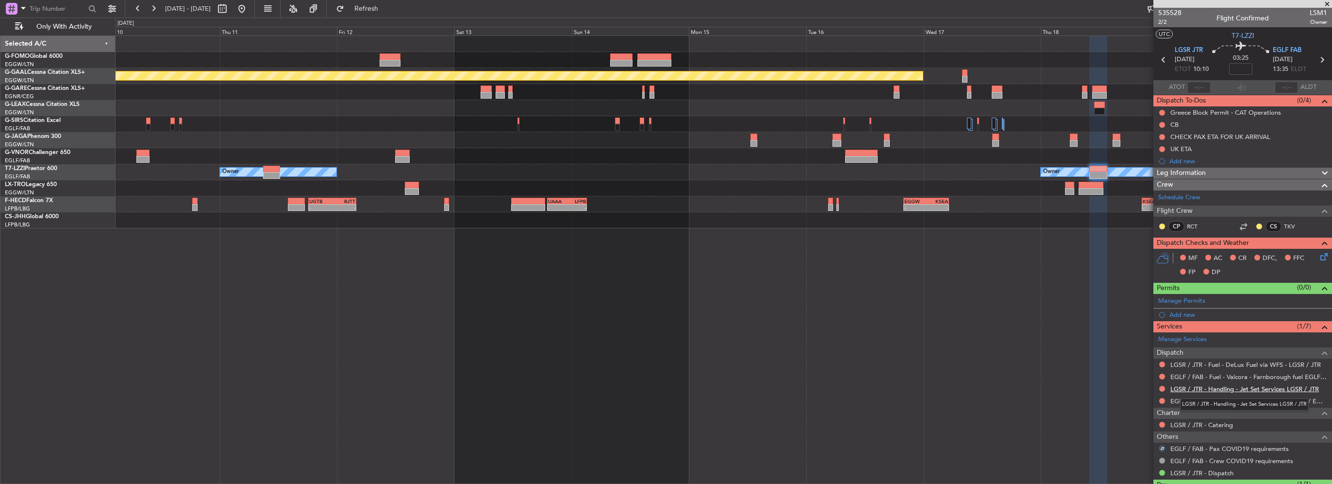
click at [1269, 386] on link "LGSR / JTR - Handling - Jet Set Services LGSR / JTR" at bounding box center [1244, 388] width 149 height 8
click at [372, 6] on button "Refresh" at bounding box center [361, 9] width 58 height 16
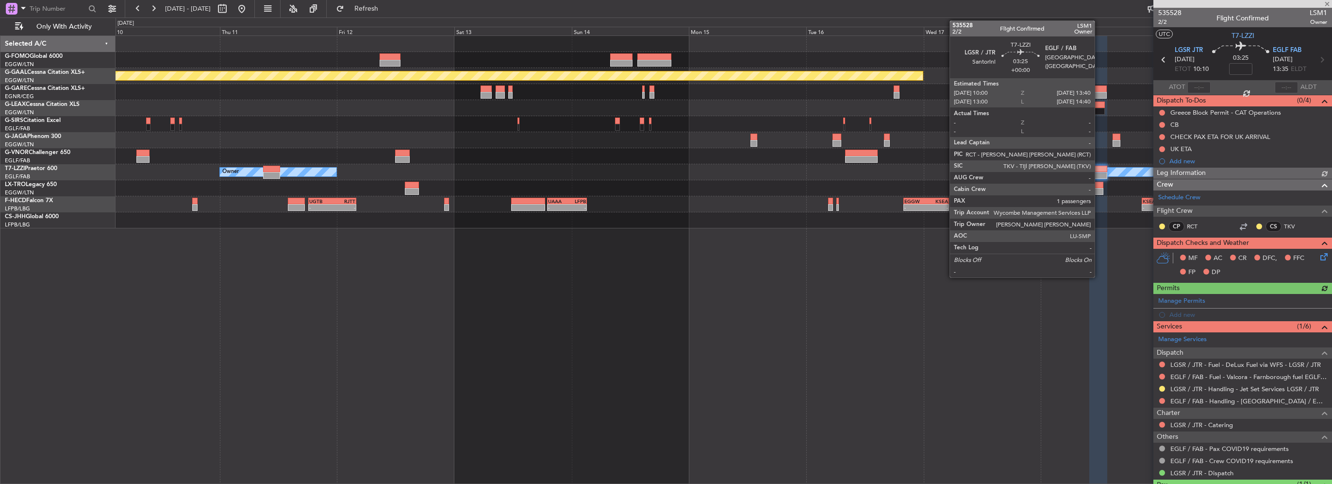
click at [1099, 172] on div at bounding box center [1098, 175] width 18 height 7
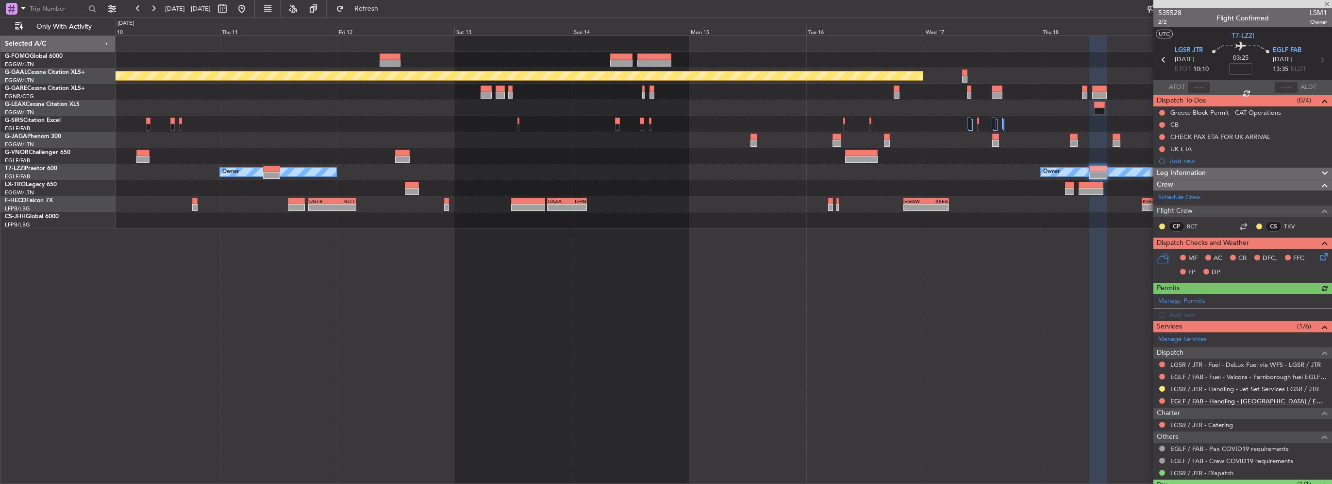
click at [1266, 400] on link "EGLF / FAB - Handling - Farnborough Airport / EGLF / FAB" at bounding box center [1248, 401] width 157 height 8
click at [1189, 315] on div "Add new" at bounding box center [1243, 314] width 149 height 8
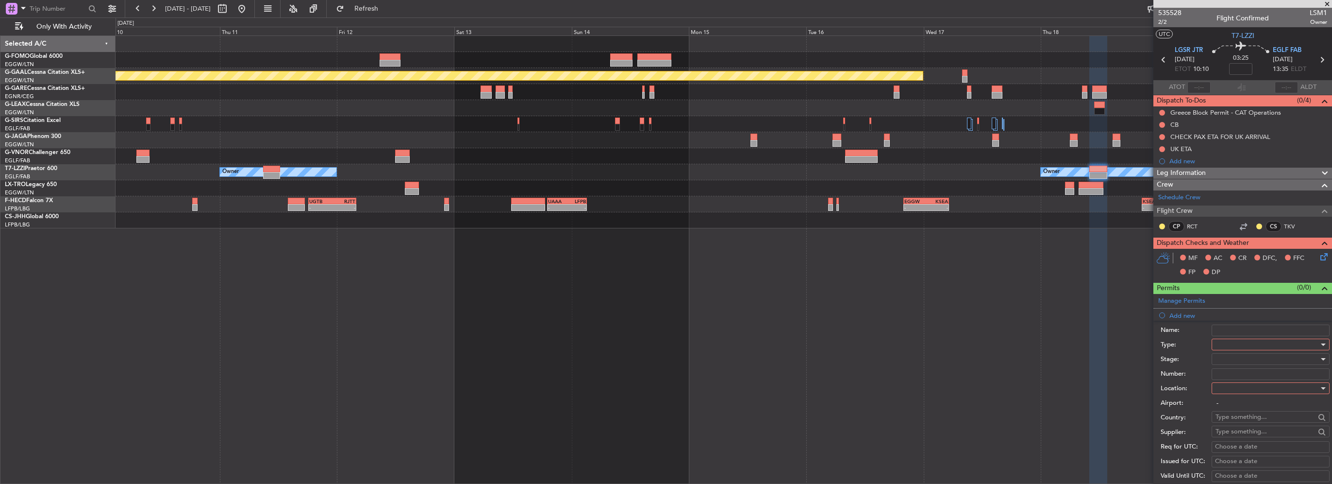
click at [1229, 341] on div at bounding box center [1267, 344] width 103 height 15
click at [1235, 434] on span "Slot" at bounding box center [1267, 435] width 102 height 15
click at [1225, 390] on div at bounding box center [1267, 388] width 103 height 15
drag, startPoint x: 1231, startPoint y: 406, endPoint x: 1246, endPoint y: 351, distance: 57.4
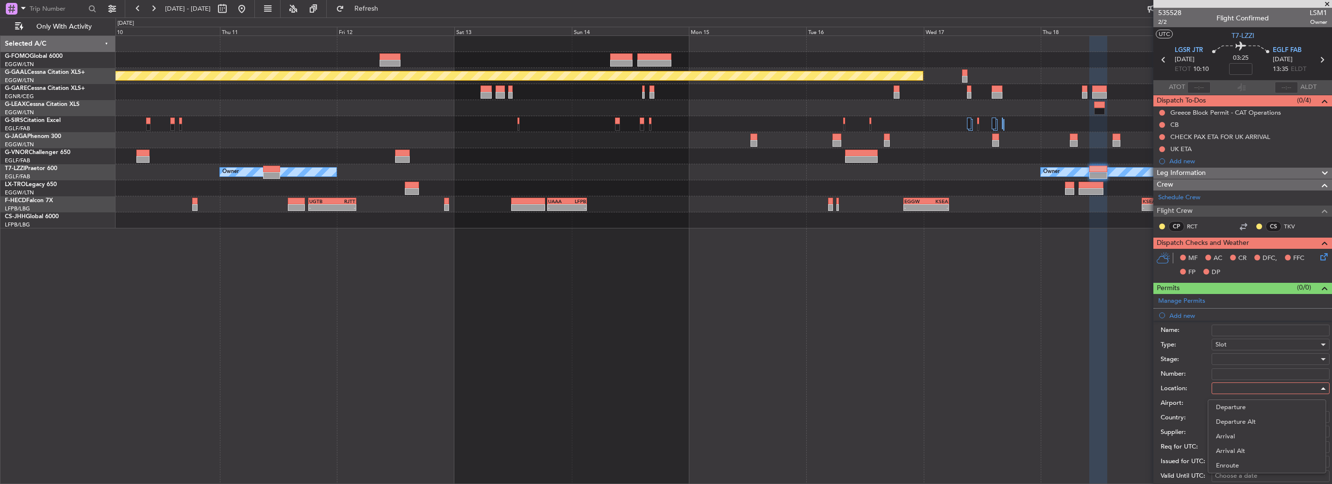
click at [1231, 406] on span "Departure" at bounding box center [1267, 407] width 102 height 15
type input "LGSR / JTR"
click at [1245, 361] on div at bounding box center [1267, 358] width 103 height 15
click at [1244, 421] on span "Requested" at bounding box center [1267, 421] width 102 height 15
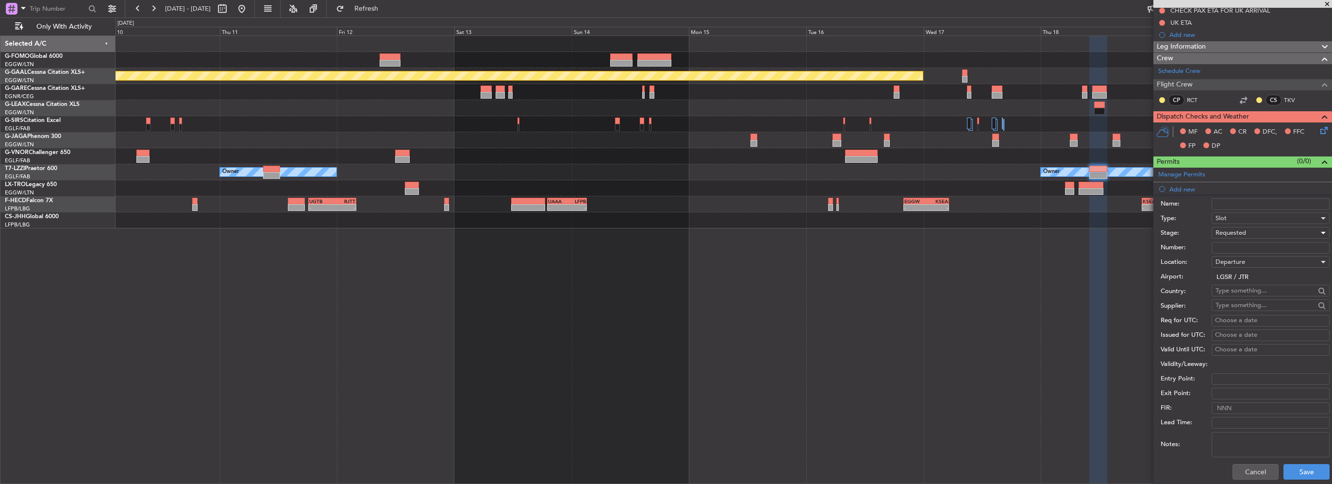
scroll to position [194, 0]
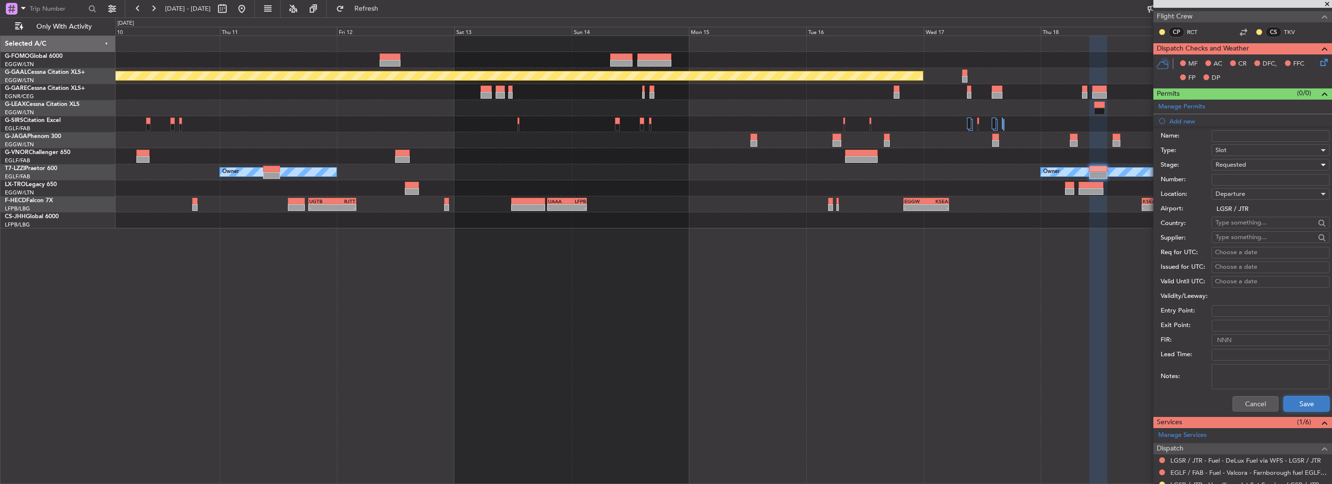
click at [1303, 402] on button "Save" at bounding box center [1307, 404] width 46 height 16
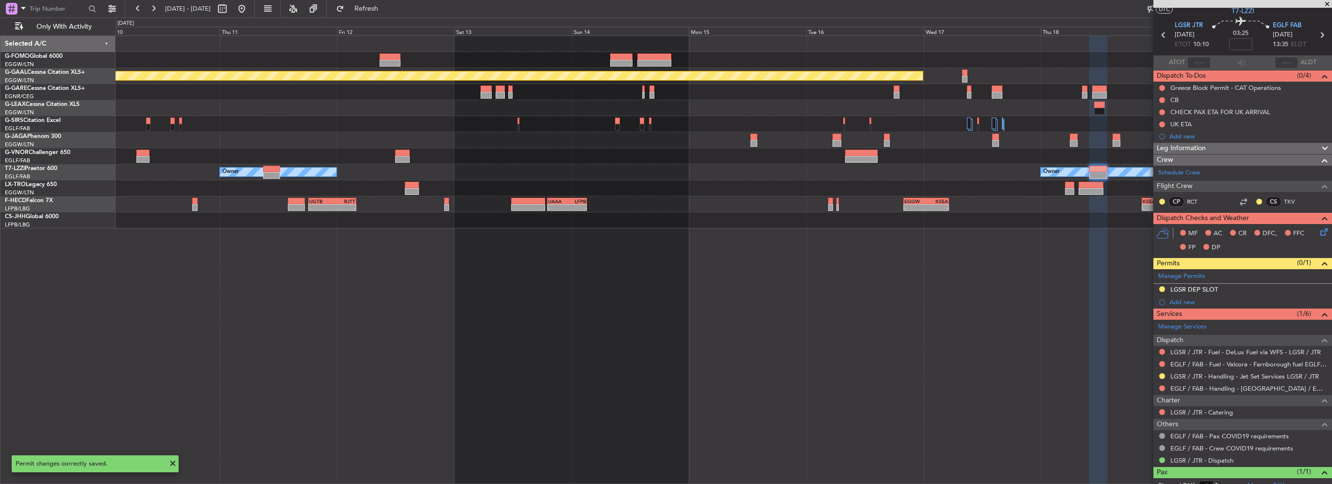
scroll to position [0, 0]
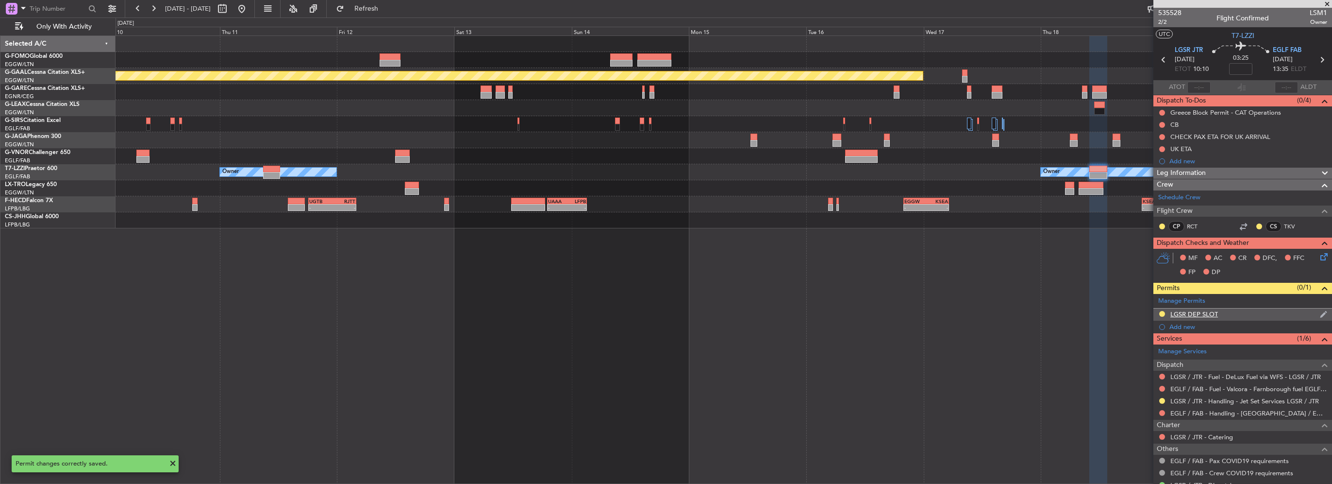
click at [1253, 317] on div "LGSR DEP SLOT" at bounding box center [1242, 314] width 179 height 12
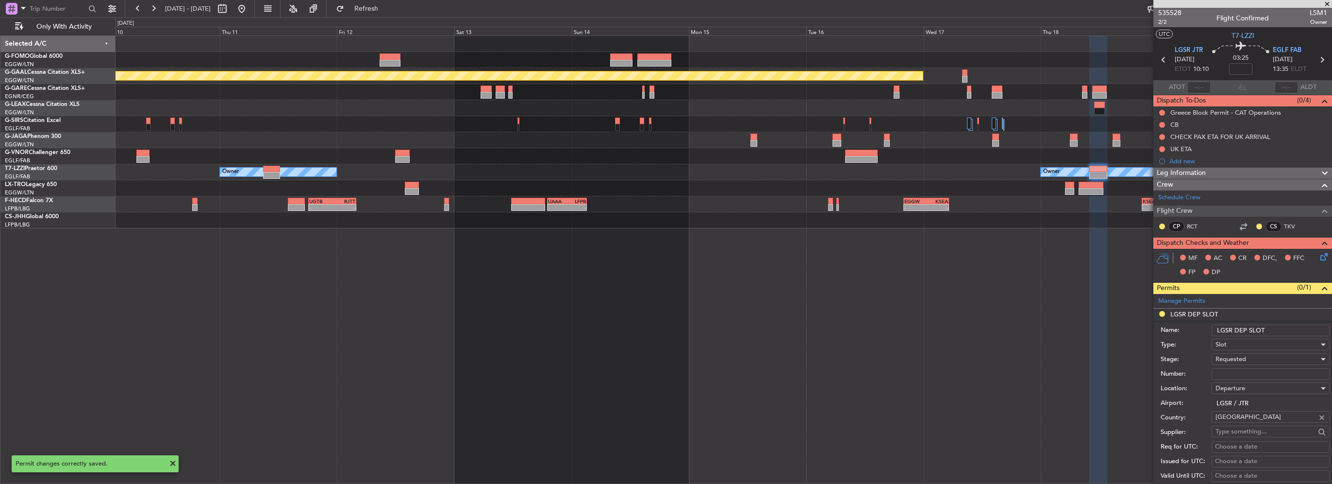
click at [1268, 320] on form "Name: LGSR DEP SLOT Type: Slot Stage: Requested Number: Location: Departure Air…" at bounding box center [1242, 465] width 179 height 290
click at [1282, 328] on input "LGSR DEP SLOT" at bounding box center [1271, 330] width 118 height 12
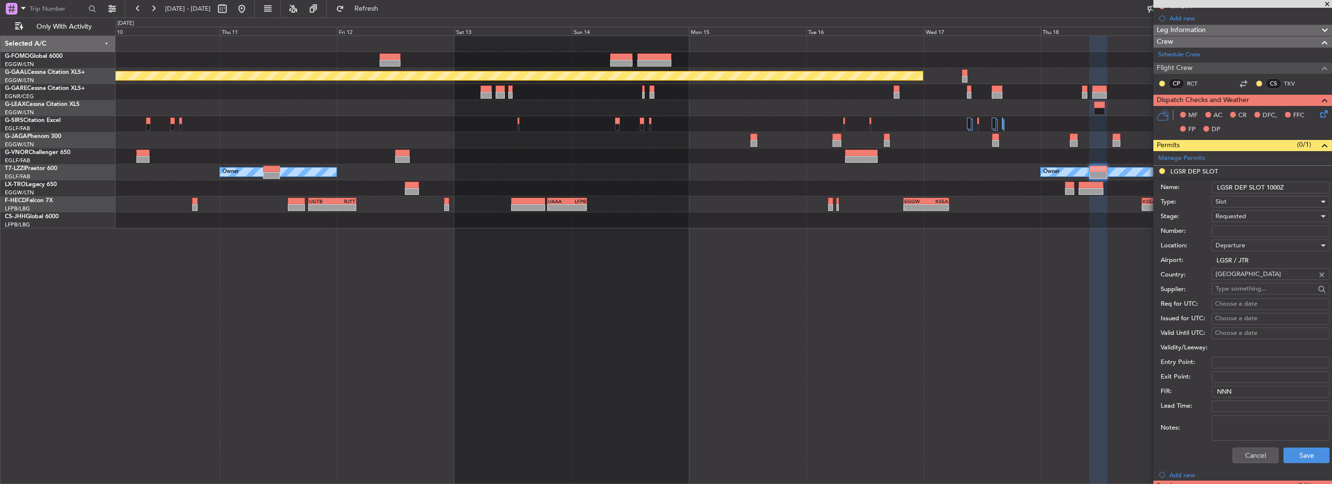
scroll to position [243, 0]
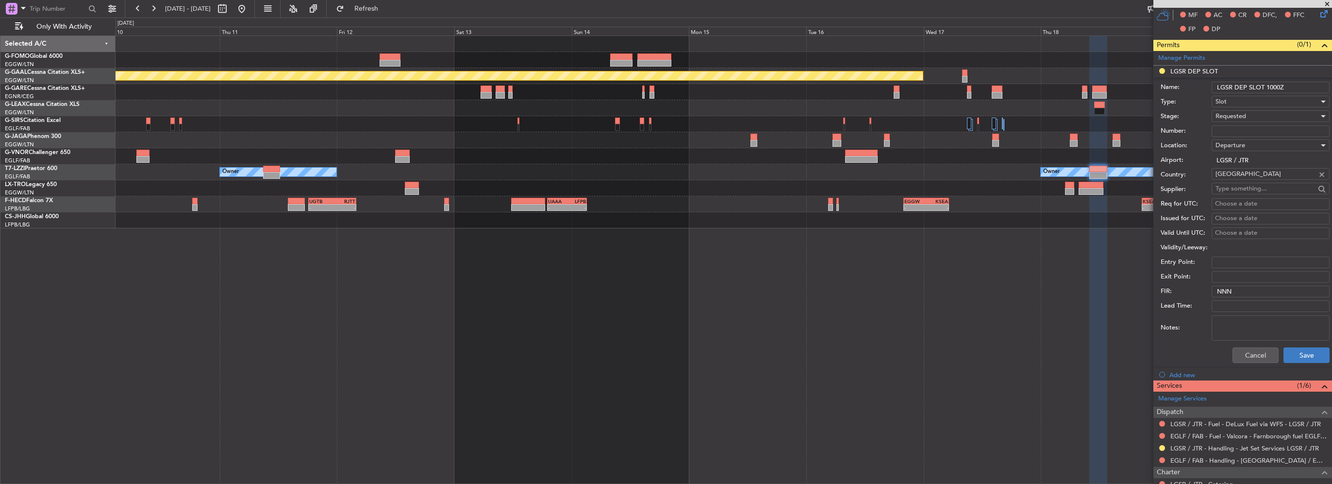
type input "LGSR DEP SLOT 1000Z"
click at [1300, 357] on button "Save" at bounding box center [1307, 355] width 46 height 16
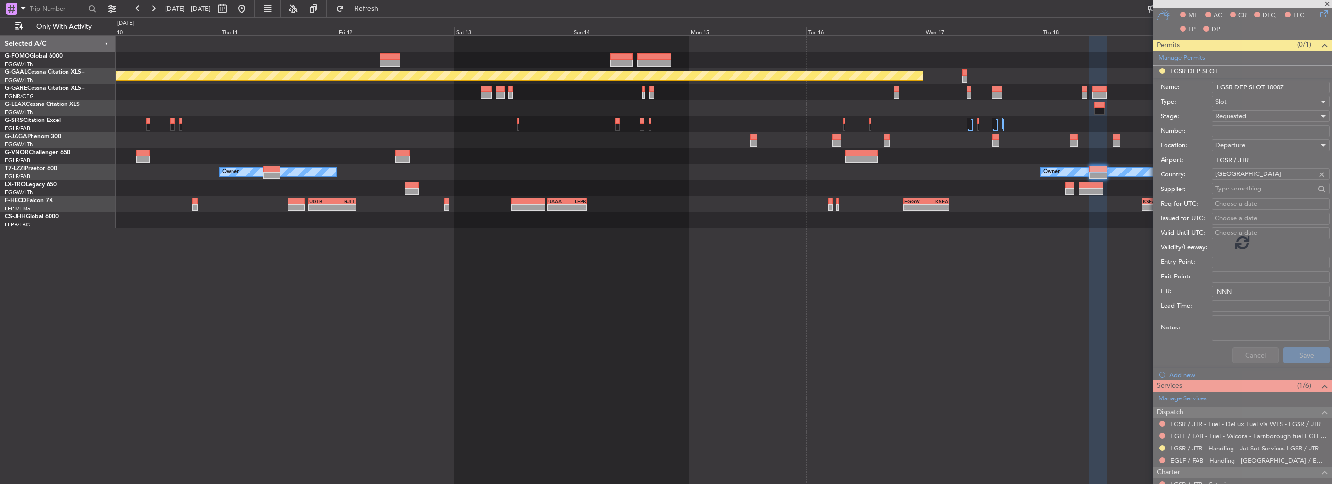
scroll to position [55, 0]
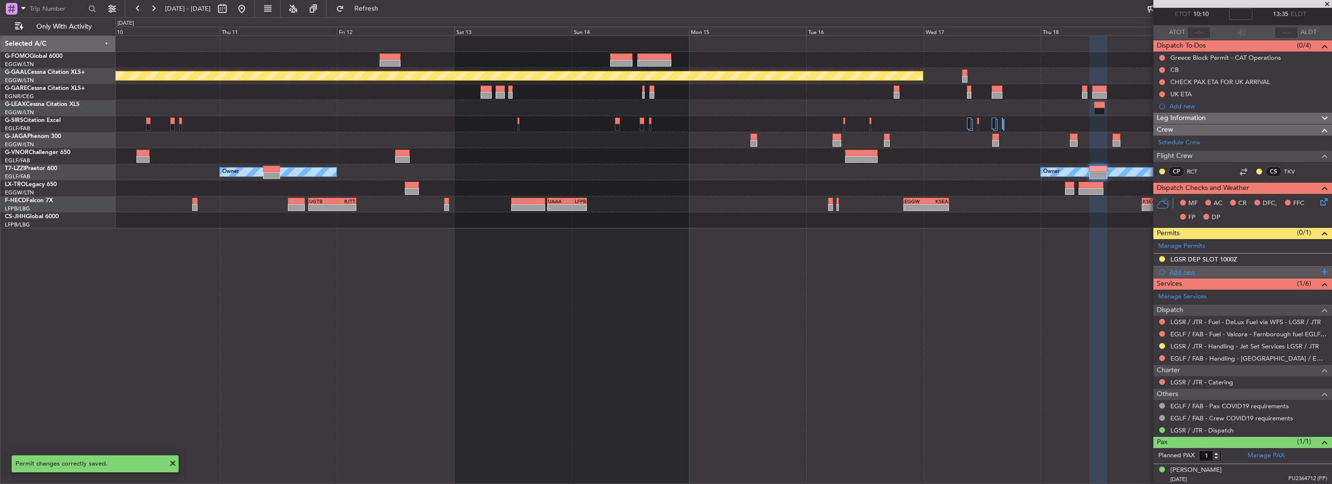
click at [1190, 270] on div "Add new" at bounding box center [1243, 271] width 149 height 8
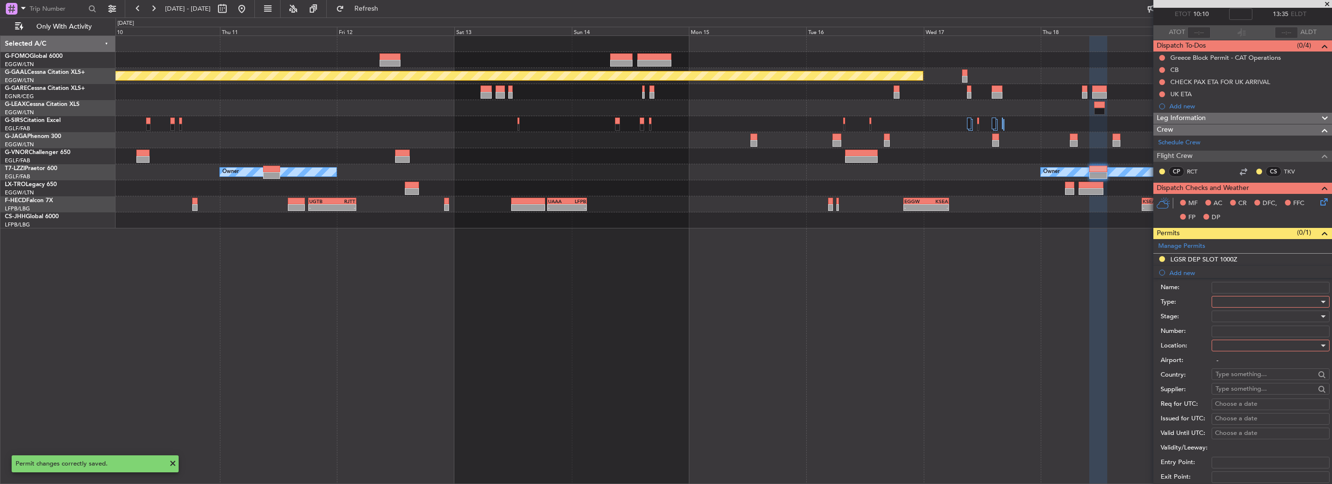
scroll to position [243, 0]
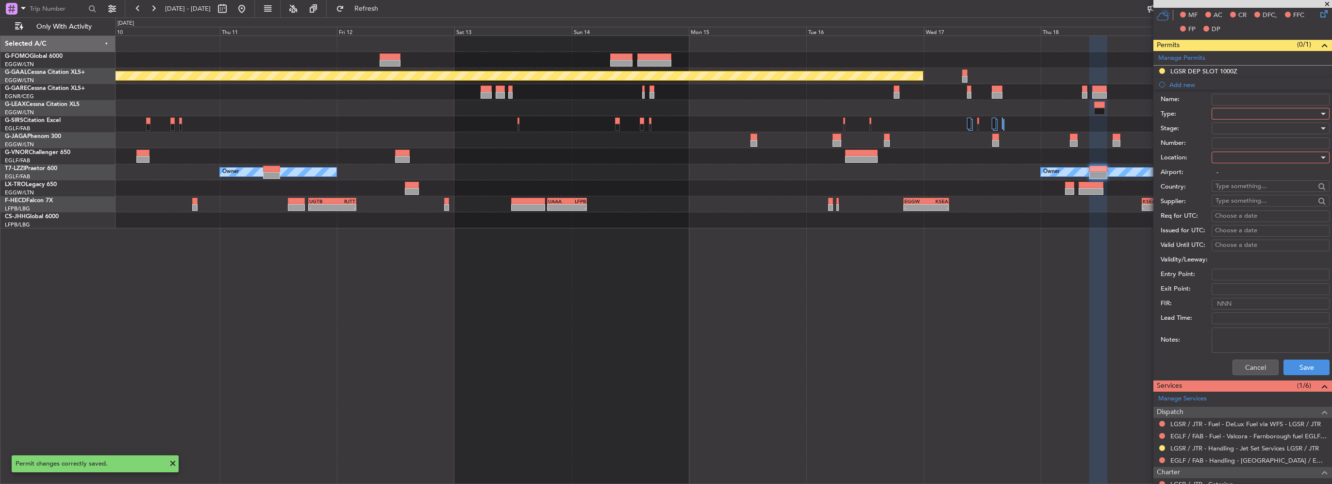
click at [1222, 111] on div at bounding box center [1267, 113] width 103 height 15
click at [1232, 205] on span "PPR" at bounding box center [1267, 210] width 102 height 15
click at [1234, 158] on div at bounding box center [1267, 157] width 103 height 15
click at [1235, 179] on span "Departure" at bounding box center [1267, 176] width 102 height 15
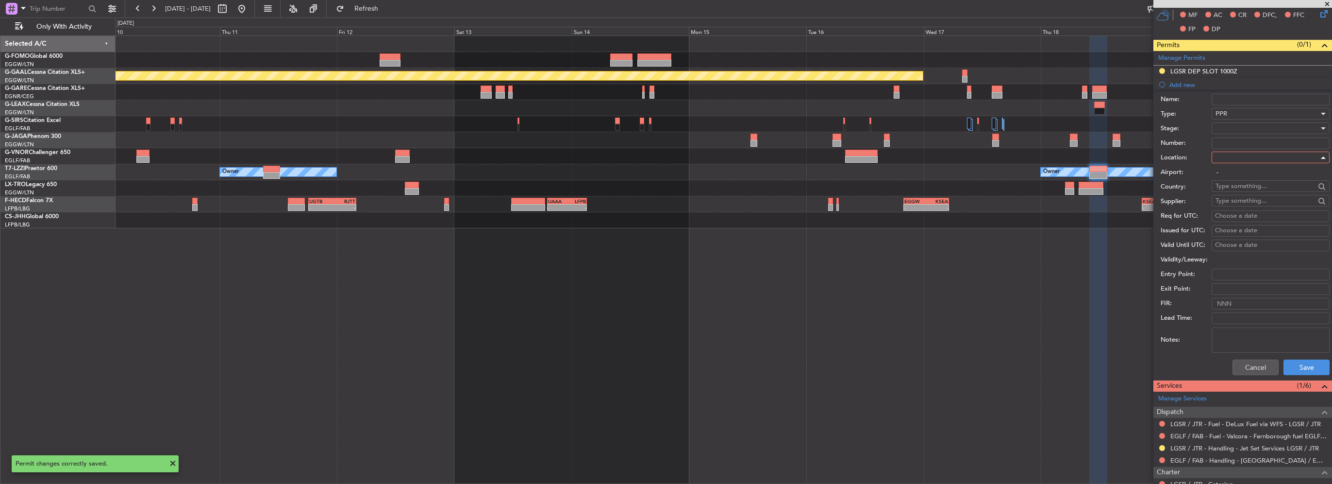
type input "LGSR / JTR"
click at [1233, 133] on div at bounding box center [1267, 128] width 103 height 15
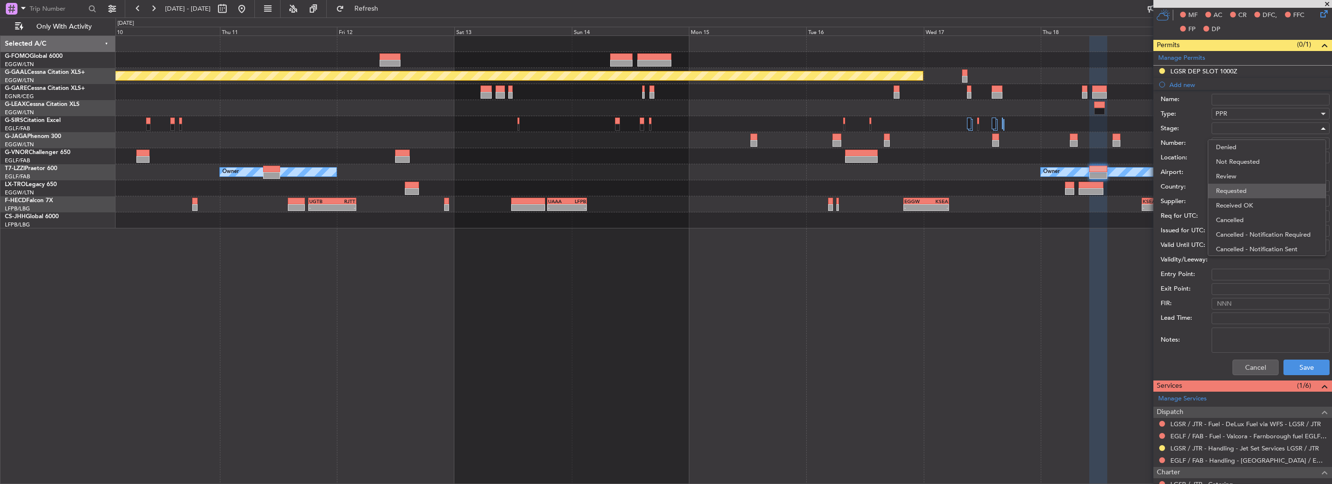
click at [1235, 192] on span "Requested" at bounding box center [1267, 191] width 102 height 15
click at [1306, 367] on button "Save" at bounding box center [1307, 367] width 46 height 16
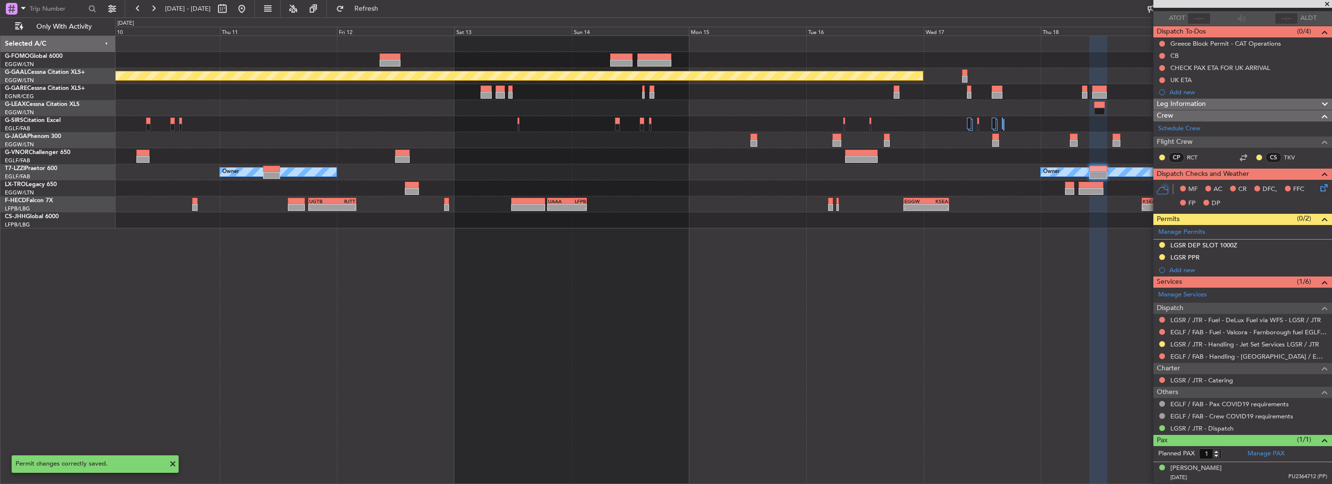
scroll to position [67, 0]
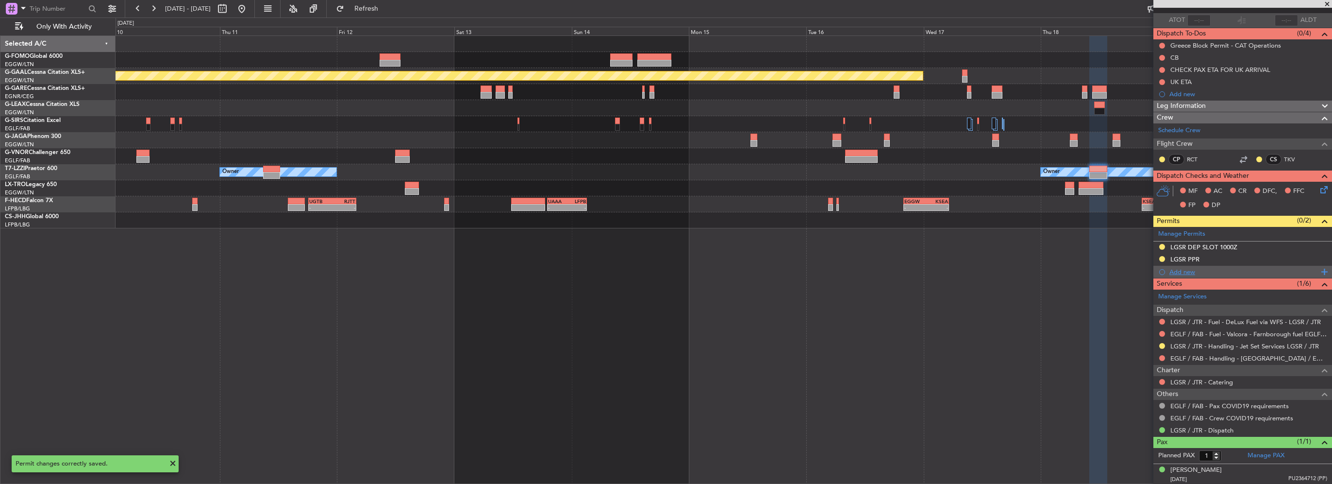
click at [1186, 271] on div "Add new" at bounding box center [1243, 271] width 149 height 8
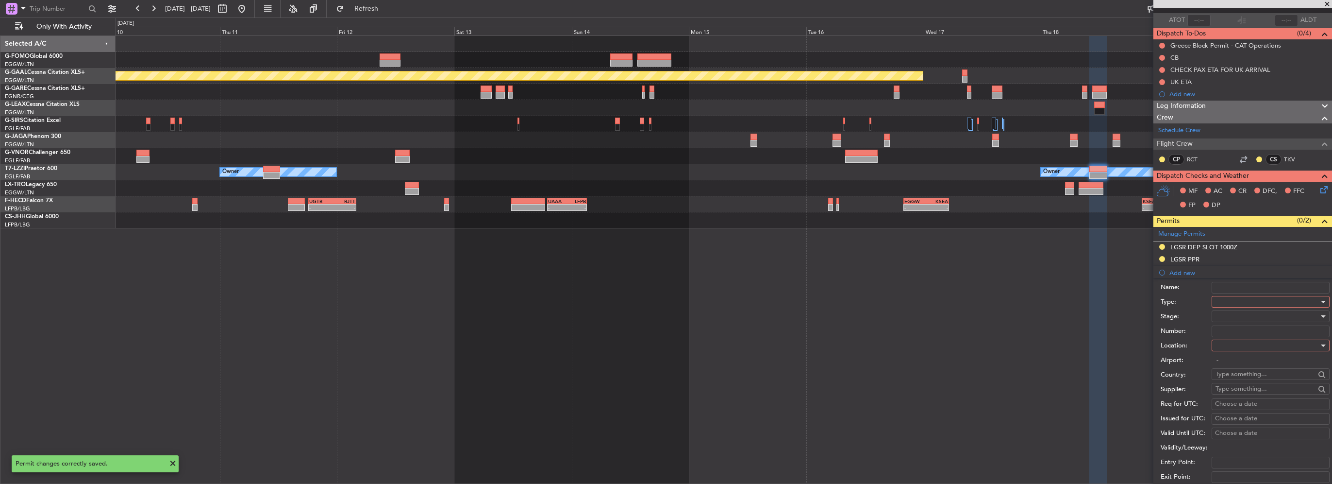
scroll to position [243, 0]
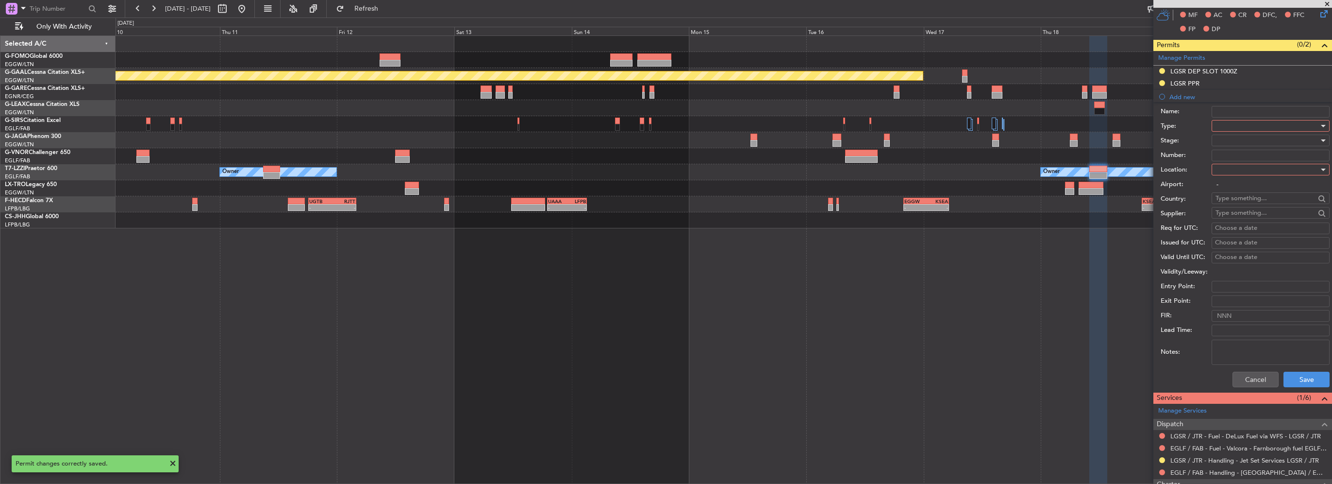
click at [1225, 120] on div at bounding box center [1267, 125] width 103 height 15
click at [1227, 174] on span "PPR" at bounding box center [1267, 173] width 102 height 15
click at [1228, 165] on div at bounding box center [1267, 169] width 103 height 15
drag, startPoint x: 1231, startPoint y: 218, endPoint x: 1233, endPoint y: 206, distance: 12.4
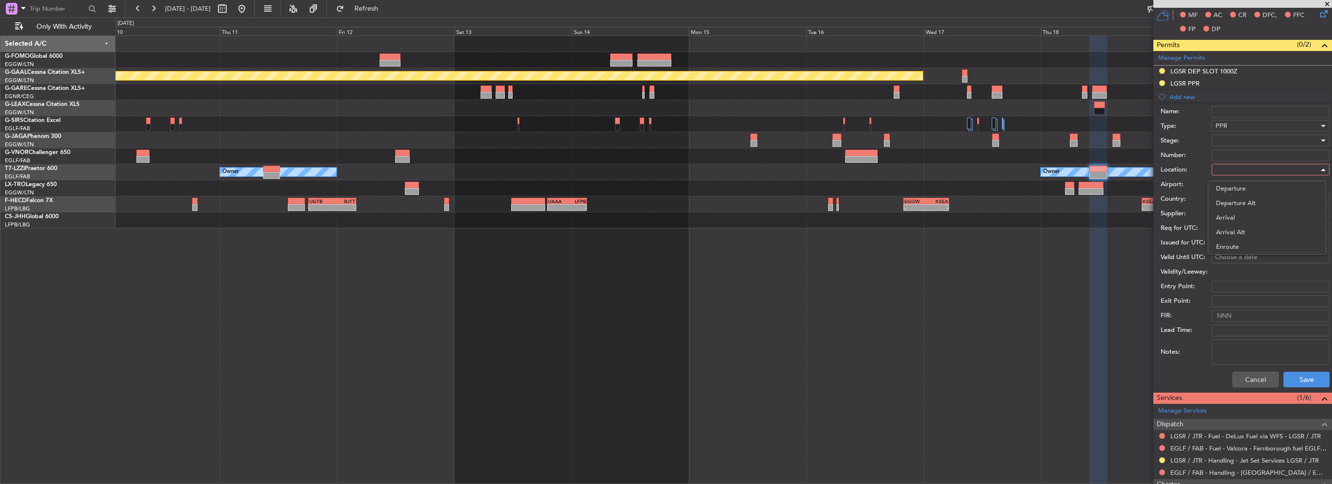
click at [1231, 217] on span "Arrival" at bounding box center [1267, 217] width 102 height 15
type input "EGLF / FAB"
click at [1237, 140] on div at bounding box center [1267, 140] width 103 height 15
click at [1236, 198] on span "Requested" at bounding box center [1267, 203] width 102 height 15
click at [1306, 387] on div "Cancel Save" at bounding box center [1245, 379] width 169 height 25
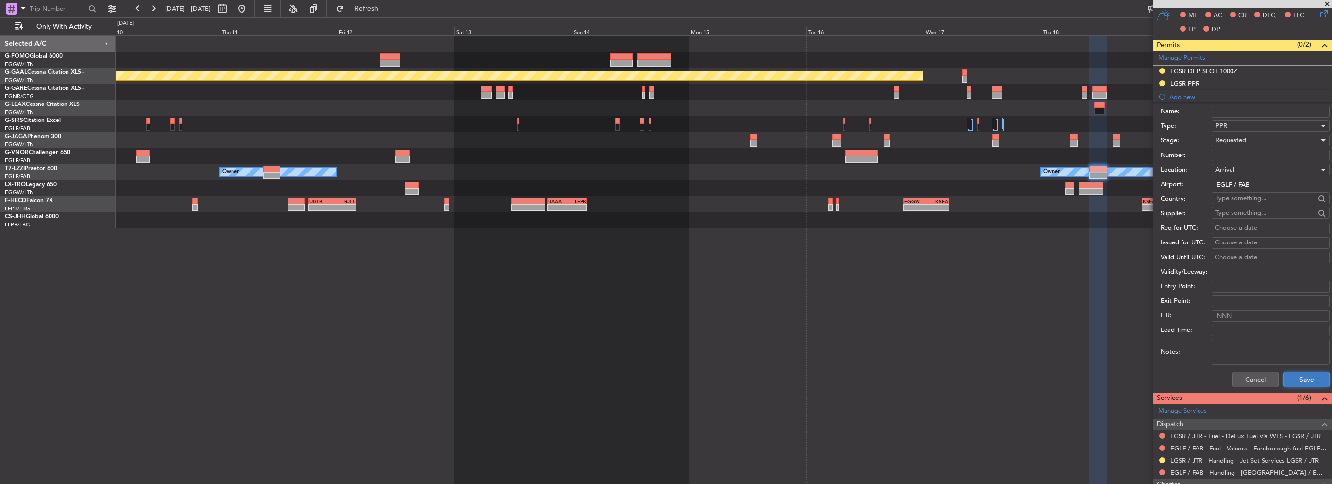
click at [1307, 379] on button "Save" at bounding box center [1307, 379] width 46 height 16
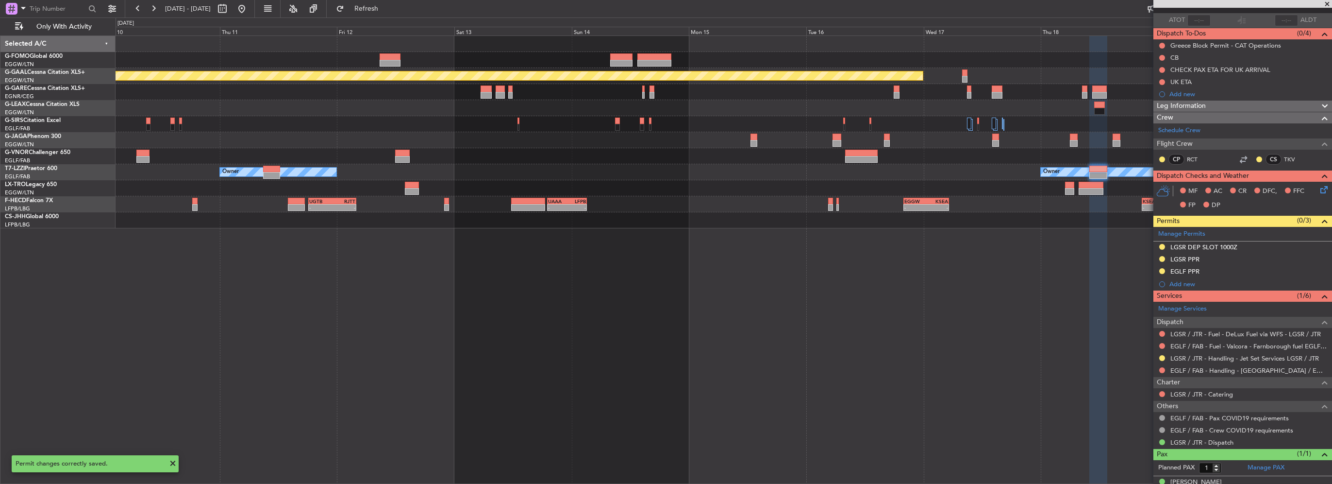
scroll to position [79, 0]
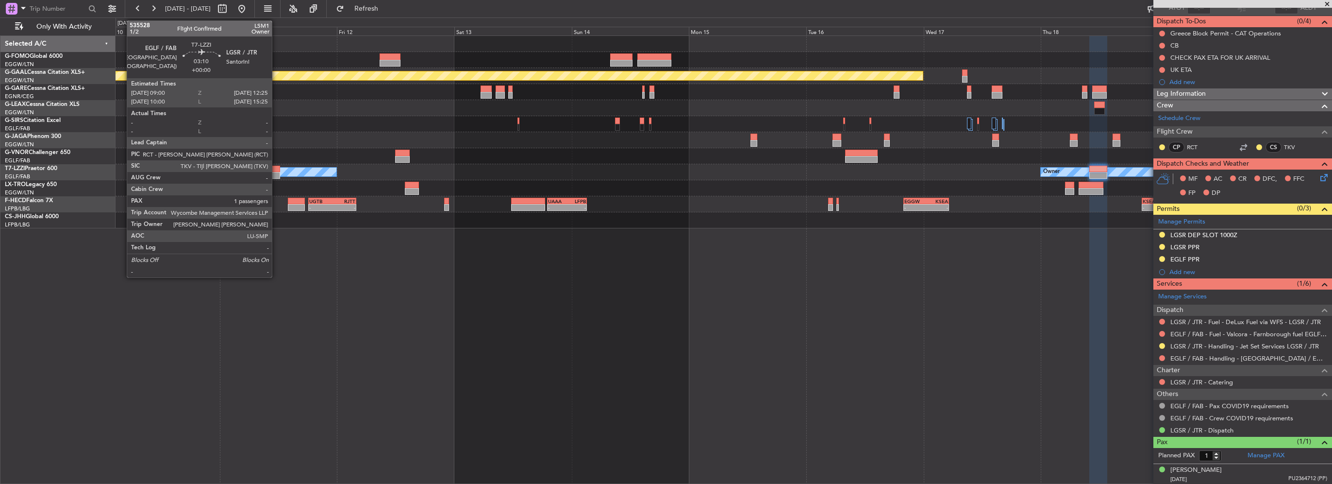
click at [276, 169] on div at bounding box center [271, 169] width 17 height 7
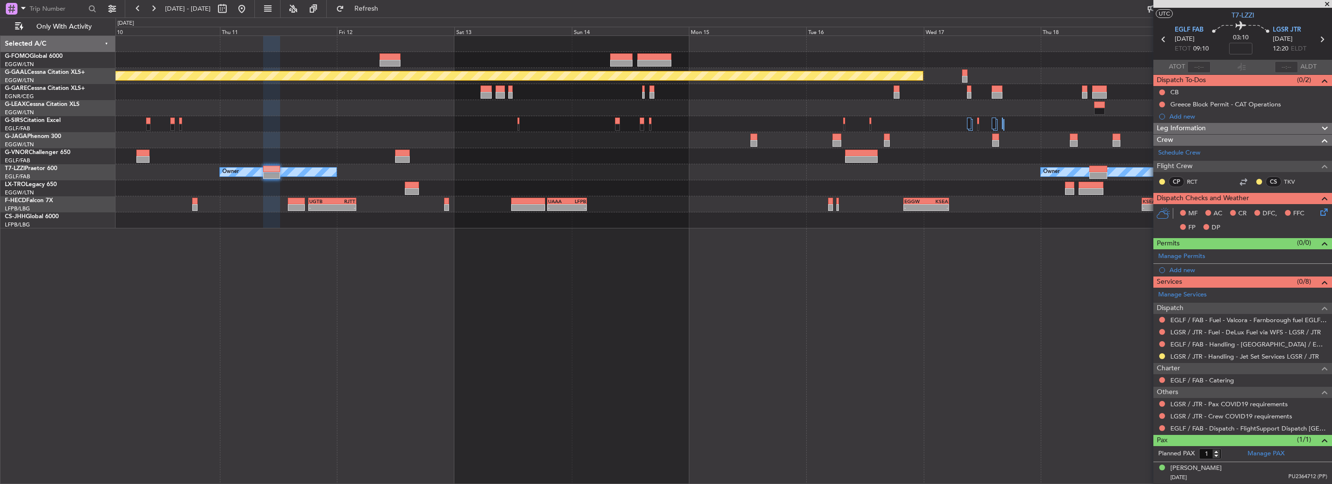
scroll to position [0, 0]
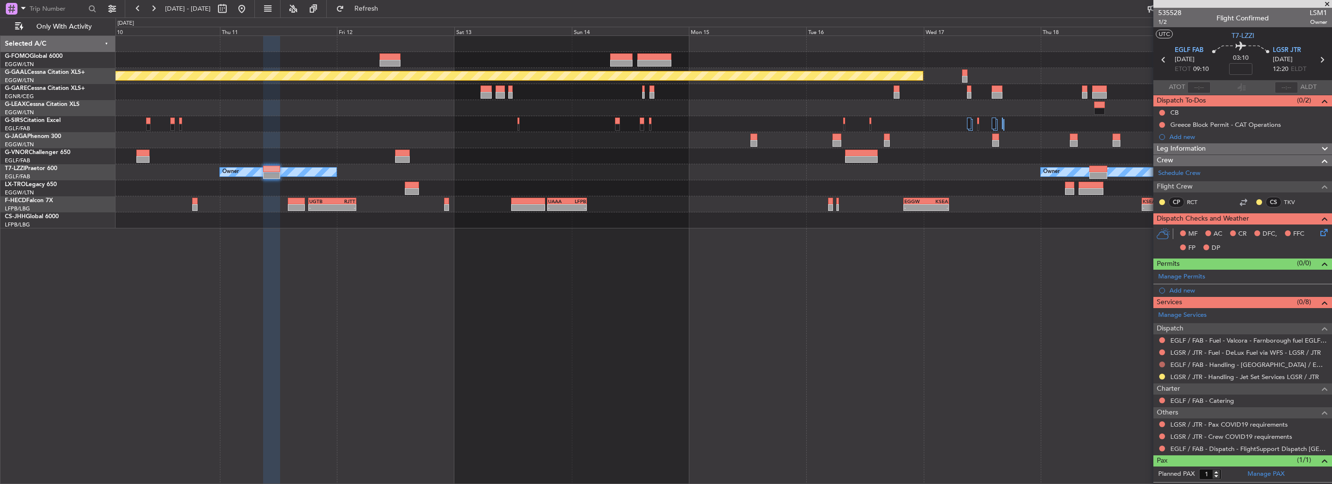
click at [1160, 363] on button at bounding box center [1162, 364] width 6 height 6
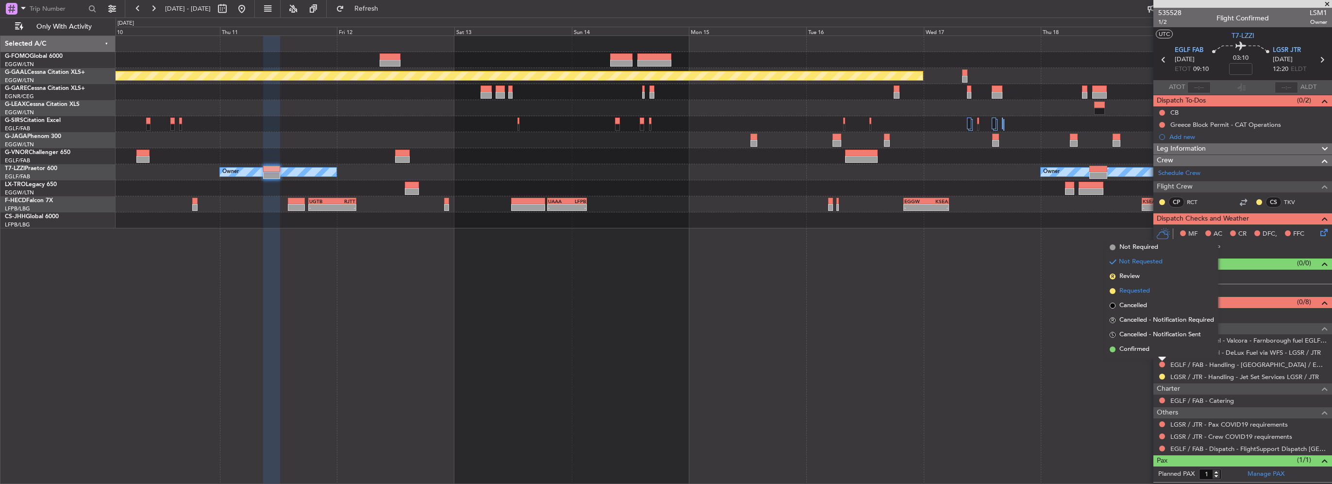
click at [1136, 293] on span "Requested" at bounding box center [1134, 291] width 31 height 10
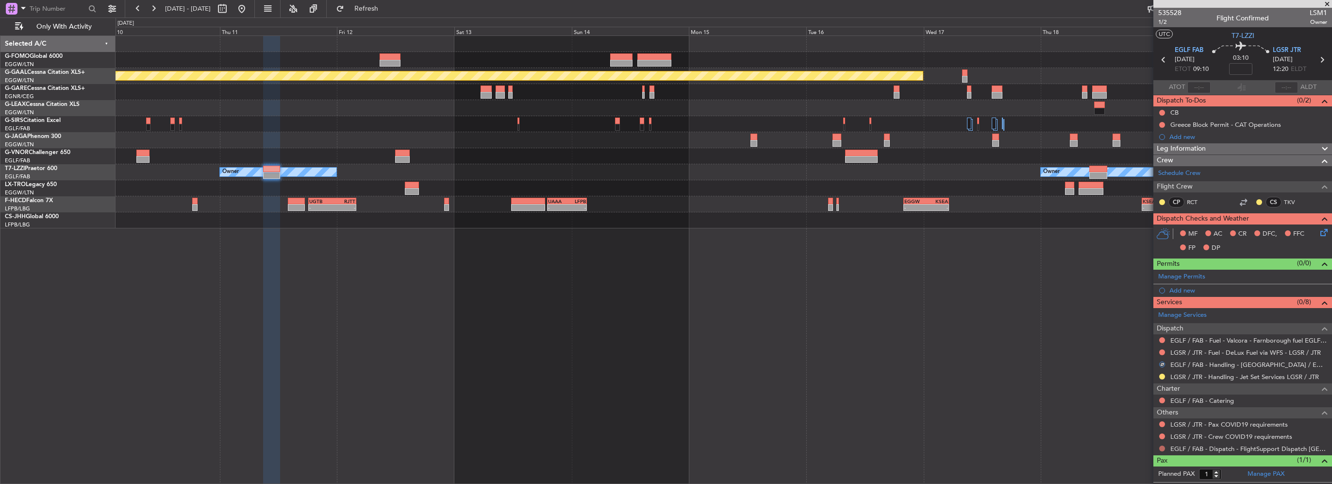
click at [1164, 446] on button at bounding box center [1162, 448] width 6 height 6
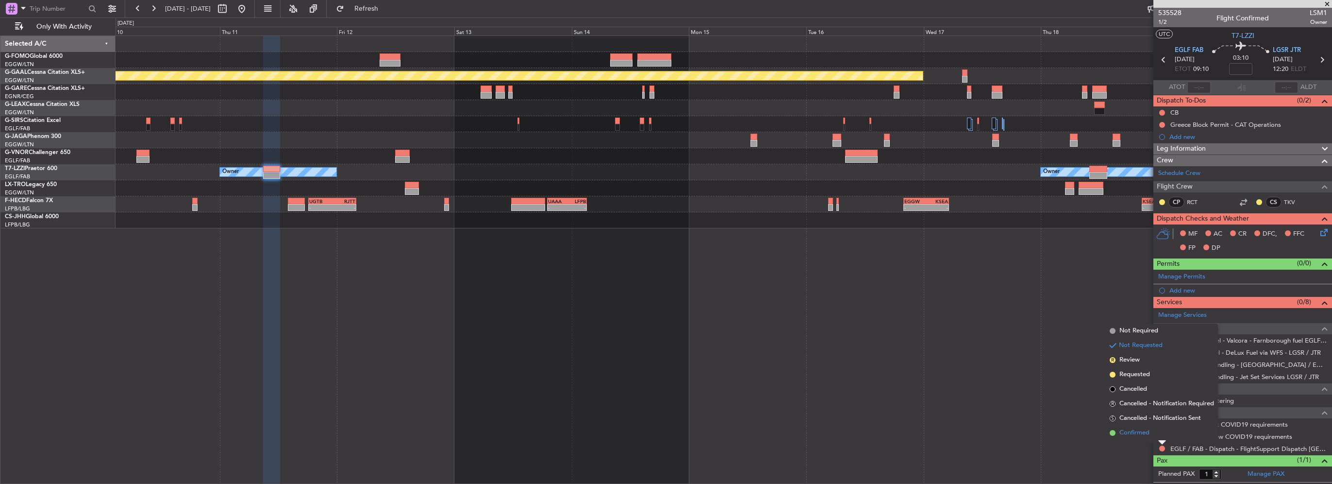
click at [1140, 433] on span "Confirmed" at bounding box center [1134, 433] width 30 height 10
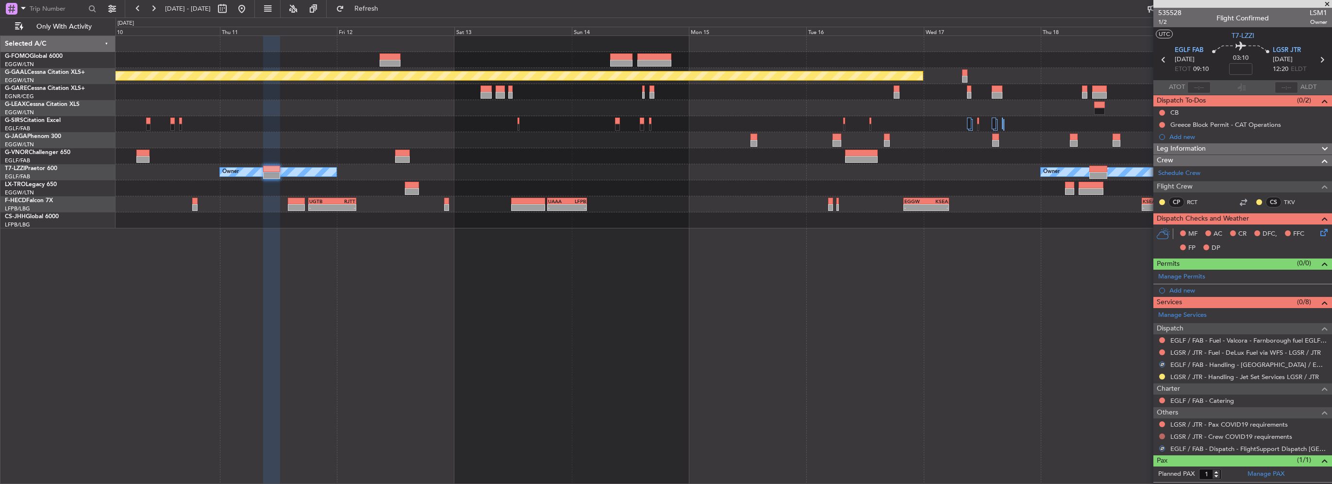
click at [1164, 433] on button at bounding box center [1162, 436] width 6 height 6
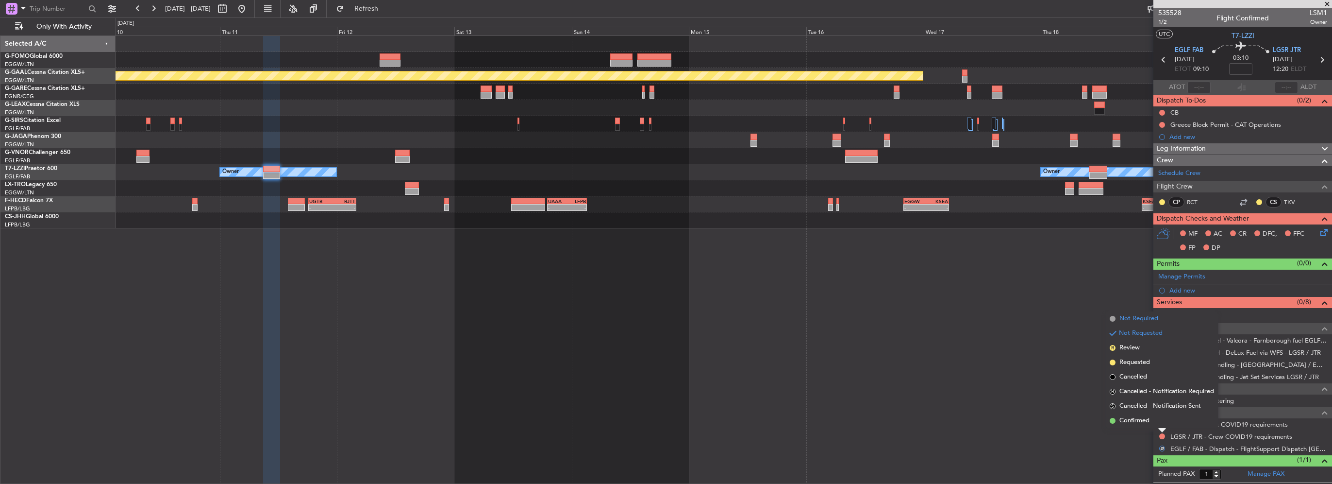
click at [1132, 315] on span "Not Required" at bounding box center [1138, 319] width 39 height 10
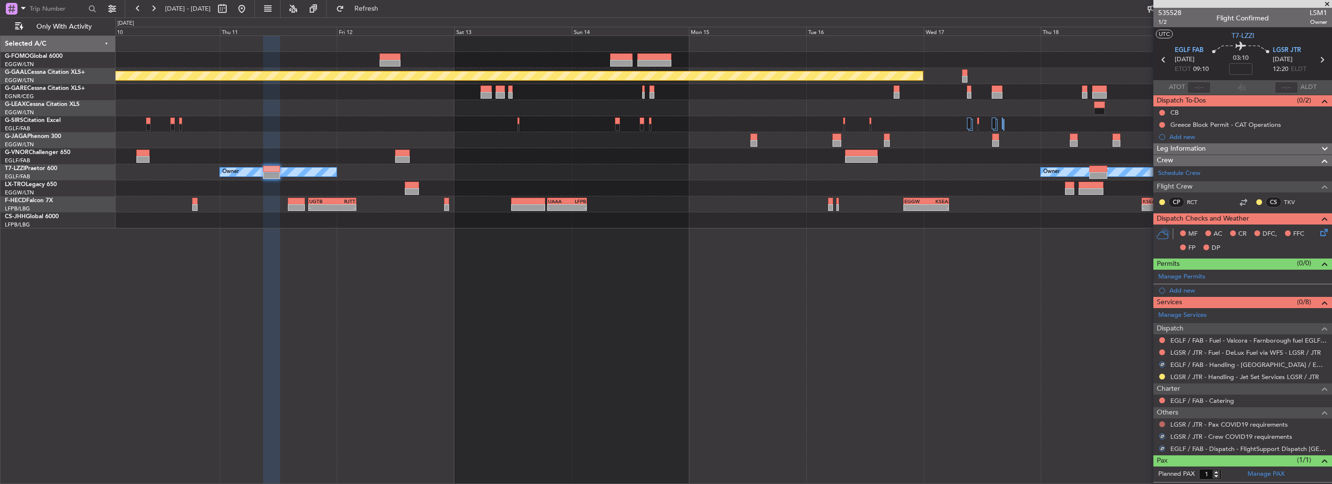
click at [1160, 423] on button at bounding box center [1162, 424] width 6 height 6
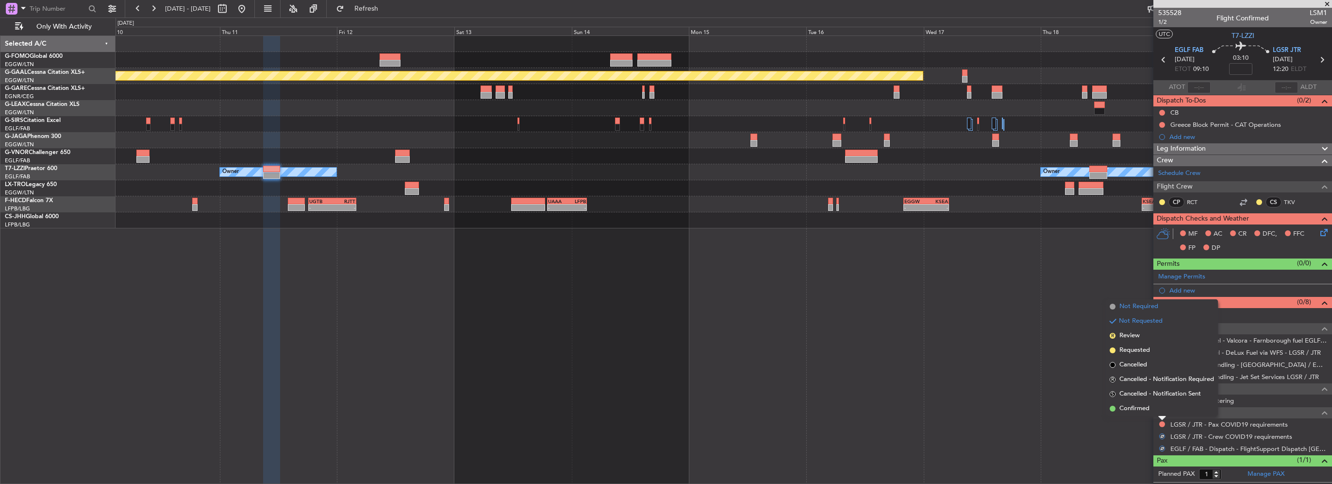
click at [1150, 306] on span "Not Required" at bounding box center [1138, 306] width 39 height 10
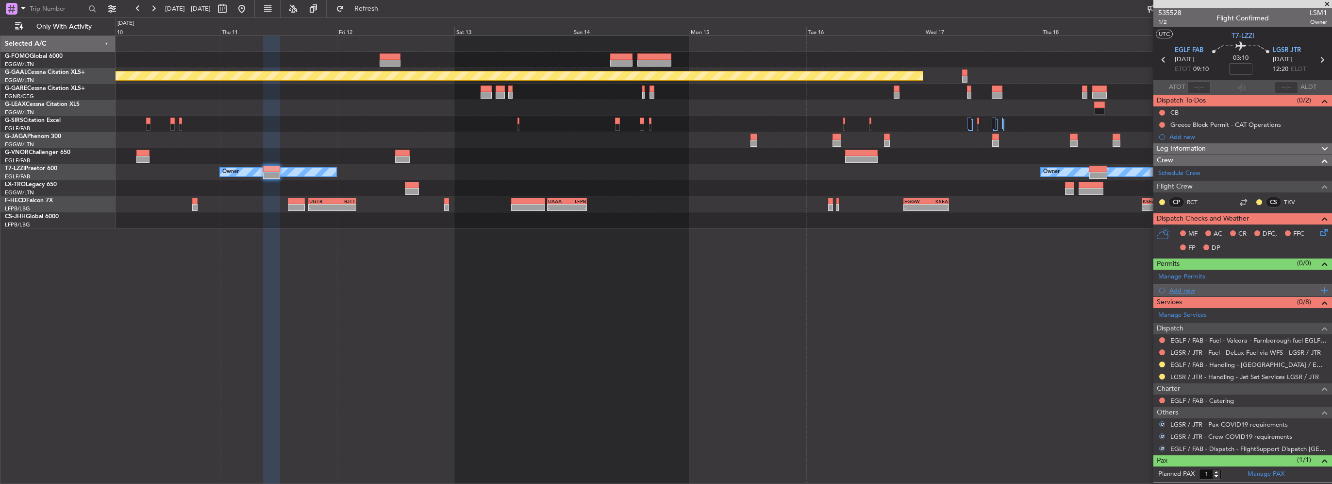
click at [1192, 291] on div "Add new" at bounding box center [1243, 290] width 149 height 8
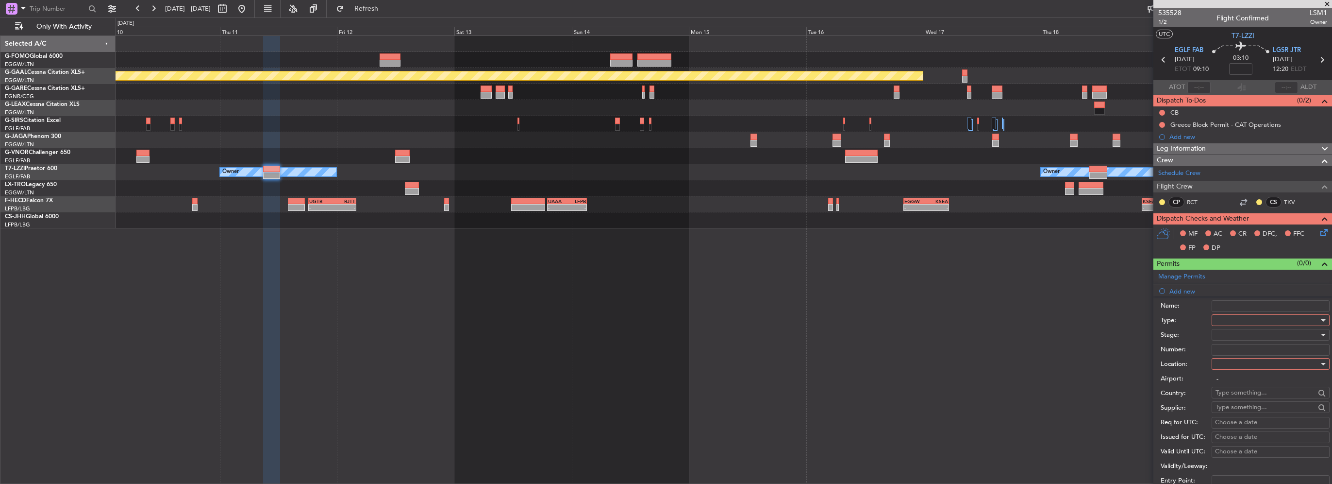
click at [1251, 320] on div at bounding box center [1267, 320] width 103 height 15
click at [1229, 371] on span "PPR" at bounding box center [1267, 367] width 102 height 15
click at [1235, 373] on input "-" at bounding box center [1271, 379] width 118 height 12
click at [1241, 369] on div at bounding box center [1267, 363] width 103 height 15
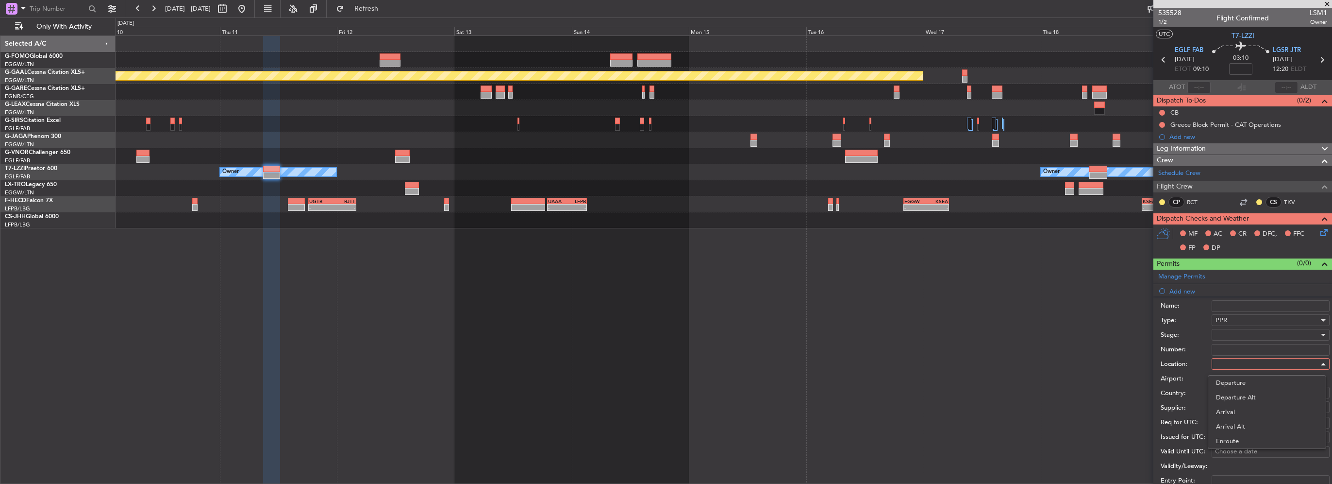
click at [1233, 379] on span "Departure" at bounding box center [1267, 382] width 102 height 15
type input "EGLF / FAB"
click at [1245, 334] on div at bounding box center [1267, 334] width 103 height 15
click at [1248, 394] on span "Requested" at bounding box center [1267, 397] width 102 height 15
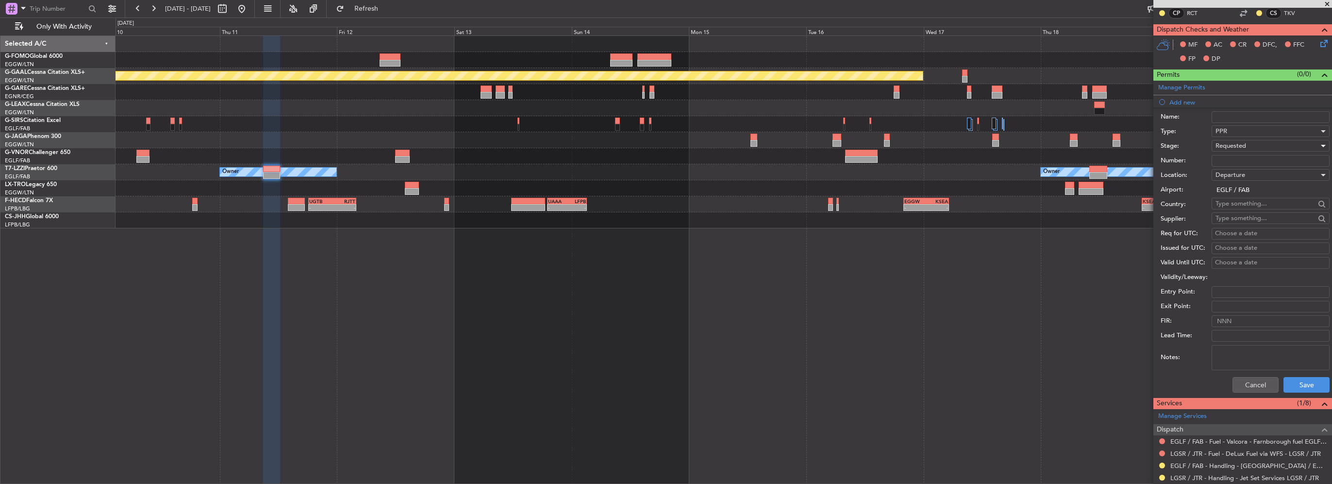
scroll to position [194, 0]
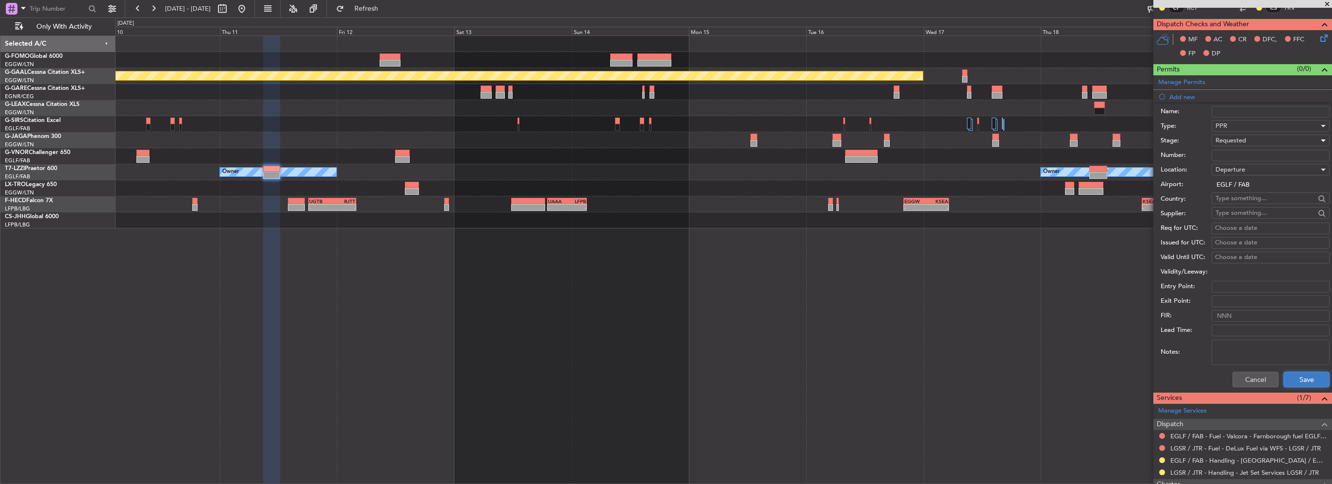
click at [1300, 384] on button "Save" at bounding box center [1307, 379] width 46 height 16
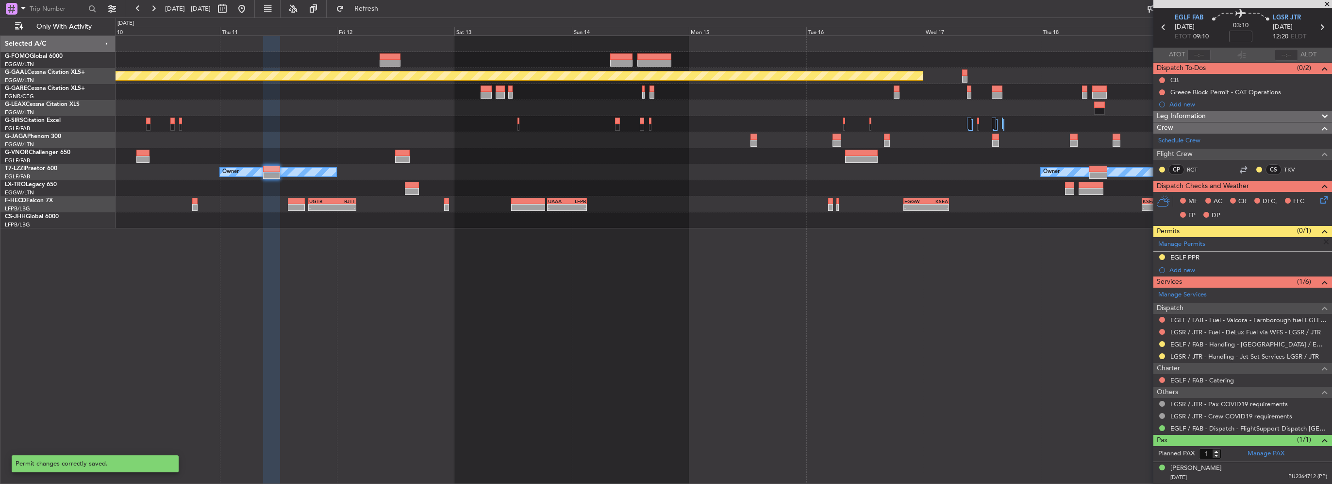
scroll to position [31, 0]
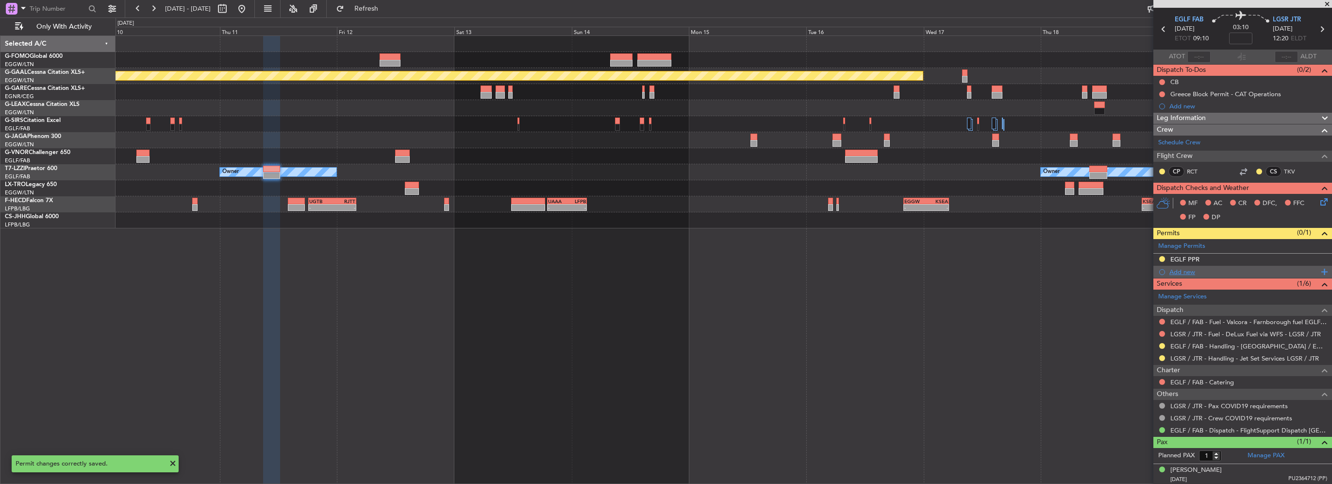
click at [1188, 273] on div "Add new" at bounding box center [1243, 271] width 149 height 8
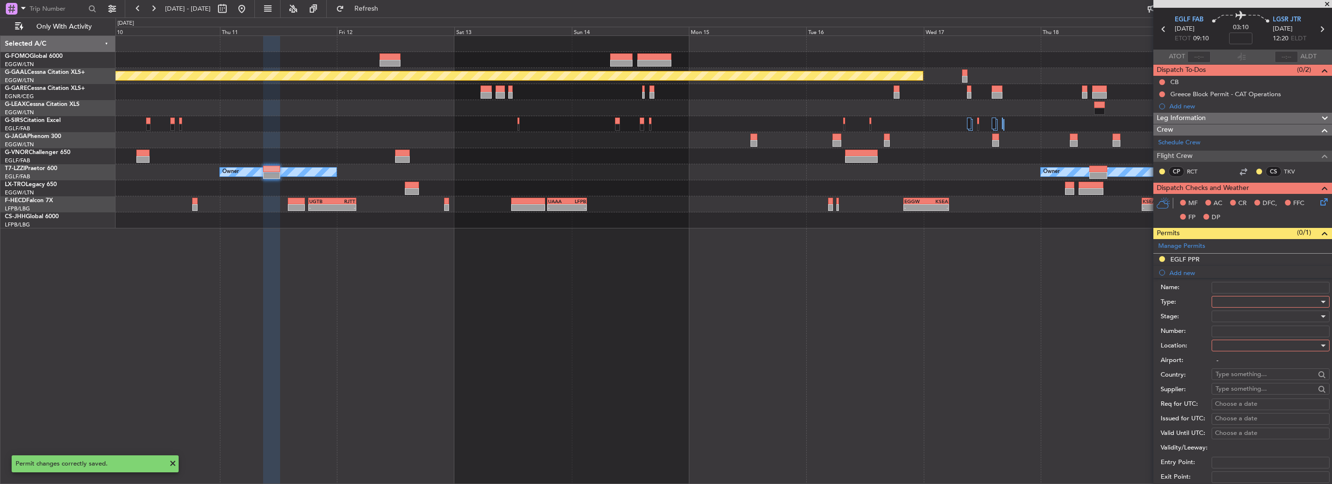
scroll to position [194, 0]
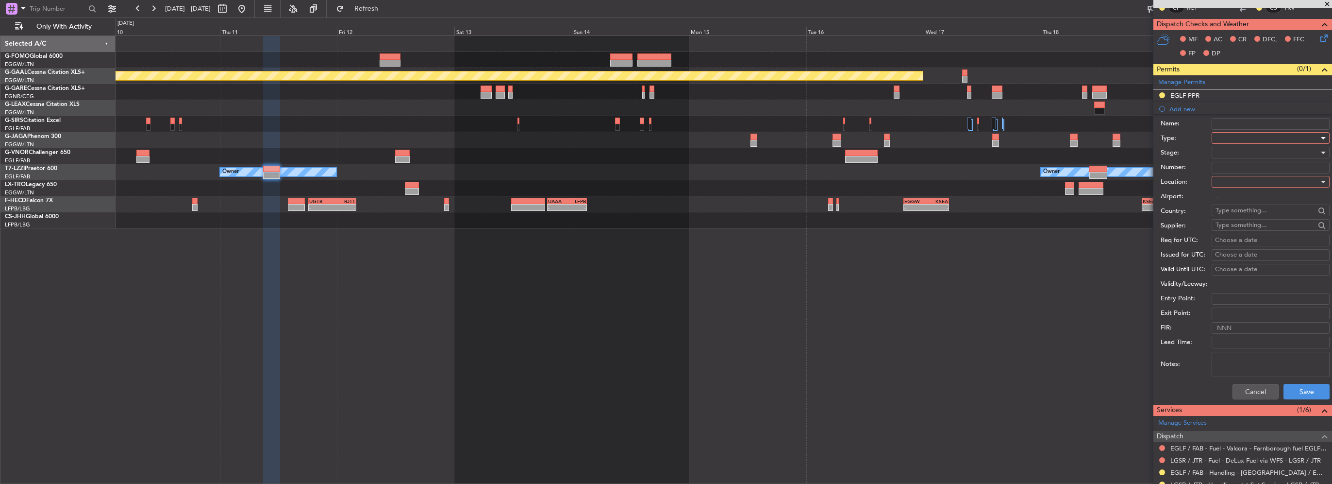
click at [1245, 139] on div at bounding box center [1267, 138] width 103 height 15
click at [1233, 230] on span "PPR" at bounding box center [1267, 234] width 102 height 15
click at [1264, 183] on div at bounding box center [1267, 181] width 103 height 15
click at [1230, 227] on span "Arrival" at bounding box center [1267, 229] width 102 height 15
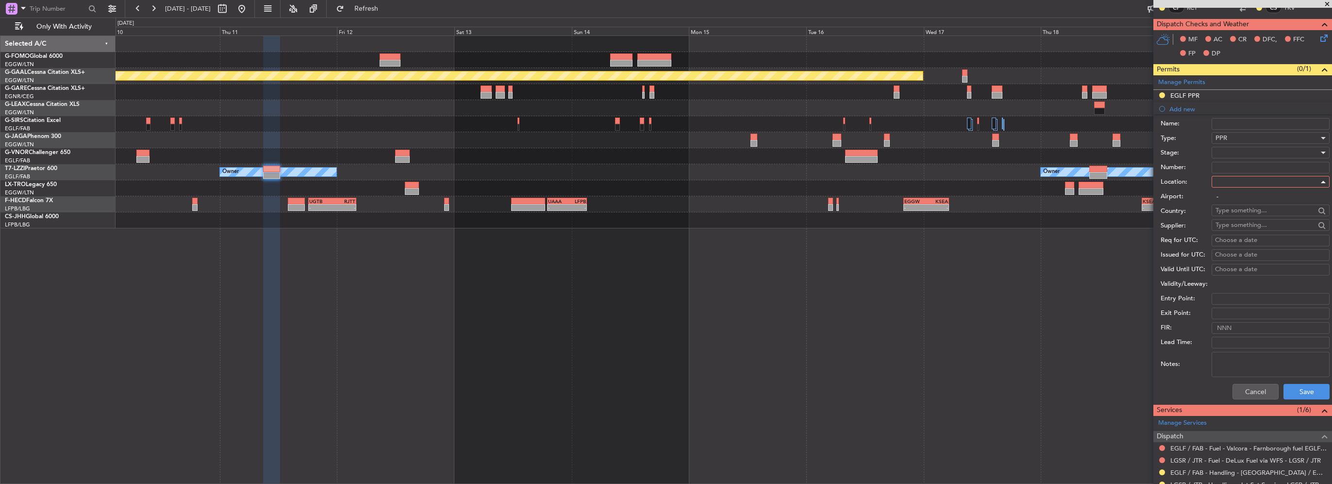
type input "LGSR / JTR"
click at [1240, 148] on div at bounding box center [1267, 152] width 103 height 15
click at [1239, 213] on span "Requested" at bounding box center [1267, 215] width 102 height 15
click at [1309, 395] on button "Save" at bounding box center [1307, 392] width 46 height 16
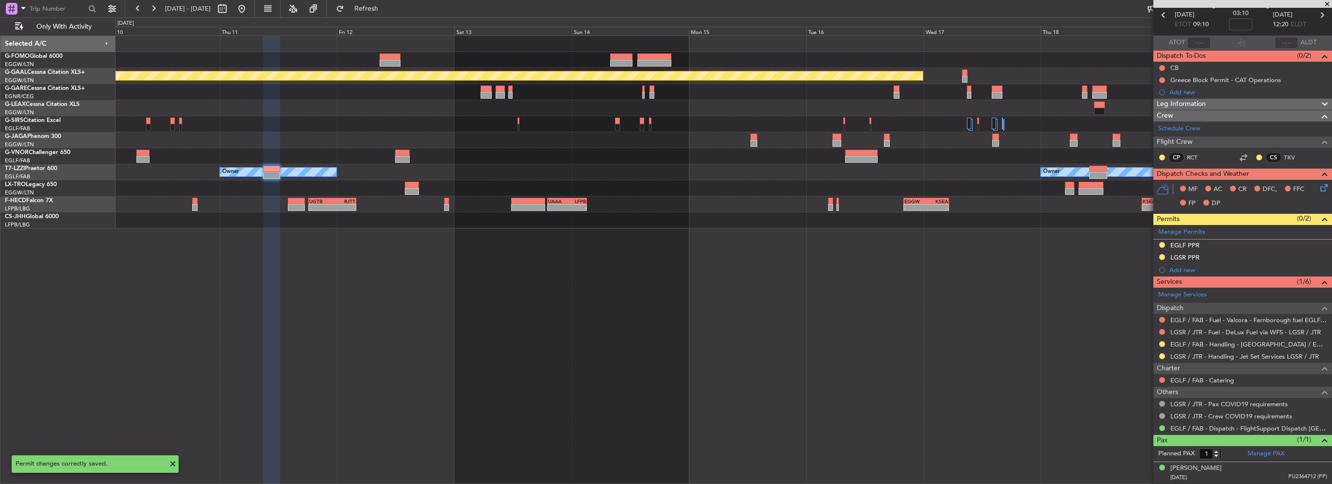
scroll to position [43, 0]
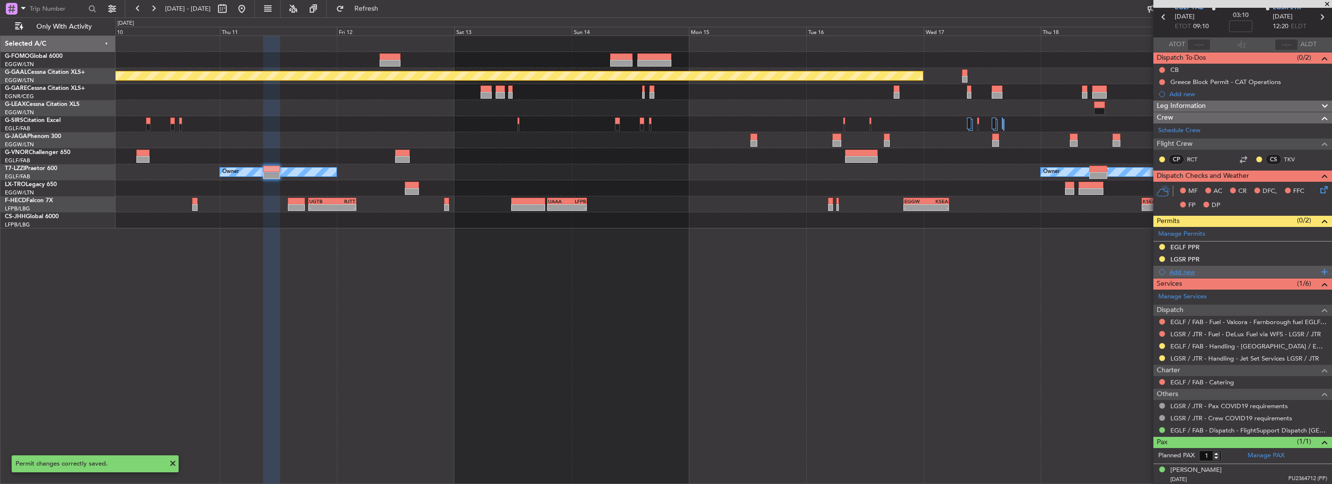
click at [1189, 266] on div "Add new" at bounding box center [1242, 272] width 179 height 12
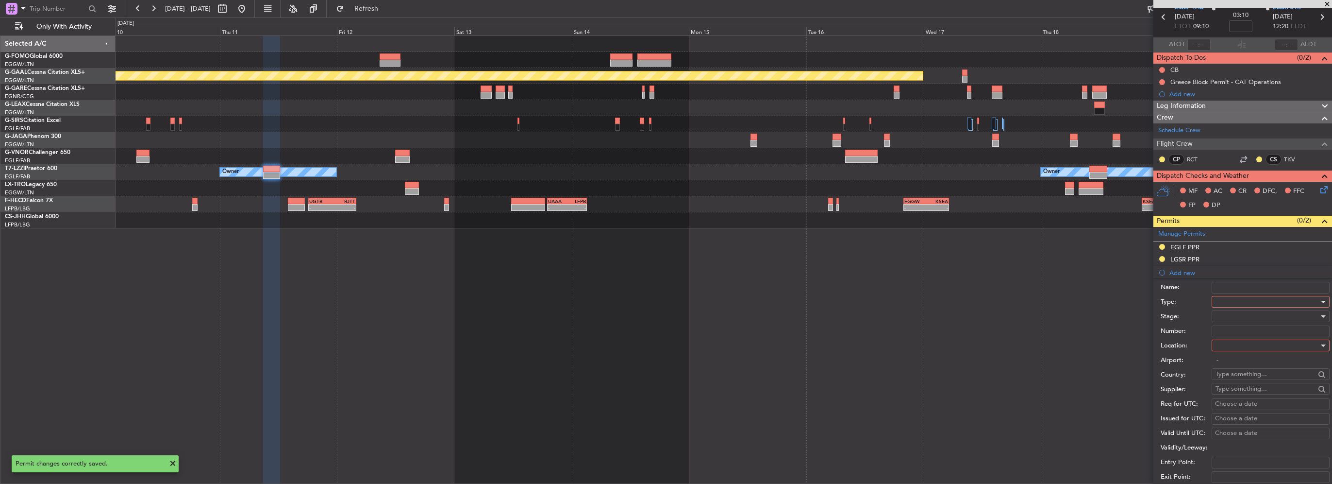
scroll to position [194, 0]
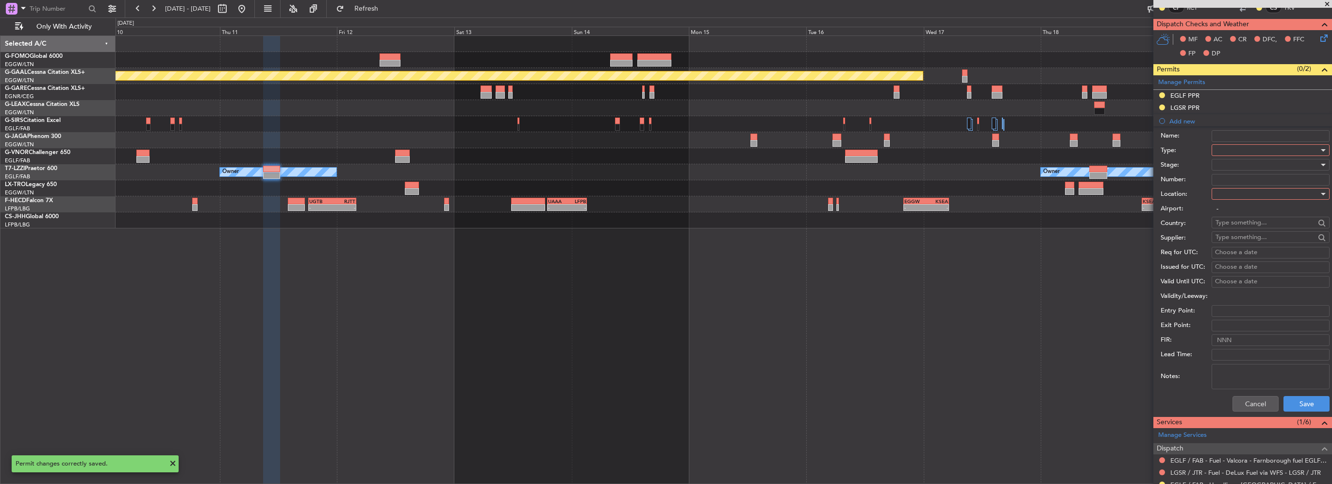
click at [1232, 157] on div at bounding box center [1267, 164] width 103 height 15
click at [1241, 150] on div at bounding box center [666, 242] width 1332 height 484
click at [1243, 146] on div at bounding box center [1267, 150] width 103 height 15
click at [1219, 241] on span "Slot" at bounding box center [1267, 241] width 102 height 15
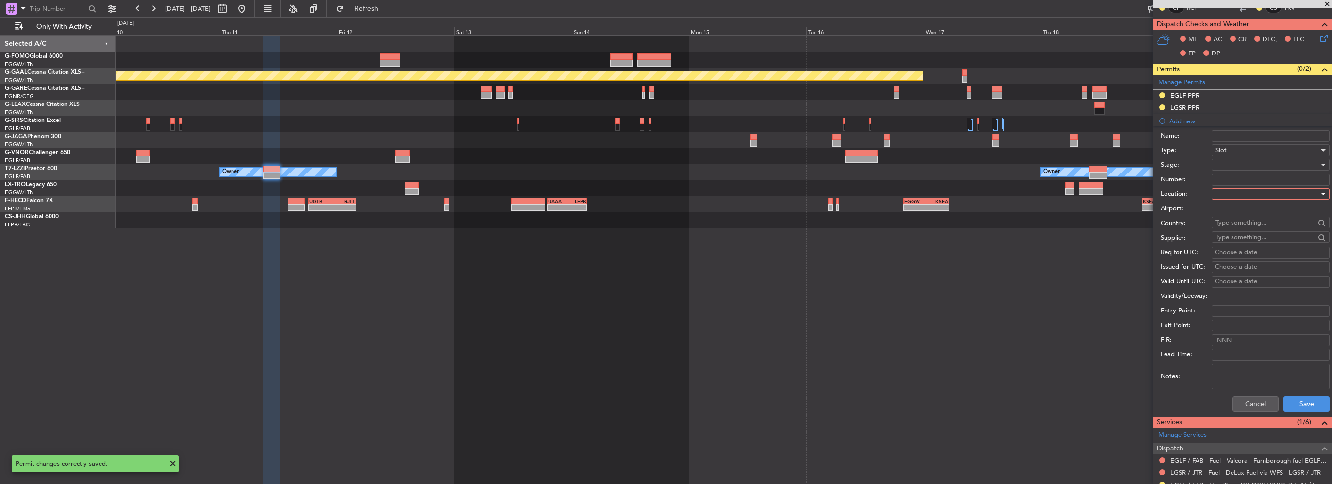
click at [1235, 195] on div at bounding box center [1267, 193] width 103 height 15
click at [1233, 238] on span "Arrival" at bounding box center [1267, 241] width 102 height 15
type input "LGSR / JTR"
click at [1229, 169] on div at bounding box center [1267, 164] width 103 height 15
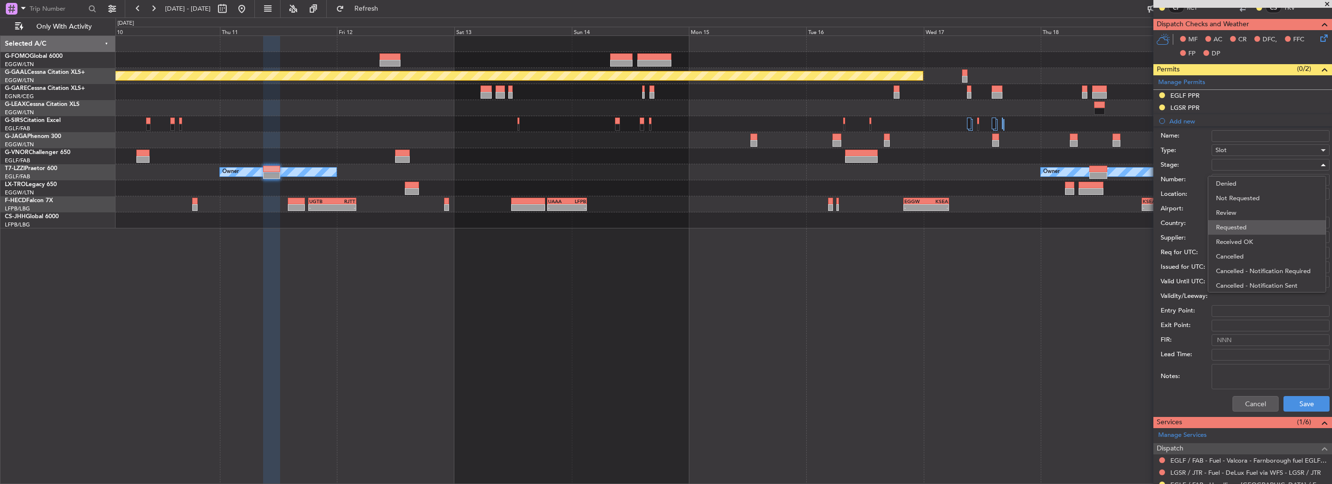
click at [1245, 230] on span "Requested" at bounding box center [1267, 227] width 102 height 15
click at [1313, 403] on button "Save" at bounding box center [1307, 404] width 46 height 16
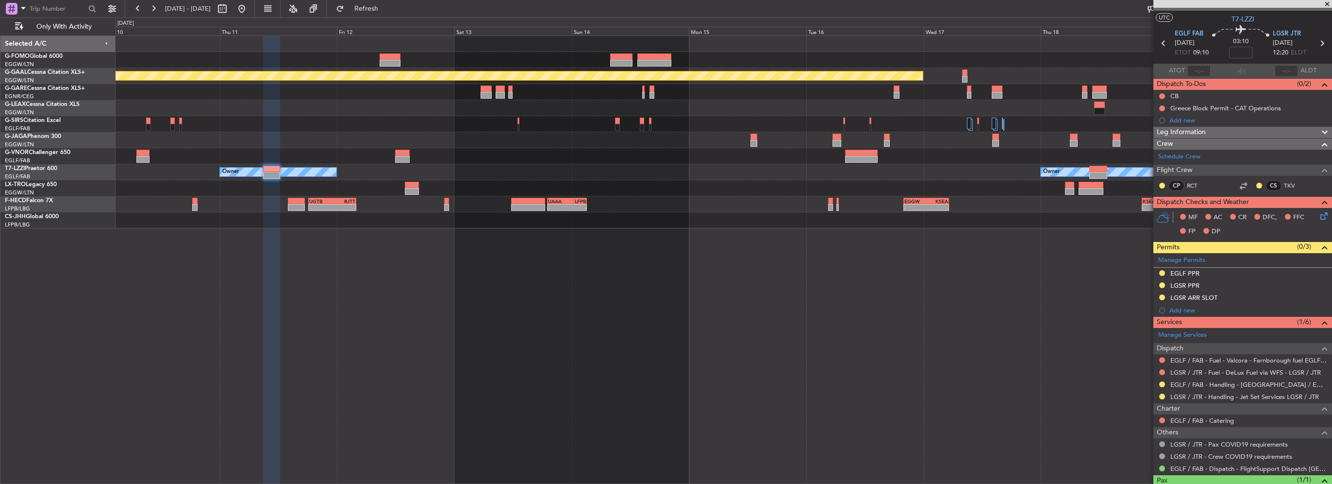
scroll to position [0, 0]
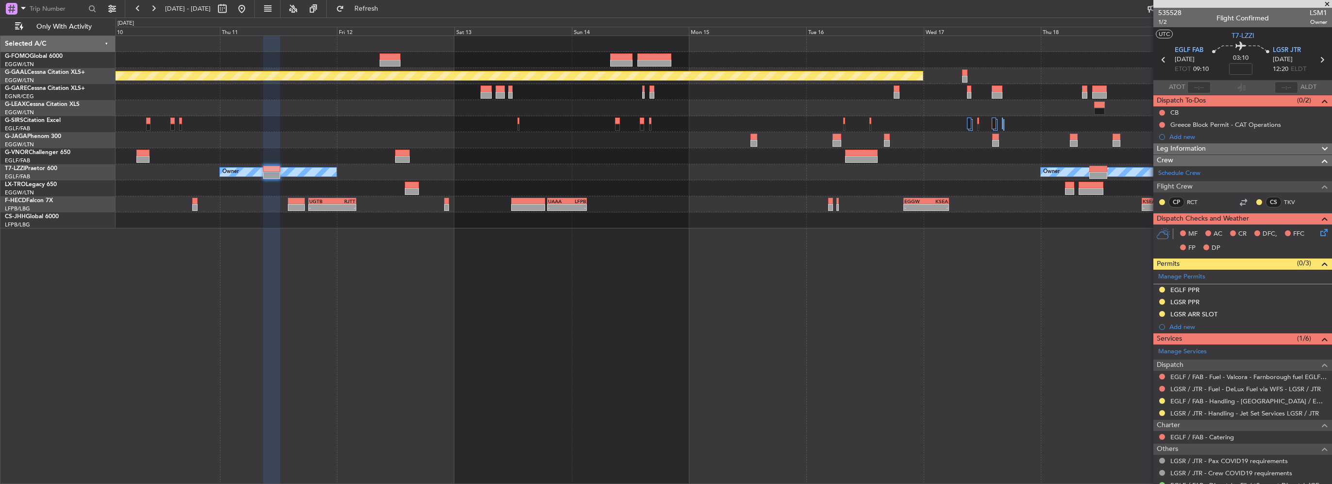
drag, startPoint x: 1257, startPoint y: 311, endPoint x: 1270, endPoint y: 314, distance: 13.9
click at [1257, 311] on div "LGSR ARR SLOT" at bounding box center [1242, 314] width 179 height 12
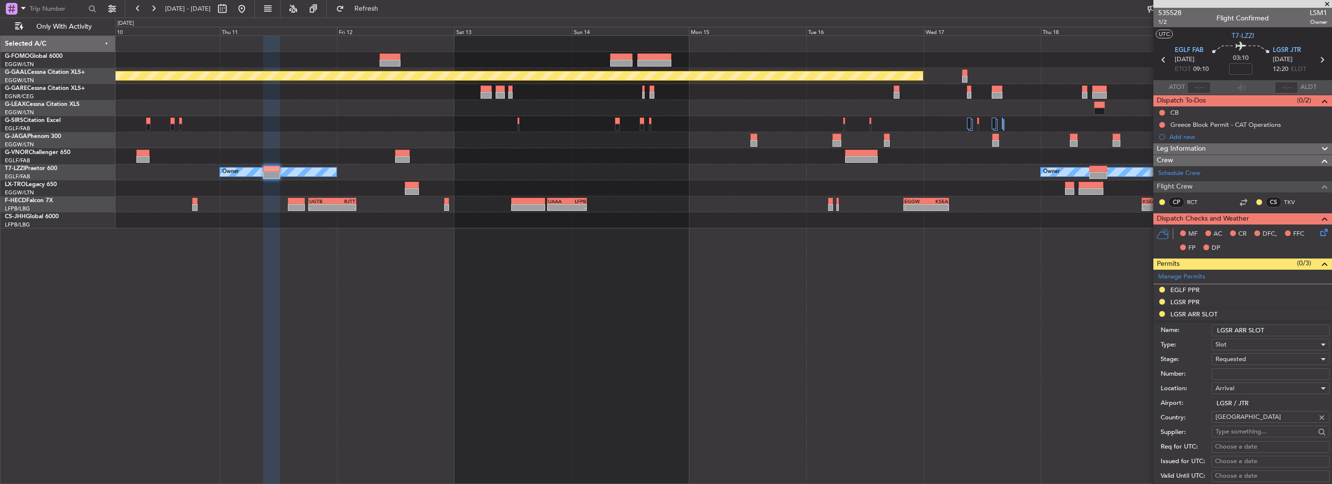
click at [1284, 324] on input "LGSR ARR SLOT" at bounding box center [1271, 330] width 118 height 12
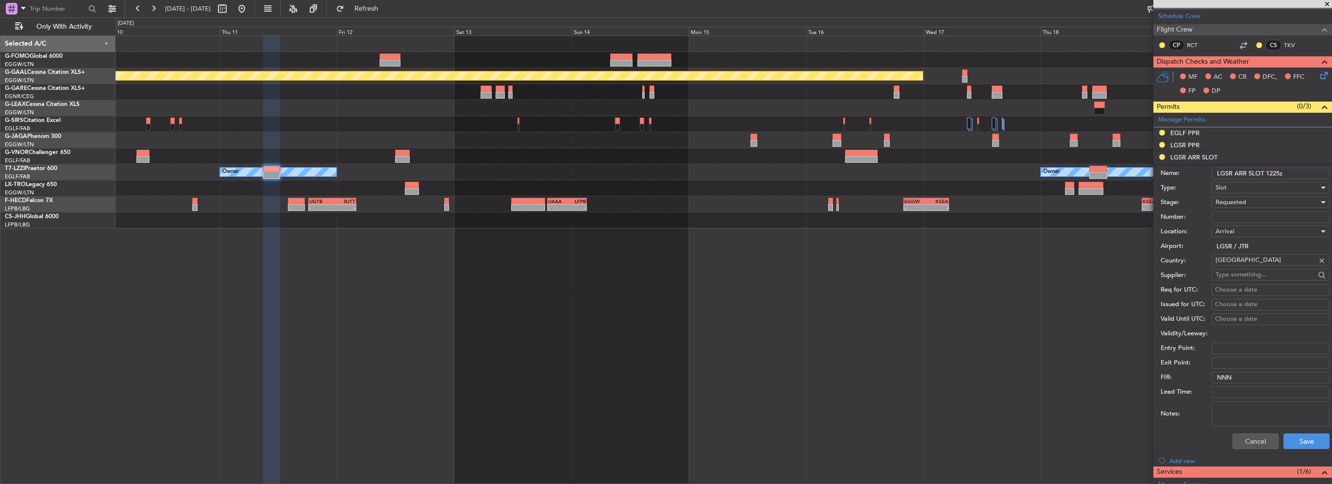
scroll to position [291, 0]
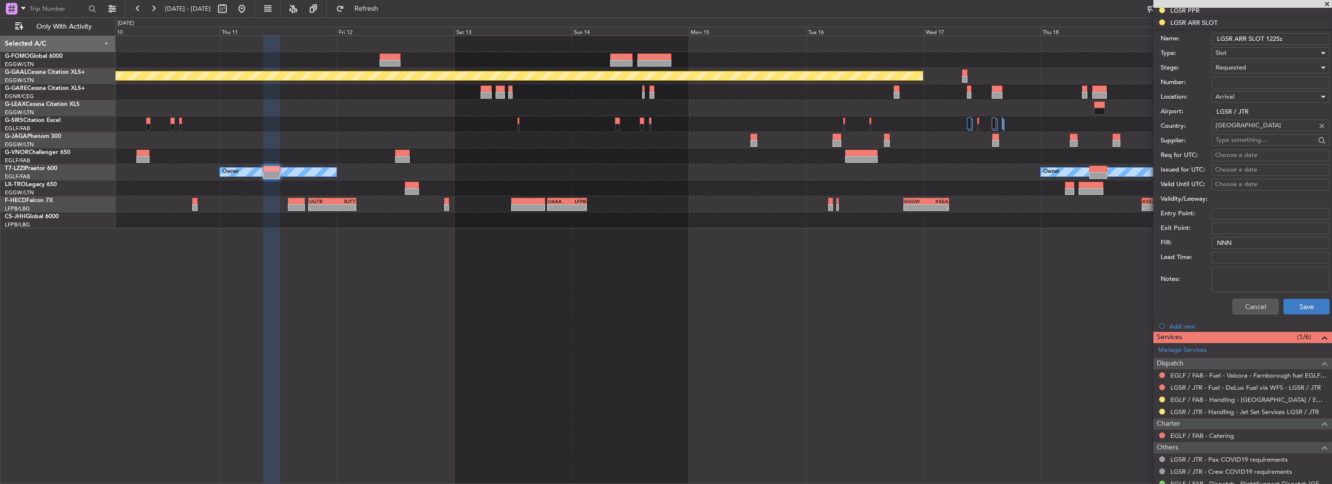
type input "LGSR ARR SLOT 1225z"
click at [1305, 299] on button "Save" at bounding box center [1307, 307] width 46 height 16
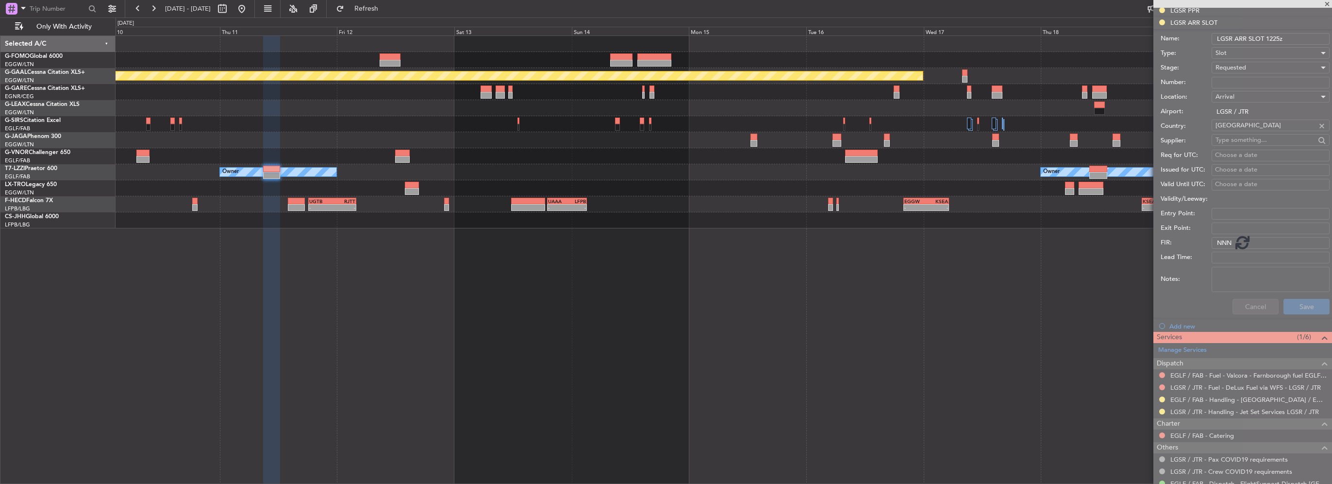
scroll to position [55, 0]
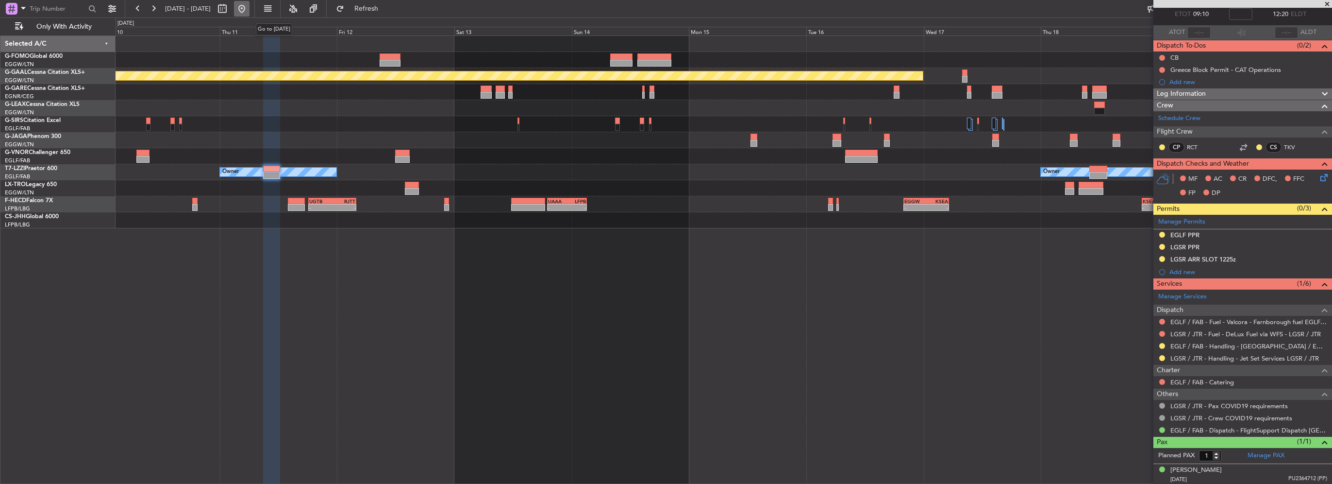
click at [250, 12] on button at bounding box center [242, 9] width 16 height 16
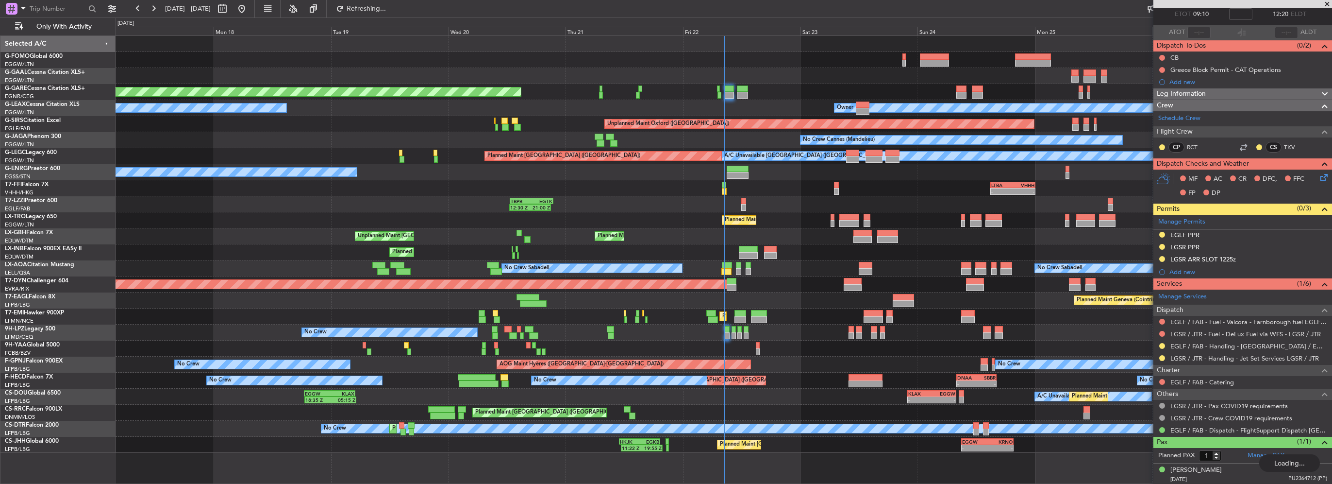
click at [118, 218] on div "Planned Maint [GEOGRAPHIC_DATA] ([GEOGRAPHIC_DATA])" at bounding box center [724, 220] width 1216 height 16
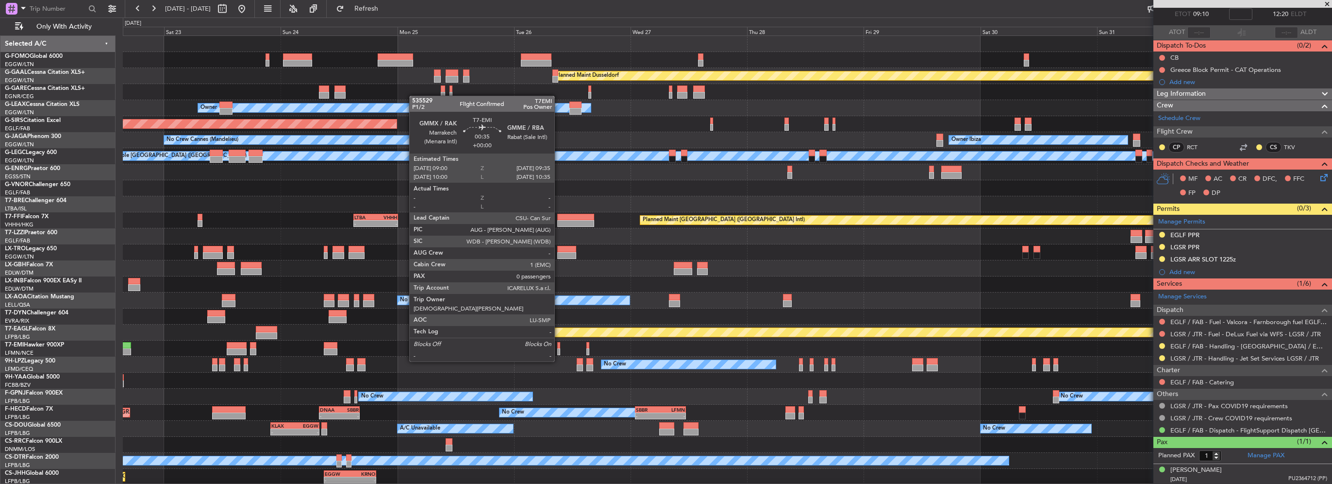
click at [559, 351] on div at bounding box center [558, 351] width 3 height 7
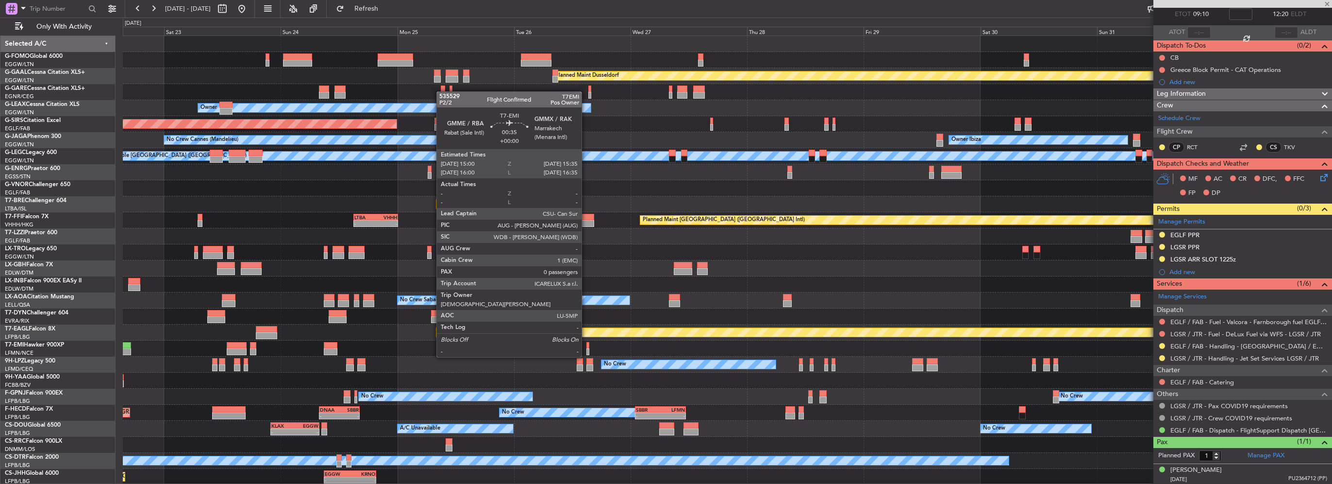
type input "0"
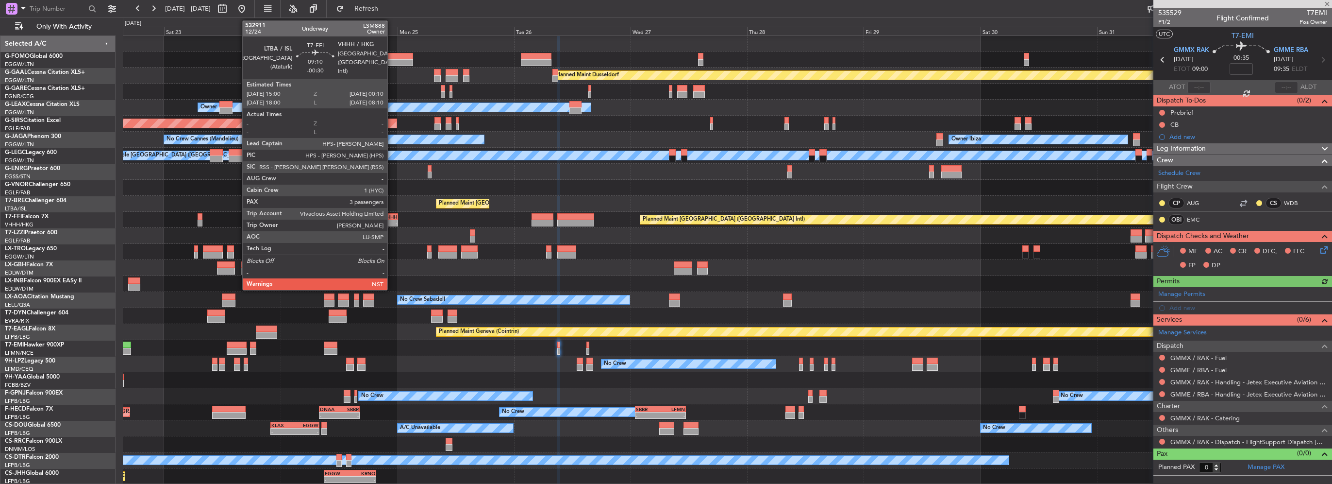
scroll to position [0, 0]
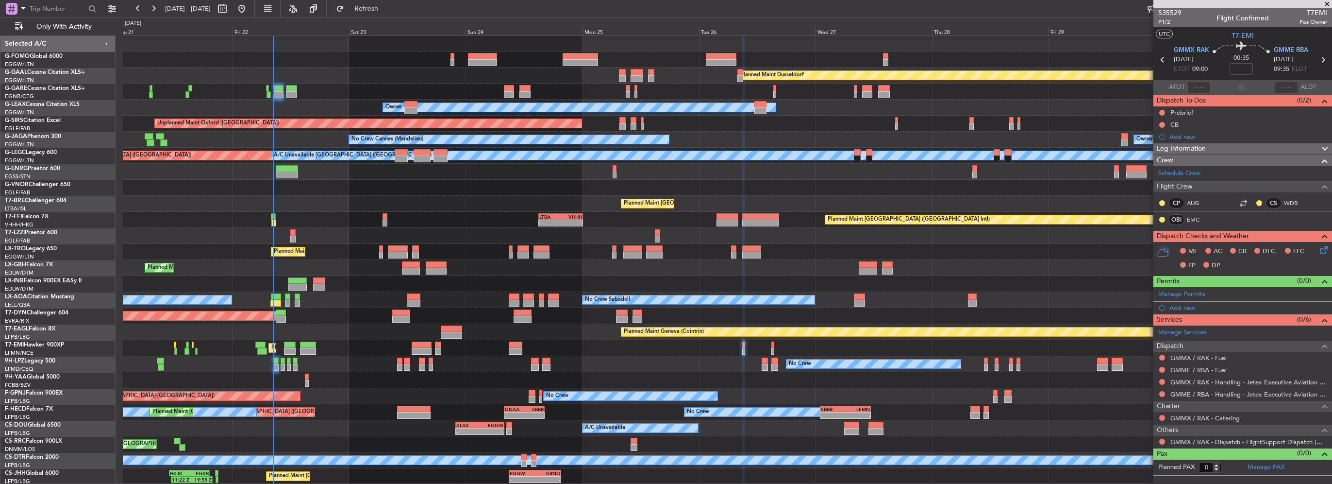
click at [483, 94] on div "Planned Maint Dusseldorf Unplanned Maint Chester Owner Owner Unplanned Maint Ox…" at bounding box center [727, 259] width 1209 height 449
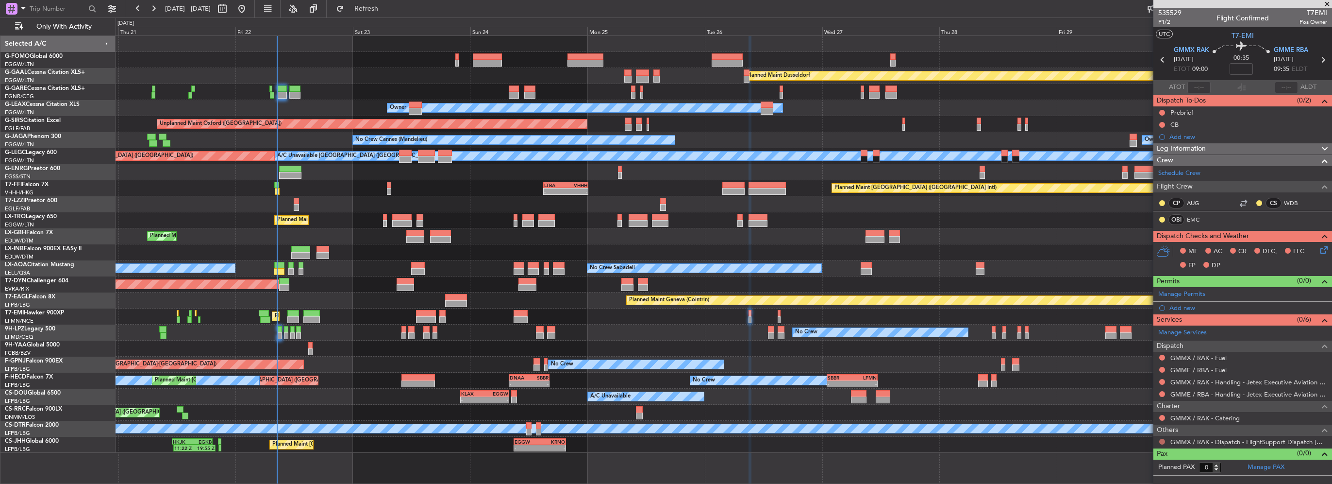
click at [1163, 439] on button at bounding box center [1162, 441] width 6 height 6
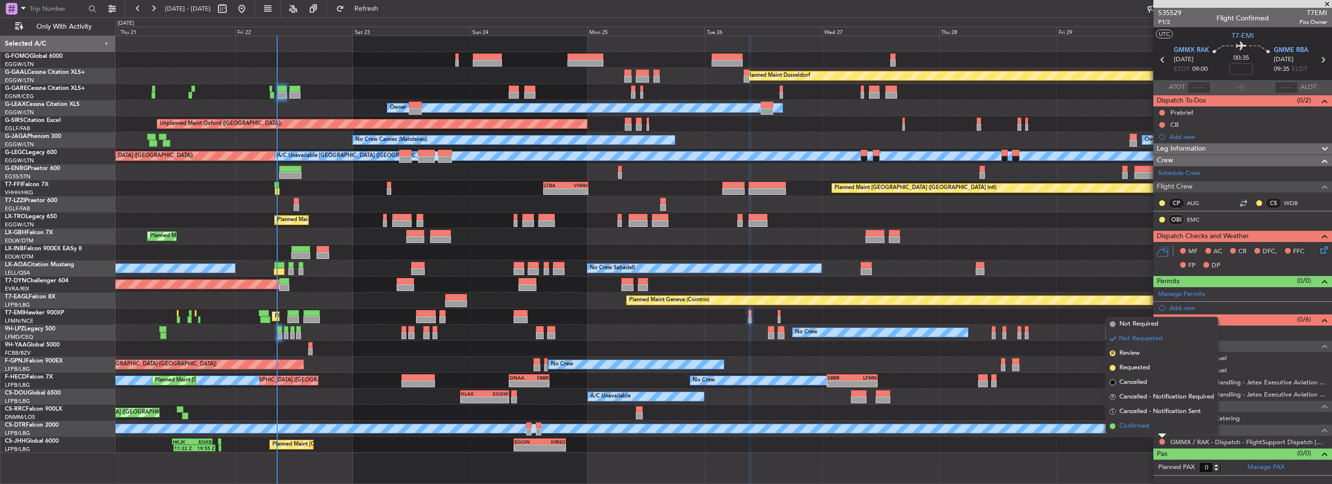
click at [1153, 425] on li "Confirmed" at bounding box center [1162, 425] width 112 height 15
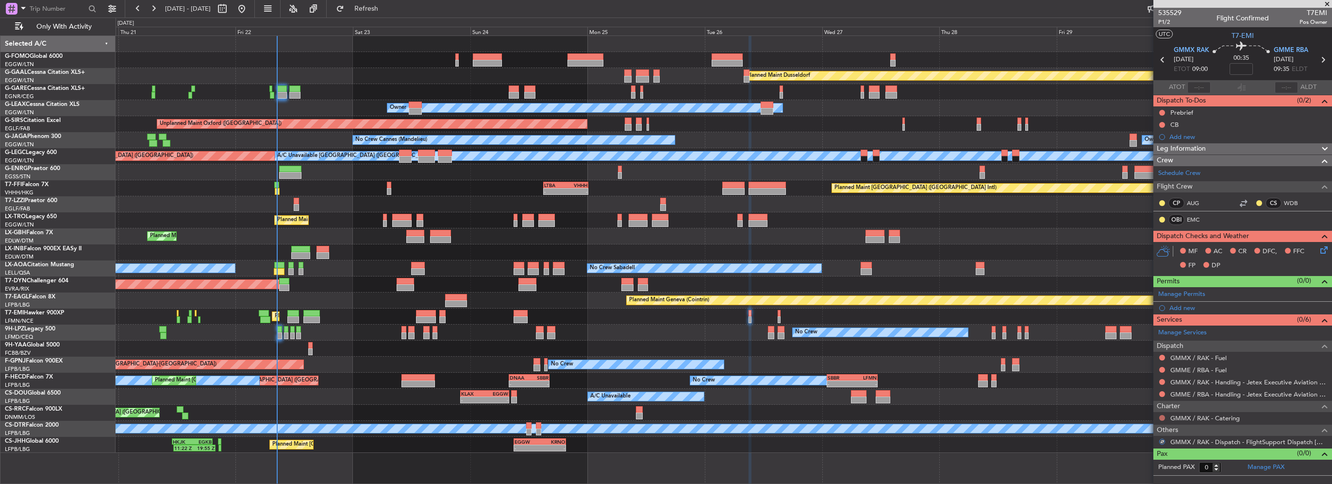
click at [1161, 417] on button at bounding box center [1162, 418] width 6 height 6
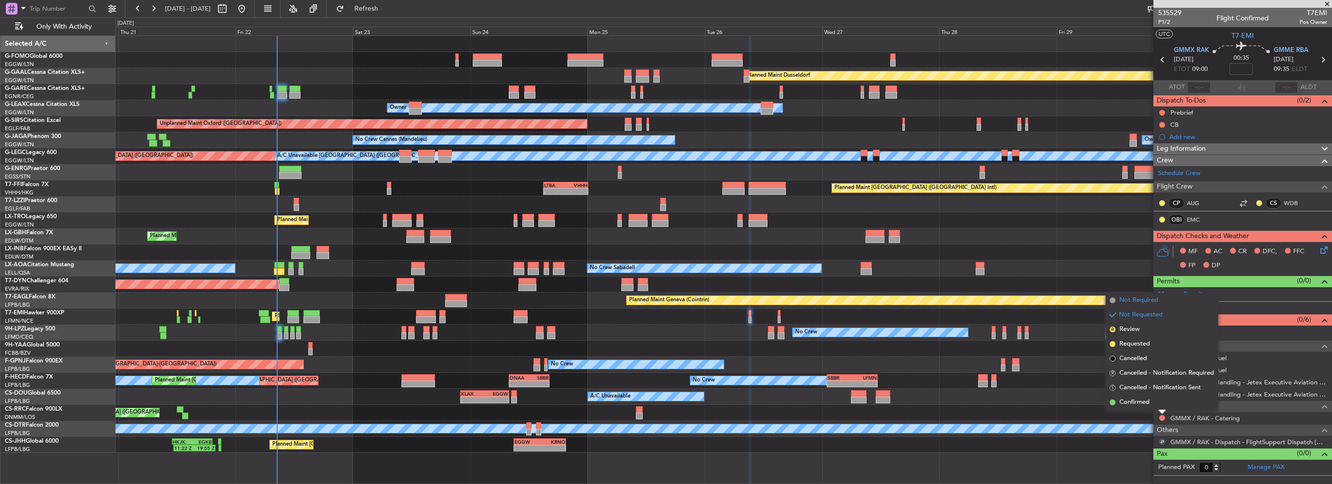
click at [1145, 304] on span "Not Required" at bounding box center [1138, 300] width 39 height 10
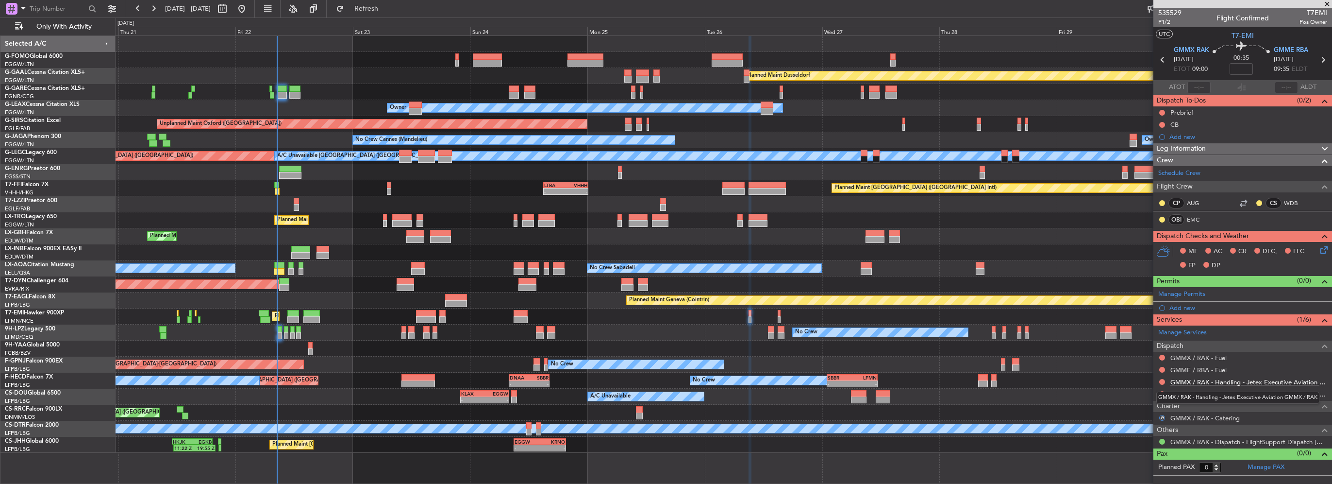
click at [1221, 384] on link "GMMX / RAK - Handling - Jetex Executive Aviation GMMX / RAK" at bounding box center [1248, 382] width 157 height 8
click at [1285, 394] on link "GMME / RBA - Handling - Jetex Executive Aviation [GEOGRAPHIC_DATA] GMME / RBA" at bounding box center [1248, 394] width 157 height 8
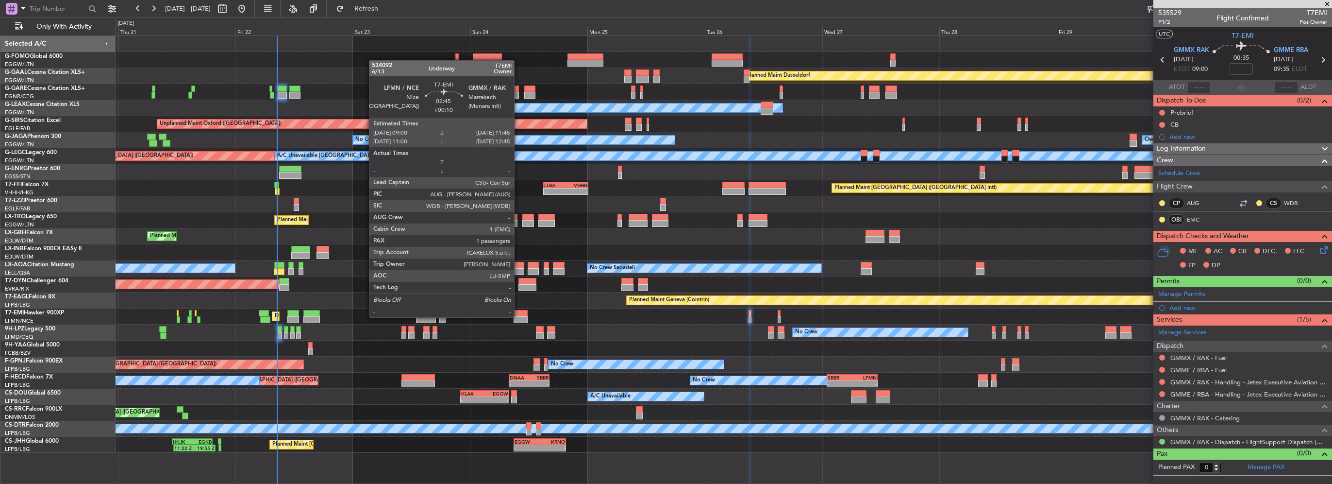
click at [518, 316] on div at bounding box center [521, 319] width 14 height 7
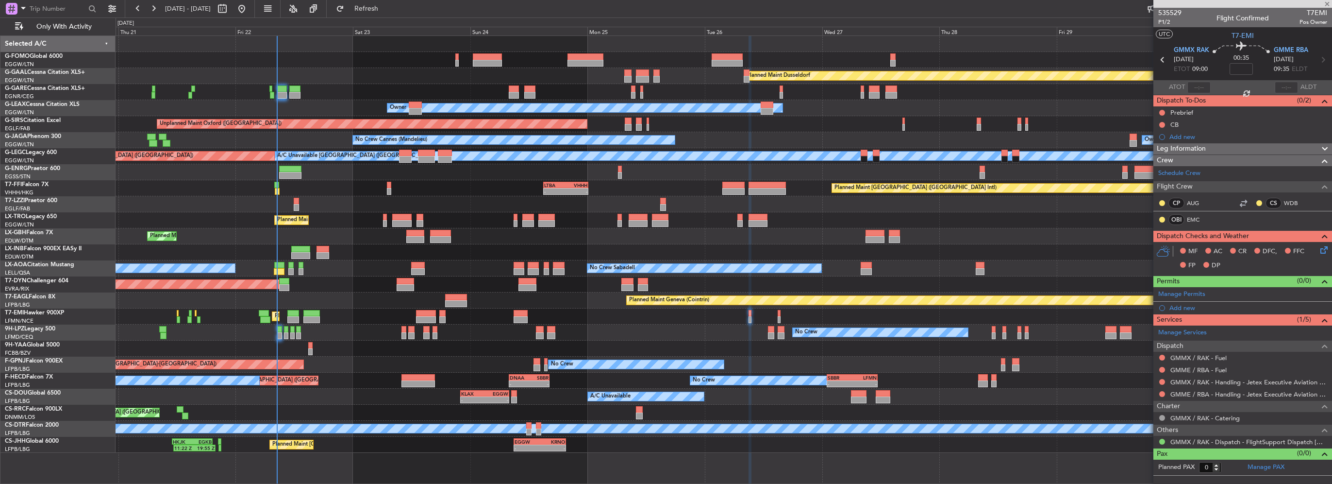
type input "+00:10"
type input "1"
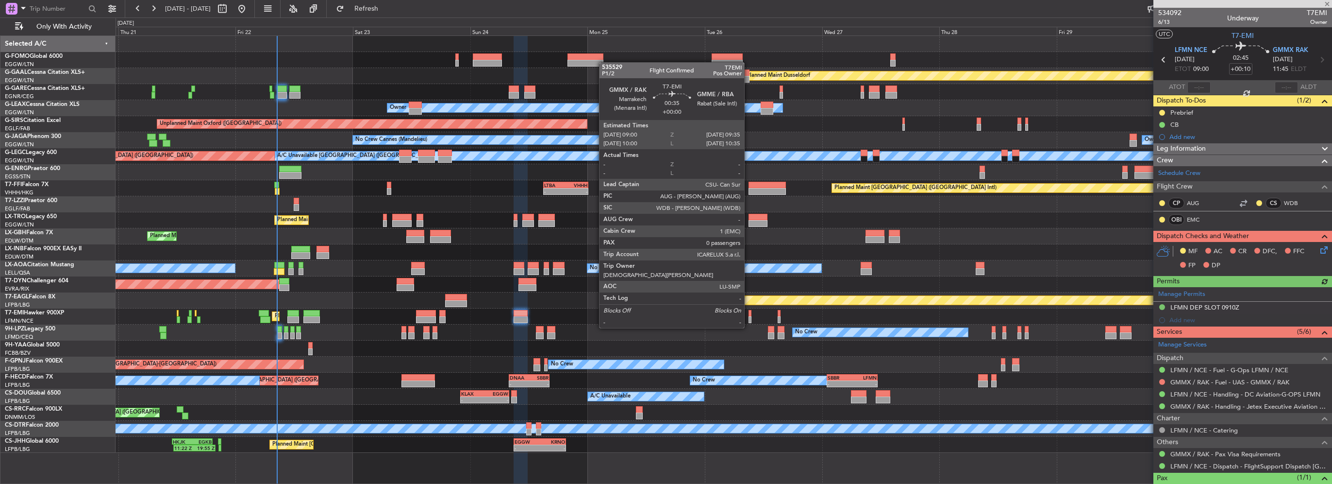
click at [749, 318] on div at bounding box center [750, 319] width 3 height 7
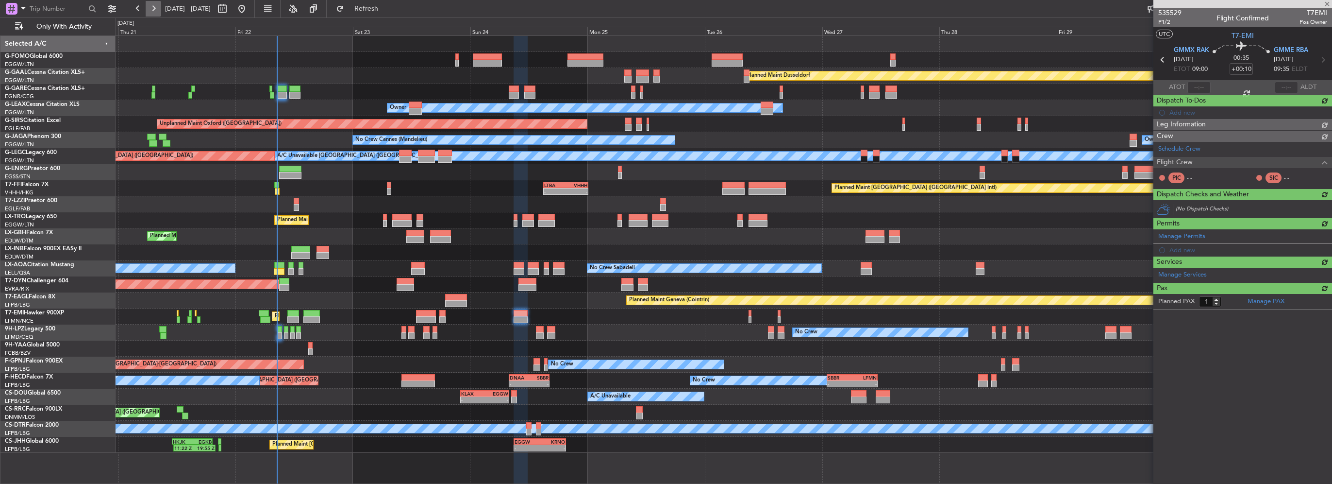
type input "0"
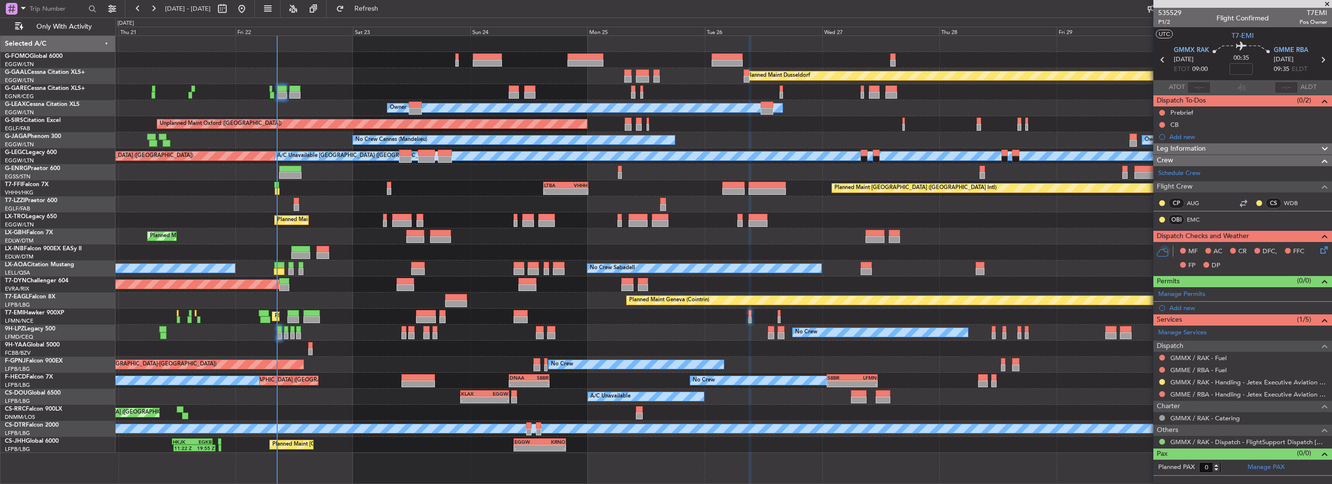
click at [531, 324] on div "Planned Maint Dusseldorf Unplanned Maint Chester Owner Owner Unplanned Maint Ox…" at bounding box center [724, 244] width 1216 height 417
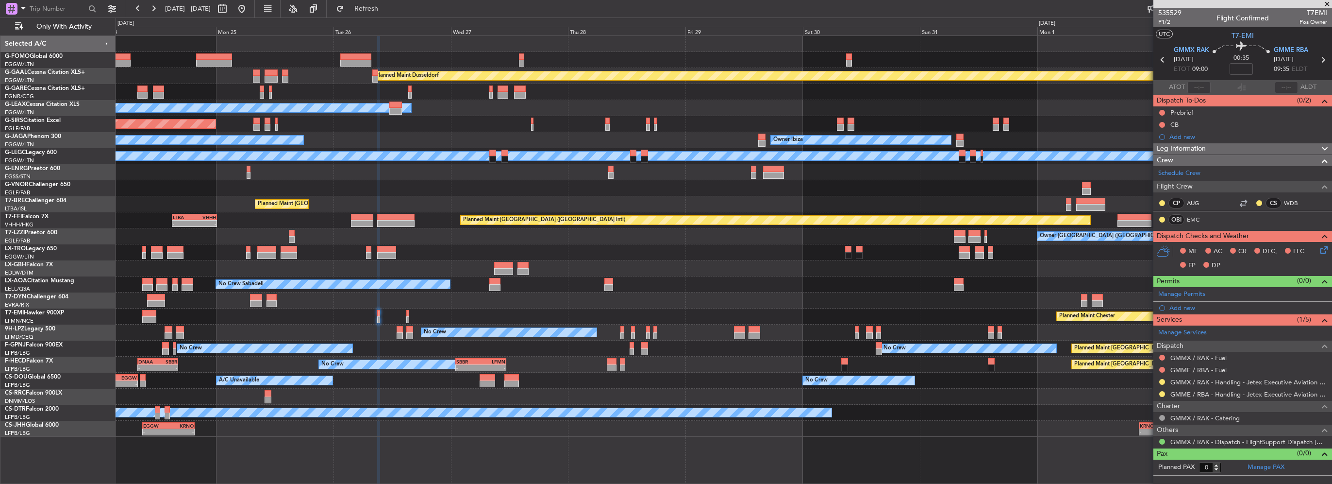
click at [770, 309] on div "Planned Maint Dusseldorf Owner Unplanned Maint [GEOGRAPHIC_DATA] ([GEOGRAPHIC_D…" at bounding box center [724, 236] width 1216 height 401
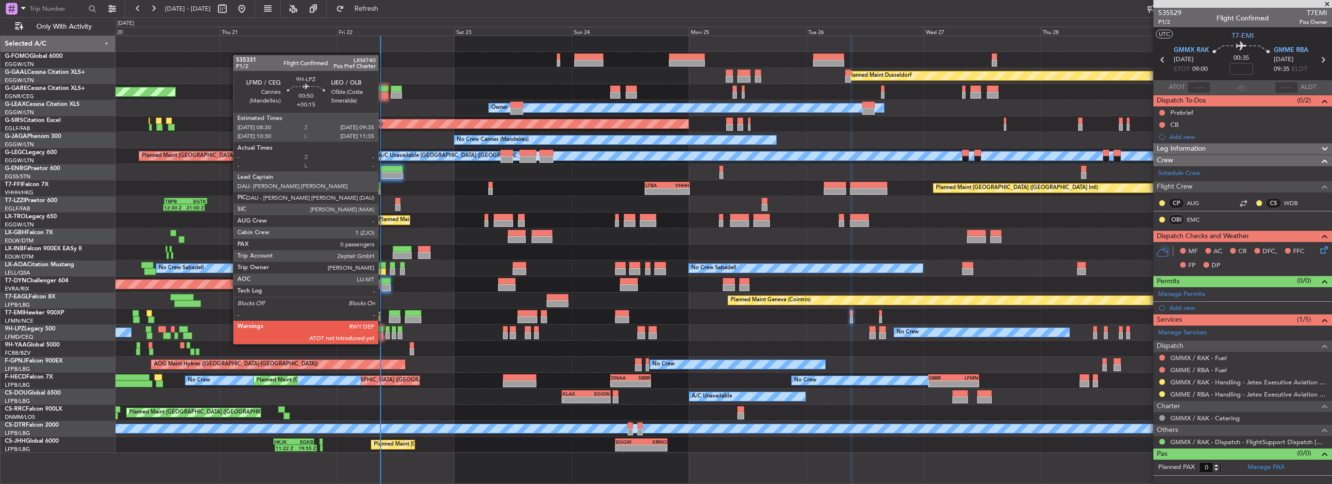
click at [383, 334] on div at bounding box center [380, 335] width 5 height 7
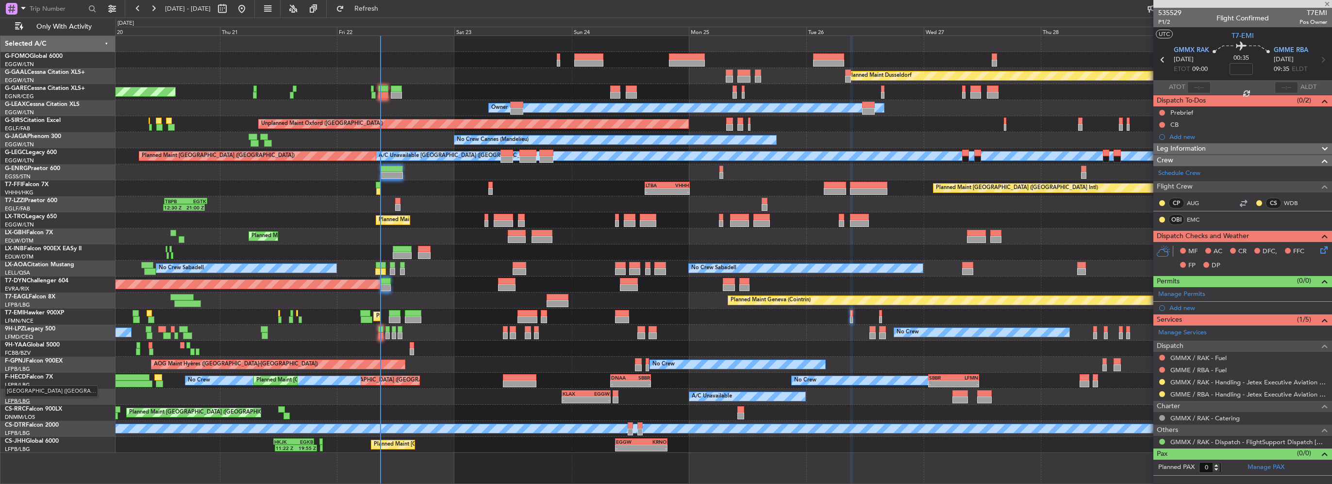
type input "+00:15"
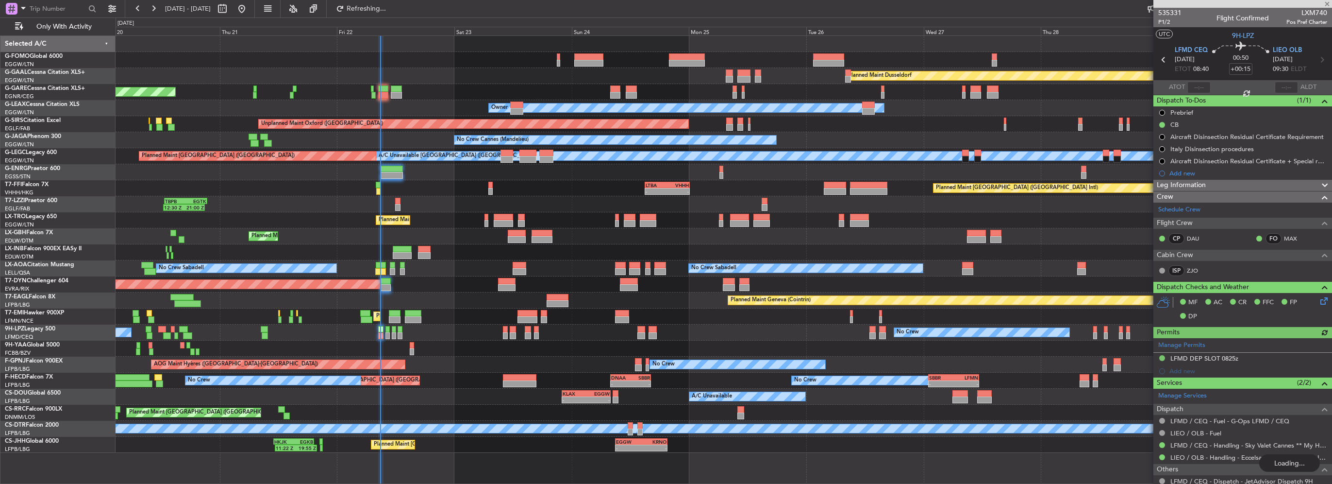
click at [1188, 87] on div at bounding box center [1198, 88] width 23 height 12
click at [1198, 86] on input "text" at bounding box center [1198, 88] width 23 height 12
type input "08:43"
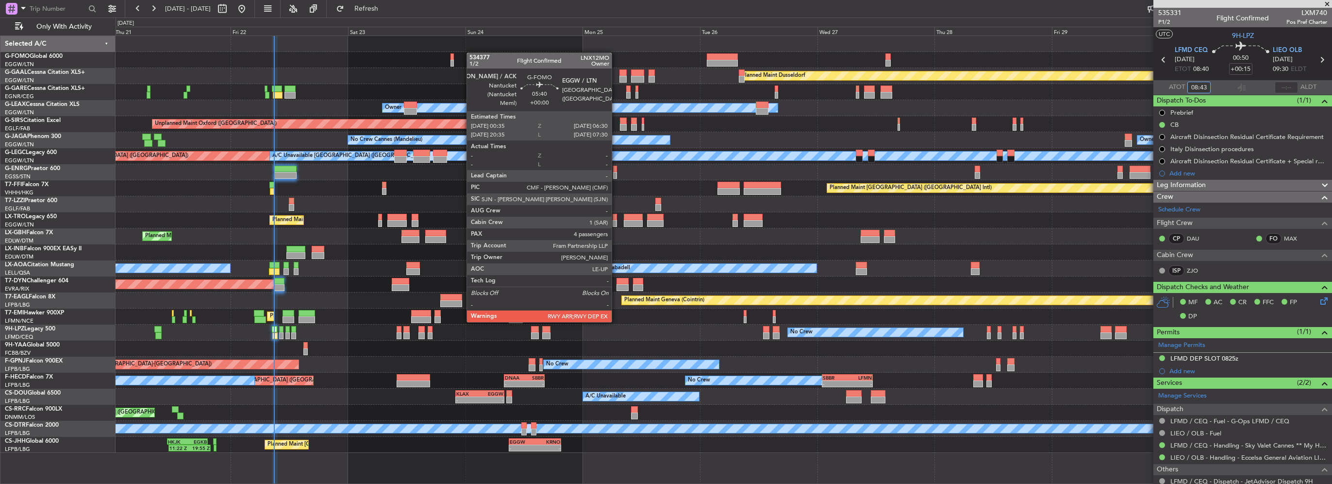
click at [468, 53] on div at bounding box center [482, 56] width 29 height 7
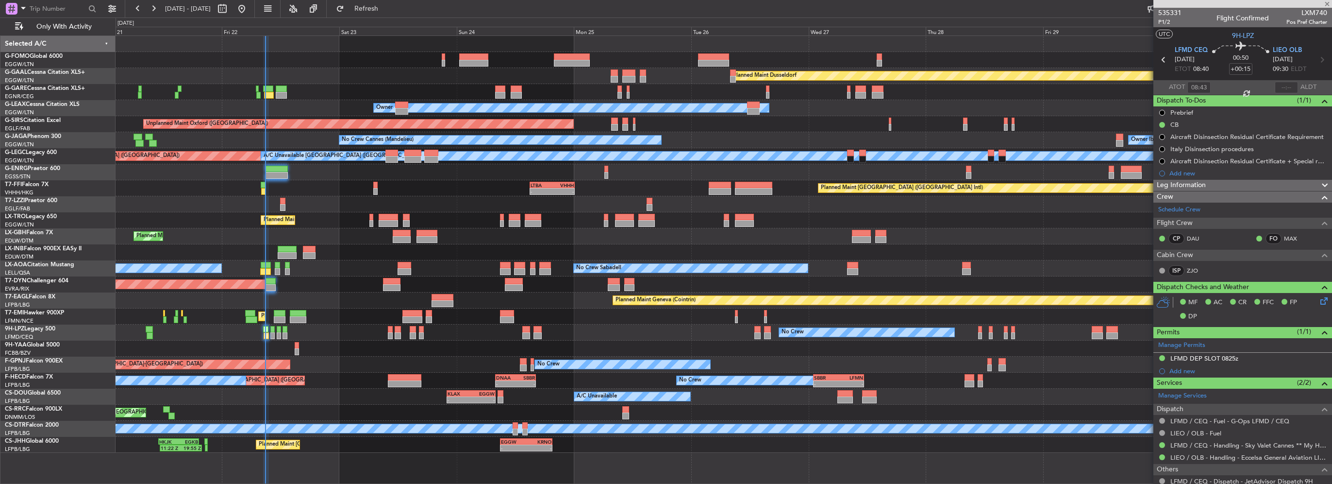
type input "4"
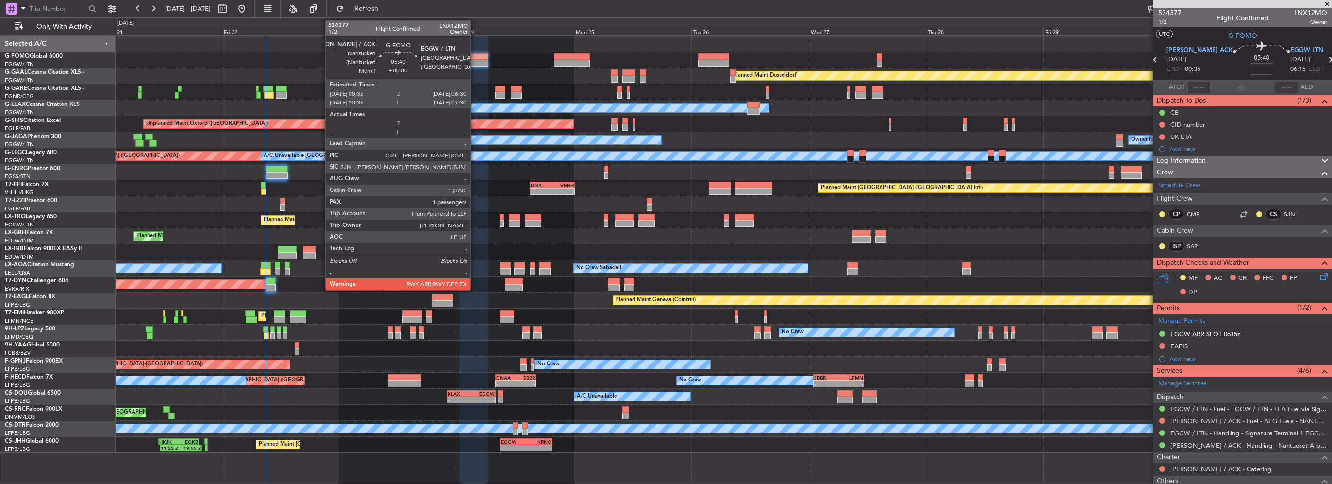
click at [475, 63] on div at bounding box center [473, 63] width 29 height 7
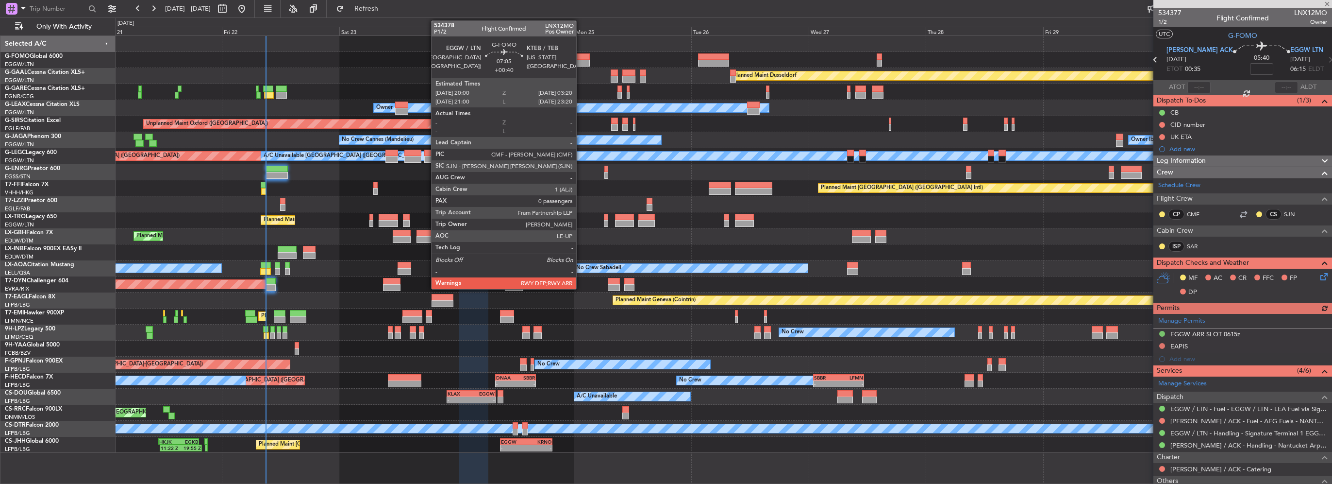
click at [581, 60] on div at bounding box center [572, 63] width 36 height 7
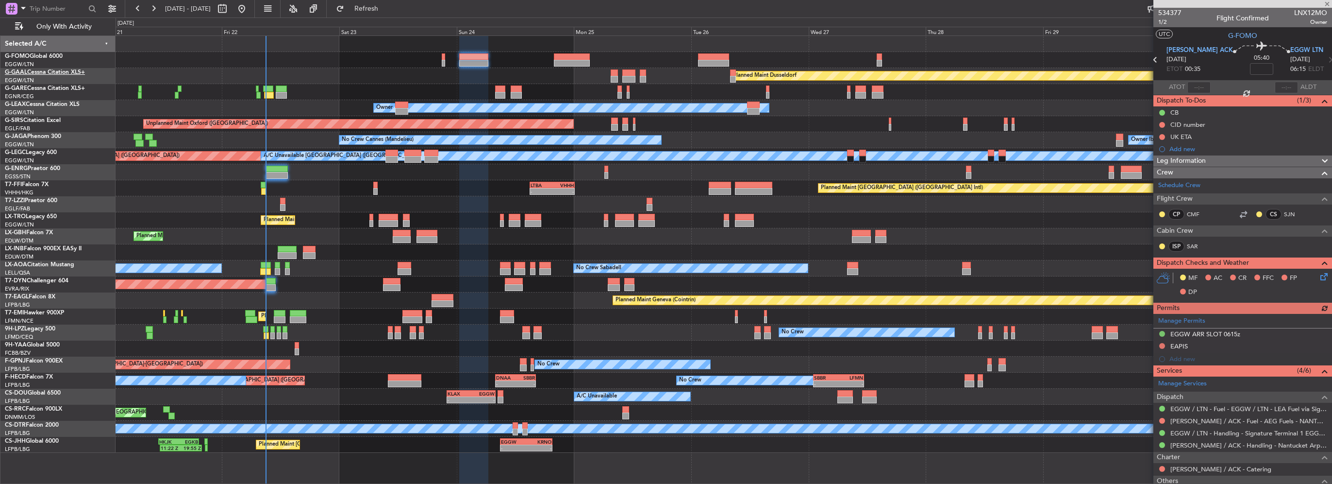
type input "+00:40"
type input "0"
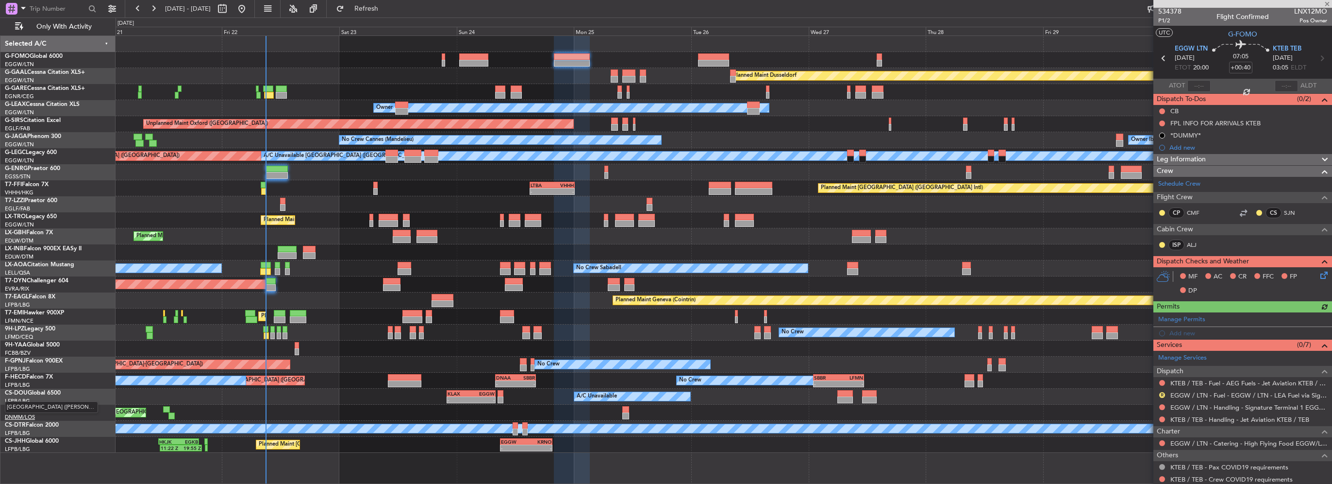
scroll to position [41, 0]
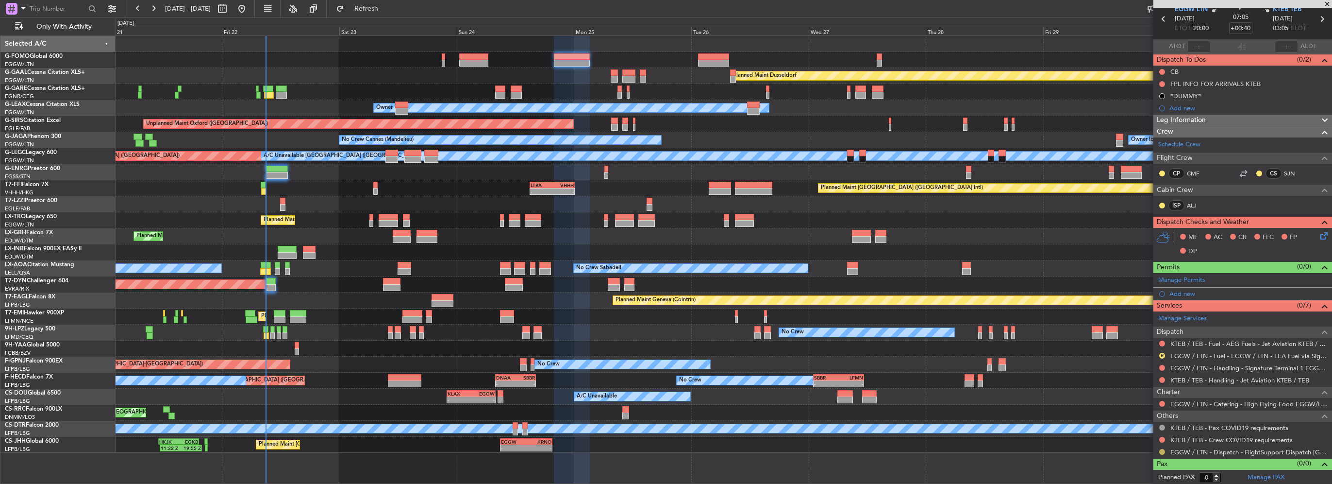
click at [1159, 451] on button at bounding box center [1162, 452] width 6 height 6
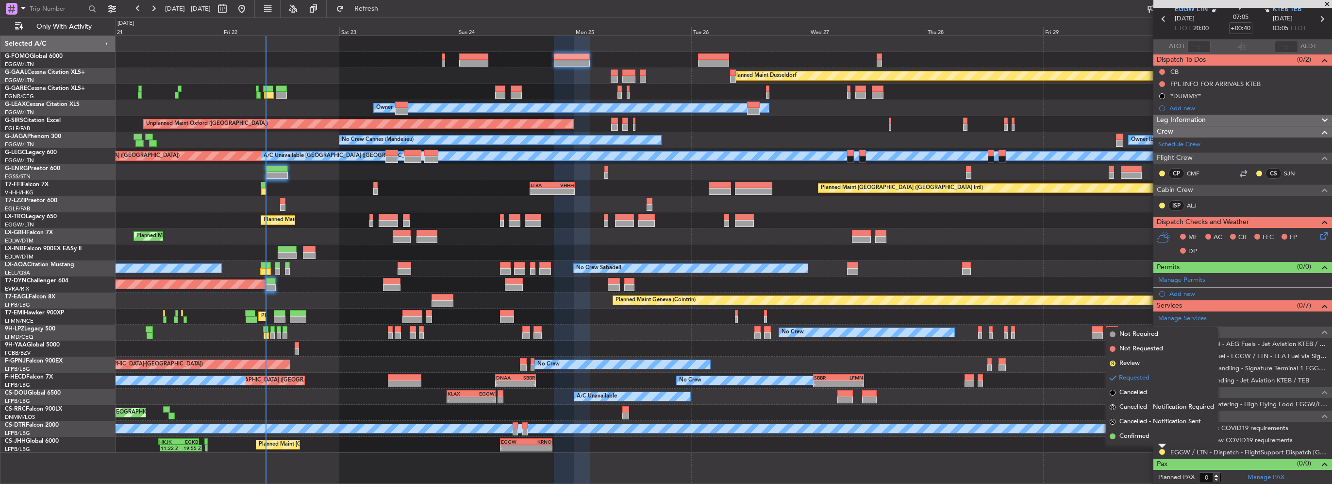
click at [1149, 439] on div "Requested" at bounding box center [1162, 435] width 30 height 12
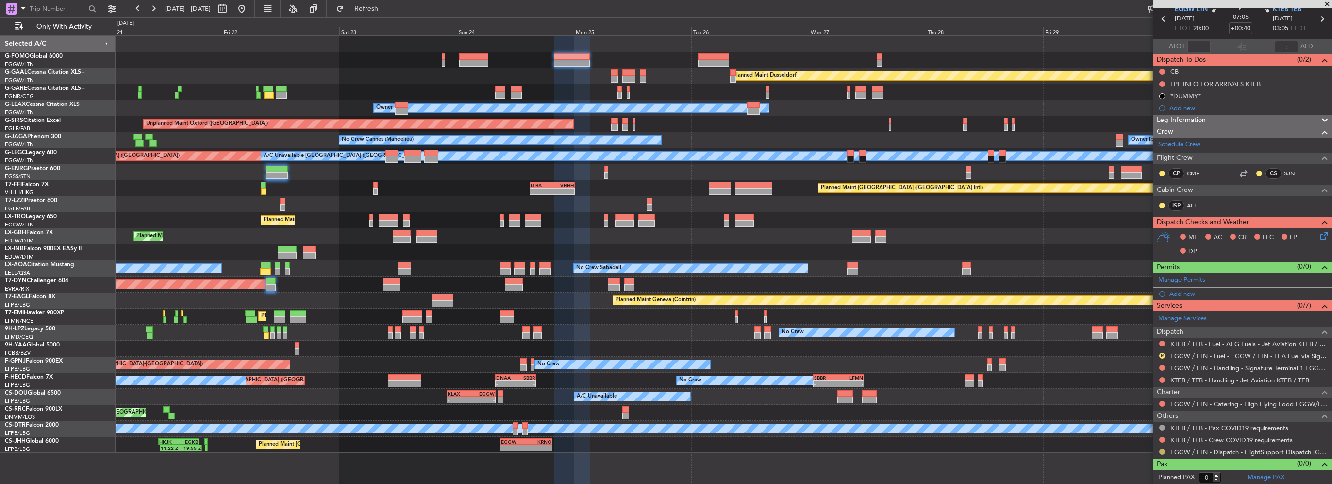
click at [1161, 451] on button at bounding box center [1162, 452] width 6 height 6
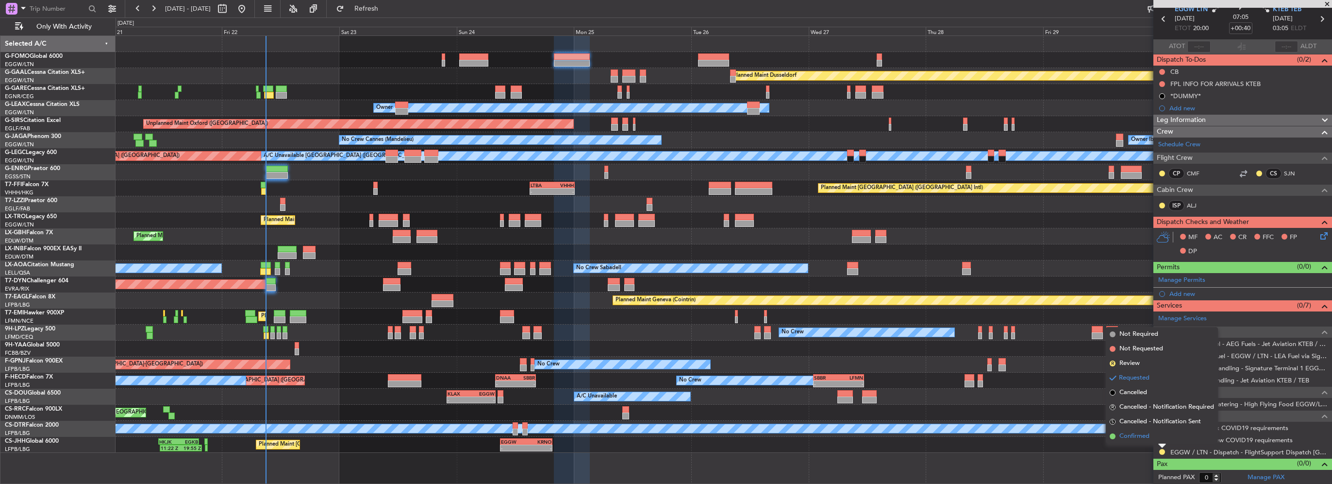
click at [1138, 434] on span "Confirmed" at bounding box center [1134, 436] width 30 height 10
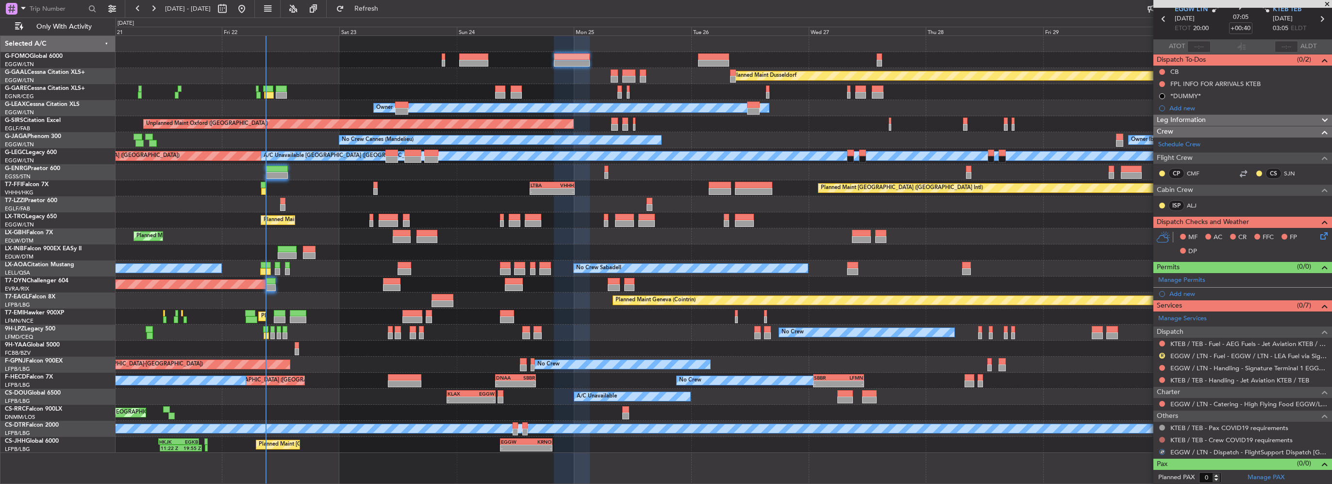
click at [1163, 436] on button at bounding box center [1162, 439] width 6 height 6
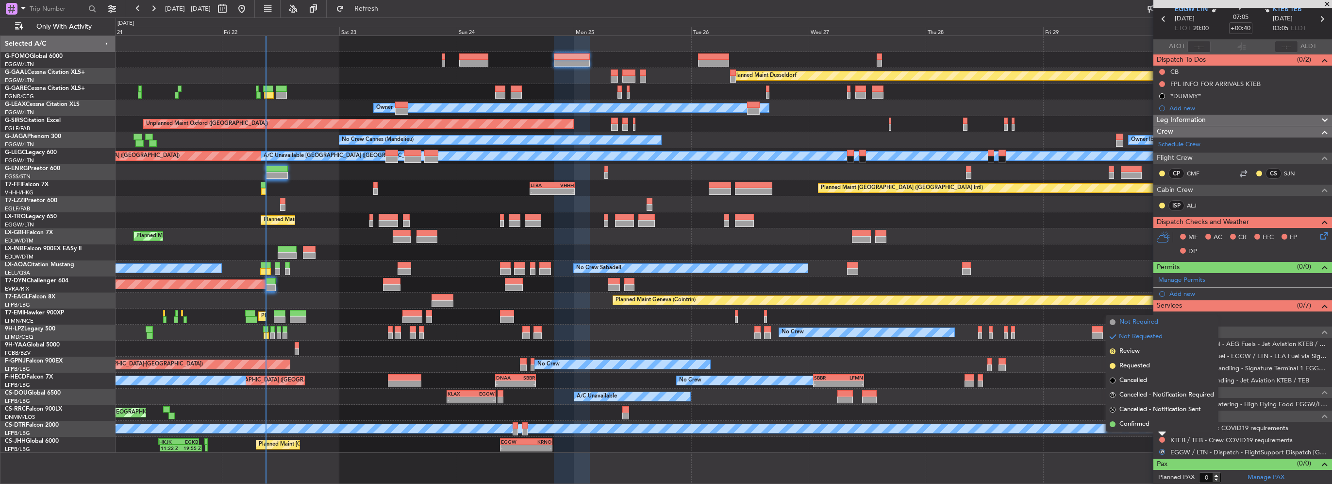
click at [1140, 322] on span "Not Required" at bounding box center [1138, 322] width 39 height 10
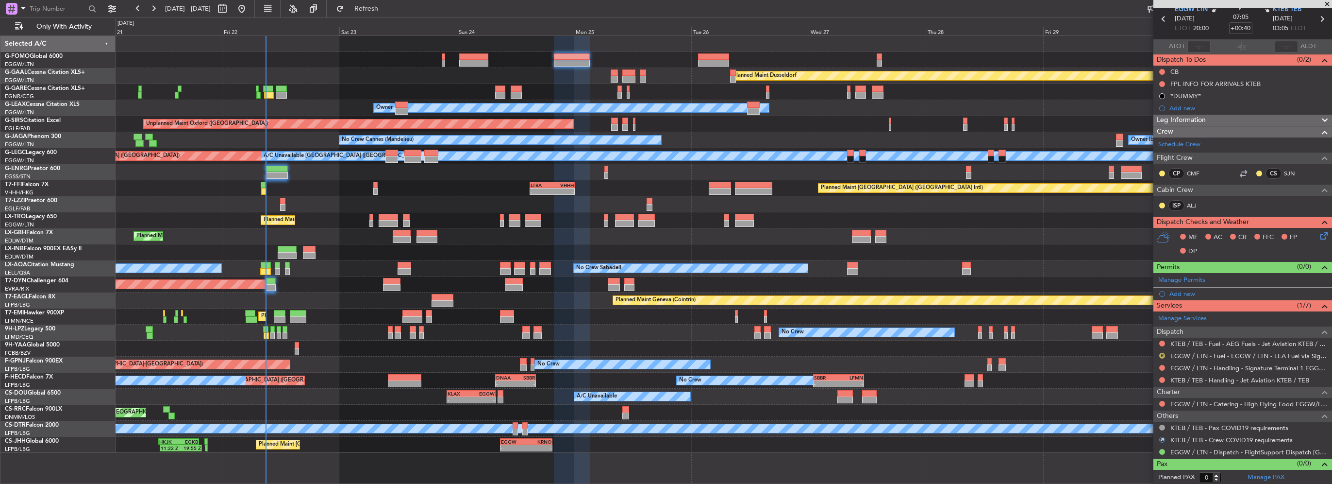
click at [1162, 353] on button "R" at bounding box center [1162, 355] width 6 height 6
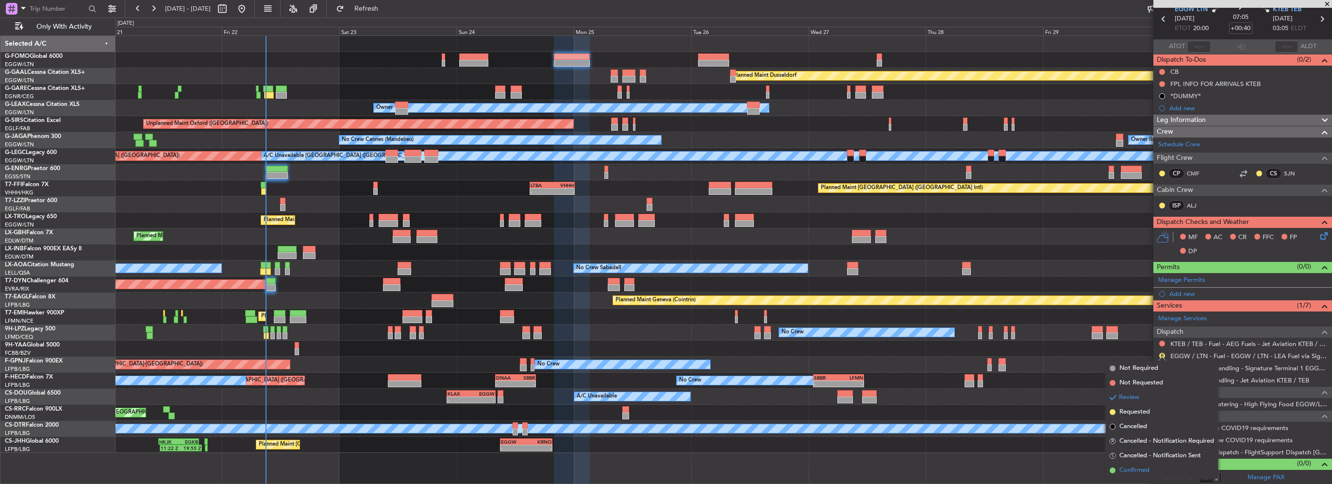
click at [1140, 468] on span "Confirmed" at bounding box center [1134, 470] width 30 height 10
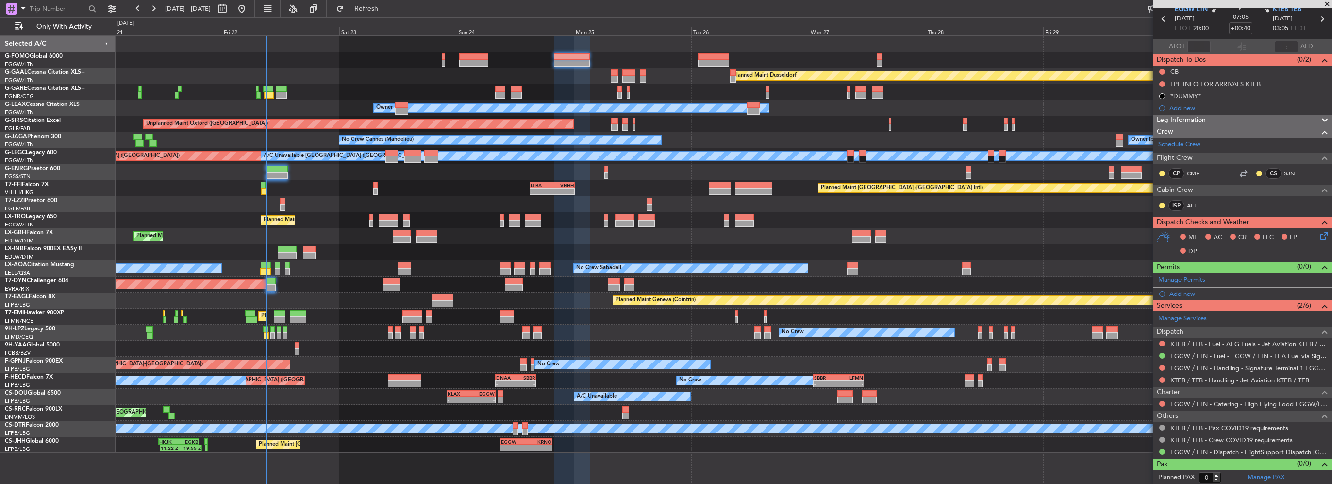
click at [1194, 120] on span "Leg Information" at bounding box center [1181, 120] width 49 height 11
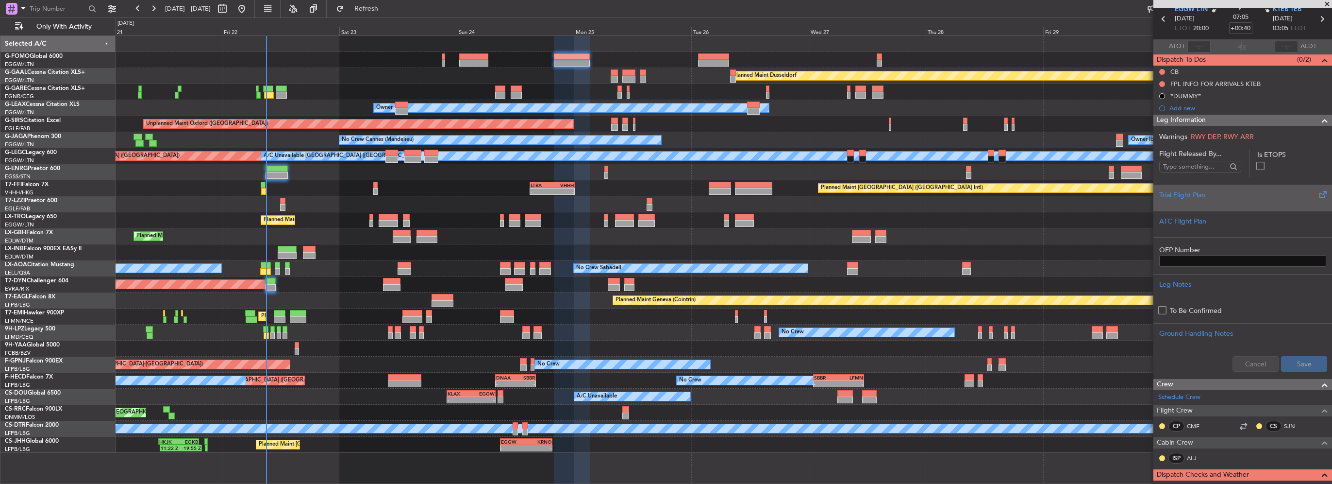
click at [1203, 195] on div "Trial Flight Plan" at bounding box center [1242, 195] width 167 height 10
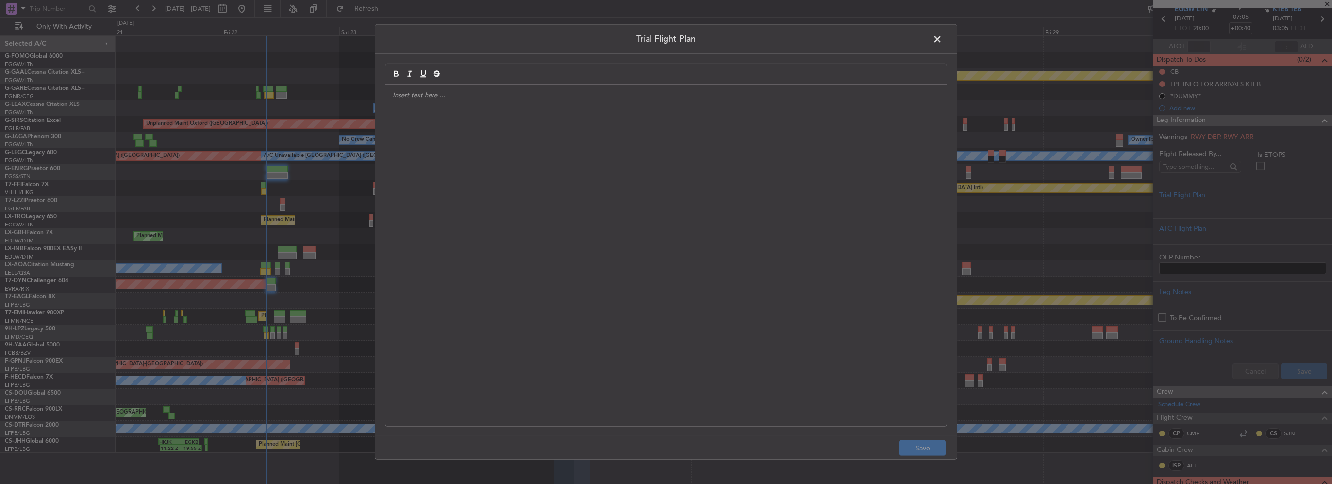
click at [580, 161] on div at bounding box center [665, 255] width 561 height 341
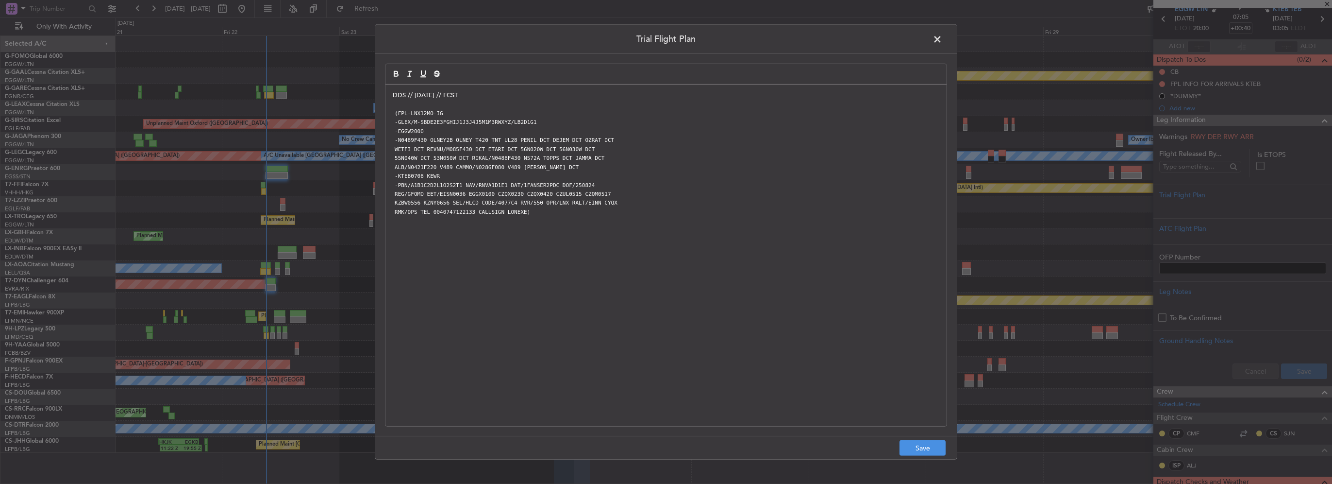
scroll to position [0, 0]
click at [936, 449] on button "Save" at bounding box center [923, 448] width 46 height 16
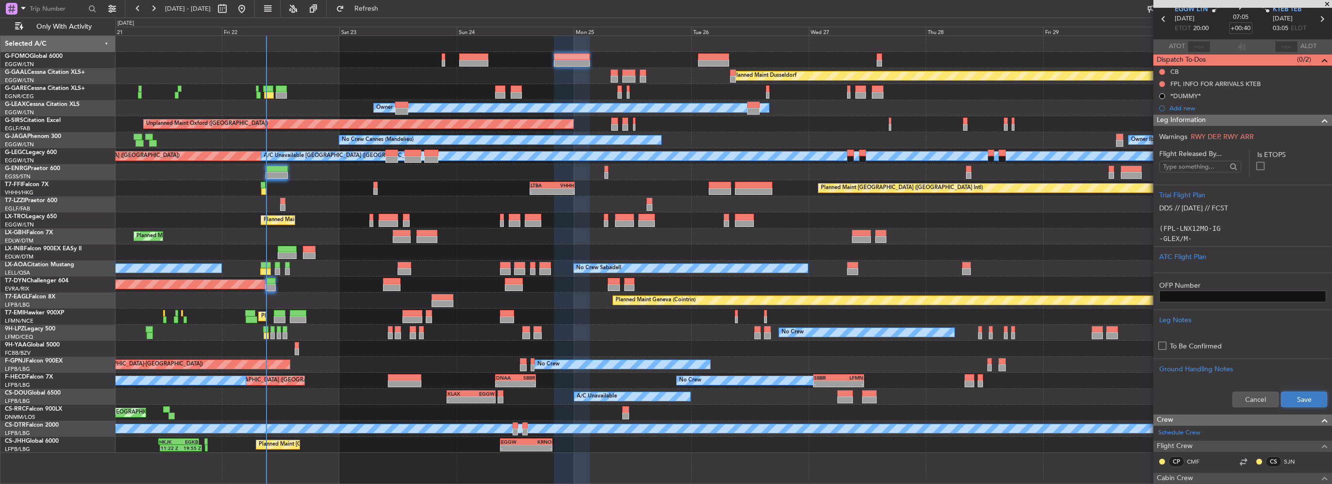
click at [1306, 400] on button "Save" at bounding box center [1304, 399] width 46 height 16
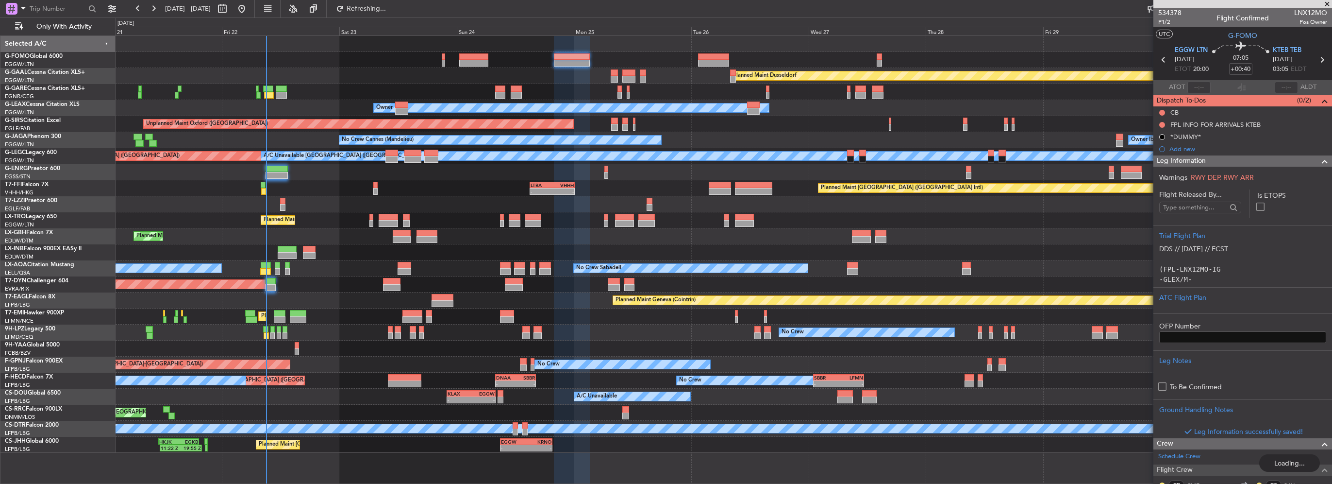
click at [1319, 161] on span at bounding box center [1325, 161] width 12 height 12
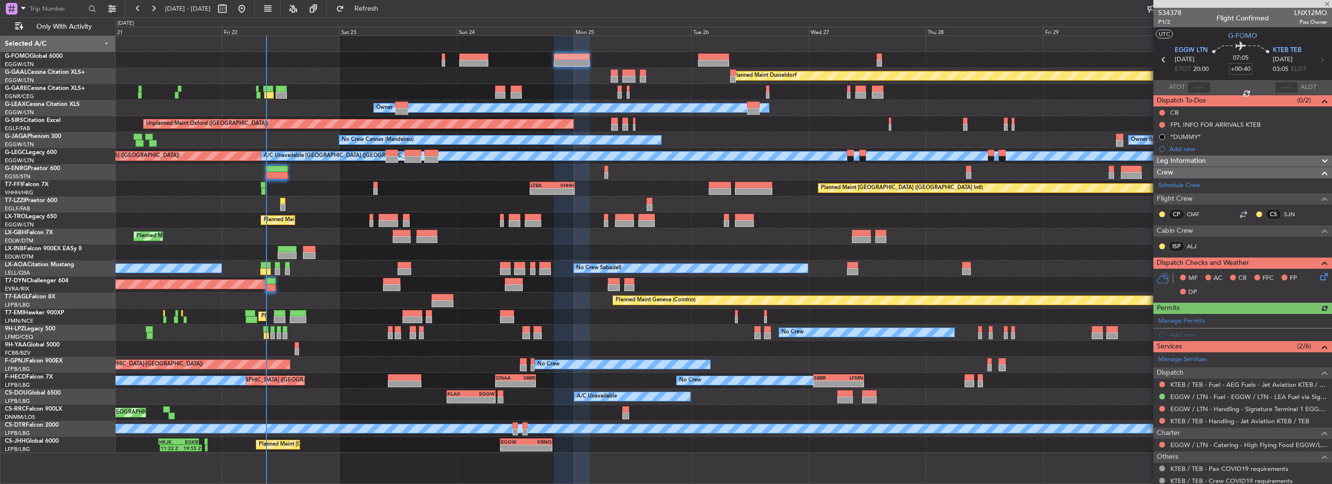
click at [1247, 70] on input "+00:40" at bounding box center [1240, 69] width 23 height 12
drag, startPoint x: 1243, startPoint y: 68, endPoint x: 1248, endPoint y: 69, distance: 5.4
click at [1248, 69] on input "+00:40" at bounding box center [1240, 69] width 23 height 12
type input "+00:45"
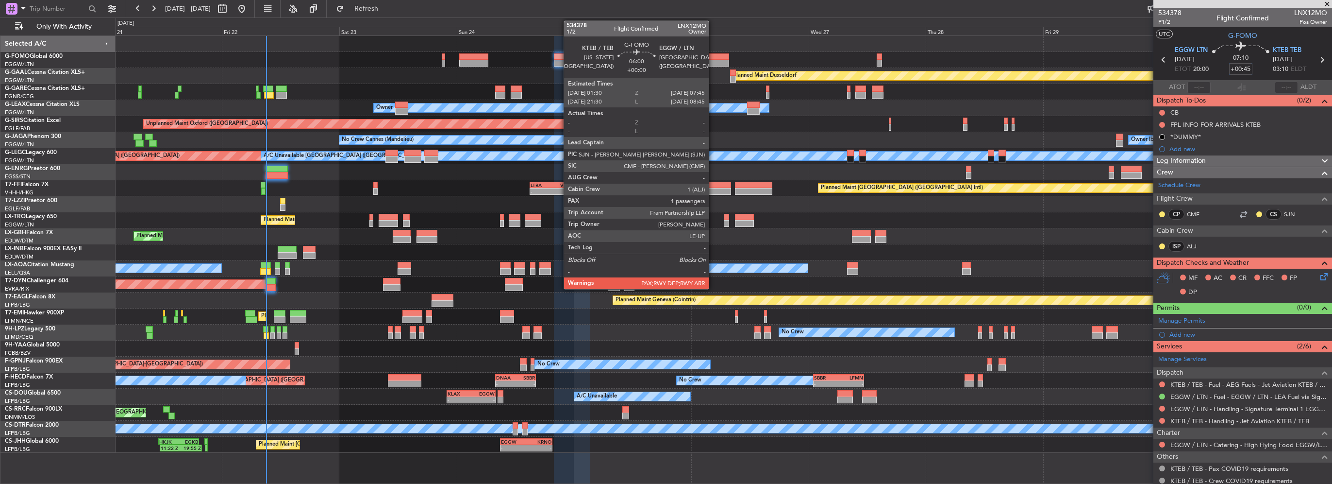
click at [713, 60] on div at bounding box center [713, 63] width 31 height 7
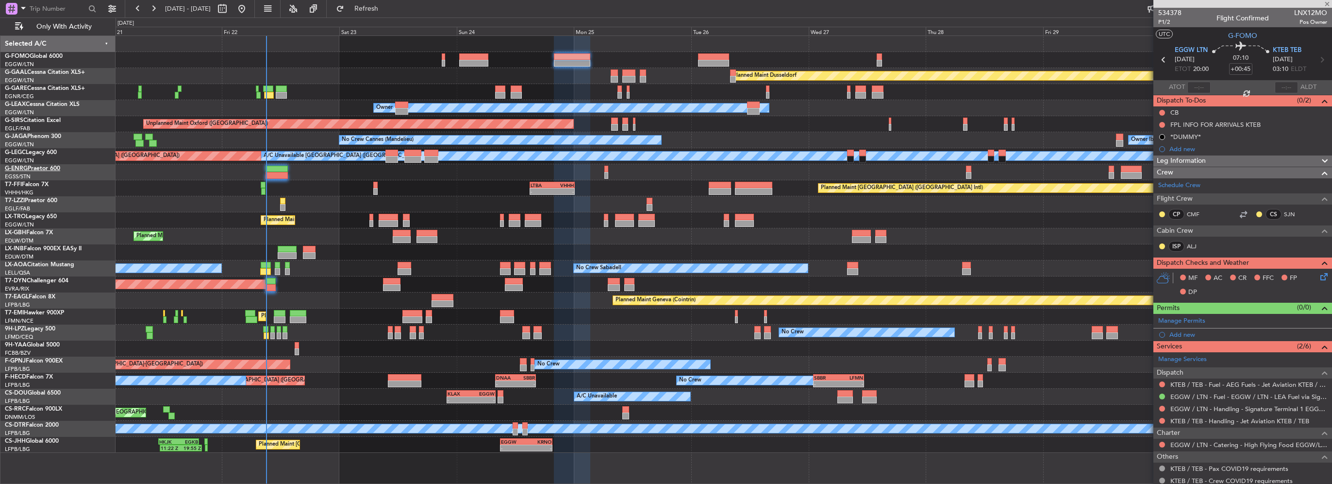
type input "1"
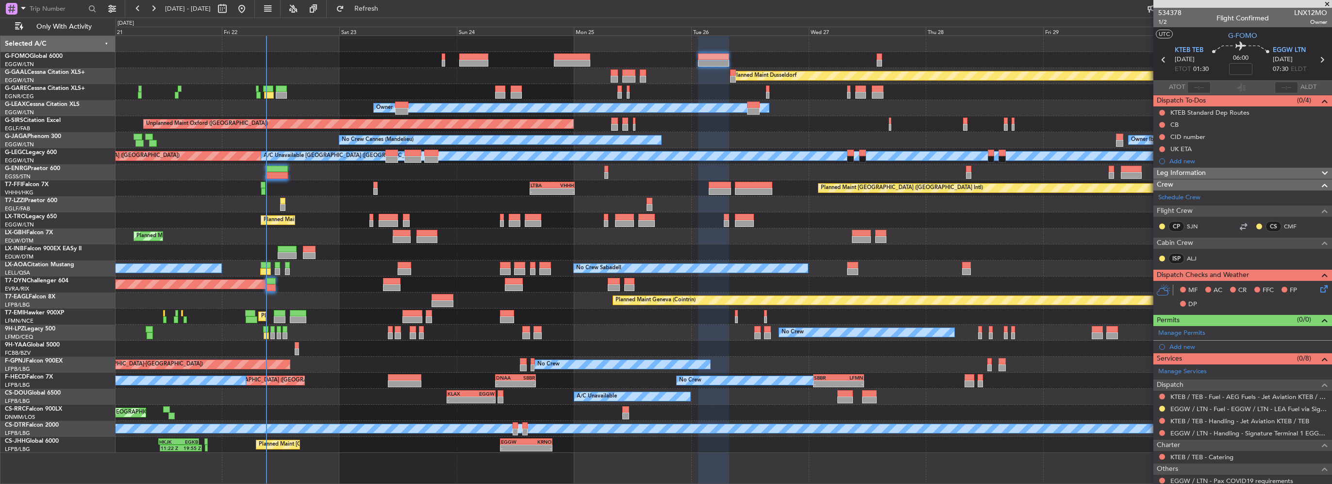
click at [1230, 173] on div "Leg Information" at bounding box center [1242, 172] width 179 height 11
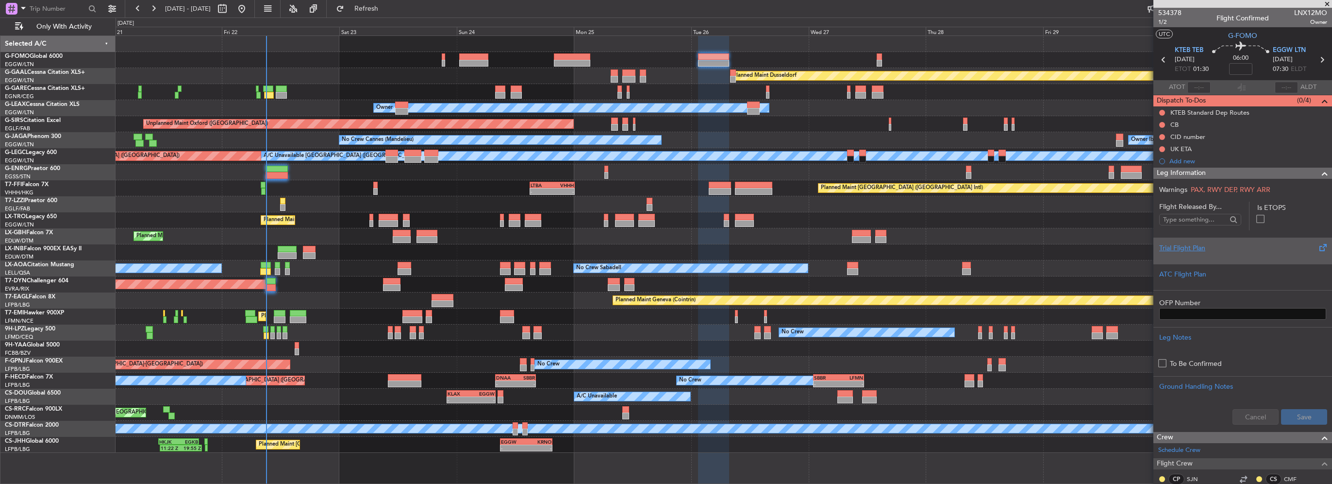
click at [1221, 249] on div "Trial Flight Plan" at bounding box center [1242, 248] width 167 height 10
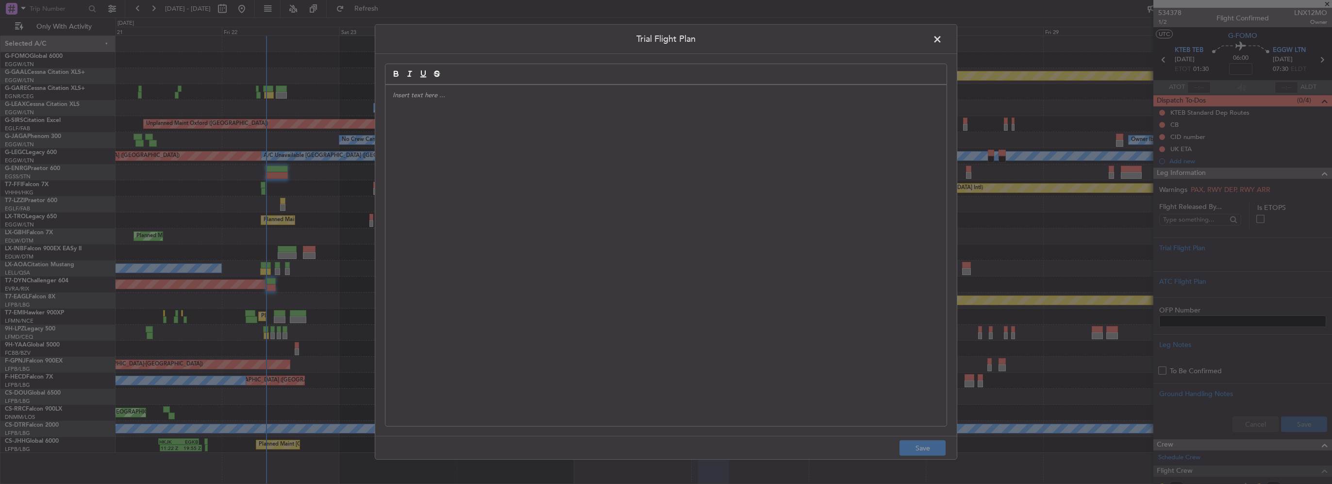
click at [652, 185] on div at bounding box center [665, 255] width 561 height 341
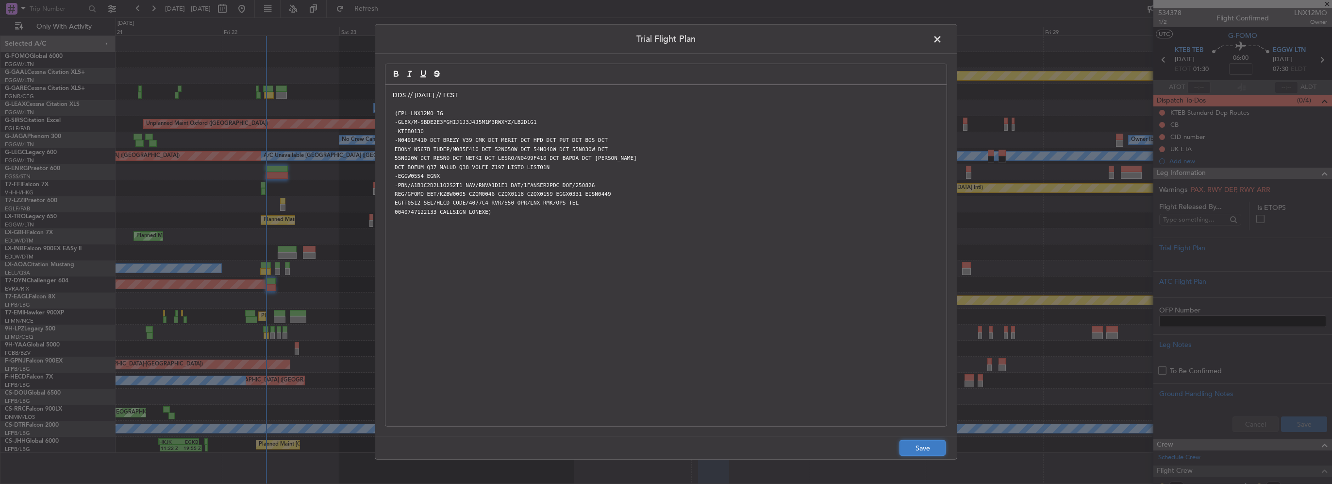
click at [919, 442] on button "Save" at bounding box center [923, 448] width 46 height 16
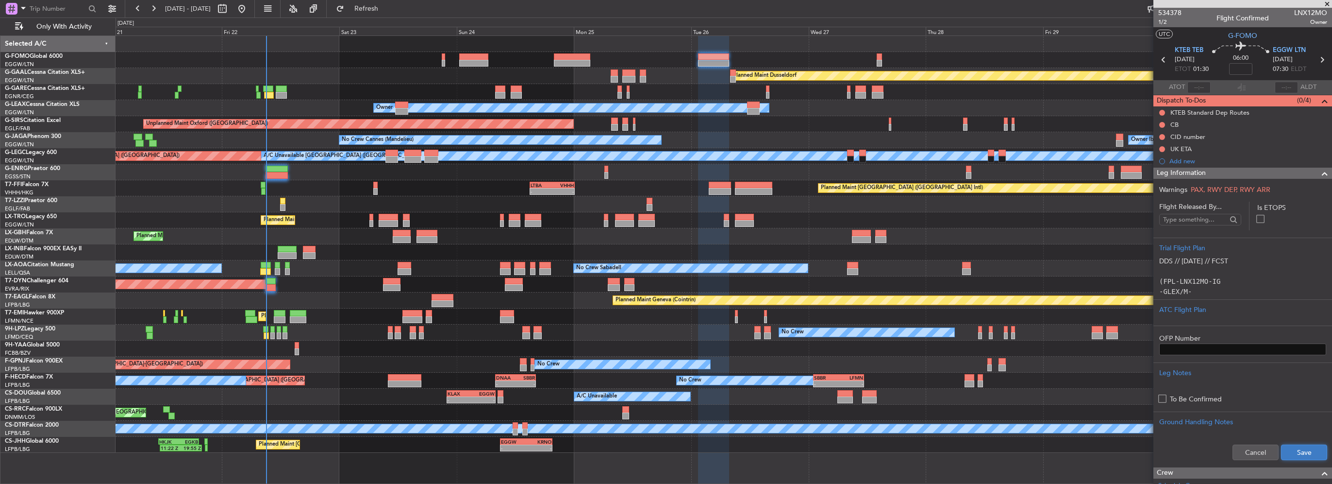
click at [1303, 449] on button "Save" at bounding box center [1304, 452] width 46 height 16
click at [1242, 67] on input at bounding box center [1240, 69] width 23 height 12
click at [1321, 172] on span at bounding box center [1325, 173] width 12 height 12
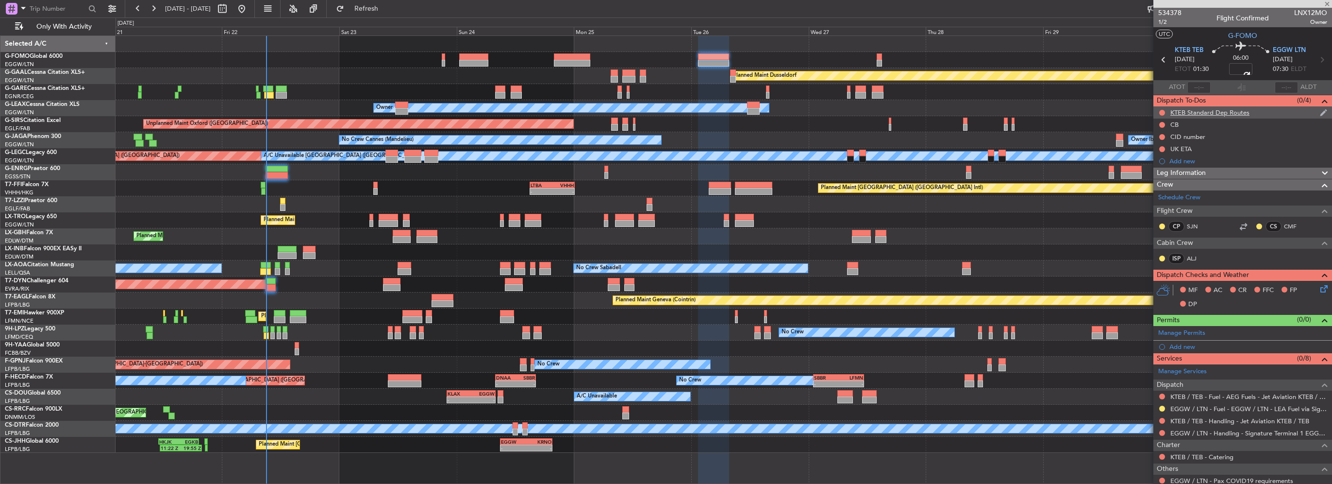
click at [1242, 113] on div "KTEB Standard Dep Routes" at bounding box center [1209, 112] width 79 height 8
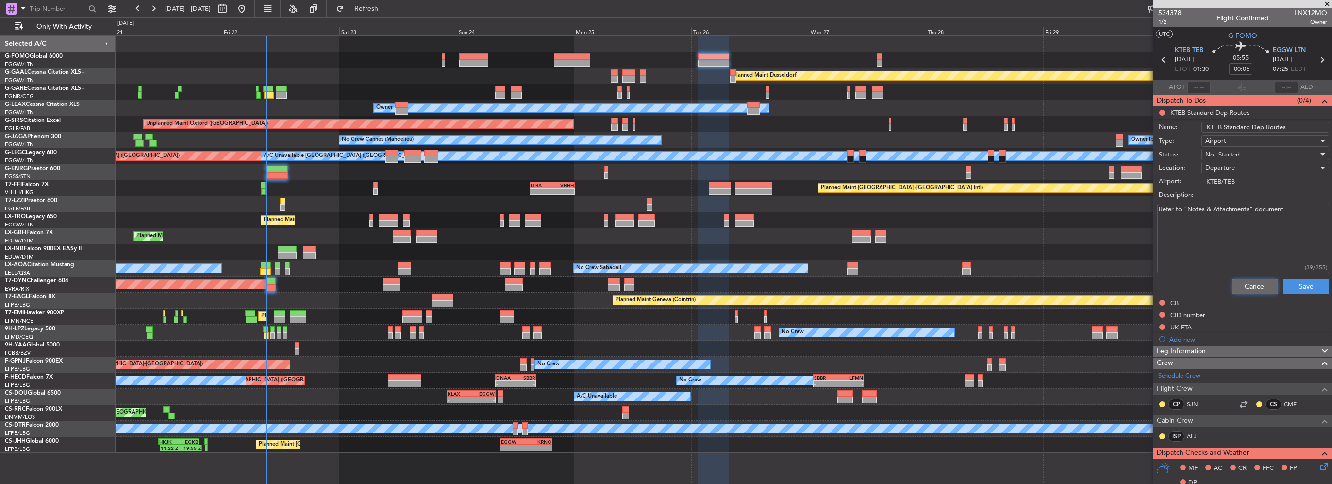
click at [1257, 283] on button "Cancel" at bounding box center [1255, 287] width 46 height 16
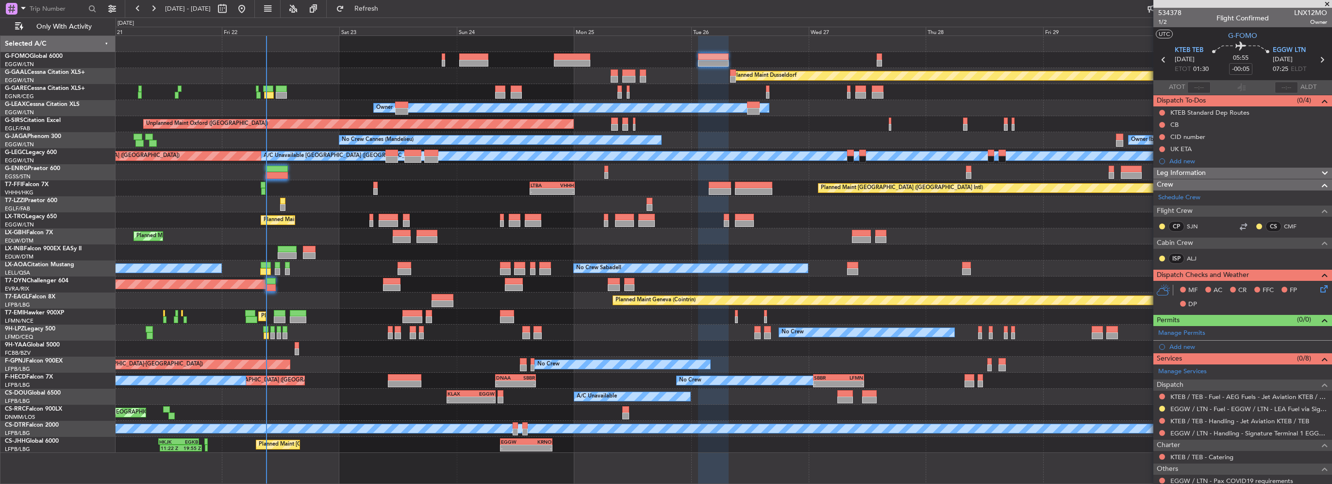
click at [551, 62] on div at bounding box center [724, 60] width 1216 height 16
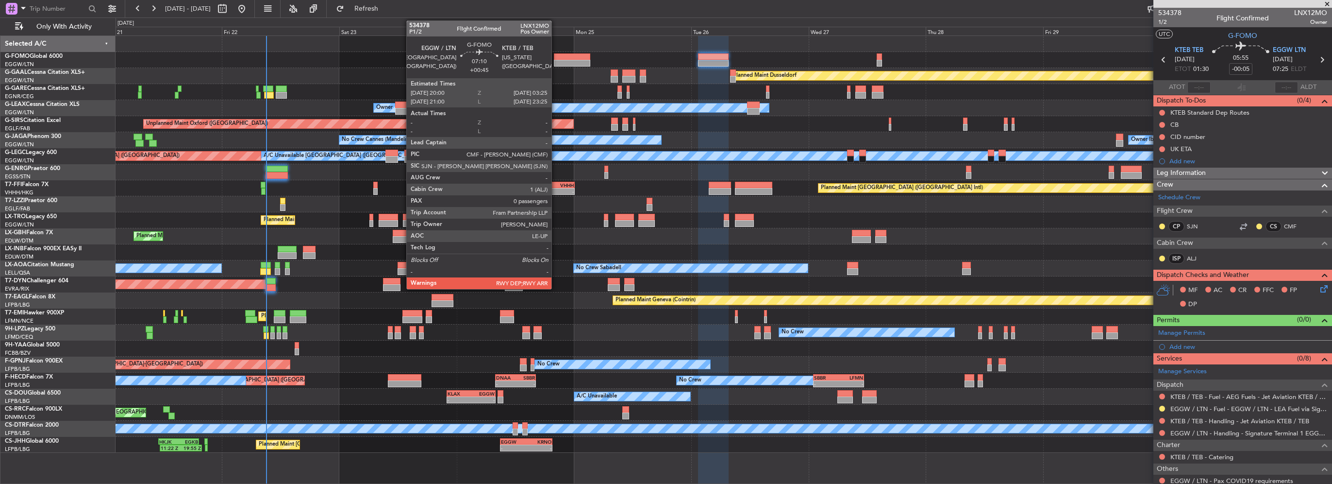
click at [557, 59] on div at bounding box center [572, 56] width 36 height 7
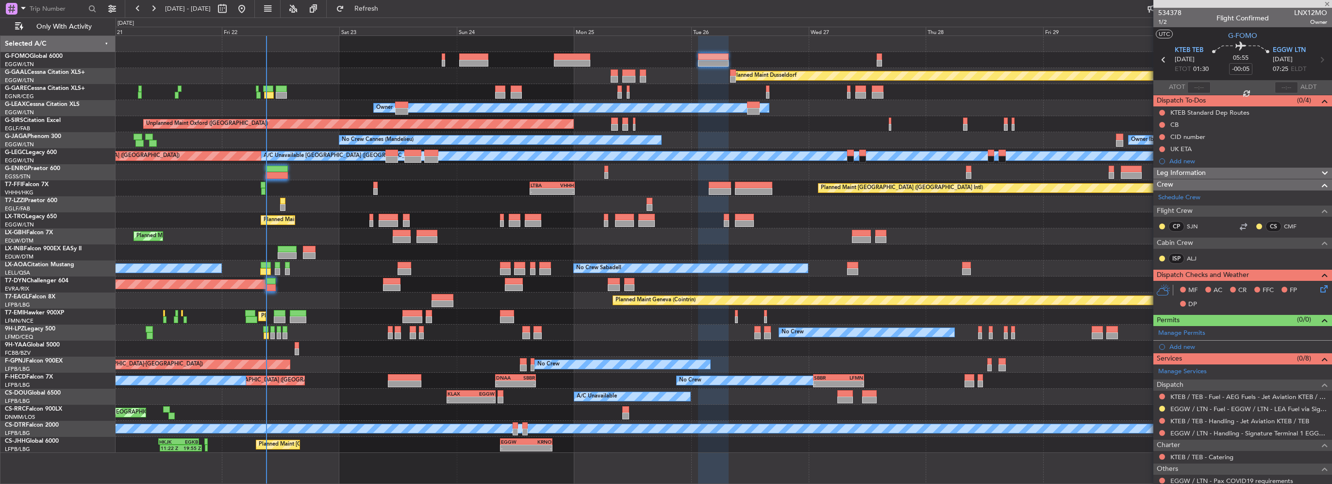
type input "+00:45"
type input "0"
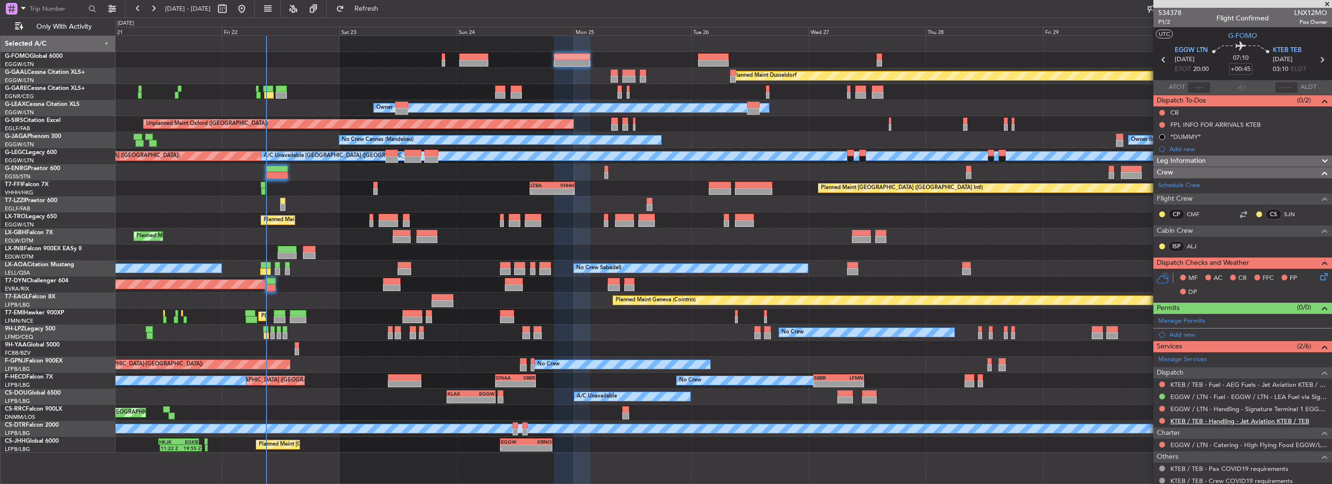
click at [1197, 421] on link "KTEB / TEB - Handling - Jet Aviation KTEB / TEB" at bounding box center [1239, 421] width 139 height 8
click at [1188, 407] on link "EGGW / LTN - Handling - Signature Terminal 1 EGGW / LTN" at bounding box center [1248, 408] width 157 height 8
click at [1162, 406] on button at bounding box center [1162, 408] width 6 height 6
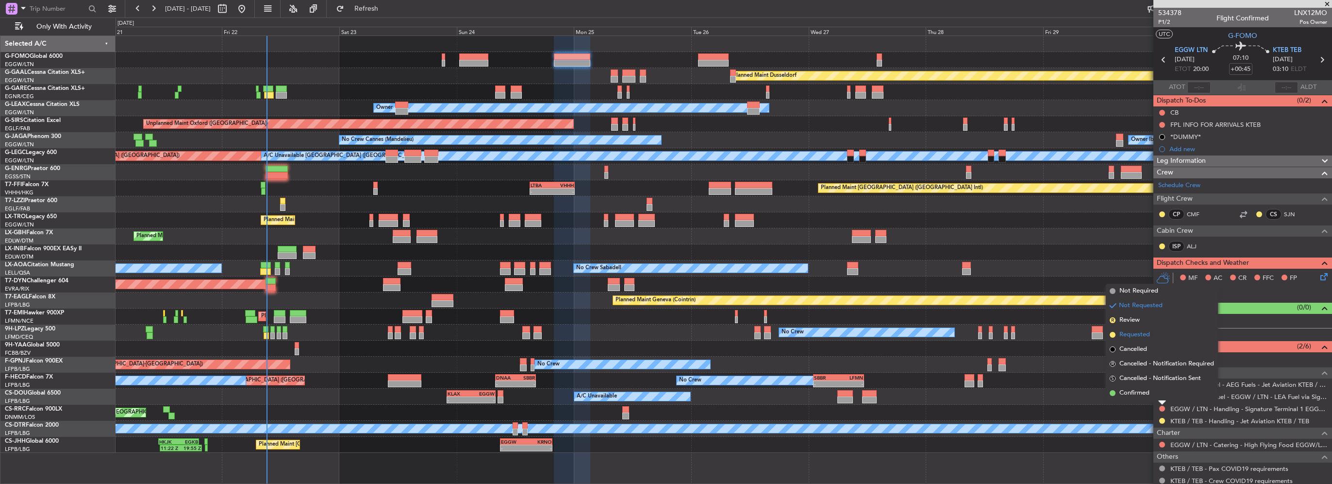
click at [1138, 334] on span "Requested" at bounding box center [1134, 335] width 31 height 10
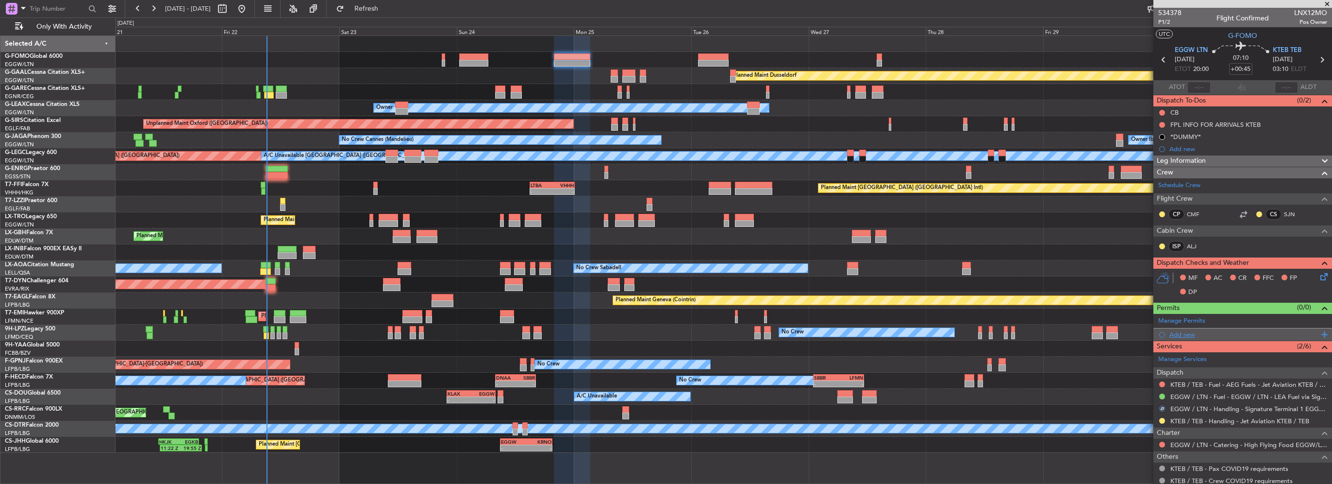
click at [1194, 330] on div "Add new" at bounding box center [1243, 334] width 149 height 8
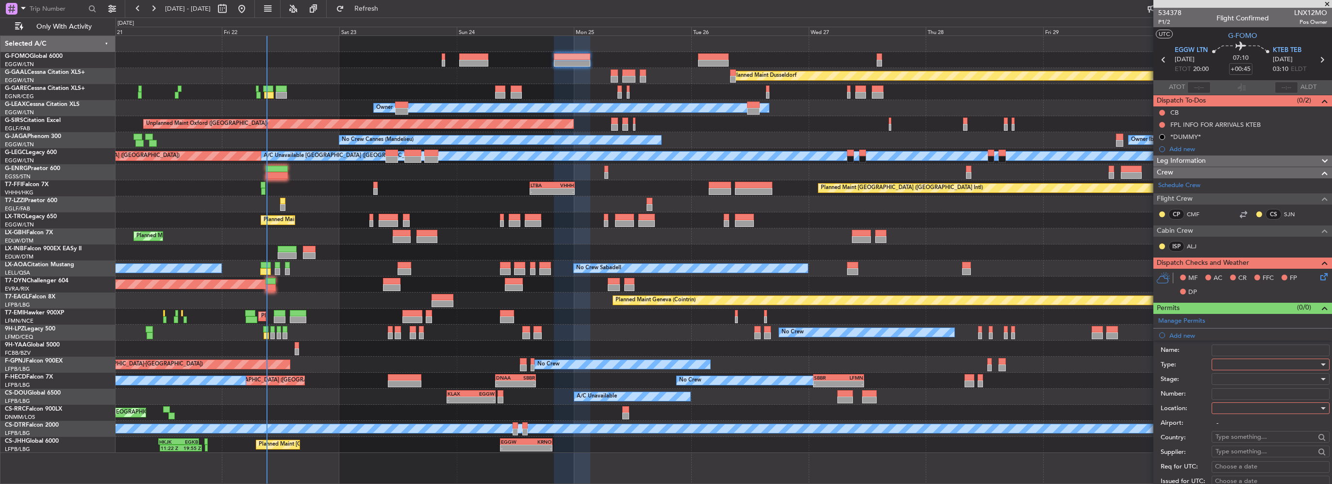
click at [1247, 363] on div at bounding box center [1267, 364] width 103 height 15
click at [1244, 454] on span "Slot" at bounding box center [1267, 455] width 102 height 15
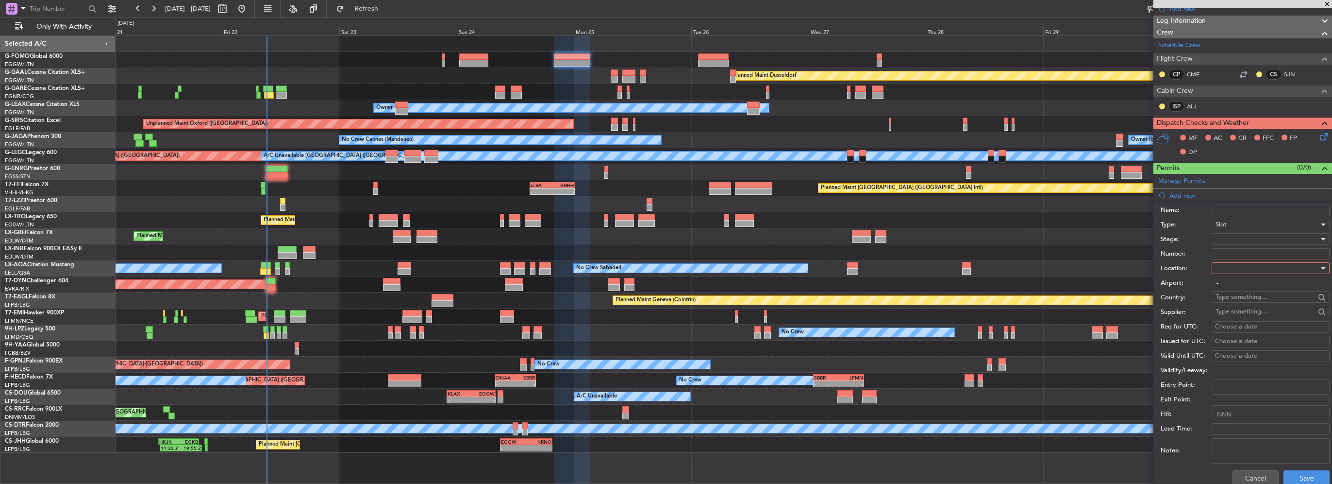
scroll to position [146, 0]
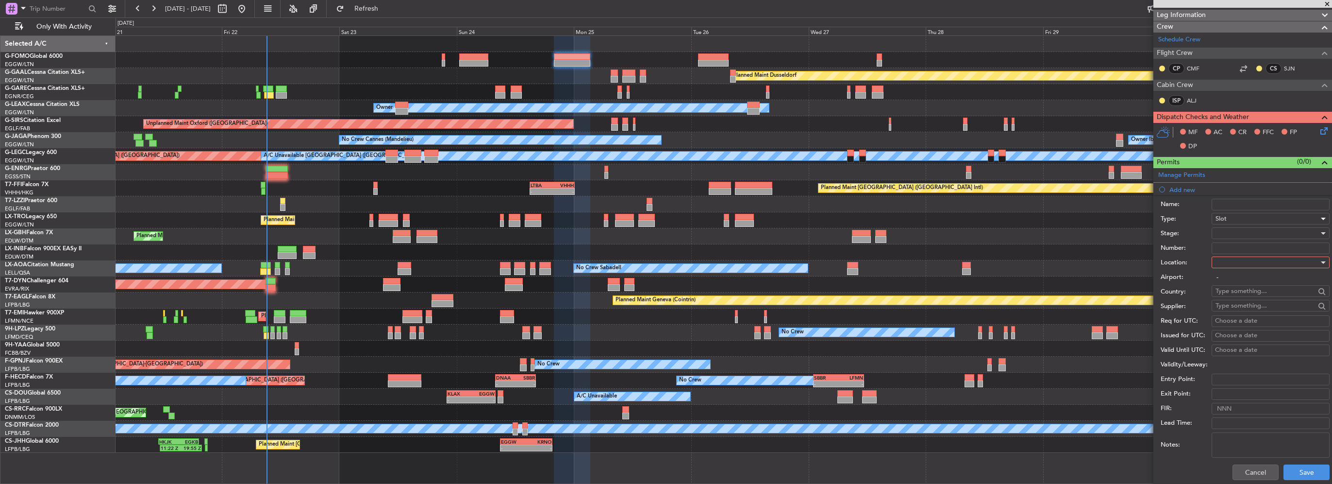
click at [1251, 262] on div at bounding box center [1267, 262] width 103 height 15
click at [1235, 304] on span "Arrival" at bounding box center [1267, 310] width 102 height 15
click at [1233, 258] on span "Arrival" at bounding box center [1225, 262] width 19 height 9
click at [1235, 284] on span "Departure" at bounding box center [1267, 281] width 102 height 15
type input "EGGW / LTN"
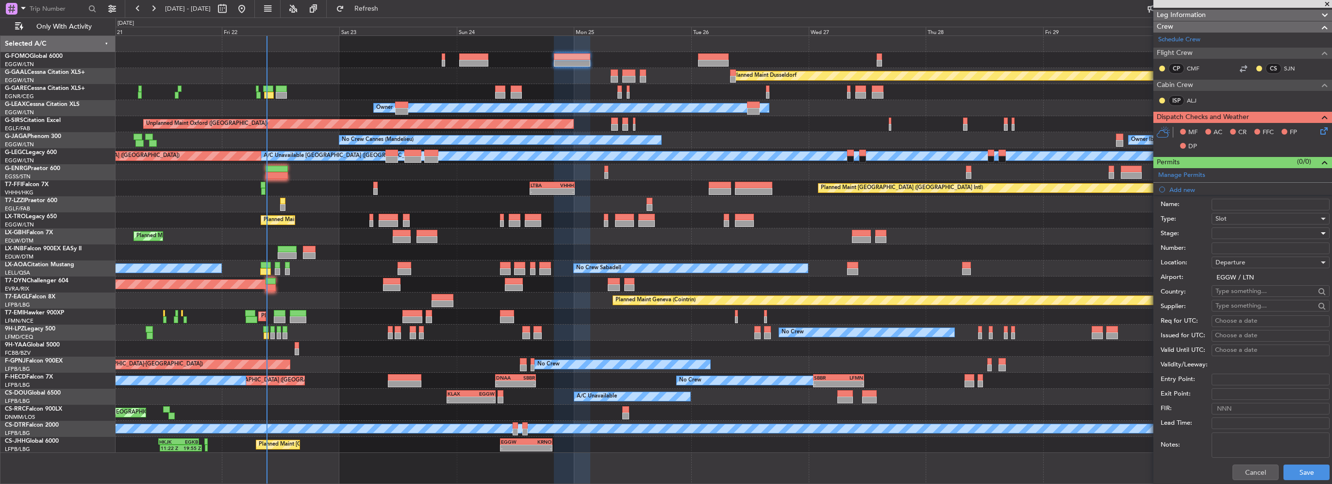
click at [1236, 232] on div at bounding box center [1267, 233] width 103 height 15
click at [1236, 295] on span "Requested" at bounding box center [1267, 295] width 102 height 15
click at [1308, 472] on button "Save" at bounding box center [1307, 472] width 46 height 16
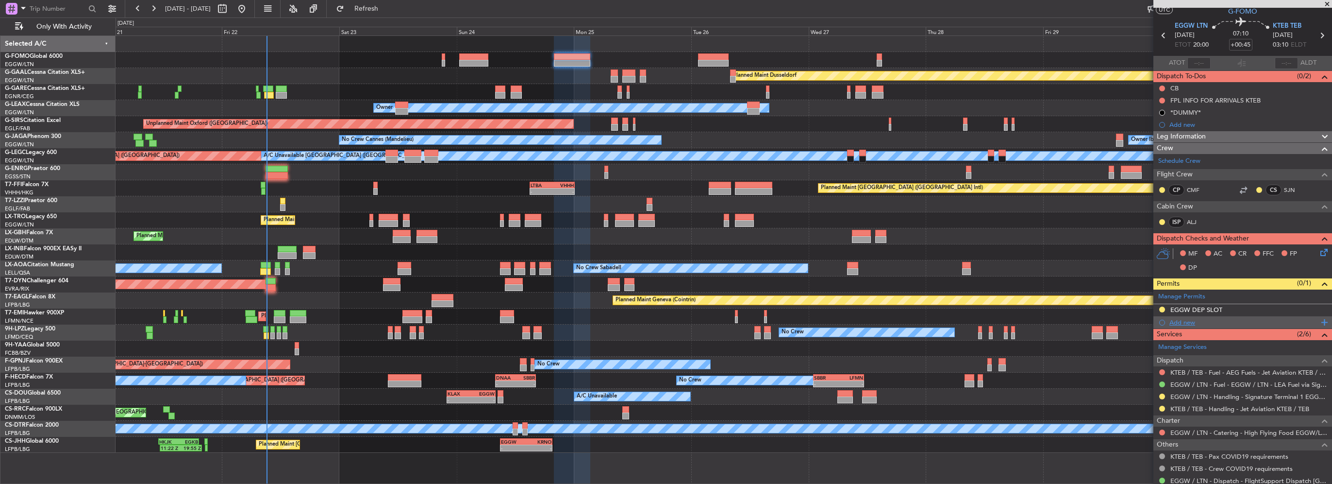
scroll to position [0, 0]
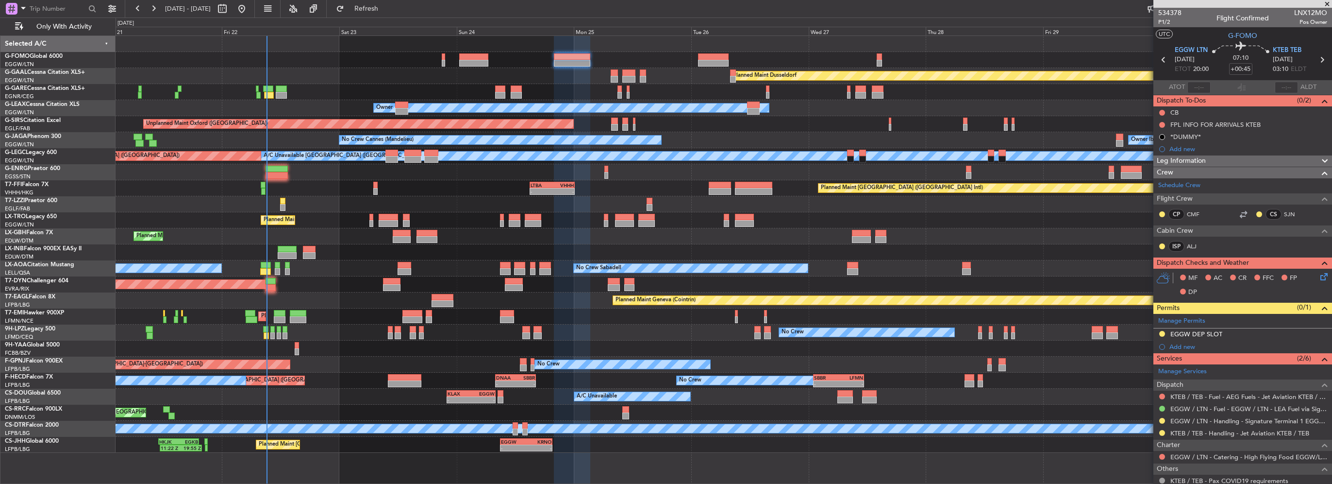
drag, startPoint x: 1264, startPoint y: 334, endPoint x: 1274, endPoint y: 338, distance: 10.5
click at [1264, 334] on div "EGGW DEP SLOT" at bounding box center [1242, 334] width 179 height 12
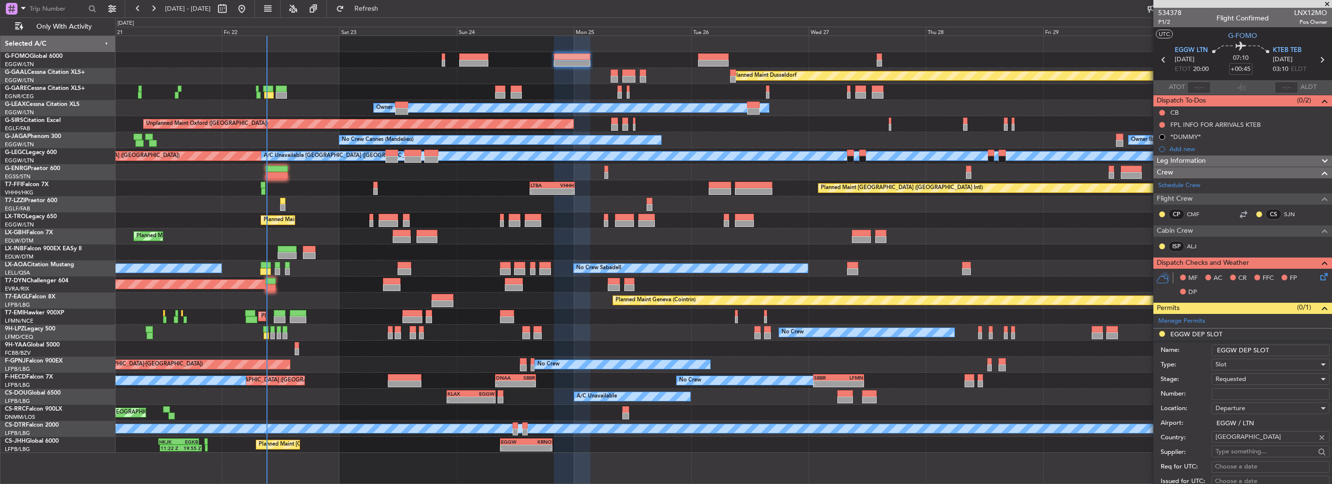
click at [1284, 348] on input "EGGW DEP SLOT" at bounding box center [1271, 350] width 118 height 12
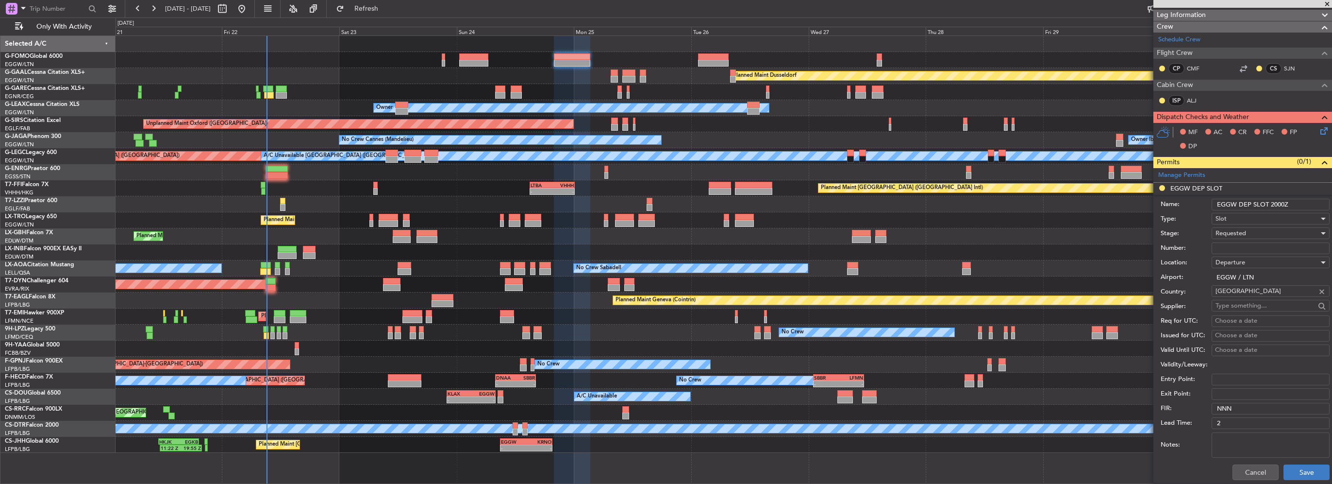
type input "EGGW DEP SLOT 2000Z"
click at [1310, 476] on button "Save" at bounding box center [1307, 472] width 46 height 16
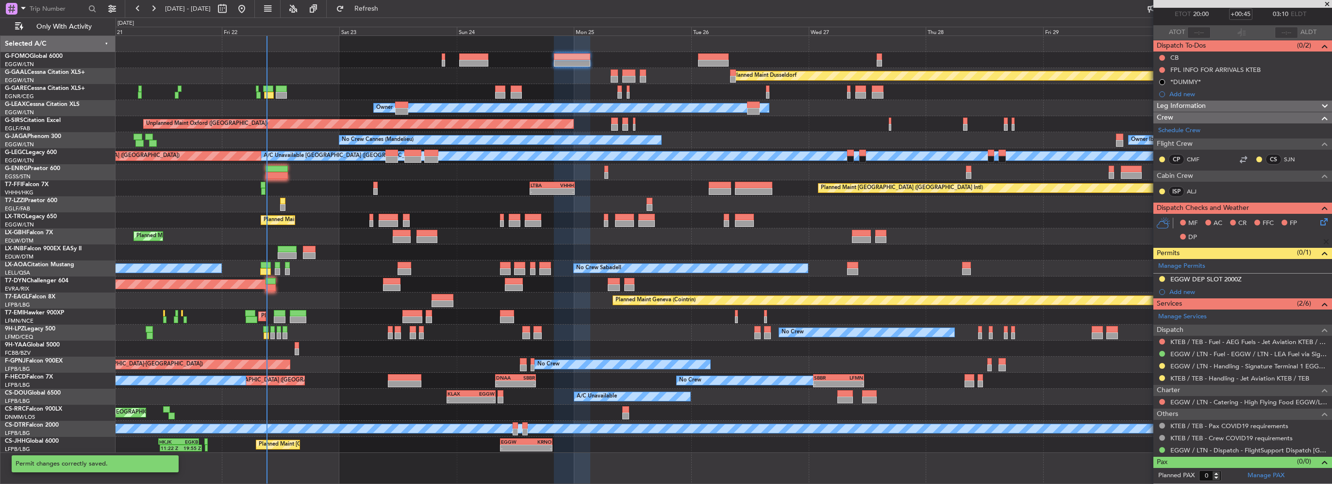
scroll to position [52, 0]
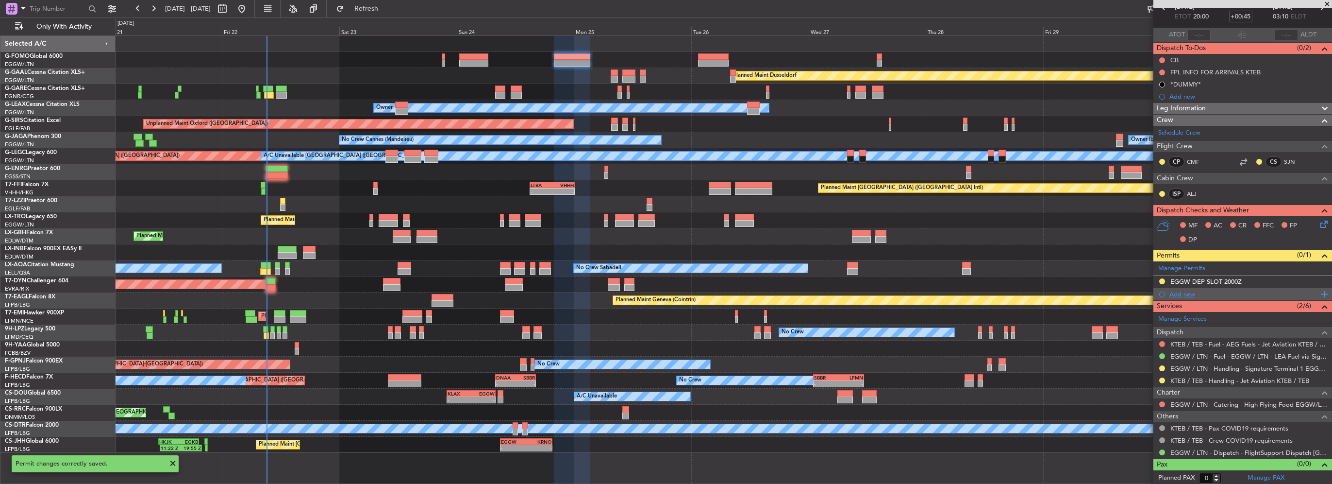
click at [1180, 291] on div "Add new" at bounding box center [1243, 294] width 149 height 8
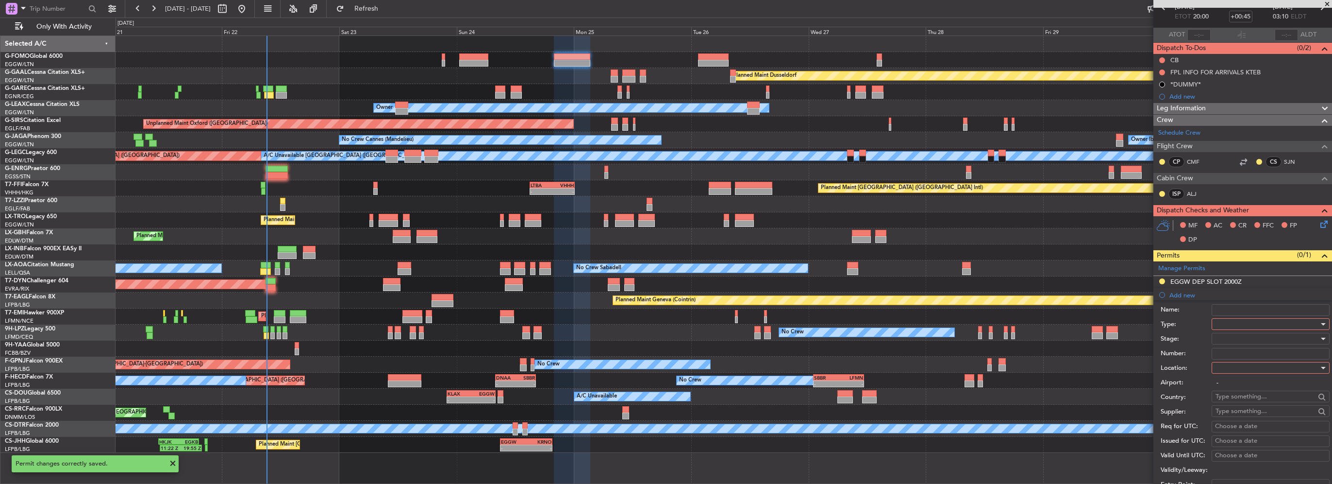
scroll to position [146, 0]
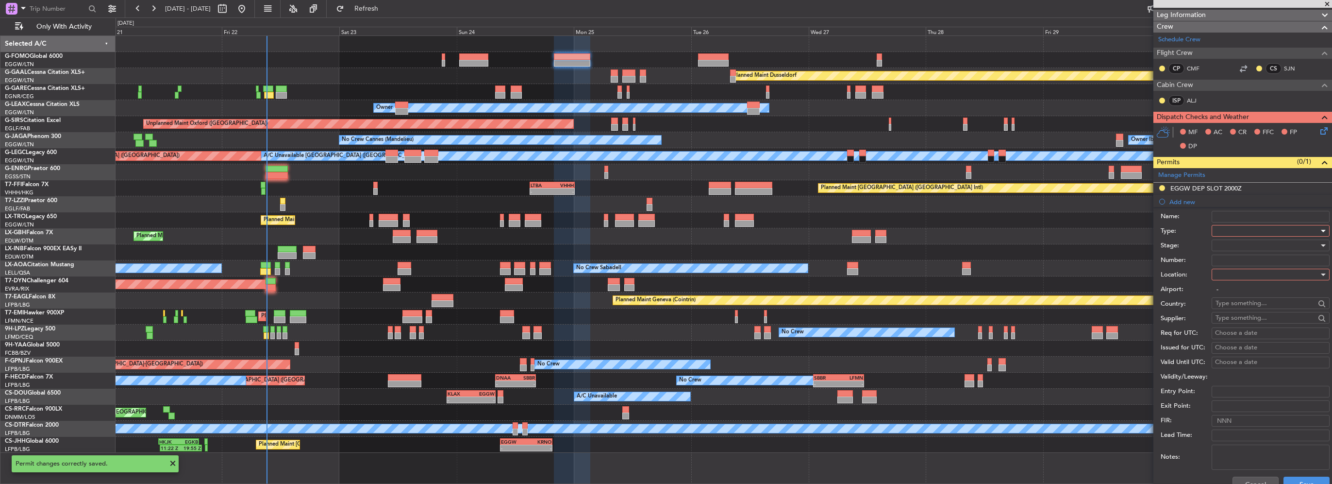
click at [1235, 233] on div at bounding box center [1267, 230] width 103 height 15
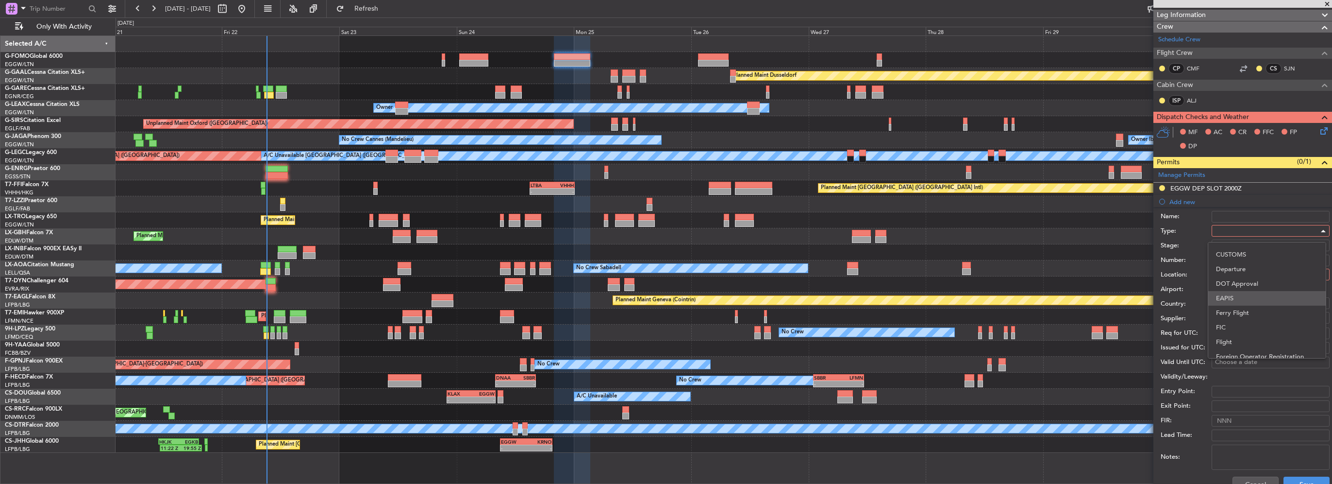
click at [1238, 301] on span "EAPIS" at bounding box center [1267, 298] width 102 height 15
click at [1241, 280] on div at bounding box center [1267, 274] width 103 height 15
click at [1237, 332] on span "Arrival Alt" at bounding box center [1267, 337] width 102 height 15
click at [1243, 278] on div "Arrival Alt" at bounding box center [1267, 274] width 103 height 15
click at [1228, 322] on span "Arrival" at bounding box center [1267, 322] width 102 height 15
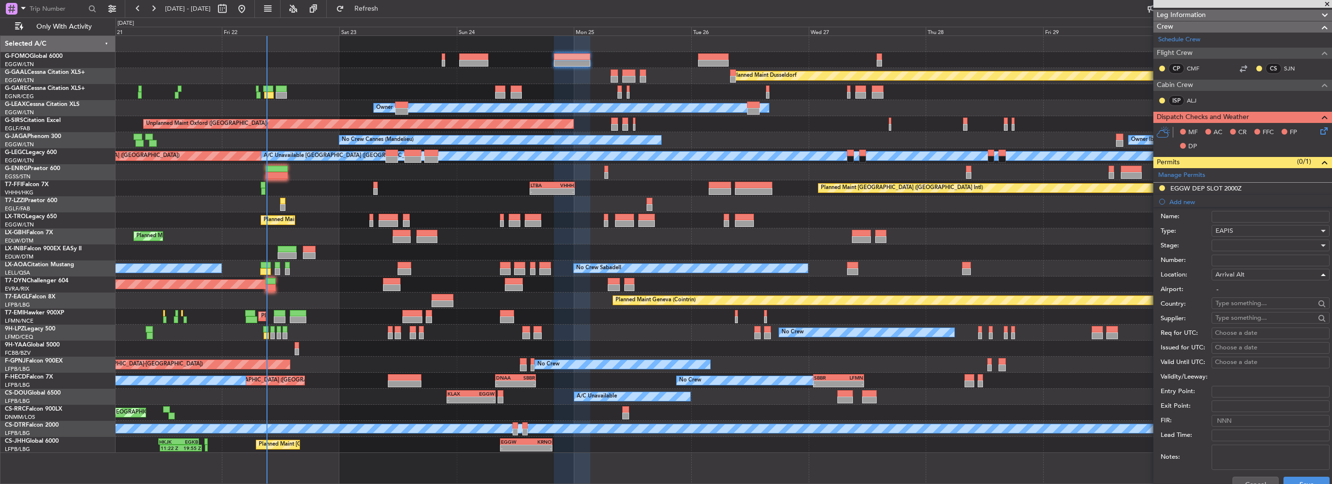
type input "KTEB / TEB"
click at [1289, 478] on button "Save" at bounding box center [1307, 484] width 46 height 16
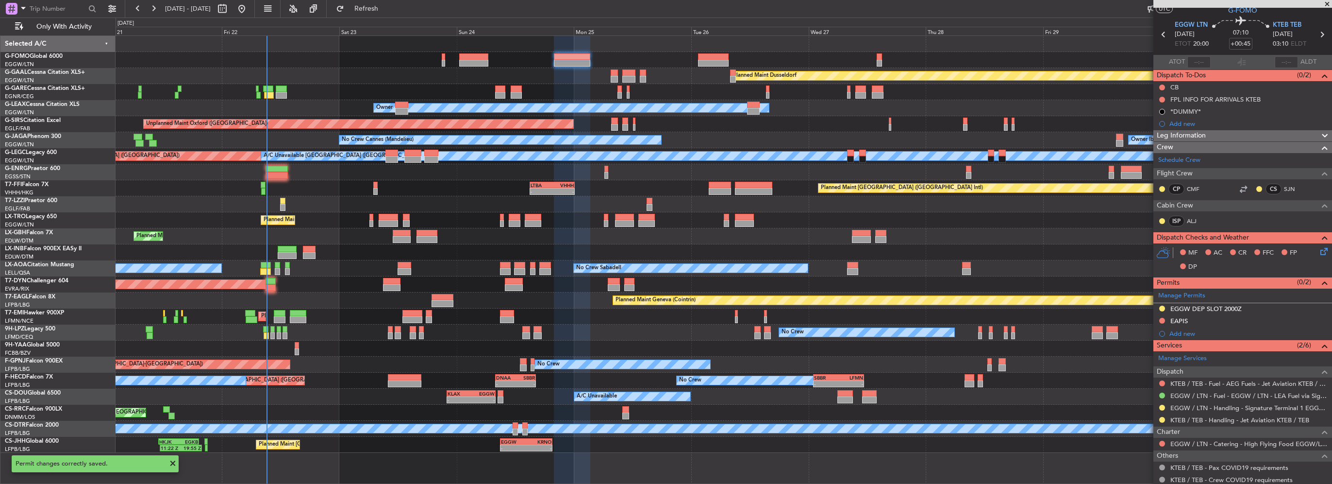
scroll to position [0, 0]
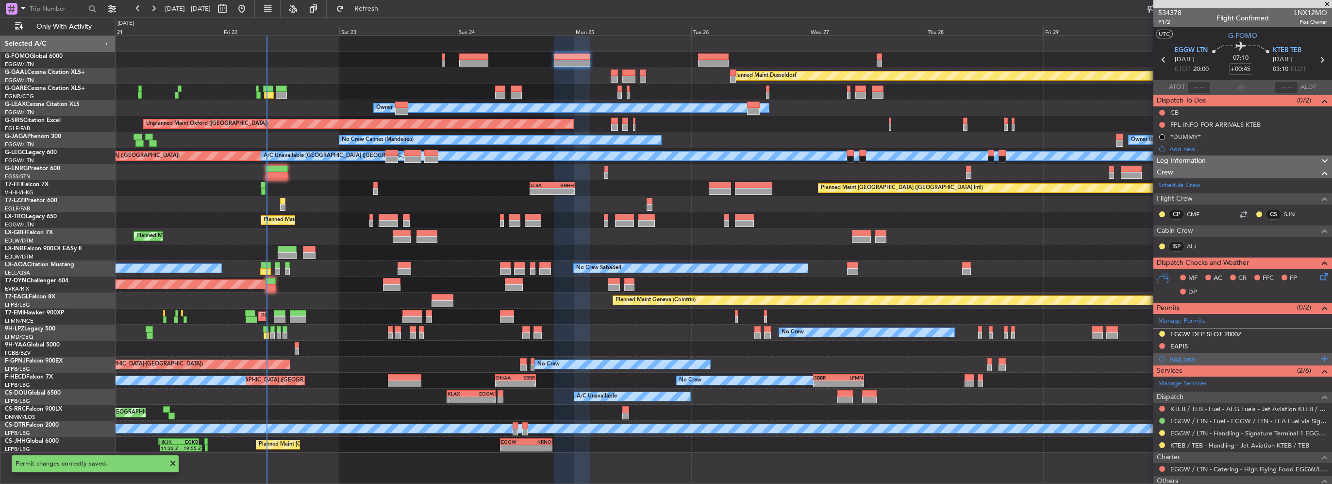
click at [1198, 354] on div "Add new" at bounding box center [1243, 358] width 149 height 8
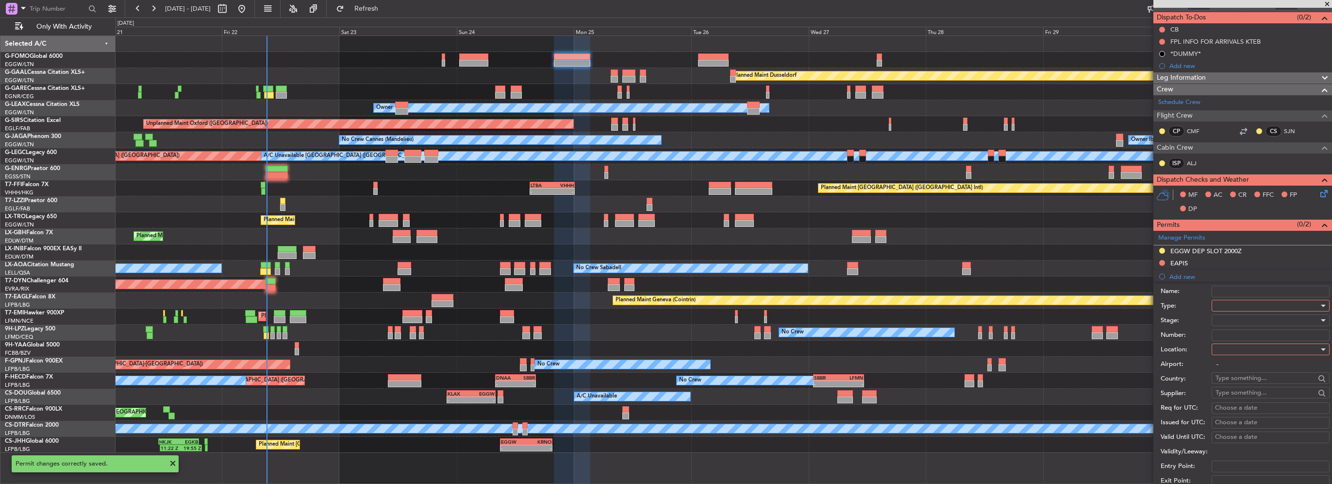
scroll to position [97, 0]
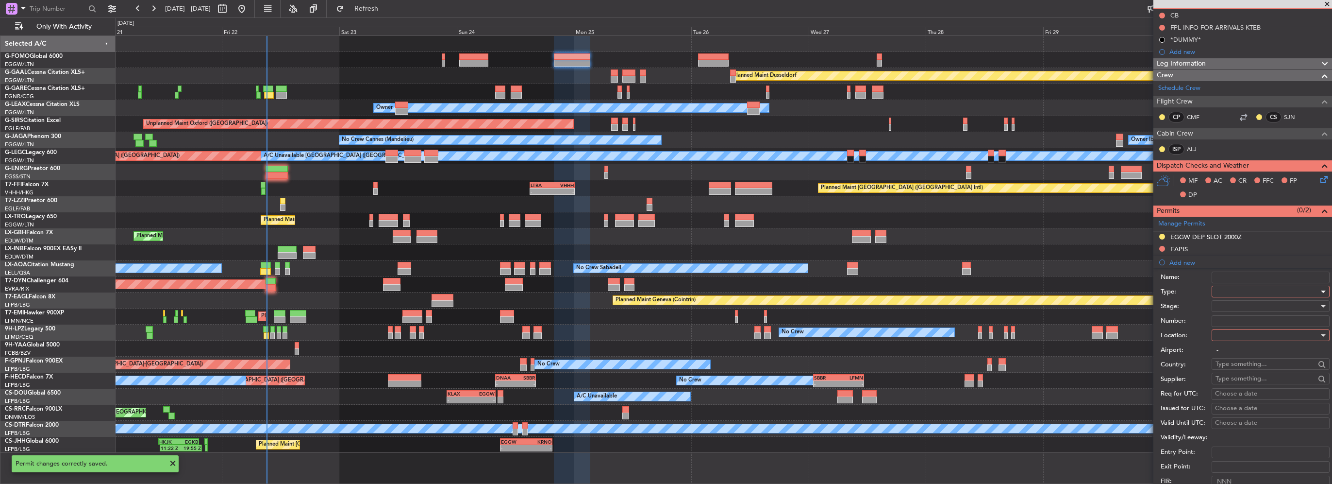
click at [1247, 292] on div at bounding box center [1267, 291] width 103 height 15
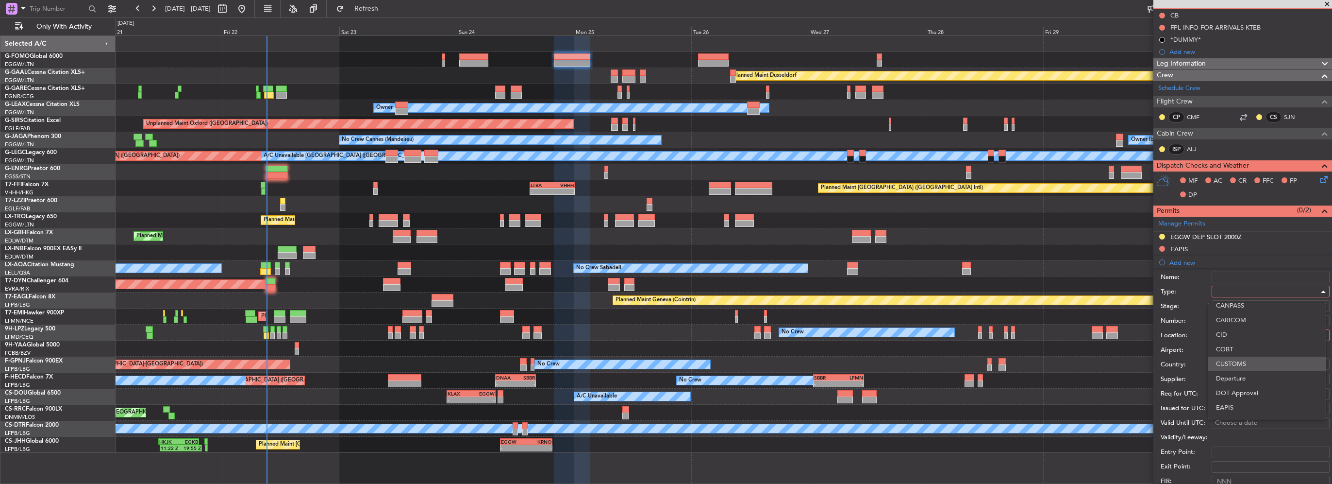
click at [1243, 365] on span "CUSTOMS" at bounding box center [1267, 363] width 102 height 15
click at [1245, 331] on div at bounding box center [1267, 335] width 103 height 15
click at [1237, 383] on span "Arrival" at bounding box center [1267, 383] width 102 height 15
type input "KTEB / TEB"
click at [1232, 309] on div at bounding box center [1267, 306] width 103 height 15
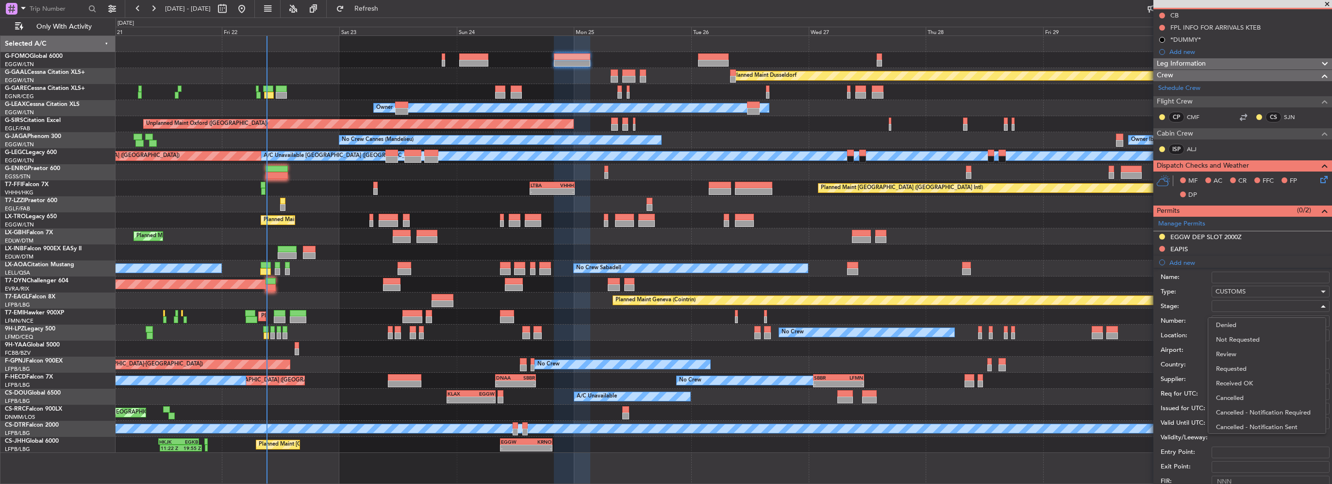
click at [1178, 331] on div at bounding box center [666, 242] width 1332 height 484
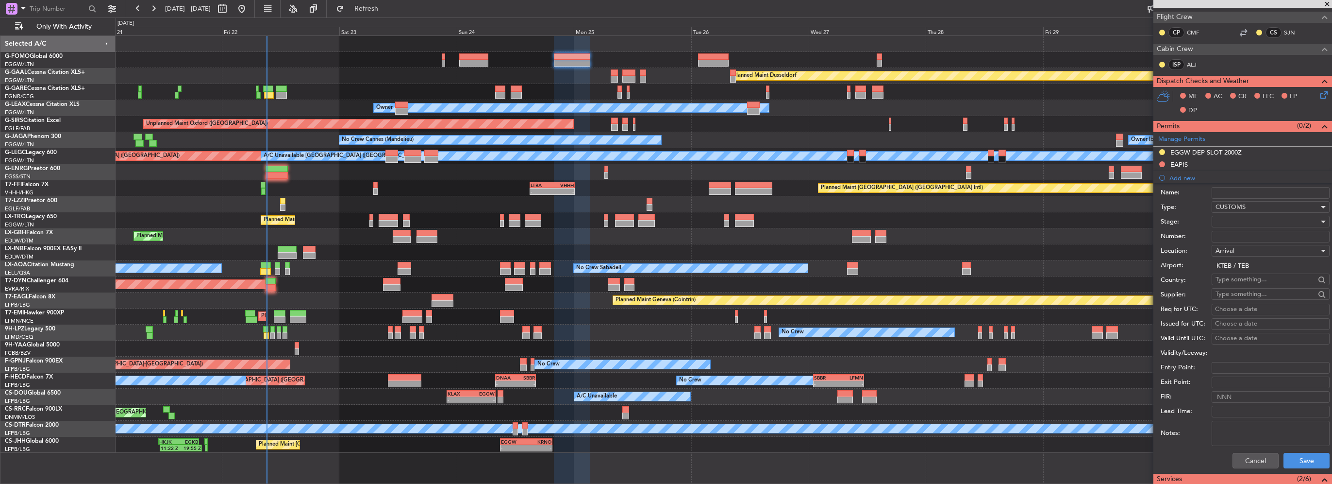
scroll to position [194, 0]
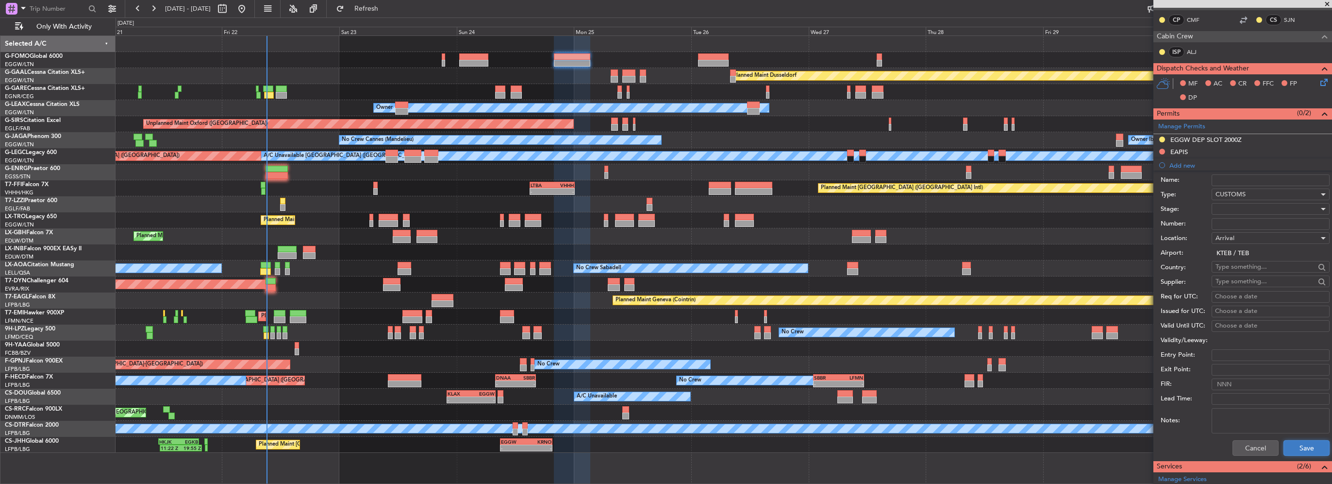
click at [1306, 449] on button "Save" at bounding box center [1307, 448] width 46 height 16
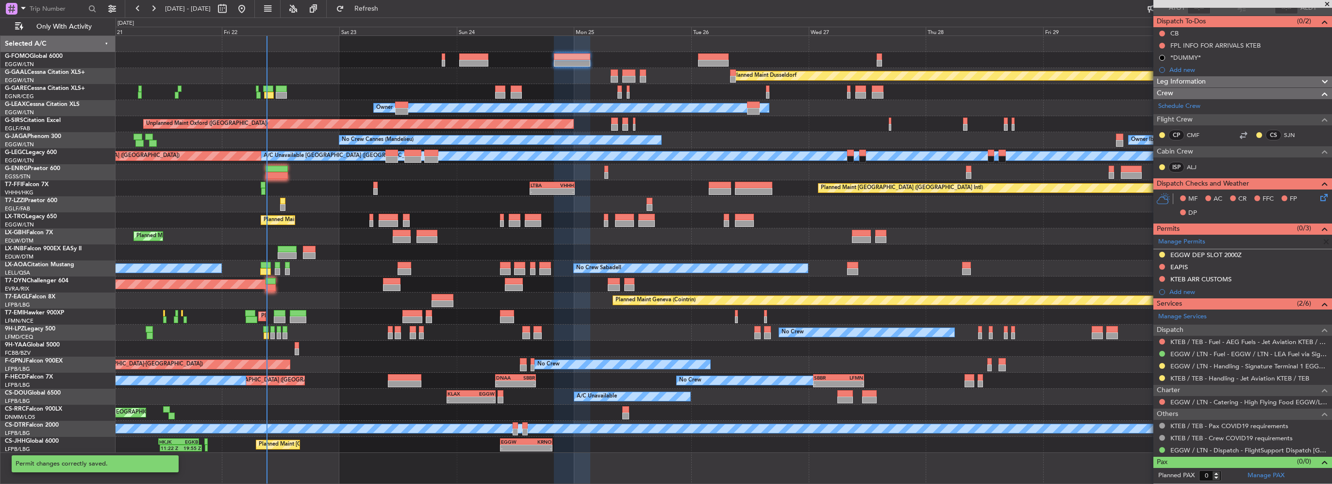
scroll to position [77, 0]
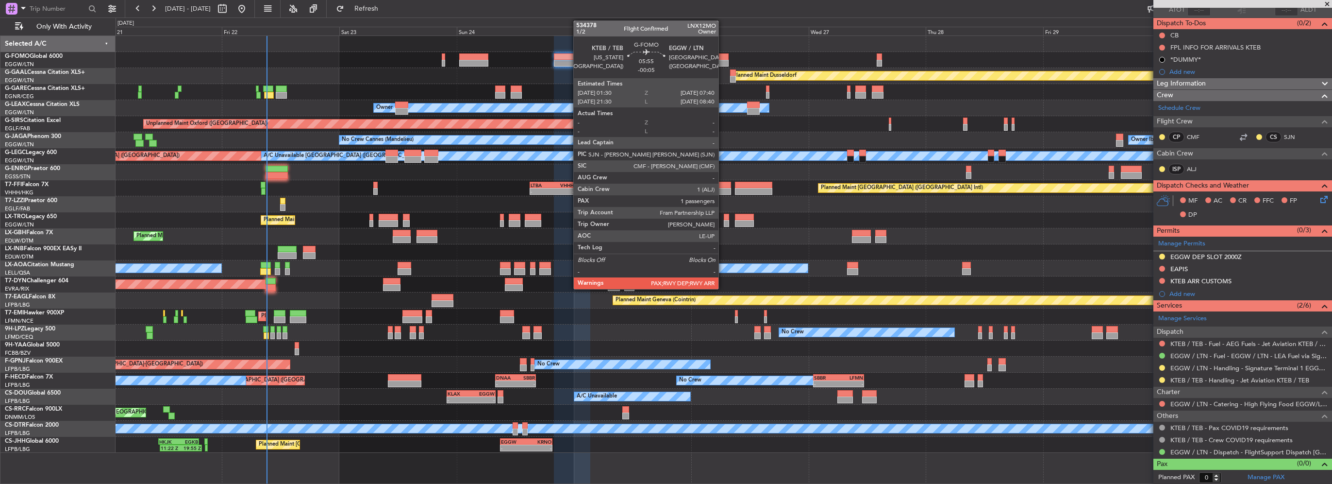
click at [722, 59] on div at bounding box center [713, 56] width 31 height 7
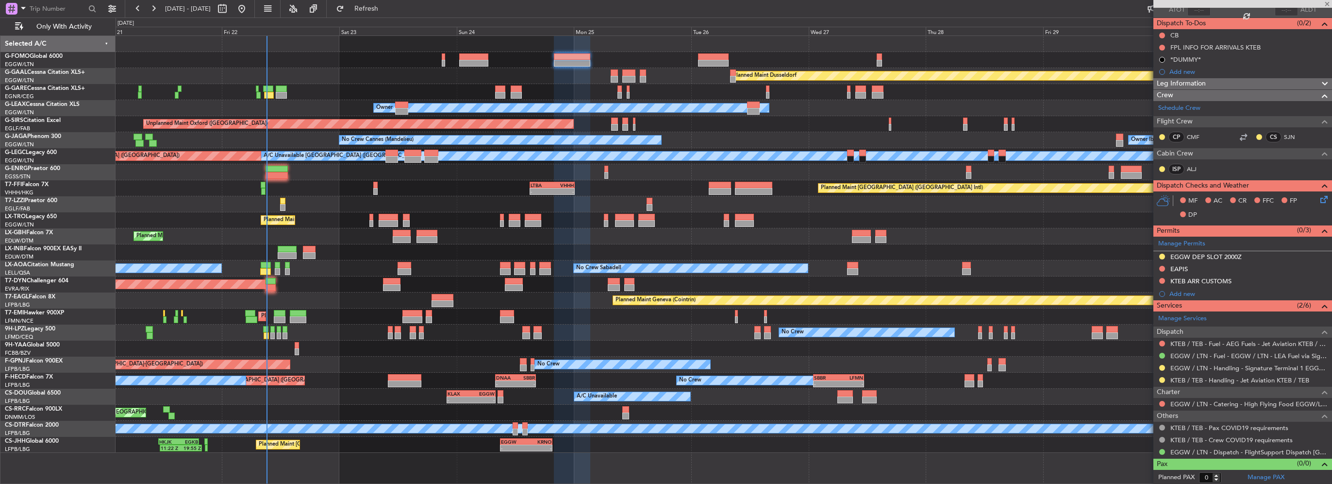
type input "-00:05"
type input "1"
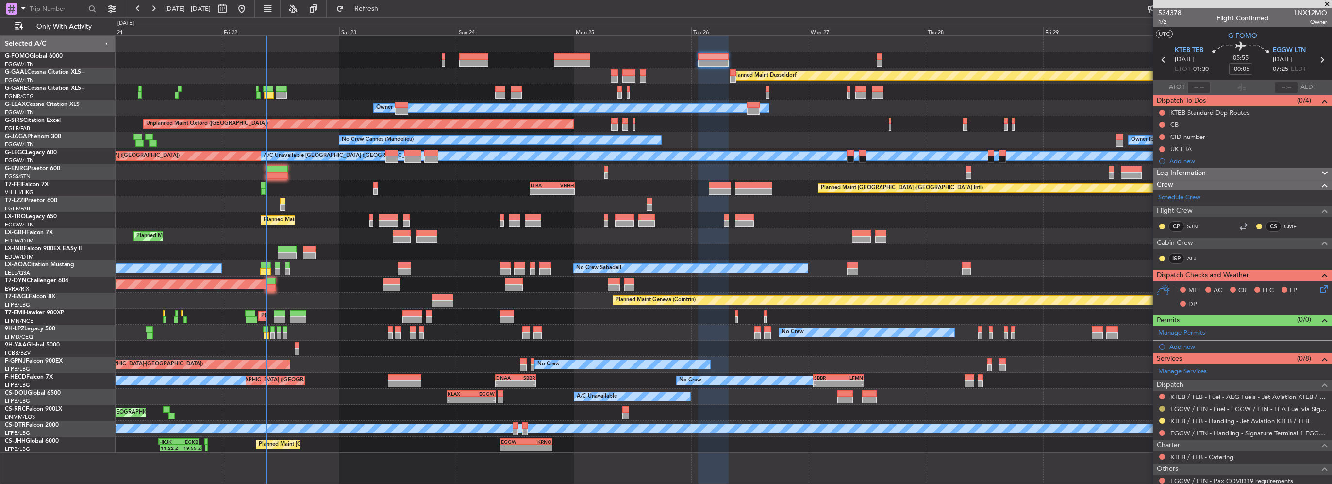
click at [1163, 406] on button at bounding box center [1162, 408] width 6 height 6
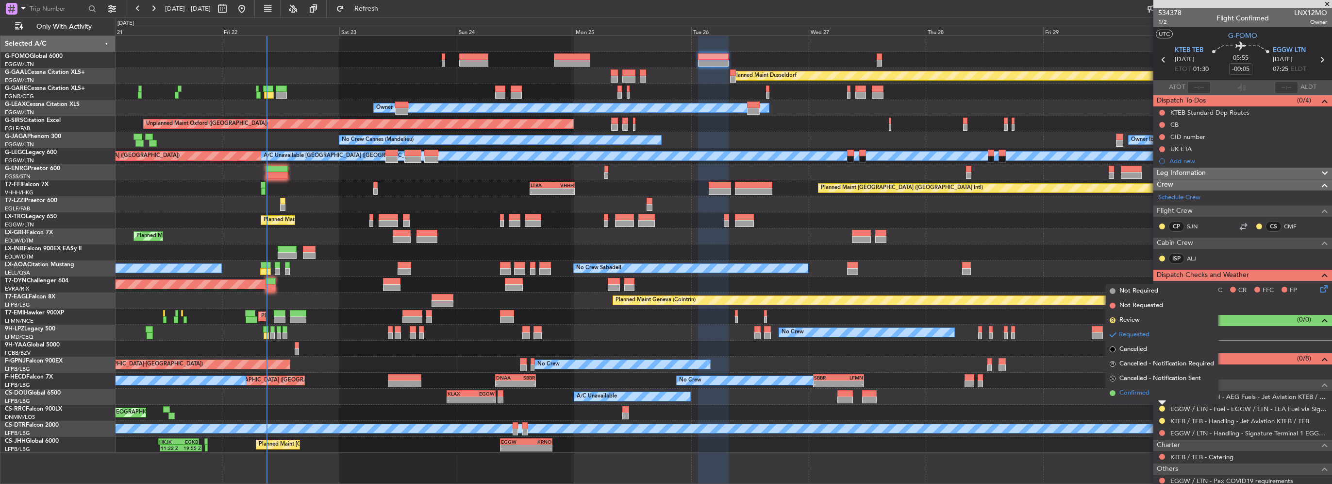
click at [1140, 390] on span "Confirmed" at bounding box center [1134, 393] width 30 height 10
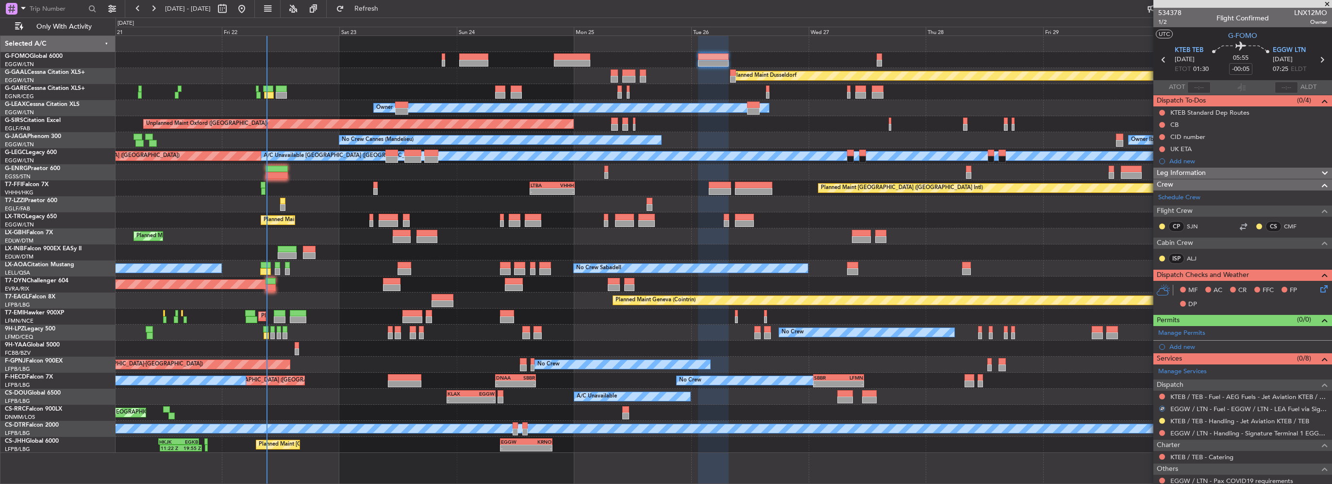
click at [1162, 429] on div "Requested" at bounding box center [1162, 429] width 0 height 0
click at [1161, 431] on button at bounding box center [1162, 433] width 6 height 6
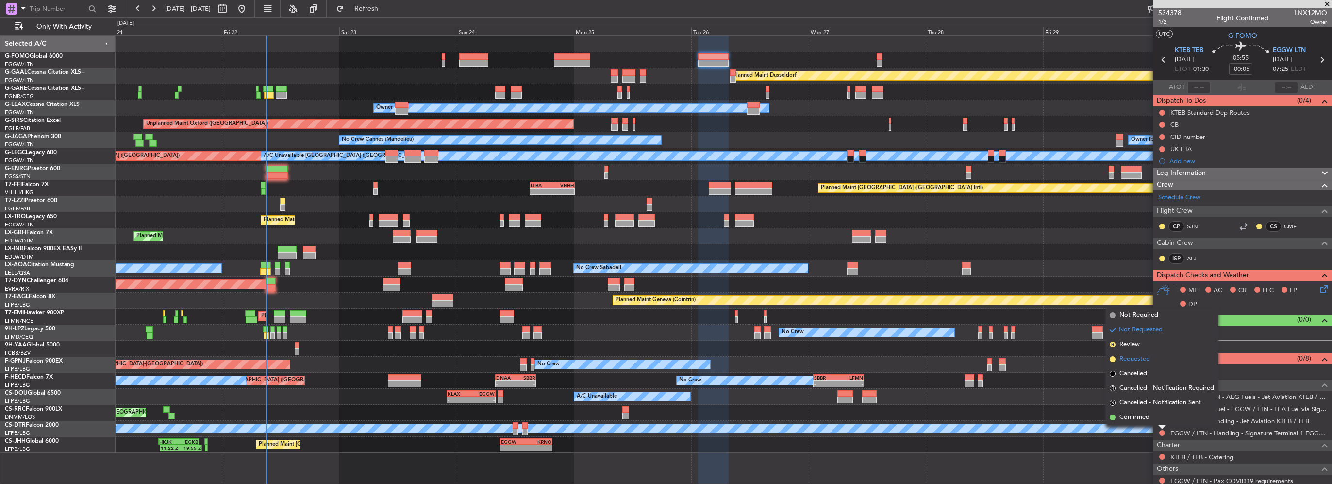
click at [1144, 362] on span "Requested" at bounding box center [1134, 359] width 31 height 10
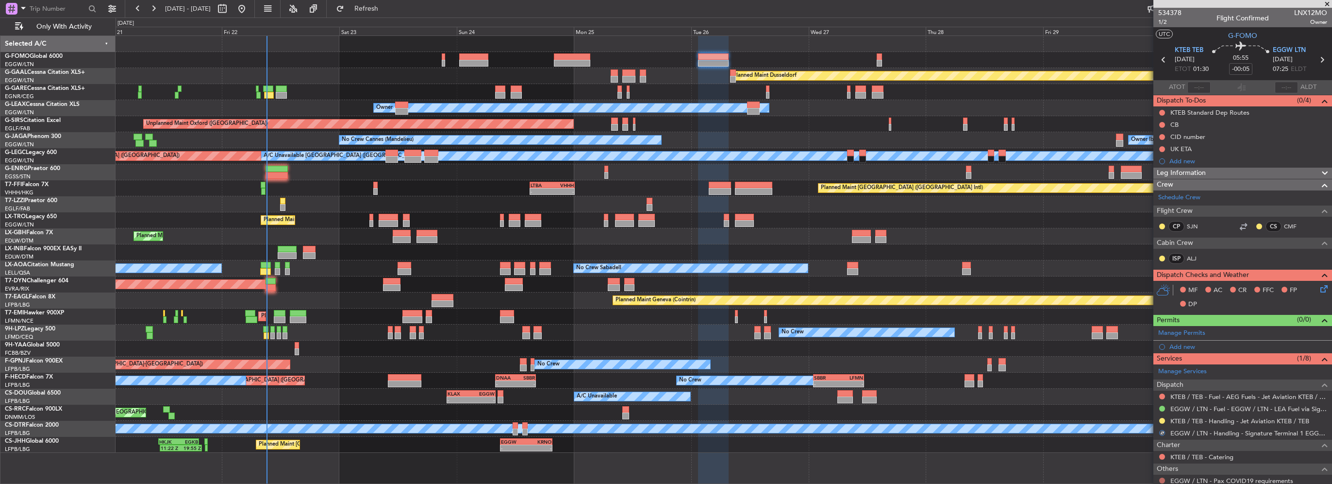
scroll to position [65, 0]
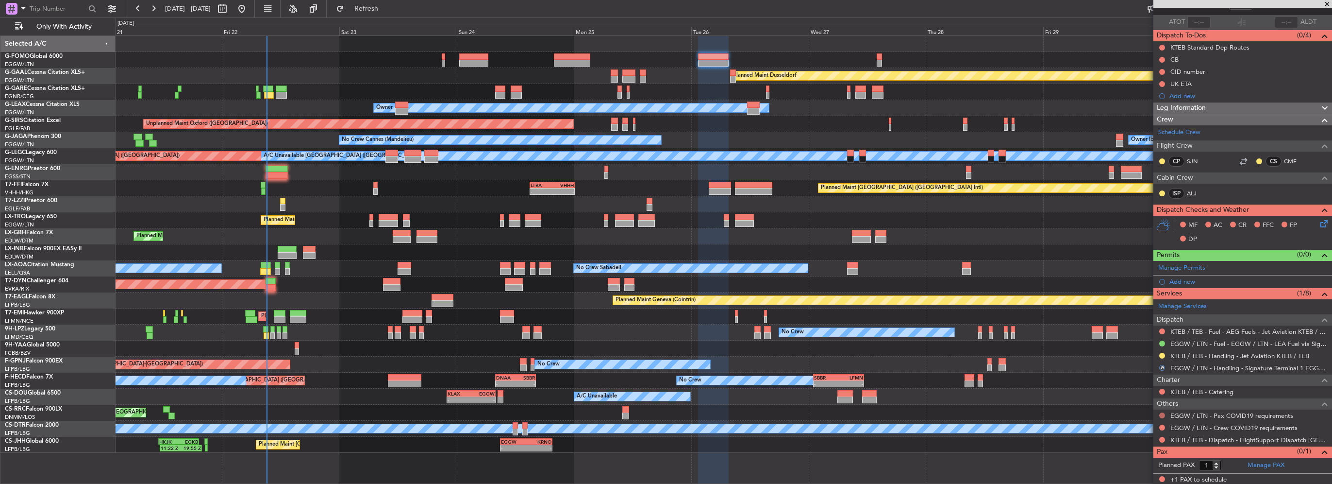
click at [1161, 412] on button at bounding box center [1162, 415] width 6 height 6
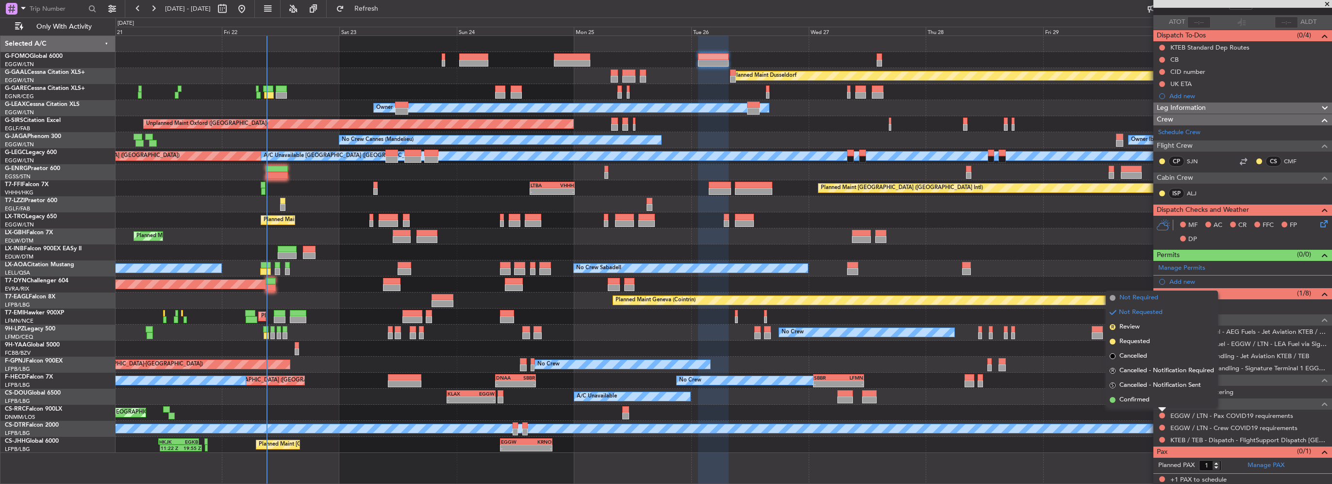
click at [1141, 295] on span "Not Required" at bounding box center [1138, 298] width 39 height 10
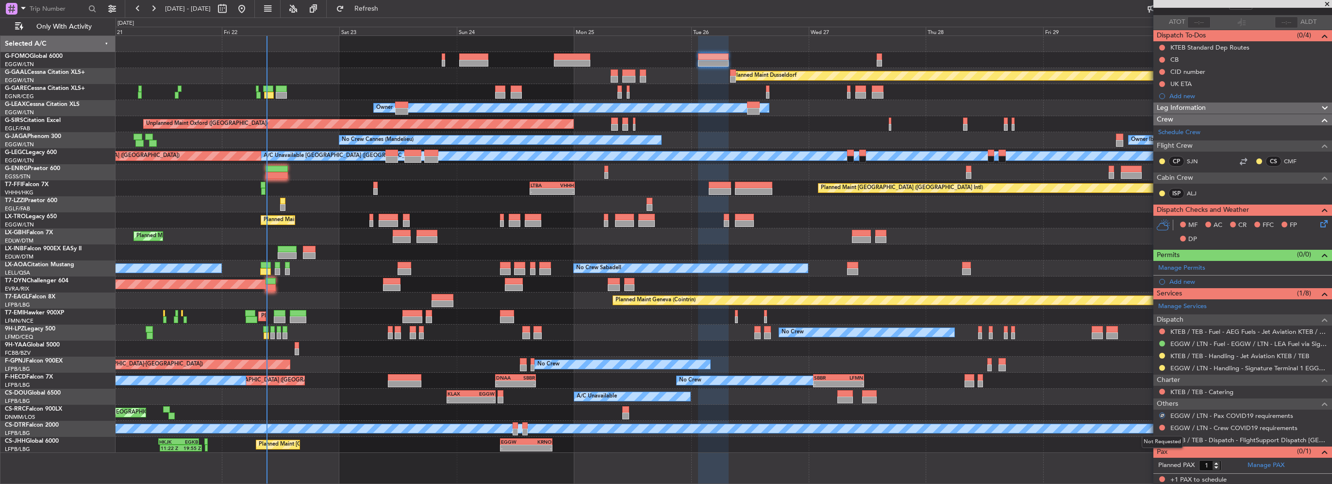
click at [1161, 429] on mat-tooltip-component "Not Requested" at bounding box center [1162, 442] width 55 height 26
click at [1161, 426] on button at bounding box center [1162, 427] width 6 height 6
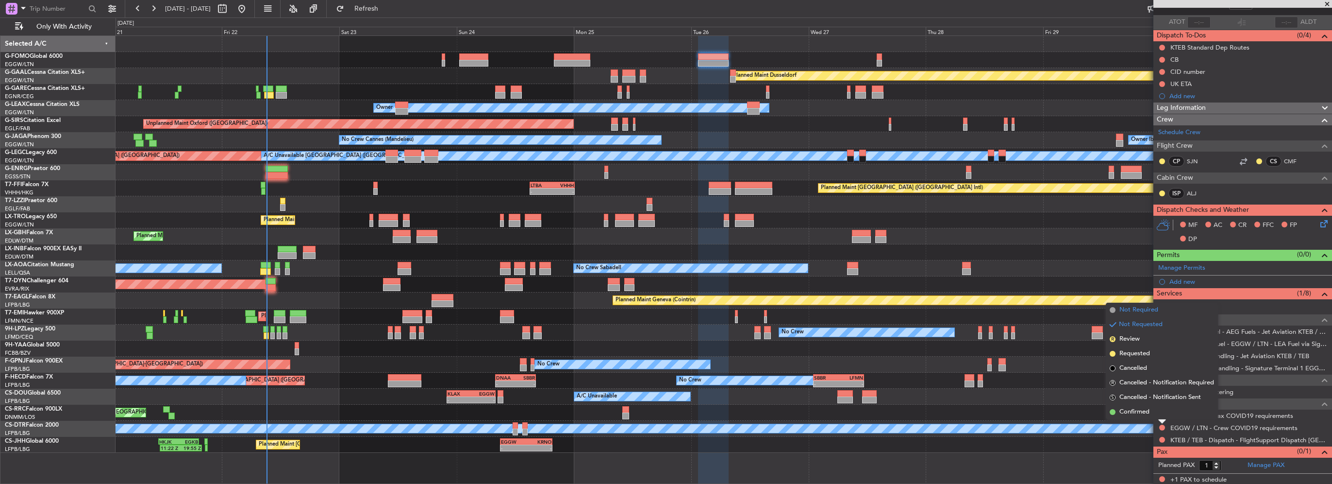
click at [1130, 307] on span "Not Required" at bounding box center [1138, 310] width 39 height 10
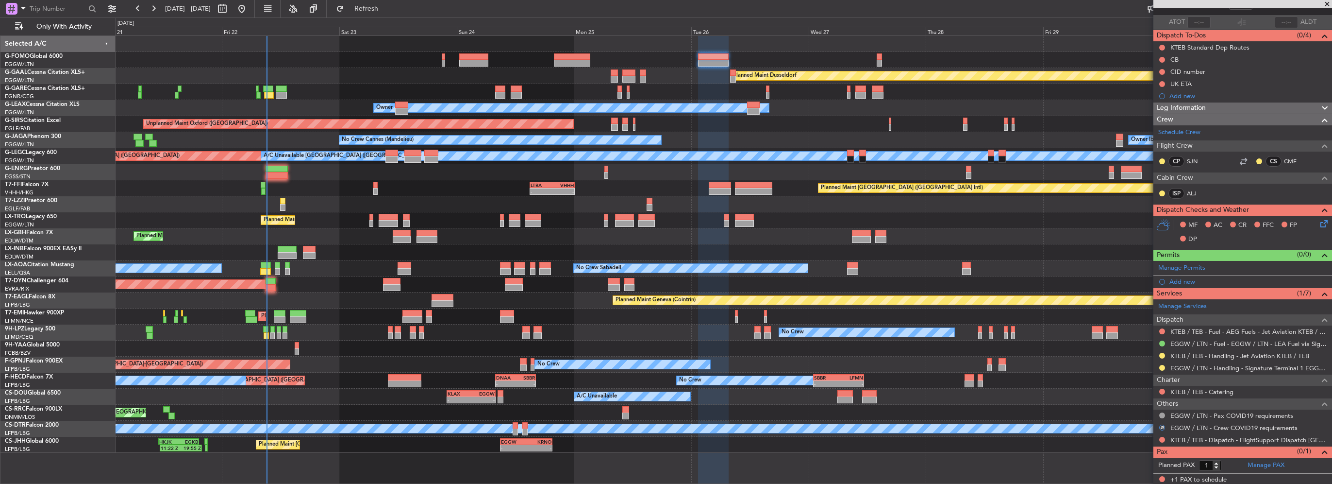
click at [1165, 439] on div at bounding box center [1162, 439] width 8 height 8
click at [1161, 437] on button at bounding box center [1162, 439] width 6 height 6
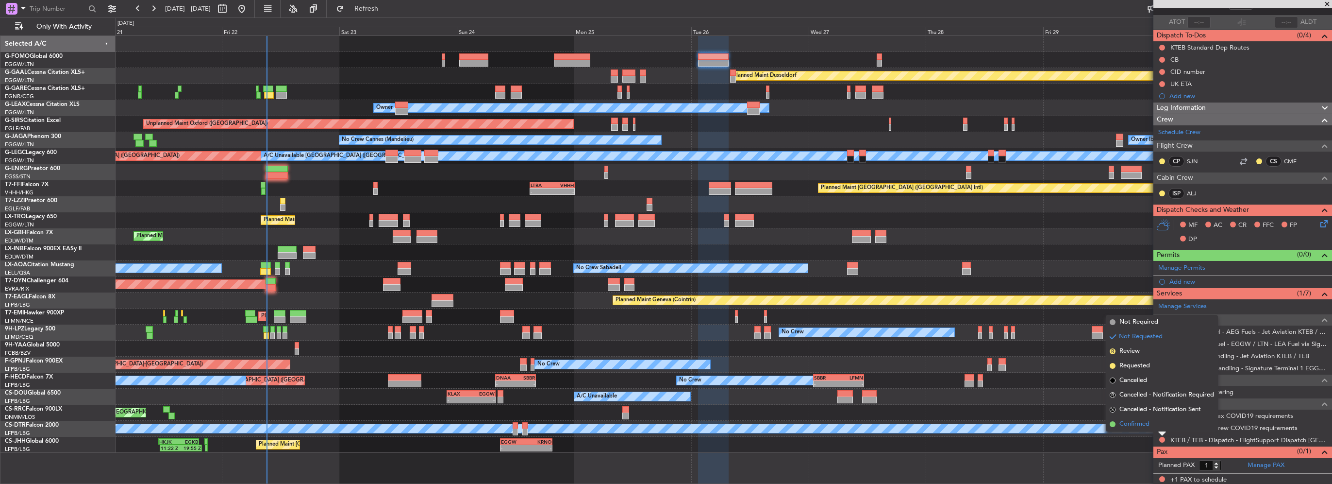
click at [1153, 422] on li "Confirmed" at bounding box center [1162, 424] width 112 height 15
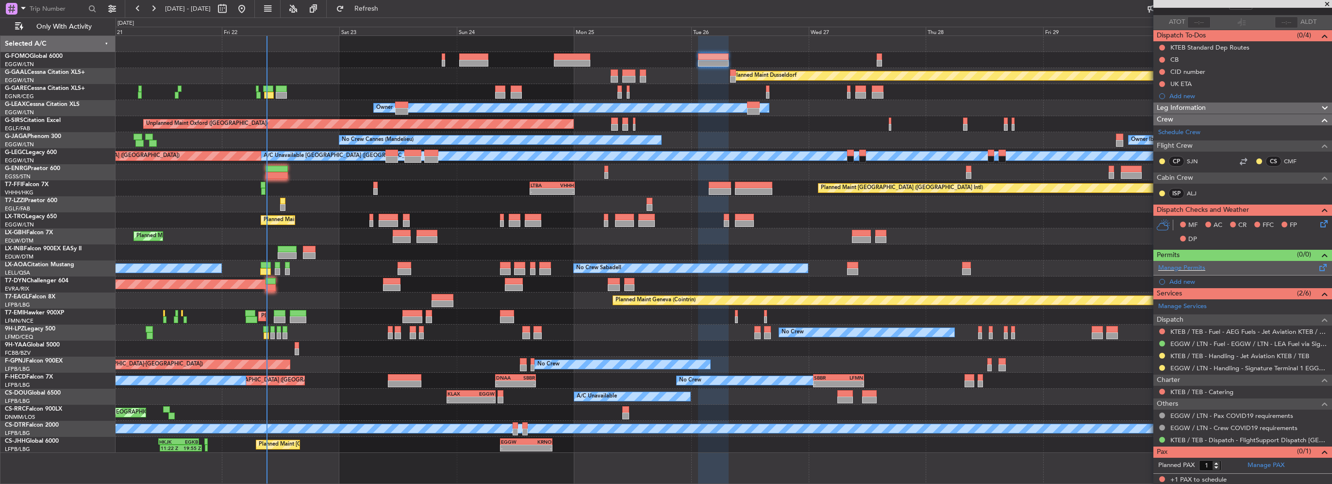
scroll to position [0, 0]
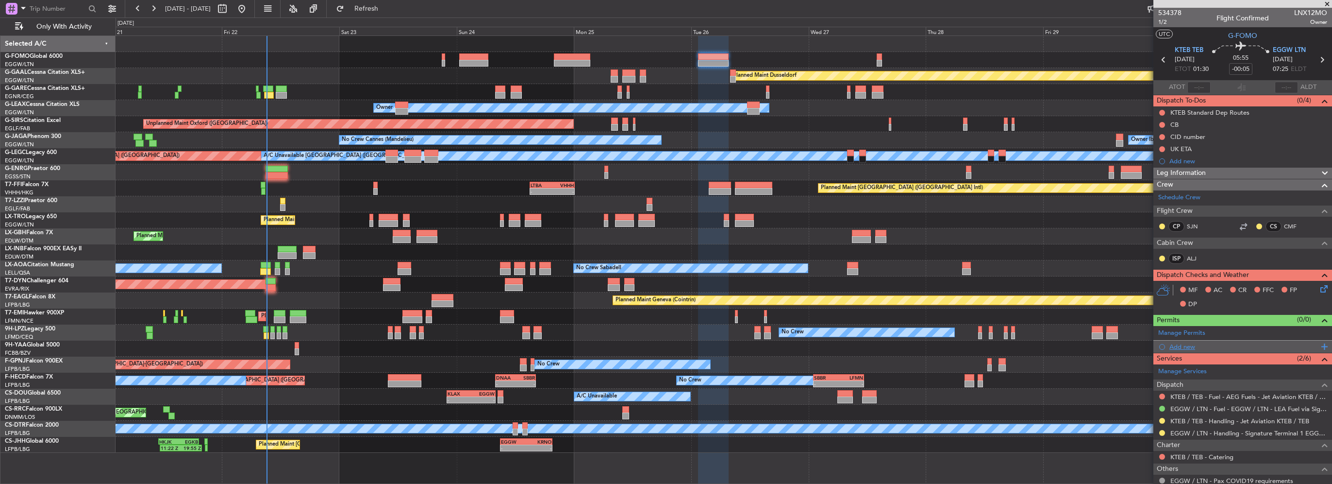
click at [1191, 342] on div "Add new" at bounding box center [1243, 346] width 149 height 8
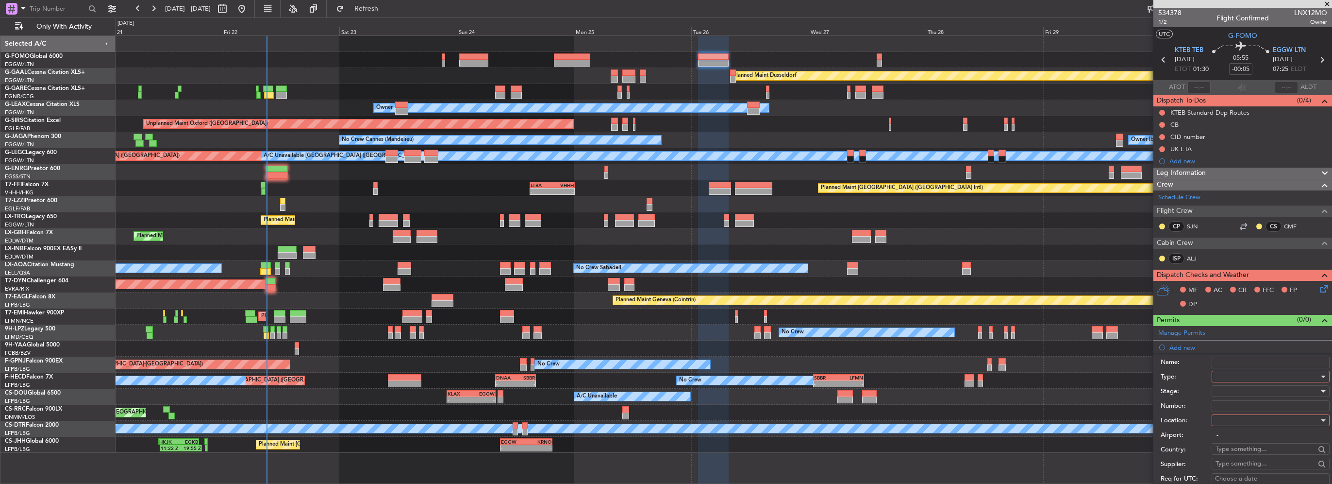
click at [1224, 378] on div at bounding box center [1267, 376] width 103 height 15
click at [1228, 420] on span "CID" at bounding box center [1267, 419] width 102 height 15
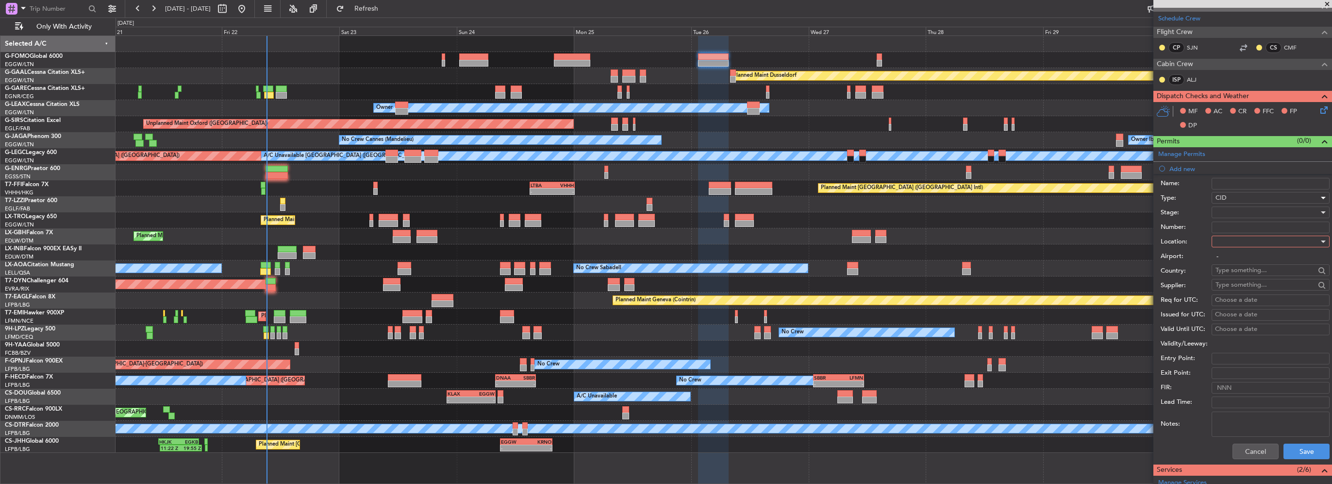
scroll to position [194, 0]
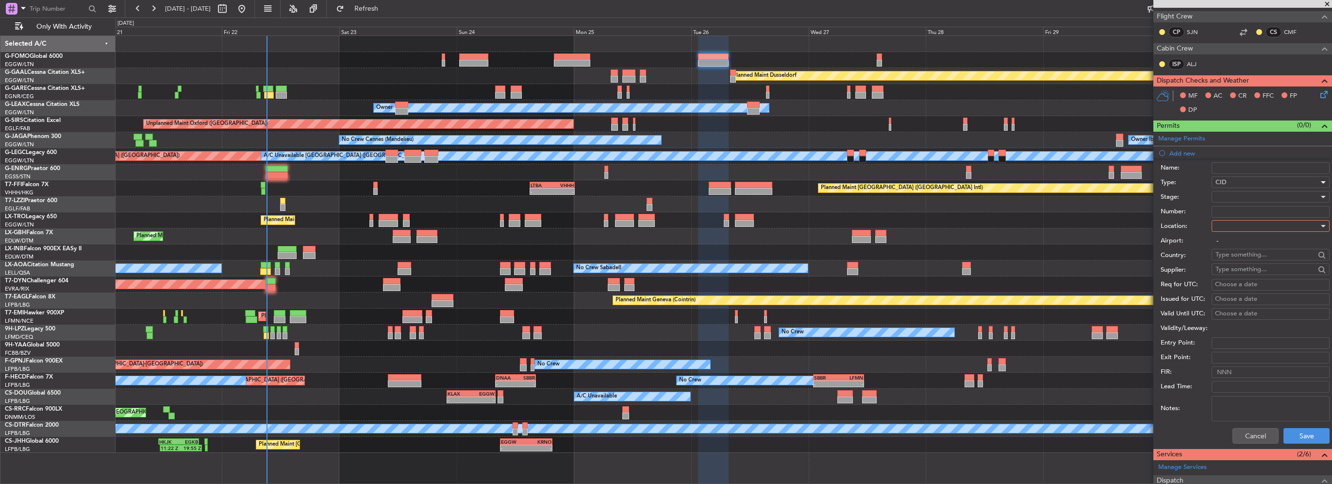
click at [1236, 227] on div at bounding box center [1267, 225] width 103 height 15
click at [1233, 242] on span "Departure" at bounding box center [1267, 244] width 102 height 15
type input "KTEB / TEB"
click at [1305, 434] on button "Save" at bounding box center [1307, 436] width 46 height 16
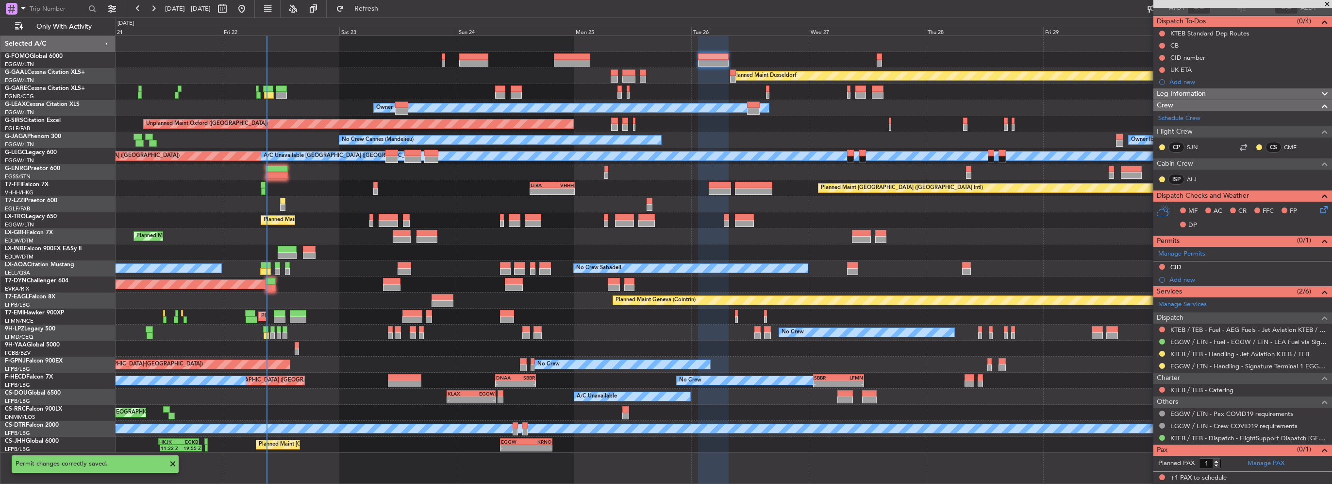
scroll to position [78, 0]
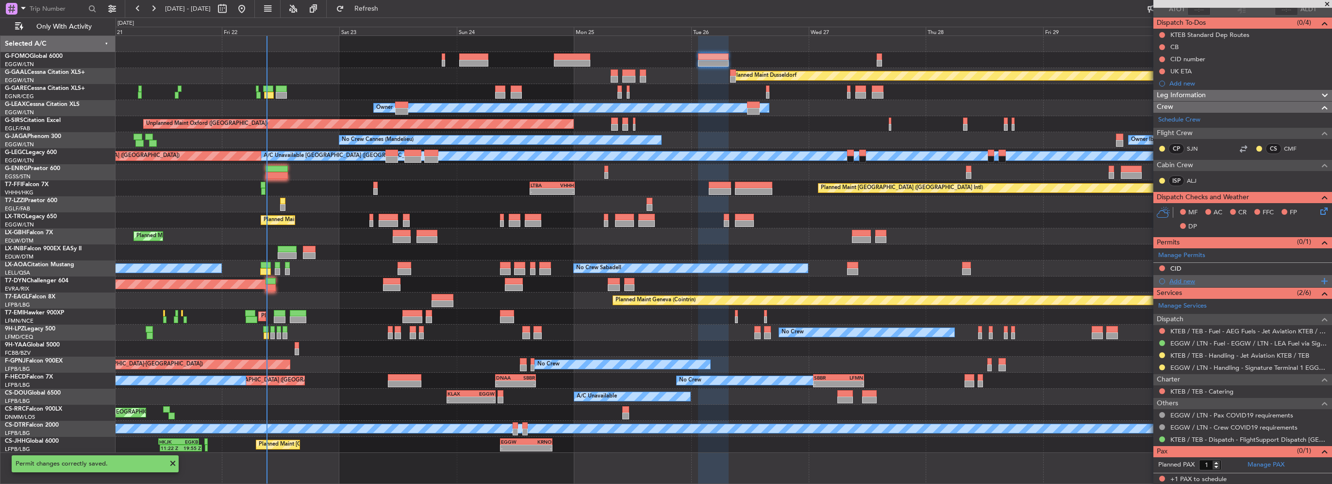
click at [1179, 280] on div "Add new" at bounding box center [1243, 281] width 149 height 8
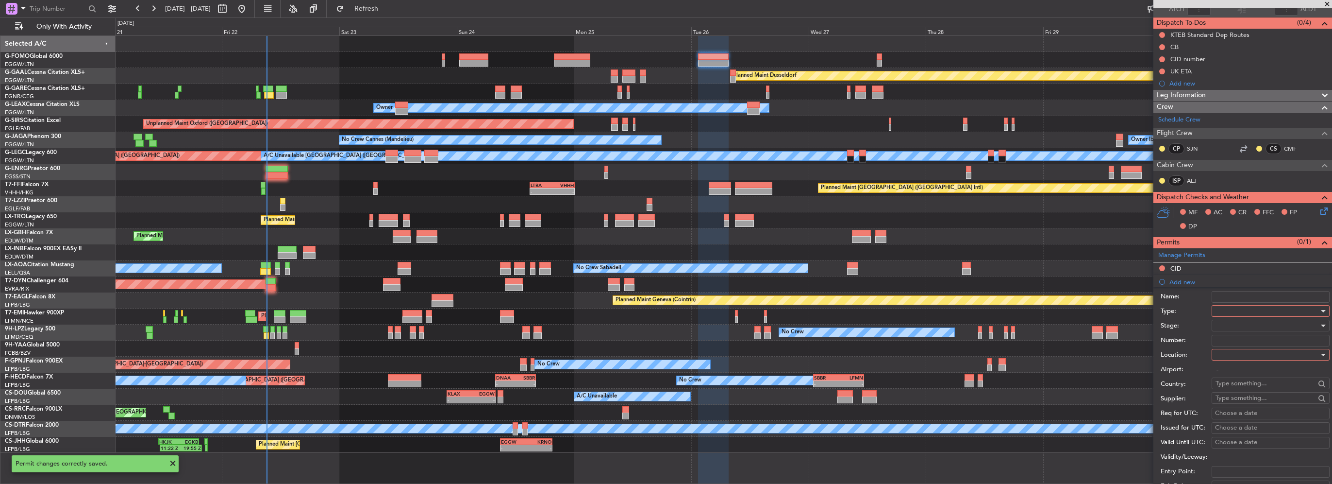
scroll to position [194, 0]
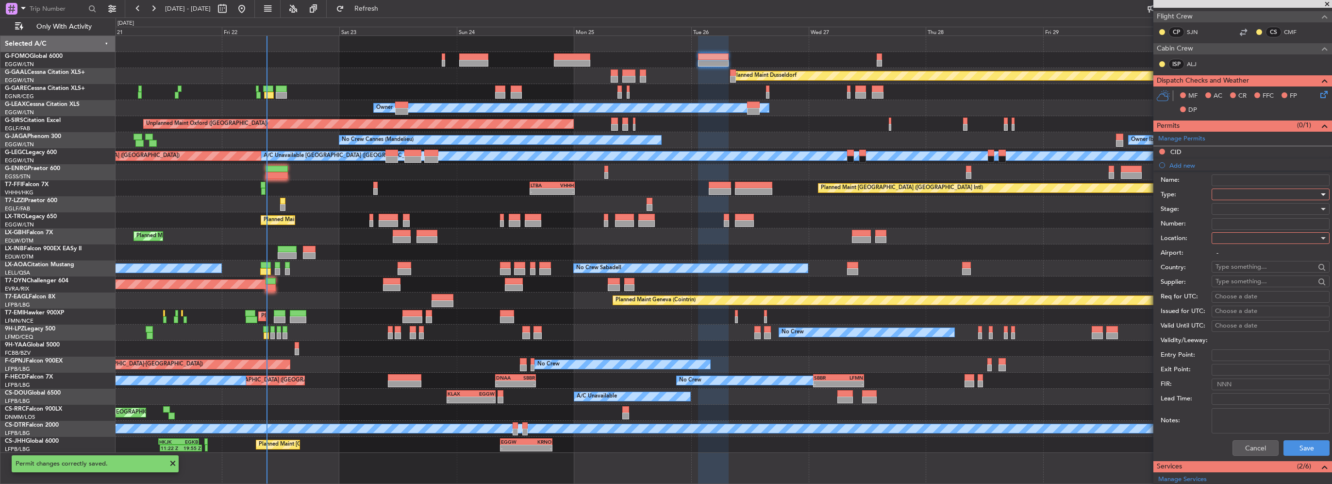
click at [1247, 199] on div at bounding box center [1267, 194] width 103 height 15
click at [1233, 263] on span "EAPIS" at bounding box center [1267, 261] width 102 height 15
click at [1236, 240] on div at bounding box center [1267, 238] width 103 height 15
click at [1235, 253] on span "Departure" at bounding box center [1267, 257] width 102 height 15
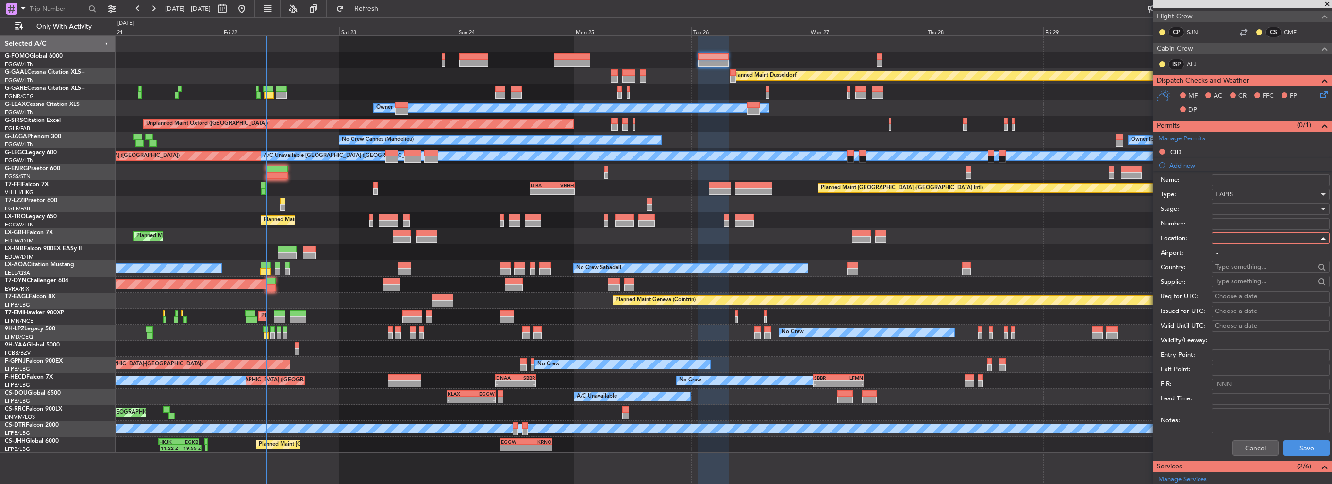
type input "KTEB / TEB"
click at [1303, 456] on div "Cancel Save" at bounding box center [1245, 447] width 169 height 25
click at [1307, 450] on button "Save" at bounding box center [1307, 448] width 46 height 16
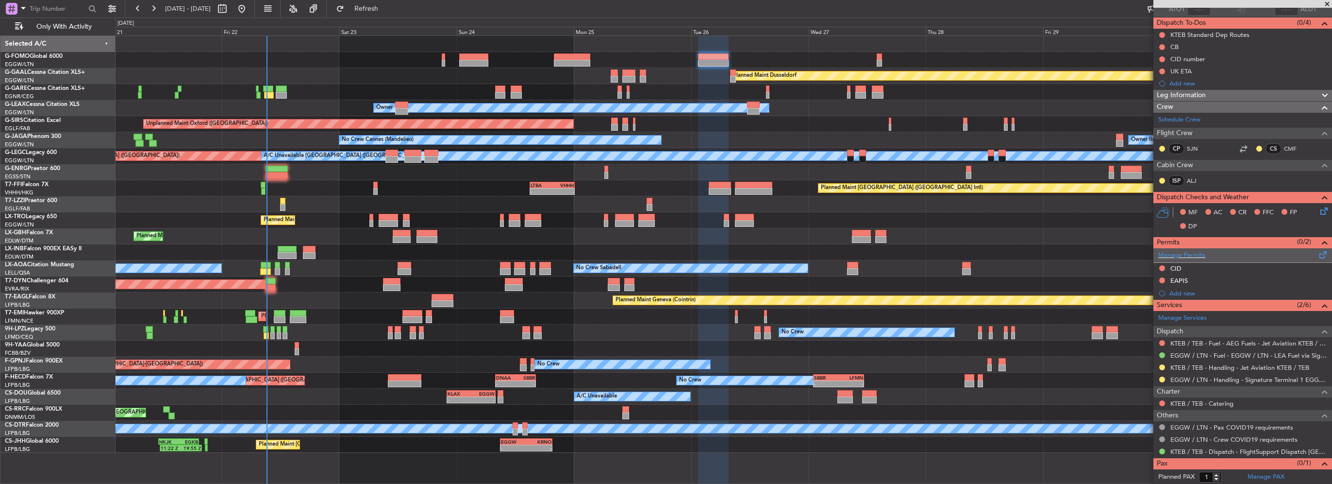
scroll to position [89, 0]
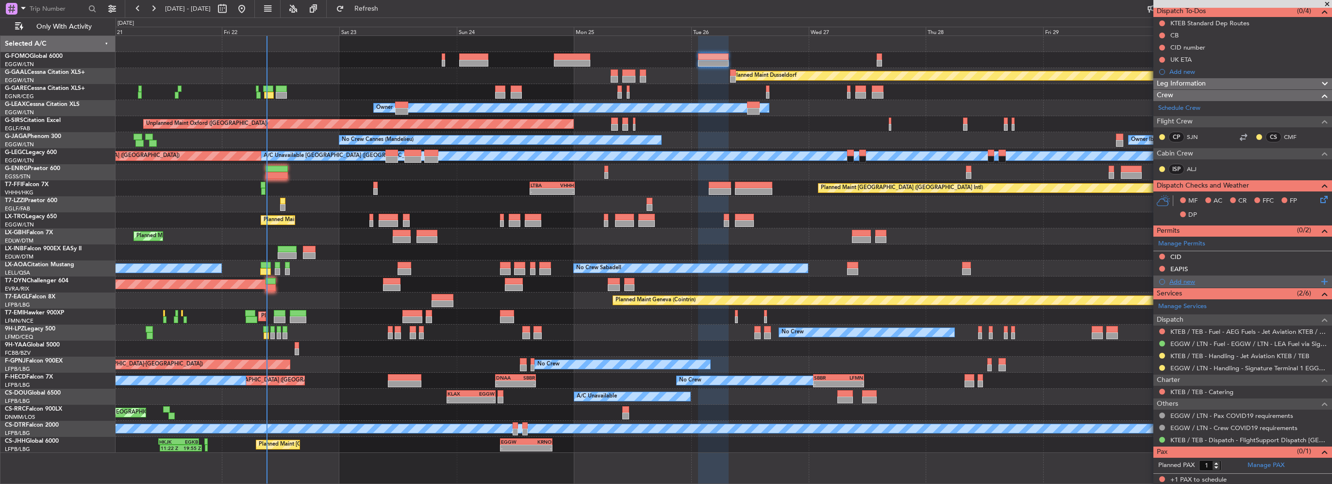
click at [1193, 279] on div "Add new" at bounding box center [1243, 281] width 149 height 8
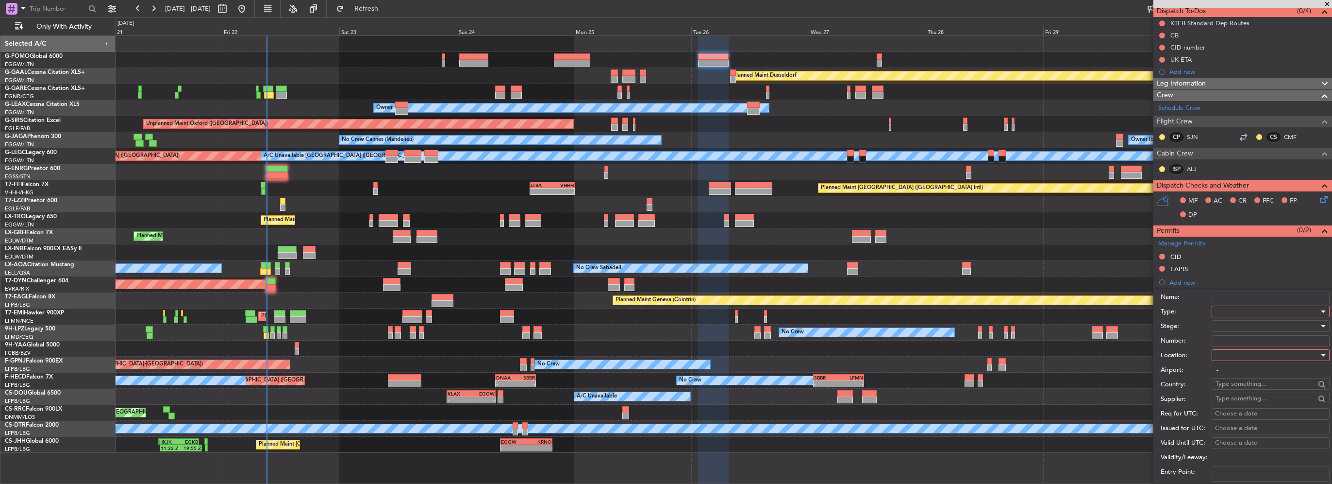
click at [1248, 314] on div at bounding box center [1267, 311] width 103 height 15
click at [1237, 398] on span "Slot" at bounding box center [1267, 402] width 102 height 15
click at [1242, 354] on div at bounding box center [1267, 355] width 103 height 15
click at [1234, 401] on span "Arrival" at bounding box center [1267, 402] width 102 height 15
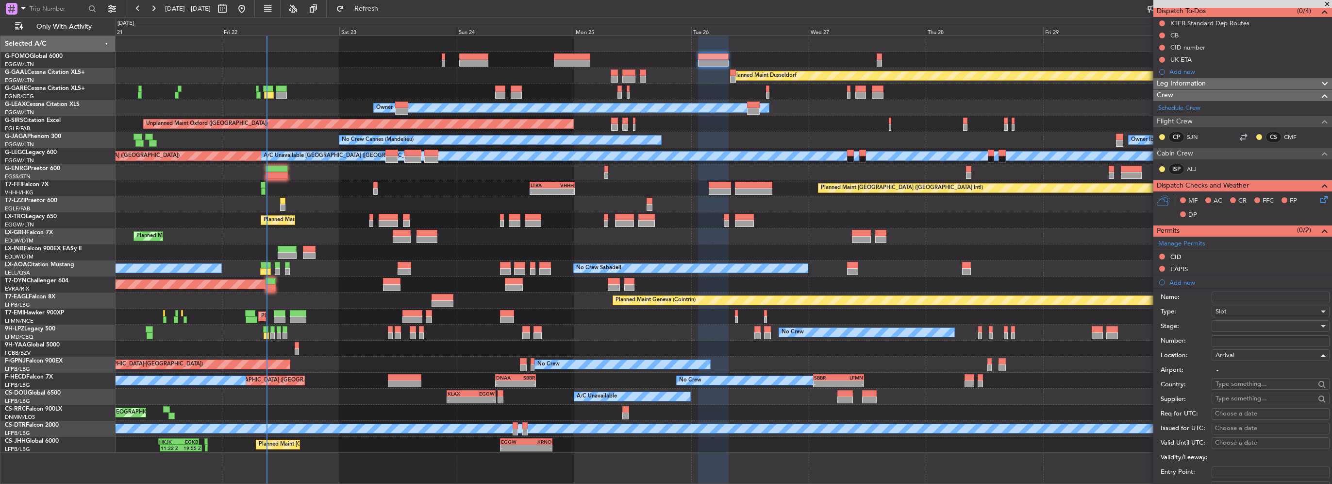
type input "EGGW / LTN"
click at [1234, 324] on div at bounding box center [1267, 325] width 103 height 15
click at [1242, 389] on span "Requested" at bounding box center [1267, 388] width 102 height 15
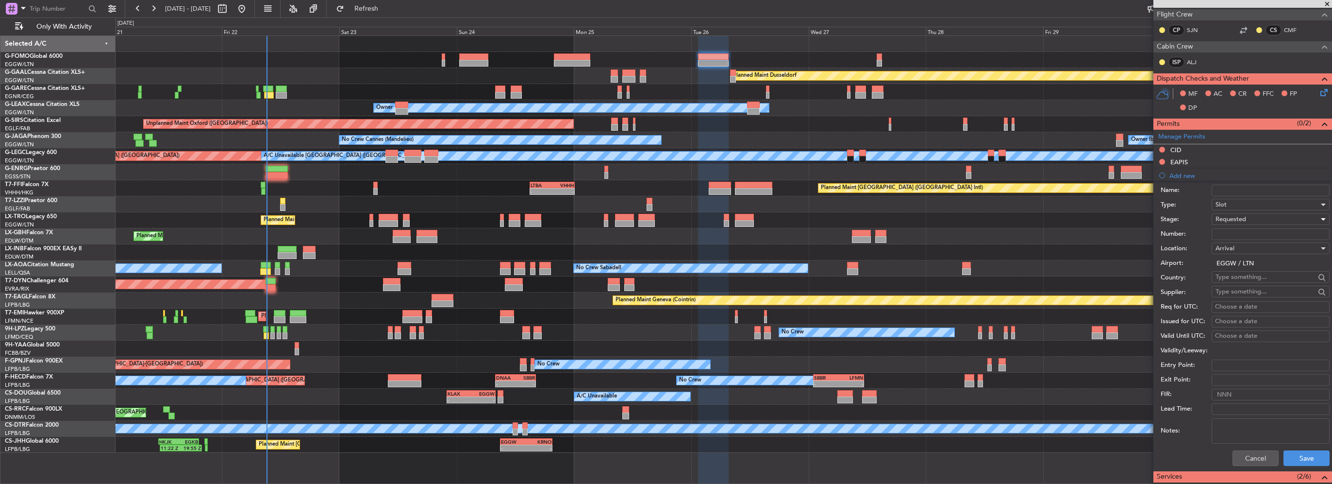
scroll to position [284, 0]
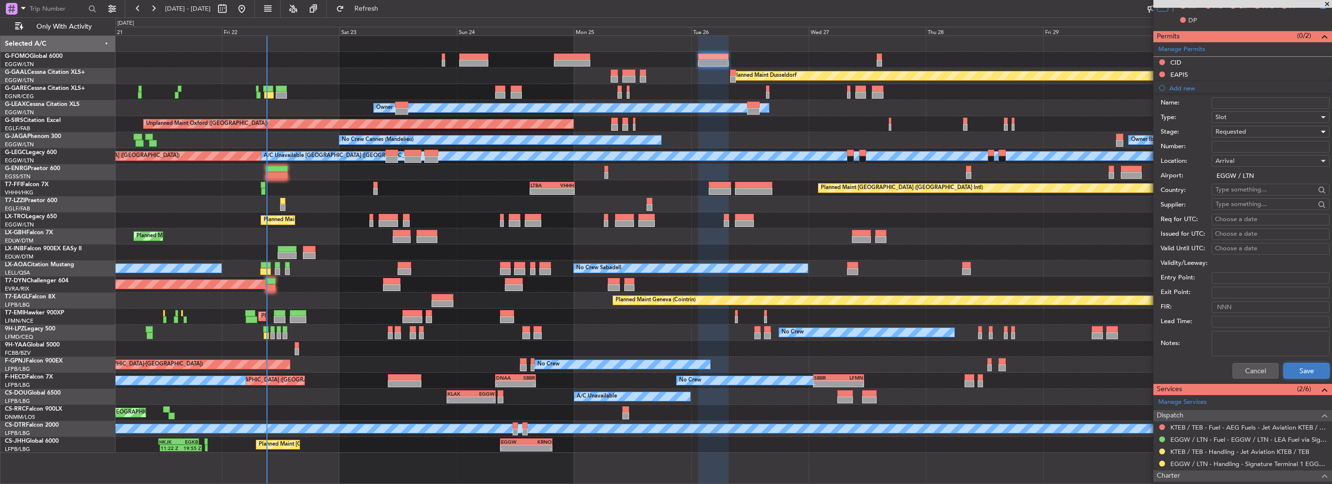
click at [1295, 373] on button "Save" at bounding box center [1307, 371] width 46 height 16
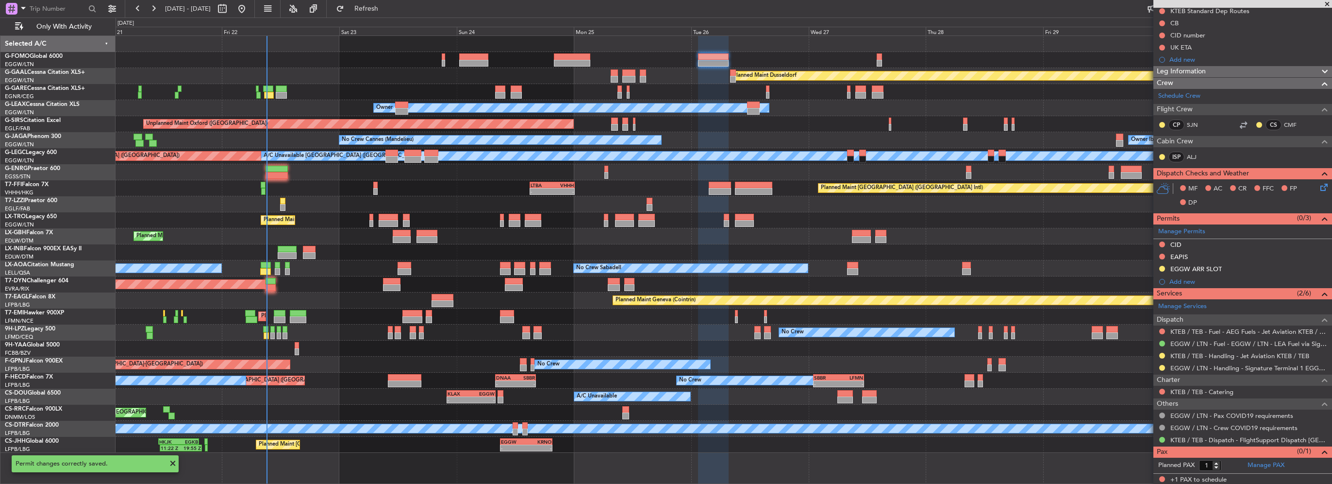
scroll to position [4, 0]
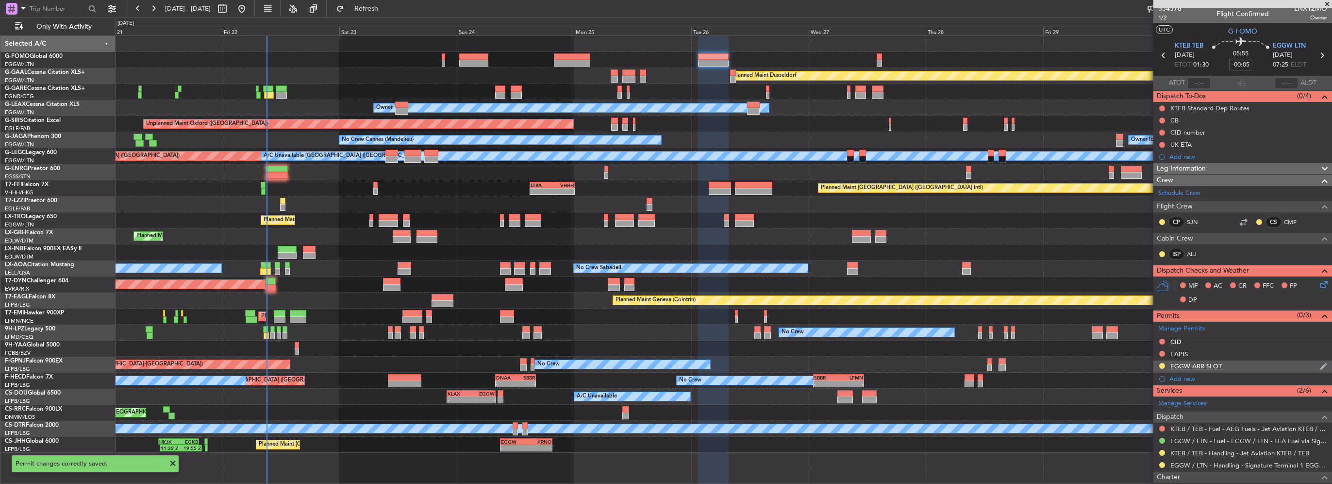
click at [1251, 369] on div "EGGW ARR SLOT" at bounding box center [1242, 366] width 179 height 12
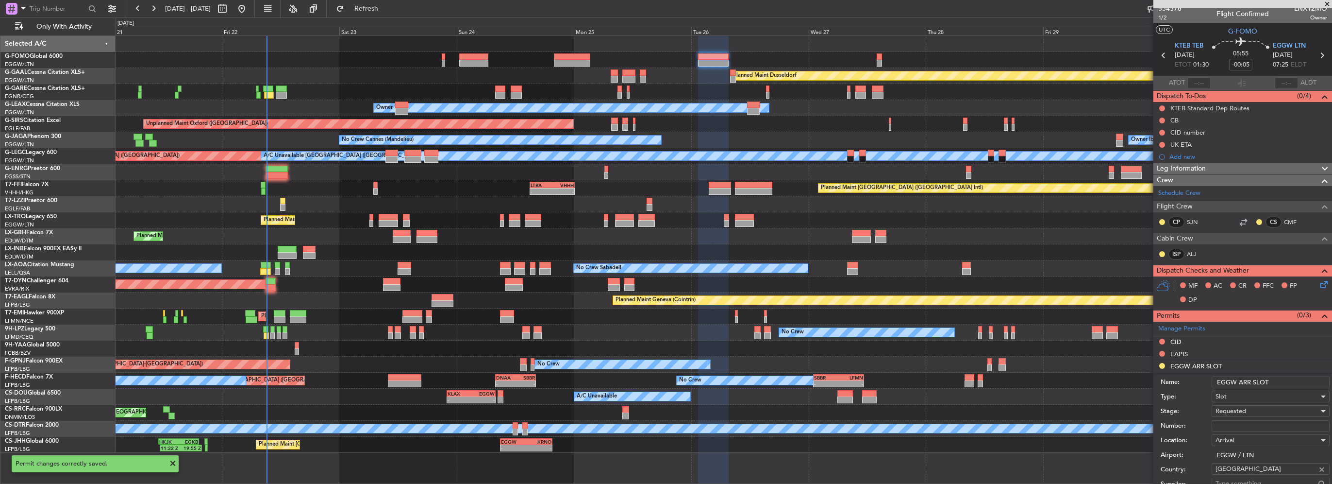
click at [1288, 382] on input "EGGW ARR SLOT" at bounding box center [1271, 382] width 118 height 12
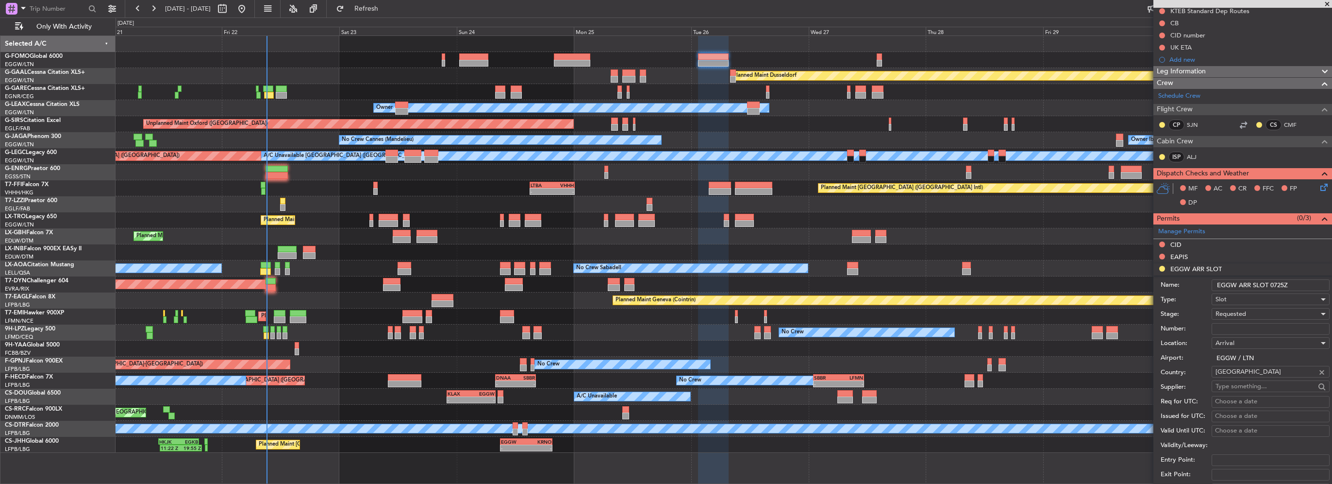
scroll to position [199, 0]
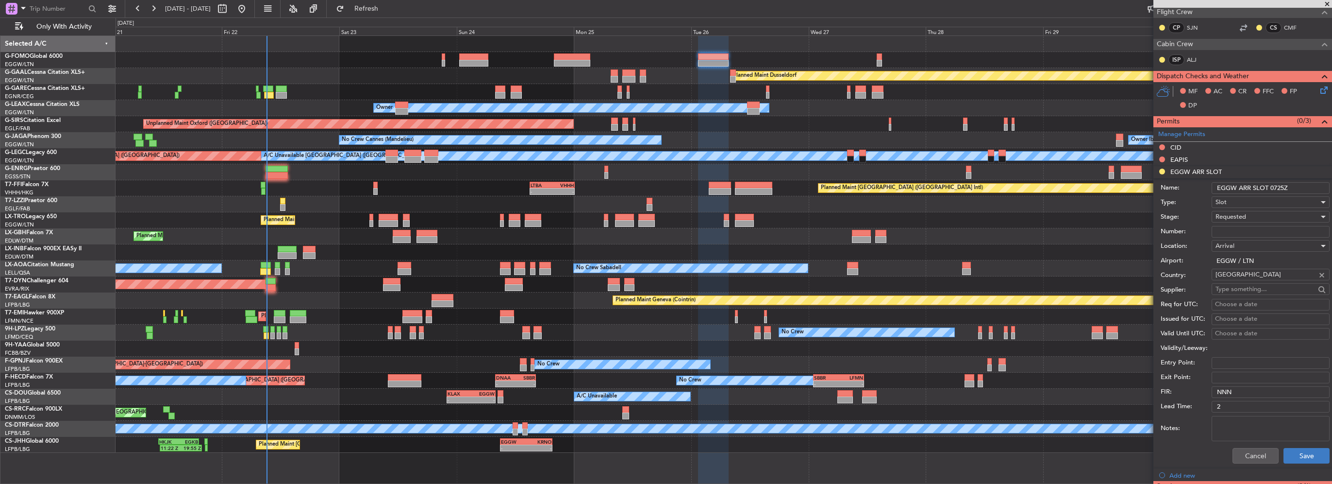
type input "EGGW ARR SLOT 0725Z"
click at [1304, 459] on button "Save" at bounding box center [1307, 456] width 46 height 16
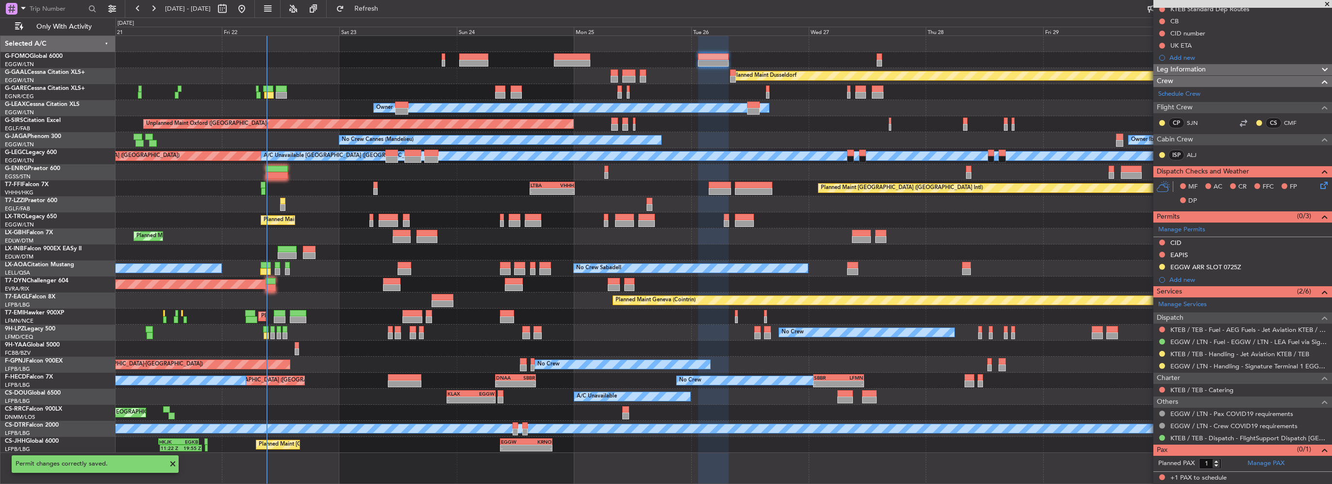
scroll to position [101, 0]
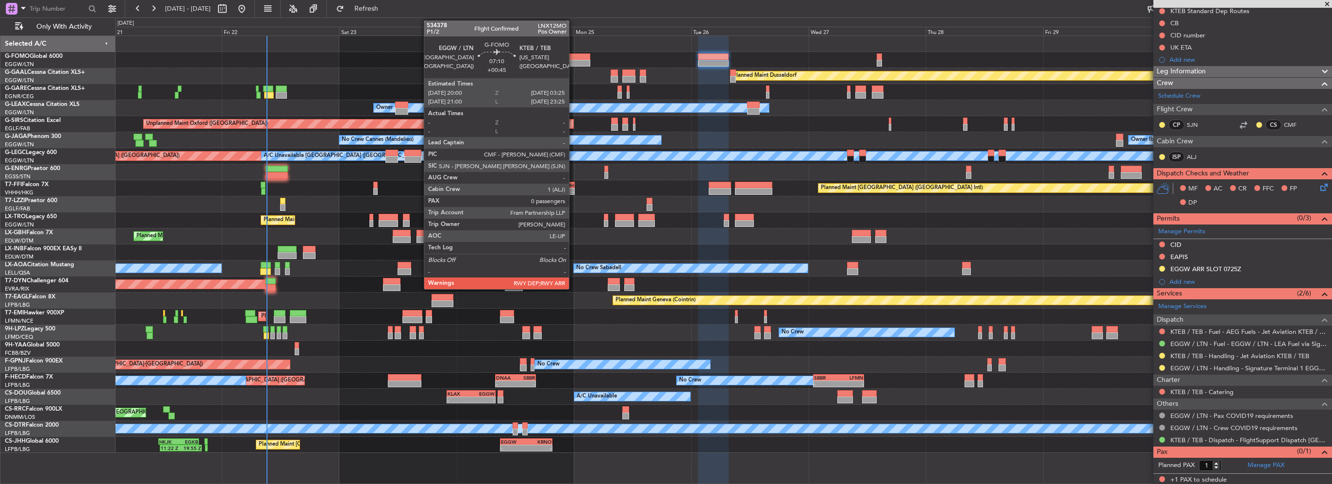
click at [572, 57] on div at bounding box center [572, 56] width 36 height 7
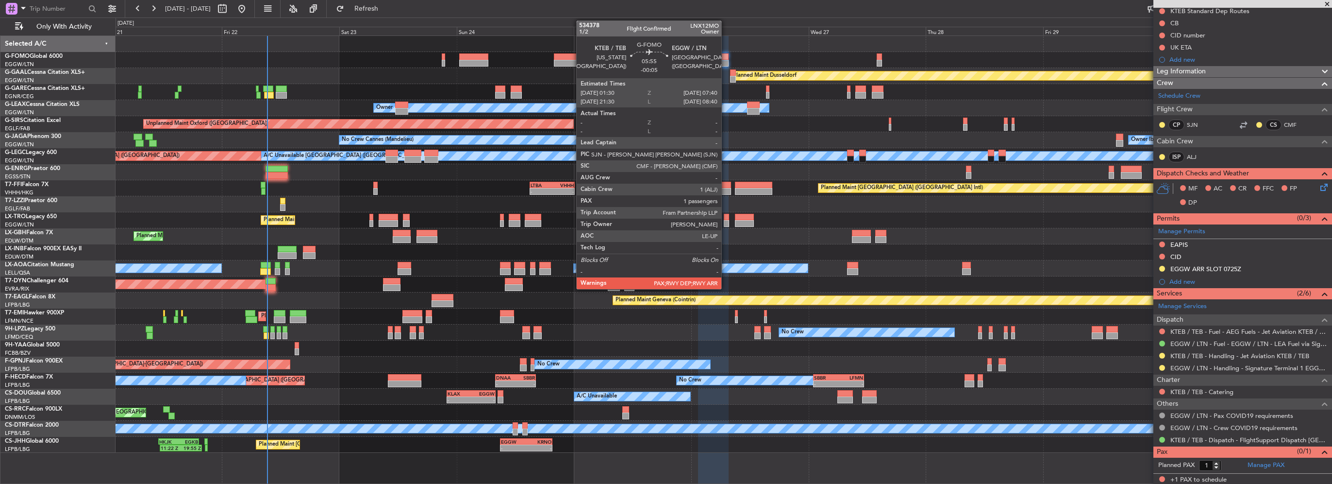
click at [726, 59] on div at bounding box center [713, 56] width 31 height 7
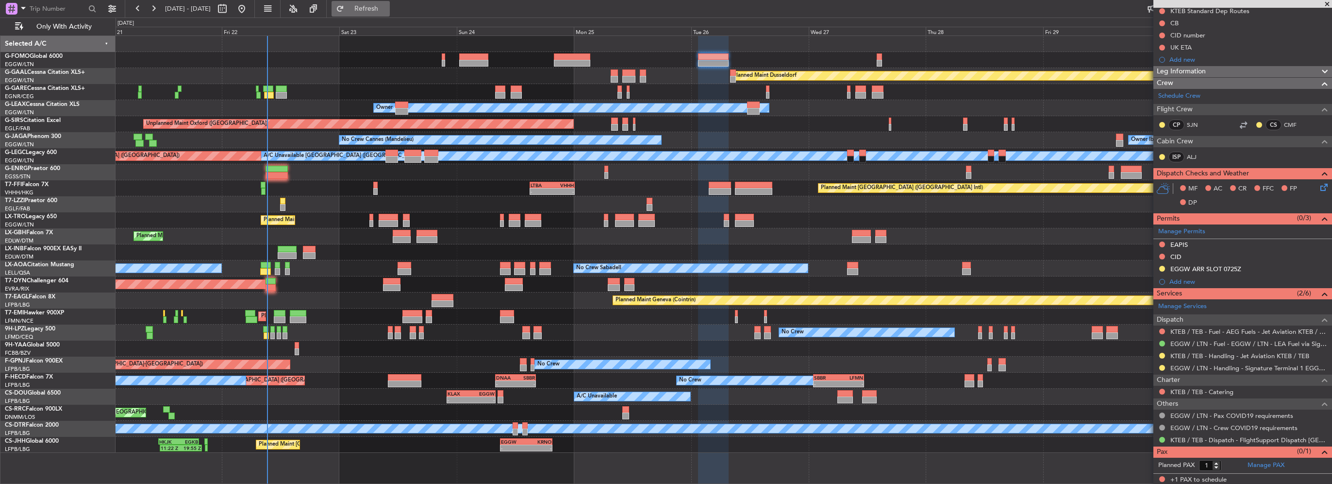
click at [390, 14] on button "Refresh" at bounding box center [361, 9] width 58 height 16
click at [390, 2] on button "Refresh" at bounding box center [361, 9] width 58 height 16
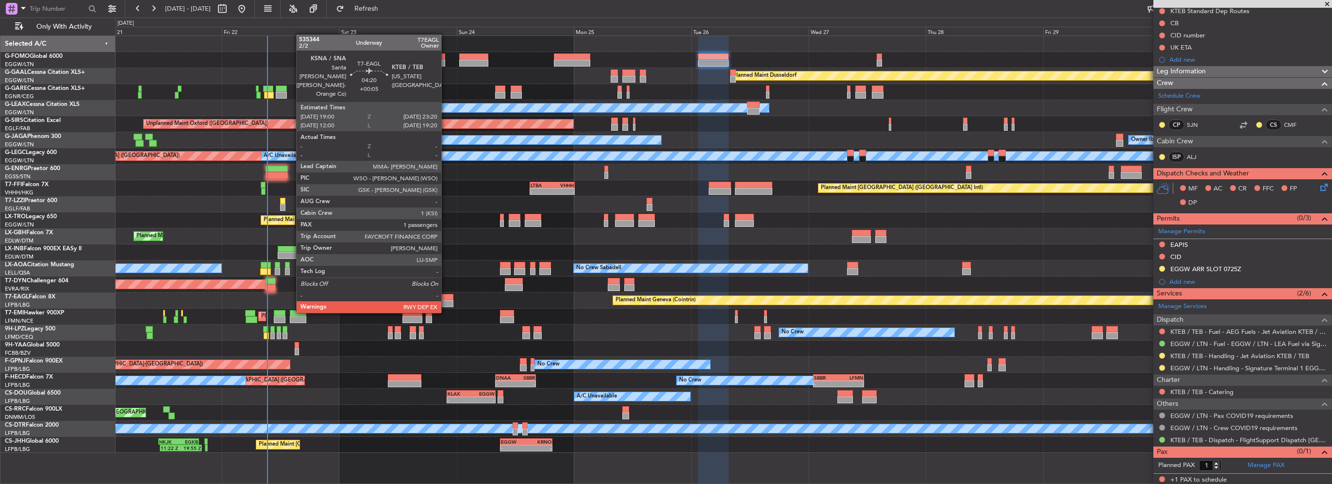
click at [446, 303] on div at bounding box center [442, 303] width 21 height 7
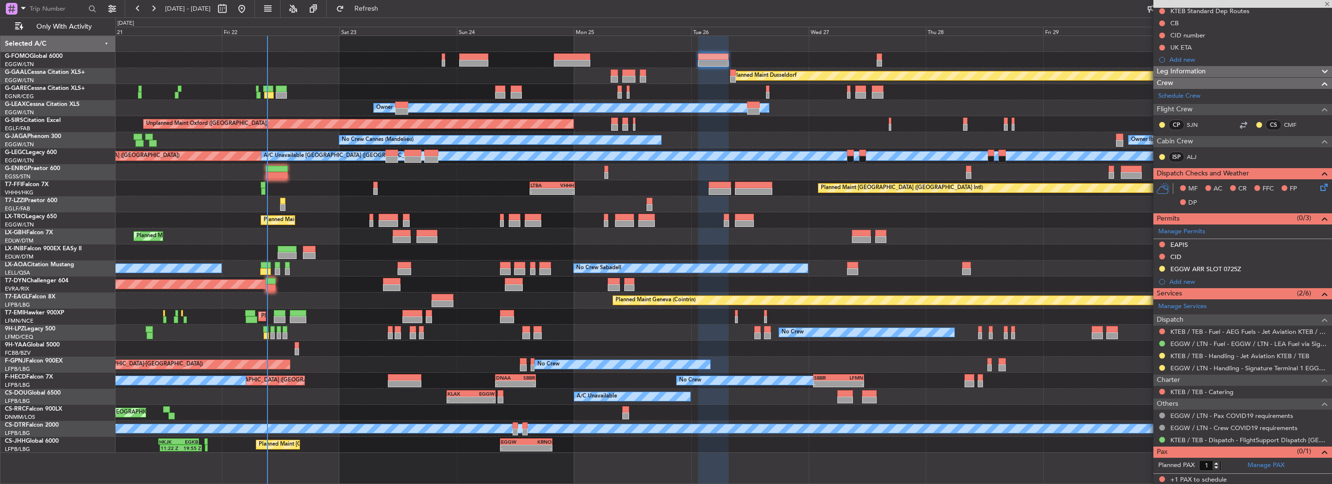
type input "+00:05"
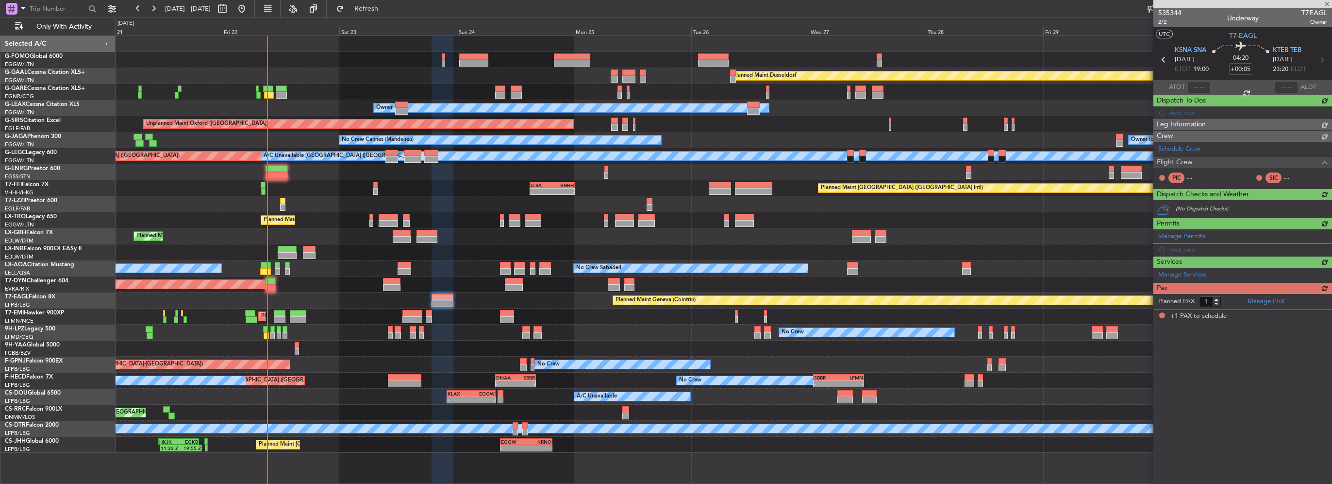
scroll to position [0, 0]
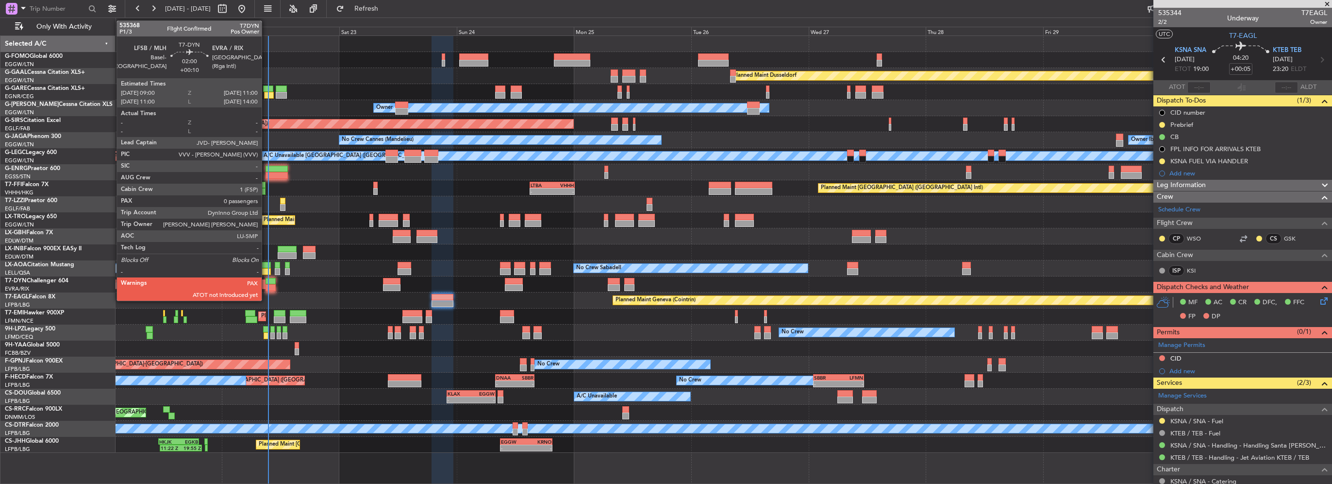
click at [266, 282] on div at bounding box center [271, 281] width 10 height 7
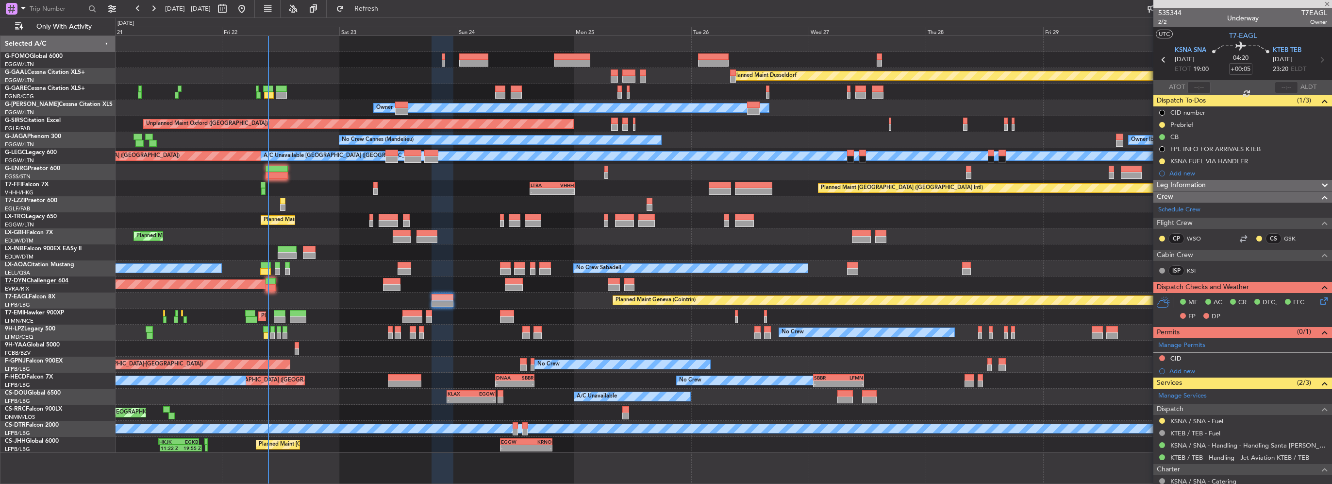
type input "+00:10"
type input "0"
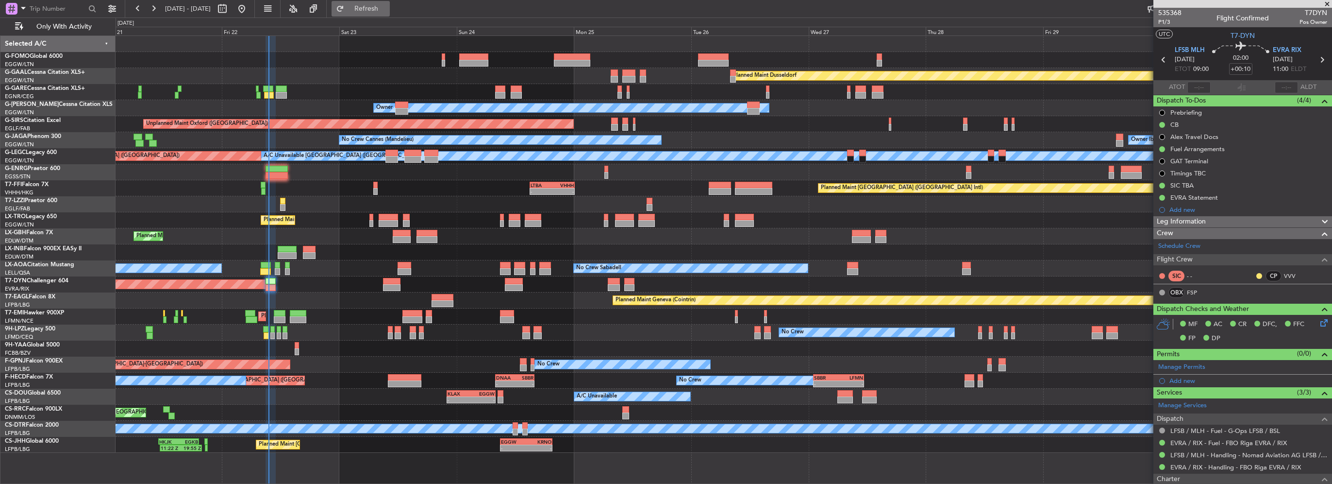
click at [387, 9] on span "Refresh" at bounding box center [366, 8] width 41 height 7
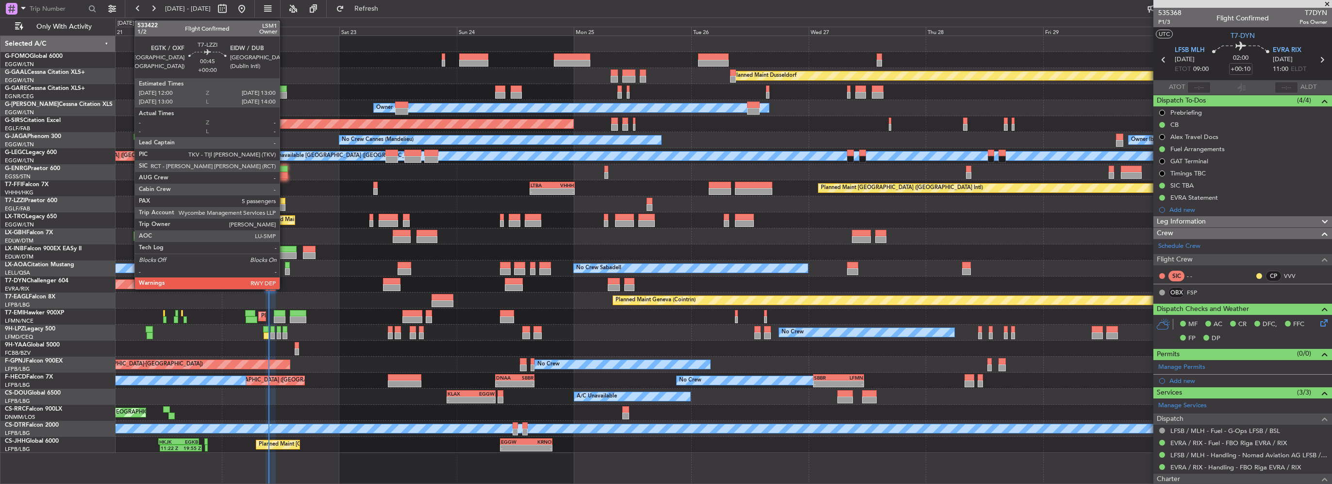
click at [284, 202] on div at bounding box center [282, 201] width 5 height 7
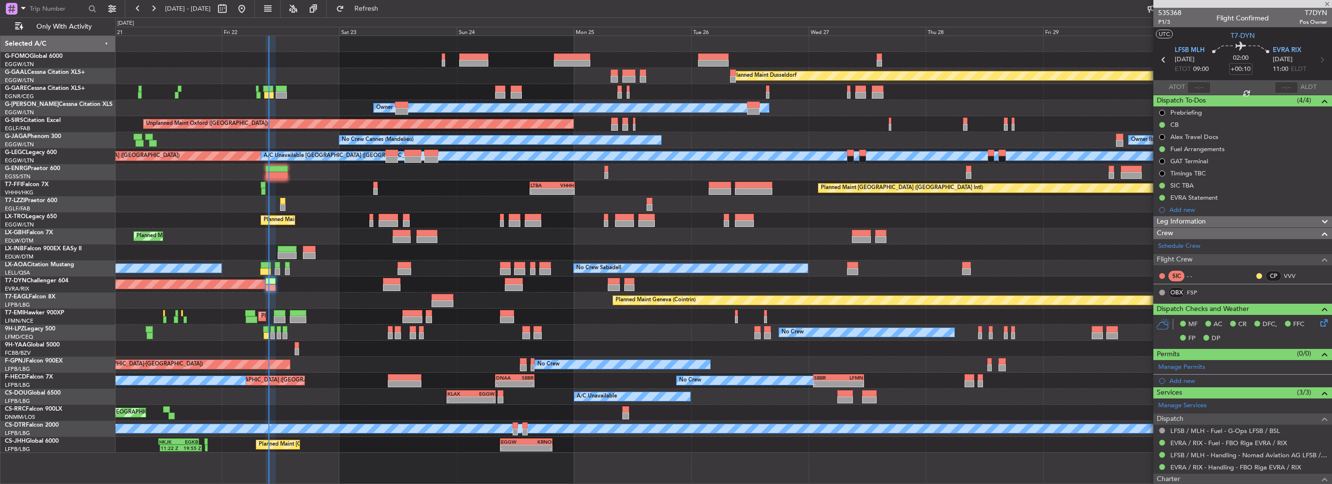
type input "5"
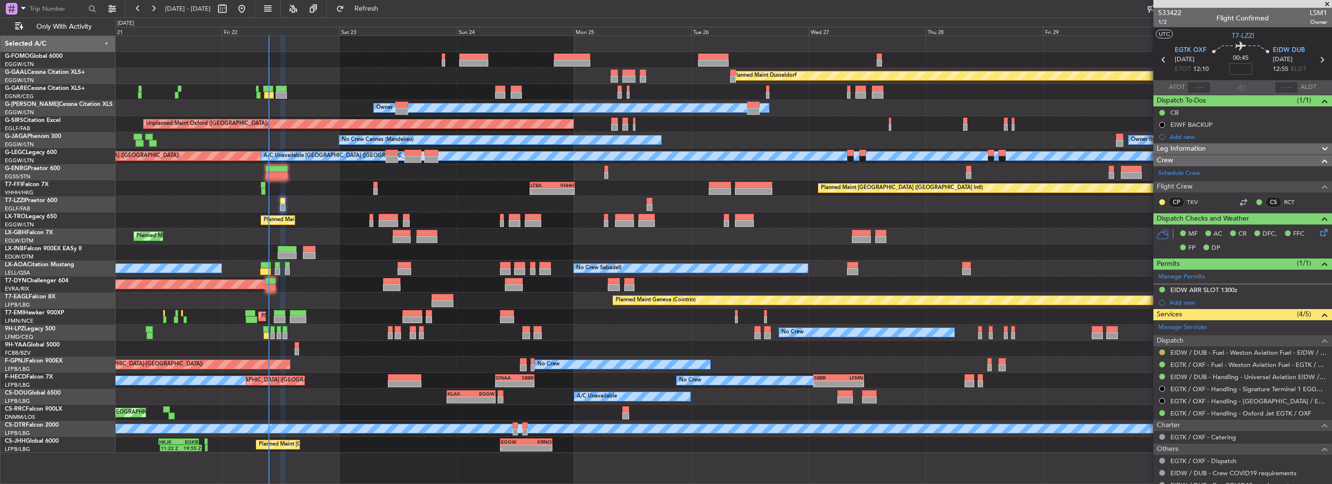
click at [1160, 349] on button at bounding box center [1162, 352] width 6 height 6
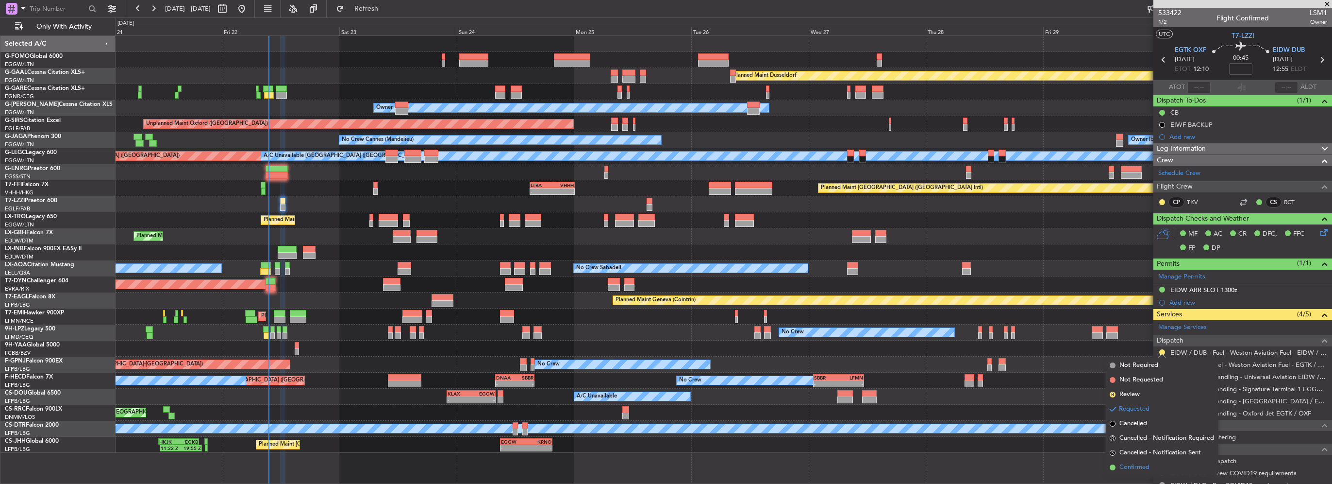
click at [1129, 469] on span "Confirmed" at bounding box center [1134, 467] width 30 height 10
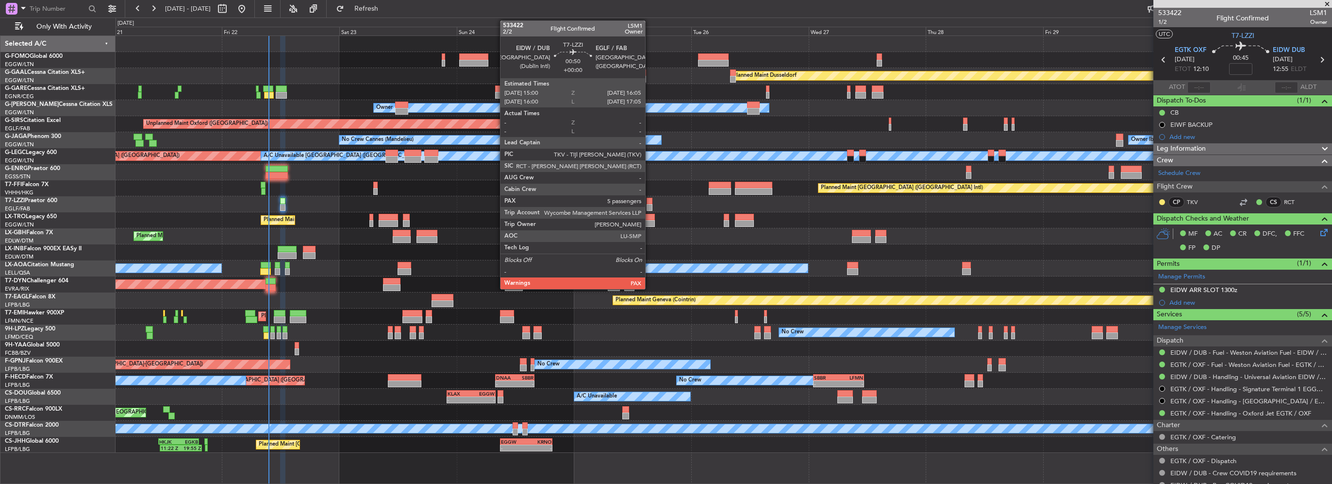
click at [650, 204] on div at bounding box center [649, 207] width 5 height 7
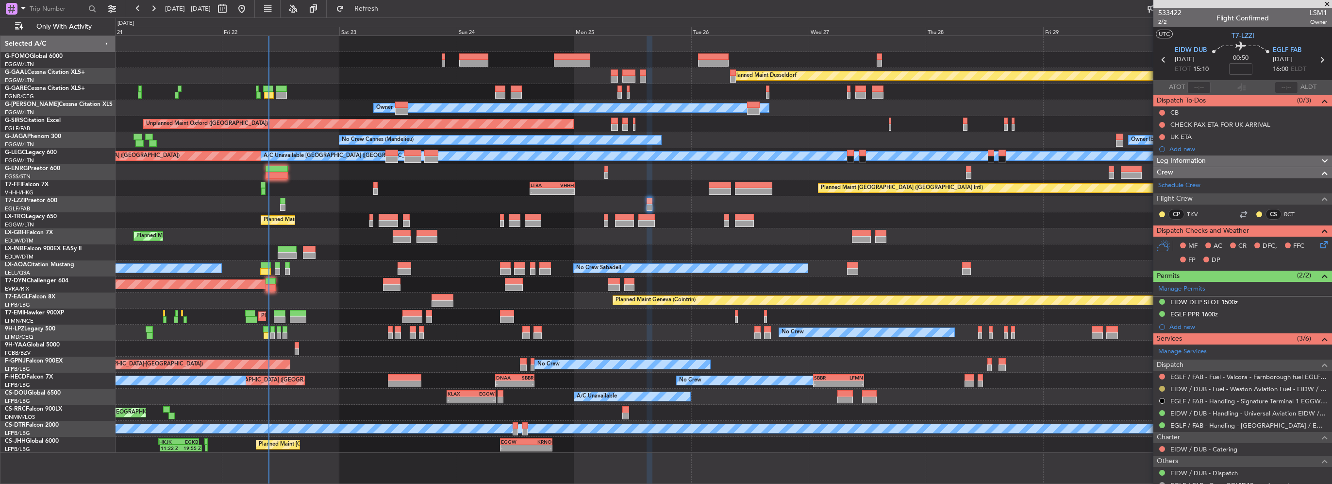
click at [1160, 389] on button at bounding box center [1162, 388] width 6 height 6
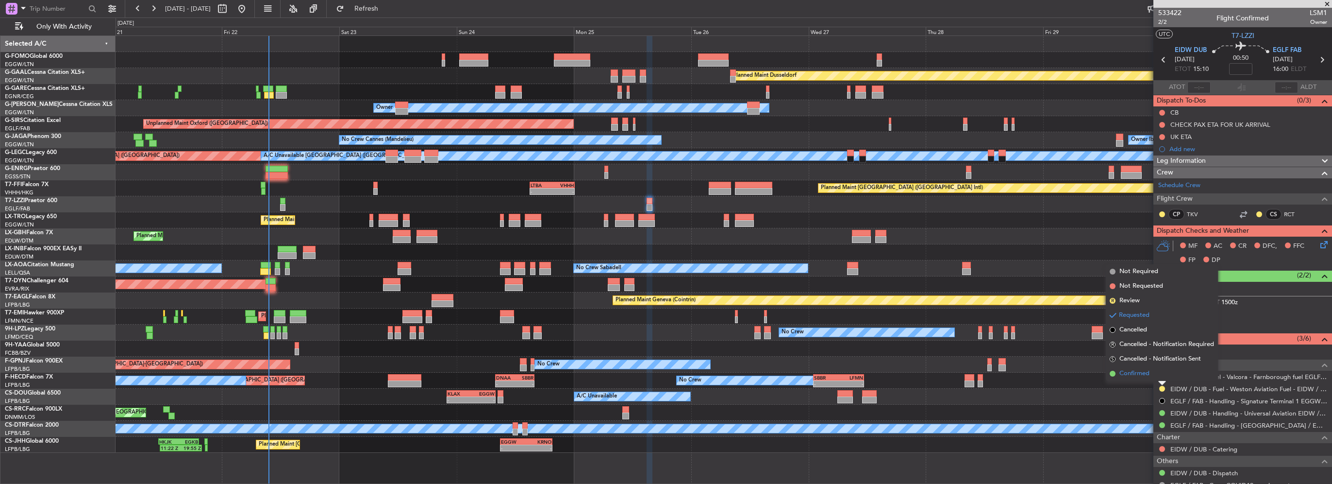
click at [1138, 374] on span "Confirmed" at bounding box center [1134, 373] width 30 height 10
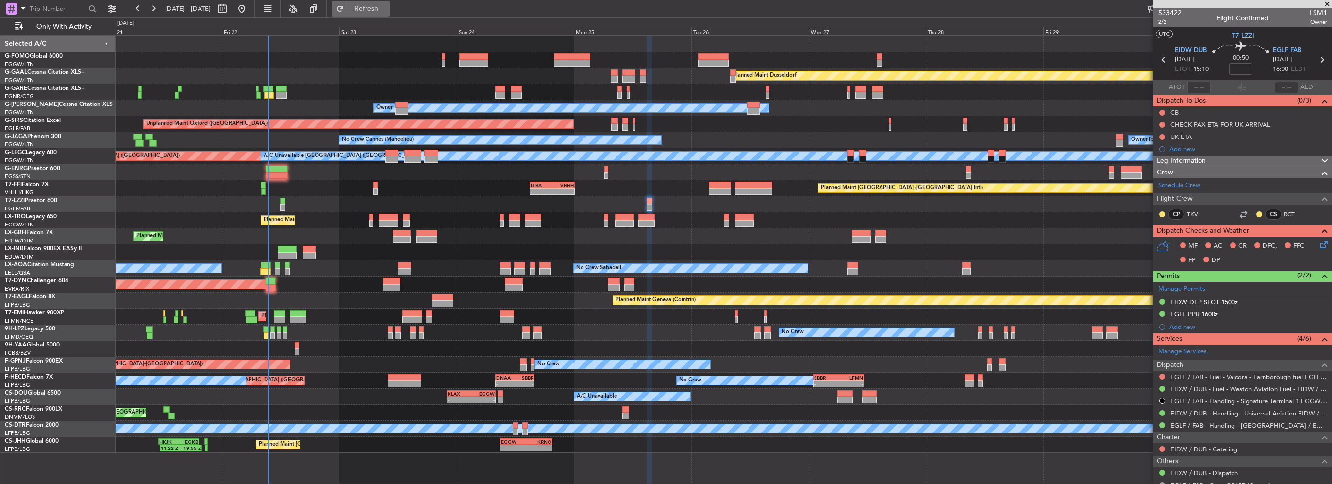
click at [387, 7] on span "Refresh" at bounding box center [366, 8] width 41 height 7
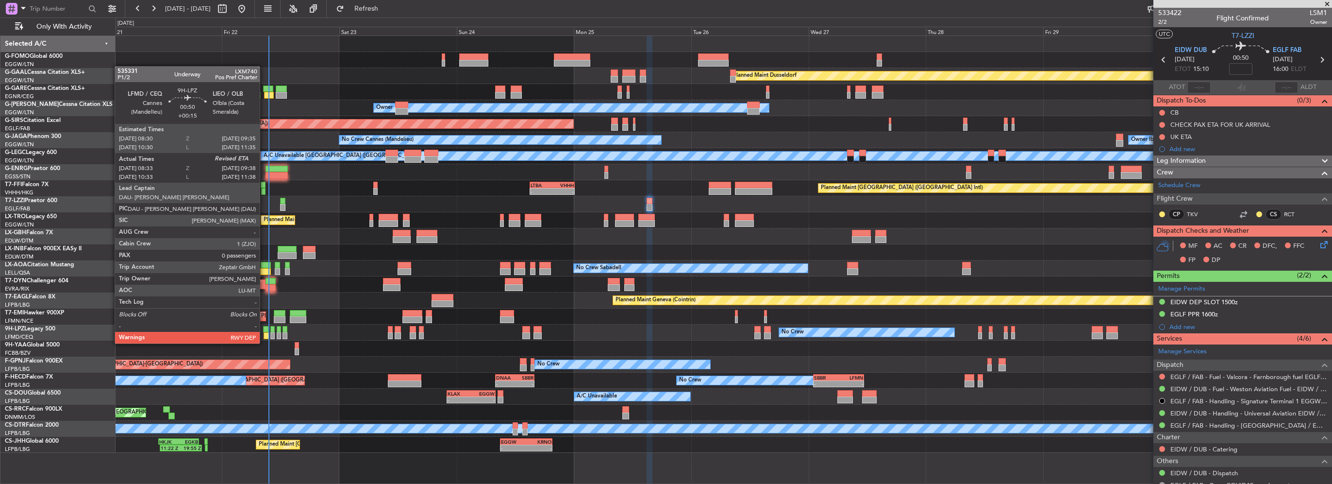
click at [264, 334] on div at bounding box center [266, 335] width 5 height 7
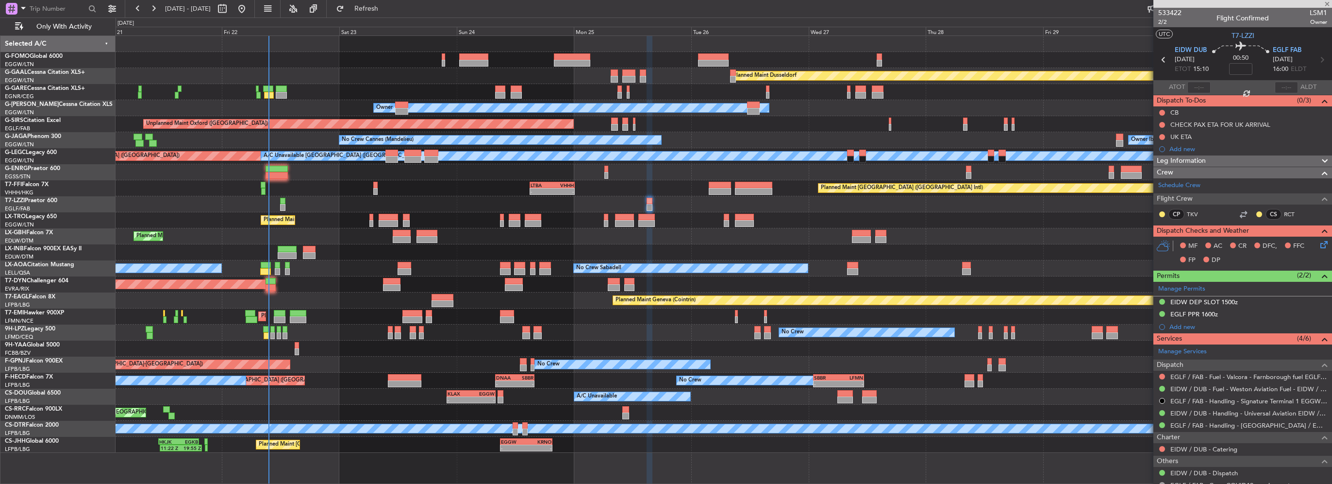
type input "+00:15"
type input "08:43"
type input "0"
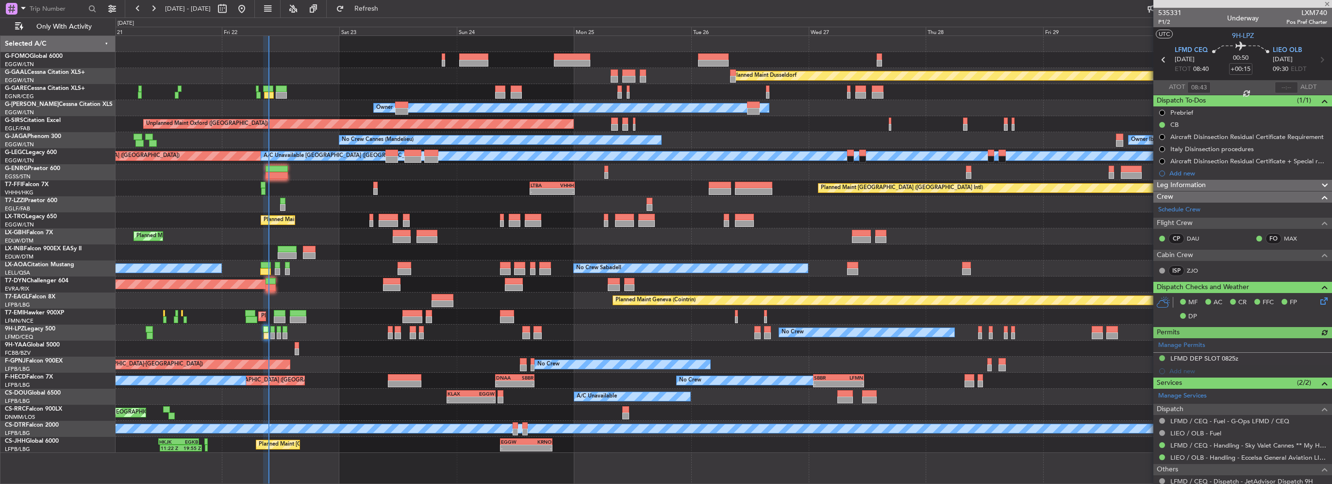
click at [1279, 80] on section "ATOT 08:43 ALDT" at bounding box center [1242, 87] width 179 height 15
click at [1278, 87] on input "text" at bounding box center [1286, 88] width 23 height 12
type input "09:32"
click at [387, 9] on span "Refresh" at bounding box center [366, 8] width 41 height 7
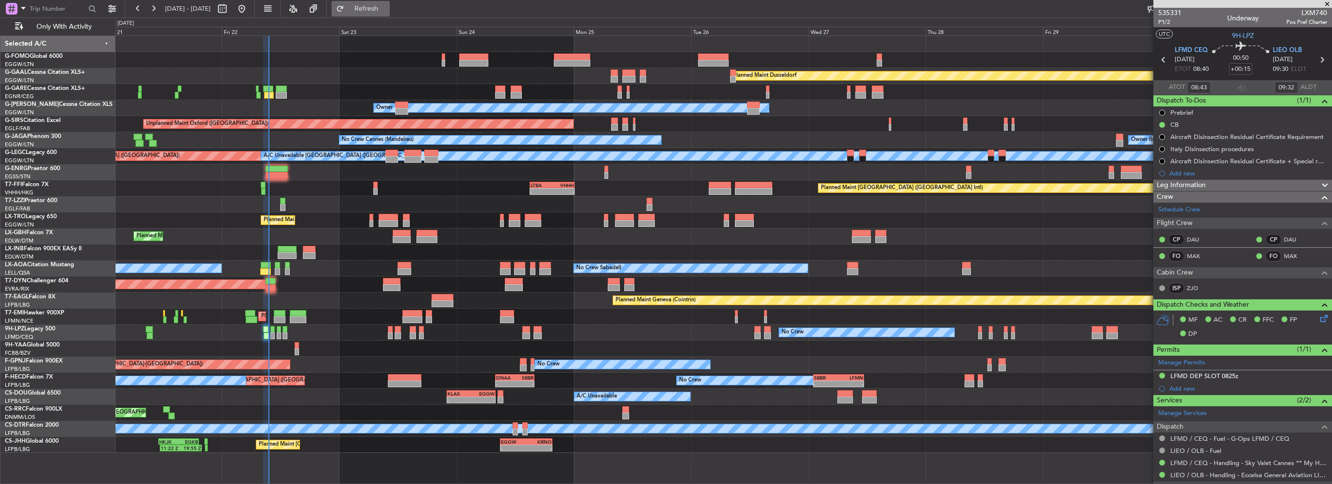
click at [386, 14] on button "Refresh" at bounding box center [361, 9] width 58 height 16
click at [390, 16] on button "Refresh" at bounding box center [361, 9] width 58 height 16
click at [386, 11] on span "Refresh" at bounding box center [366, 8] width 41 height 7
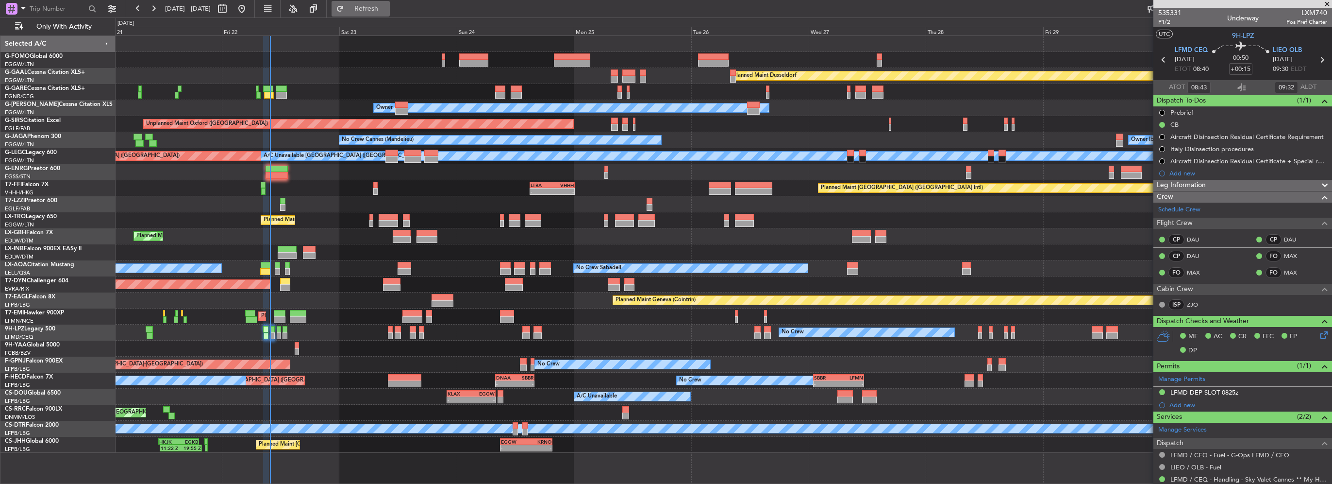
click at [381, 10] on span "Refresh" at bounding box center [366, 8] width 41 height 7
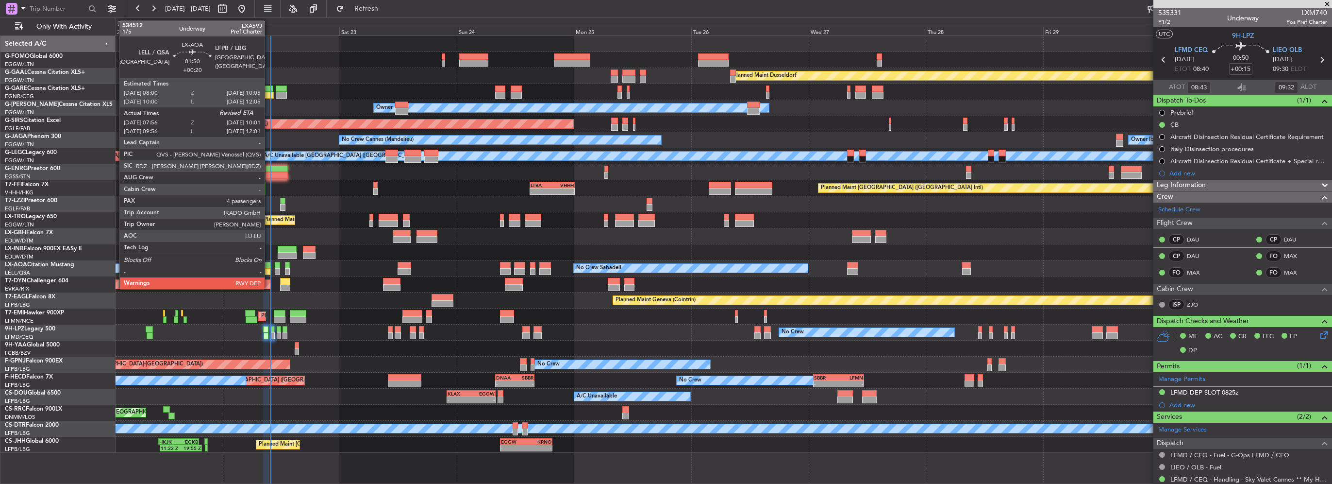
click at [269, 263] on div at bounding box center [266, 265] width 10 height 7
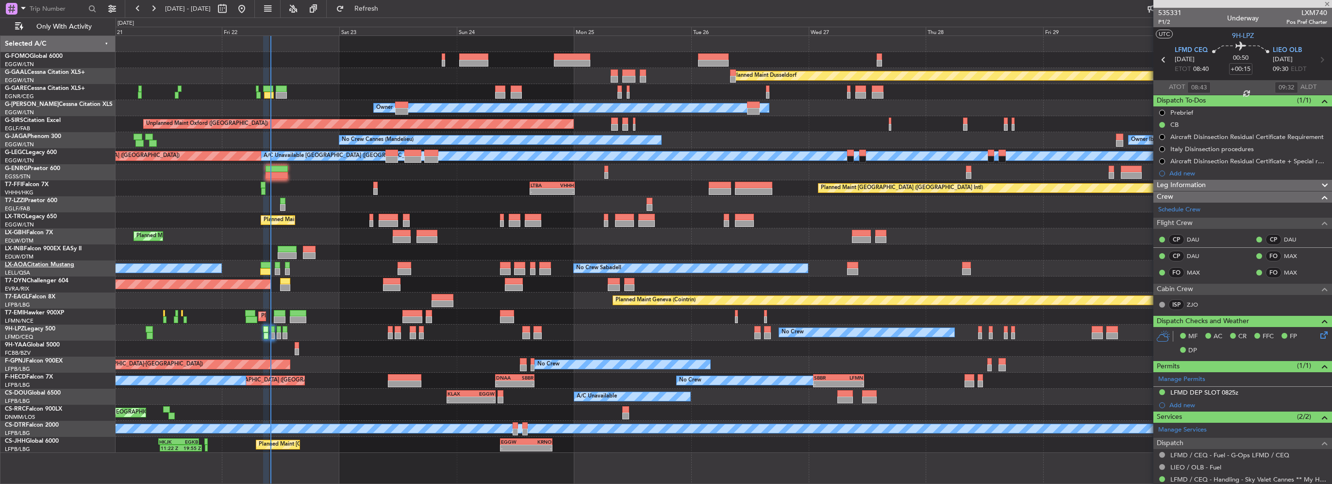
type input "+00:20"
type input "08:06"
type input "4"
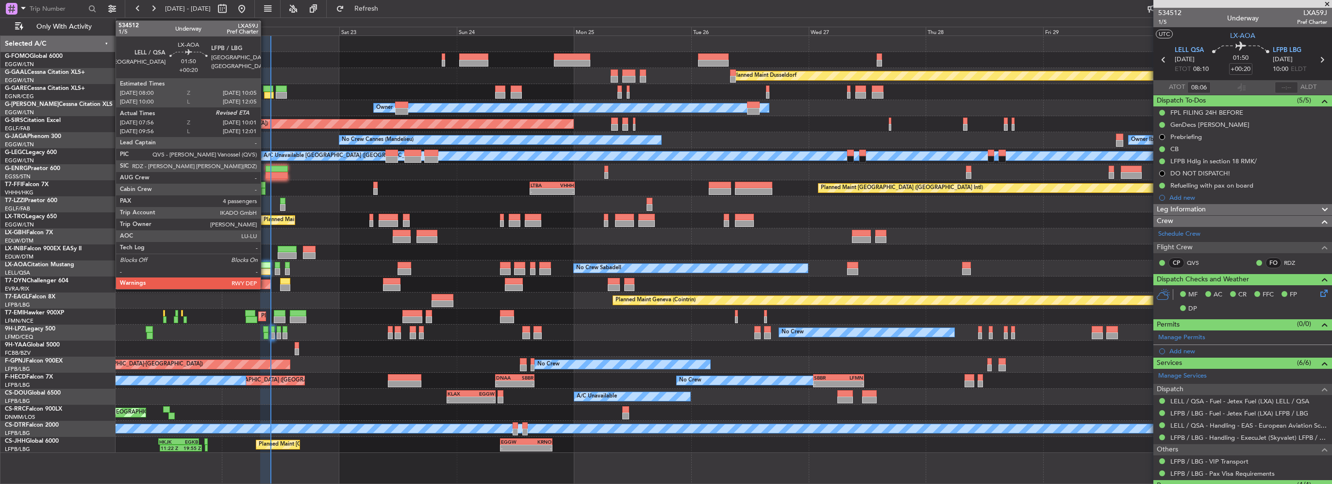
click at [265, 267] on div at bounding box center [266, 265] width 10 height 7
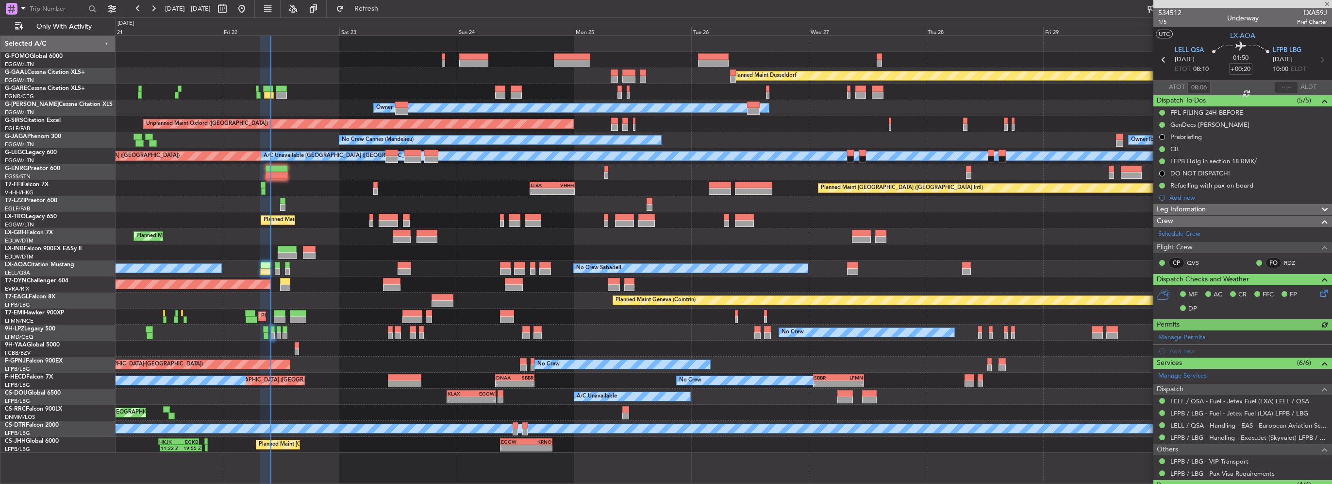
click at [1290, 85] on div at bounding box center [1286, 88] width 23 height 12
click at [1288, 87] on input "text" at bounding box center [1286, 88] width 23 height 12
type input "09:51"
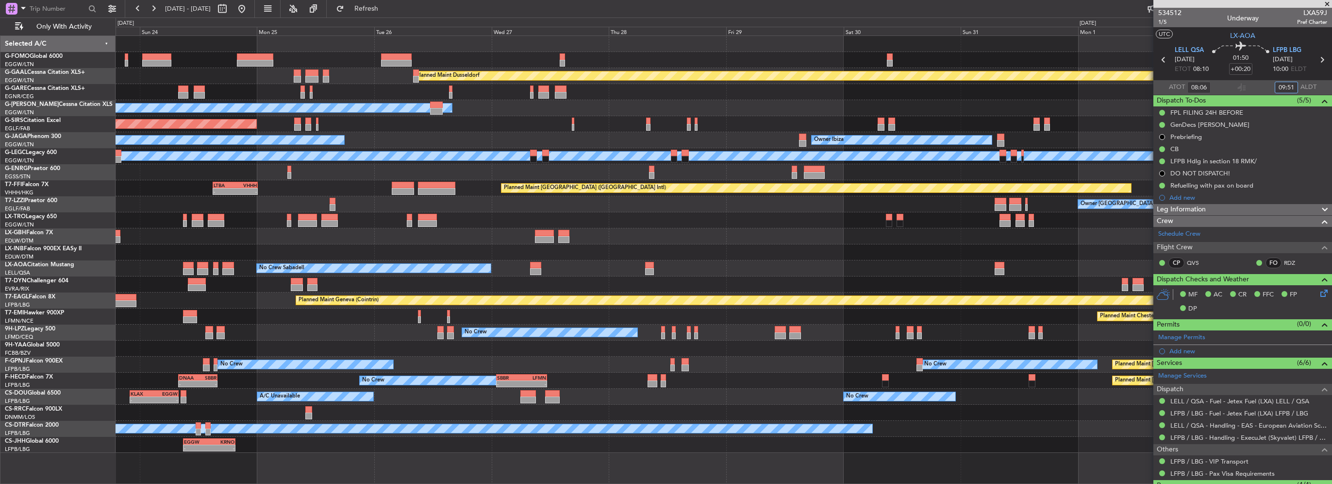
click at [276, 214] on div "Planned Maint Dusseldorf Owner Unplanned Maint Oxford (Kidlington) No Crew Cann…" at bounding box center [724, 244] width 1216 height 417
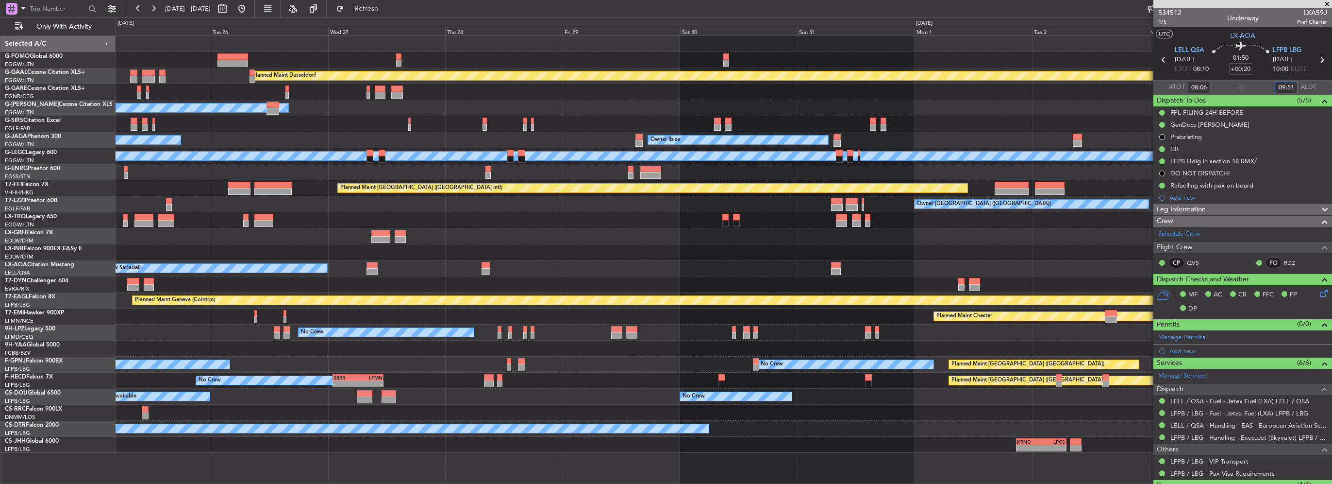
click at [631, 204] on div "Owner [GEOGRAPHIC_DATA] ([GEOGRAPHIC_DATA])" at bounding box center [724, 204] width 1216 height 16
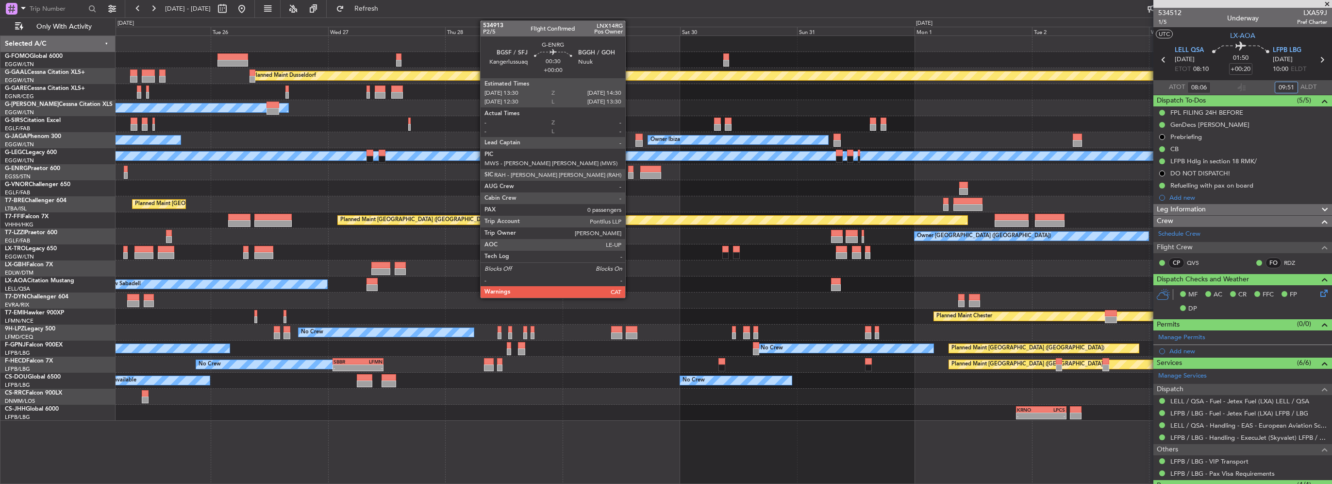
click at [630, 172] on div at bounding box center [630, 175] width 5 height 7
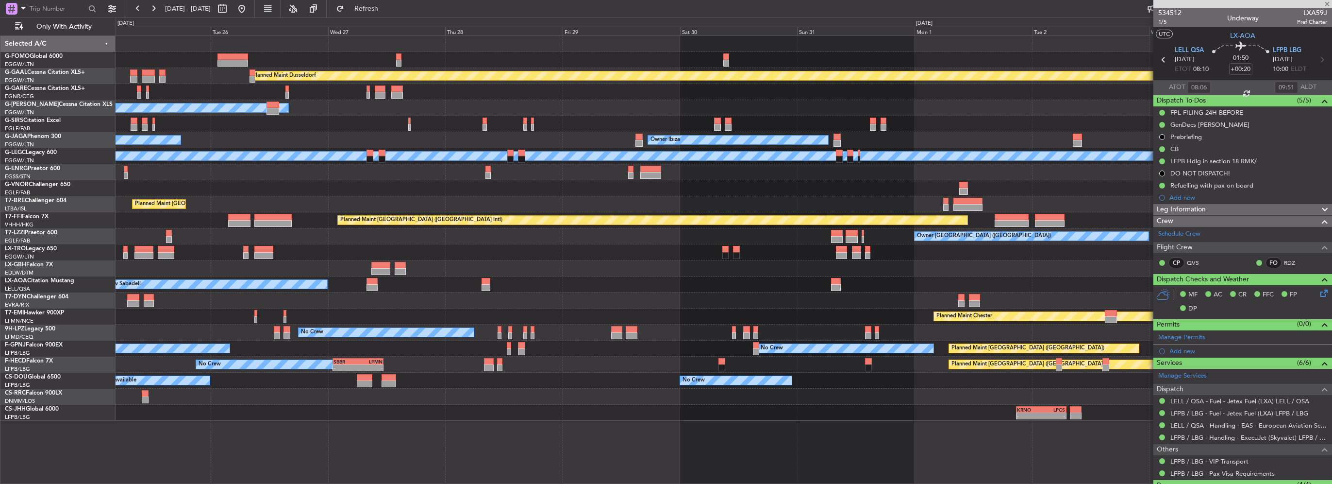
type input "0"
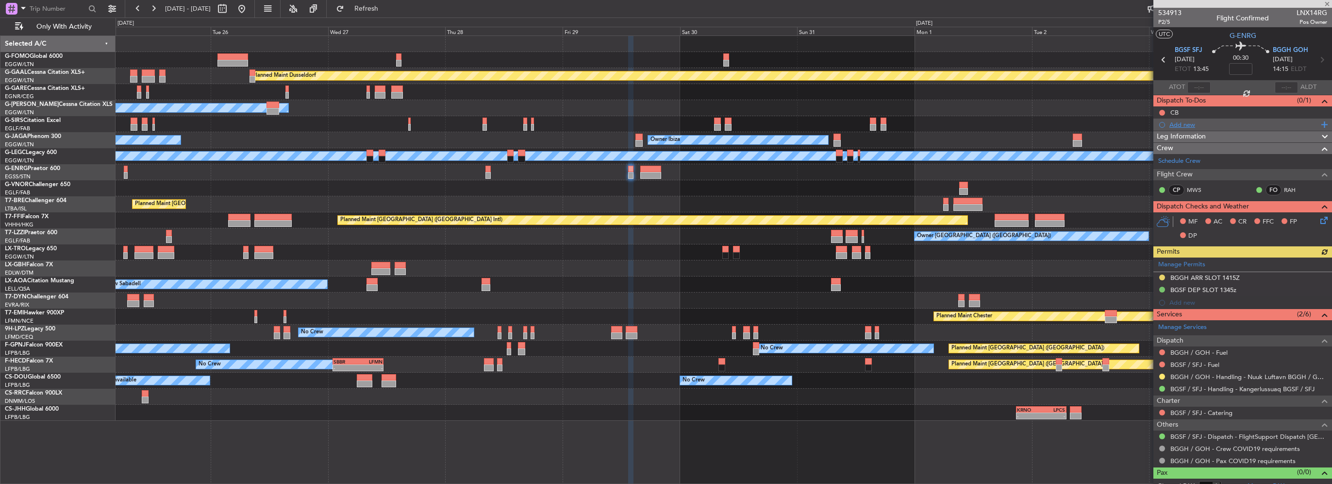
click at [1181, 123] on div "Add new" at bounding box center [1243, 124] width 149 height 8
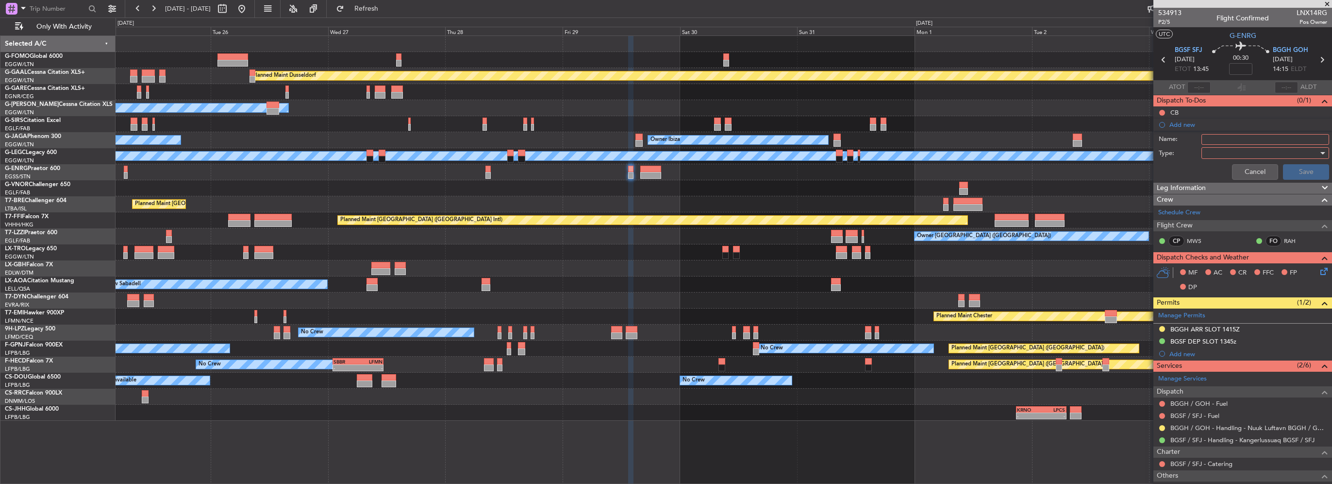
click at [1212, 137] on input "Name:" at bounding box center [1266, 139] width 128 height 11
type input "BGGH CLOSURE 1100-1700Z"
click at [1213, 154] on div at bounding box center [1261, 153] width 113 height 15
click at [1220, 173] on span "Generic" at bounding box center [1261, 172] width 114 height 15
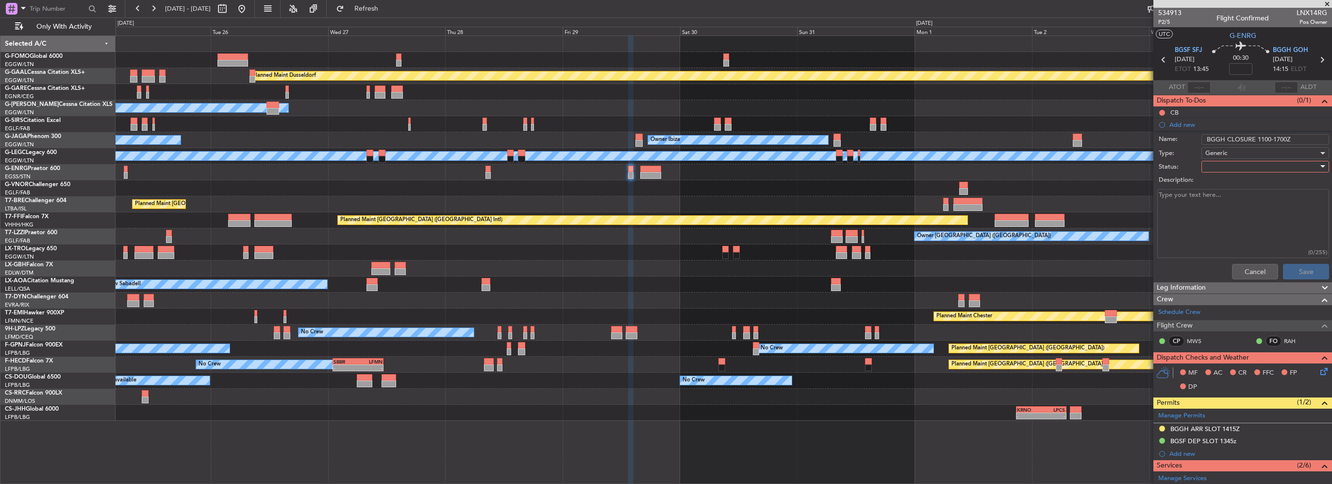
click at [1222, 171] on div at bounding box center [1261, 166] width 113 height 15
click at [1233, 204] on span "In Progress" at bounding box center [1261, 200] width 114 height 15
click at [1296, 268] on button "Save" at bounding box center [1306, 272] width 46 height 16
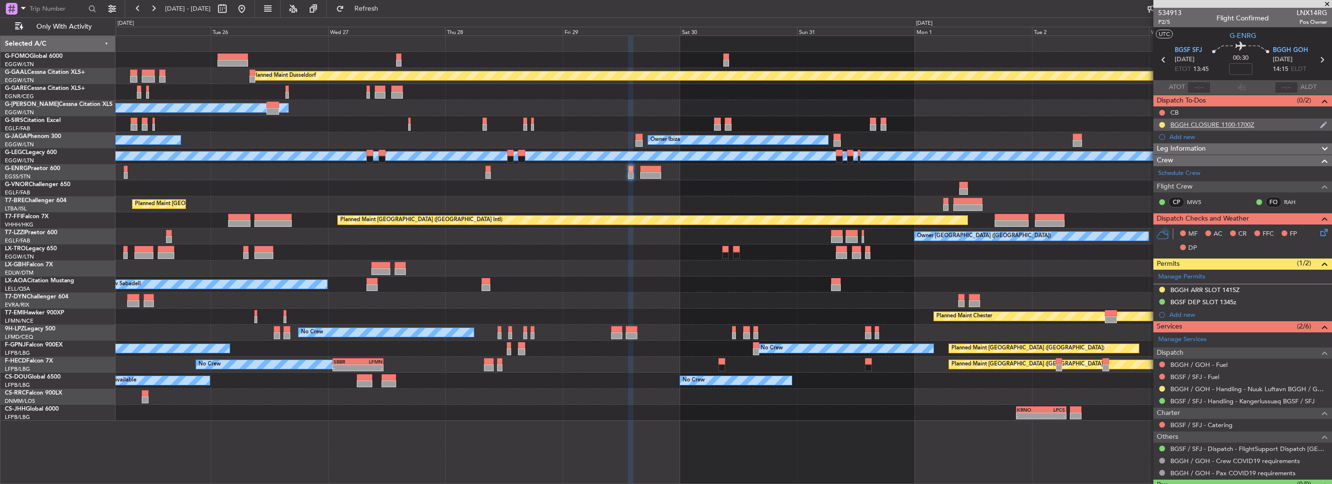
click at [1227, 128] on body "25 Aug 2025 - 04 Sep 2025 Refresh Quick Links Only With Activity Planned Maint …" at bounding box center [666, 242] width 1332 height 484
click at [1231, 117] on div "CB" at bounding box center [1242, 112] width 179 height 12
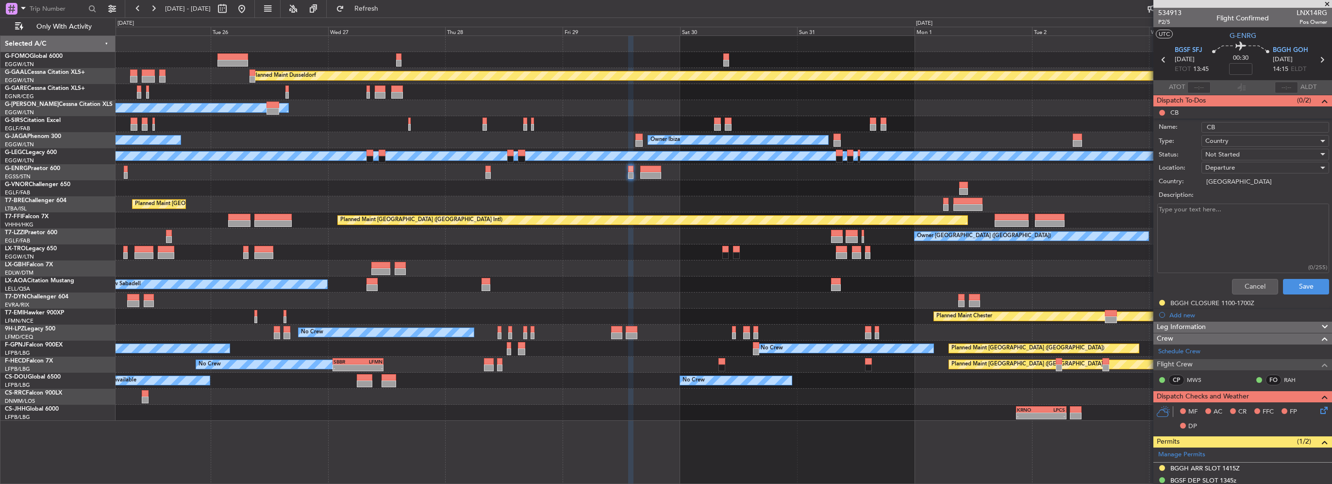
drag, startPoint x: 1271, startPoint y: 283, endPoint x: 1270, endPoint y: 277, distance: 5.9
click at [1270, 283] on div "Cancel Save" at bounding box center [1240, 286] width 183 height 23
click at [1251, 286] on button "Cancel" at bounding box center [1255, 287] width 46 height 16
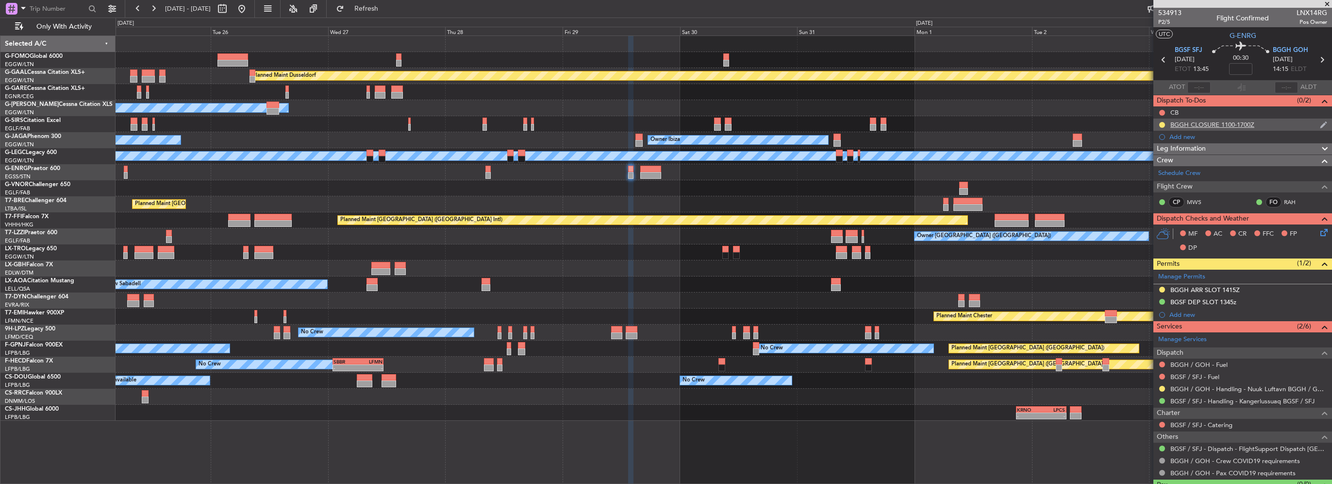
click at [1224, 120] on div "BGGH CLOSURE 1100-1700Z" at bounding box center [1212, 124] width 84 height 8
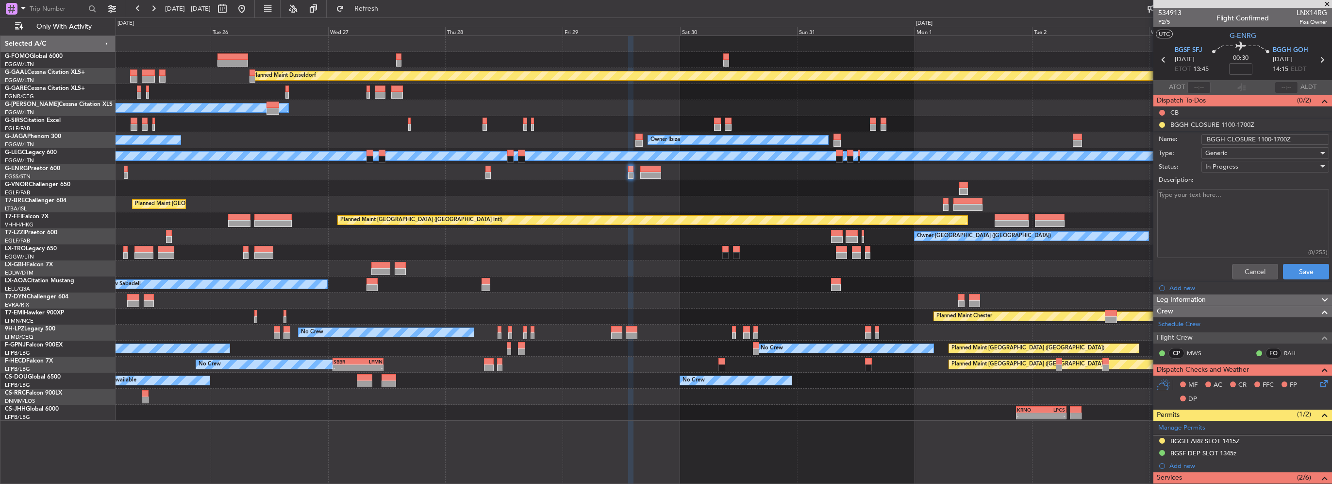
drag, startPoint x: 1252, startPoint y: 139, endPoint x: 1224, endPoint y: 140, distance: 27.7
click at [1224, 140] on input "BGGH CLOSURE 1100-1700Z" at bounding box center [1266, 139] width 128 height 11
click at [1310, 139] on input "BGGH ETA BETWEEN 1100-1700Z" at bounding box center [1266, 139] width 128 height 11
type input "BGGH ETA BETWEEN 1100-1700Z NOT POSS"
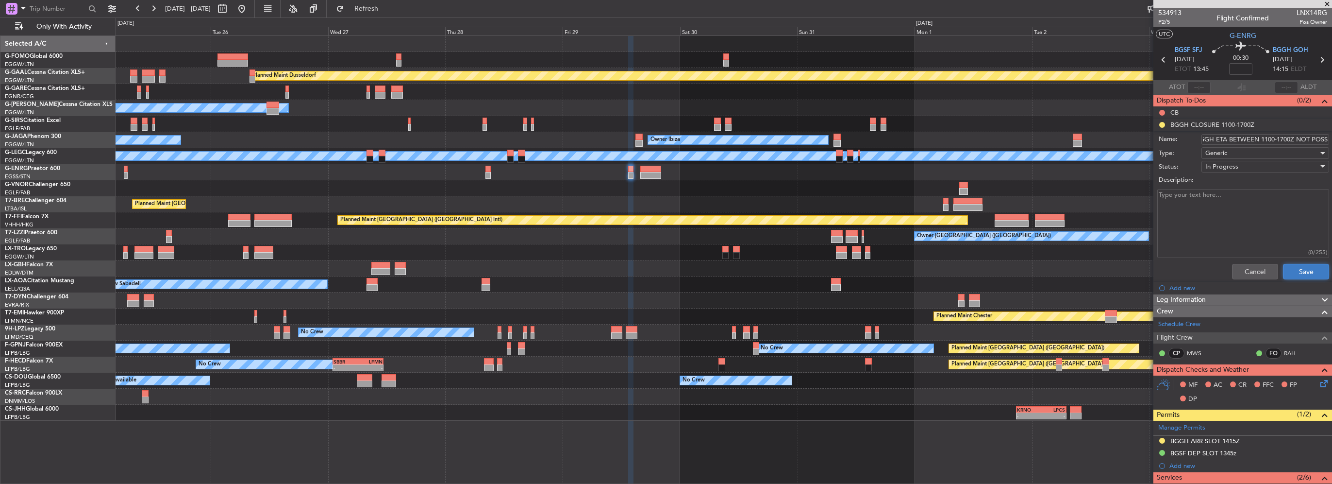
click at [1310, 268] on button "Save" at bounding box center [1306, 272] width 46 height 16
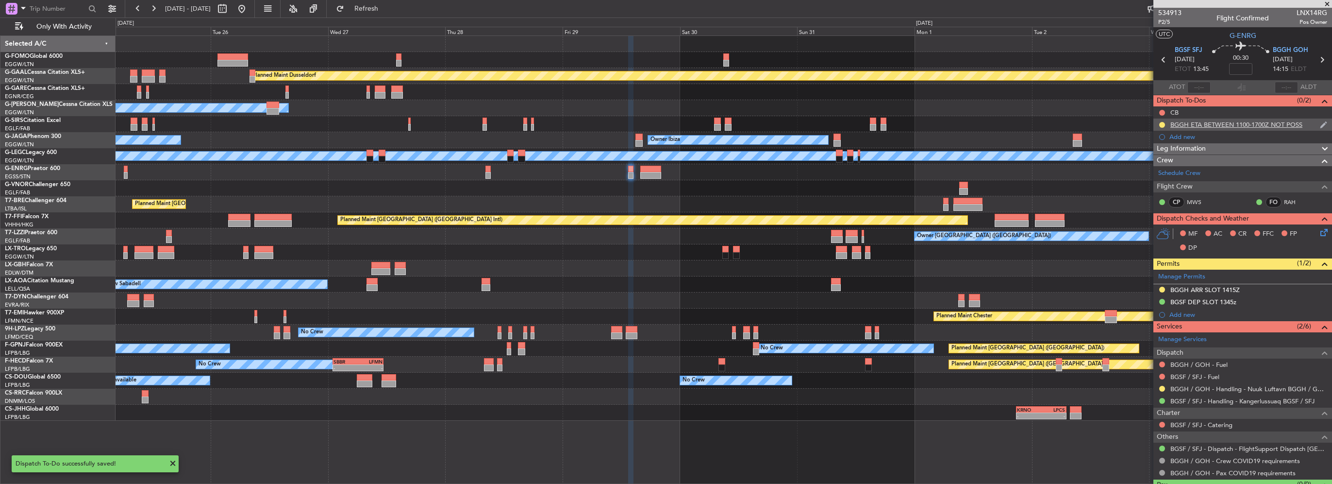
click at [1277, 124] on div "BGGH ETA BETWEEN 1100-1700Z NOT POSS" at bounding box center [1236, 124] width 132 height 8
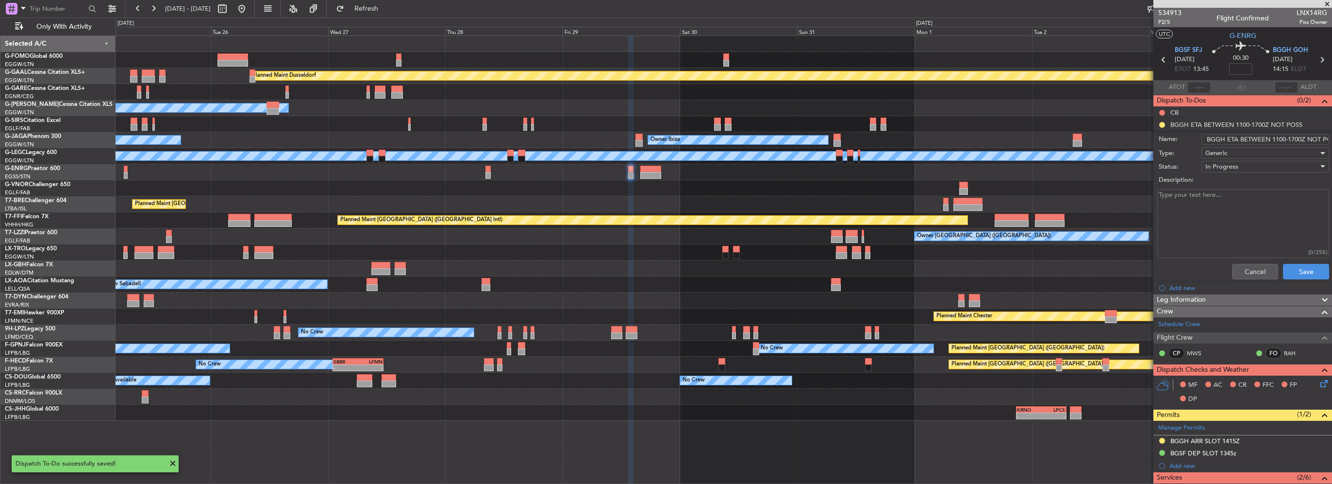
scroll to position [0, 16]
drag, startPoint x: 1287, startPoint y: 137, endPoint x: 1334, endPoint y: 142, distance: 46.4
click at [1332, 142] on html "25 Aug 2025 - 04 Sep 2025 Refresh Quick Links Only With Activity Planned Maint …" at bounding box center [666, 242] width 1332 height 484
click at [1320, 142] on input "BGGH ETA BETWEEN 1100-1700Z NOT POSS" at bounding box center [1266, 139] width 128 height 11
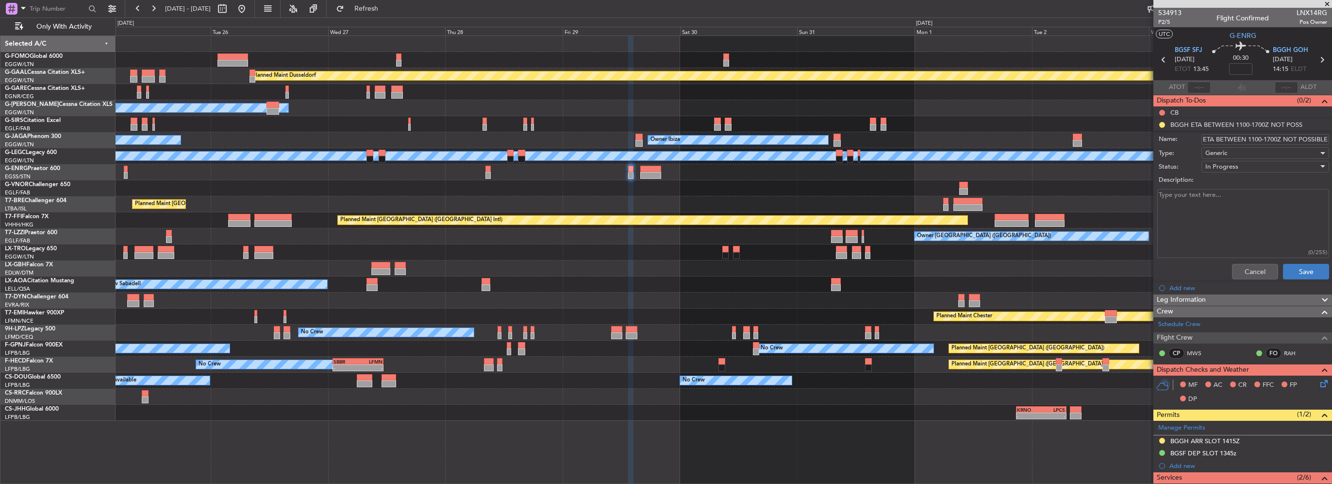
type input "BGGH ETA BETWEEN 1100-1700Z NOT POSSIBLE"
click at [1299, 272] on button "Save" at bounding box center [1306, 272] width 46 height 16
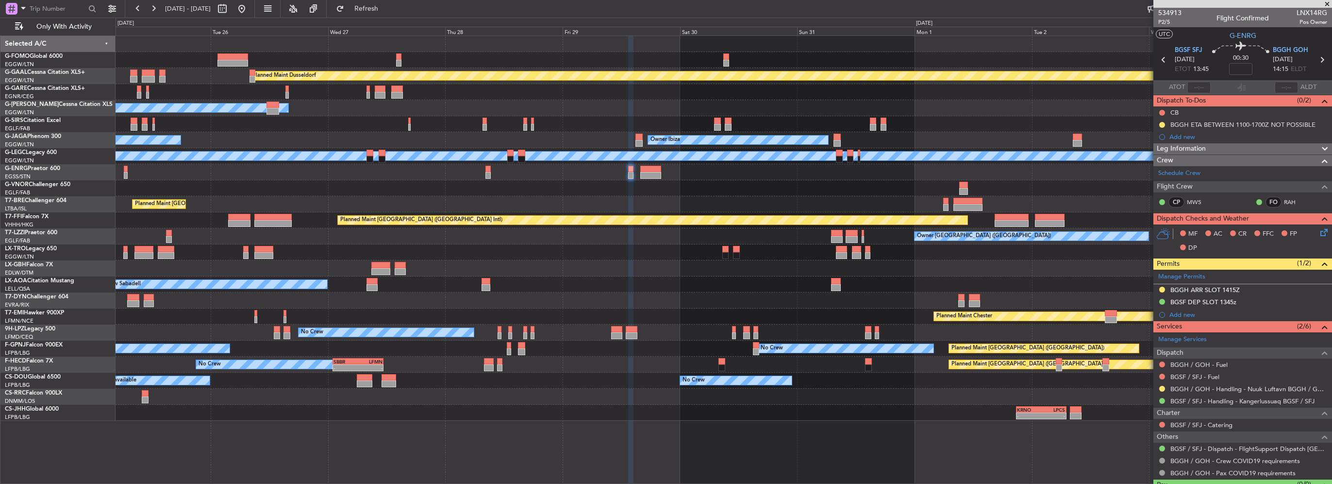
click at [865, 323] on div "Planned Maint Chester" at bounding box center [724, 316] width 1216 height 16
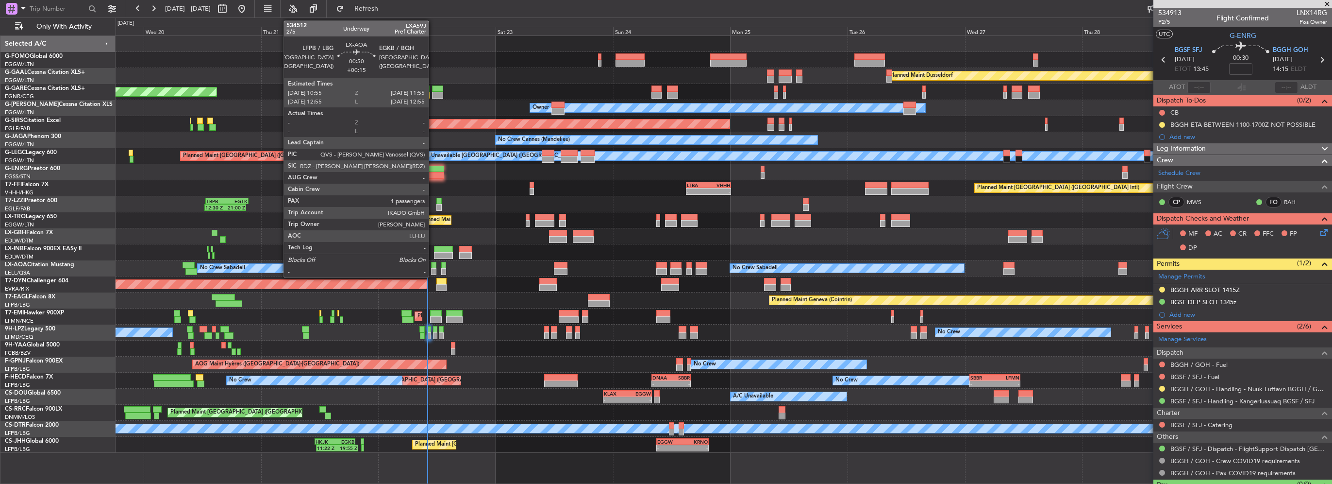
click at [433, 269] on div at bounding box center [433, 271] width 5 height 7
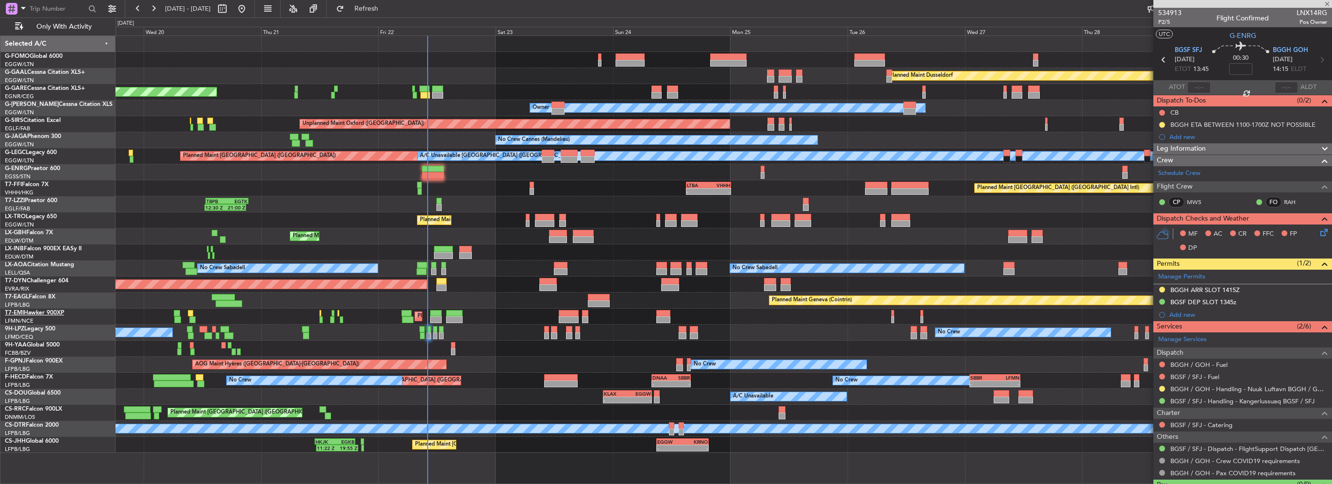
type input "+00:15"
type input "1"
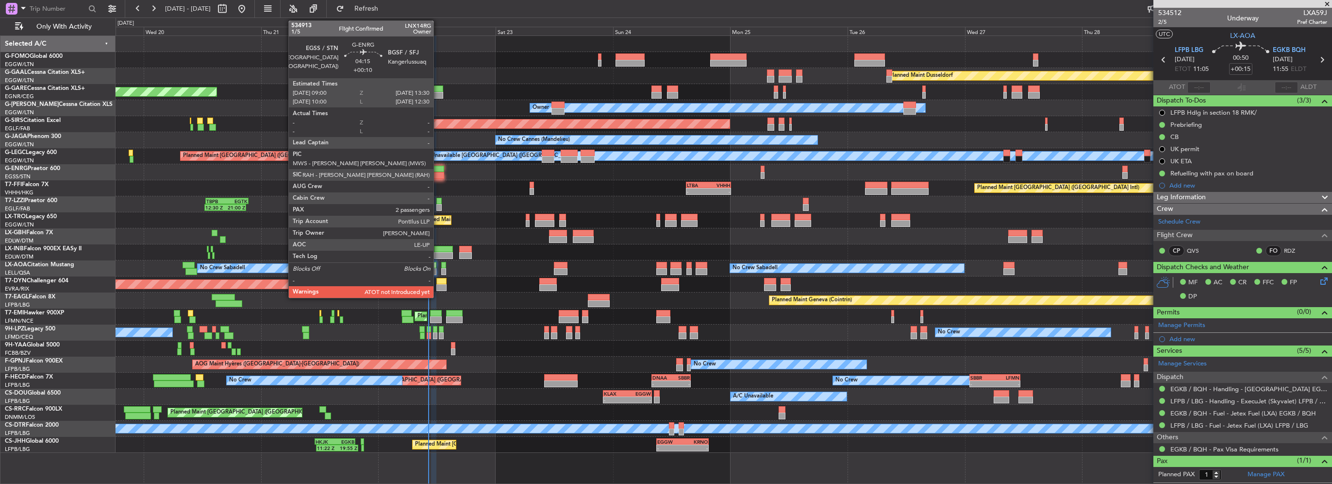
click at [438, 172] on div at bounding box center [433, 175] width 22 height 7
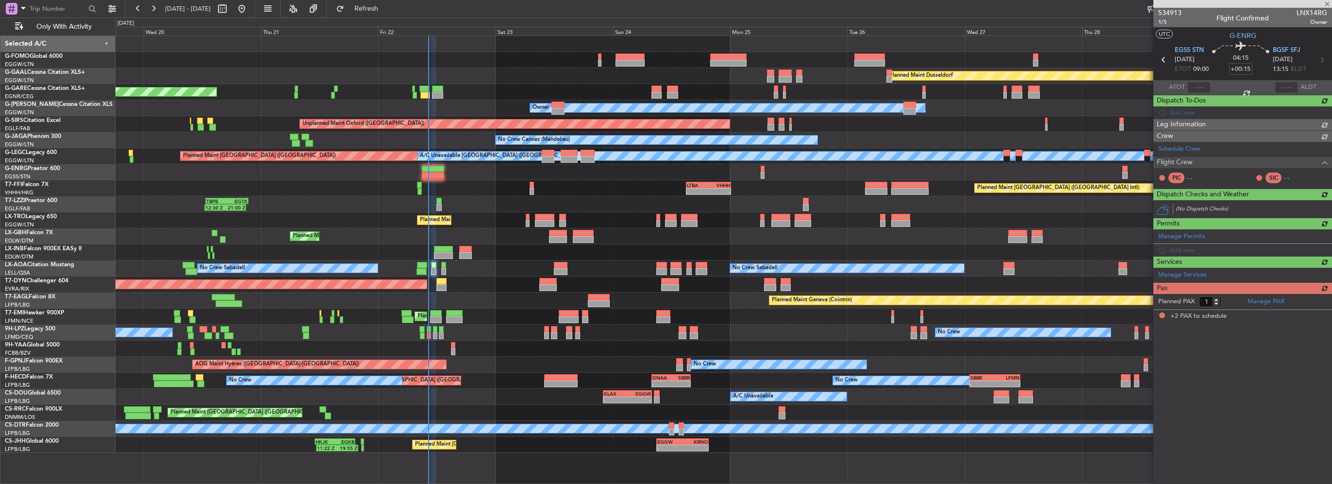
type input "+00:10"
type input "2"
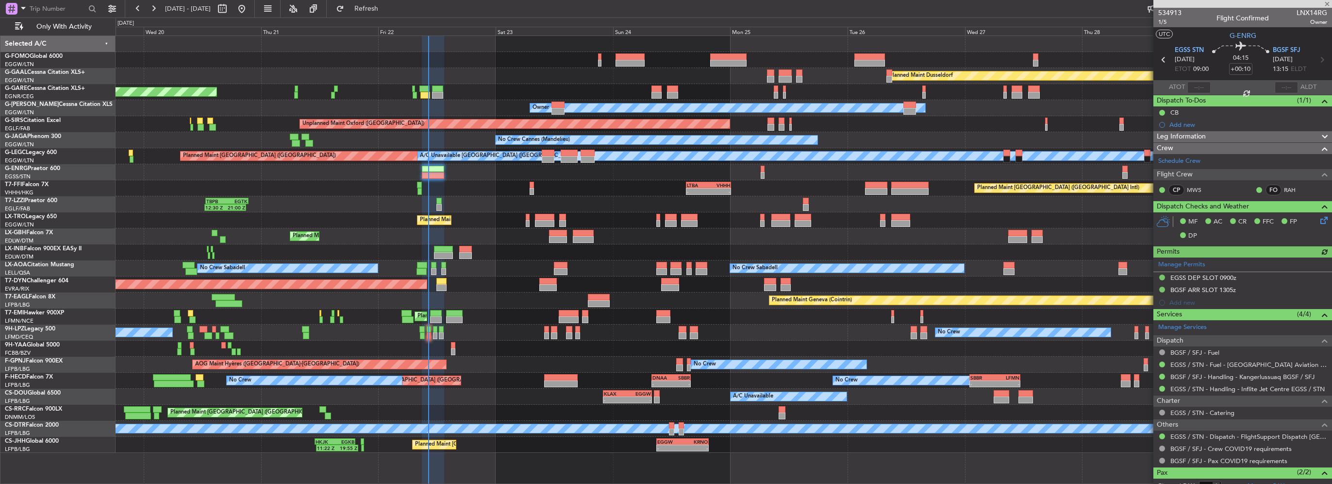
click at [1194, 87] on div at bounding box center [1198, 88] width 23 height 12
click at [1195, 86] on input "text" at bounding box center [1198, 88] width 23 height 12
type input "10:12"
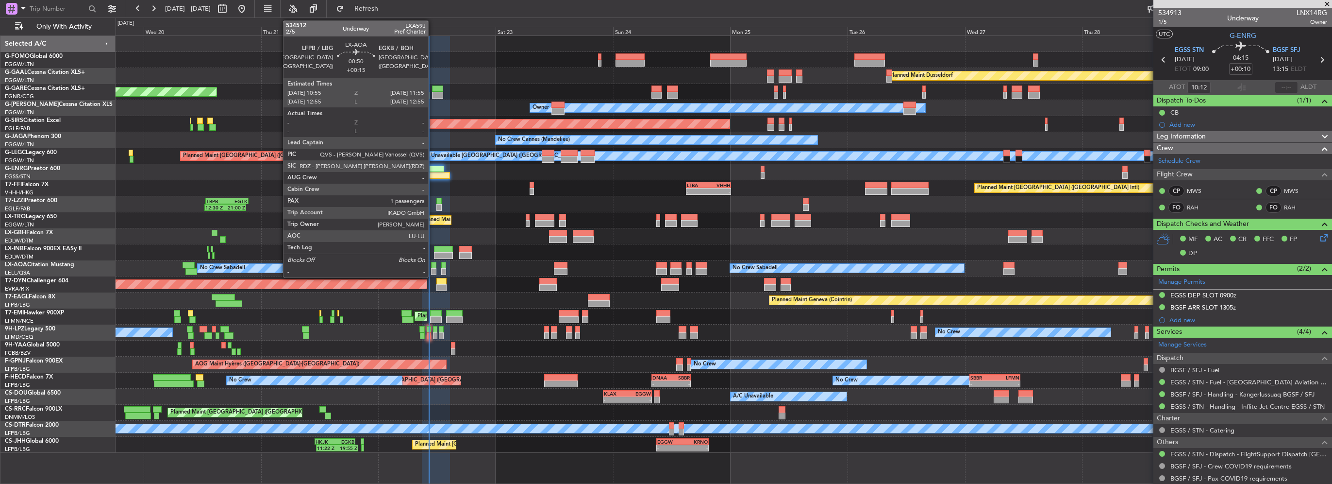
click at [433, 268] on div at bounding box center [433, 271] width 5 height 7
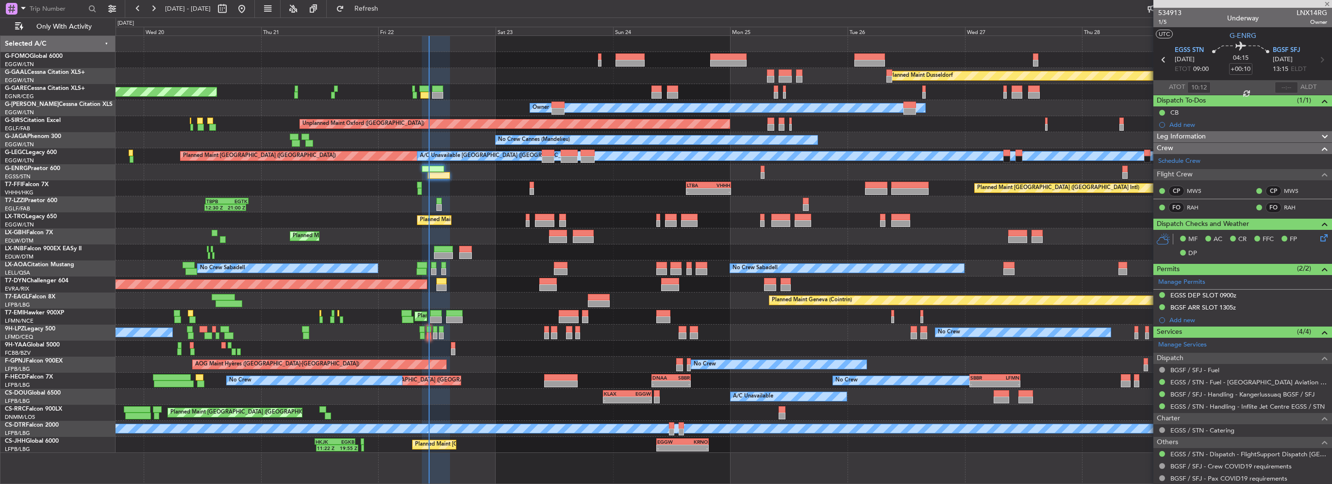
type input "+00:15"
type input "1"
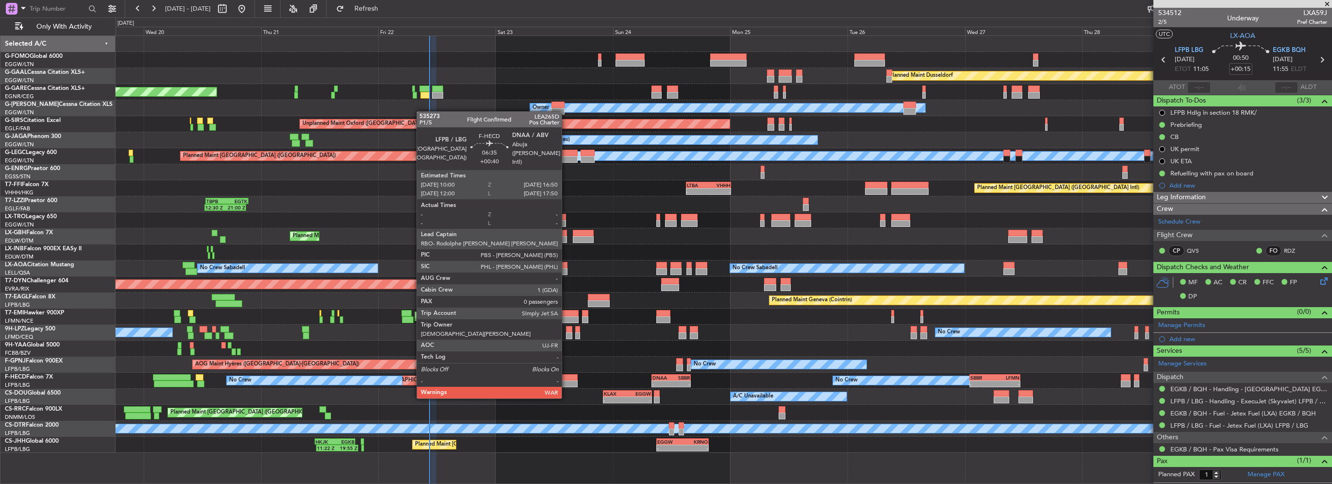
click at [566, 379] on div at bounding box center [560, 377] width 33 height 7
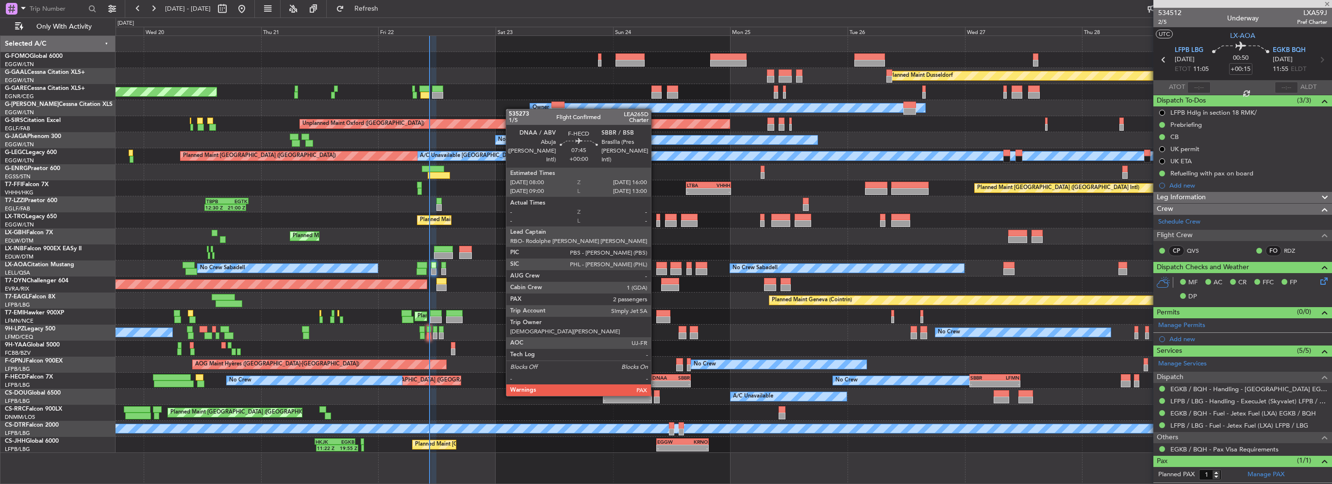
type input "+00:40"
type input "0"
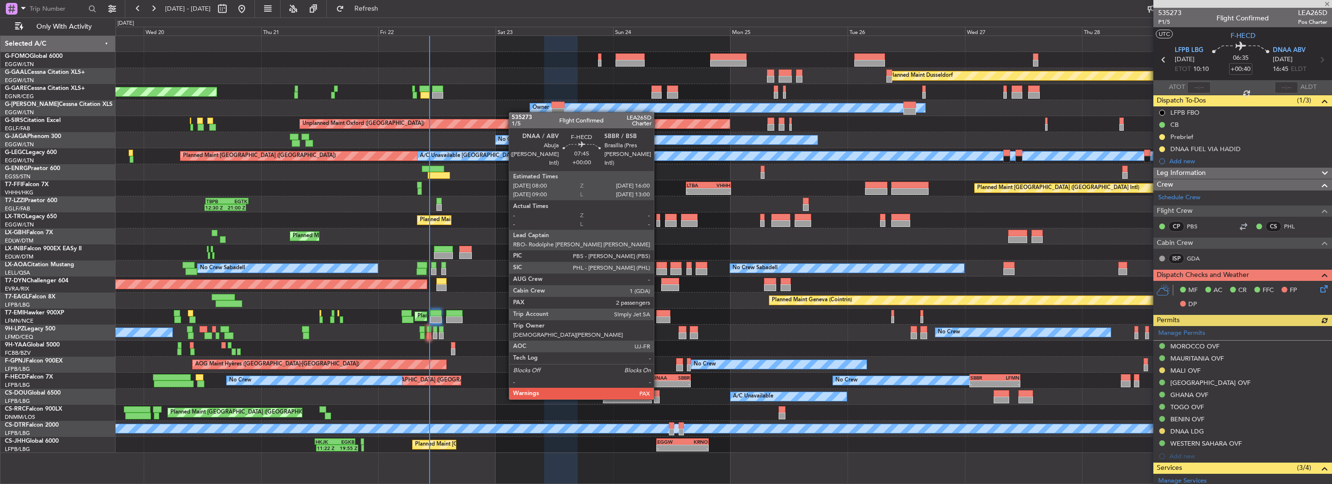
click at [666, 381] on div "-" at bounding box center [661, 384] width 19 height 6
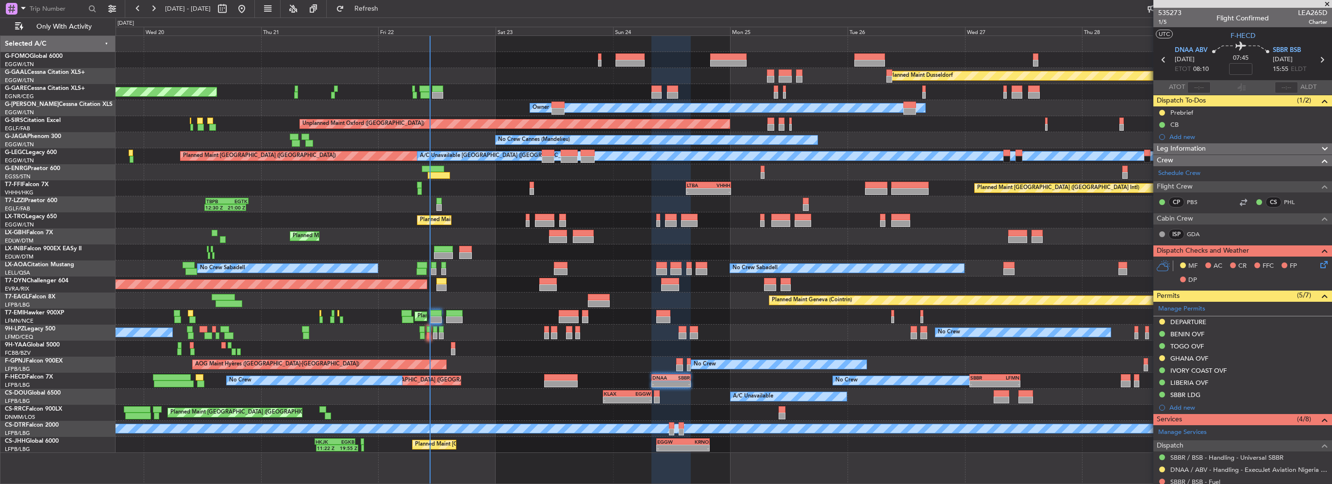
click at [250, 169] on div "Owner" at bounding box center [724, 172] width 1216 height 16
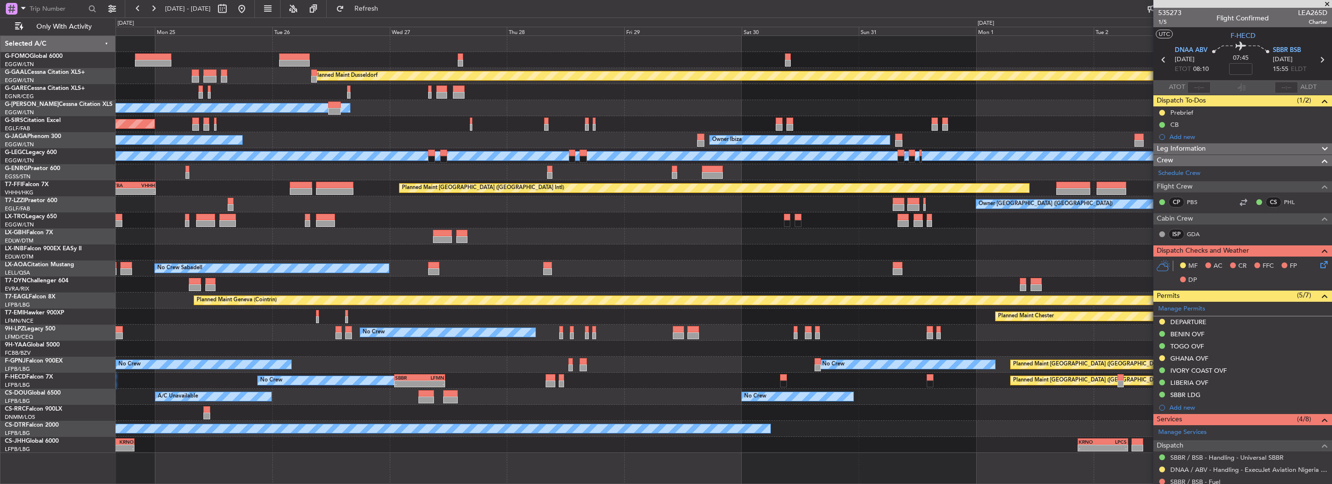
click at [112, 177] on div "Planned Maint Dusseldorf Owner Unplanned Maint [GEOGRAPHIC_DATA] ([GEOGRAPHIC_D…" at bounding box center [666, 250] width 1332 height 466
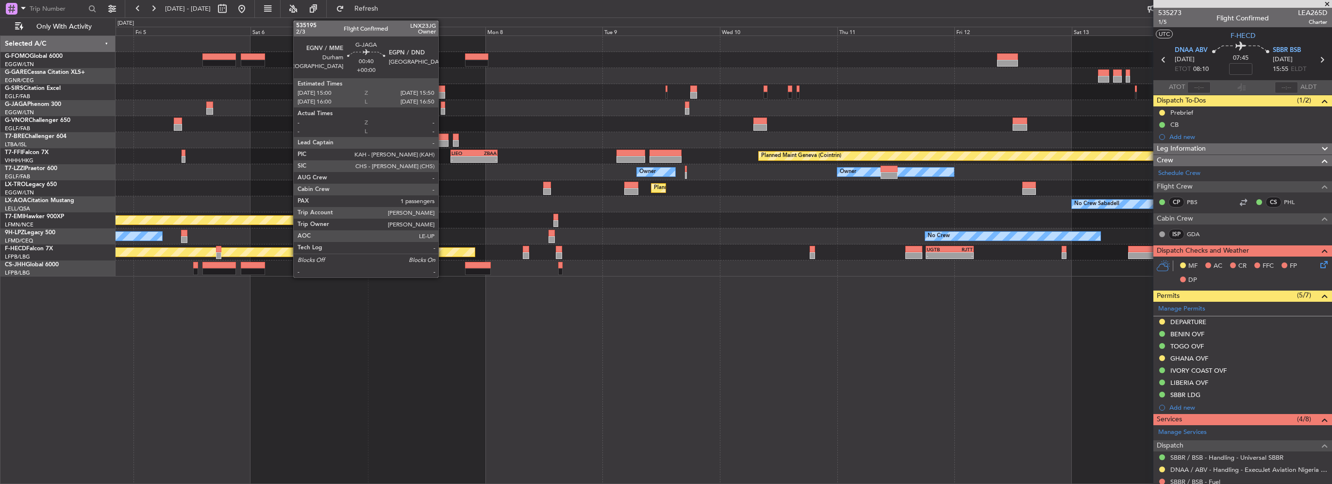
click at [443, 108] on div at bounding box center [443, 111] width 4 height 7
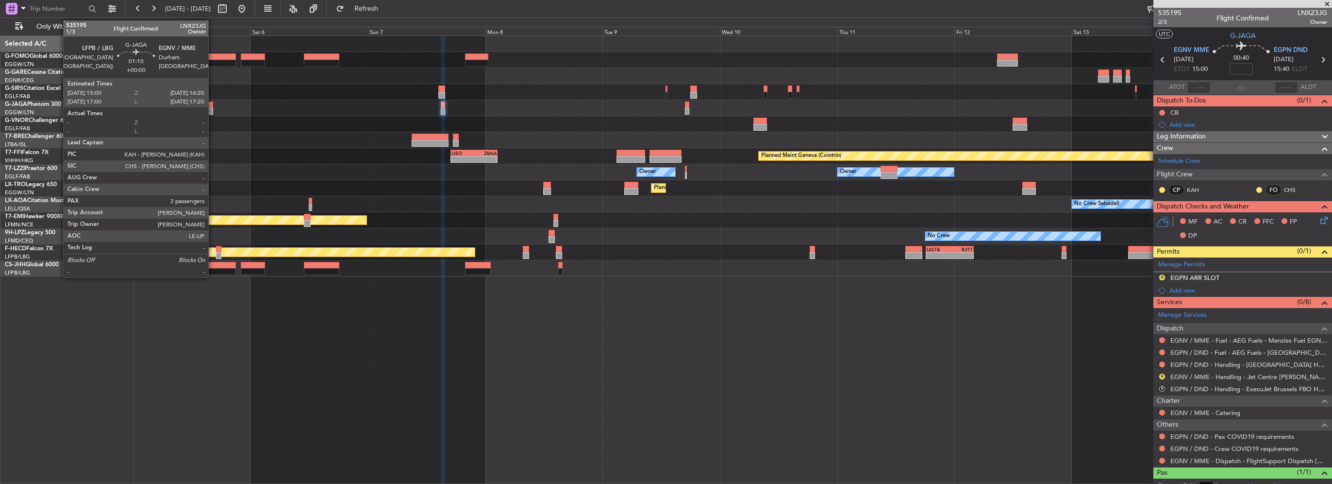
click at [213, 106] on div at bounding box center [209, 104] width 7 height 7
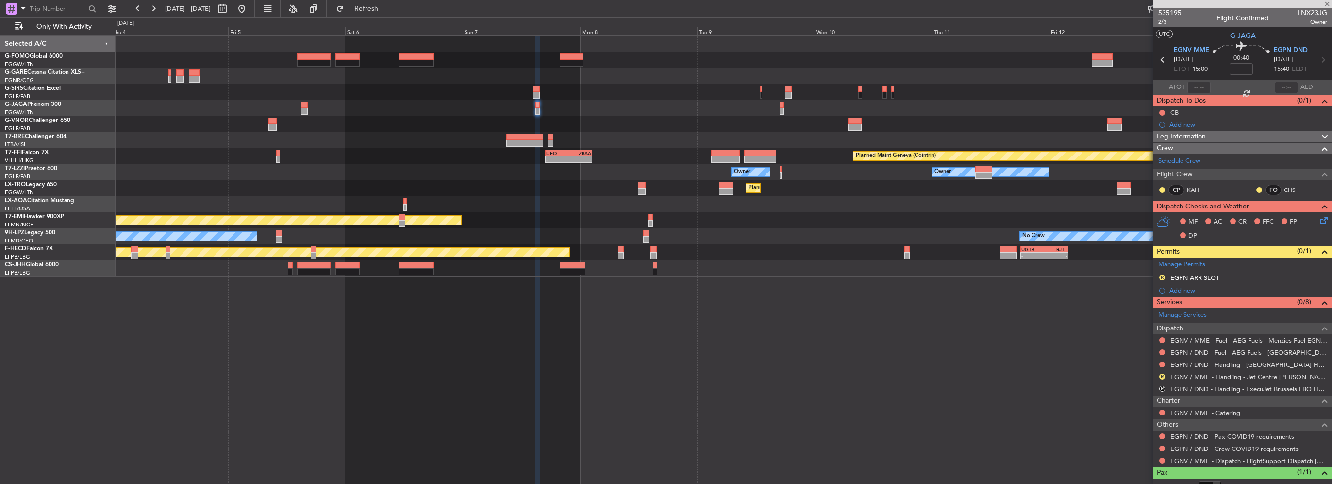
click at [424, 133] on div "Planned Maint [GEOGRAPHIC_DATA] ([GEOGRAPHIC_DATA]) Planned Maint Geneva ([GEOG…" at bounding box center [724, 156] width 1216 height 240
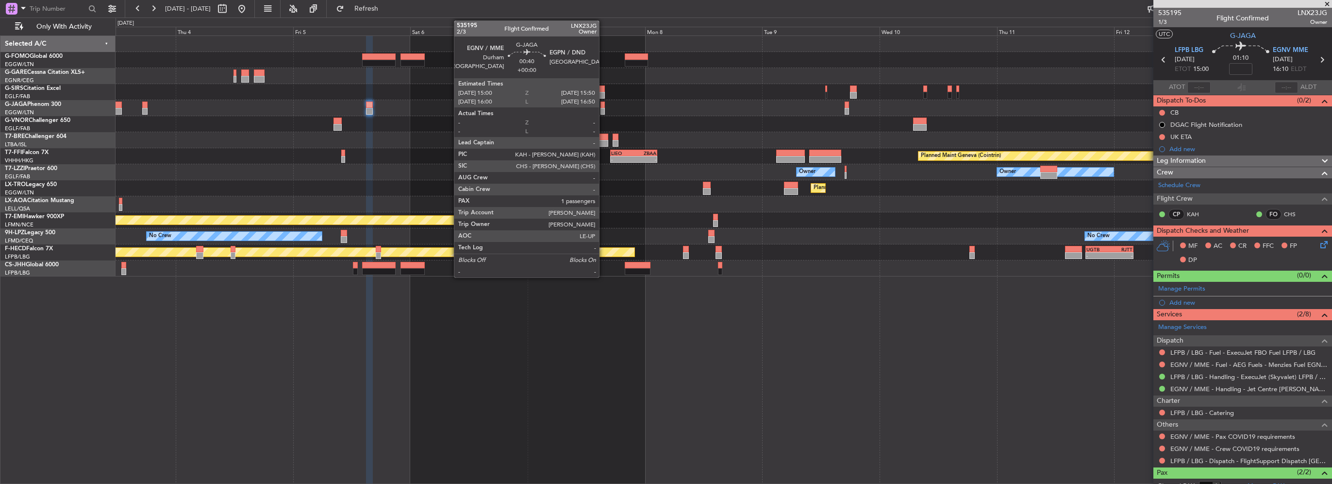
click at [603, 108] on div at bounding box center [603, 111] width 4 height 7
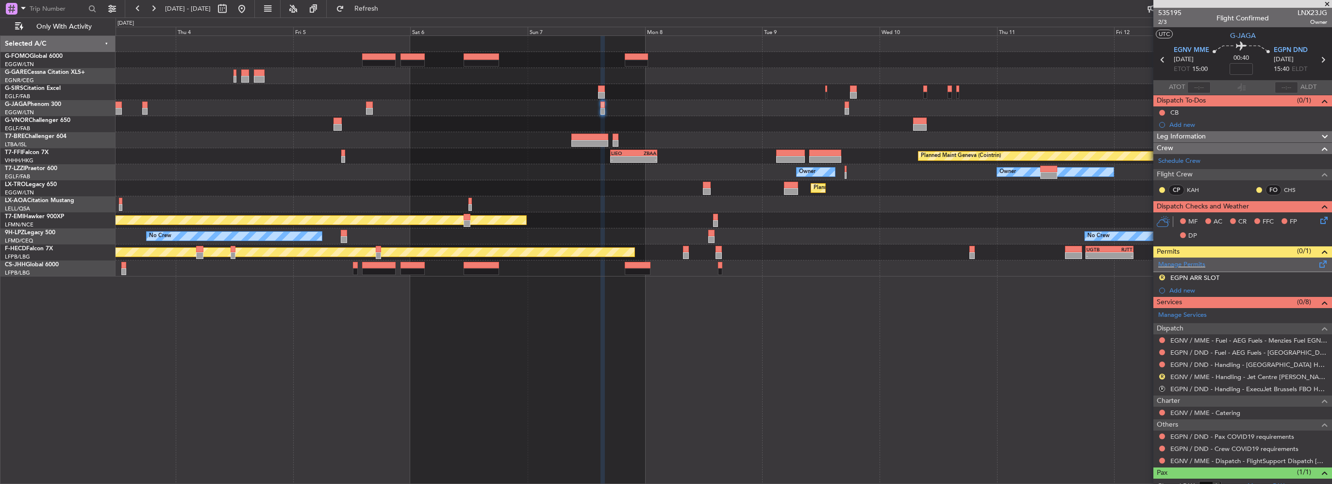
click at [1318, 261] on span at bounding box center [1324, 261] width 12 height 7
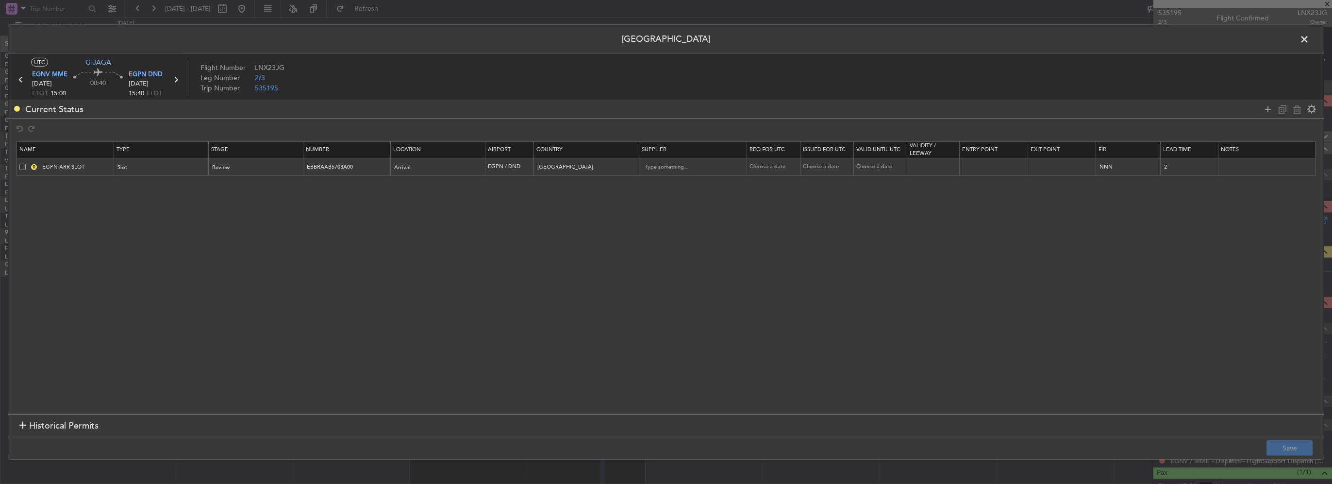
click at [19, 167] on span at bounding box center [22, 166] width 6 height 6
click at [26, 163] on input "checkbox" at bounding box center [26, 163] width 0 height 0
click at [1296, 112] on icon at bounding box center [1297, 109] width 12 height 12
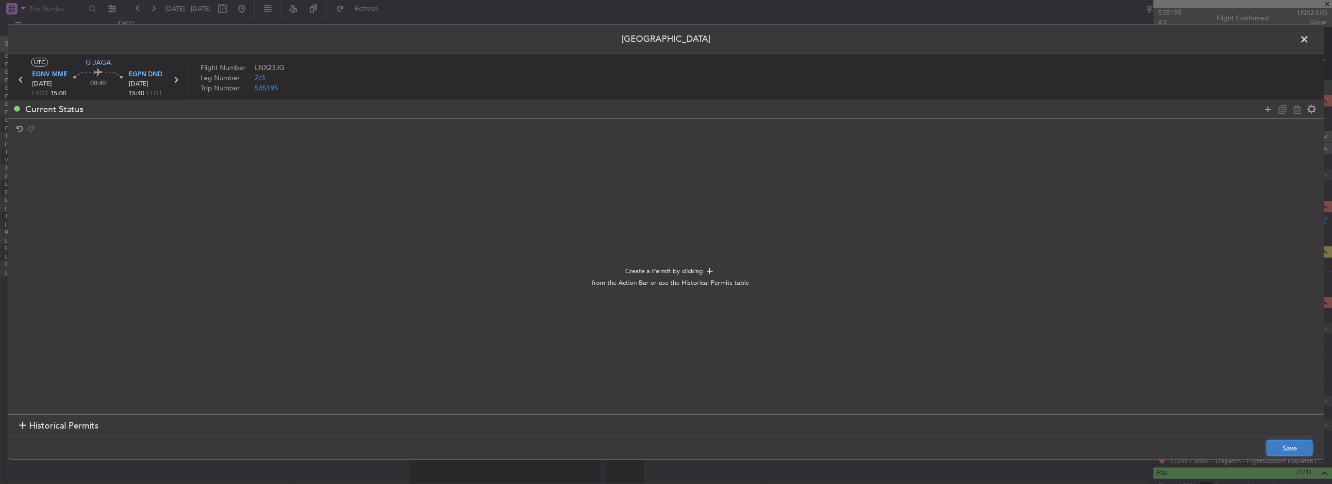
click at [1305, 449] on button "Save" at bounding box center [1290, 448] width 46 height 16
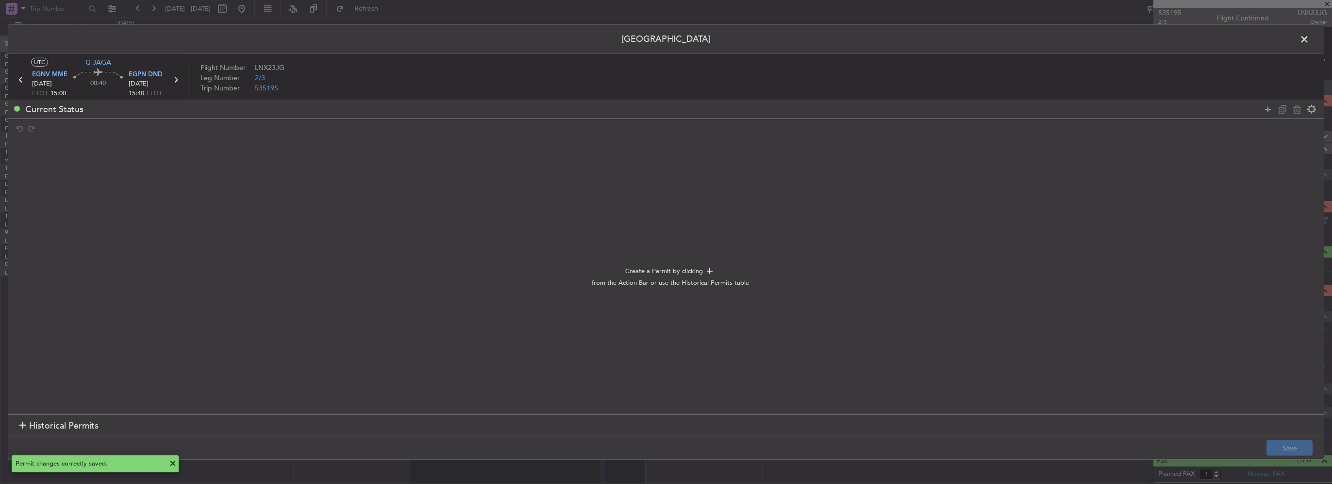
click at [1309, 39] on span at bounding box center [1309, 41] width 0 height 19
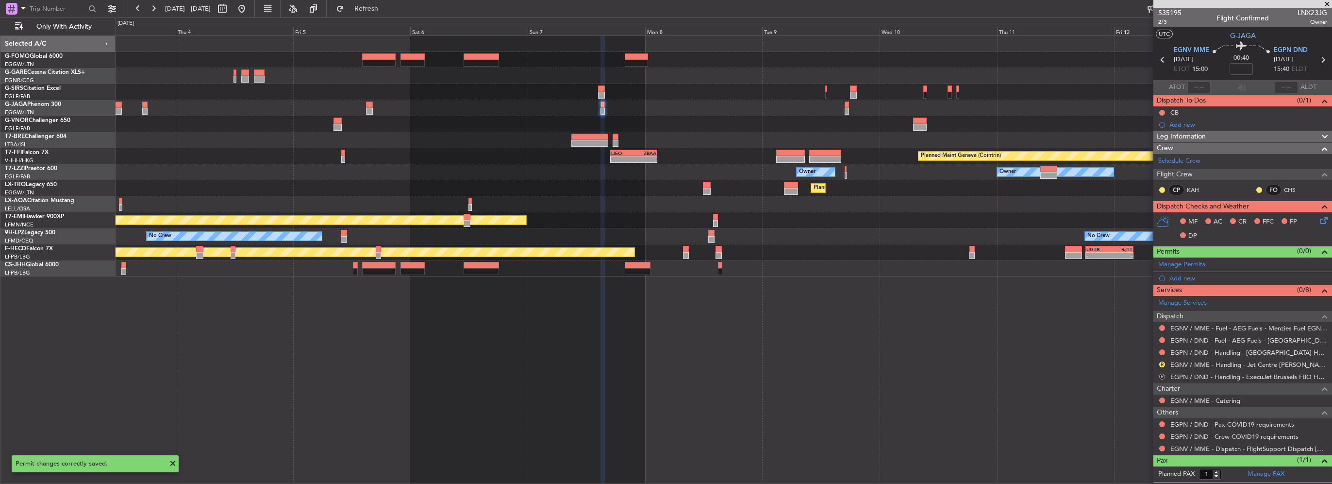
click at [1163, 375] on button "R" at bounding box center [1162, 376] width 6 height 6
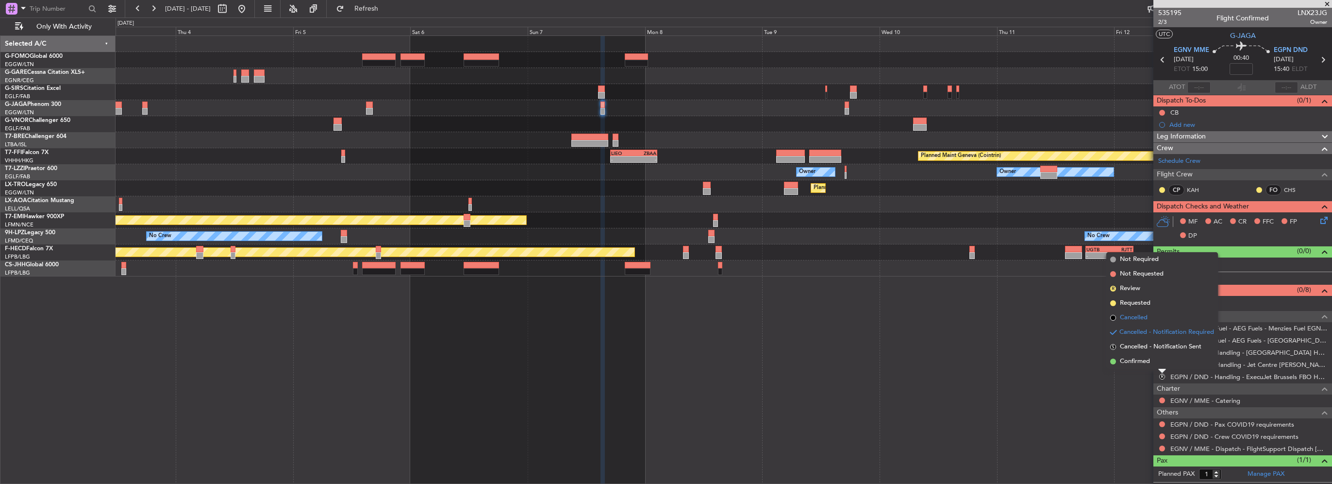
click at [1135, 314] on span "Cancelled" at bounding box center [1134, 318] width 28 height 10
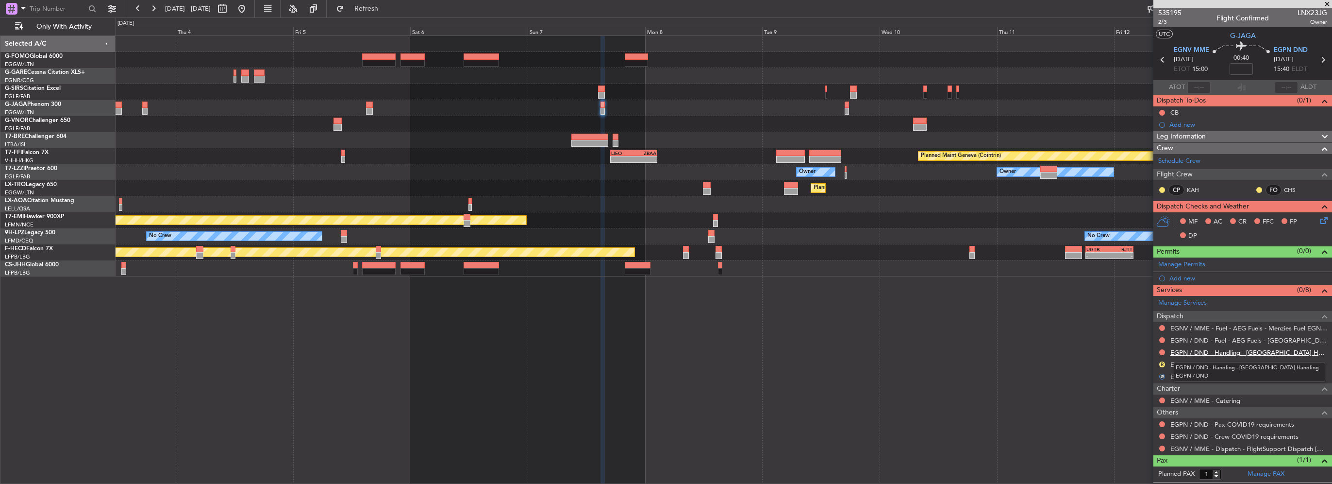
click at [1268, 348] on link "EGPN / DND - Handling - [GEOGRAPHIC_DATA] Handling EGPN / DND" at bounding box center [1248, 352] width 157 height 8
click at [1247, 363] on link "EGNV / MME - Handling - Jet Centre [PERSON_NAME] Aviation EGNV / MME" at bounding box center [1248, 364] width 157 height 8
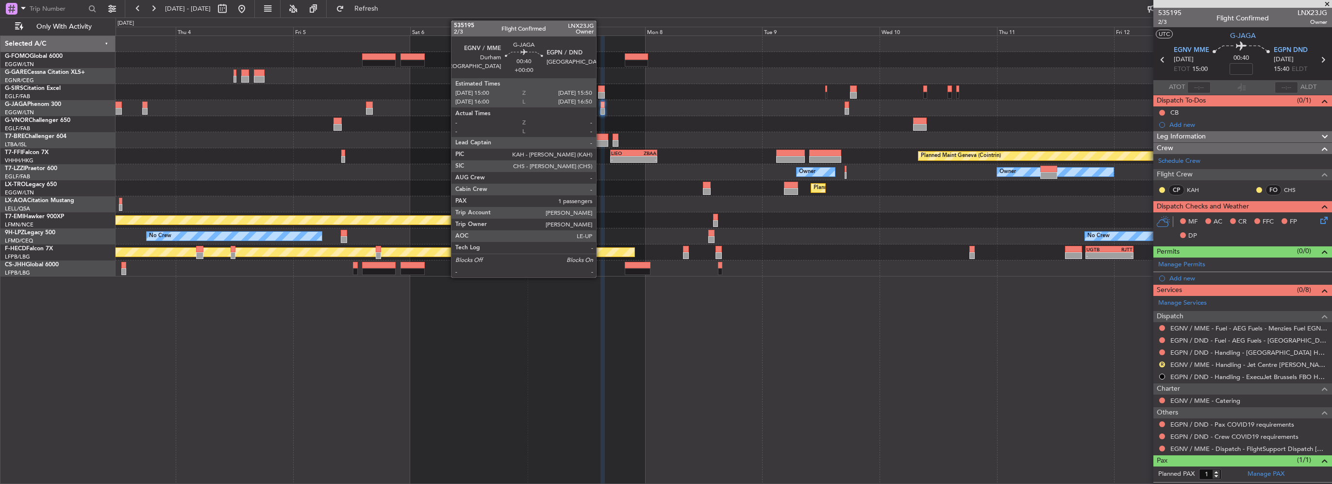
click at [601, 106] on div at bounding box center [603, 104] width 4 height 7
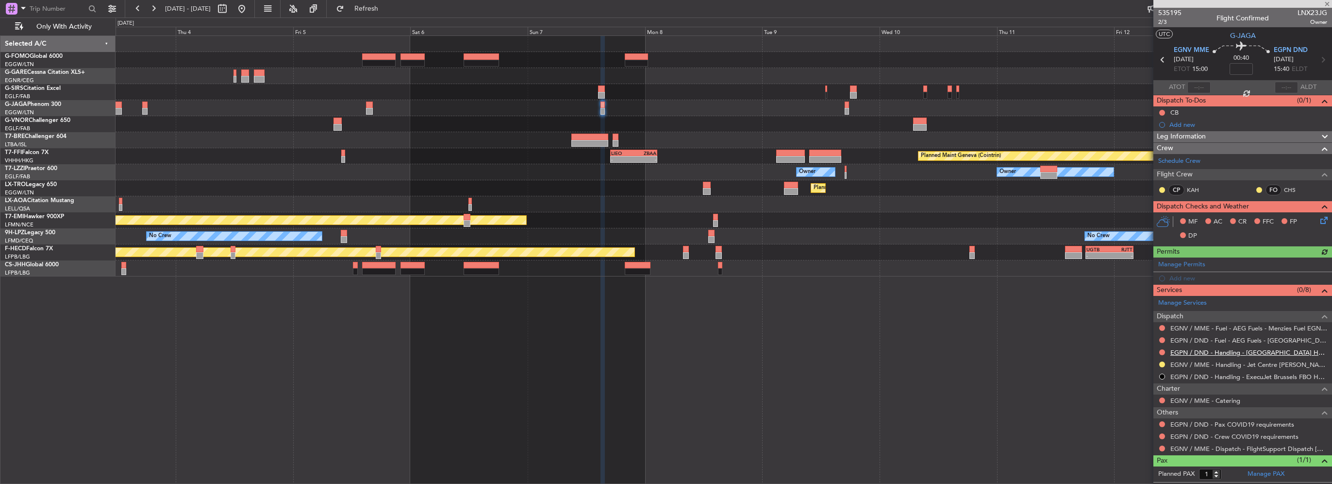
click at [1223, 350] on link "EGPN / DND - Handling - [GEOGRAPHIC_DATA] Handling EGPN / DND" at bounding box center [1248, 352] width 157 height 8
click at [390, 1] on button "Refresh" at bounding box center [361, 9] width 58 height 16
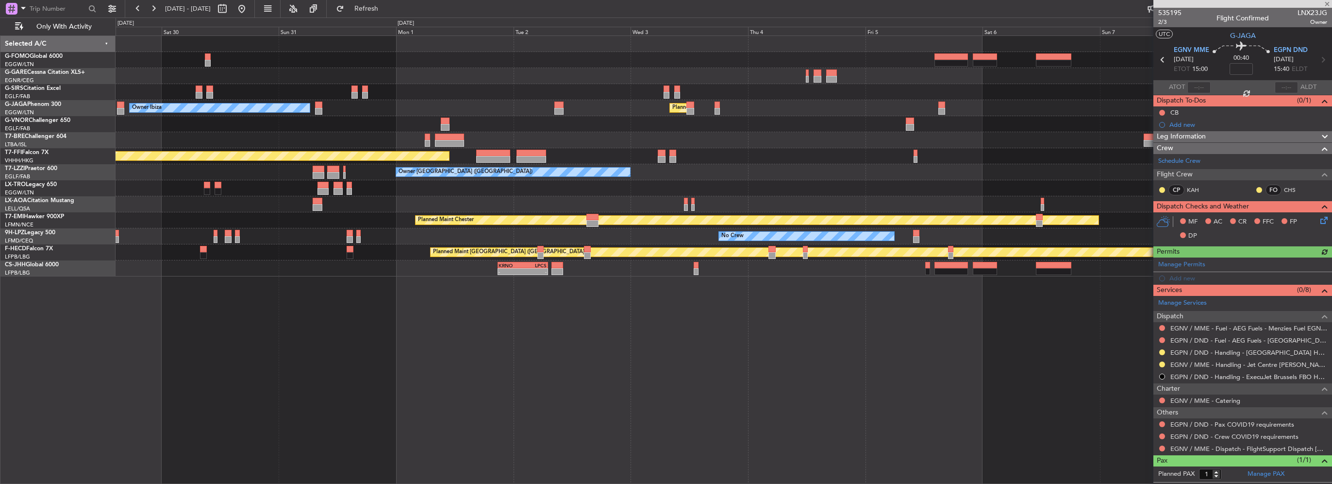
click at [889, 176] on div "Owner [GEOGRAPHIC_DATA] ([GEOGRAPHIC_DATA]) Owner Owner" at bounding box center [724, 172] width 1216 height 16
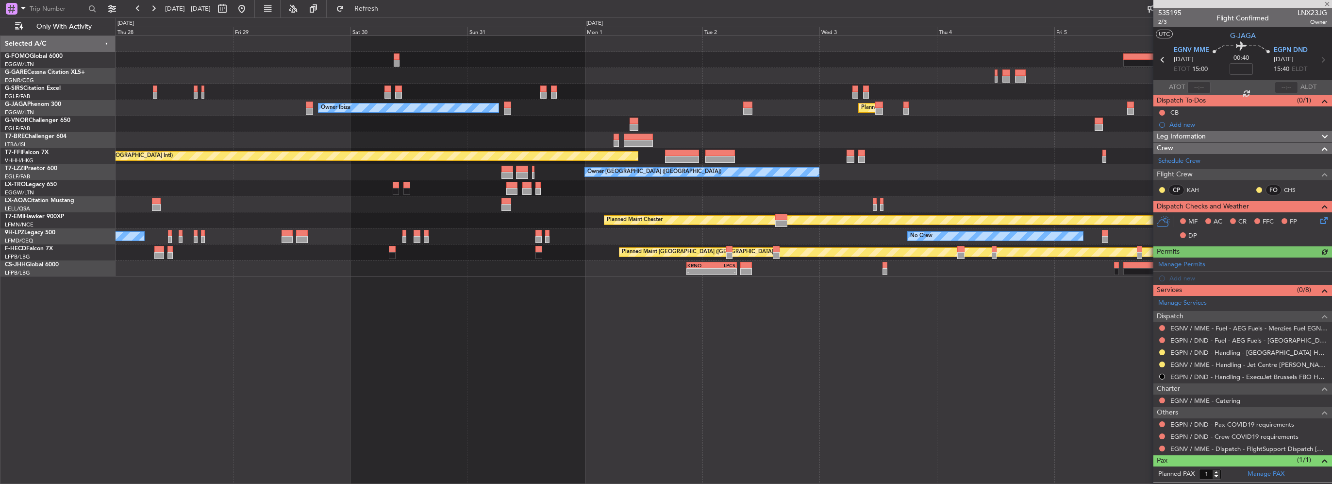
click at [922, 171] on div "Planned Maint [GEOGRAPHIC_DATA] ([GEOGRAPHIC_DATA]) Owner Ibiza No Crew Cannes …" at bounding box center [724, 156] width 1216 height 240
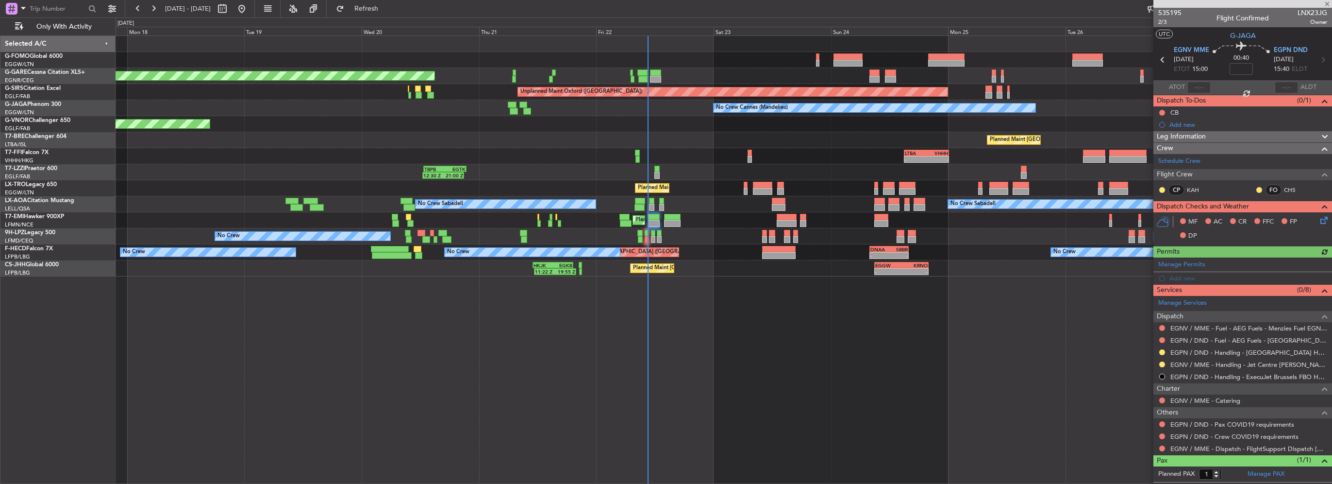
click at [922, 168] on div "Planned Maint Windsor Locks ([PERSON_NAME] Intl) Unplanned Maint [PERSON_NAME] …" at bounding box center [724, 156] width 1216 height 240
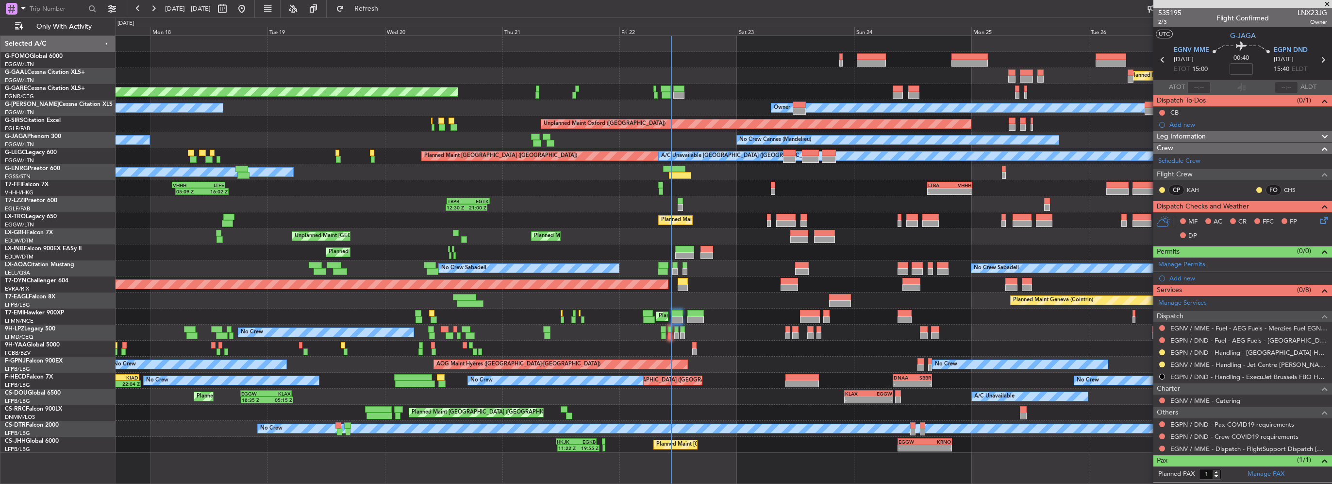
click at [774, 447] on div "Planned Maint Windsor Locks ([PERSON_NAME] Intl) Planned [GEOGRAPHIC_DATA] Unpl…" at bounding box center [724, 244] width 1216 height 417
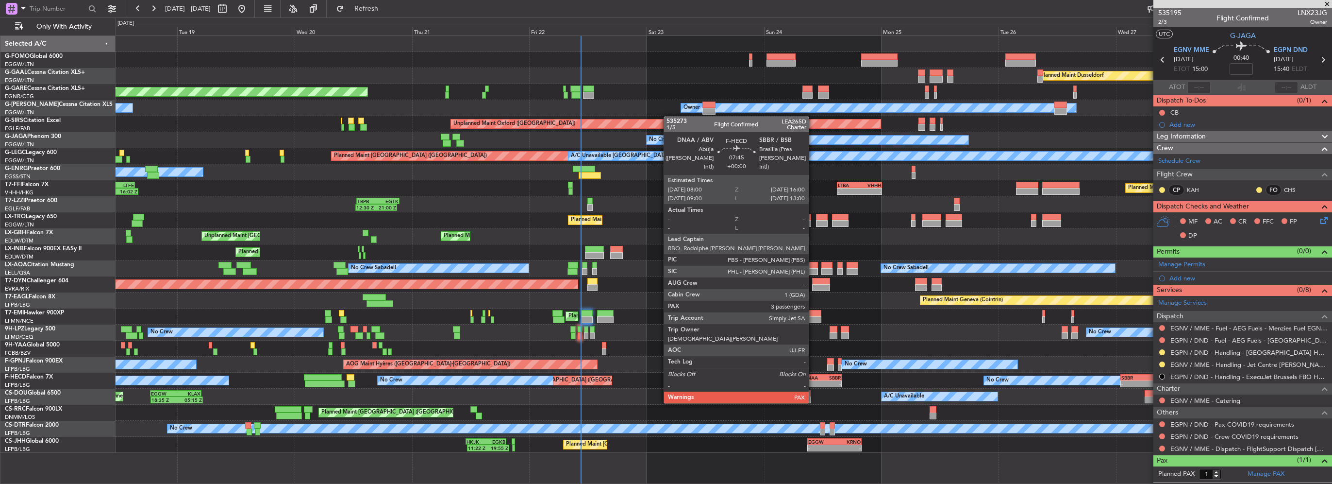
click at [813, 384] on div "-" at bounding box center [812, 384] width 19 height 6
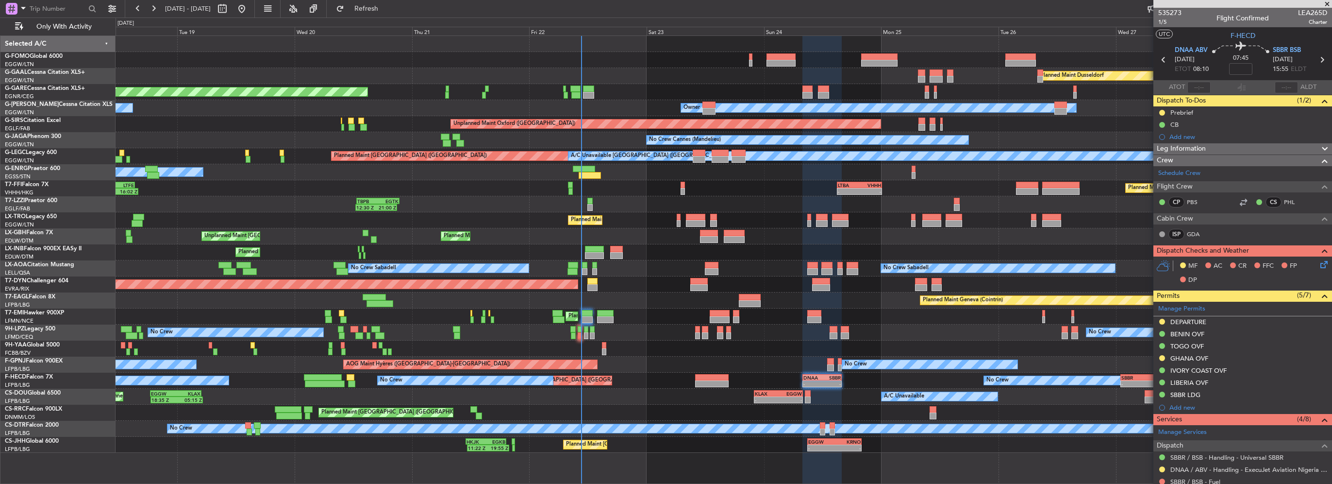
click at [1136, 381] on div "-" at bounding box center [1133, 384] width 25 height 6
click at [765, 361] on div "Planned Maint Windsor Locks ([PERSON_NAME] Intl) Planned [GEOGRAPHIC_DATA] Unpl…" at bounding box center [724, 244] width 1216 height 417
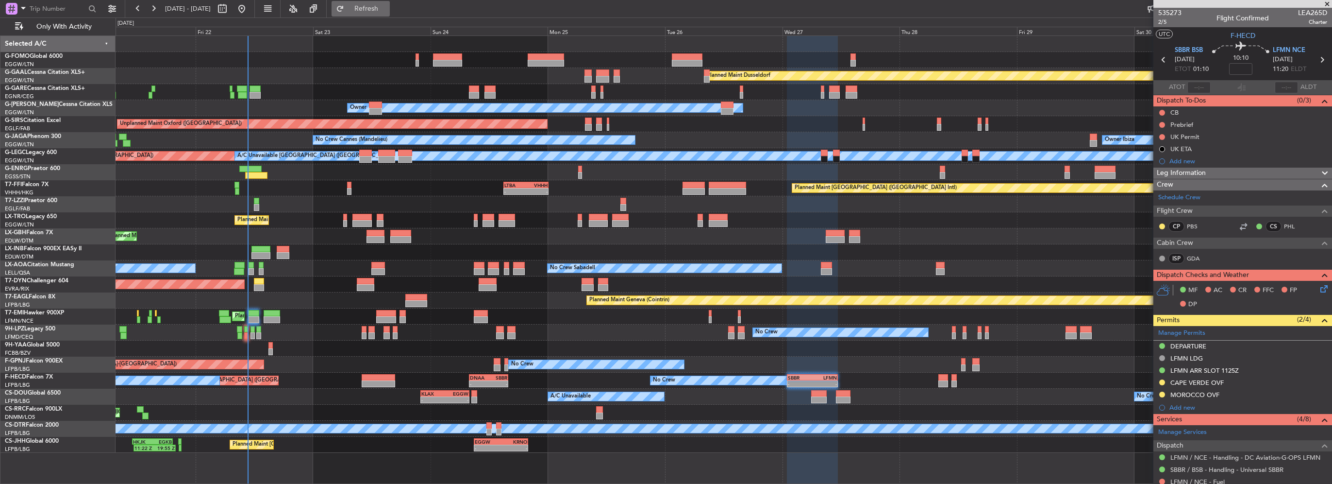
click at [386, 12] on button "Refresh" at bounding box center [361, 9] width 58 height 16
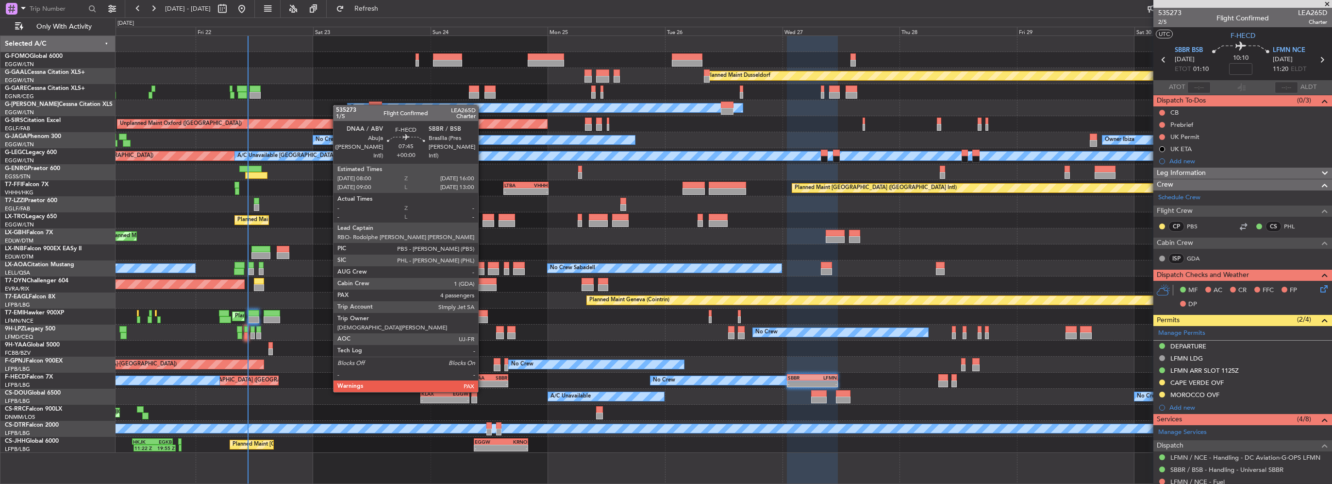
click at [483, 374] on div "DNAA" at bounding box center [479, 377] width 19 height 6
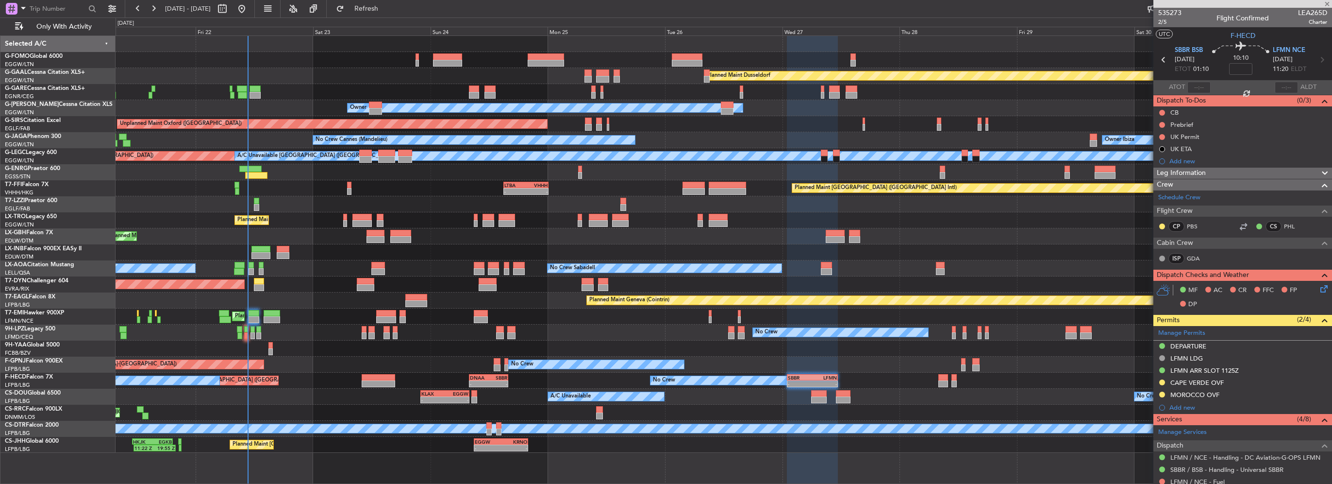
type input "5"
